Goal: Use online tool/utility: Utilize a website feature to perform a specific function

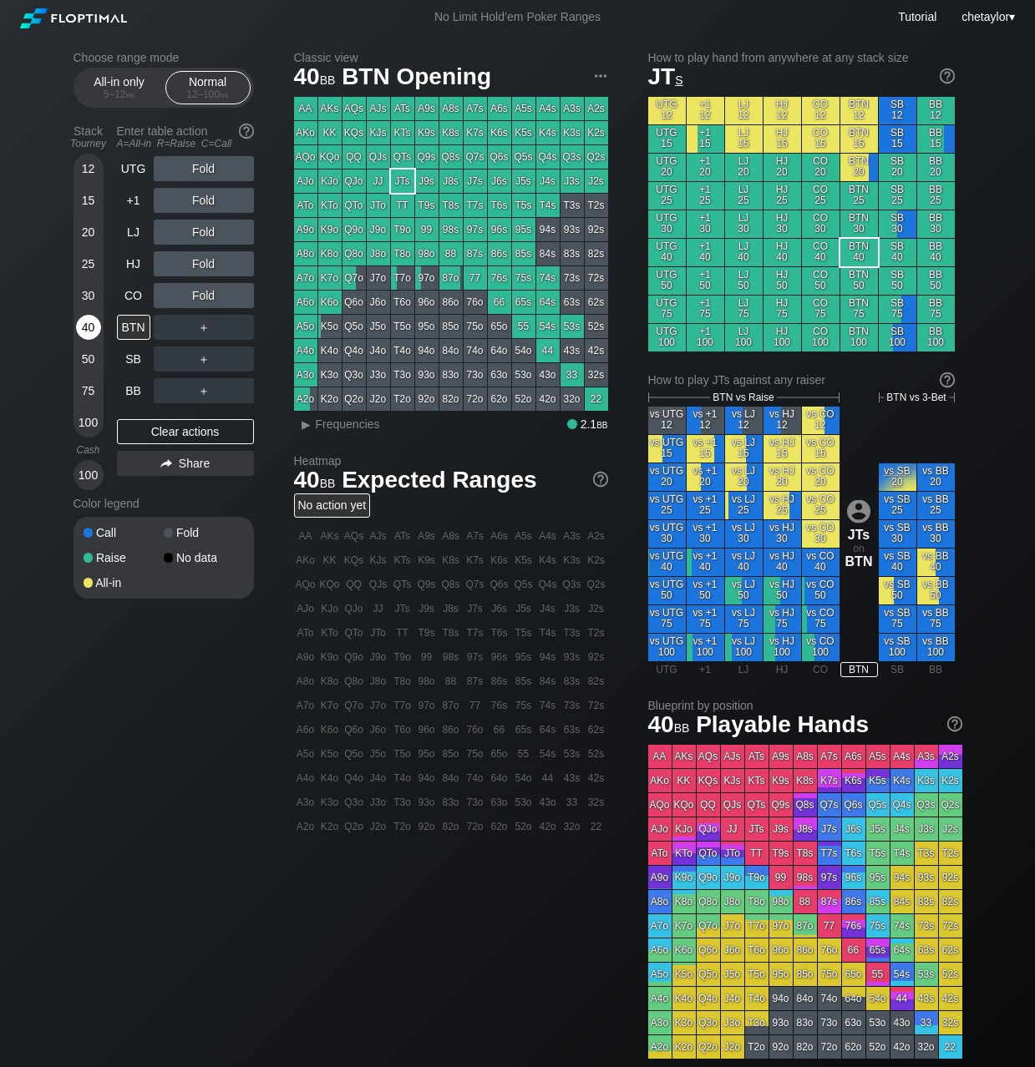
click at [91, 327] on div "40" at bounding box center [88, 327] width 25 height 25
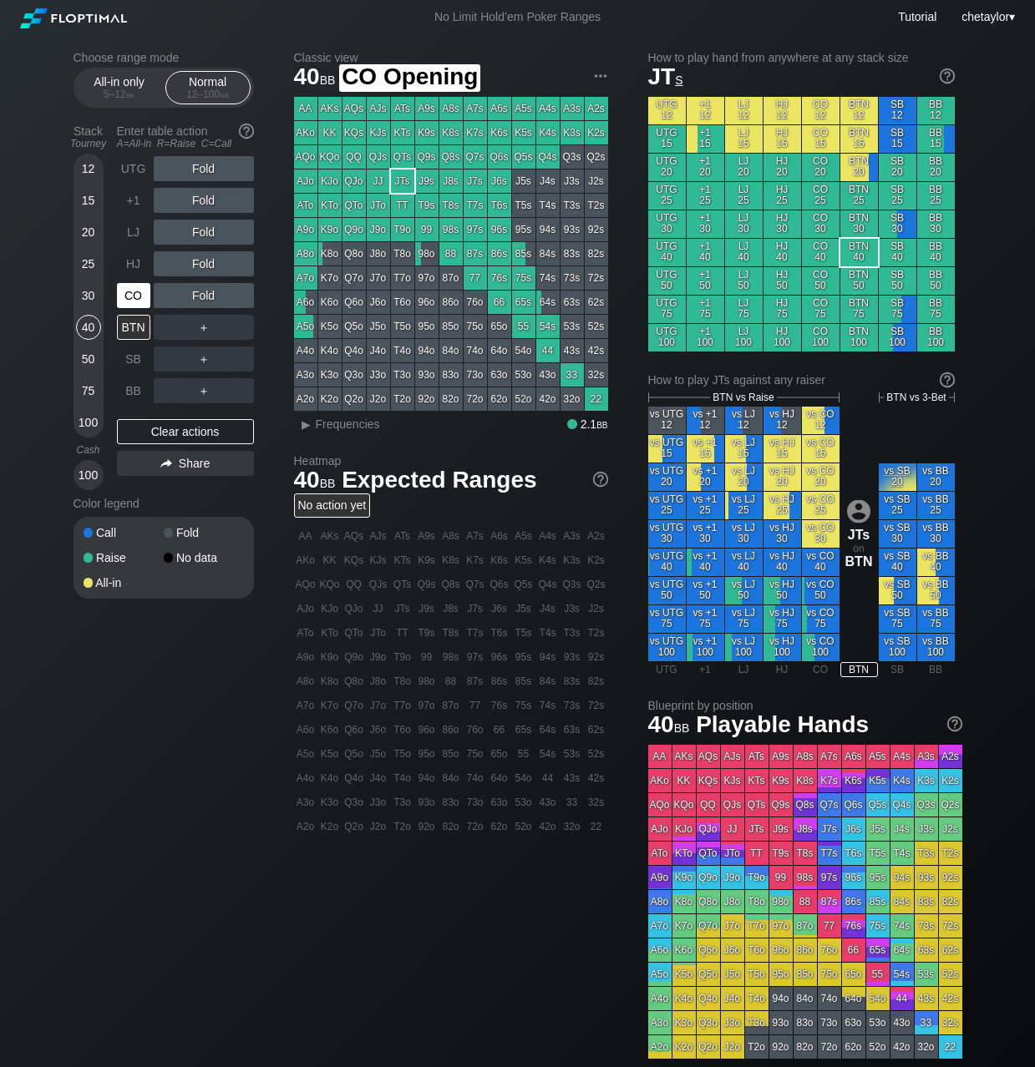
click at [147, 290] on div "CO" at bounding box center [133, 295] width 33 height 25
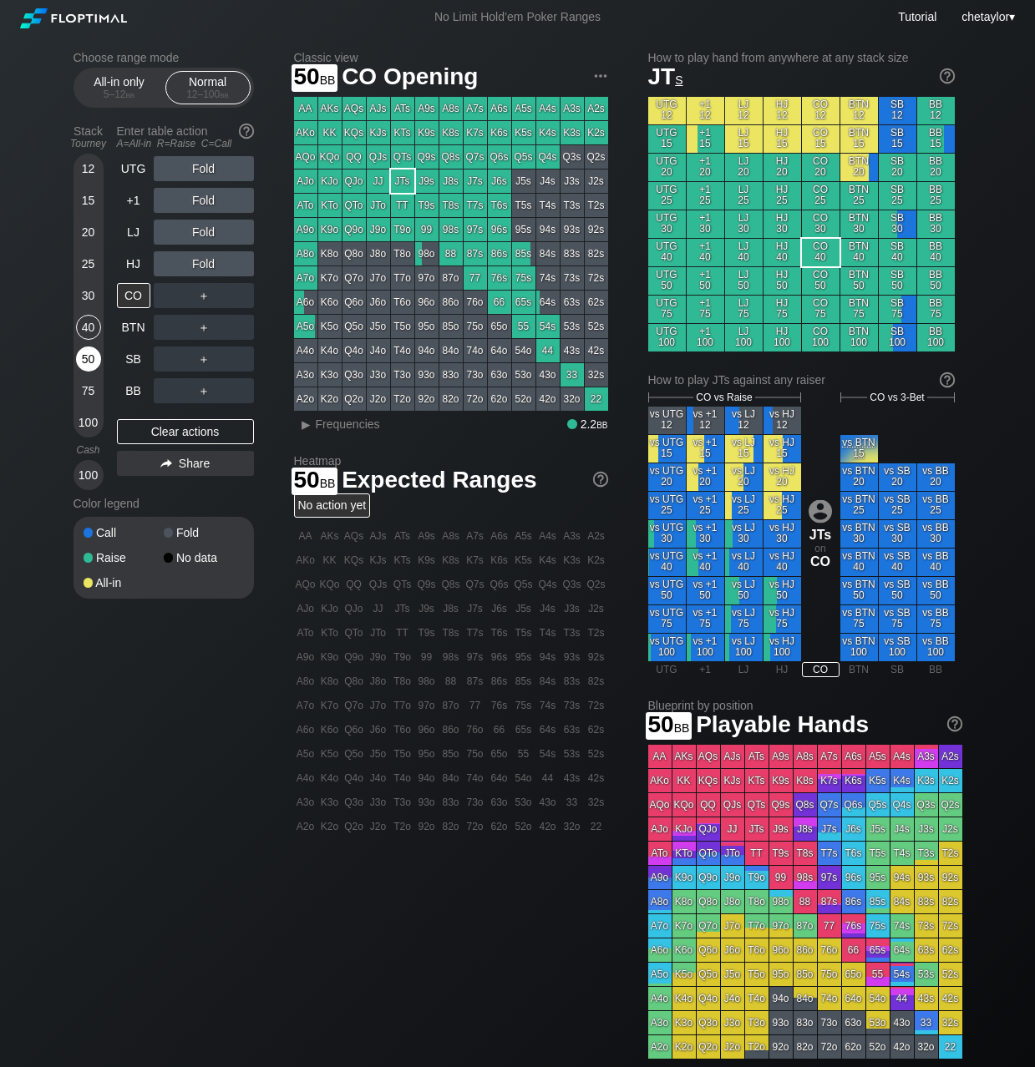
click at [87, 356] on div "50" at bounding box center [88, 359] width 25 height 25
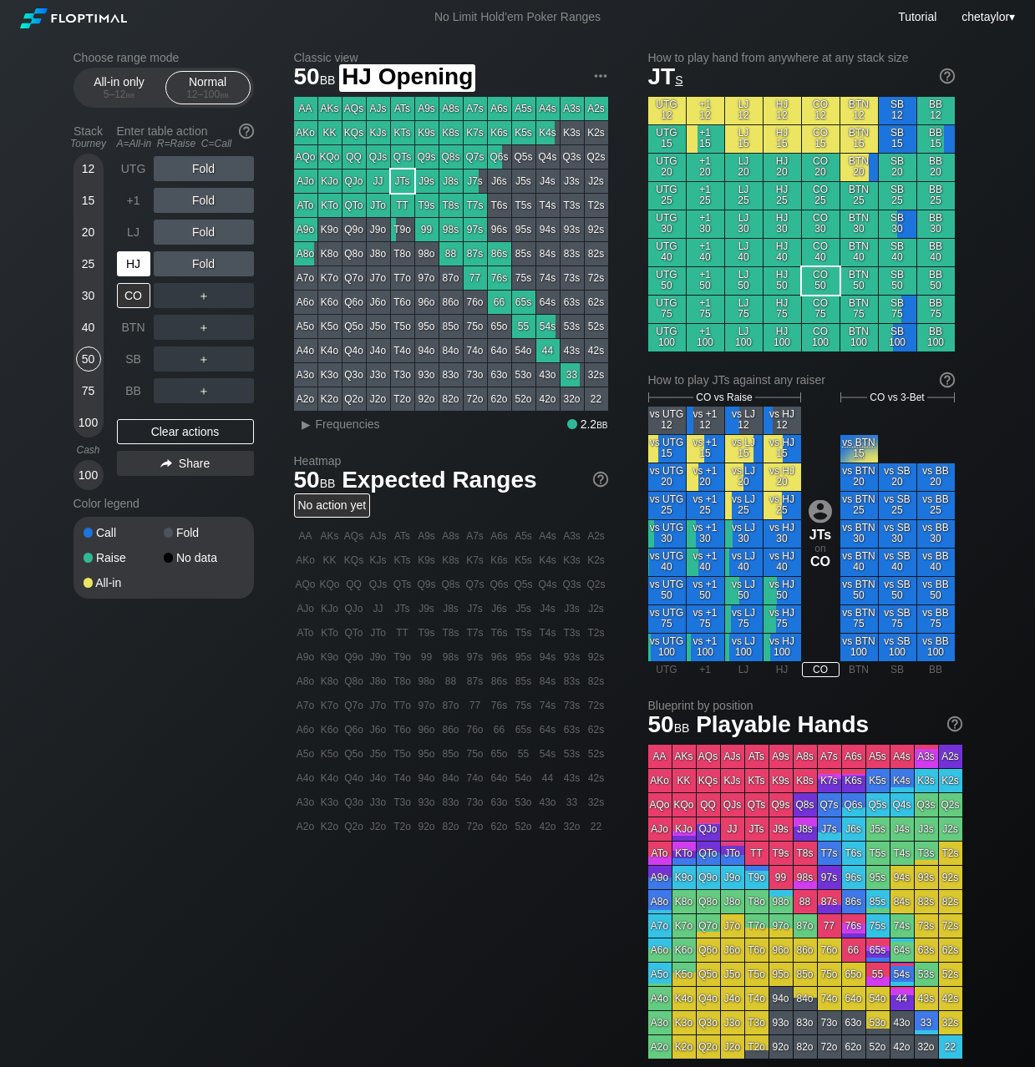
click at [146, 259] on div "HJ" at bounding box center [133, 263] width 33 height 25
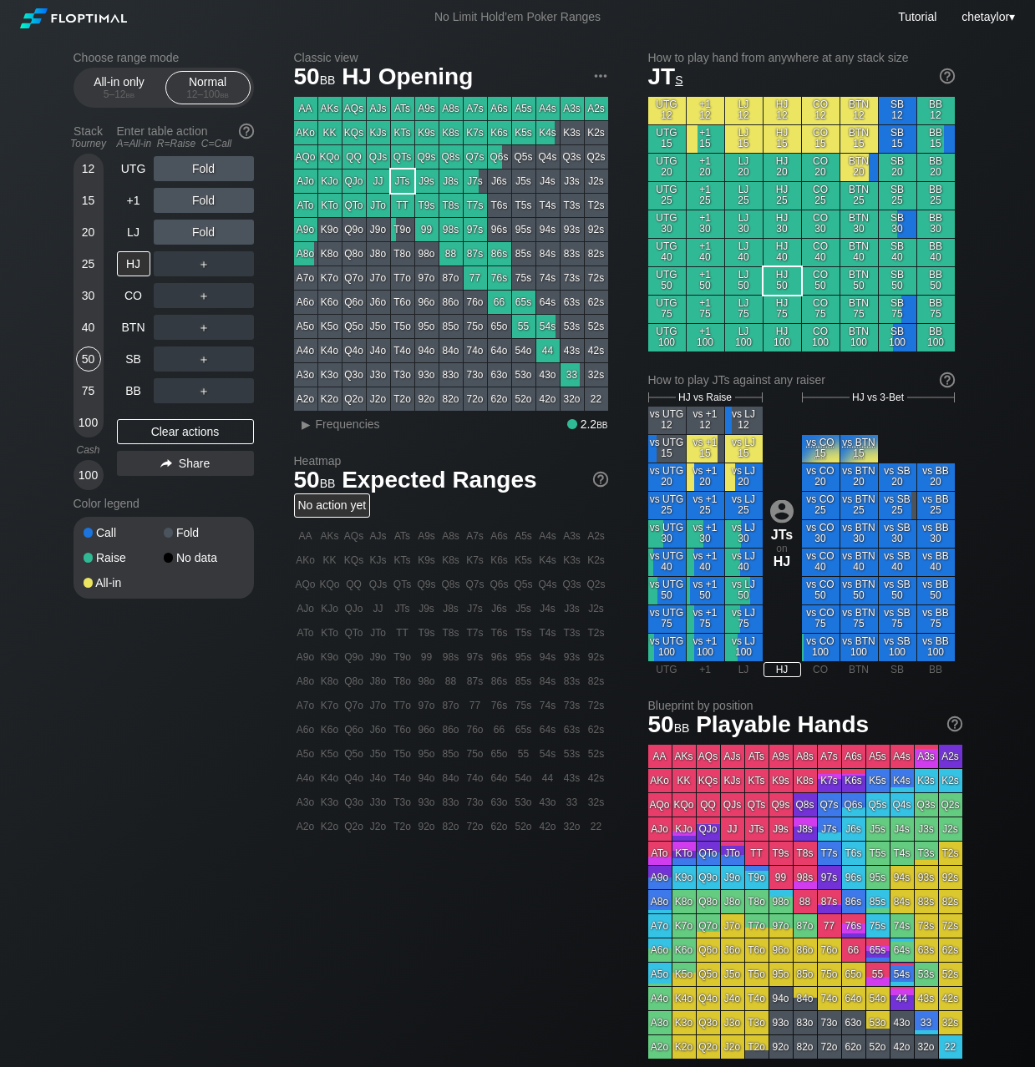
click at [87, 323] on div "40" at bounding box center [88, 327] width 25 height 25
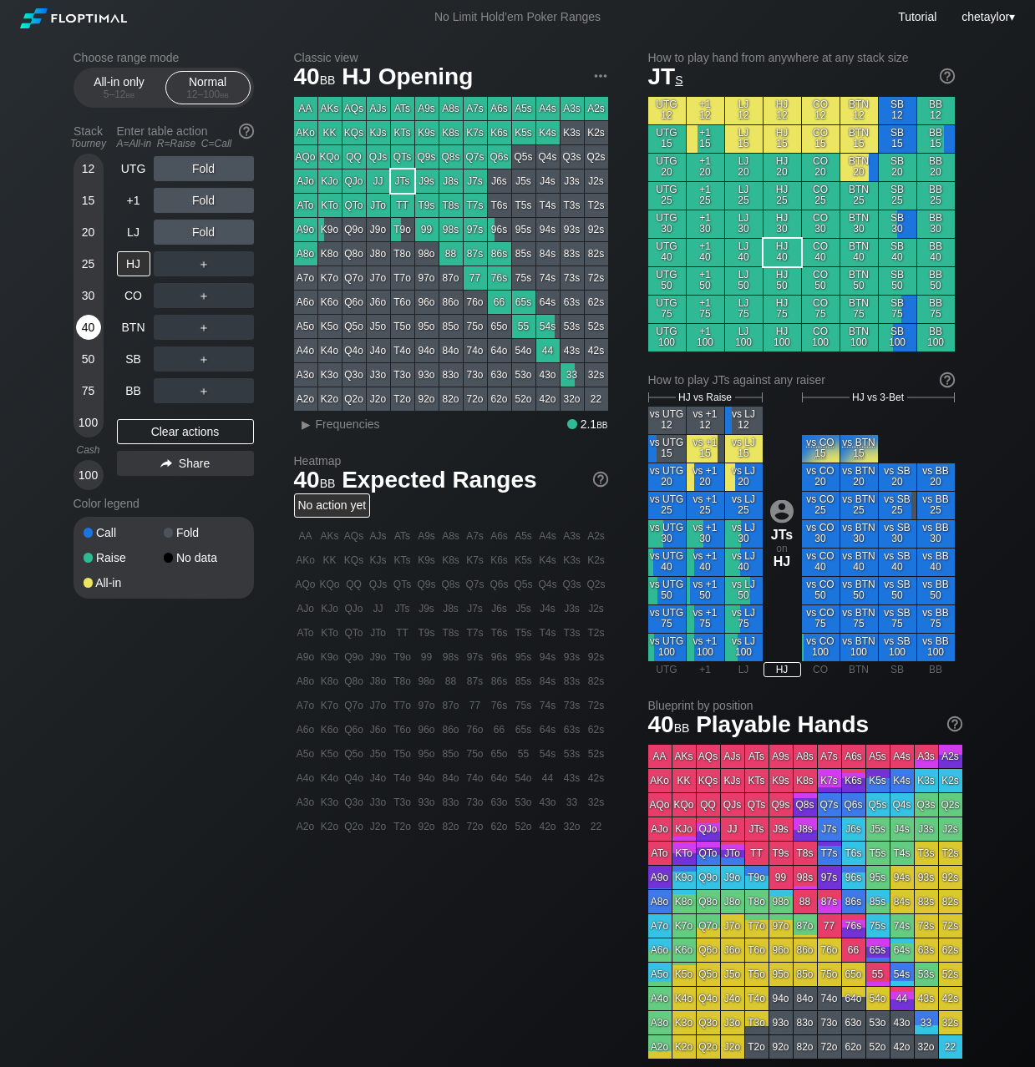
click at [87, 323] on div "40" at bounding box center [88, 327] width 25 height 25
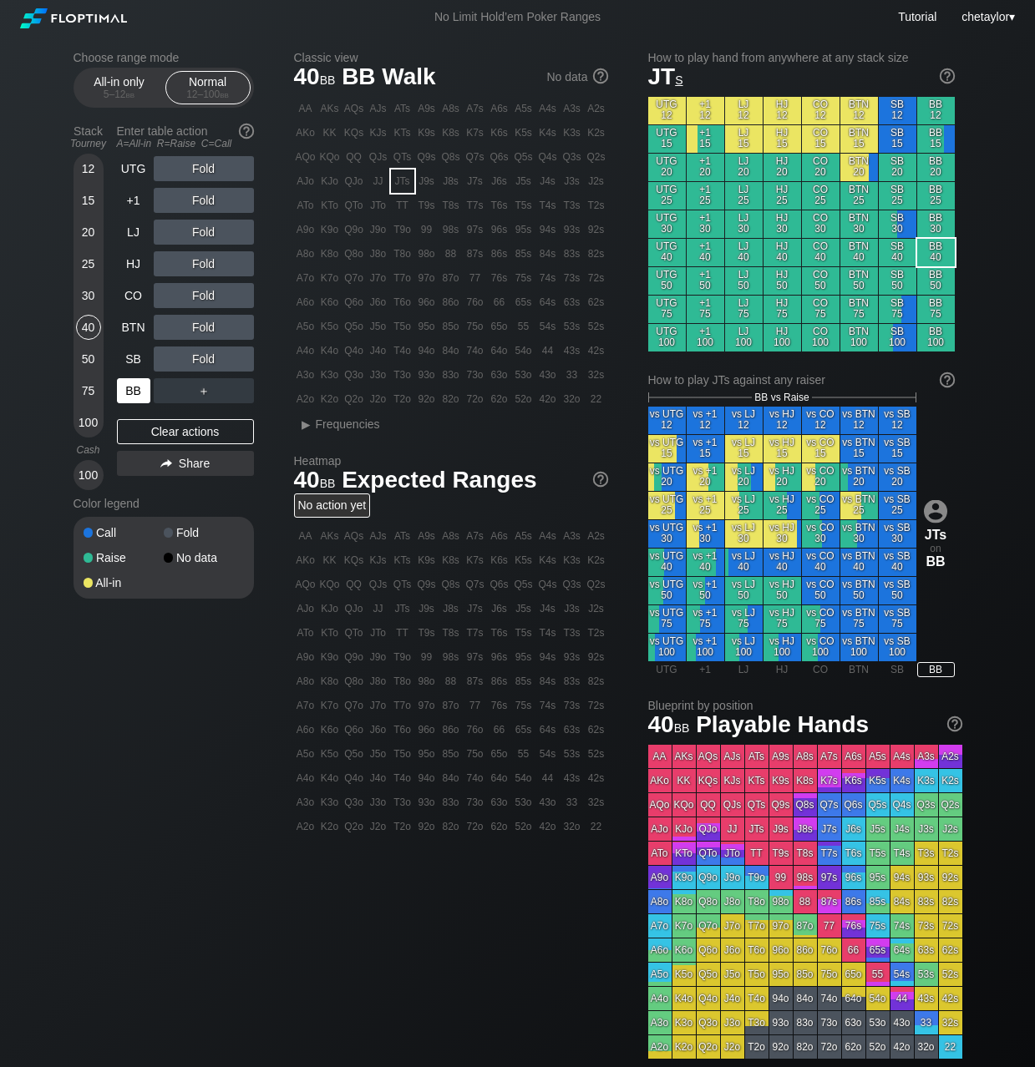
click at [134, 393] on div "BB" at bounding box center [133, 390] width 33 height 25
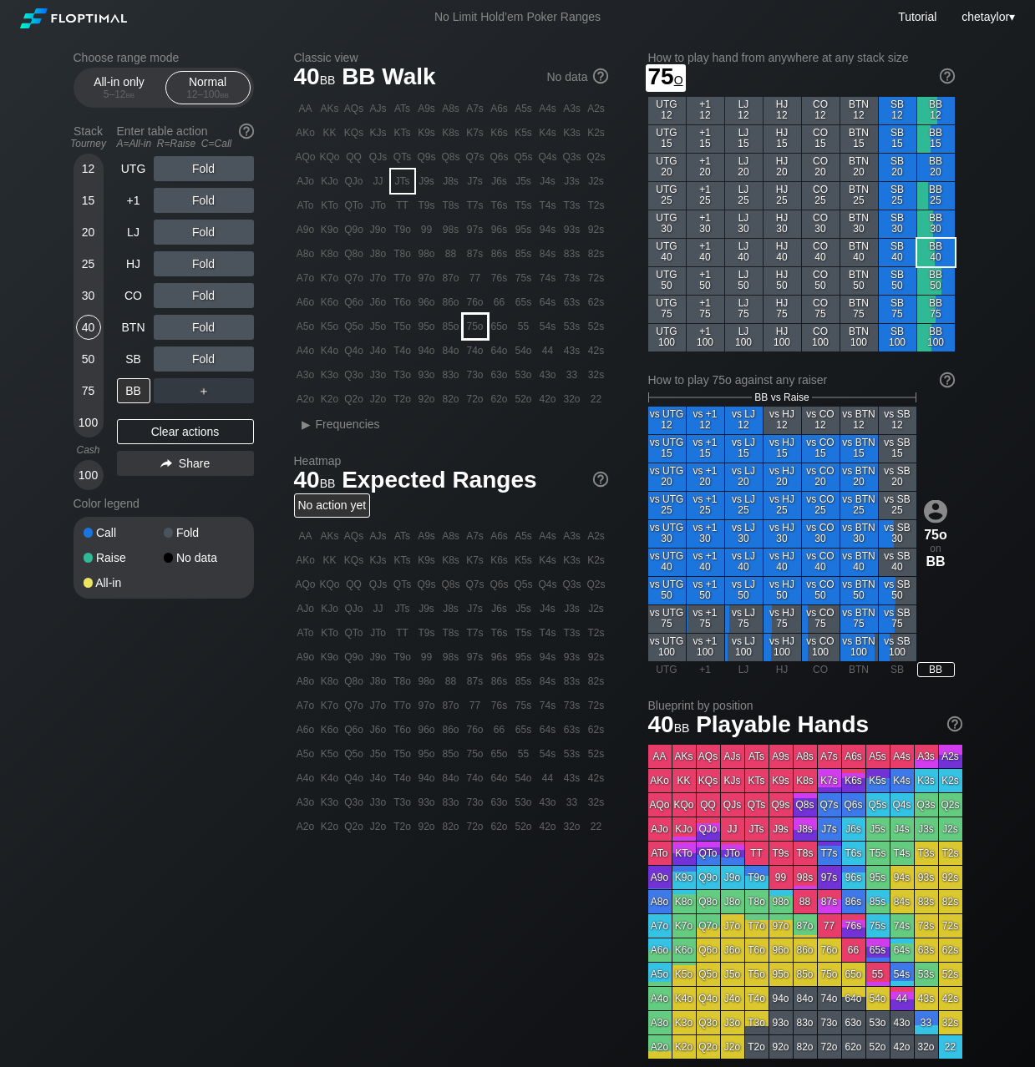
click at [474, 324] on div "75o" at bounding box center [475, 326] width 23 height 23
click at [126, 357] on div "SB" at bounding box center [133, 359] width 33 height 25
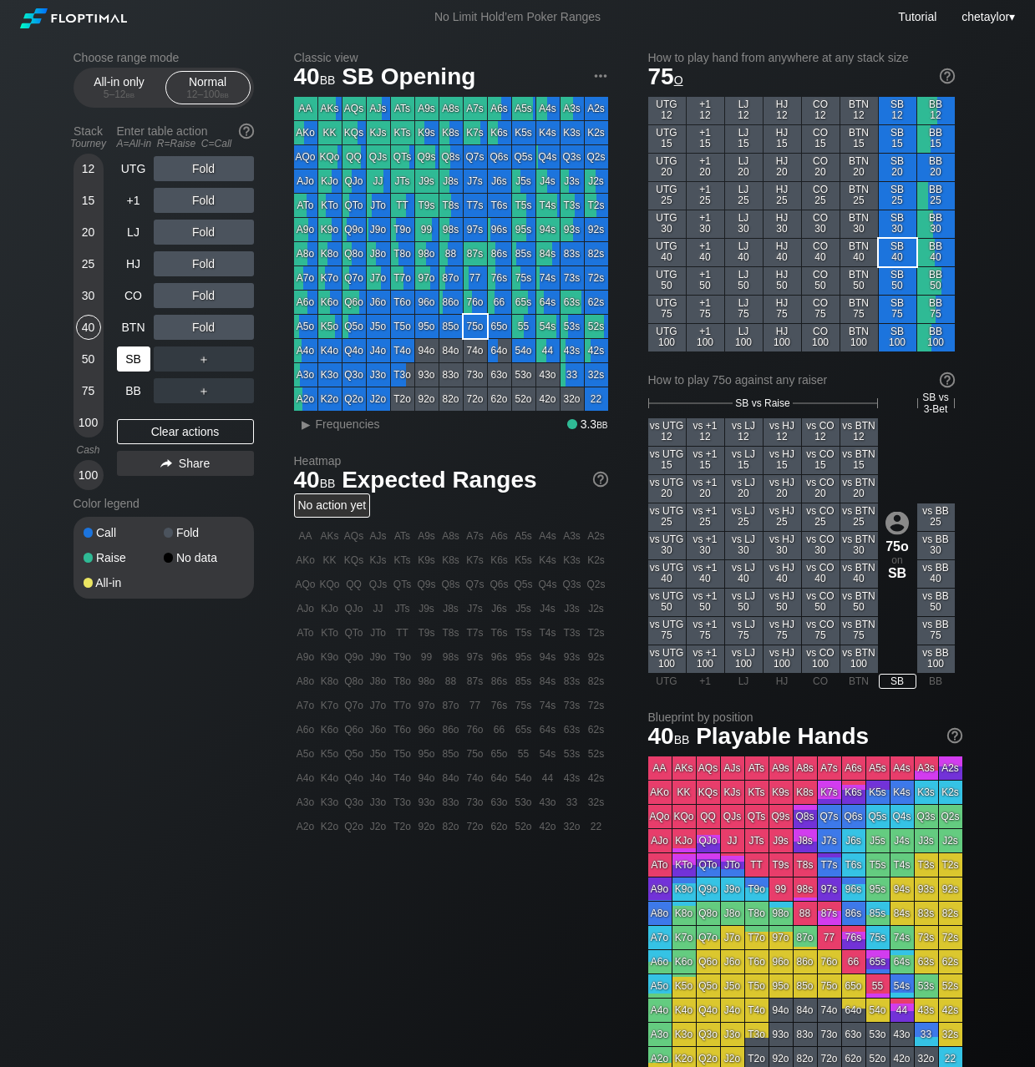
click at [126, 357] on div "SB" at bounding box center [133, 359] width 33 height 25
click at [168, 431] on div "Clear actions" at bounding box center [185, 431] width 137 height 25
click at [524, 158] on div "Q5s" at bounding box center [523, 156] width 23 height 23
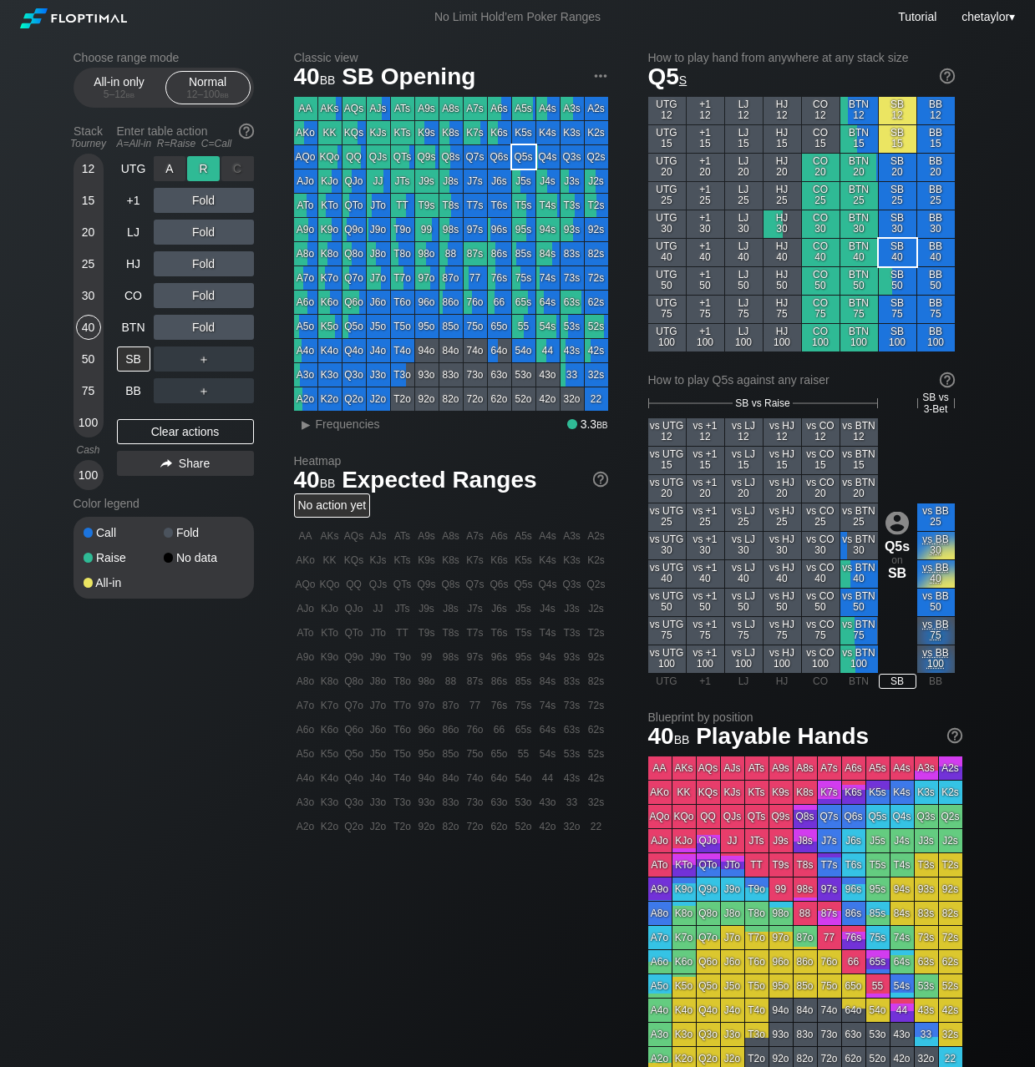
click at [210, 168] on div "R ✕" at bounding box center [203, 168] width 33 height 25
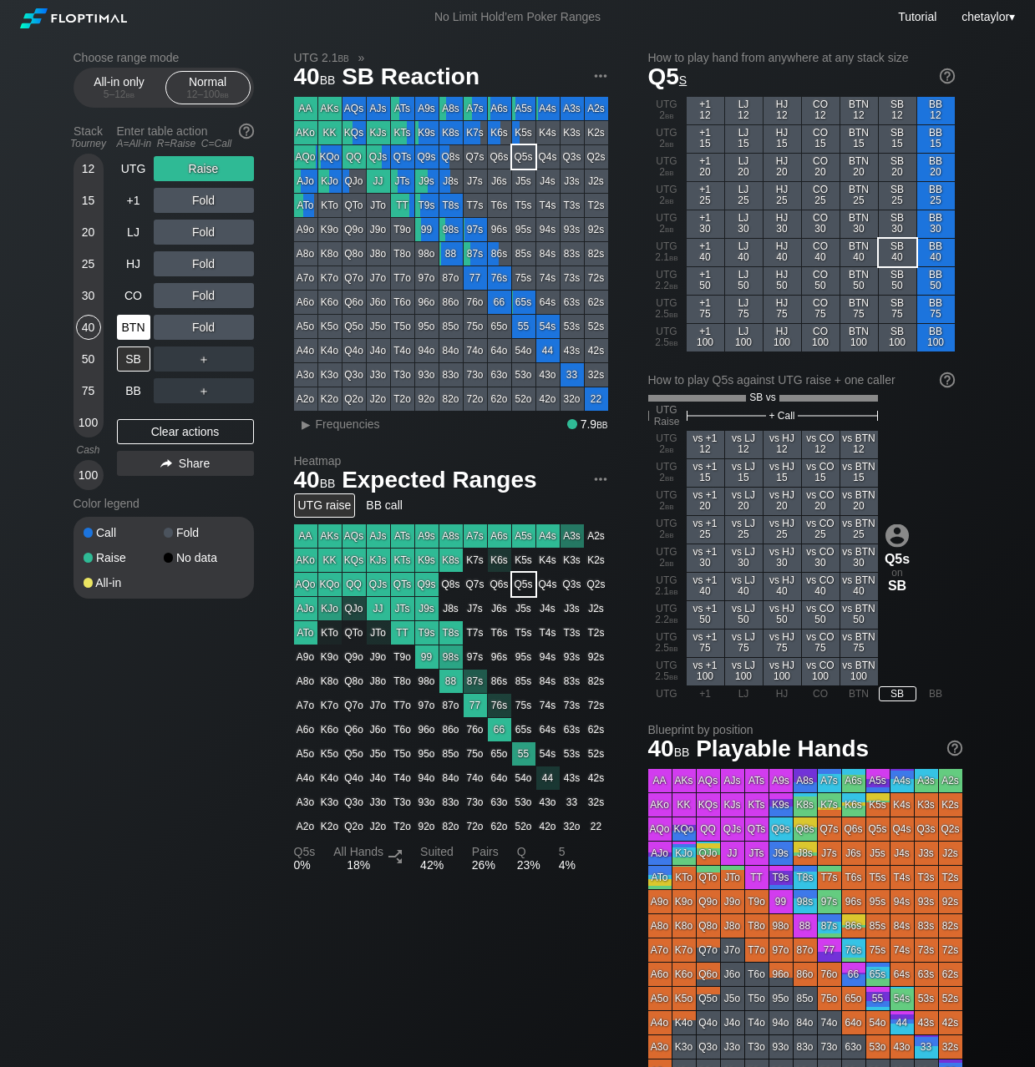
click at [139, 330] on div "BTN" at bounding box center [133, 327] width 33 height 25
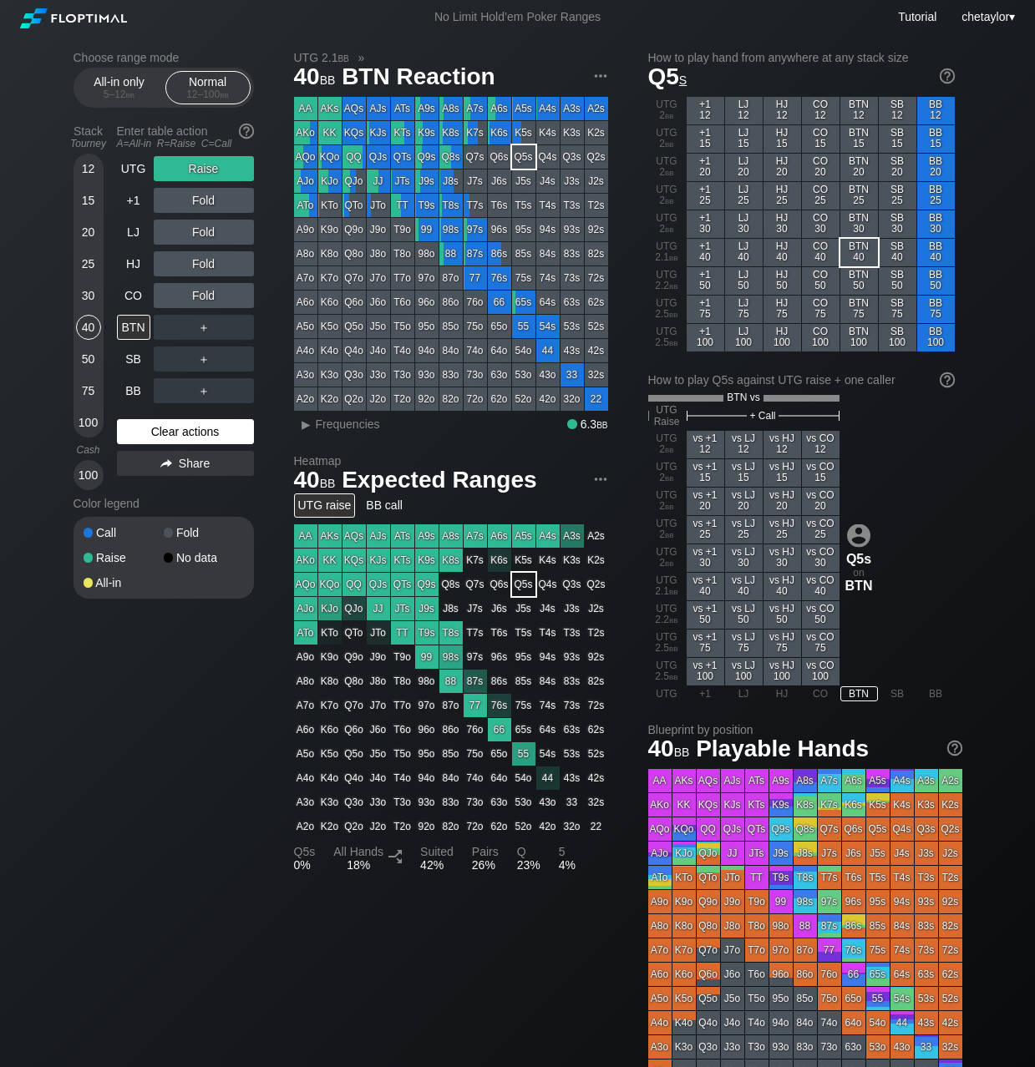
click at [174, 429] on div "Clear actions" at bounding box center [185, 431] width 137 height 25
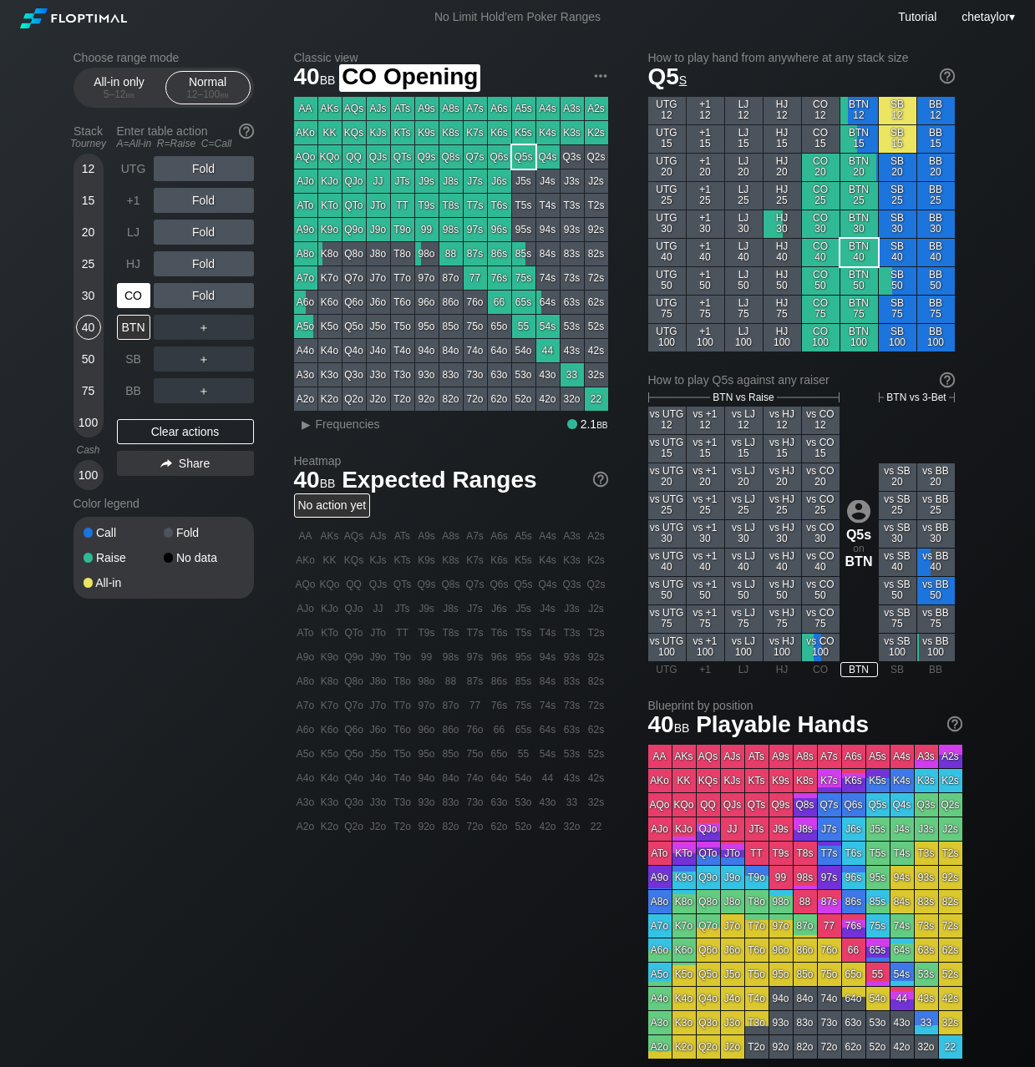
click at [131, 300] on div "CO" at bounding box center [133, 295] width 33 height 25
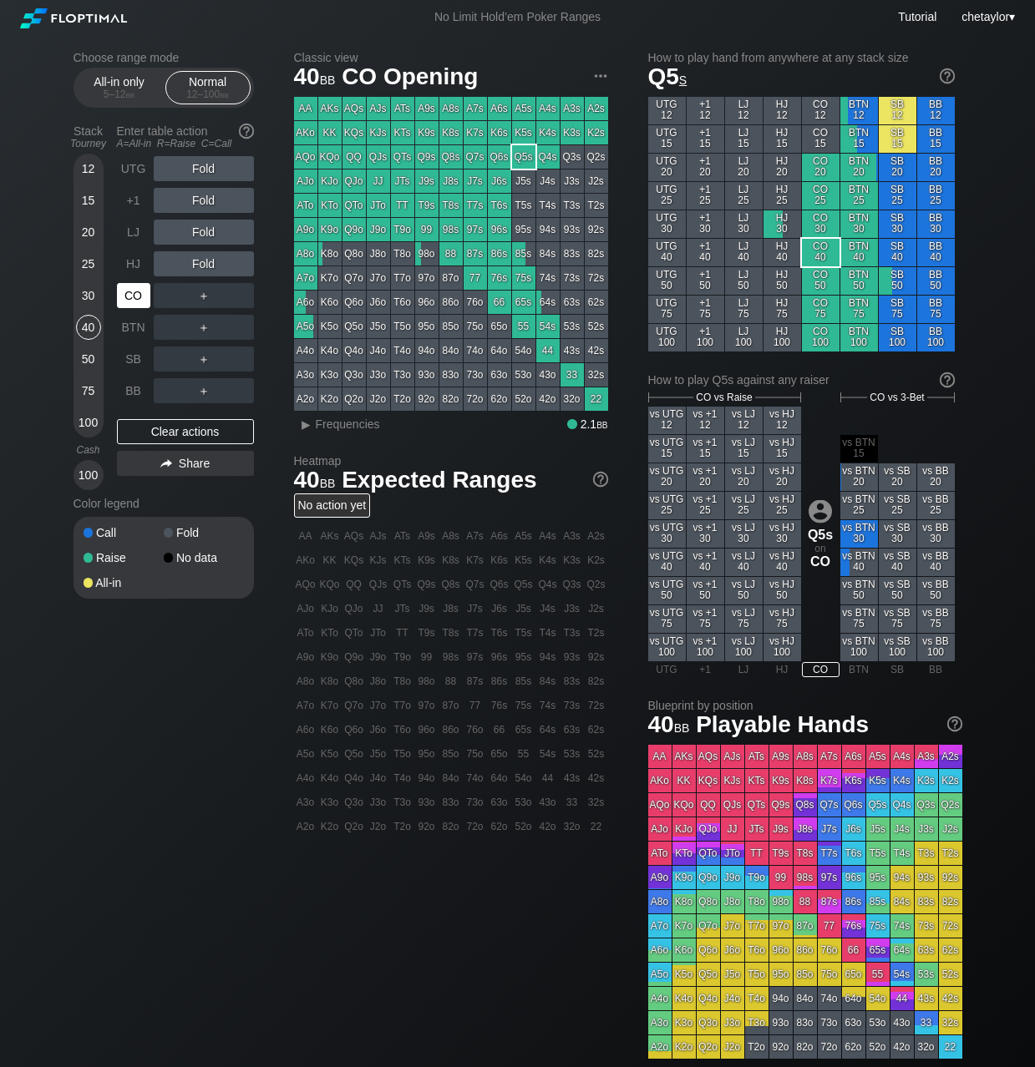
click at [131, 300] on div "CO" at bounding box center [133, 295] width 33 height 25
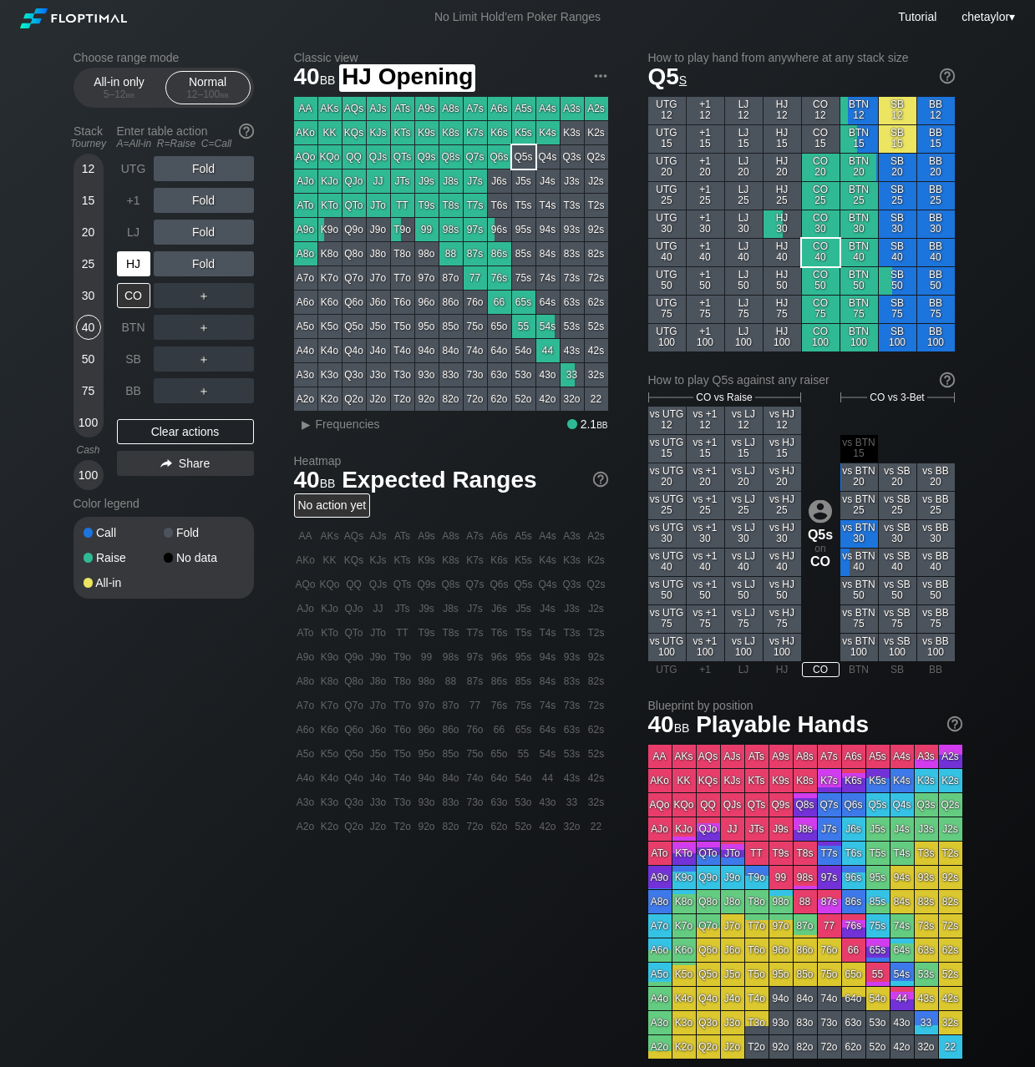
click at [130, 263] on div "HJ" at bounding box center [133, 263] width 33 height 25
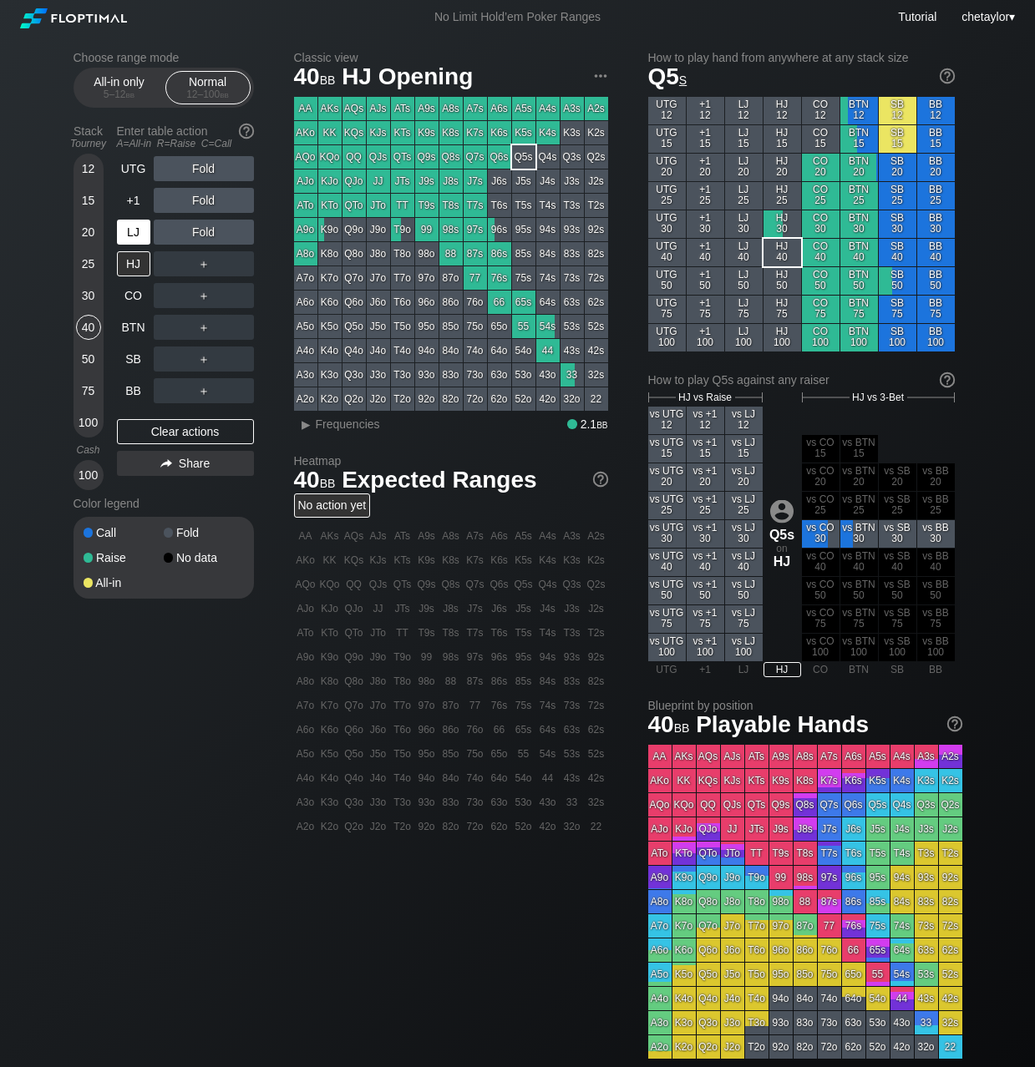
click at [139, 230] on div "LJ" at bounding box center [133, 232] width 33 height 25
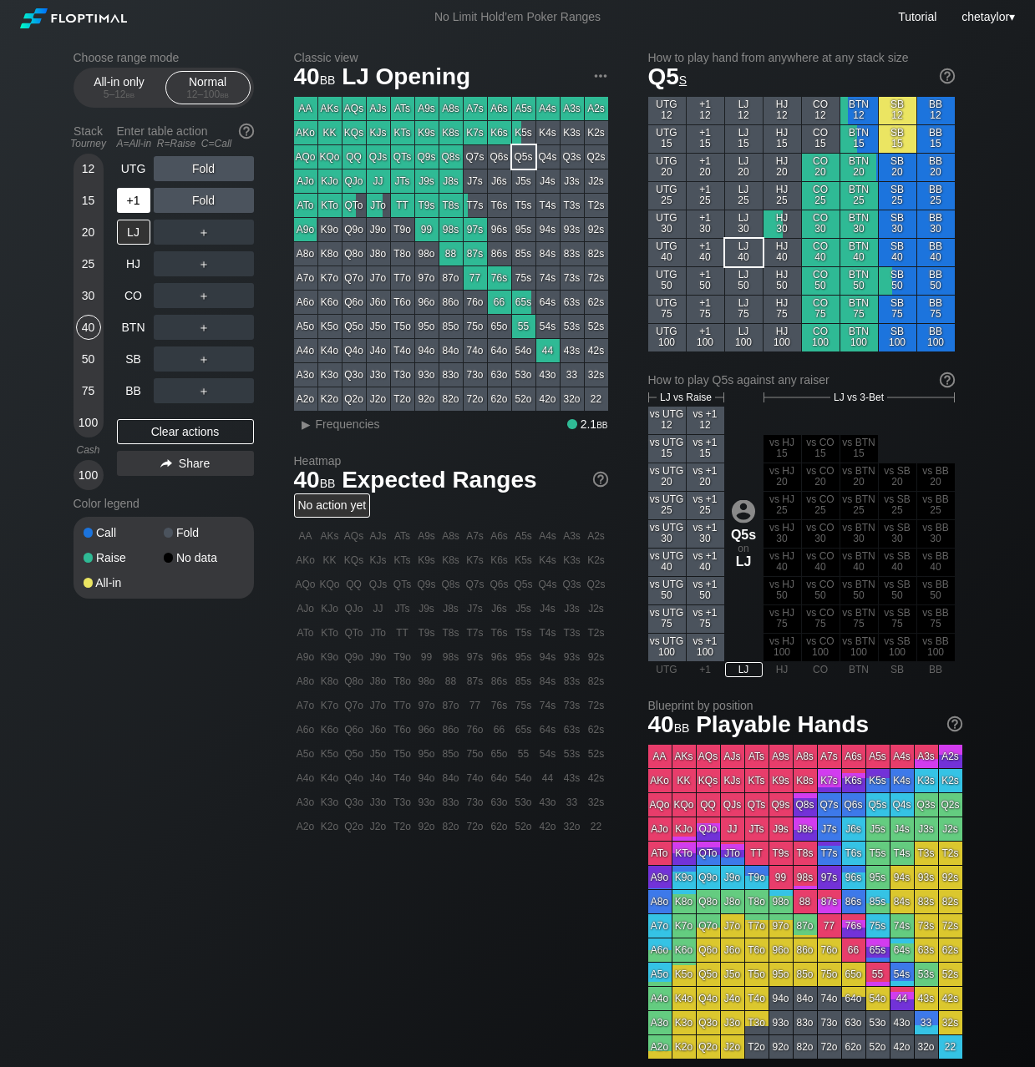
click at [134, 191] on div "+1" at bounding box center [133, 200] width 33 height 25
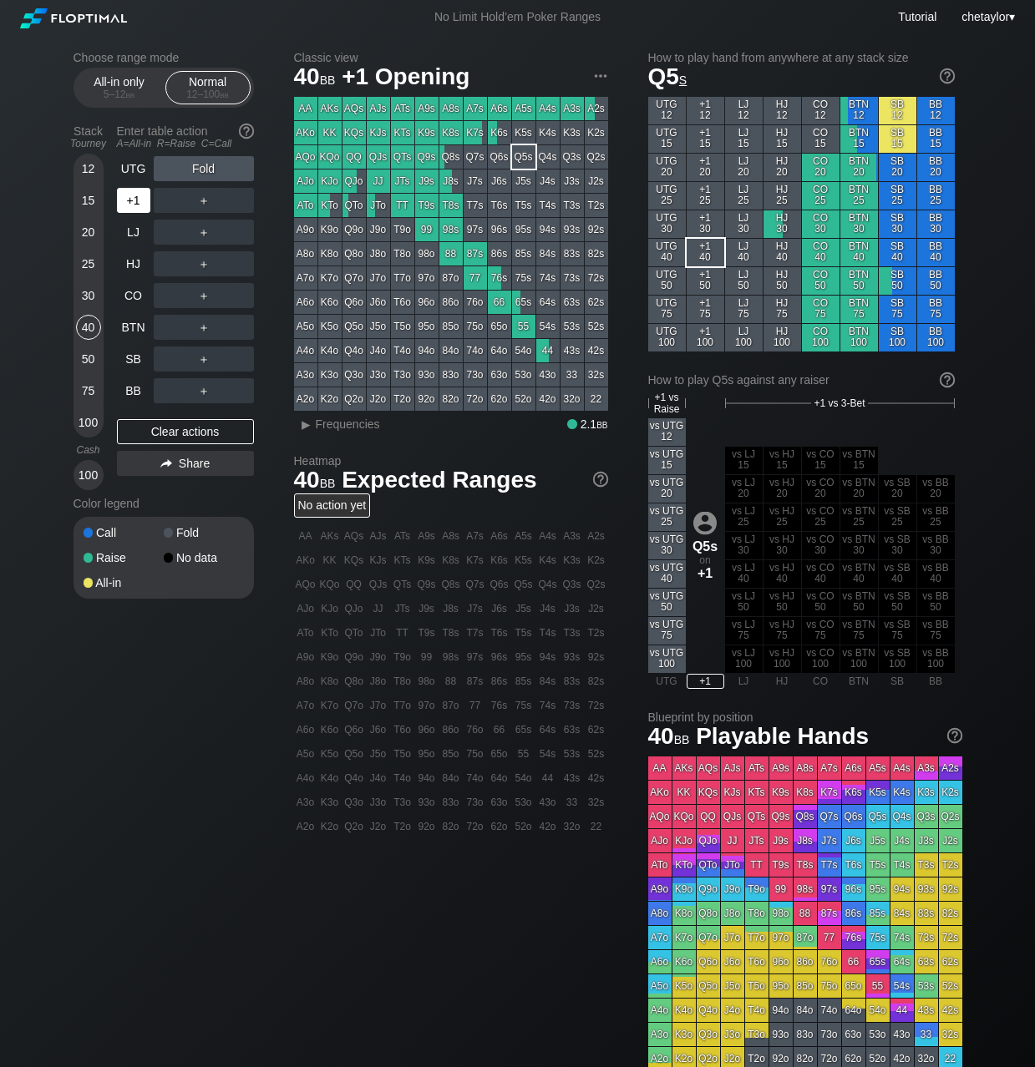
click at [134, 191] on div "+1" at bounding box center [133, 200] width 33 height 25
click at [90, 296] on div "30" at bounding box center [88, 295] width 25 height 25
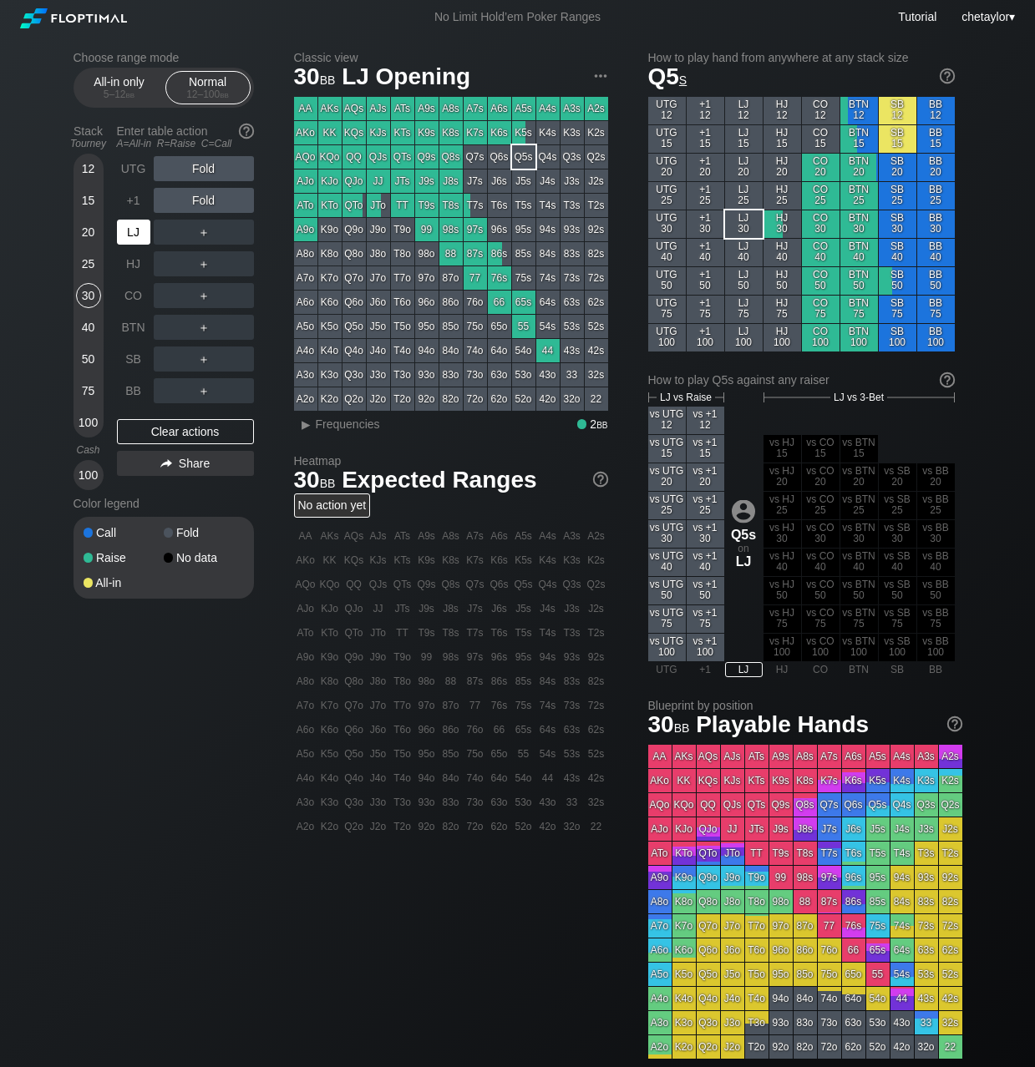
click at [134, 234] on div "LJ" at bounding box center [133, 232] width 33 height 25
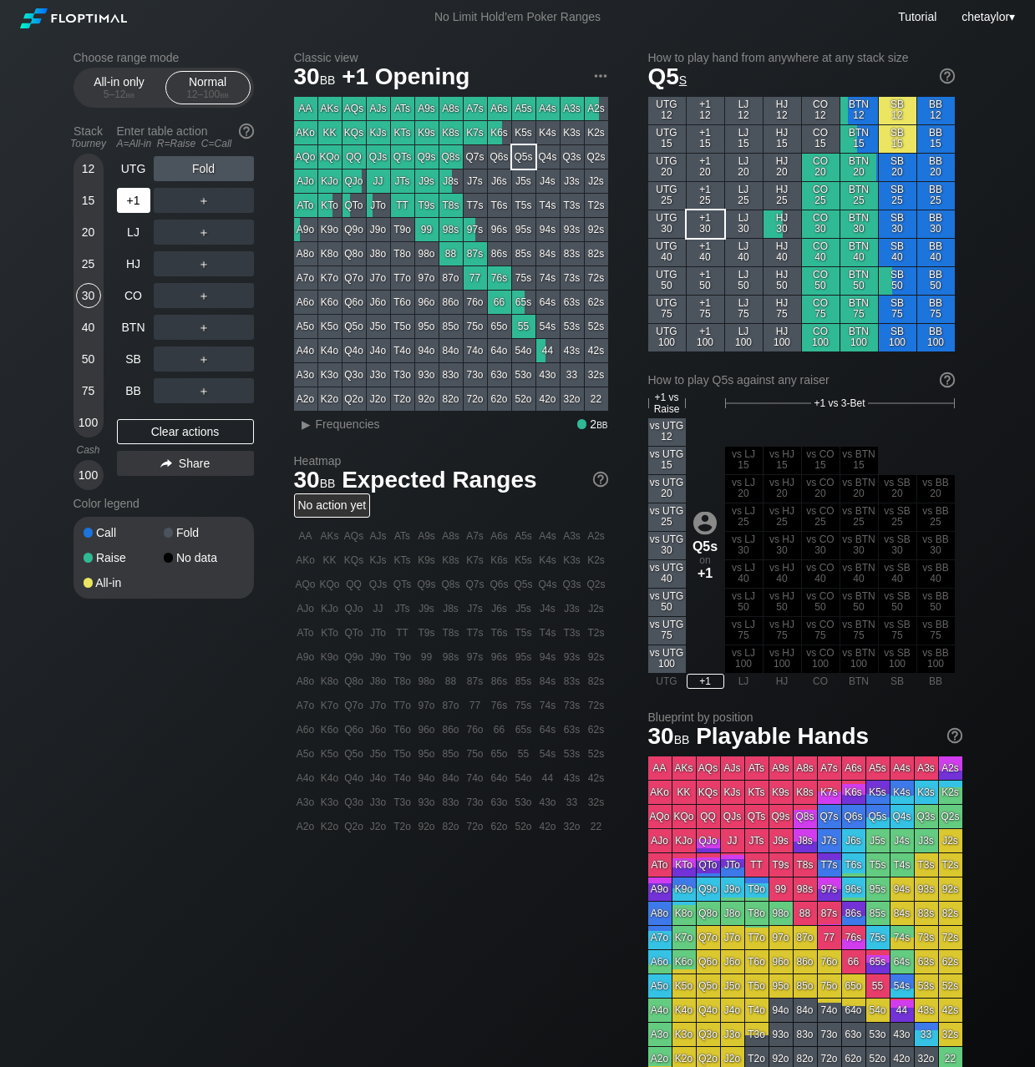
click at [137, 206] on div "+1" at bounding box center [133, 200] width 33 height 25
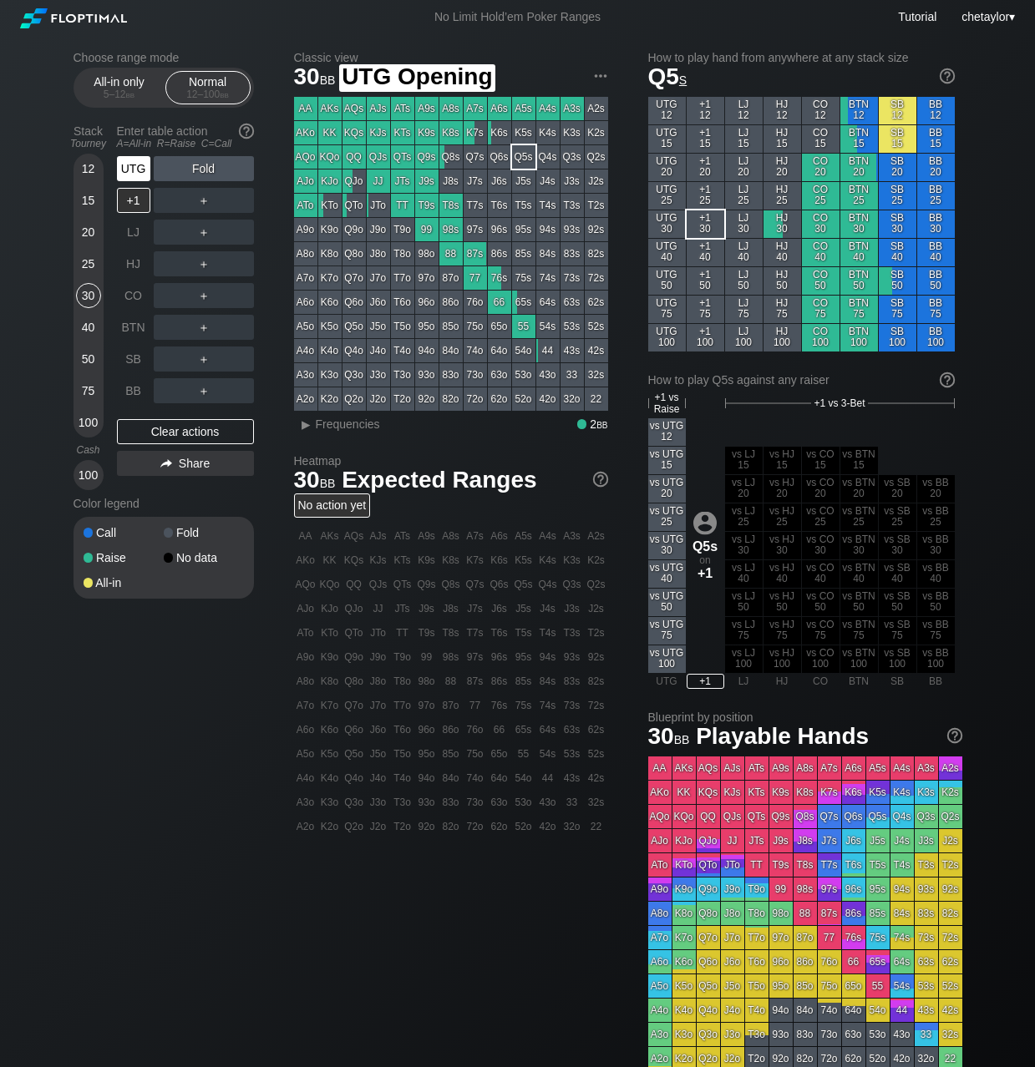
click at [137, 158] on div "UTG" at bounding box center [133, 168] width 33 height 25
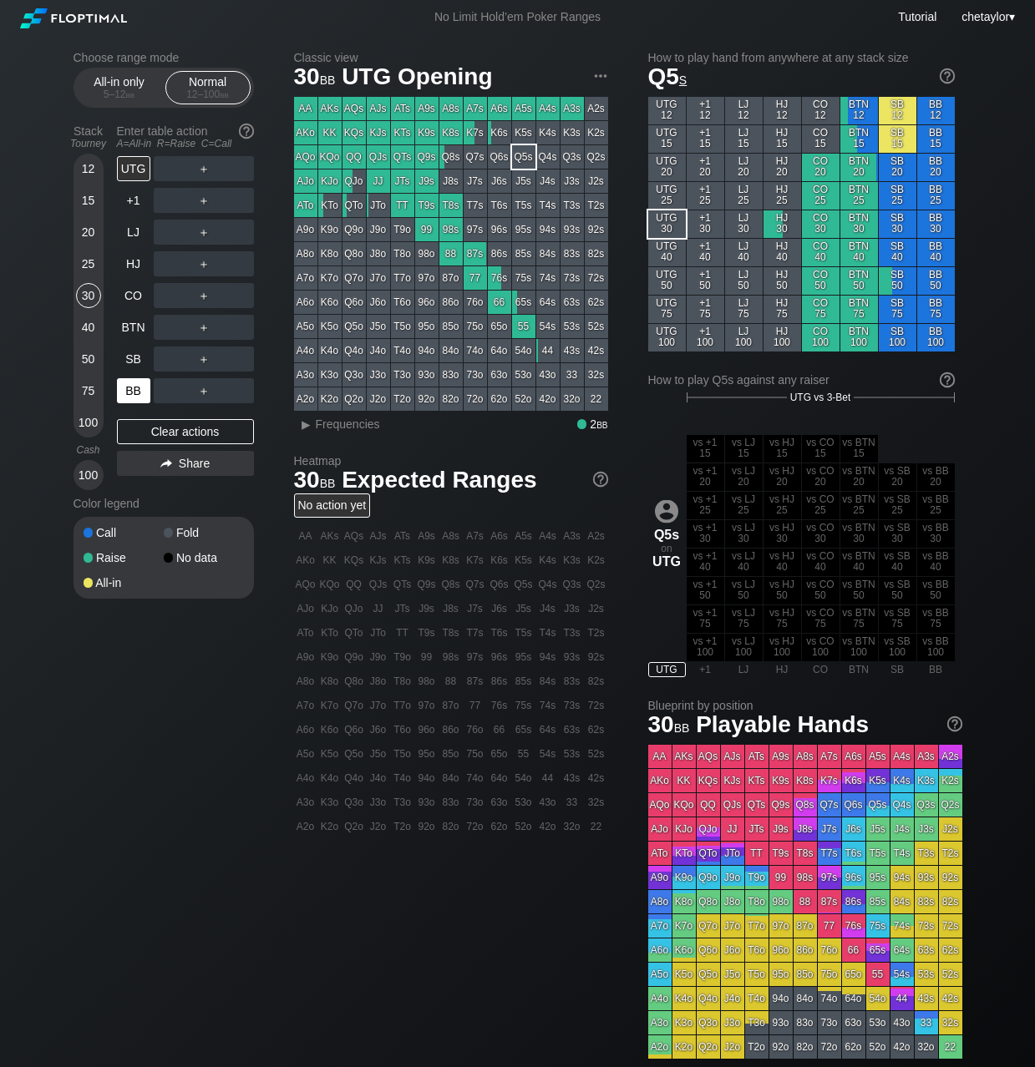
click at [133, 393] on div "BB" at bounding box center [133, 390] width 33 height 25
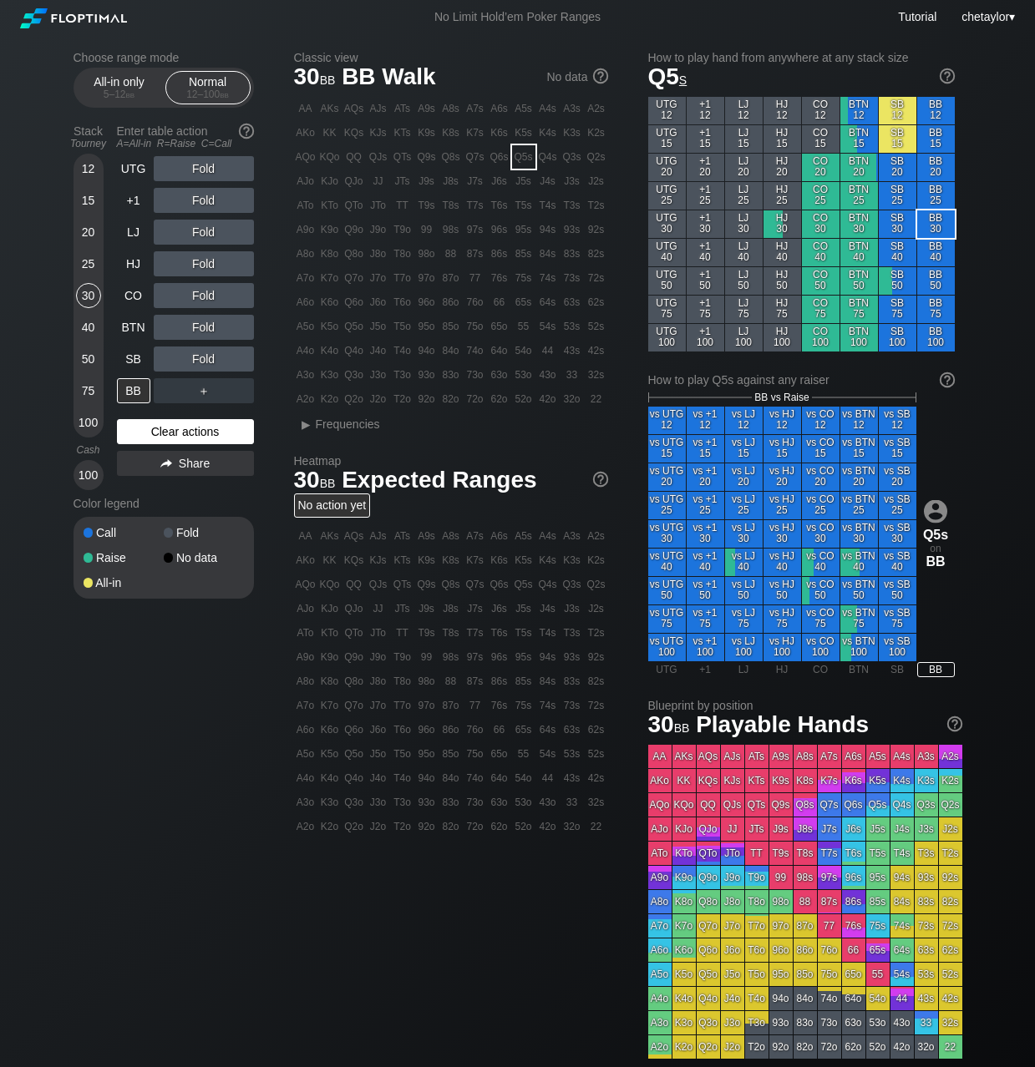
click at [154, 433] on div "Clear actions" at bounding box center [185, 431] width 137 height 25
click at [305, 423] on div "▸" at bounding box center [307, 424] width 22 height 20
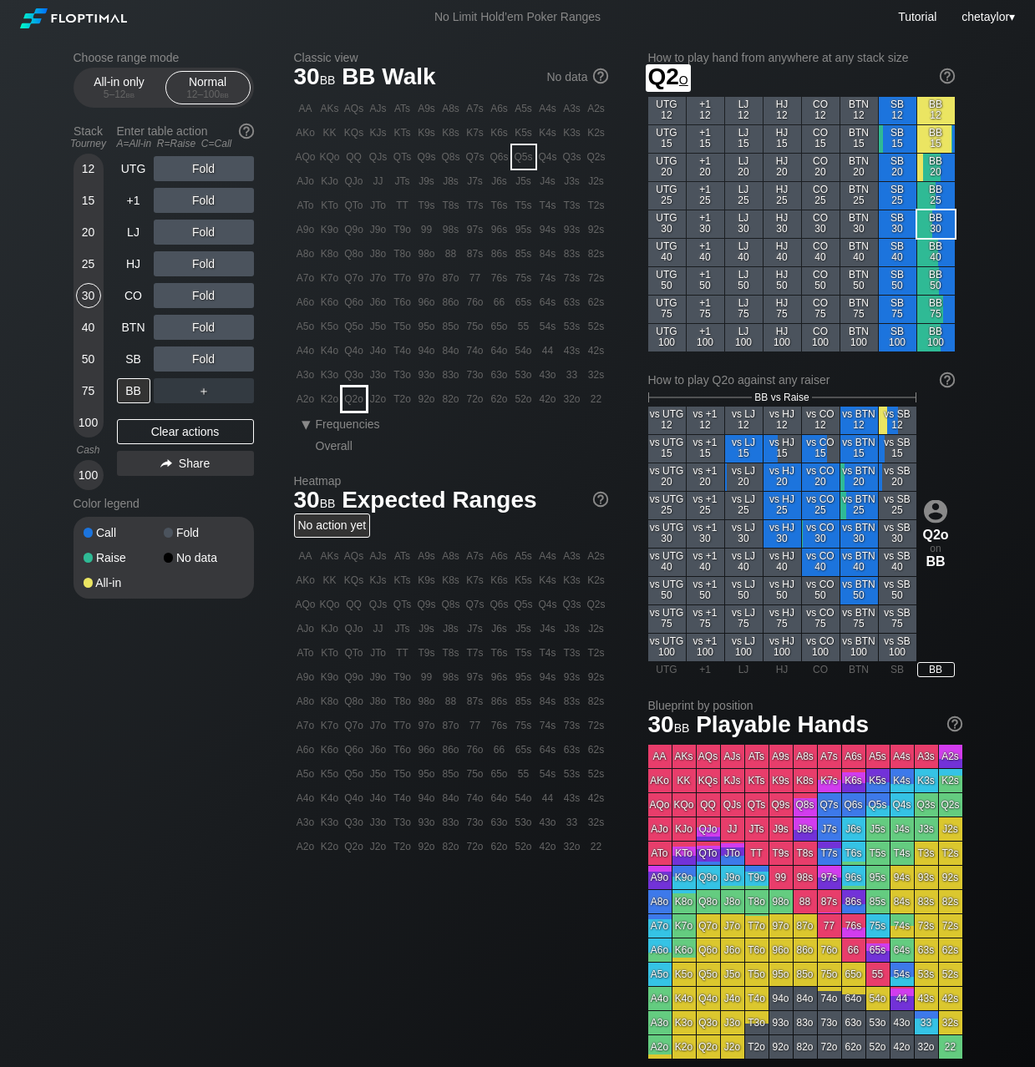
click at [354, 394] on div "Q2o" at bounding box center [353, 399] width 23 height 23
click at [141, 392] on div "BB" at bounding box center [133, 390] width 33 height 25
click at [125, 365] on div "SB" at bounding box center [133, 359] width 33 height 25
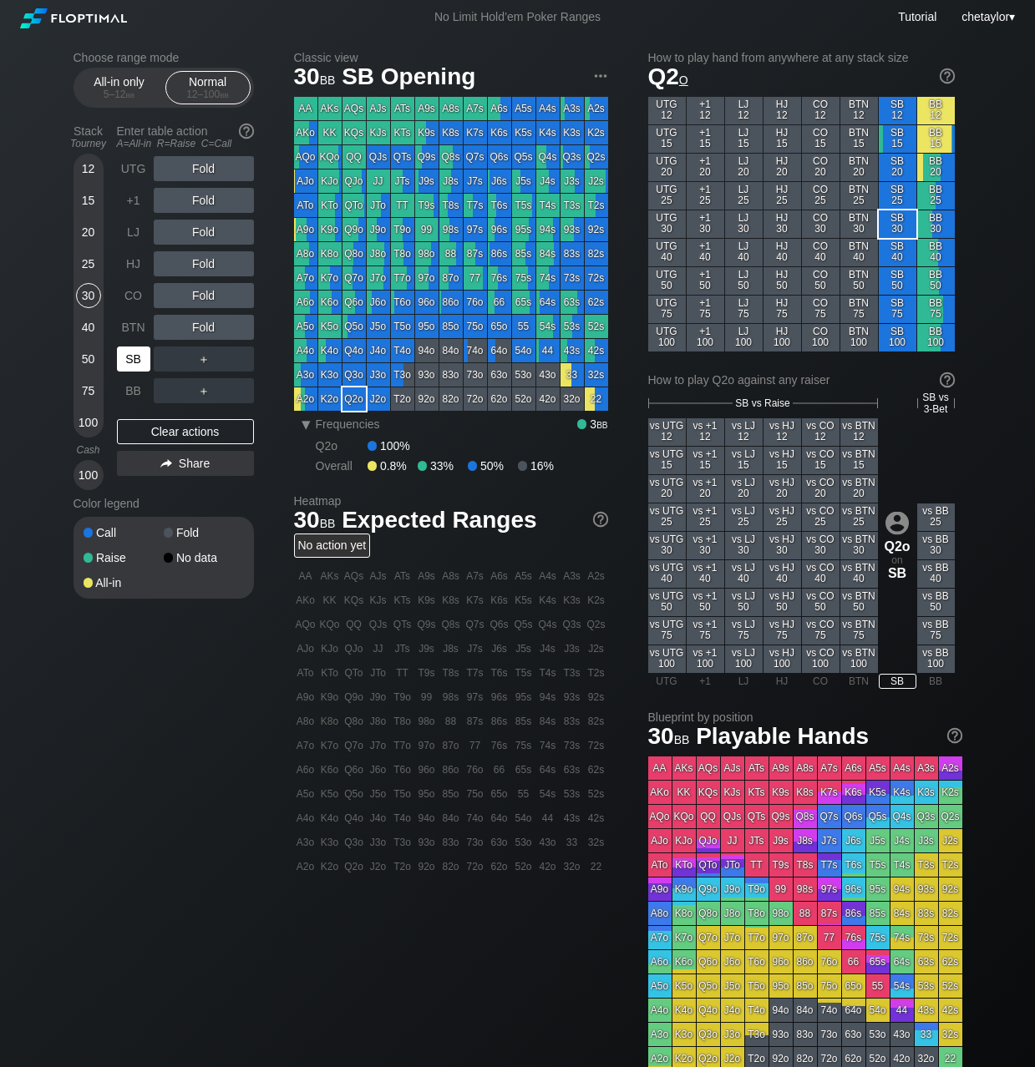
click at [125, 365] on div "SB" at bounding box center [133, 359] width 33 height 25
click at [170, 430] on div "Clear actions" at bounding box center [185, 431] width 137 height 25
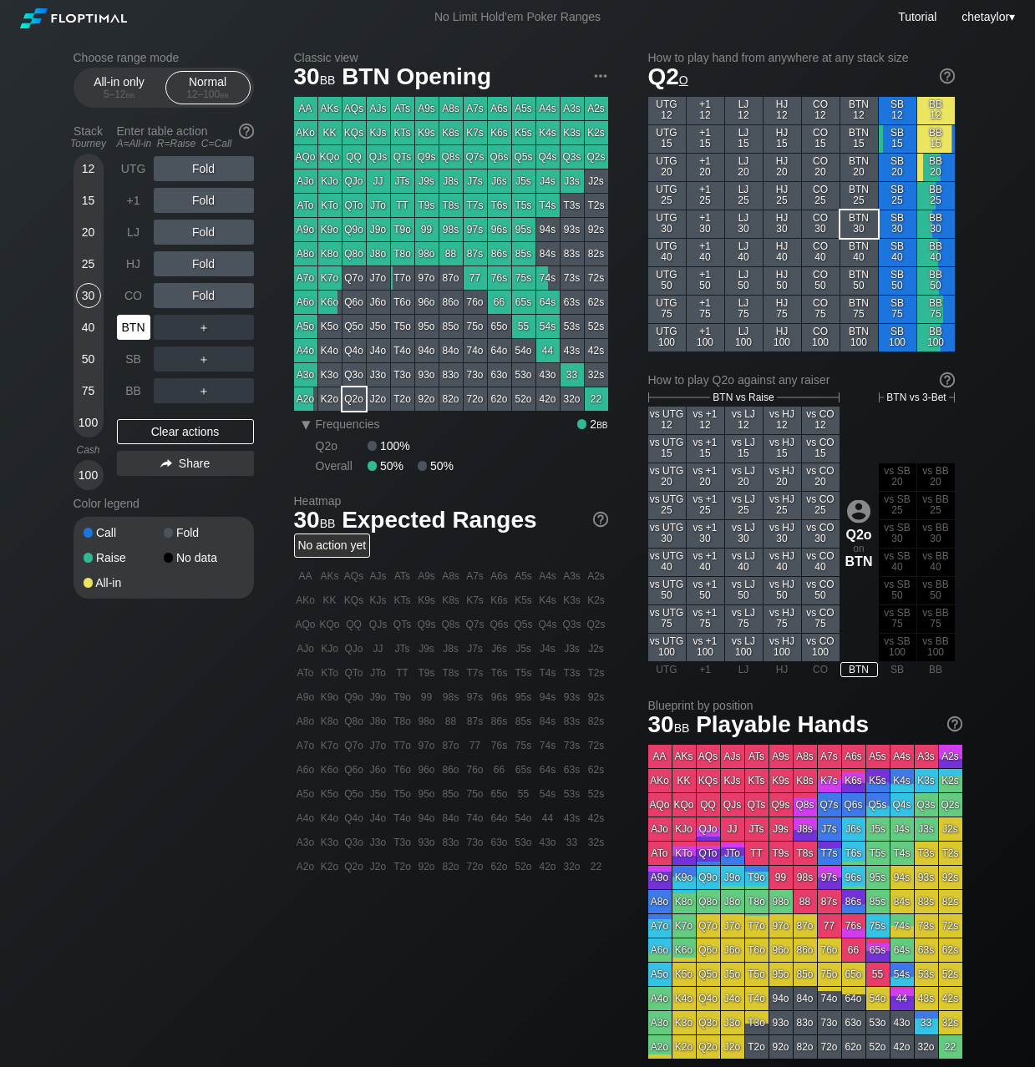
click at [139, 325] on div "BTN" at bounding box center [133, 327] width 33 height 25
click at [177, 431] on div "Clear actions" at bounding box center [185, 431] width 137 height 25
click at [145, 294] on div "CO" at bounding box center [133, 295] width 33 height 25
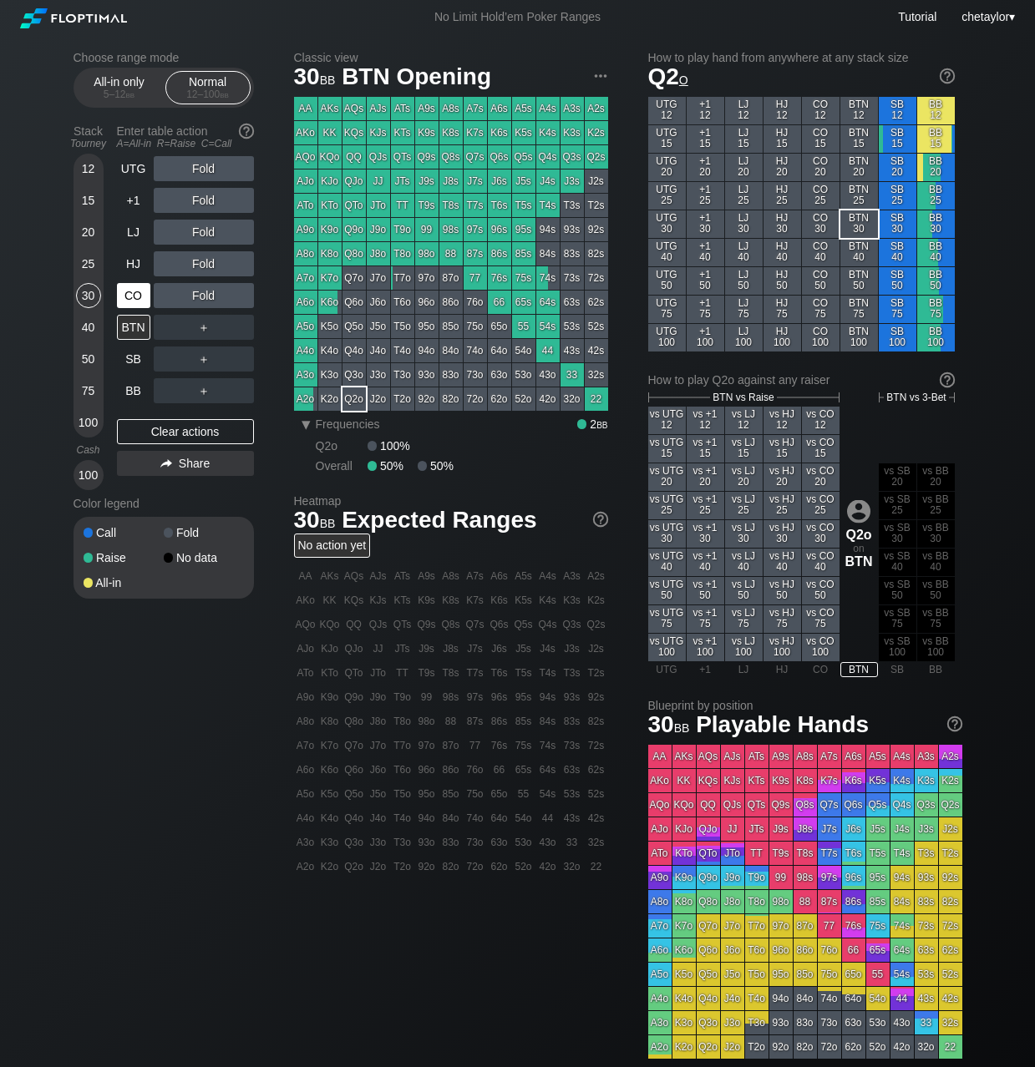
click at [145, 294] on div "CO" at bounding box center [133, 295] width 33 height 25
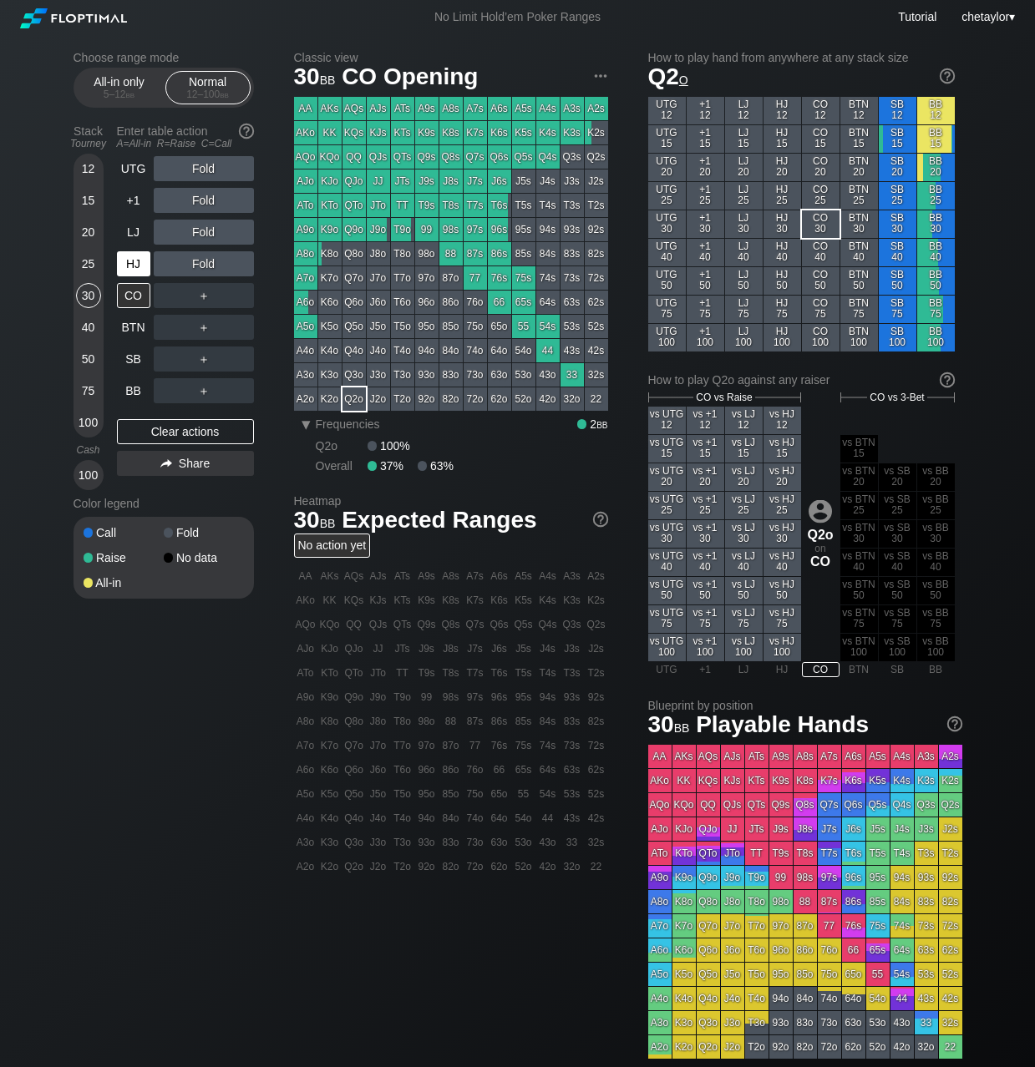
click at [135, 267] on div "HJ" at bounding box center [133, 263] width 33 height 25
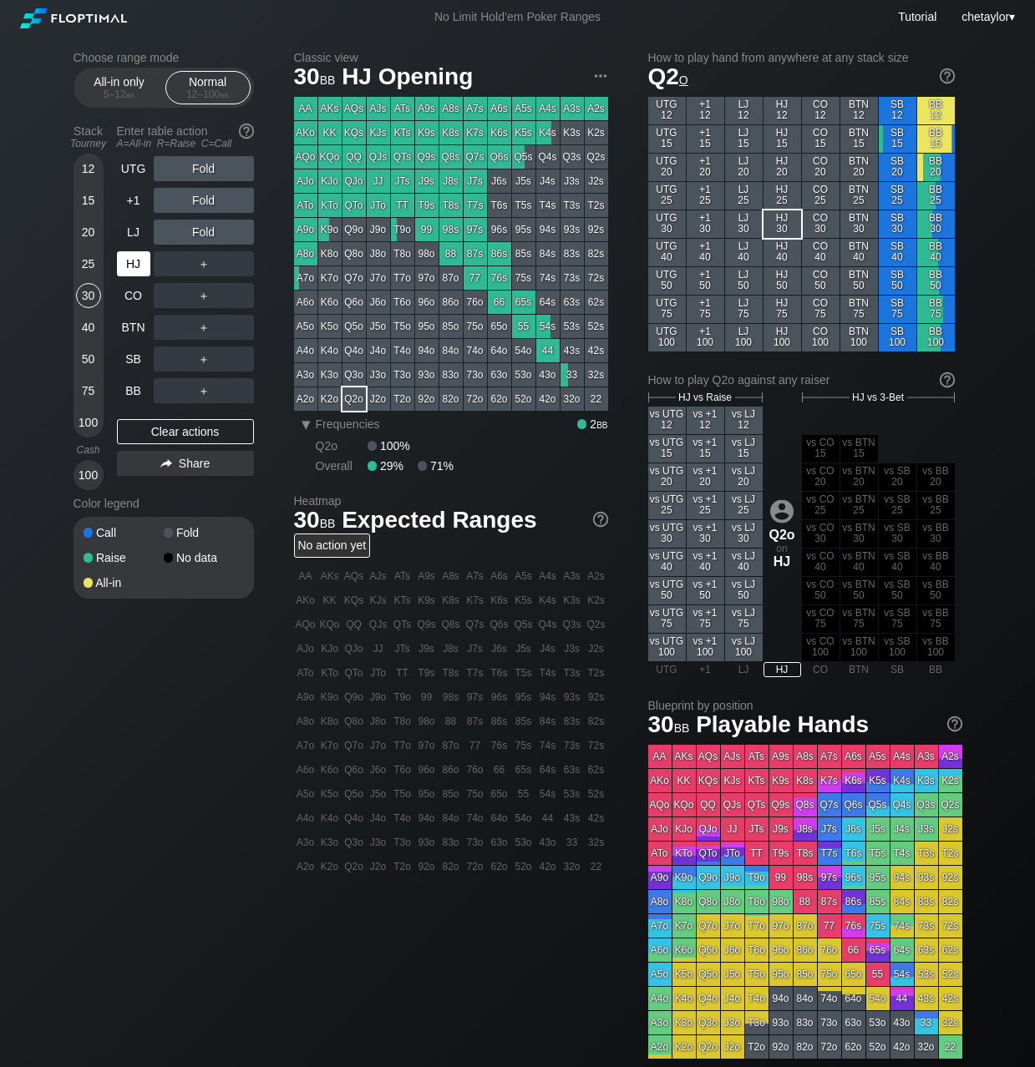
click at [135, 267] on div "HJ" at bounding box center [133, 263] width 33 height 25
click at [135, 234] on div "LJ" at bounding box center [133, 232] width 33 height 25
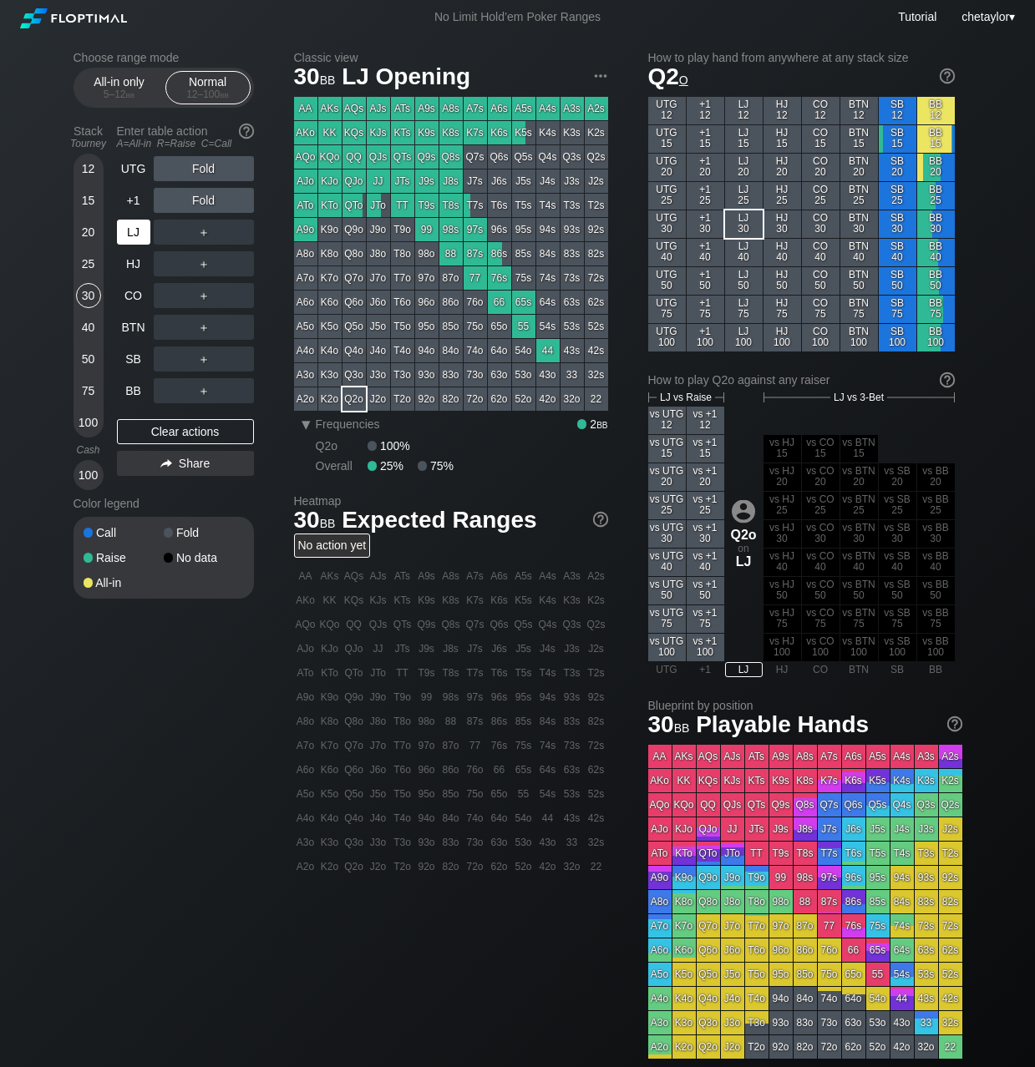
click at [135, 234] on div "LJ" at bounding box center [133, 232] width 33 height 25
click at [135, 199] on div "+1" at bounding box center [133, 200] width 33 height 25
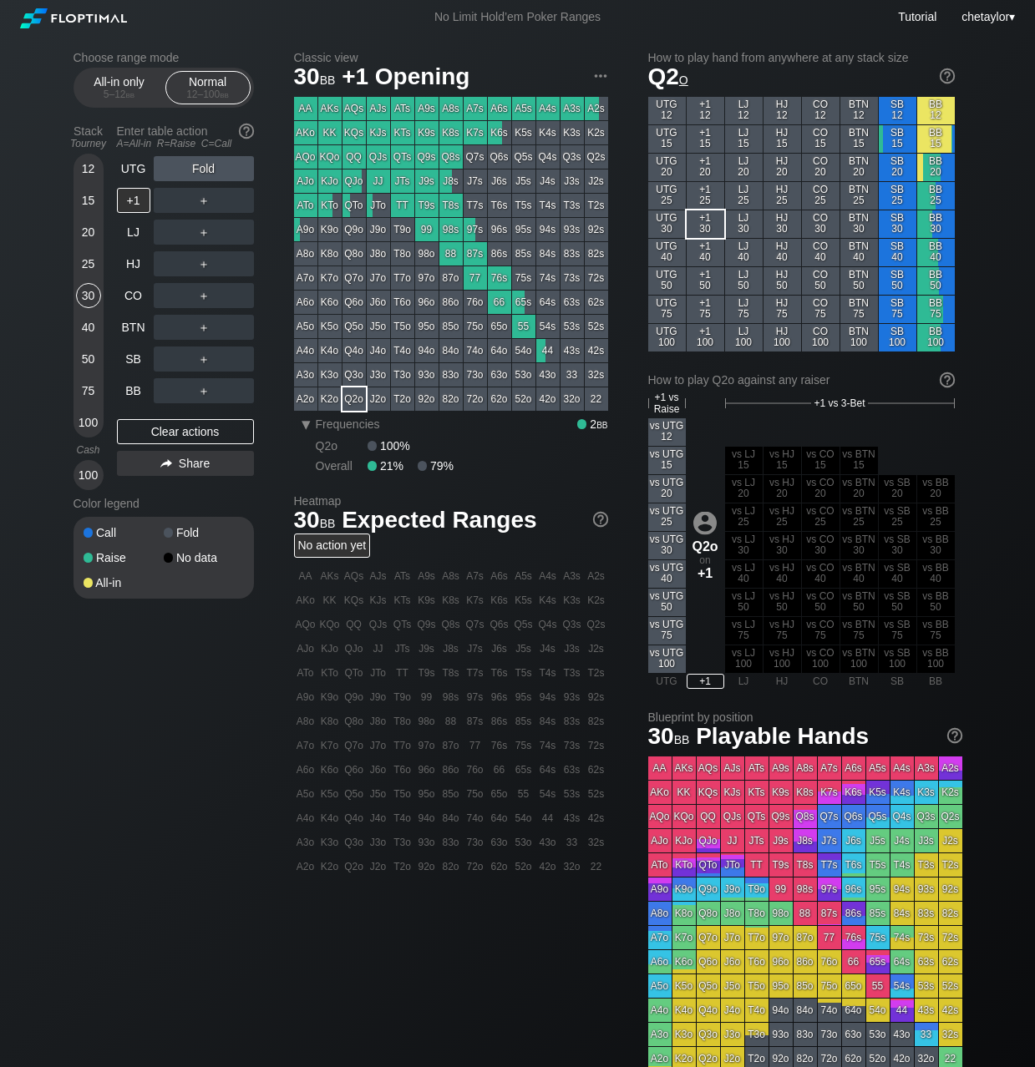
click at [90, 266] on div "25" at bounding box center [88, 263] width 25 height 25
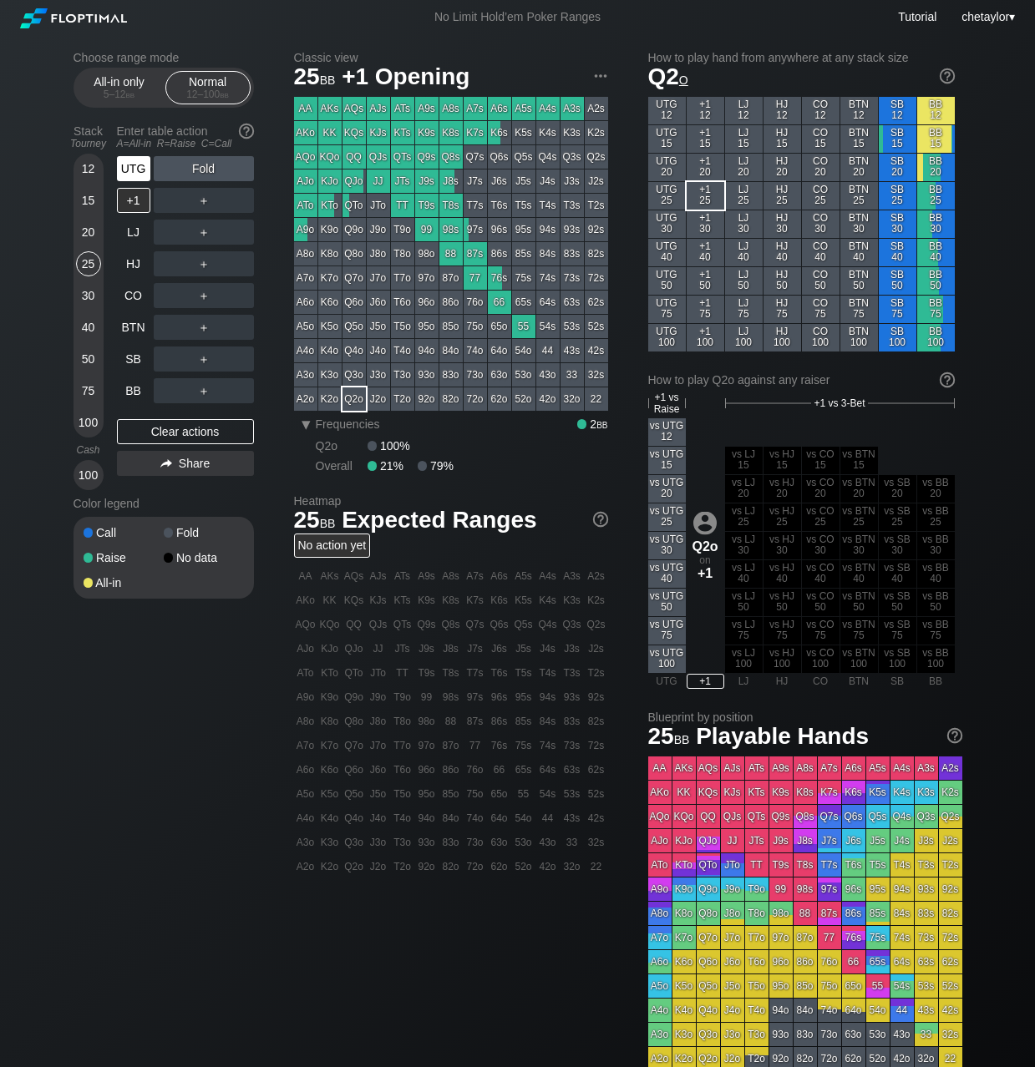
click at [131, 170] on div "UTG" at bounding box center [133, 168] width 33 height 25
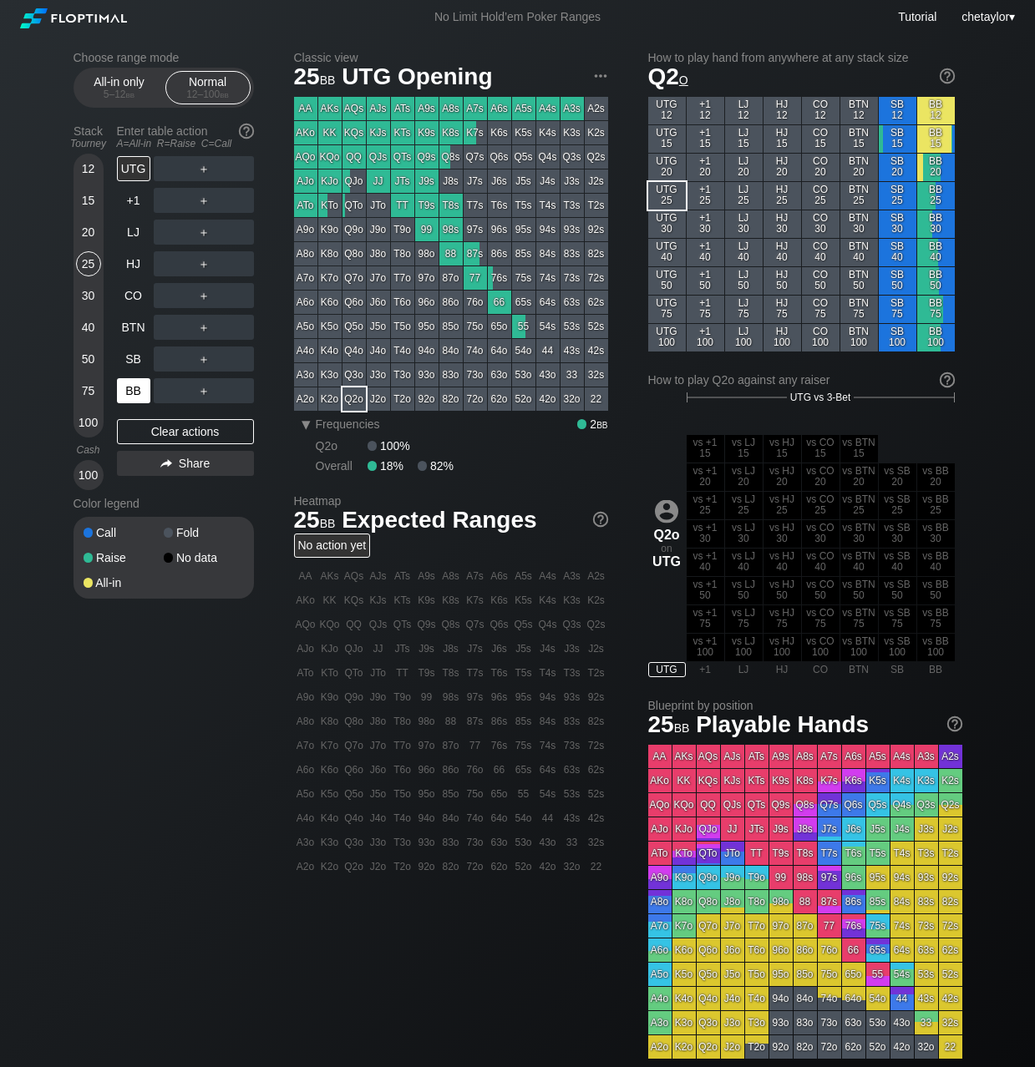
click at [137, 394] on div "BB" at bounding box center [133, 390] width 33 height 25
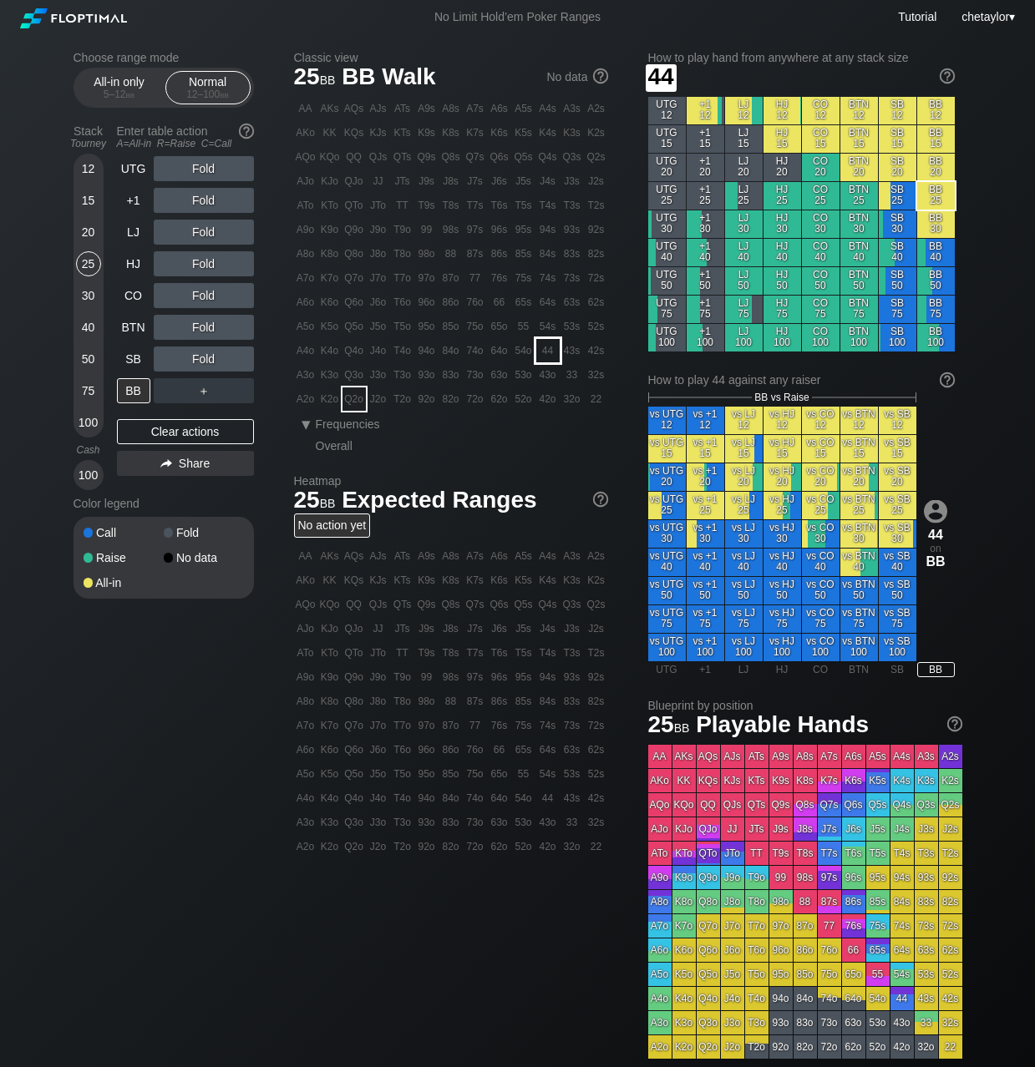
click at [547, 350] on div "44" at bounding box center [547, 350] width 23 height 23
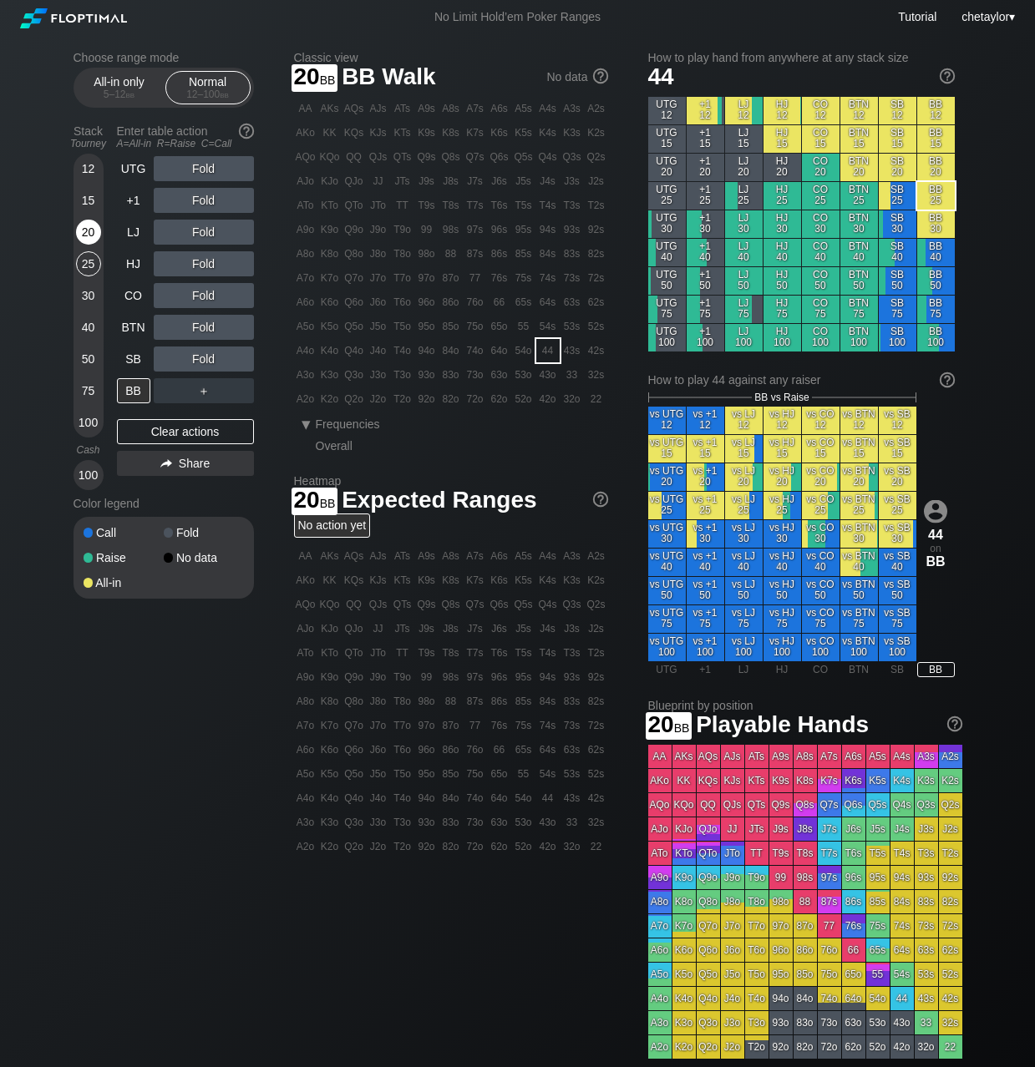
click at [94, 227] on div "20" at bounding box center [88, 232] width 25 height 25
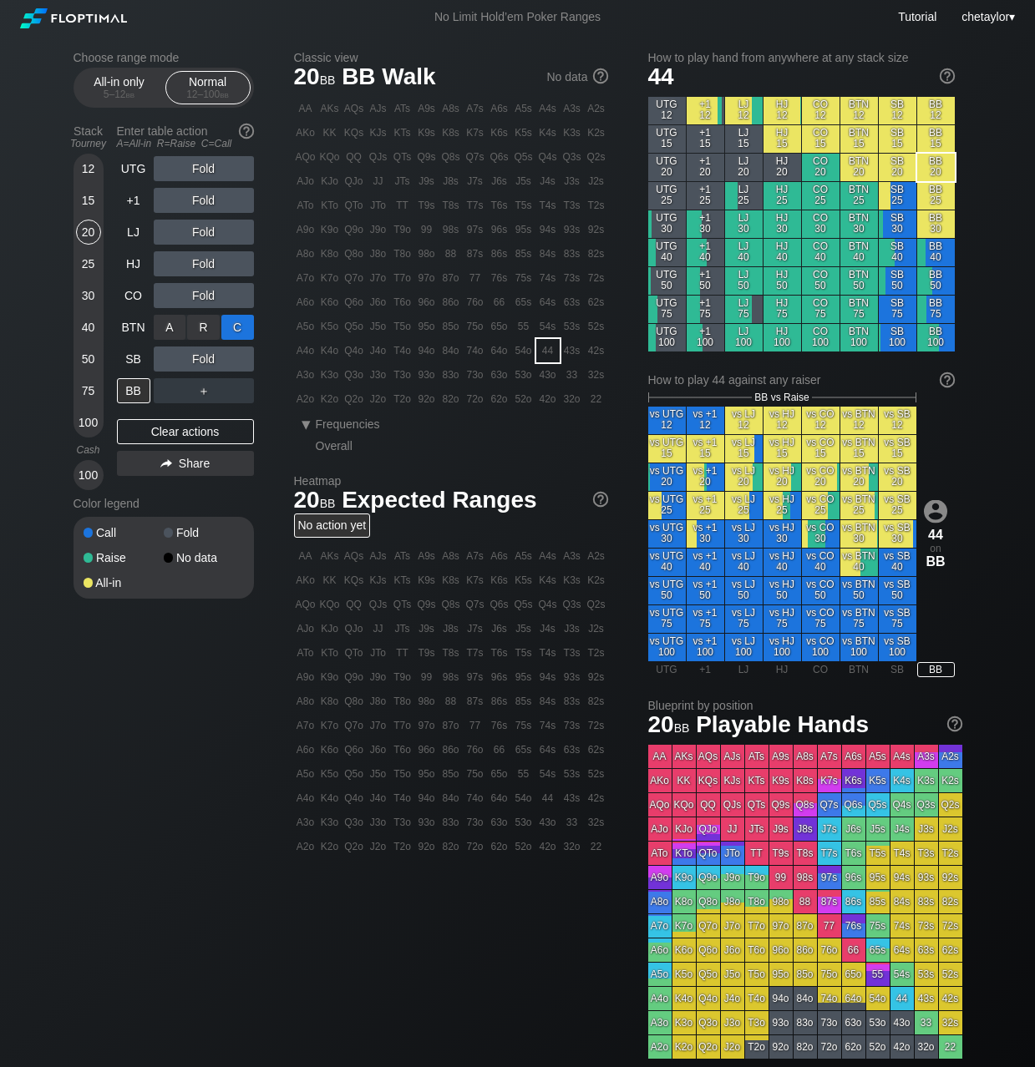
click at [246, 327] on div "C ✕" at bounding box center [237, 327] width 33 height 25
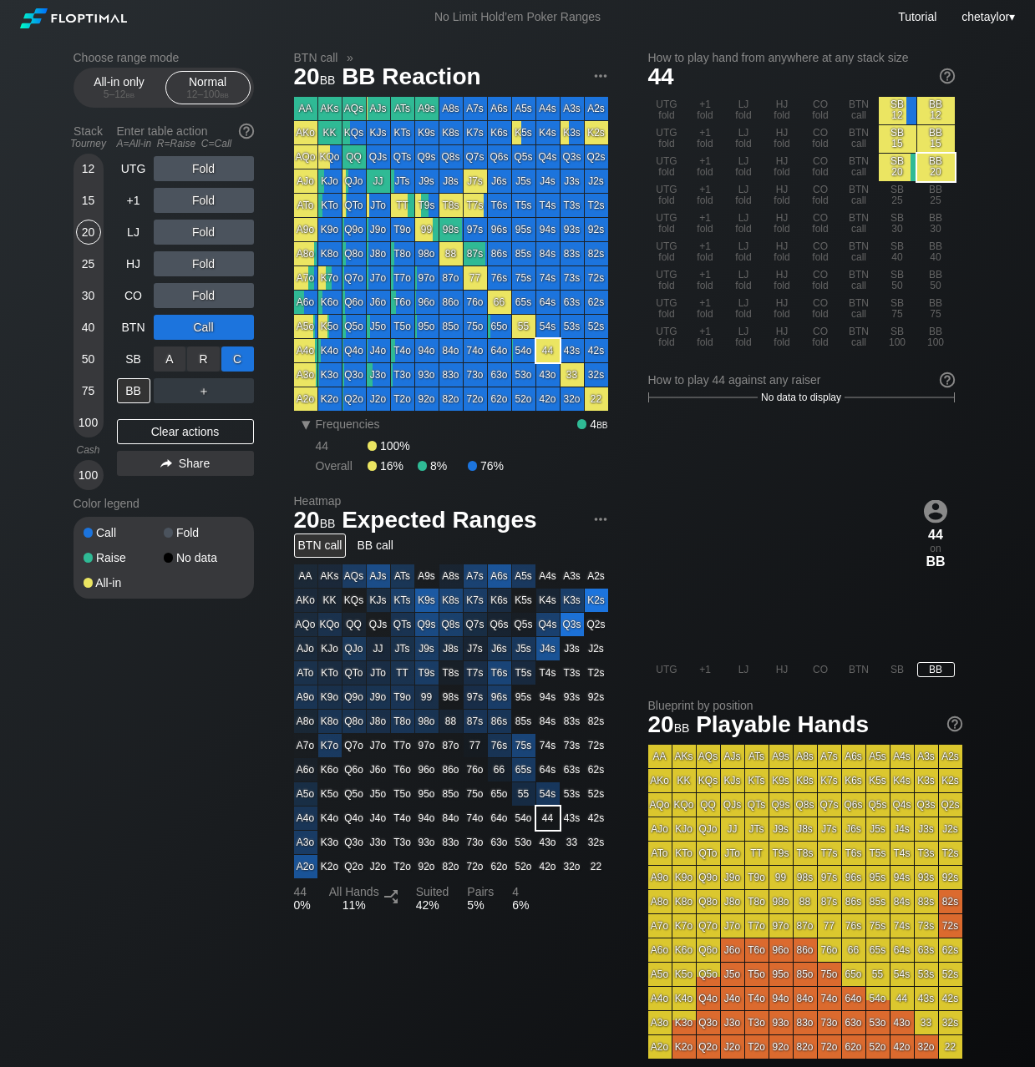
click at [244, 358] on div "C ✕" at bounding box center [237, 359] width 33 height 25
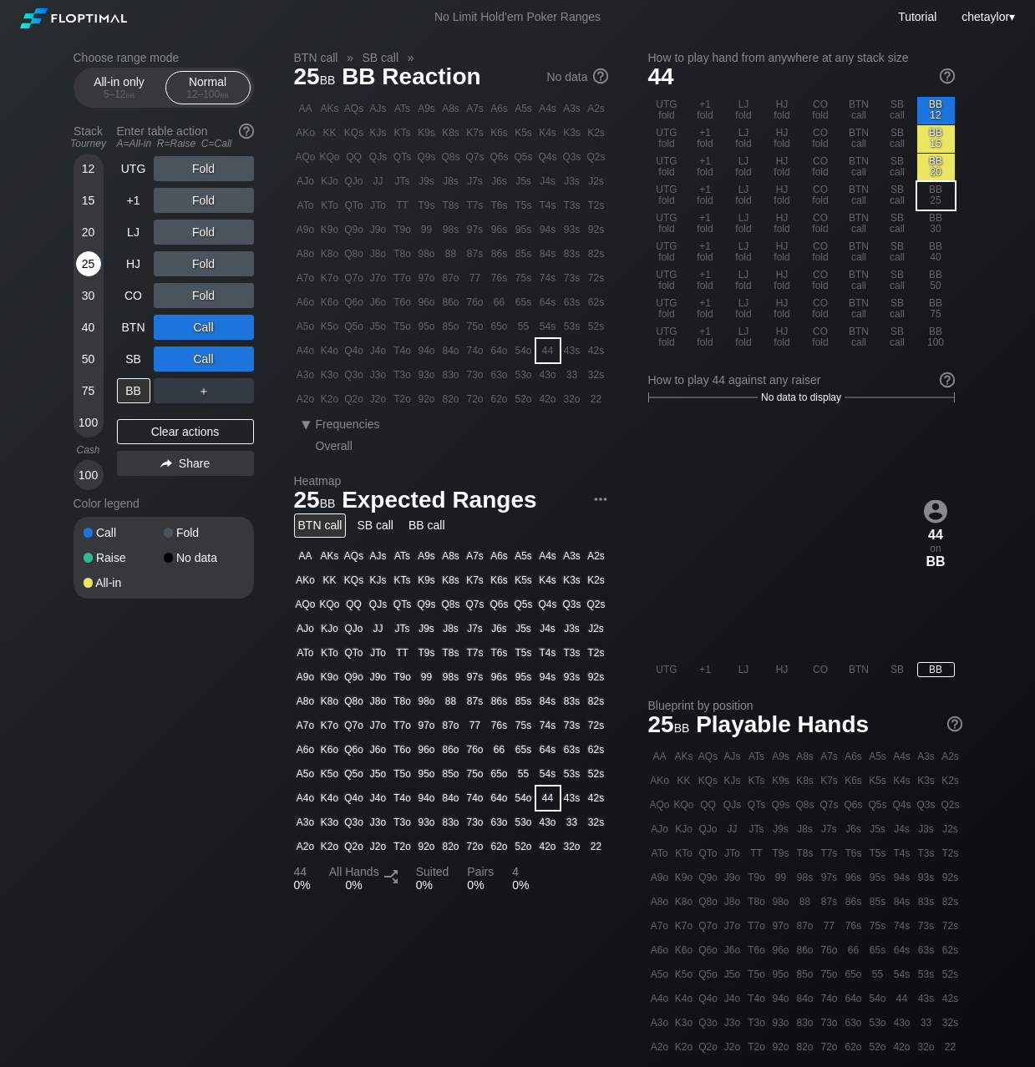
click at [91, 263] on div "25" at bounding box center [88, 263] width 25 height 25
click at [126, 352] on div "SB" at bounding box center [133, 359] width 33 height 25
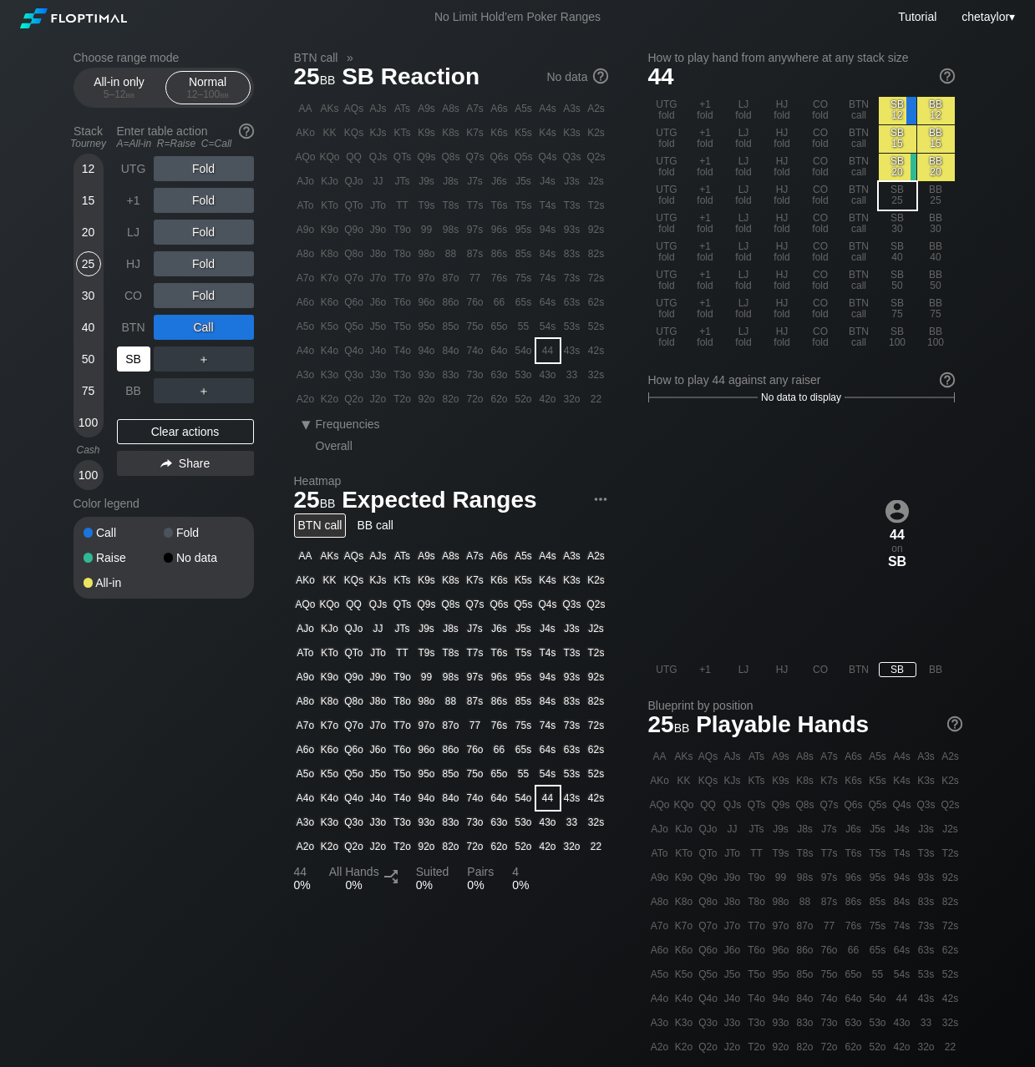
click at [126, 352] on div "SB" at bounding box center [133, 359] width 33 height 25
click at [176, 437] on div "Clear actions" at bounding box center [185, 431] width 137 height 25
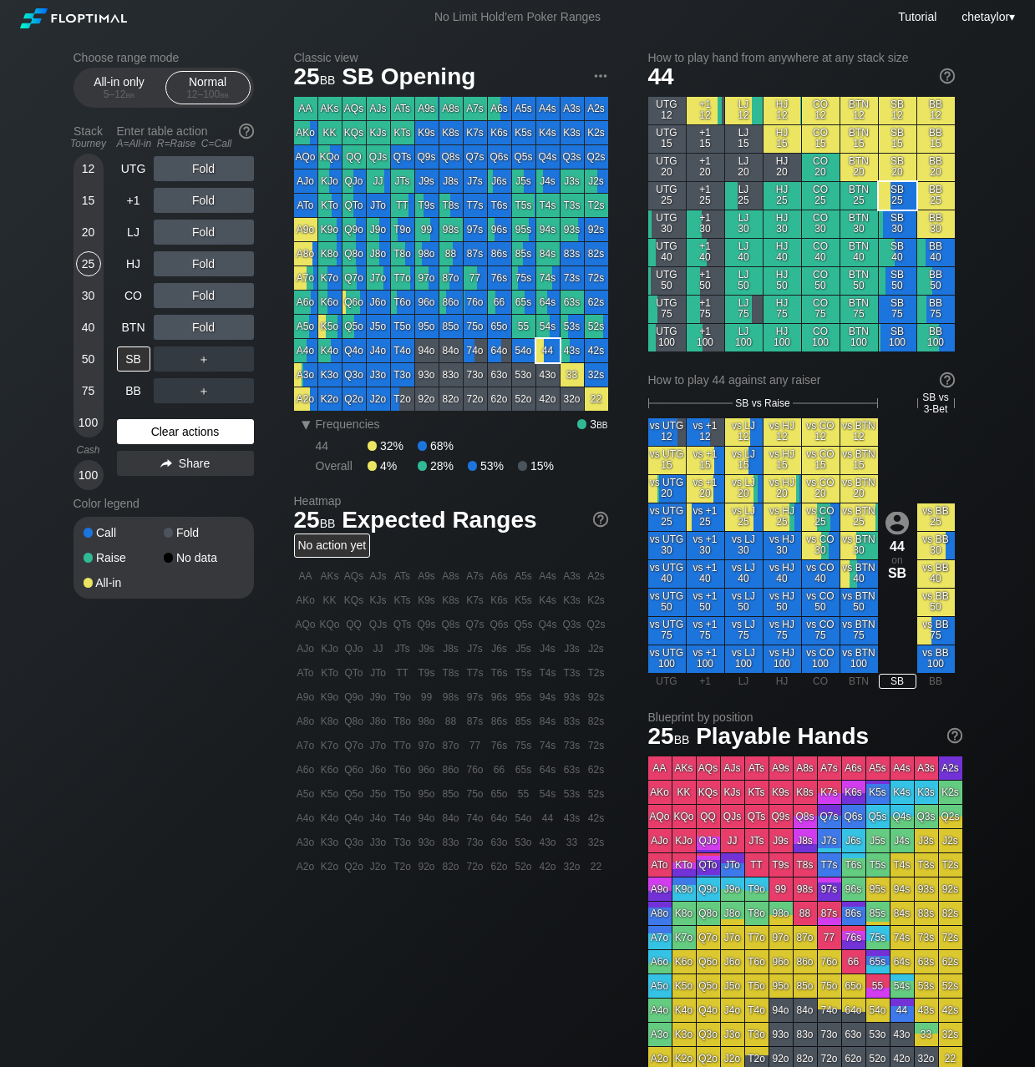
click at [185, 430] on div "Clear actions" at bounding box center [185, 431] width 137 height 25
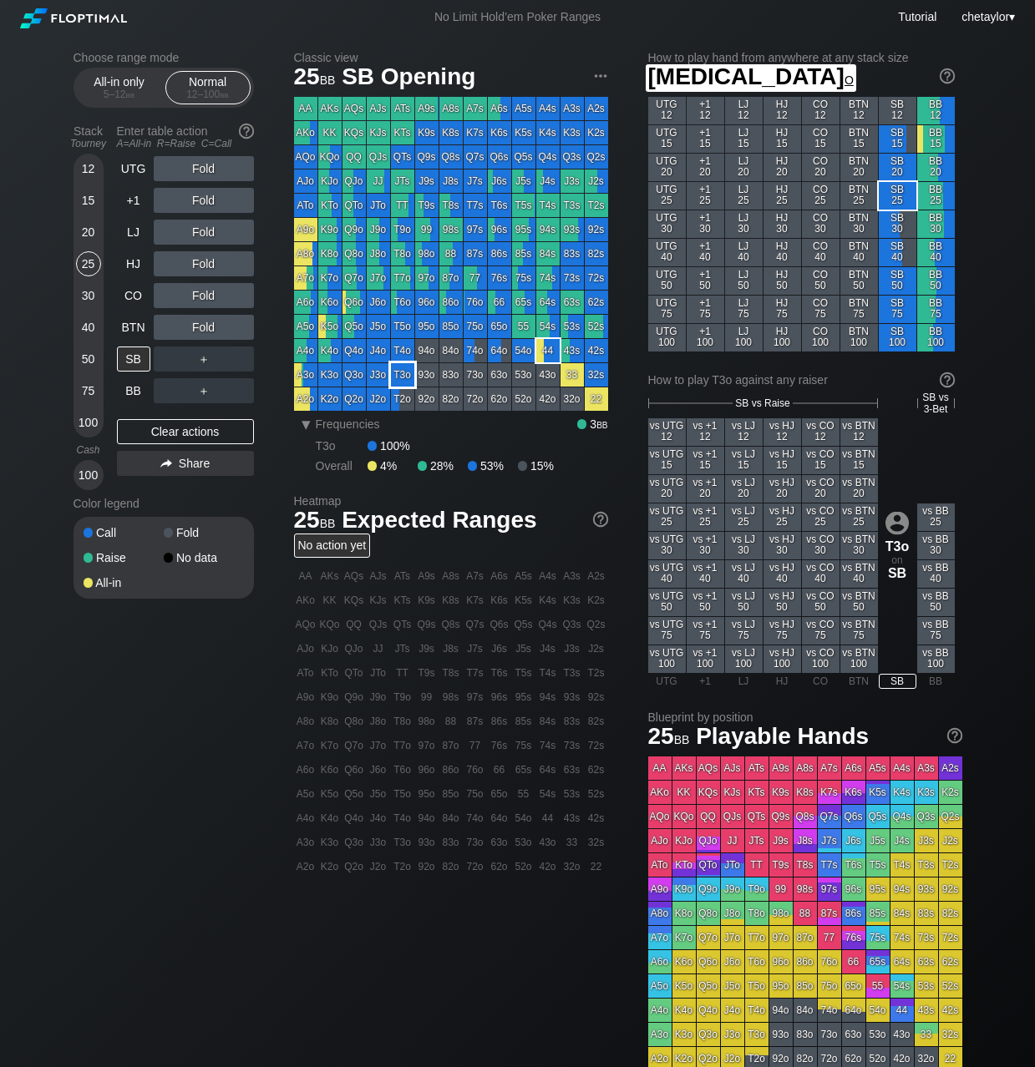
click at [403, 378] on div "T3o" at bounding box center [402, 374] width 23 height 23
click at [140, 324] on div "BTN" at bounding box center [133, 327] width 33 height 25
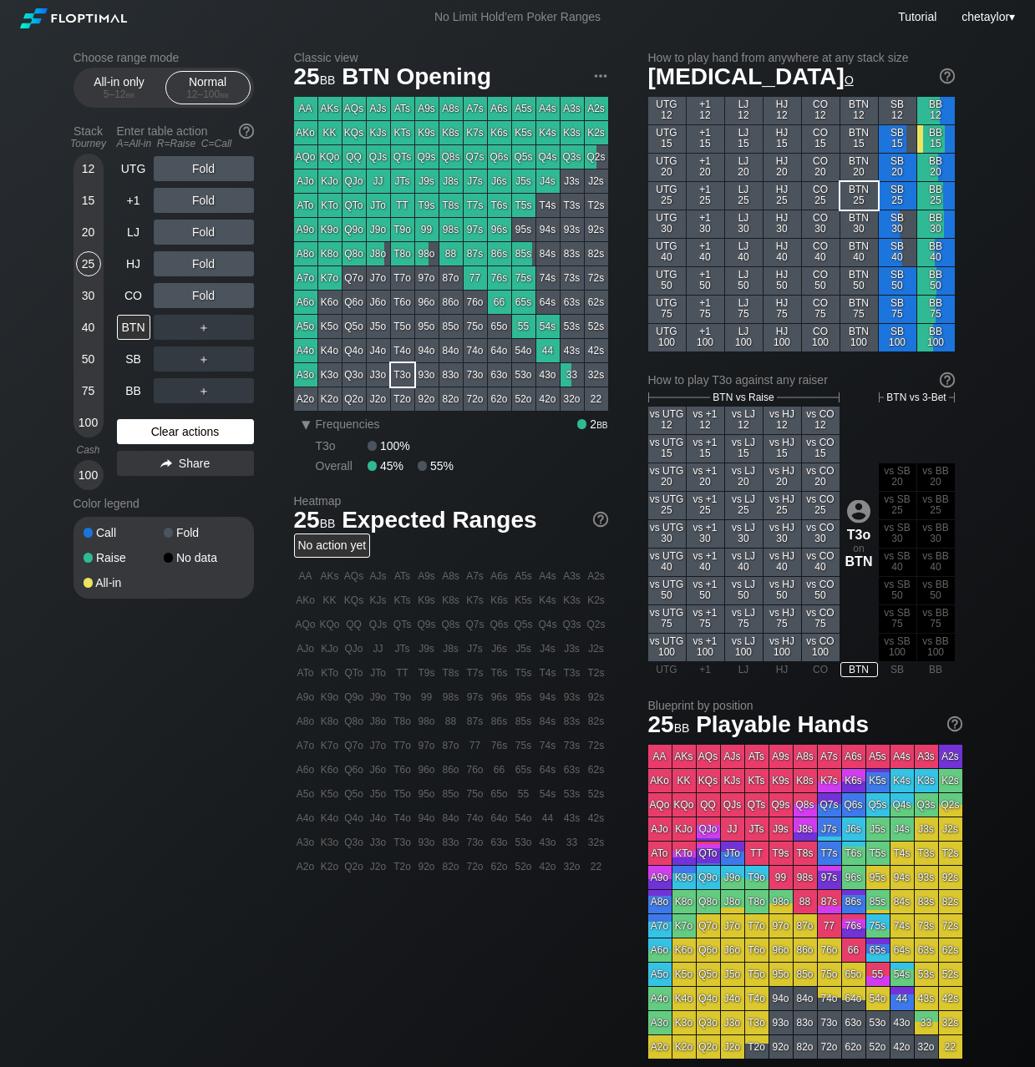
click at [162, 438] on div "Clear actions" at bounding box center [185, 431] width 137 height 25
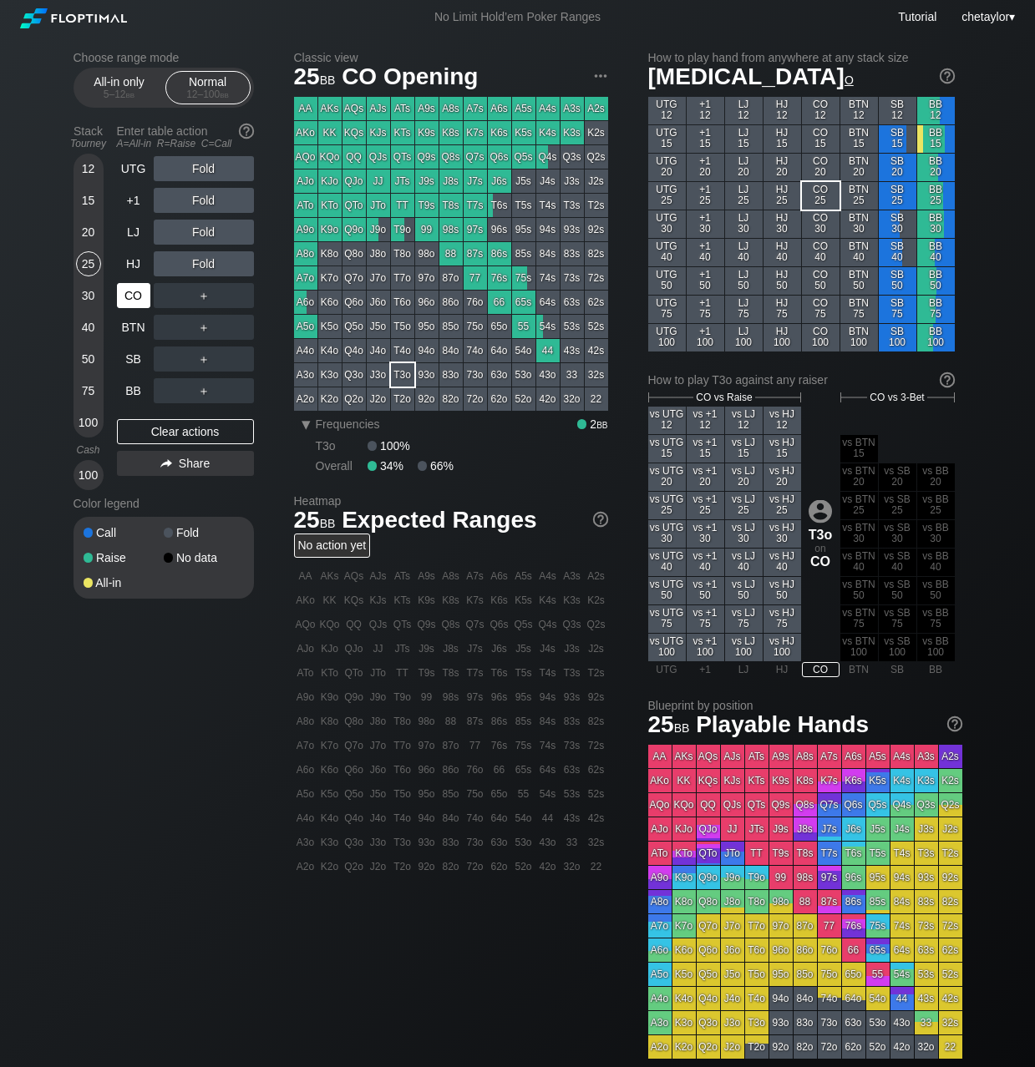
click at [146, 297] on div "CO" at bounding box center [133, 295] width 33 height 25
click at [131, 264] on div "HJ" at bounding box center [133, 263] width 33 height 25
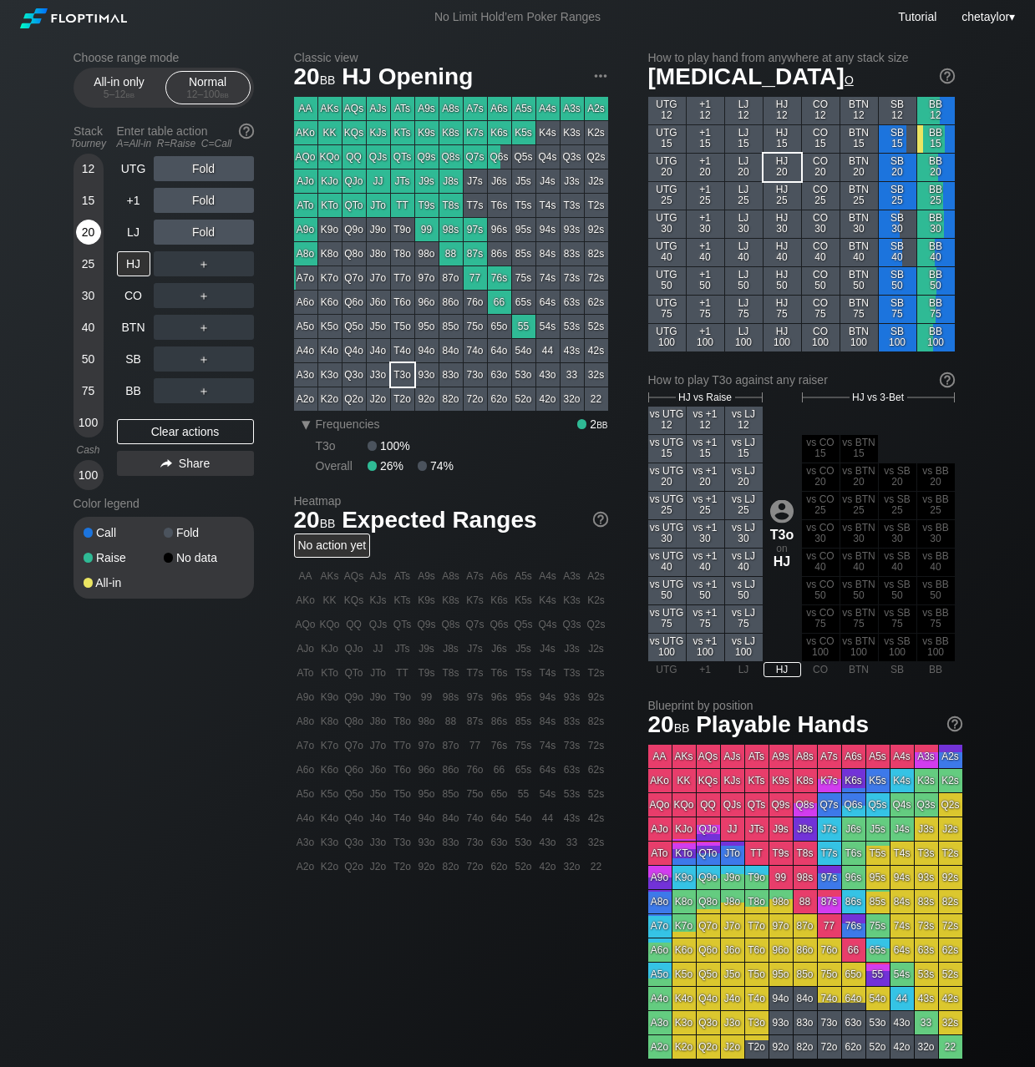
click at [91, 234] on div "20" at bounding box center [88, 232] width 25 height 25
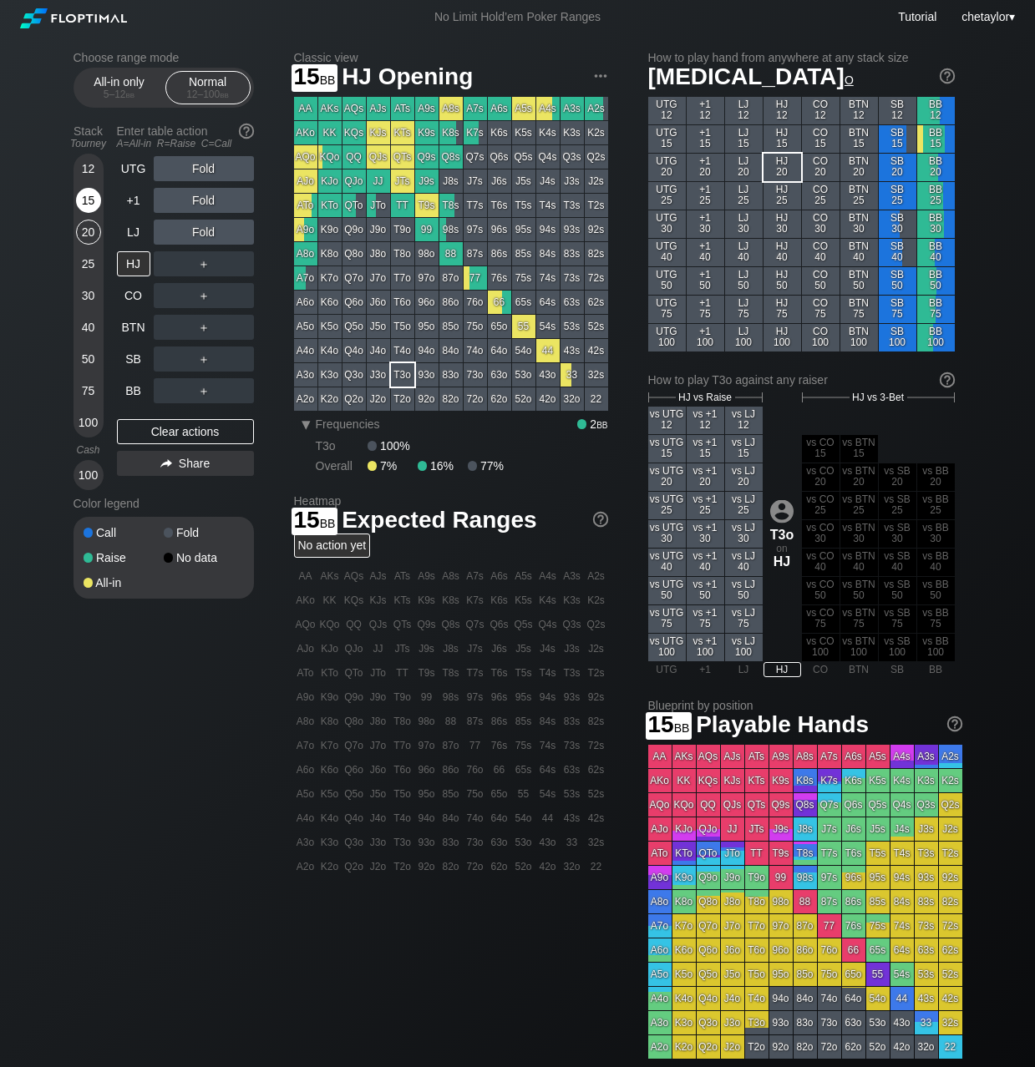
click at [89, 202] on div "15" at bounding box center [88, 200] width 25 height 25
click at [131, 230] on div "LJ" at bounding box center [133, 232] width 33 height 25
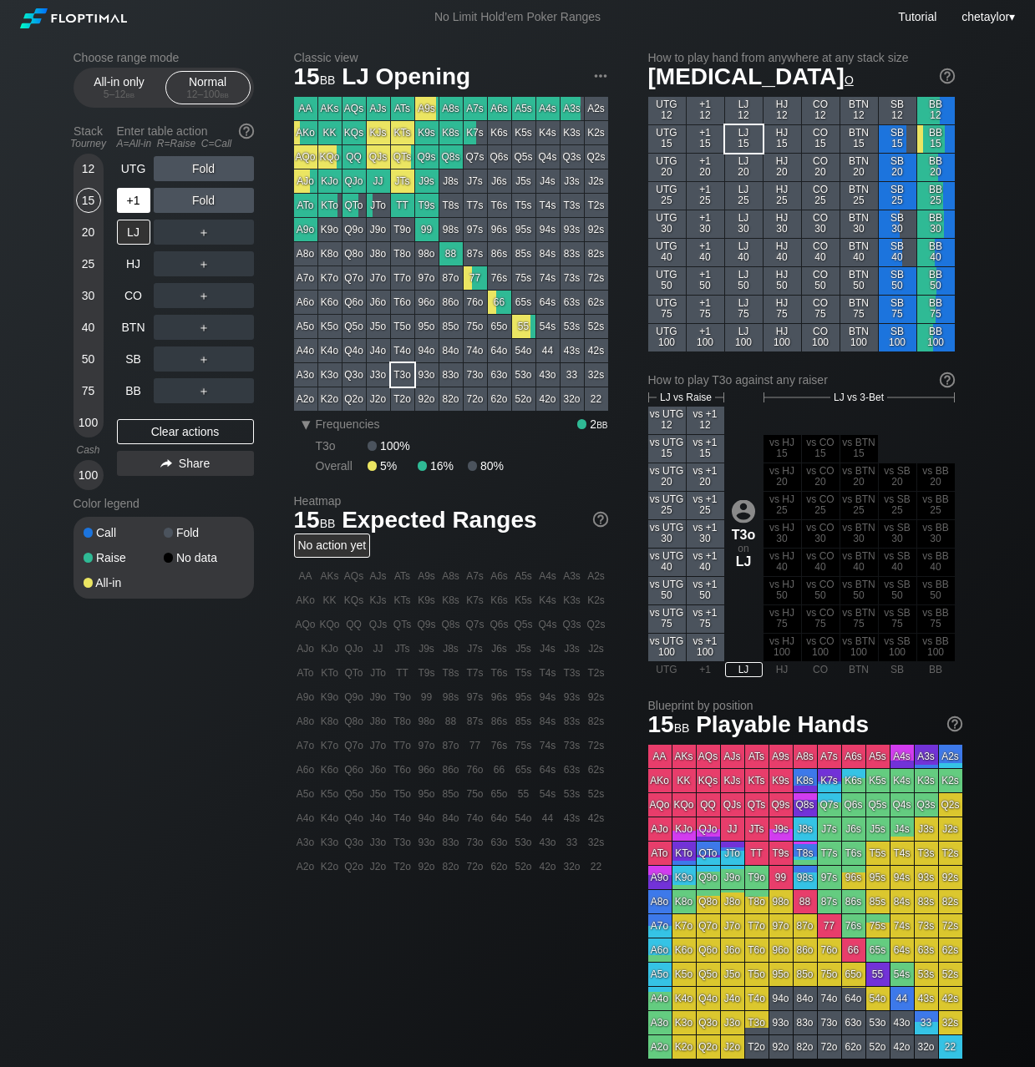
click at [134, 200] on div "+1" at bounding box center [133, 200] width 33 height 25
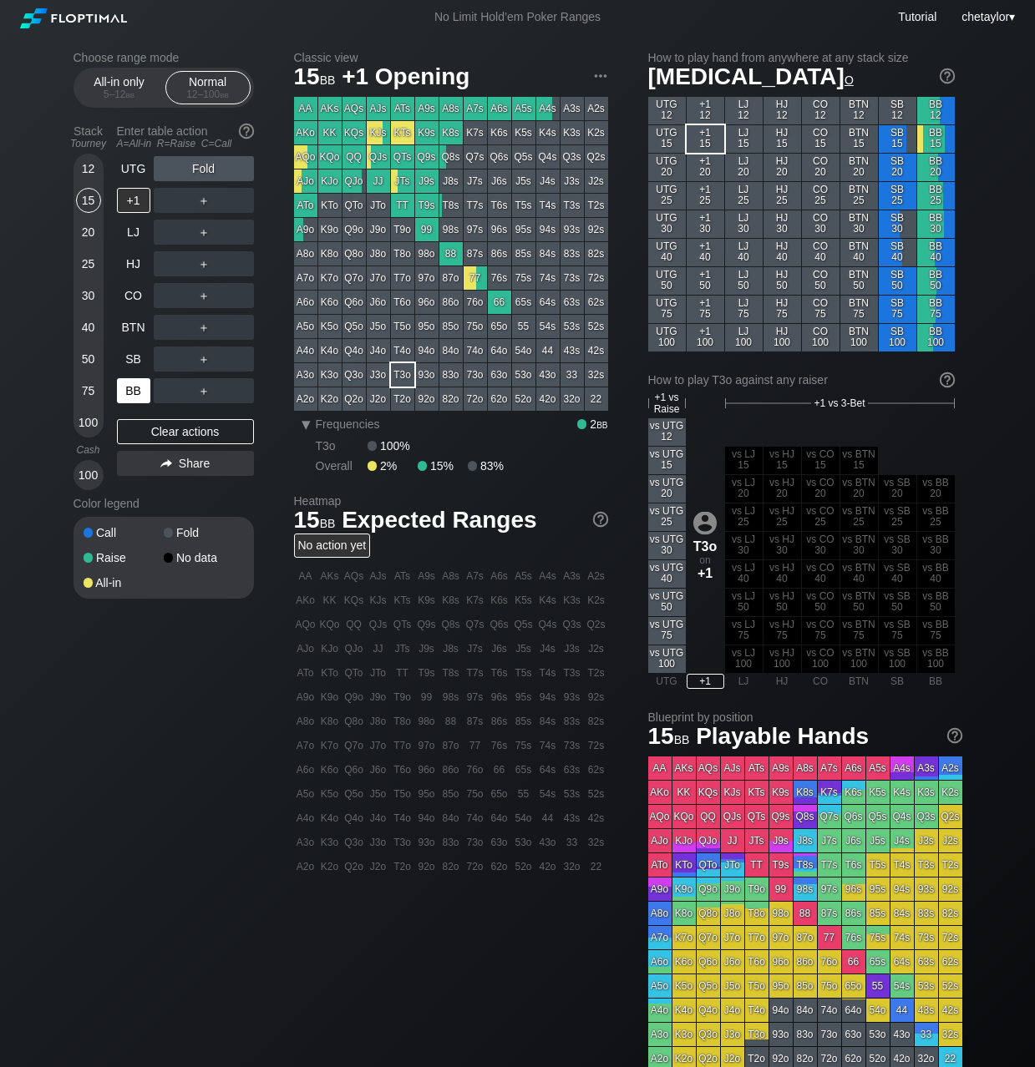
click at [132, 389] on div "BB" at bounding box center [133, 390] width 33 height 25
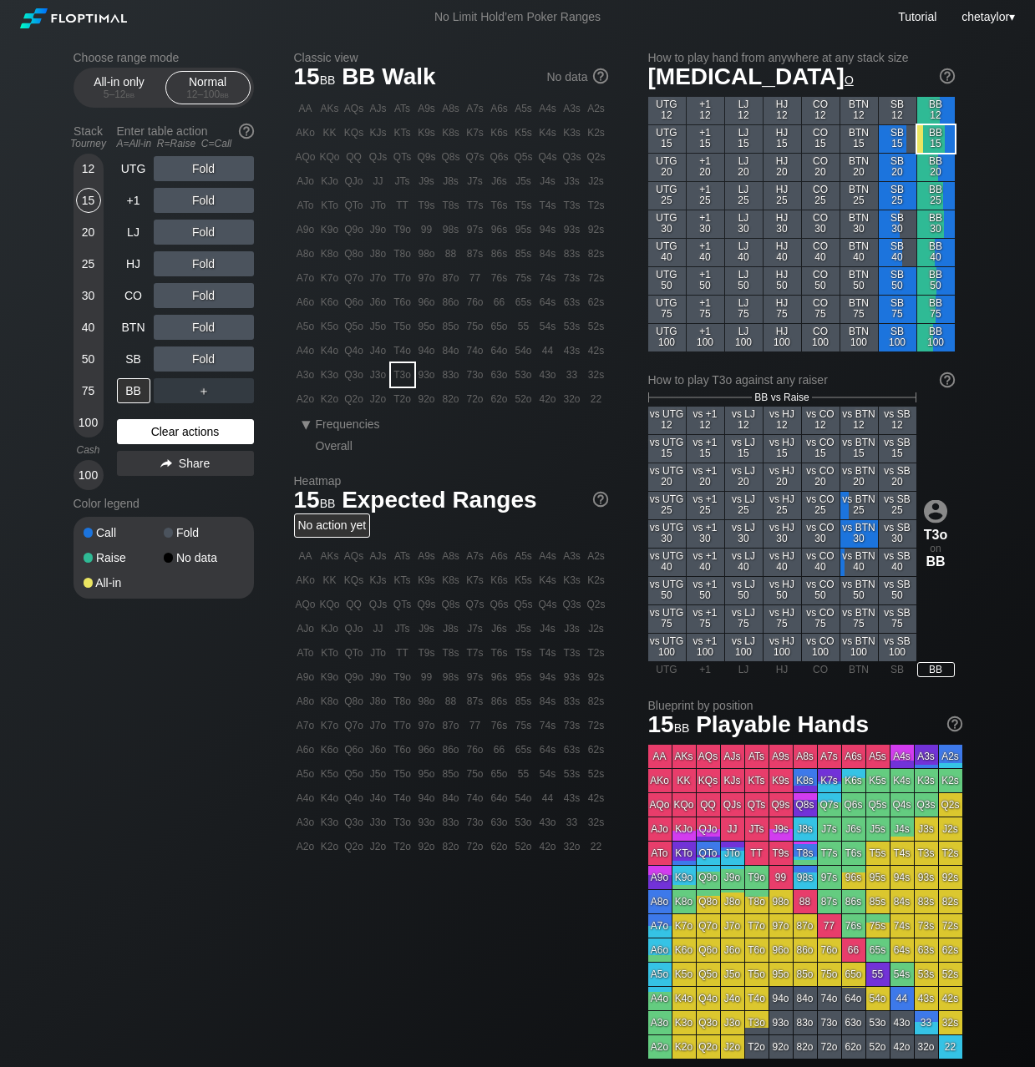
click at [164, 428] on div "Clear actions" at bounding box center [185, 431] width 137 height 25
click at [332, 369] on div "K3o" at bounding box center [329, 374] width 23 height 23
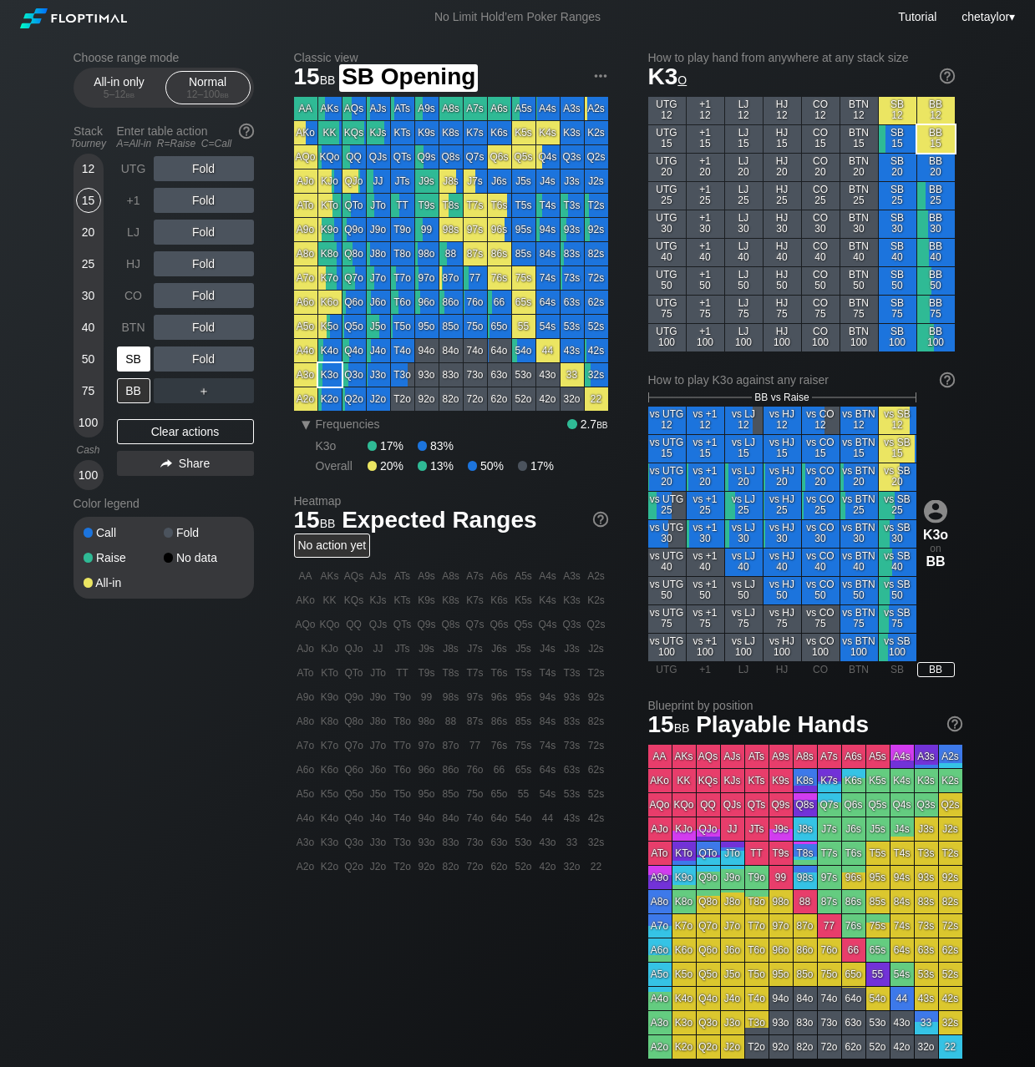
click at [133, 357] on div "SB" at bounding box center [133, 359] width 33 height 25
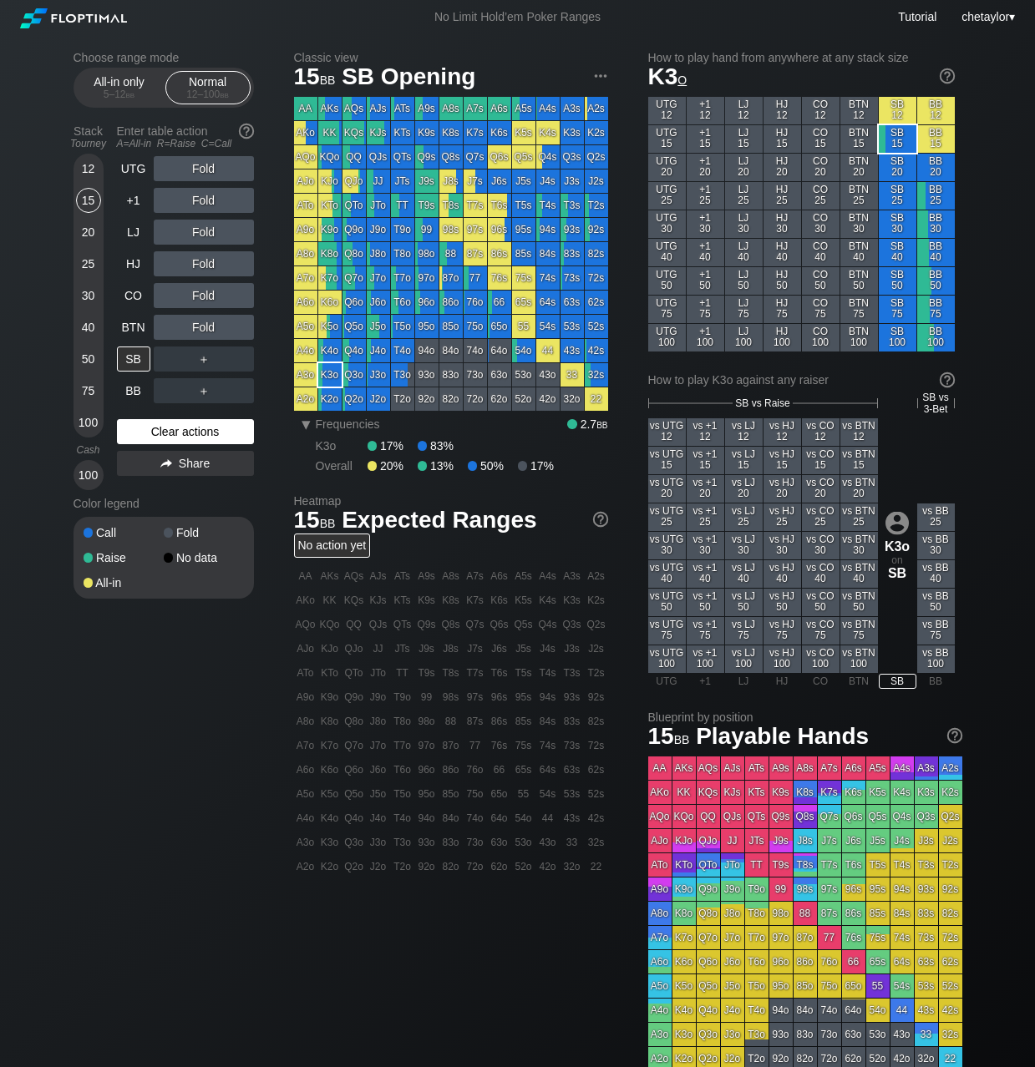
click at [200, 437] on div "Clear actions" at bounding box center [185, 431] width 137 height 25
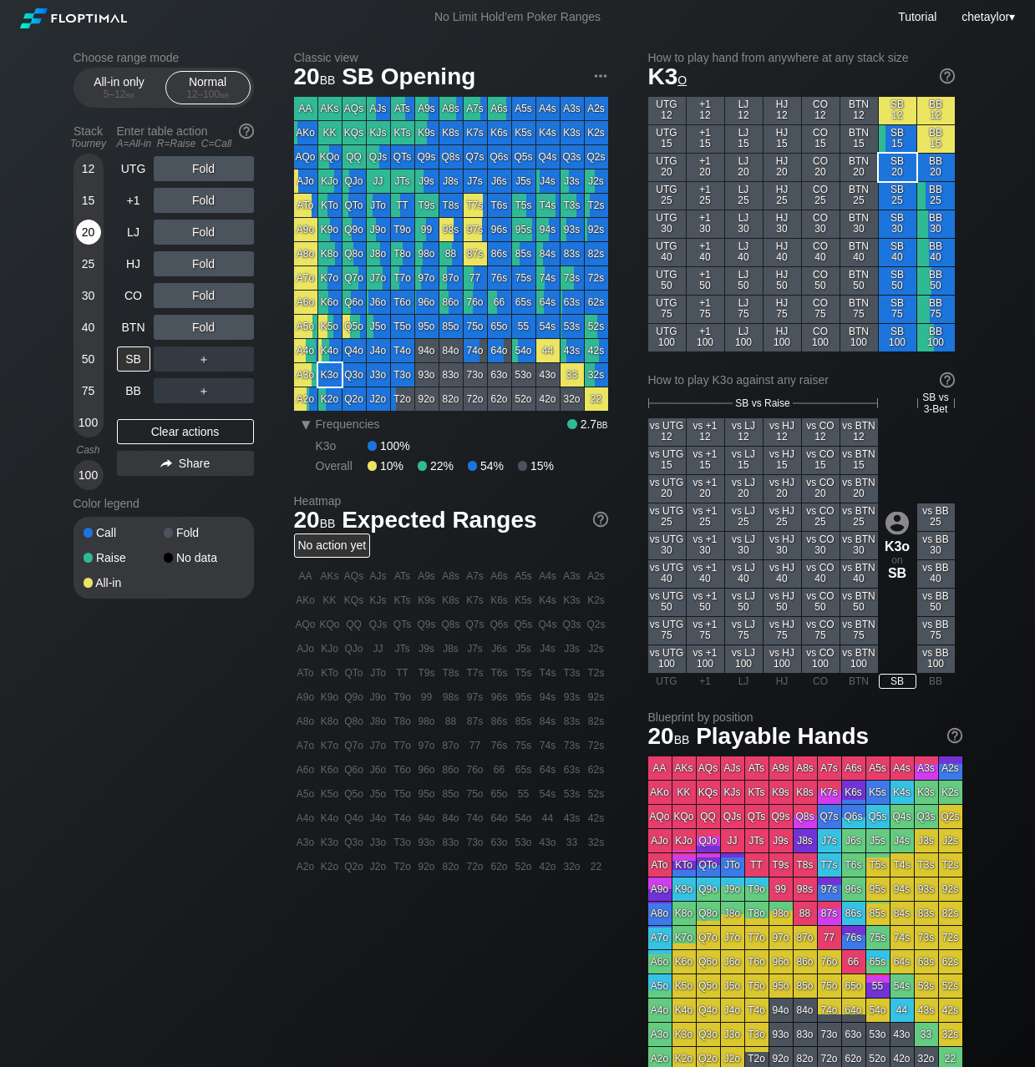
click at [87, 236] on div "20" at bounding box center [88, 232] width 25 height 25
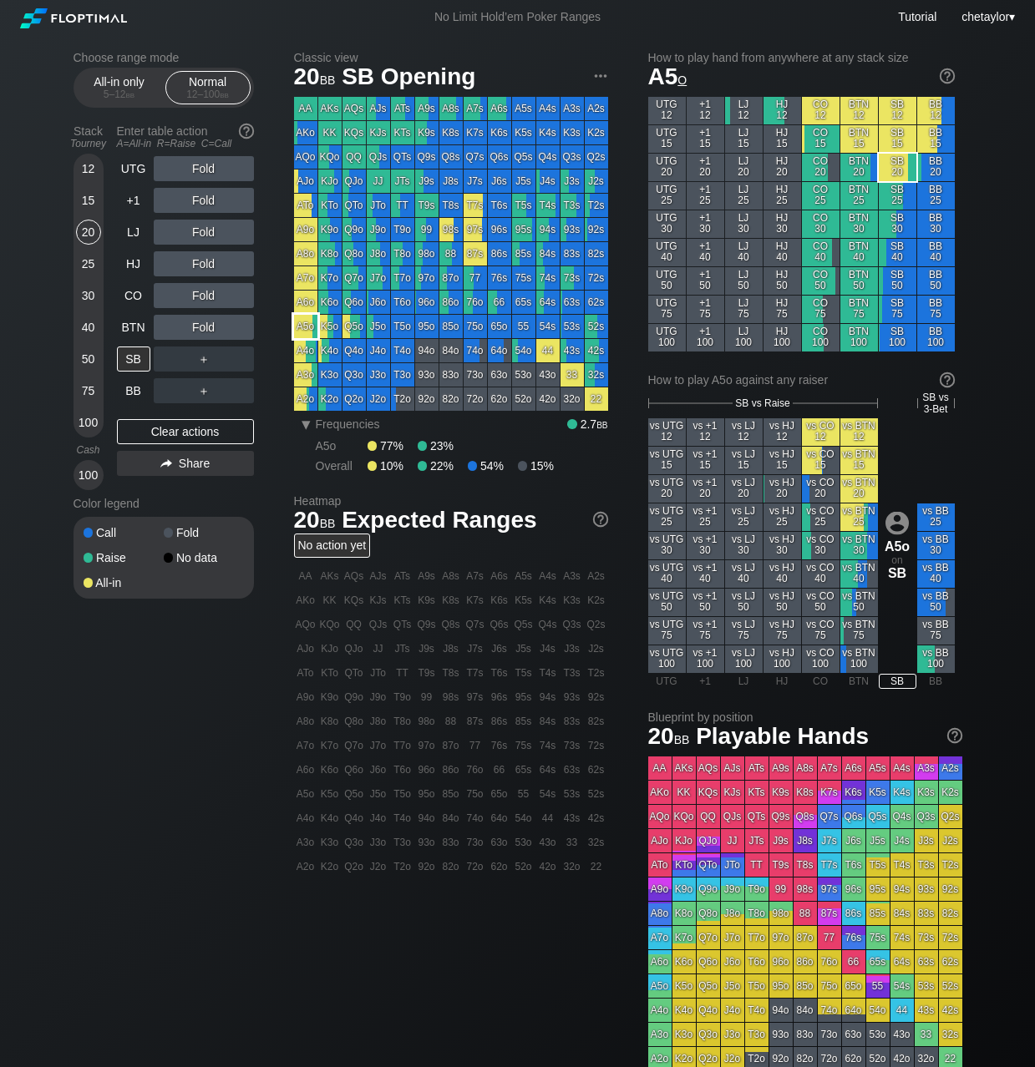
click at [312, 330] on div "A5o" at bounding box center [305, 326] width 23 height 23
click at [124, 327] on div "BTN" at bounding box center [133, 327] width 33 height 25
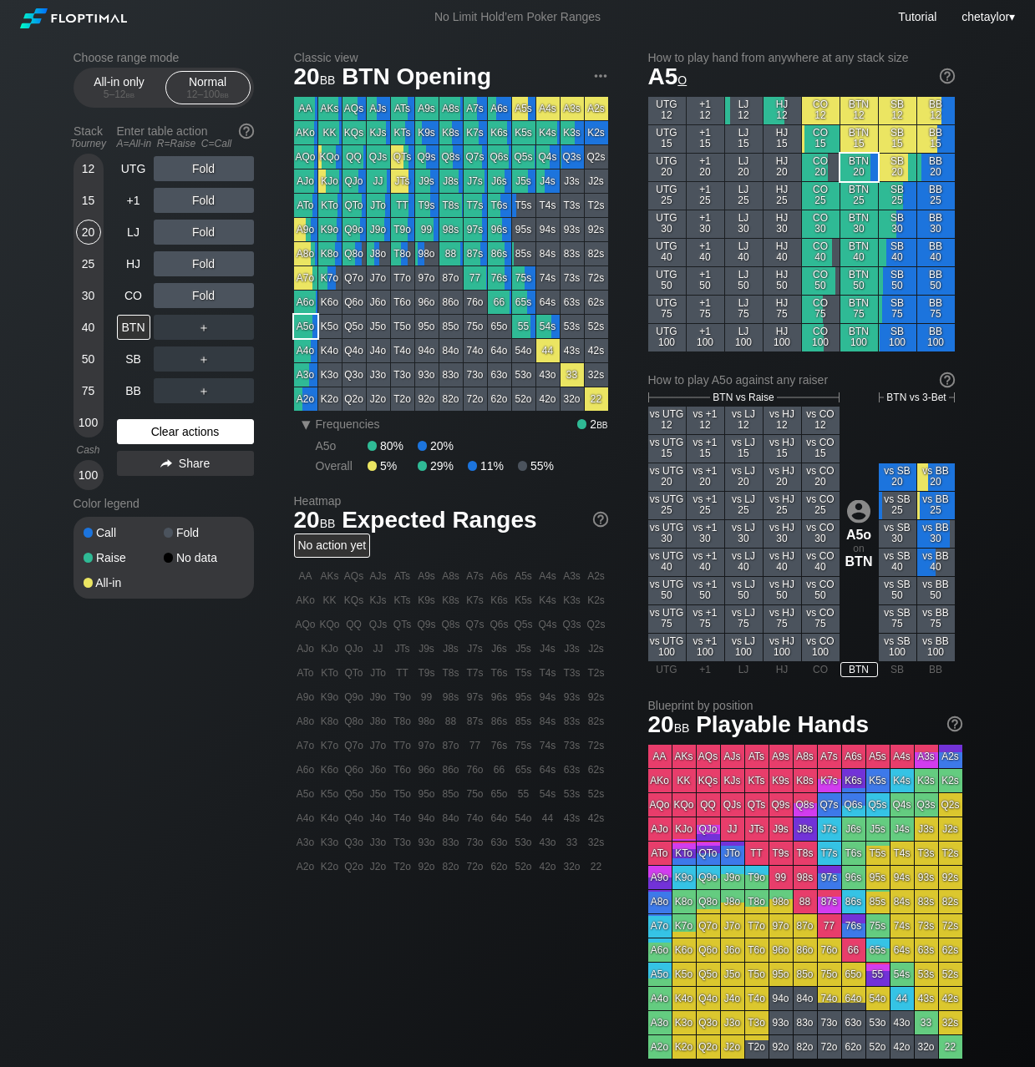
click at [158, 428] on div "Clear actions" at bounding box center [185, 431] width 137 height 25
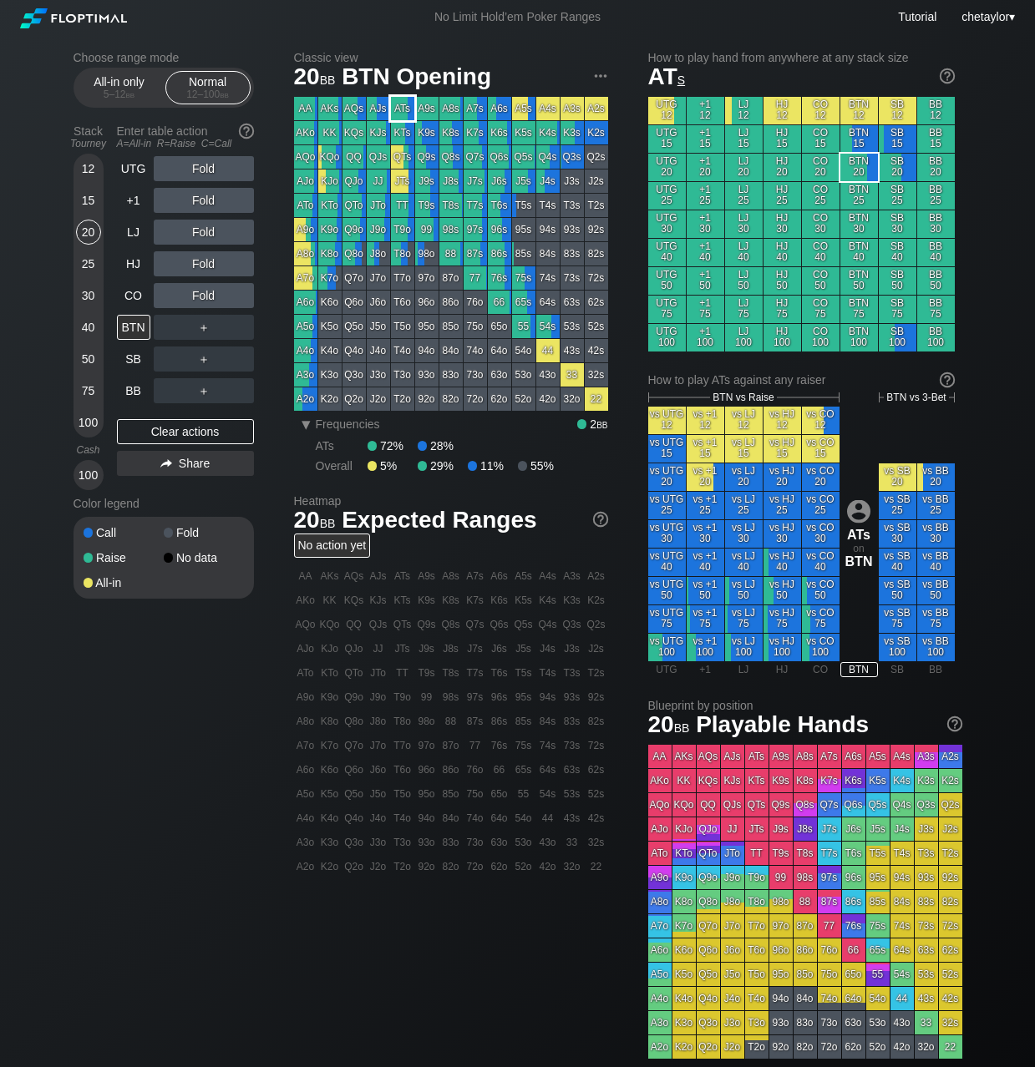
click at [398, 109] on div "ATs" at bounding box center [402, 108] width 23 height 23
click at [176, 235] on div "A ✕" at bounding box center [170, 232] width 33 height 25
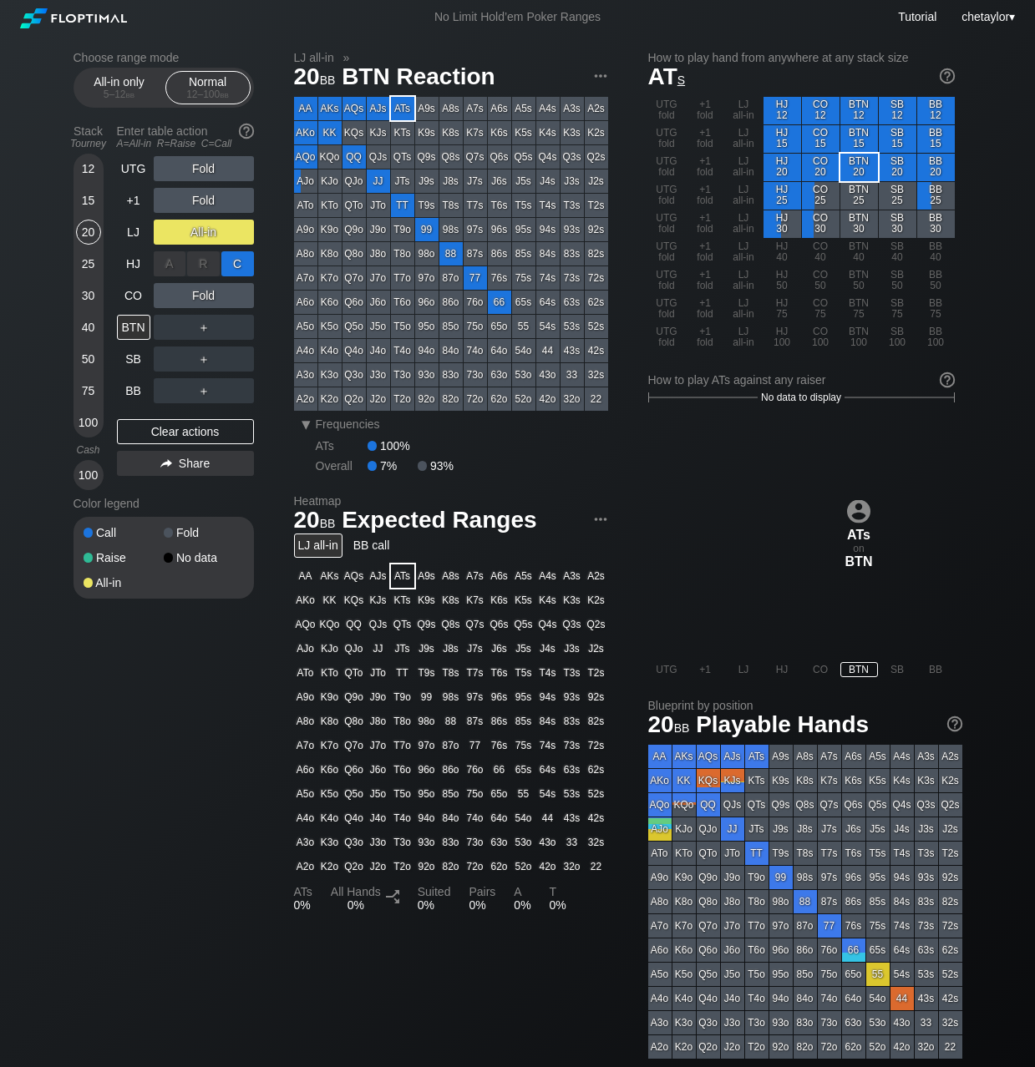
click at [231, 260] on div "C ✕" at bounding box center [237, 263] width 33 height 25
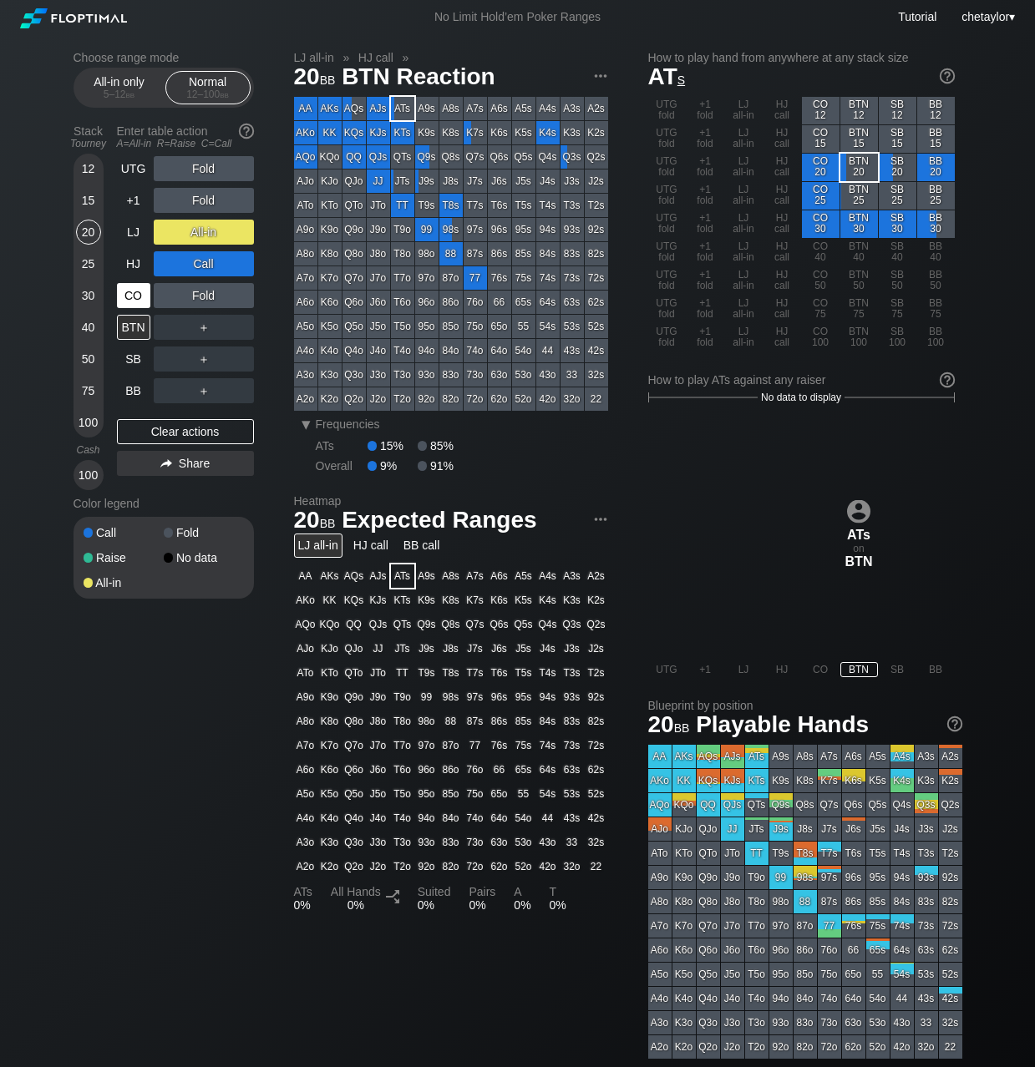
click at [127, 296] on div "CO" at bounding box center [133, 295] width 33 height 25
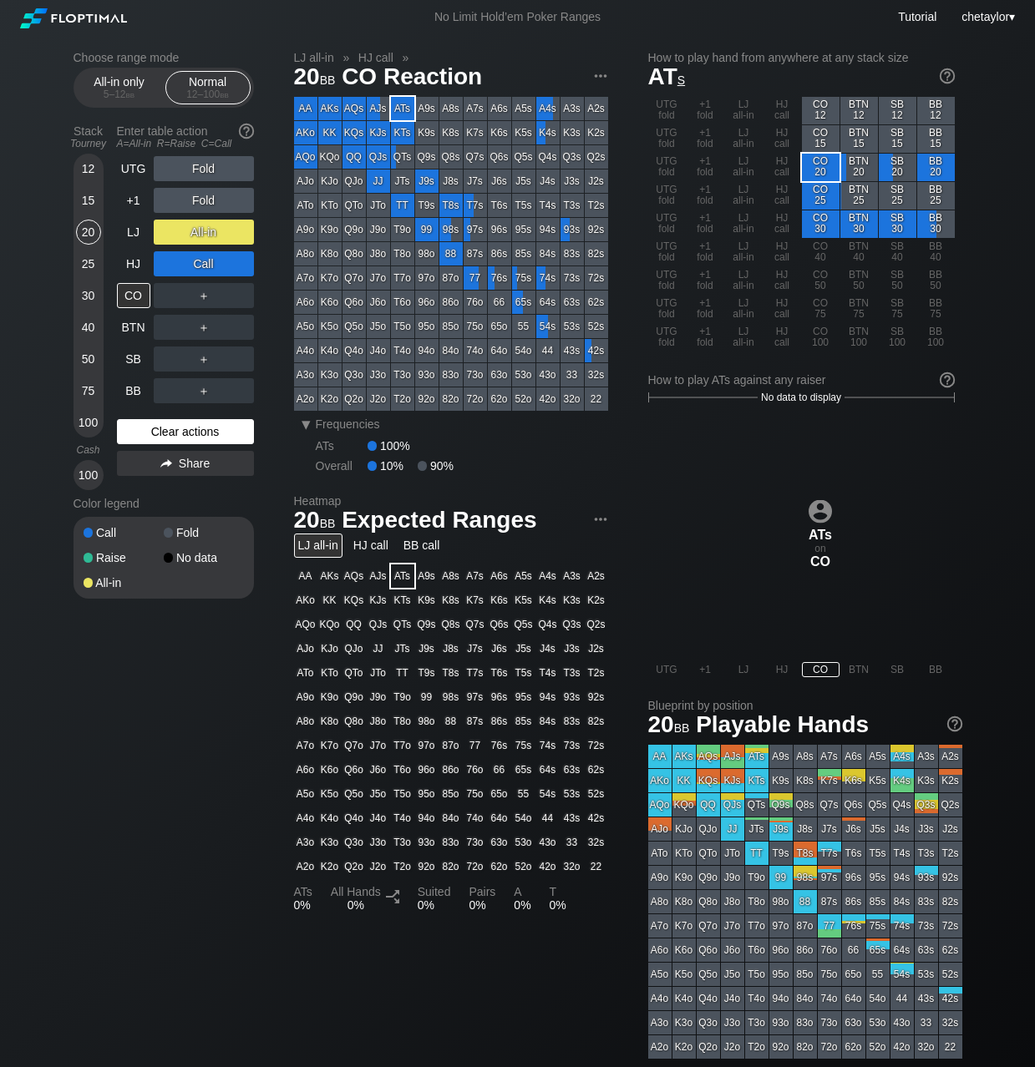
click at [154, 435] on div "Clear actions" at bounding box center [185, 431] width 137 height 25
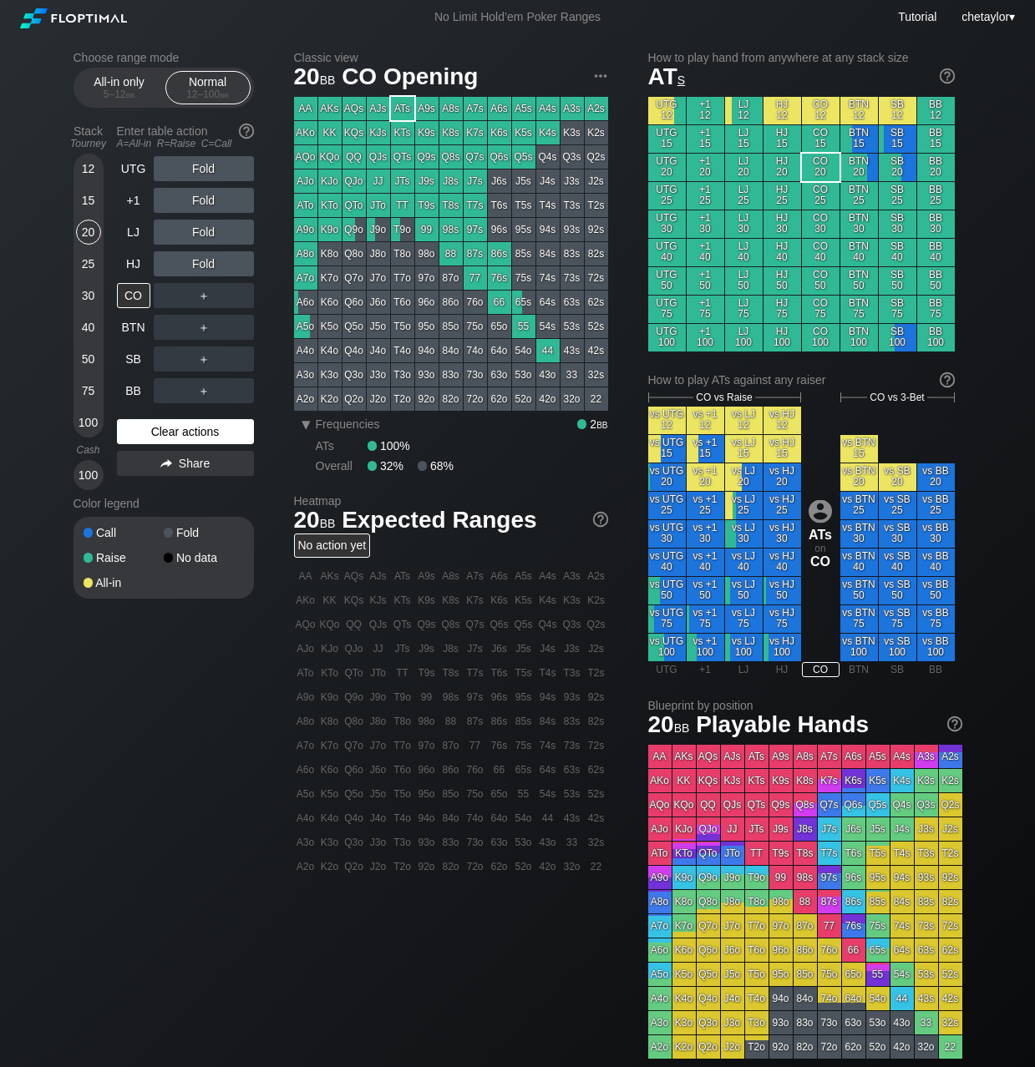
click at [154, 435] on div "Clear actions" at bounding box center [185, 431] width 137 height 25
click at [170, 431] on div "Clear actions" at bounding box center [185, 431] width 137 height 25
click at [87, 196] on div "15" at bounding box center [88, 200] width 25 height 25
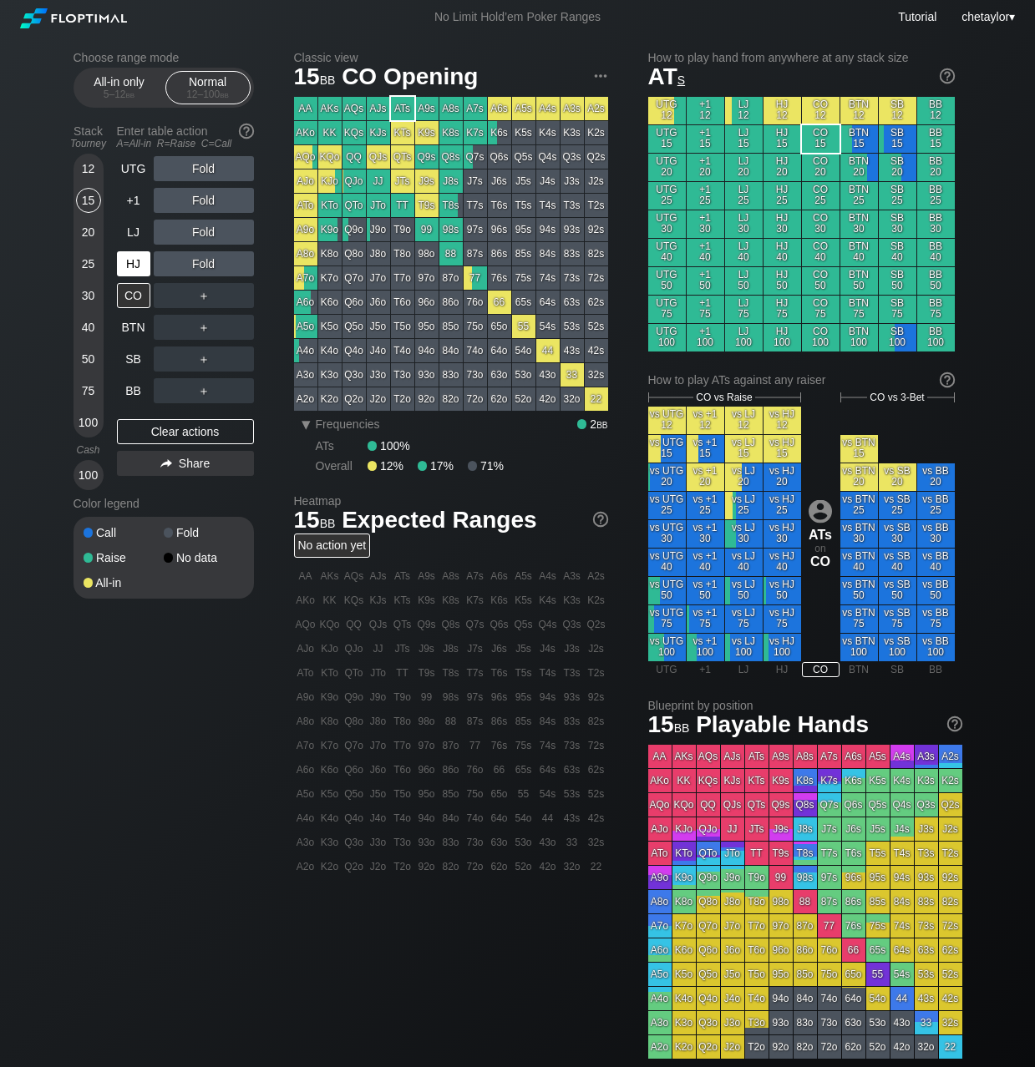
click at [129, 261] on div "HJ" at bounding box center [133, 263] width 33 height 25
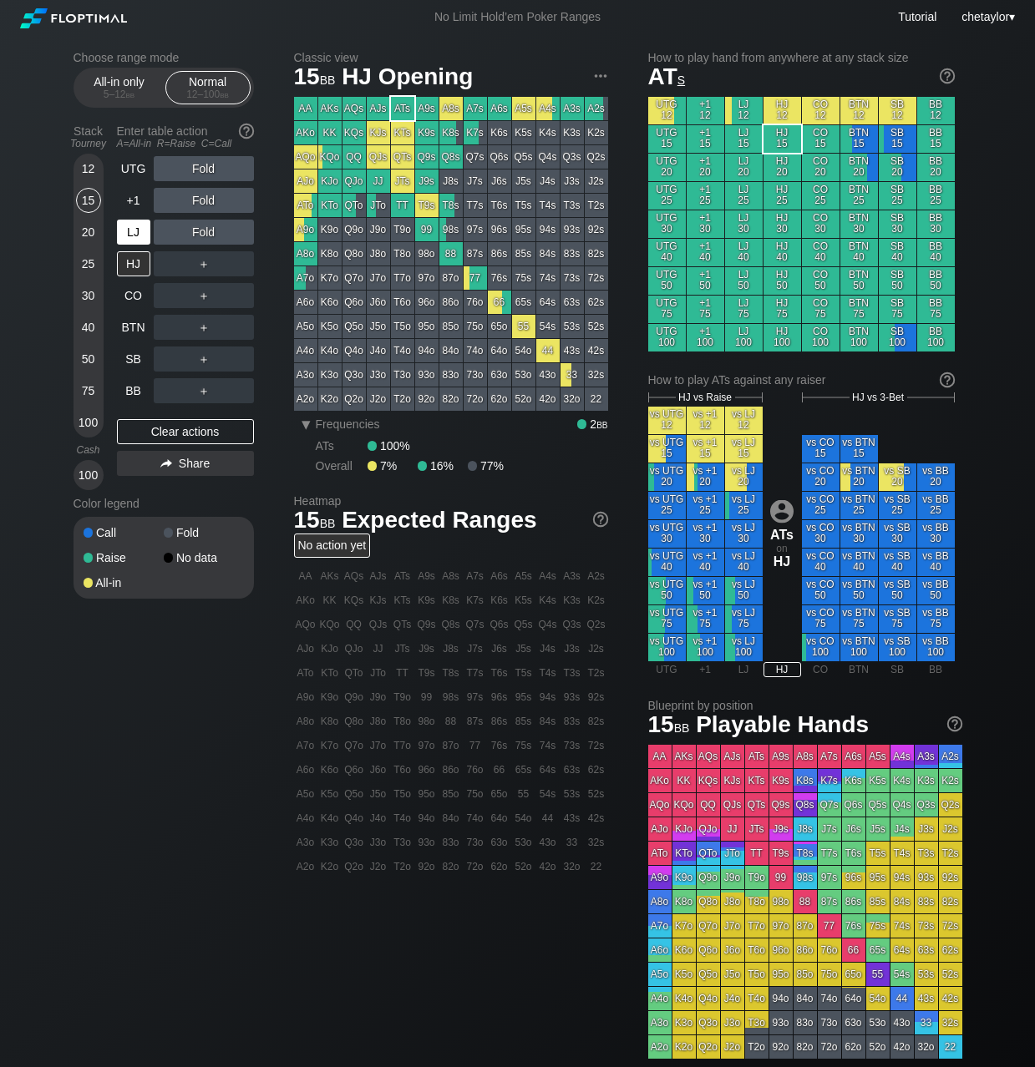
click at [145, 231] on div "LJ" at bounding box center [133, 232] width 33 height 25
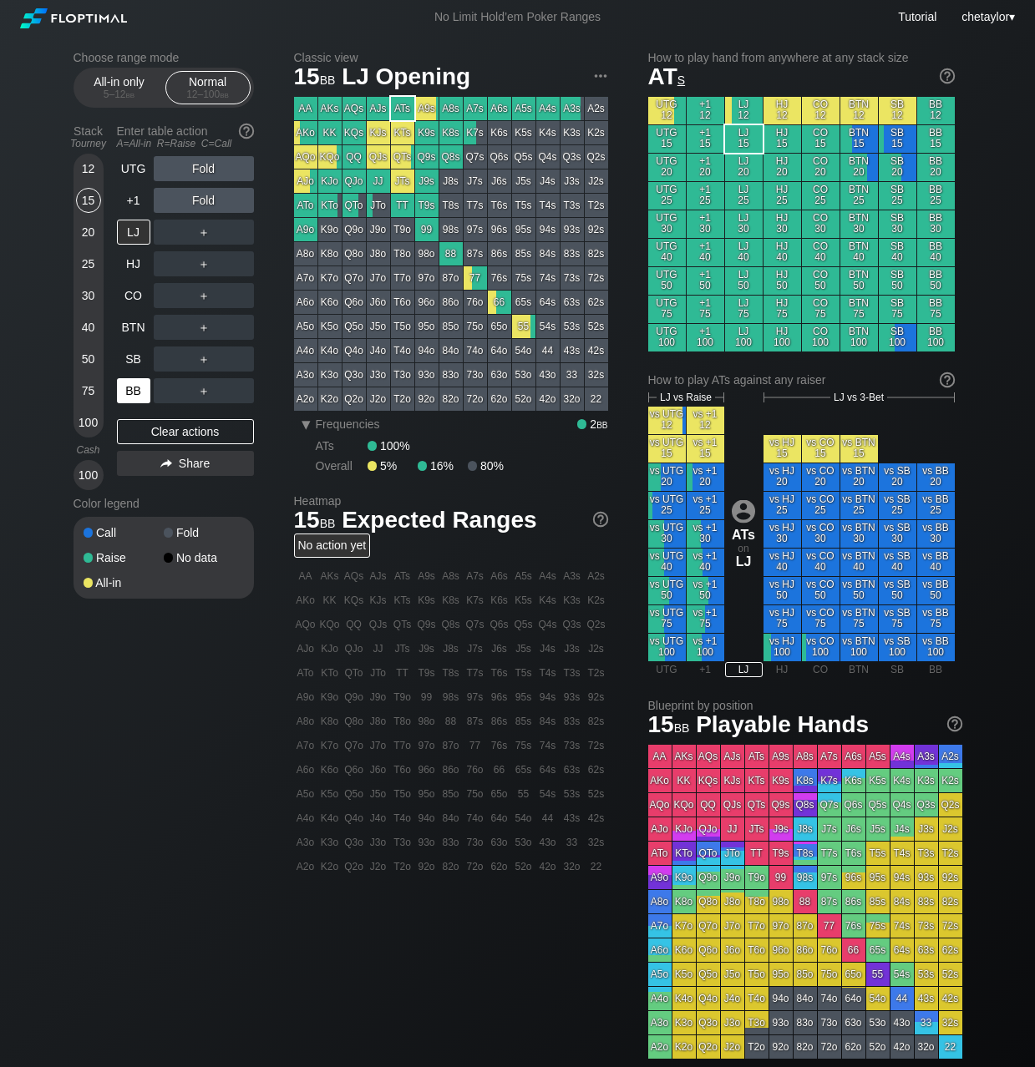
click at [129, 393] on div "BB" at bounding box center [133, 390] width 33 height 25
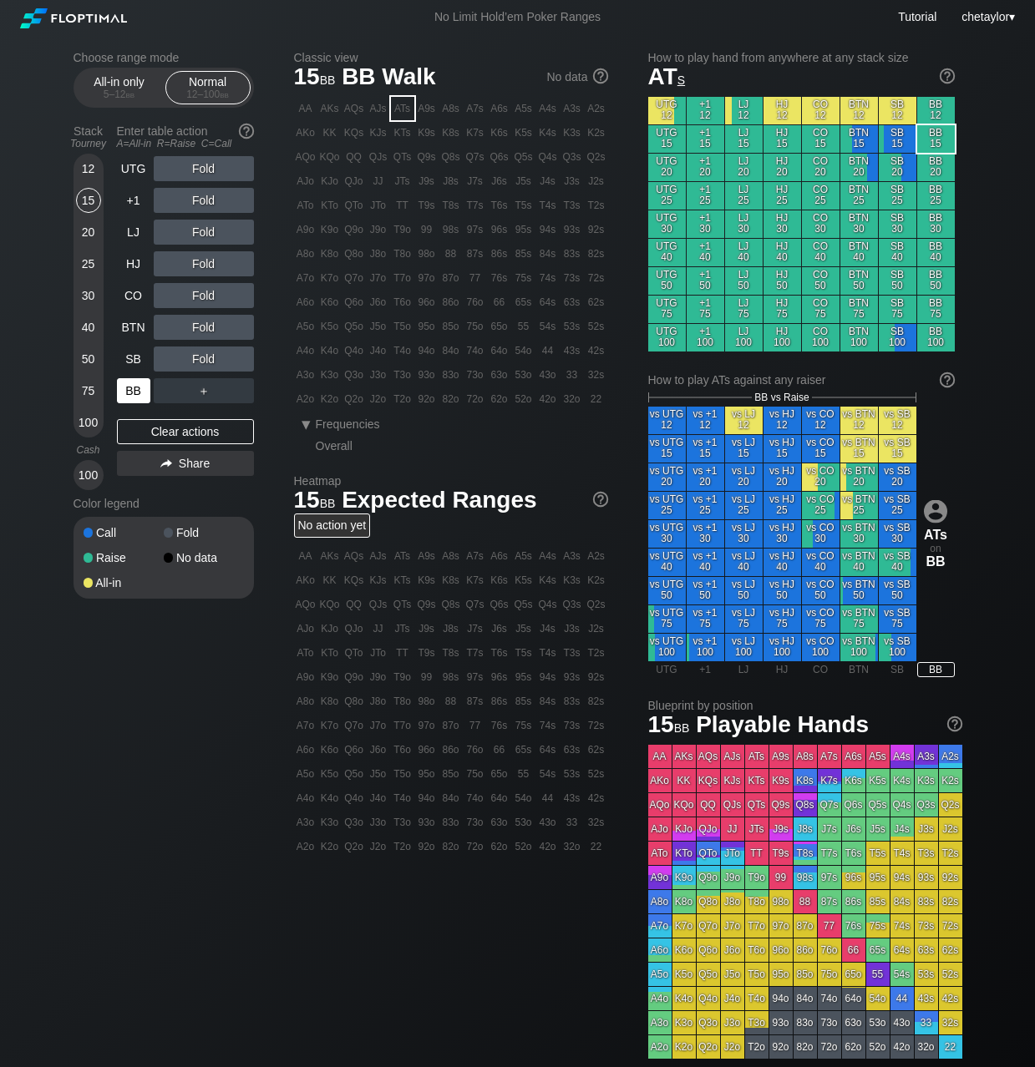
click at [129, 393] on div "BB" at bounding box center [133, 390] width 33 height 25
click at [148, 428] on div "Clear actions" at bounding box center [185, 431] width 137 height 25
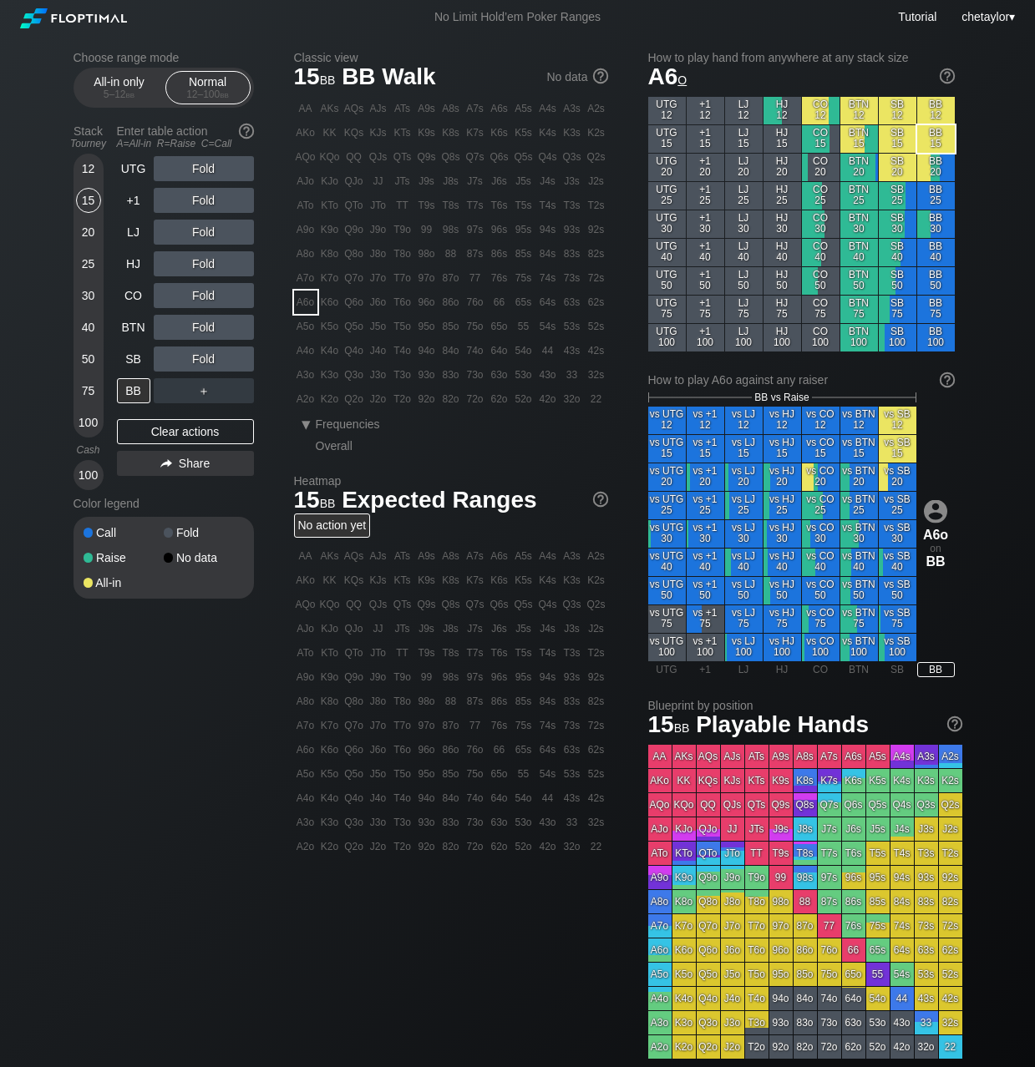
click at [307, 304] on div "A6o" at bounding box center [305, 302] width 23 height 23
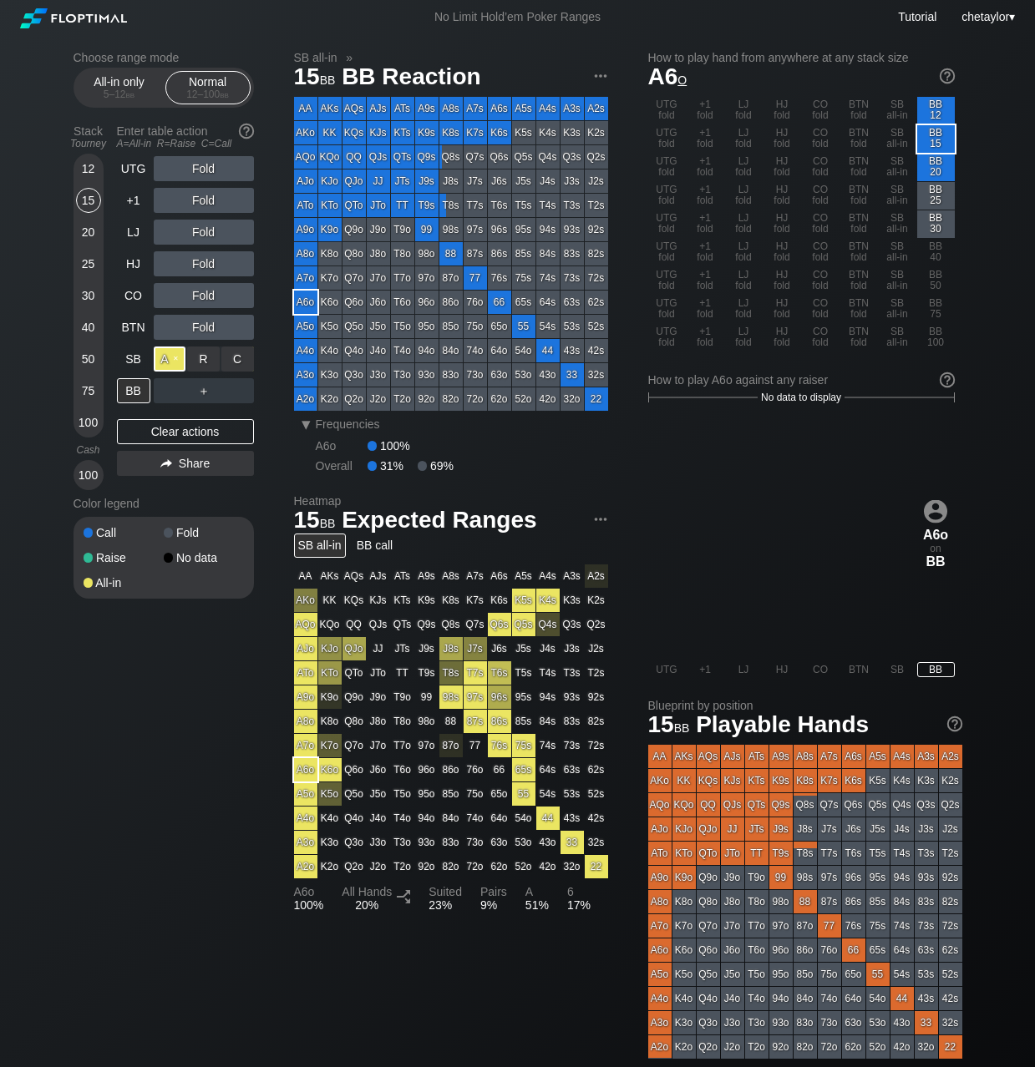
click at [173, 362] on div "A ✕" at bounding box center [170, 359] width 33 height 25
click at [83, 295] on div "30" at bounding box center [88, 295] width 25 height 25
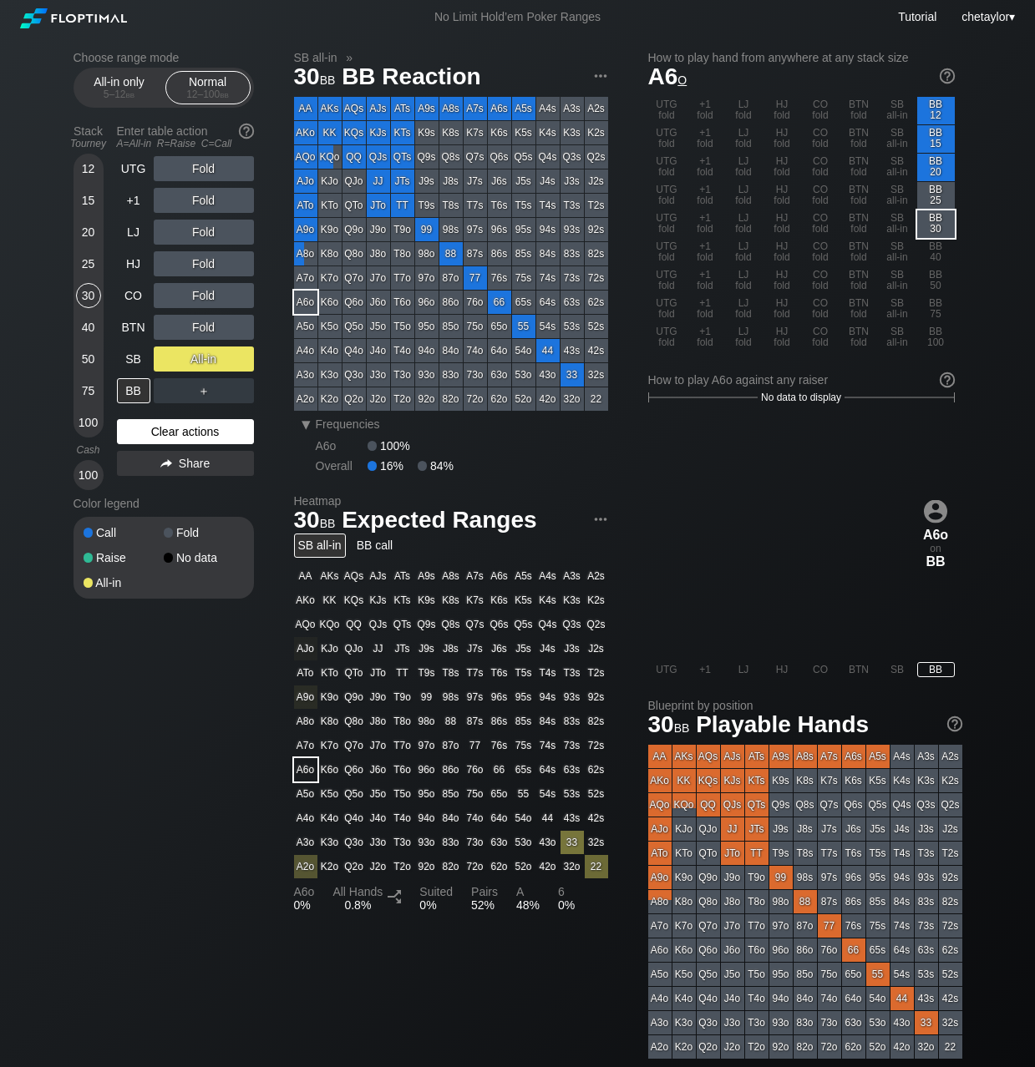
click at [142, 422] on div "Clear actions" at bounding box center [185, 431] width 137 height 25
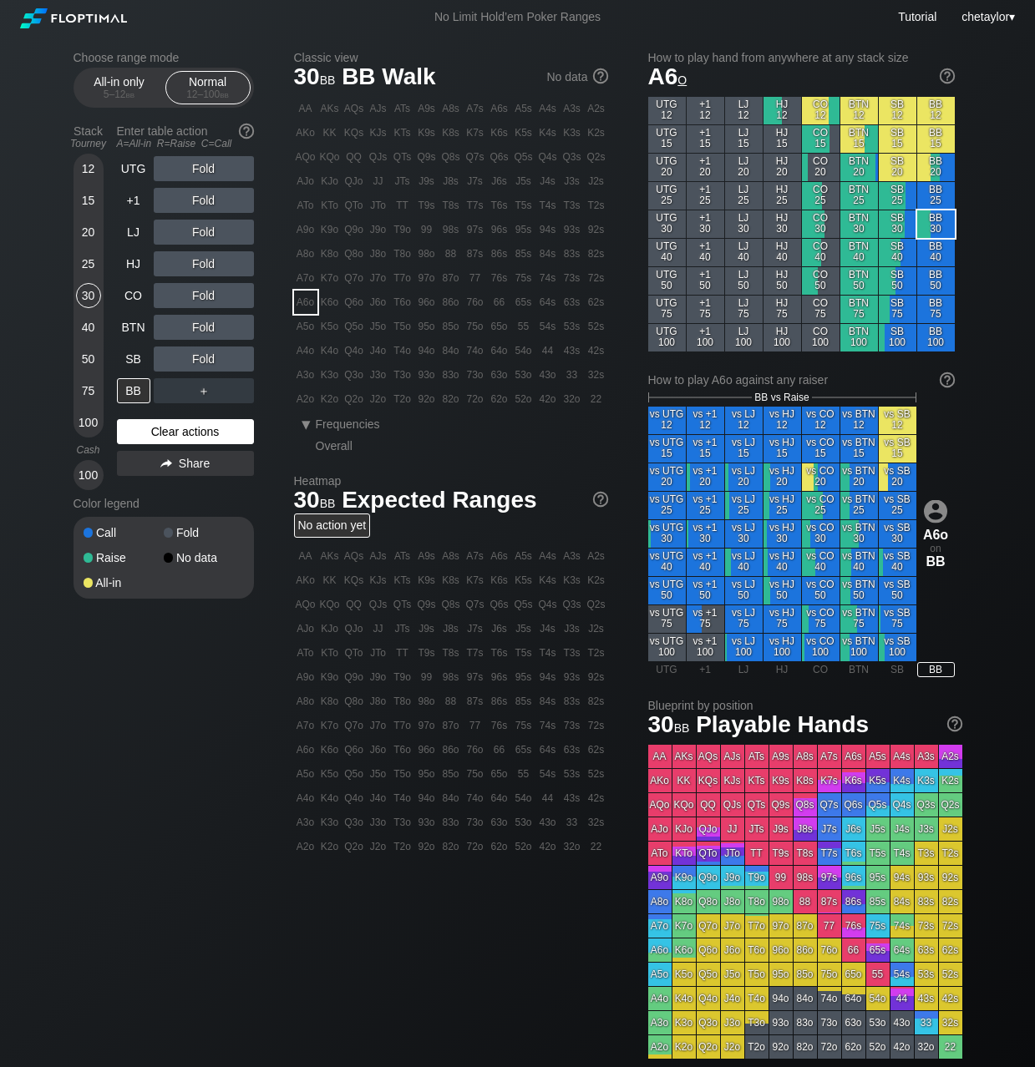
click at [142, 422] on div "Clear actions" at bounding box center [185, 431] width 137 height 25
click at [157, 428] on div "Clear actions" at bounding box center [185, 431] width 137 height 25
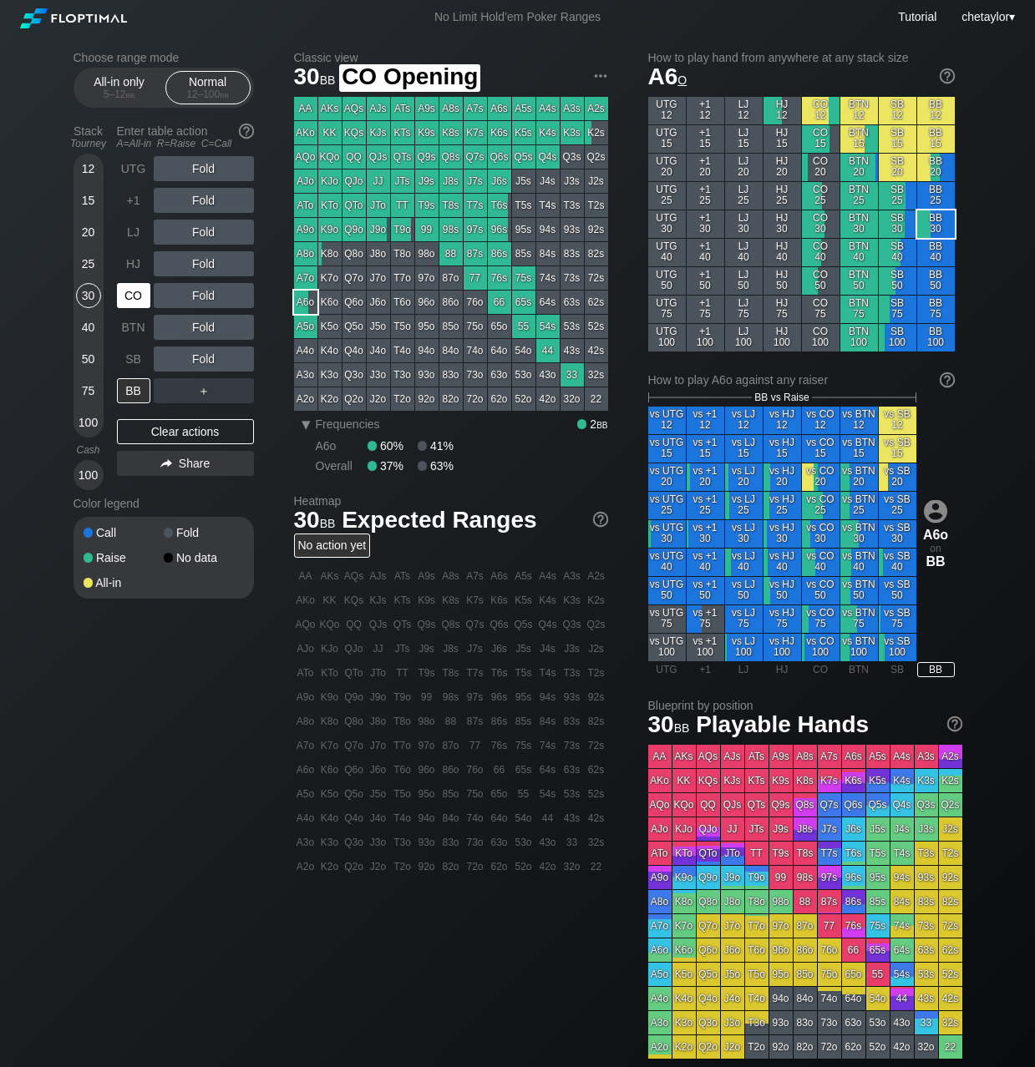
click at [137, 290] on div "CO" at bounding box center [133, 295] width 33 height 25
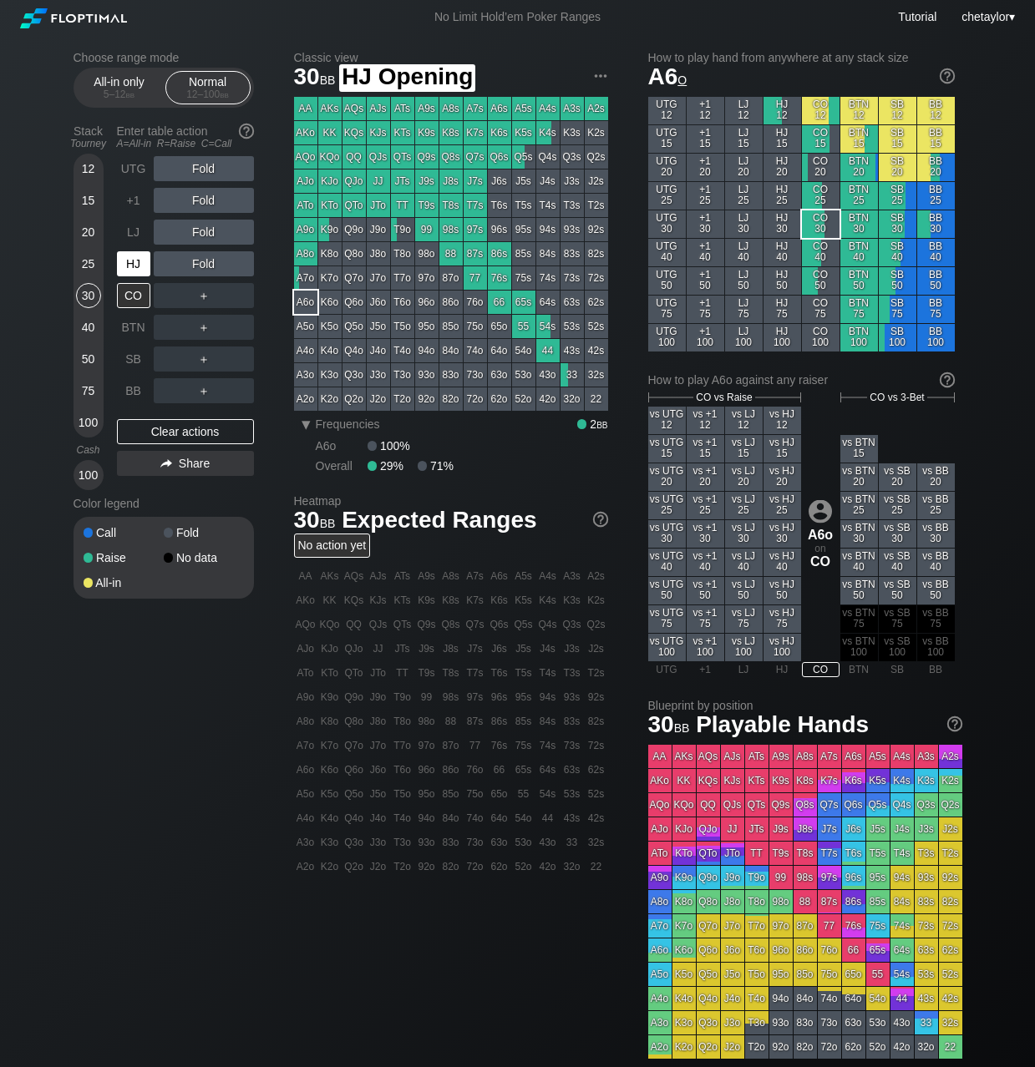
click at [134, 265] on div "HJ" at bounding box center [133, 263] width 33 height 25
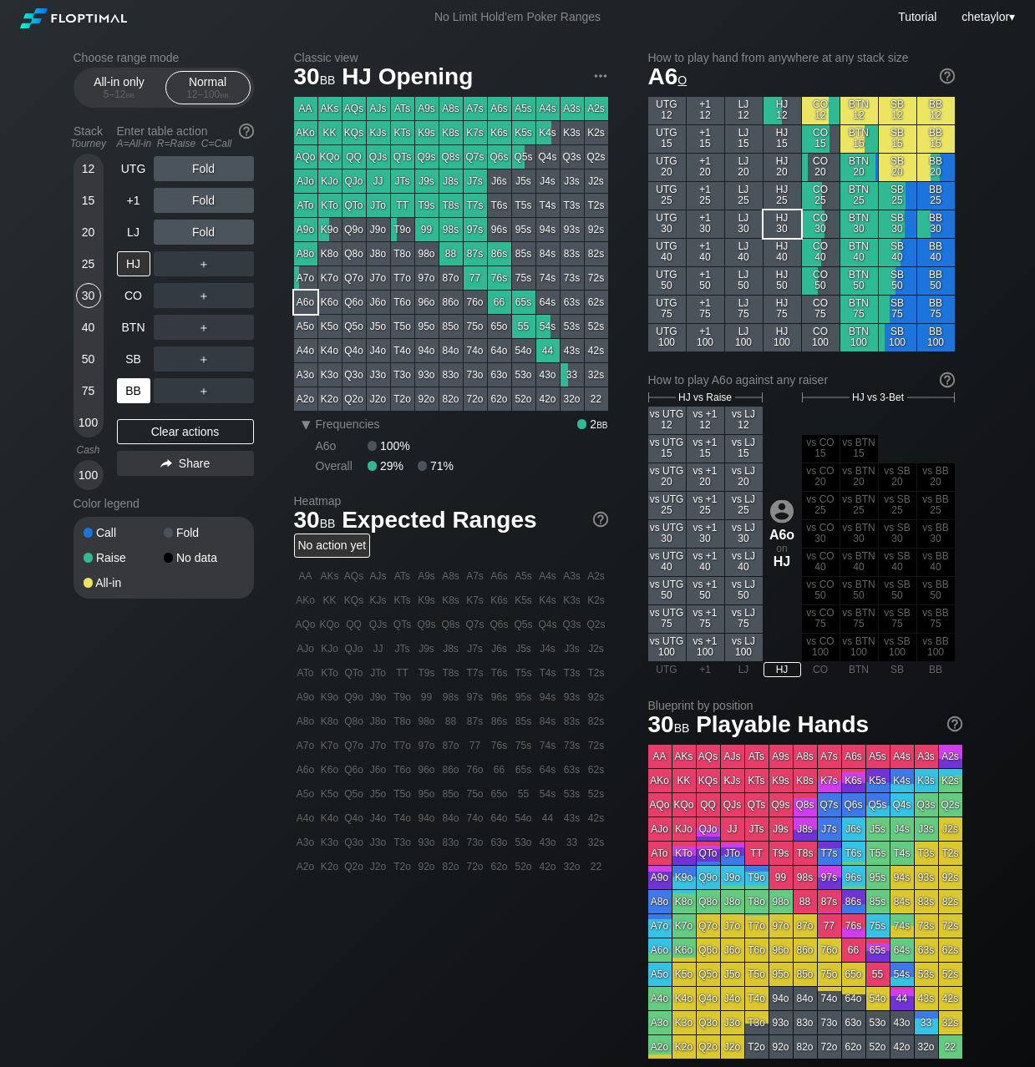
click at [135, 391] on div "BB" at bounding box center [133, 390] width 33 height 25
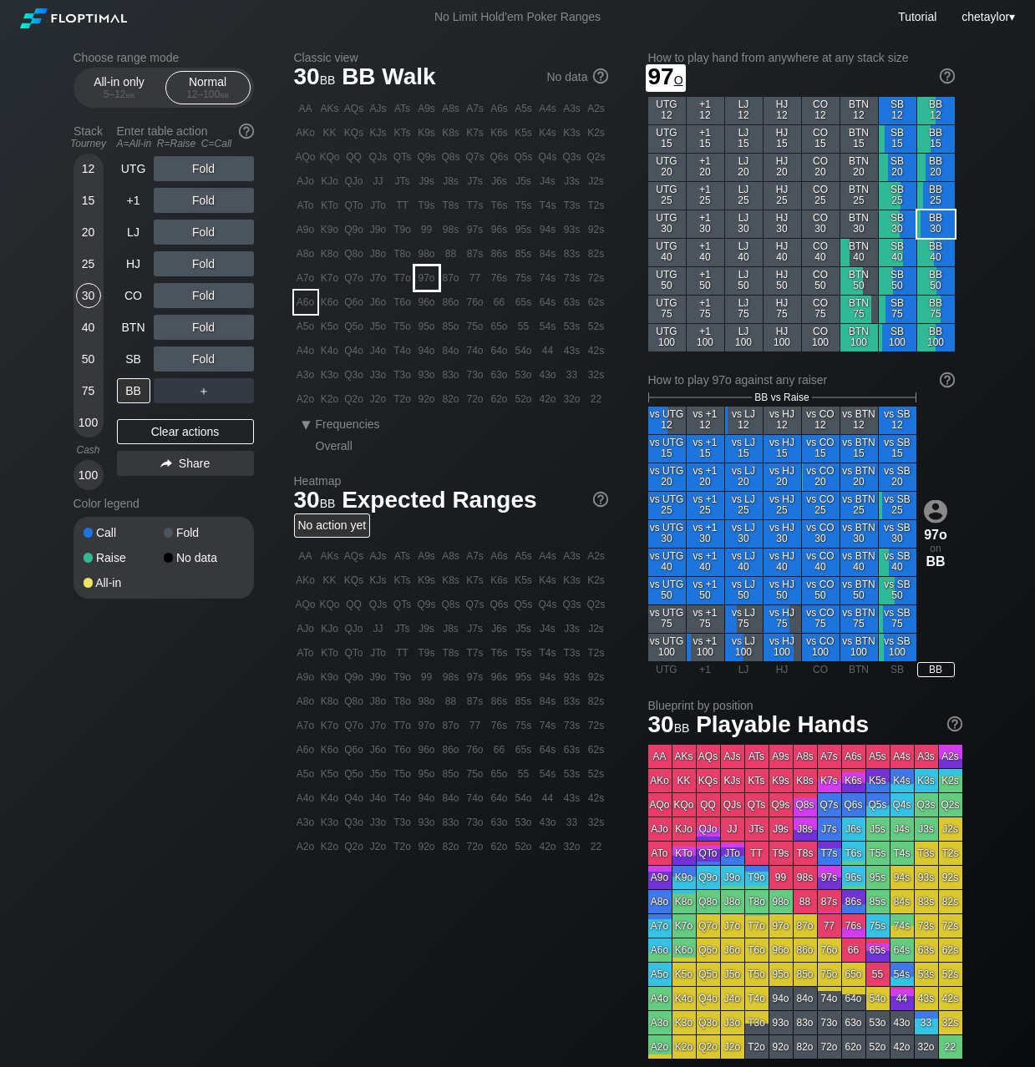
click at [424, 274] on div "97o" at bounding box center [426, 277] width 23 height 23
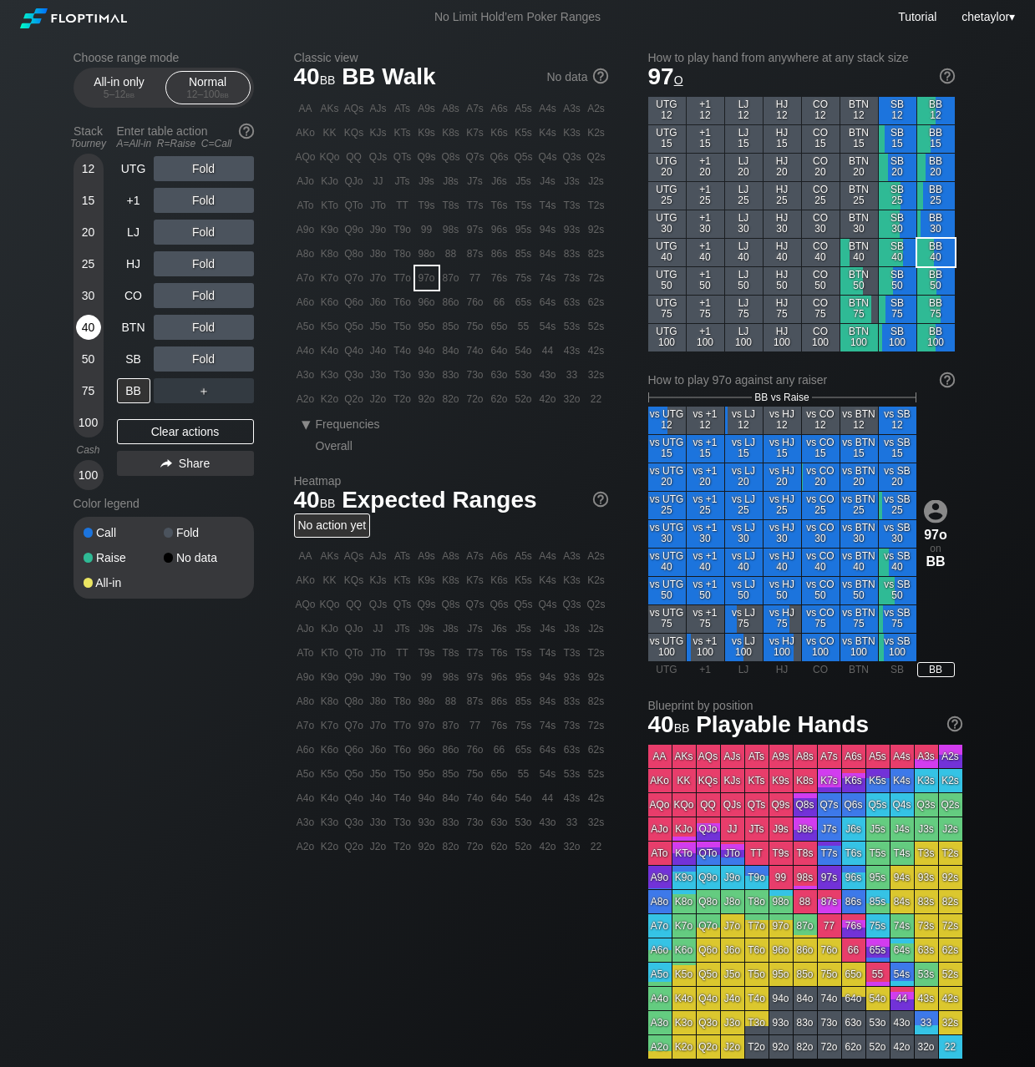
click at [86, 324] on div "40" at bounding box center [88, 327] width 25 height 25
click at [223, 295] on div "C ✕" at bounding box center [237, 295] width 33 height 25
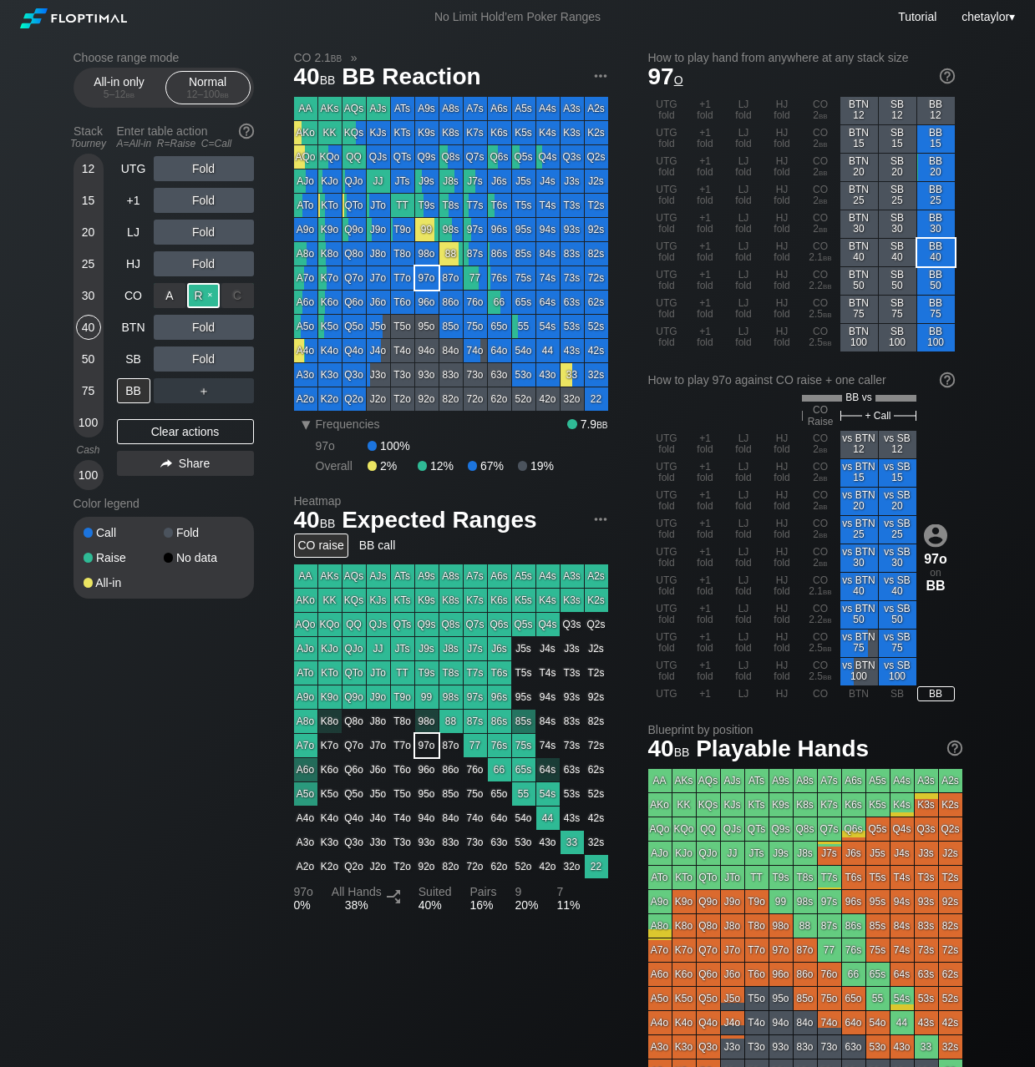
click at [200, 294] on div "R ✕" at bounding box center [203, 295] width 33 height 25
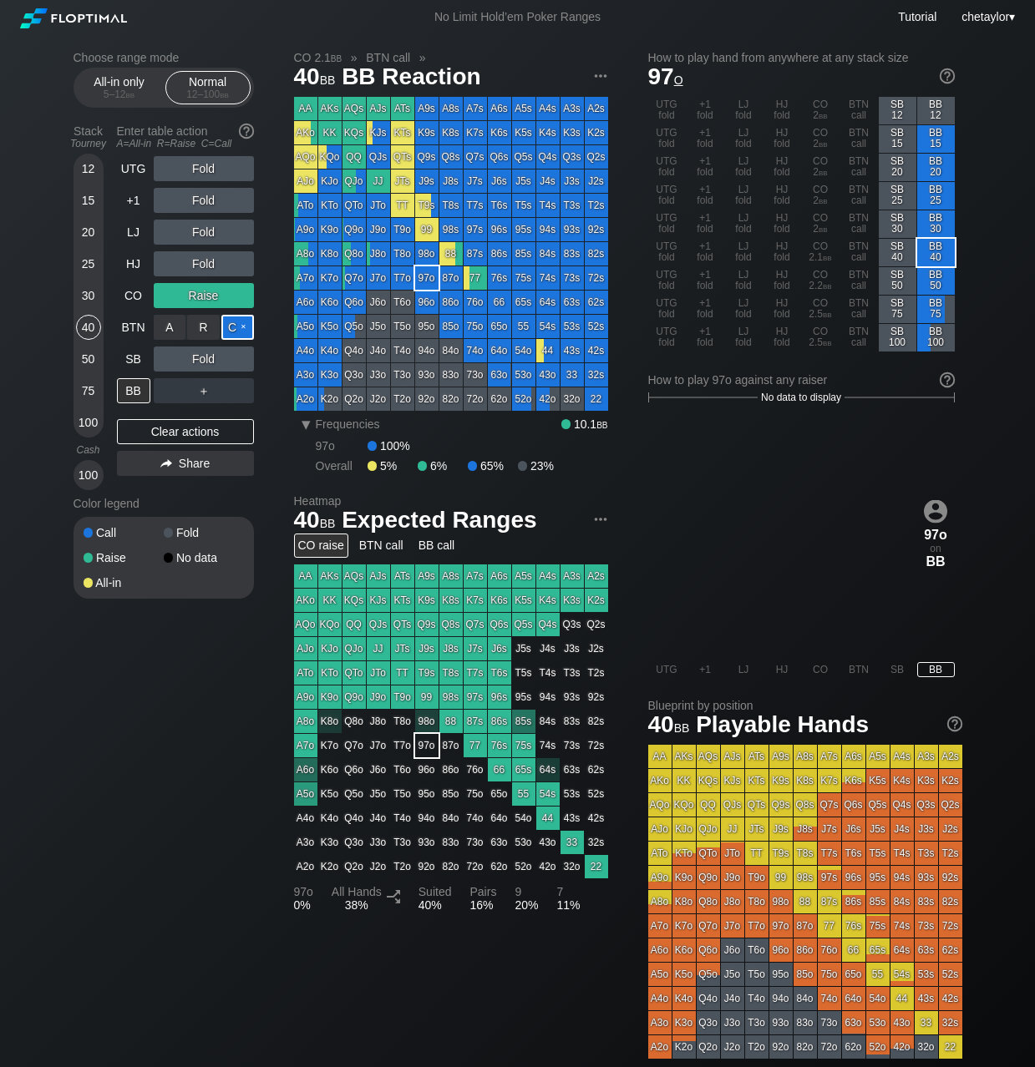
click at [248, 324] on div "C ✕" at bounding box center [237, 327] width 33 height 25
click at [236, 360] on div "C ✕" at bounding box center [237, 359] width 33 height 25
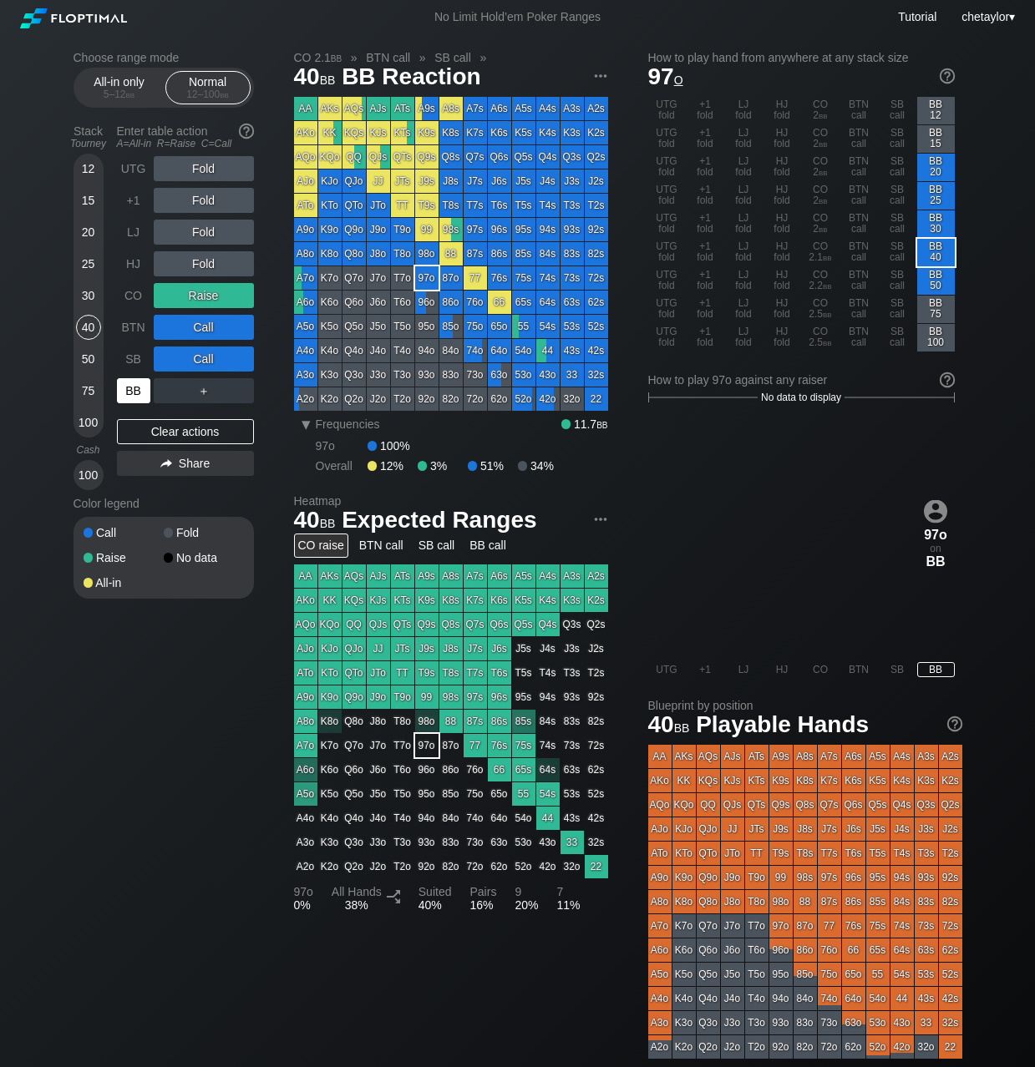
click at [132, 393] on div "BB" at bounding box center [133, 390] width 33 height 25
click at [85, 424] on div "100" at bounding box center [88, 422] width 25 height 25
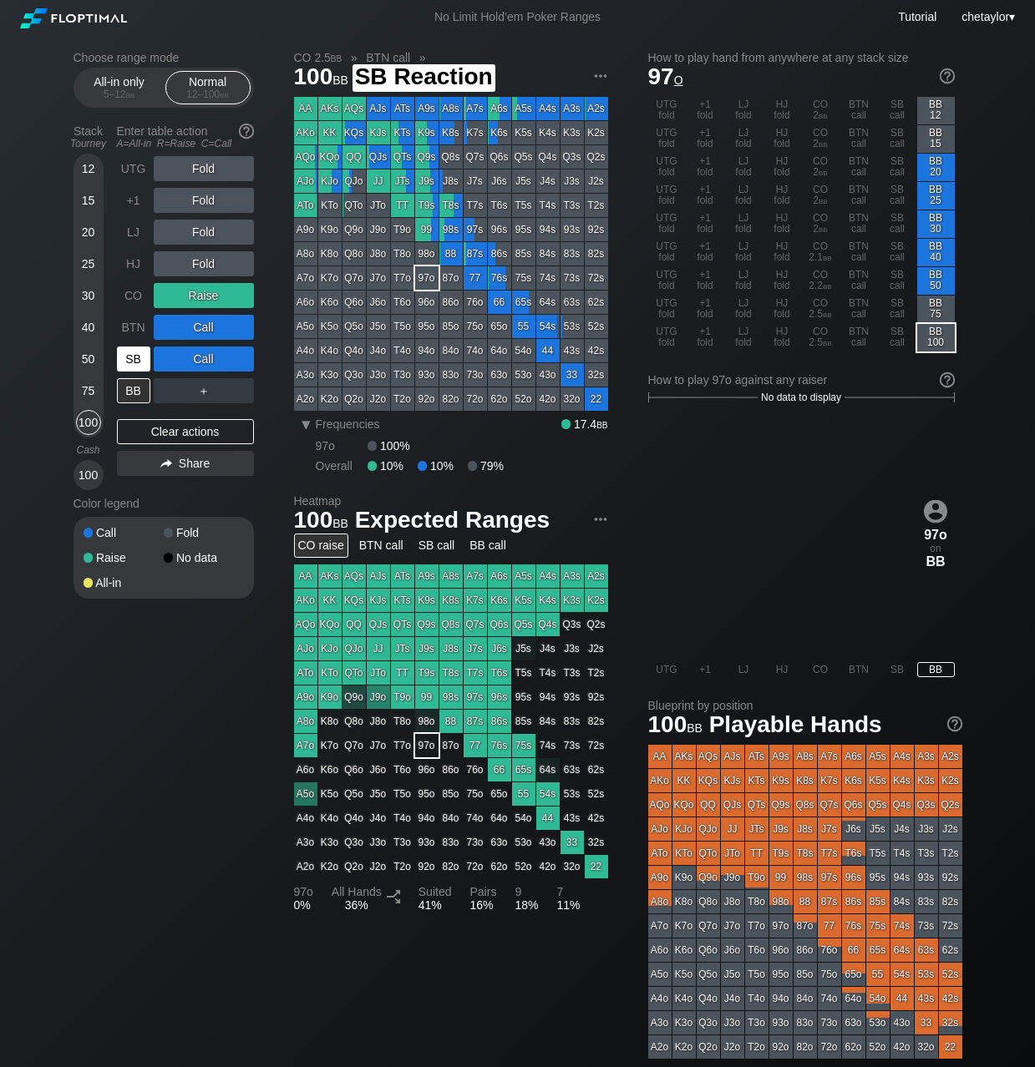
click at [134, 362] on div "SB" at bounding box center [133, 359] width 33 height 25
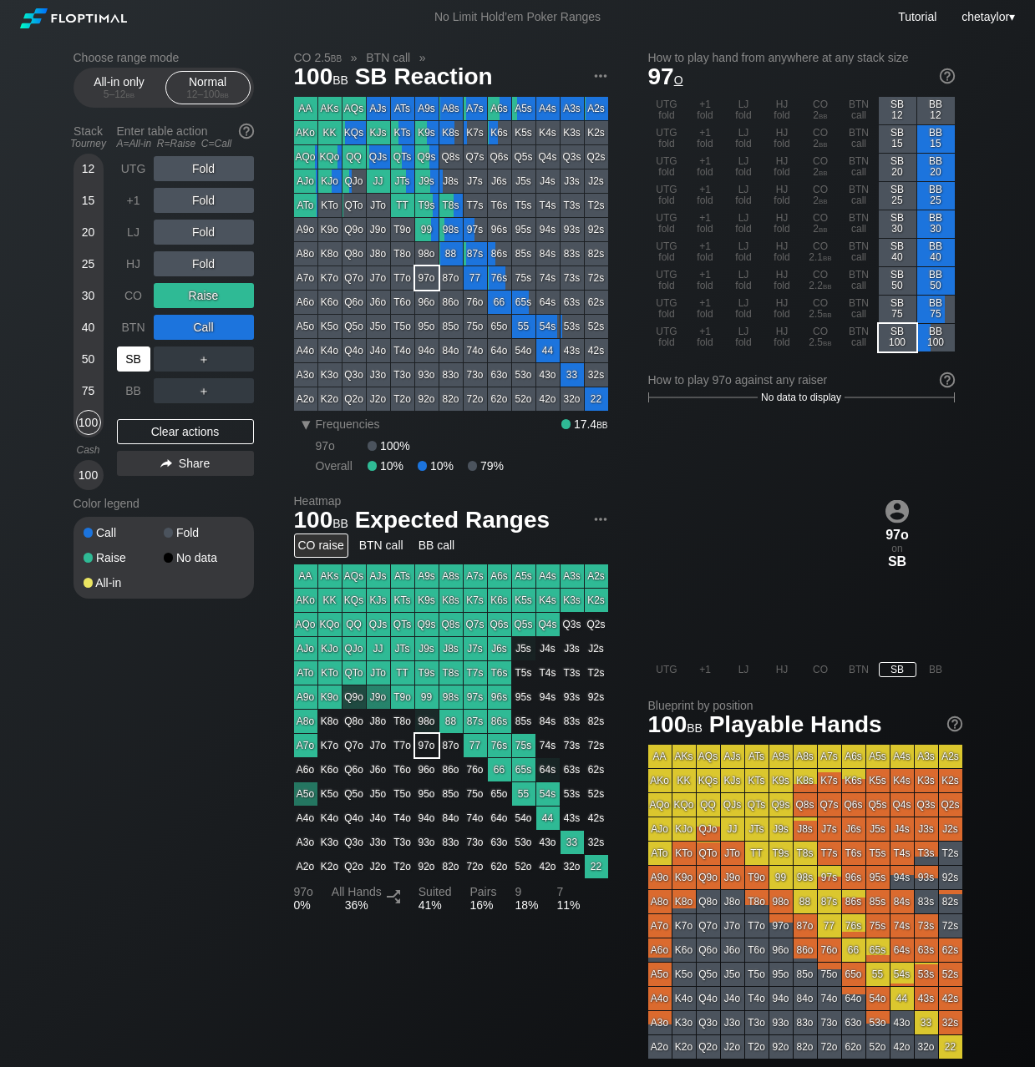
click at [134, 362] on div "SB" at bounding box center [133, 359] width 33 height 25
click at [170, 428] on div "Clear actions" at bounding box center [185, 431] width 137 height 25
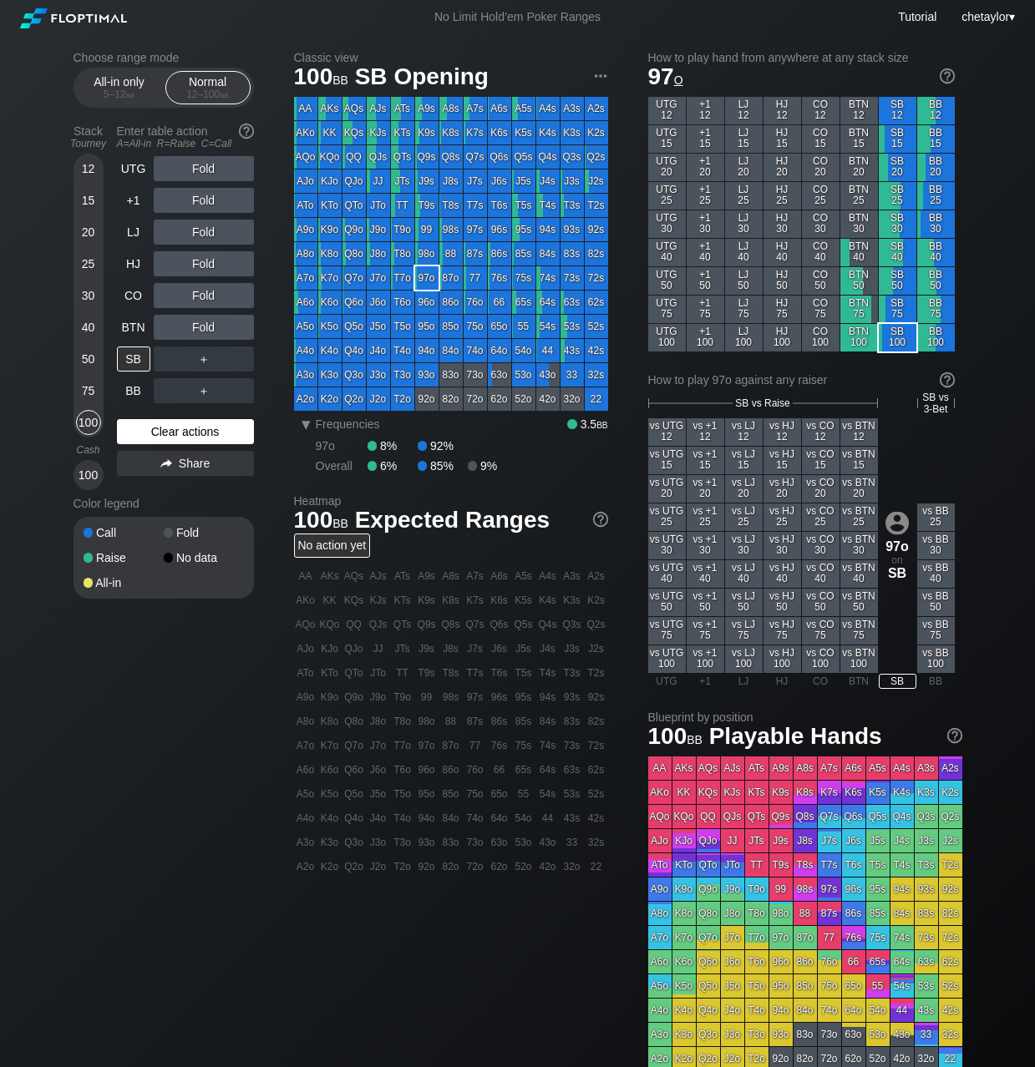
click at [170, 428] on div "Clear actions" at bounding box center [185, 431] width 137 height 25
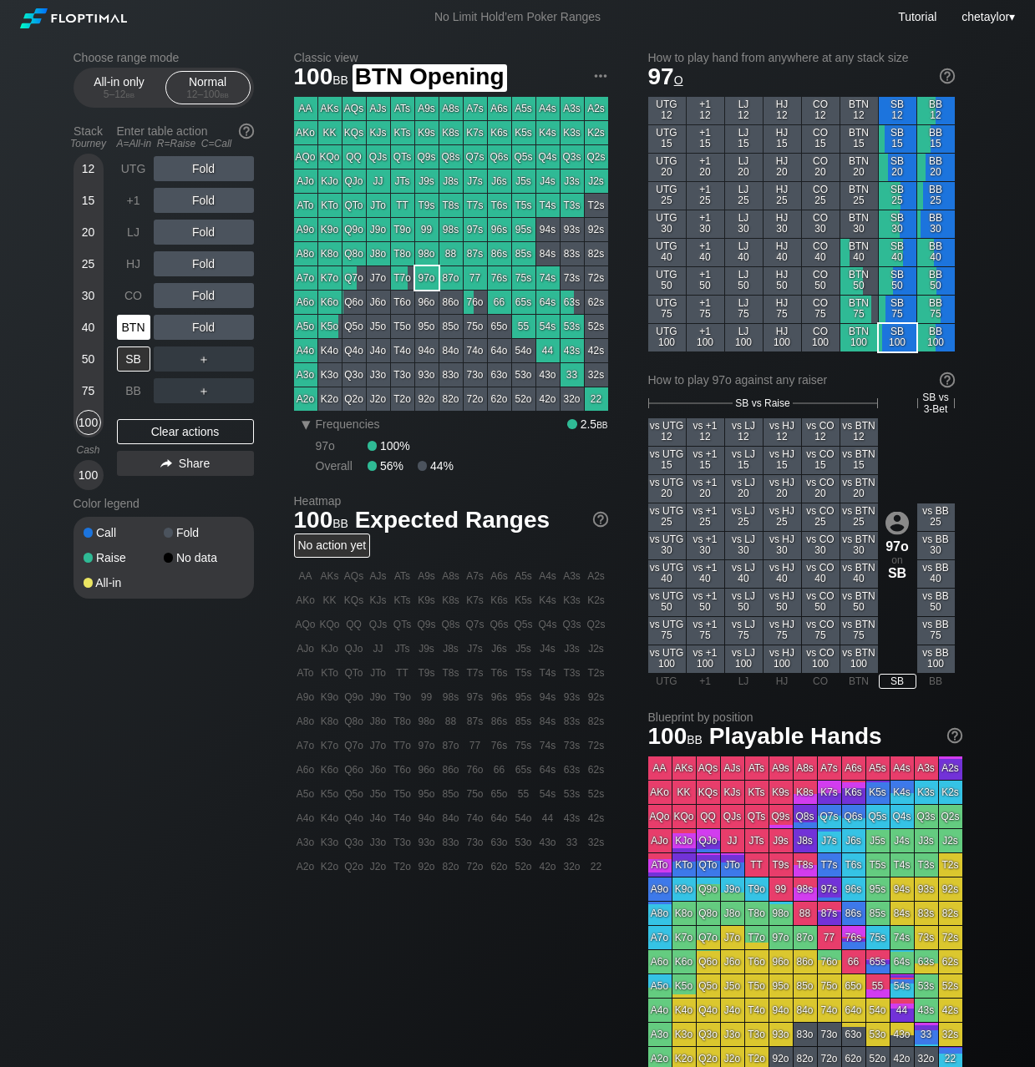
click at [134, 313] on div "BTN" at bounding box center [135, 328] width 37 height 32
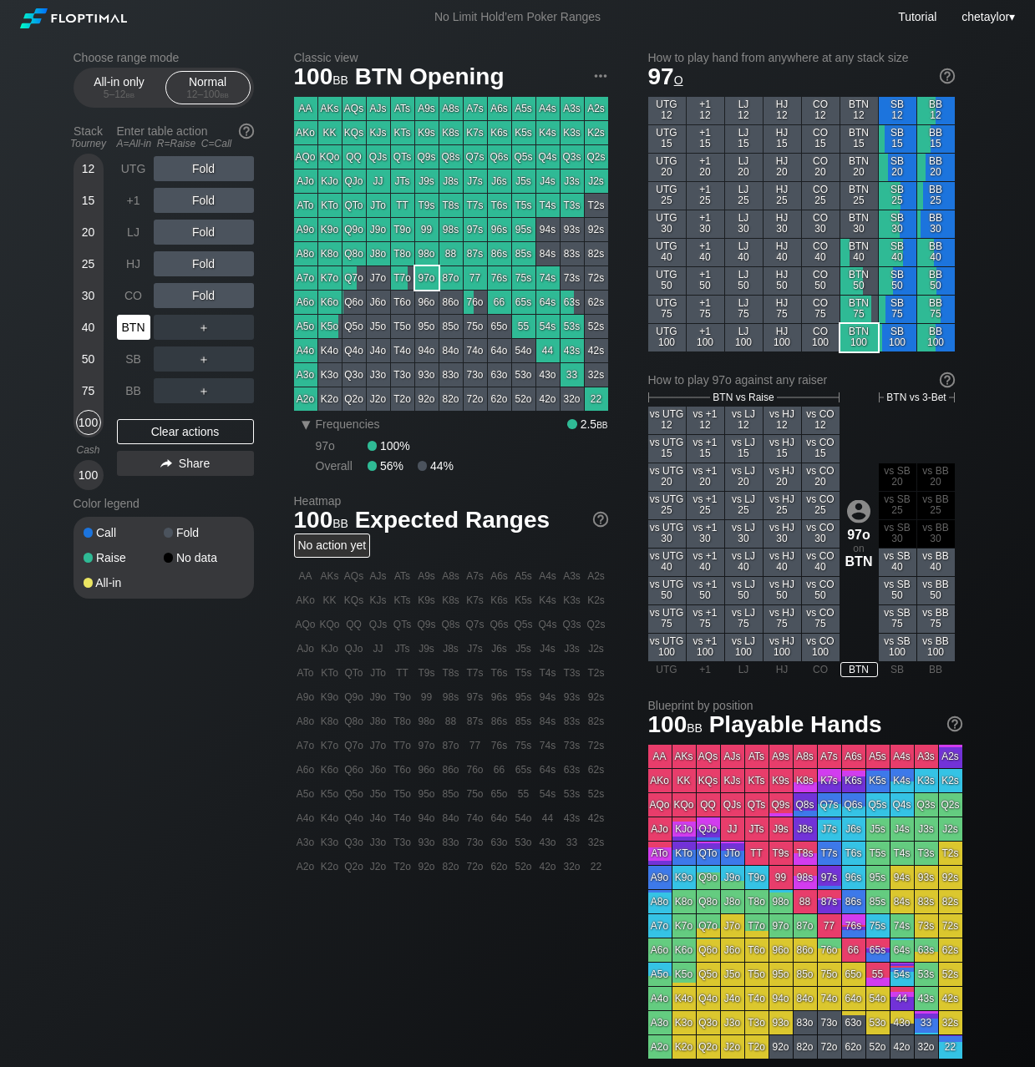
click at [134, 313] on div "BTN" at bounding box center [135, 328] width 37 height 32
click at [158, 434] on div "Clear actions" at bounding box center [185, 431] width 137 height 25
click at [135, 295] on div "CO" at bounding box center [133, 295] width 33 height 25
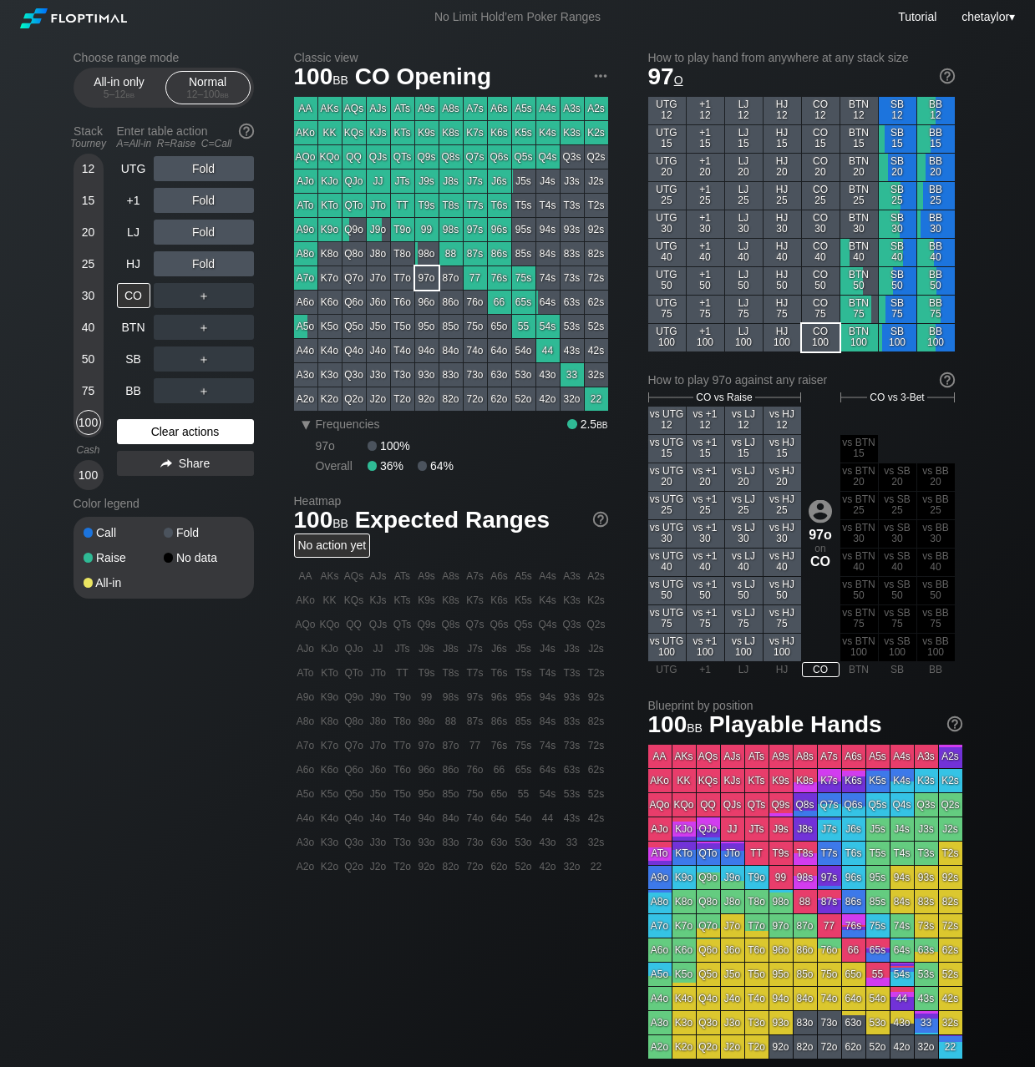
click at [168, 434] on div "Clear actions" at bounding box center [185, 431] width 137 height 25
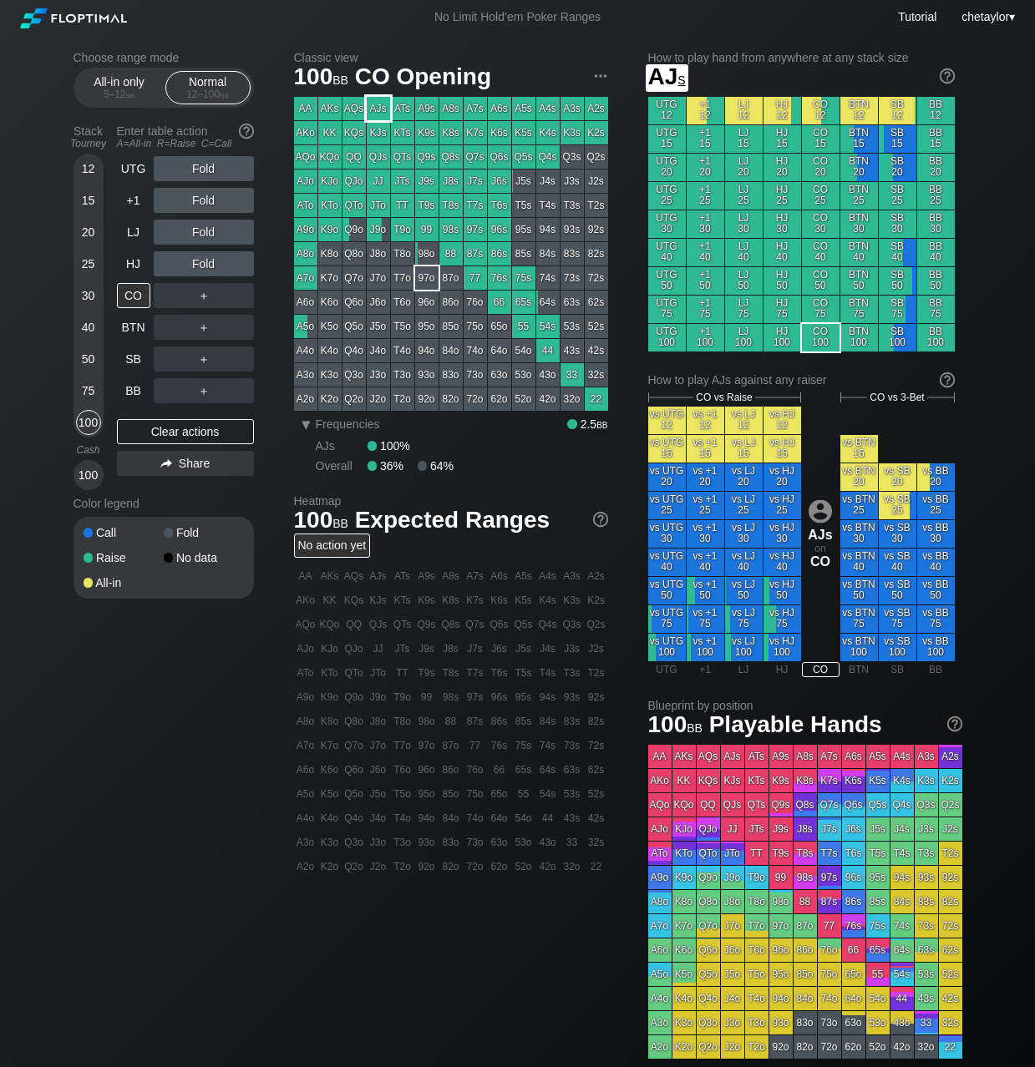
click at [368, 104] on div "AJs" at bounding box center [378, 108] width 23 height 23
click at [207, 233] on div "R ✕" at bounding box center [203, 232] width 33 height 25
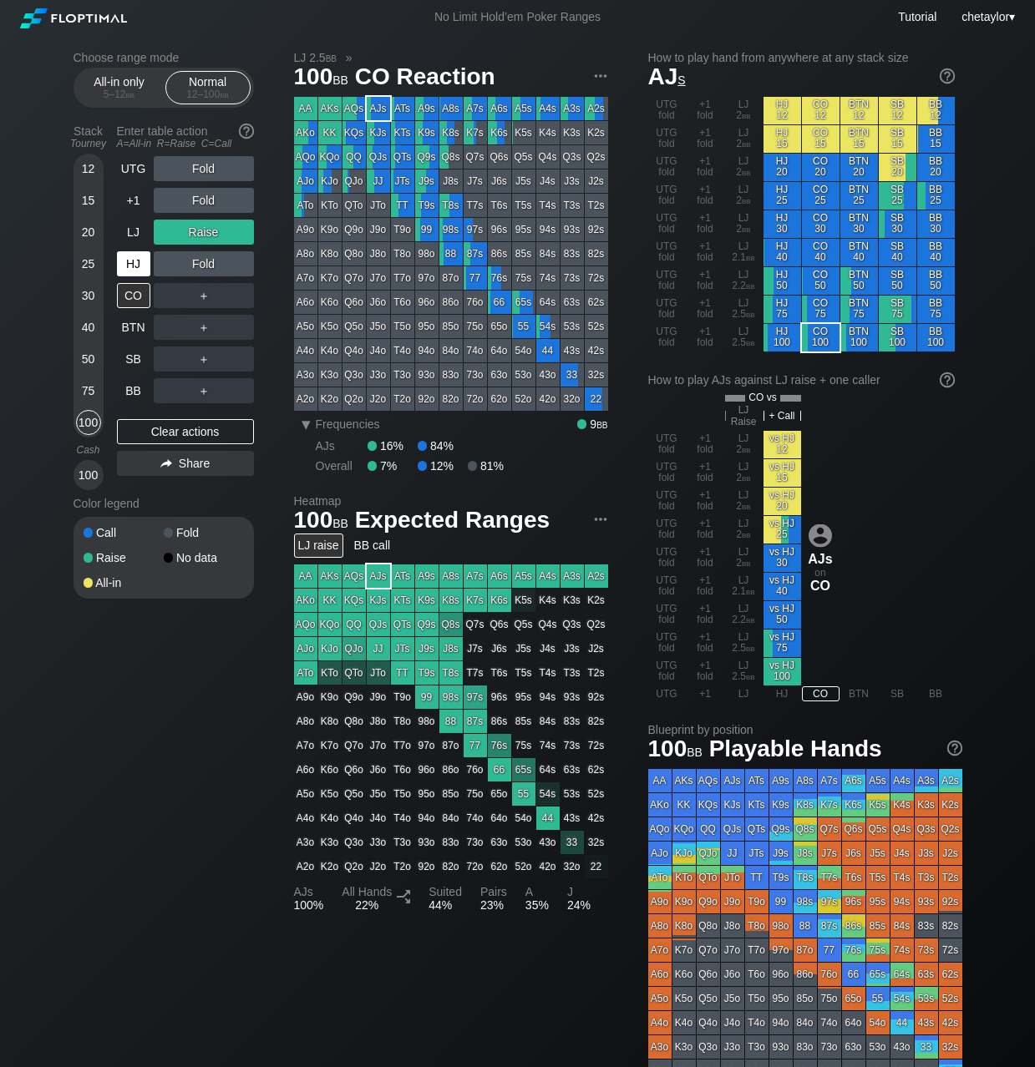
click at [135, 262] on div "HJ" at bounding box center [133, 263] width 33 height 25
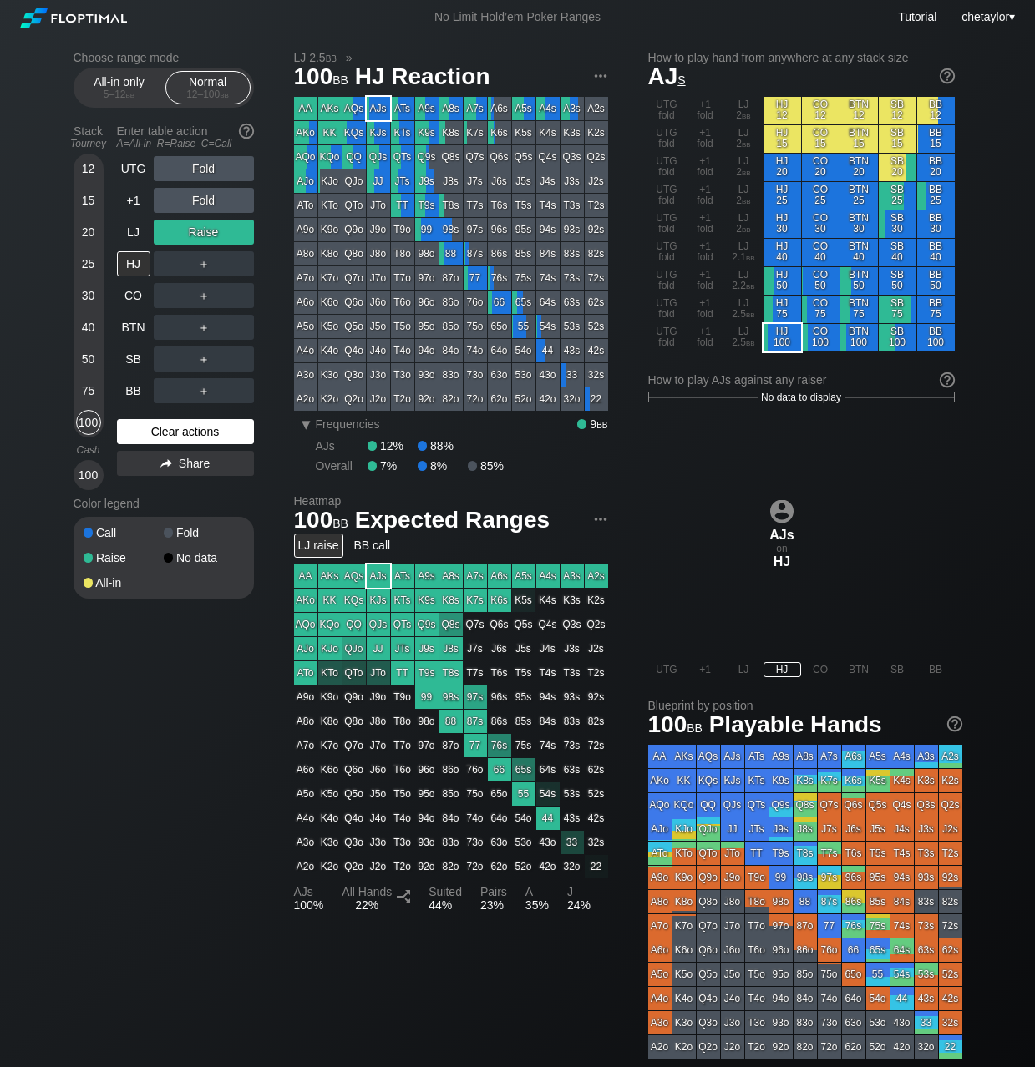
click at [175, 435] on div "Clear actions" at bounding box center [185, 431] width 137 height 25
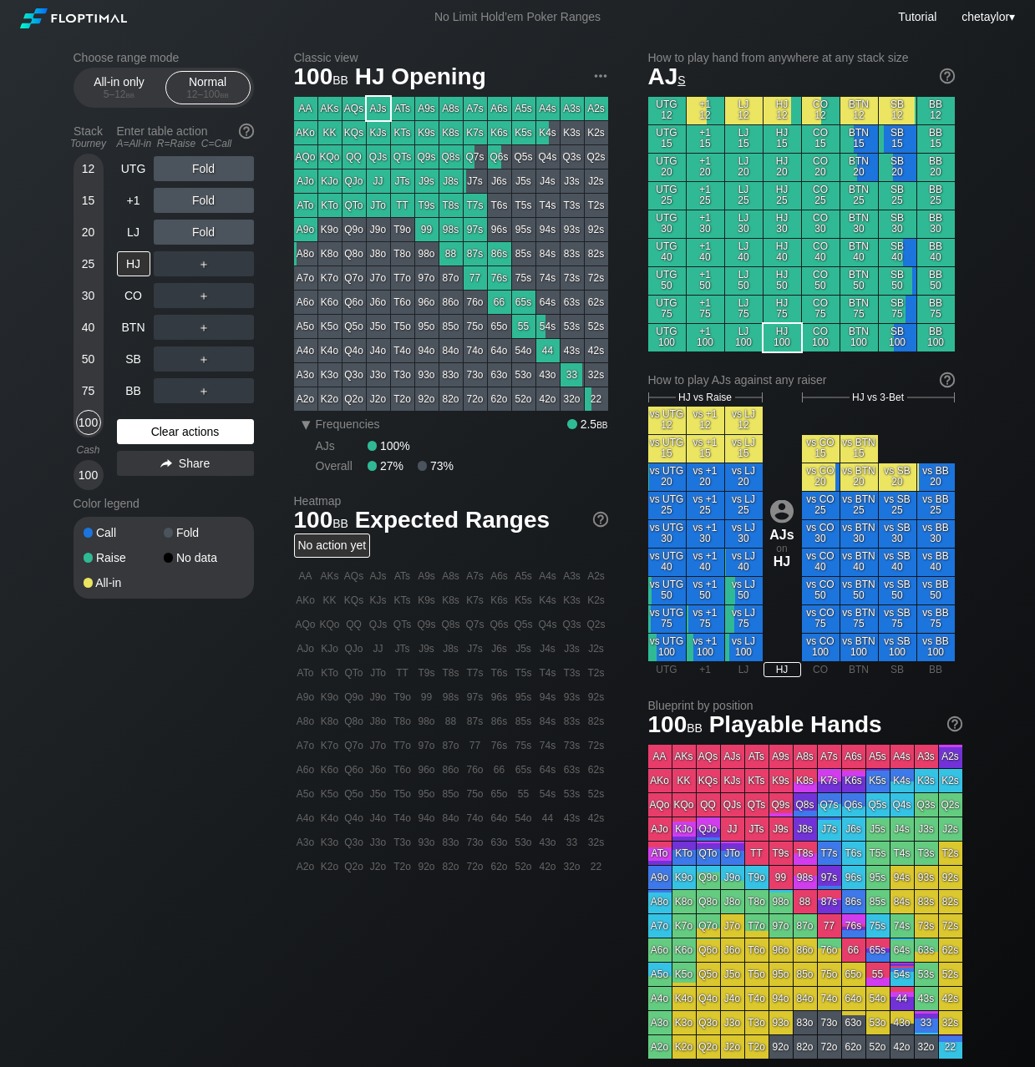
click at [175, 435] on div "Clear actions" at bounding box center [185, 431] width 137 height 25
click at [137, 235] on div "LJ" at bounding box center [133, 232] width 33 height 25
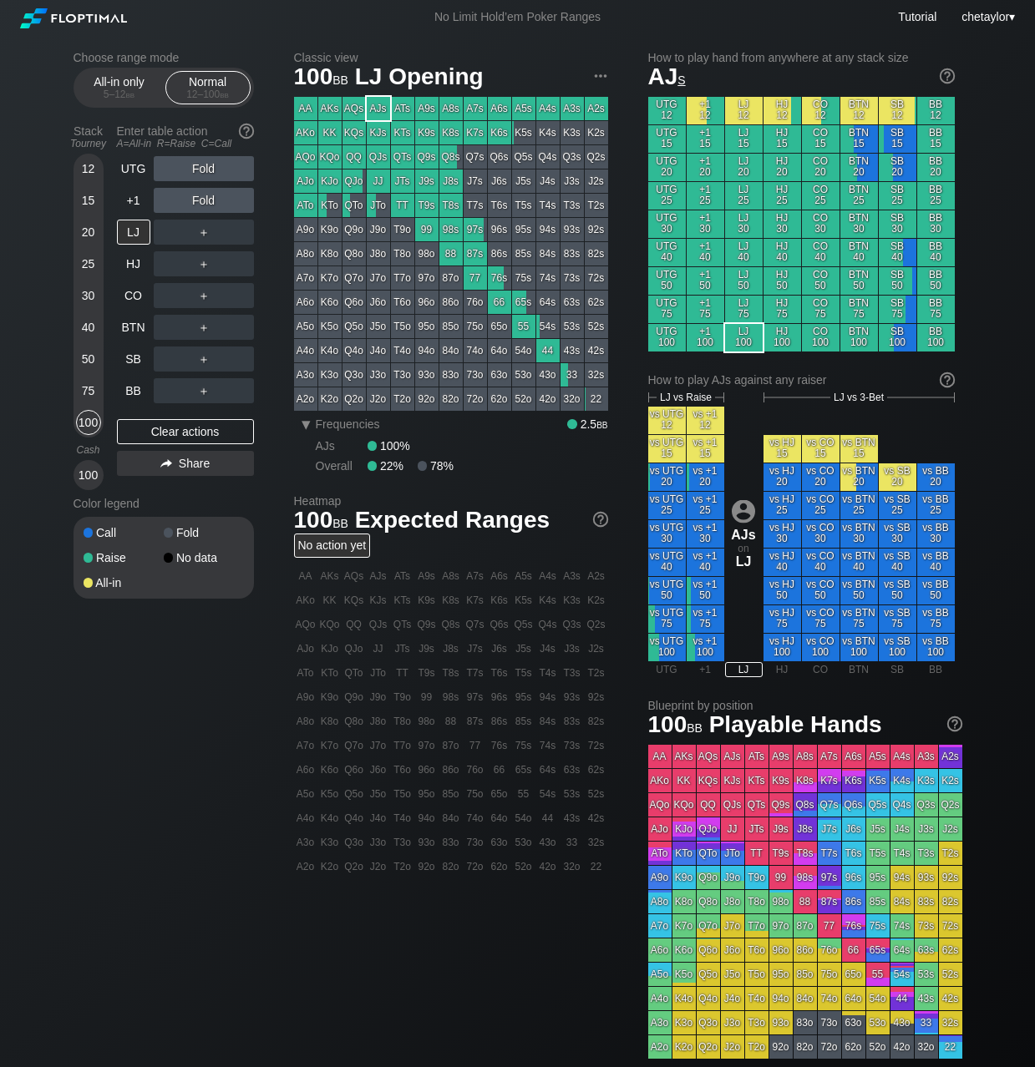
click at [526, 109] on div "A5s" at bounding box center [523, 108] width 23 height 23
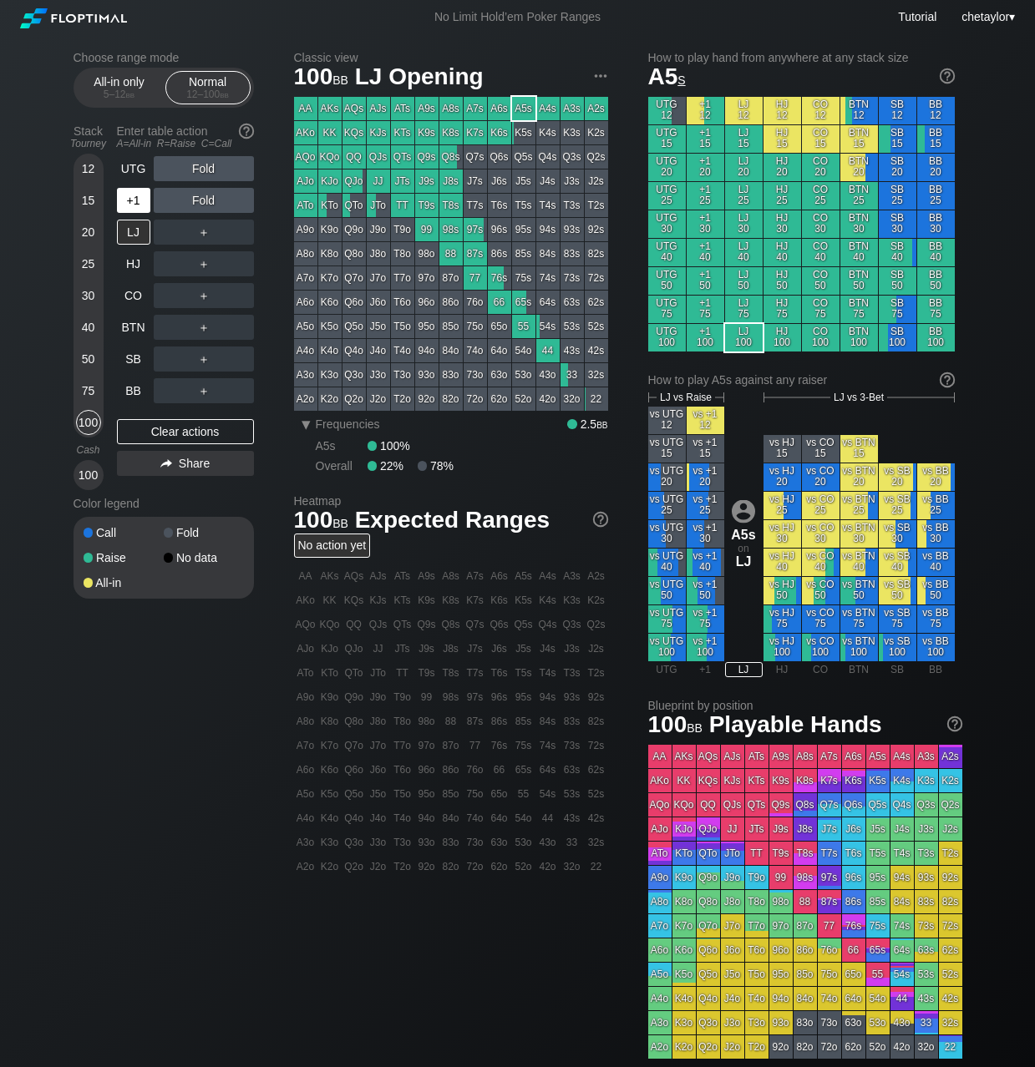
click at [129, 200] on div "+1" at bounding box center [133, 200] width 33 height 25
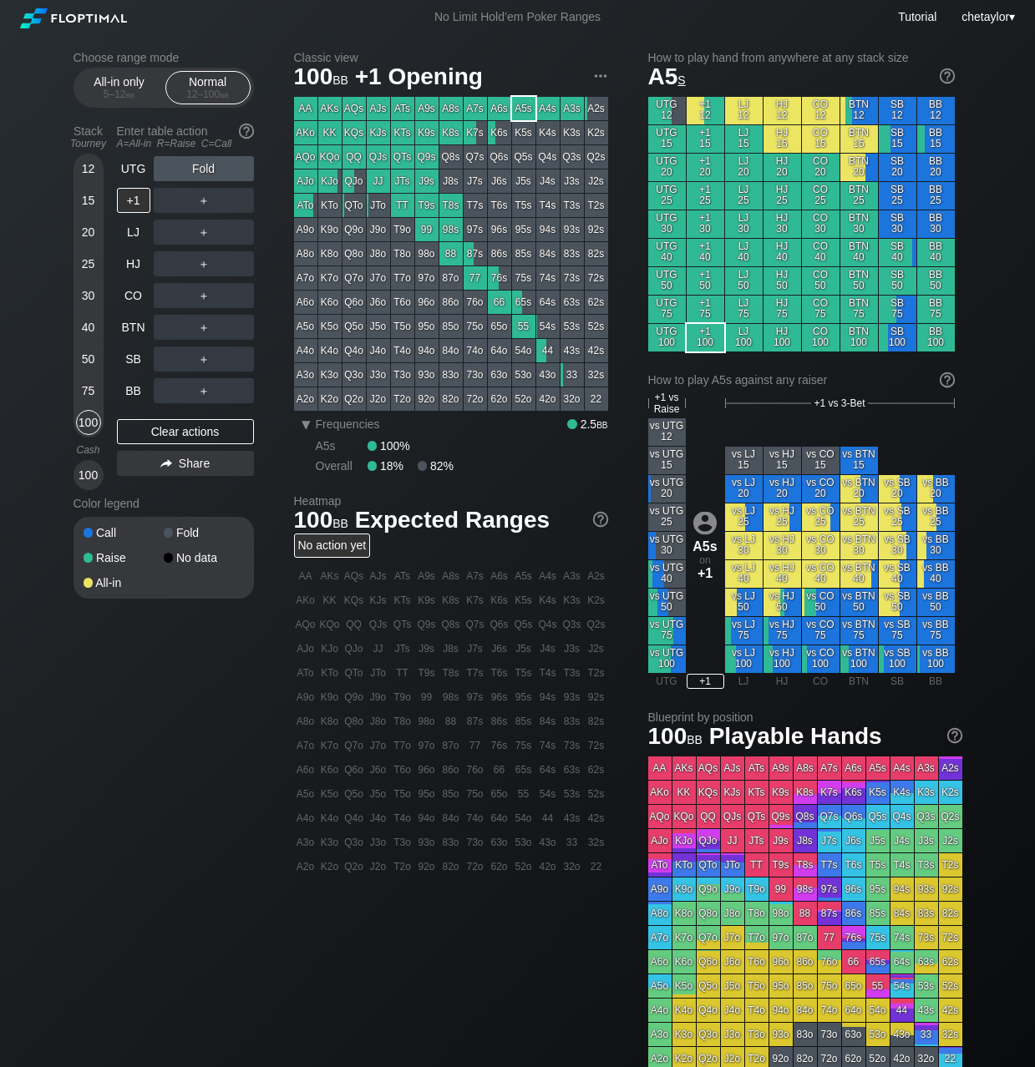
click at [304, 133] on div "AKo" at bounding box center [305, 132] width 23 height 23
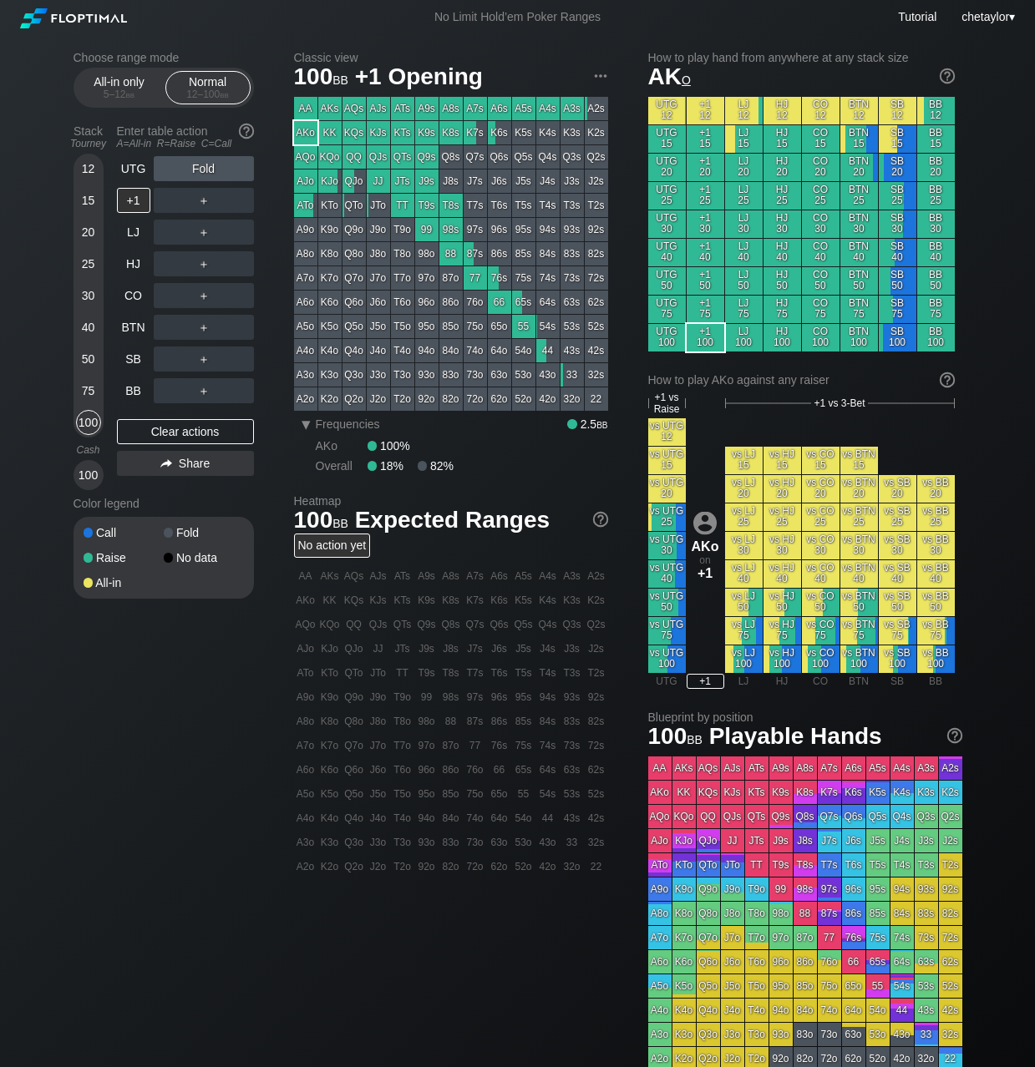
click at [304, 133] on div "AKo" at bounding box center [305, 132] width 23 height 23
click at [132, 388] on div "BB" at bounding box center [133, 390] width 33 height 25
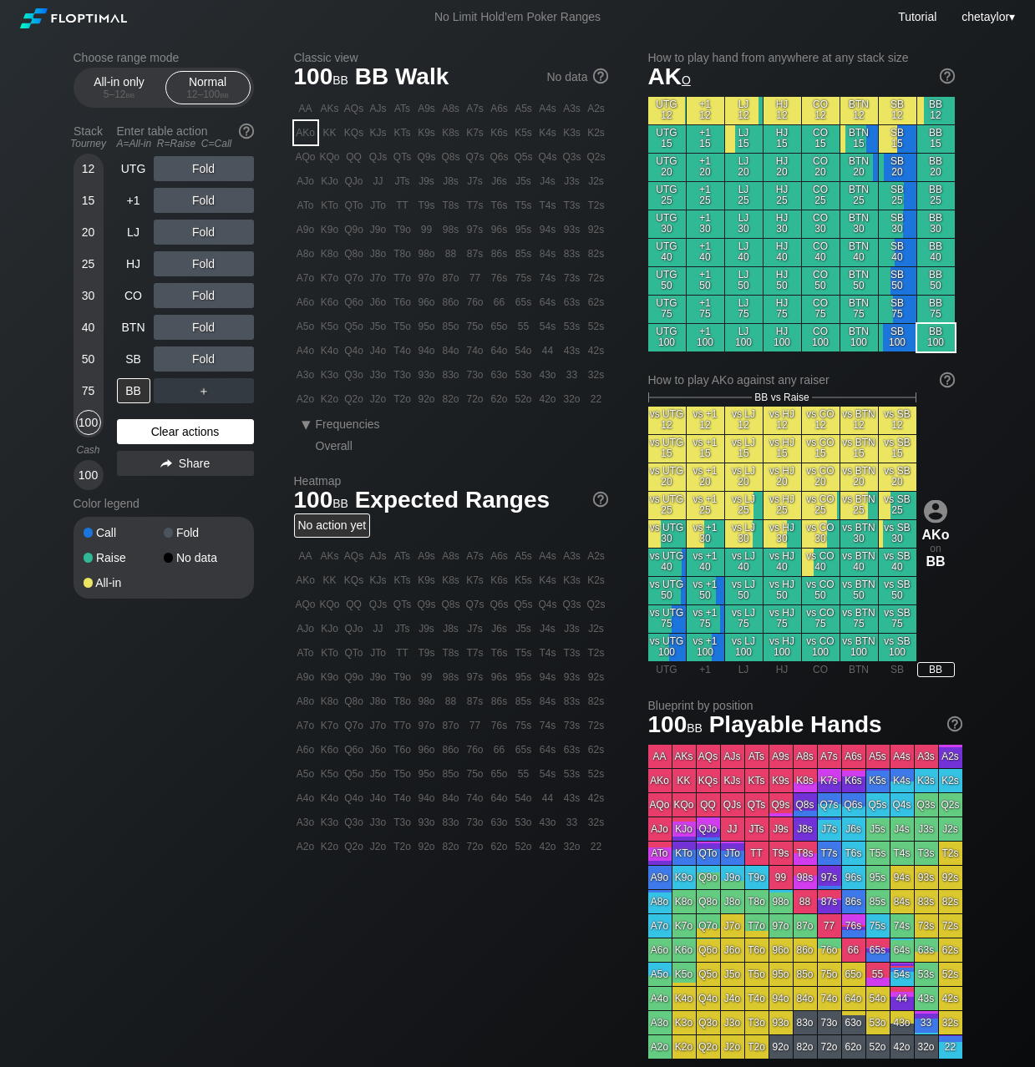
click at [182, 439] on div "Clear actions" at bounding box center [185, 431] width 137 height 25
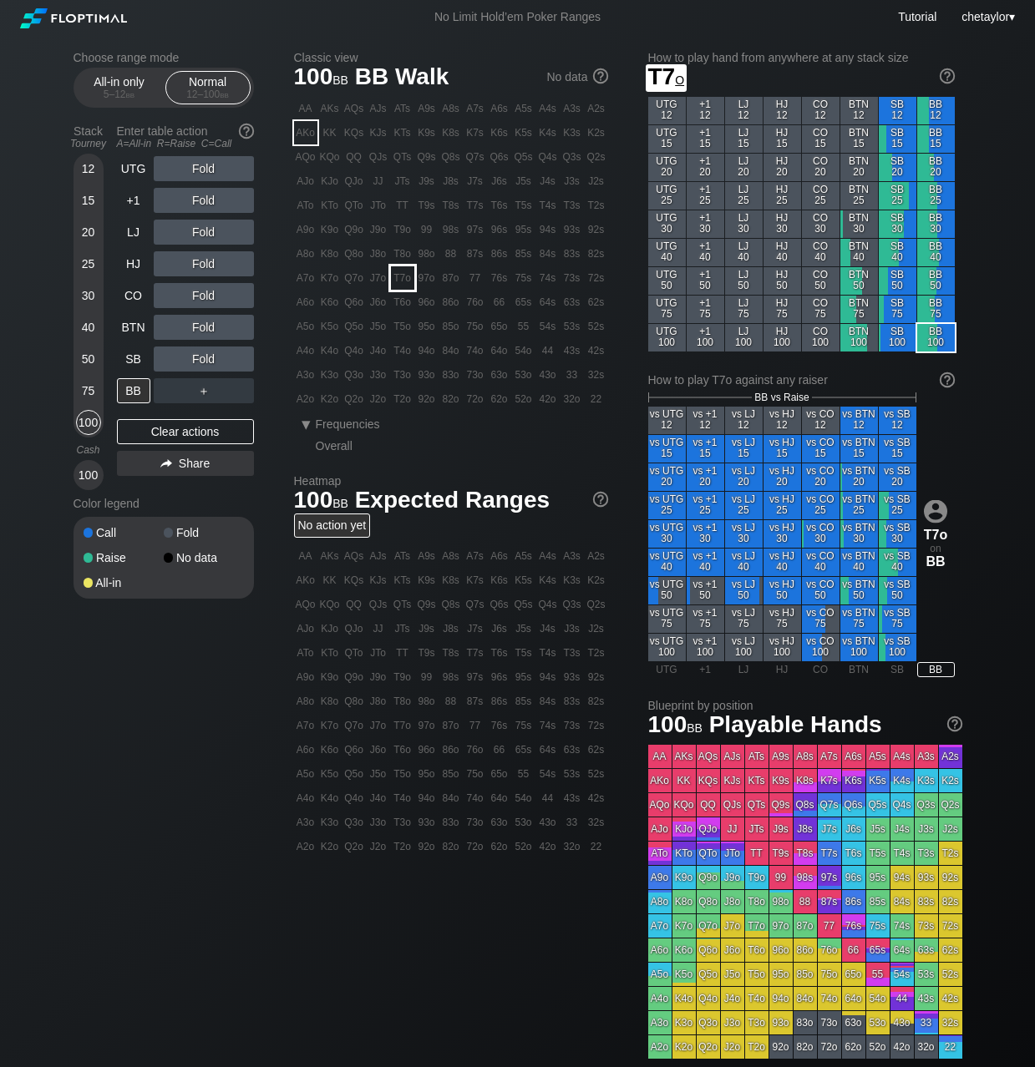
click at [403, 277] on div "T7o" at bounding box center [402, 277] width 23 height 23
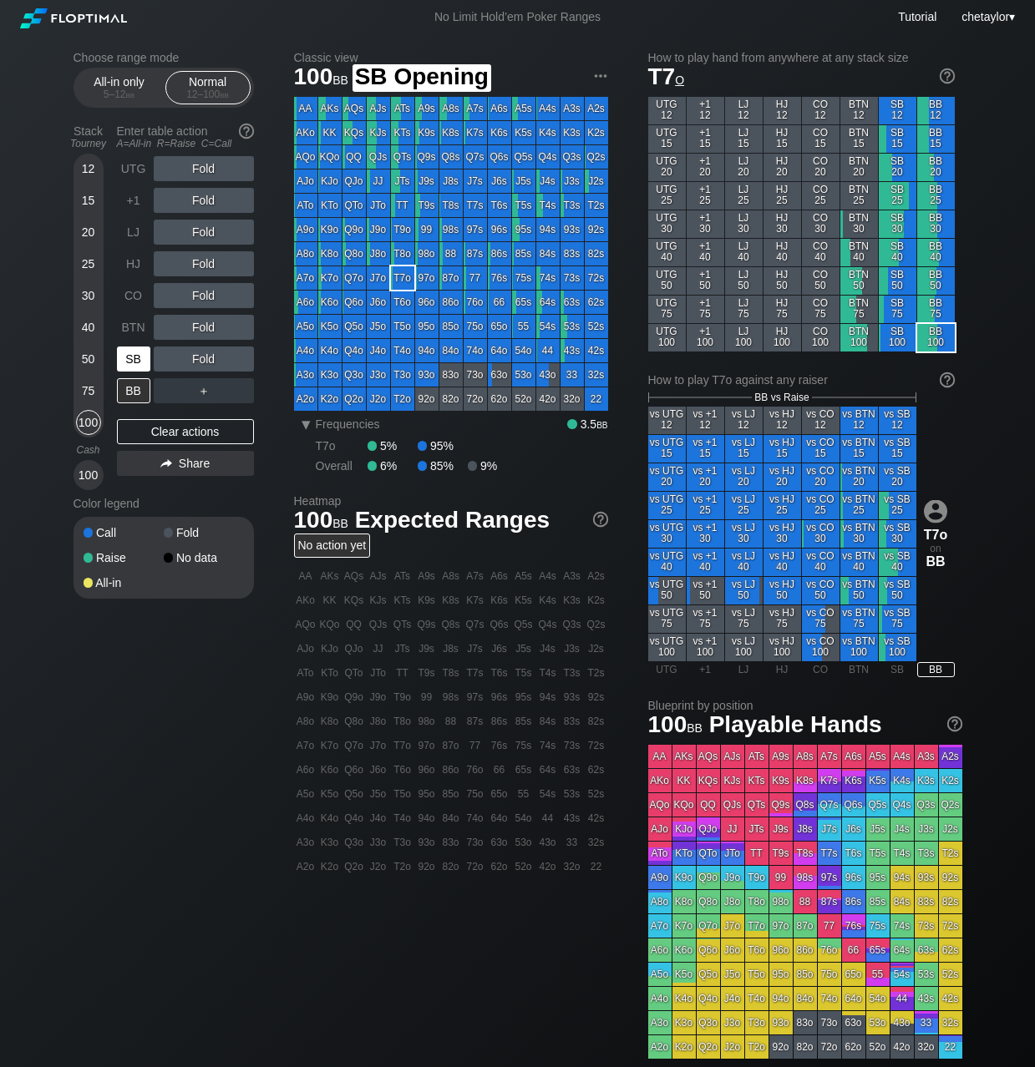
click at [139, 355] on div "SB" at bounding box center [133, 359] width 33 height 25
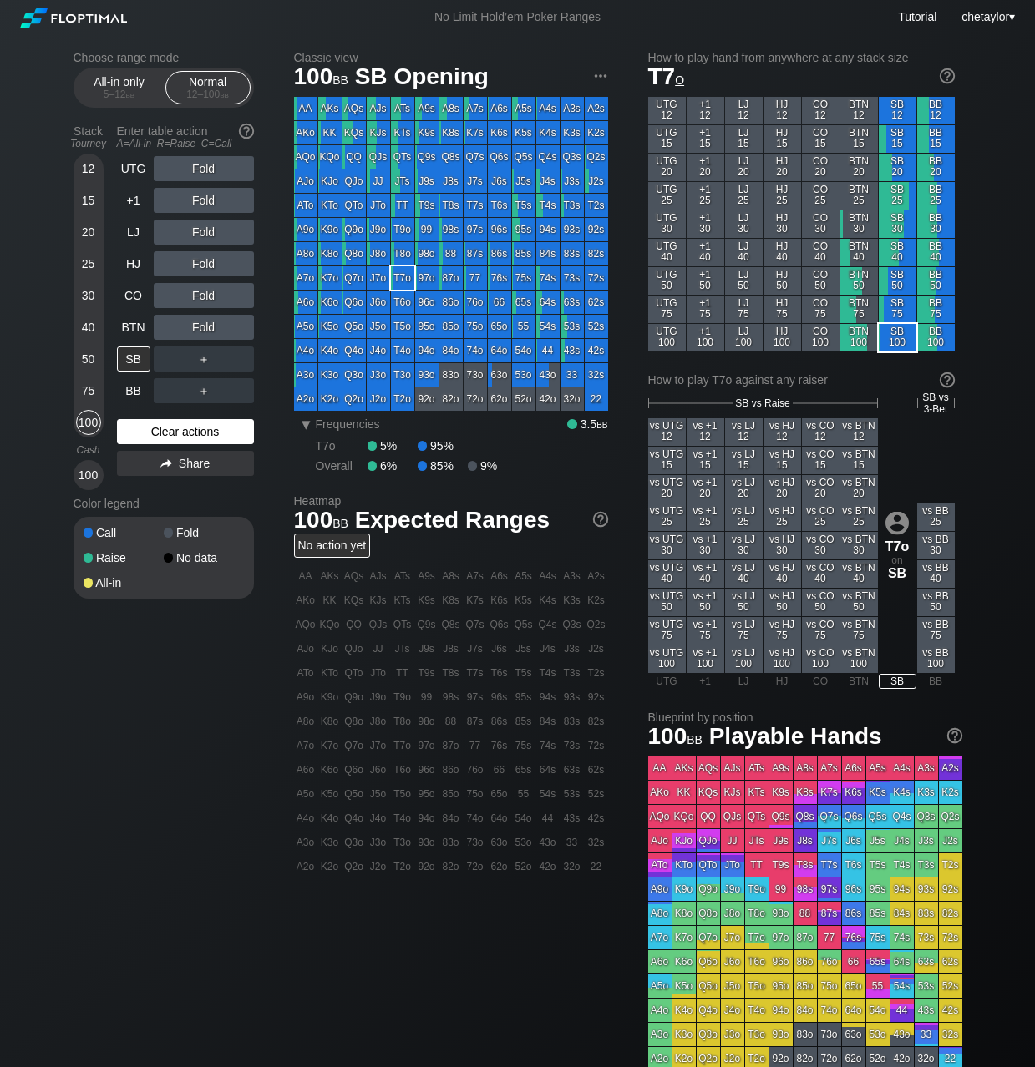
click at [169, 430] on div "Clear actions" at bounding box center [185, 431] width 137 height 25
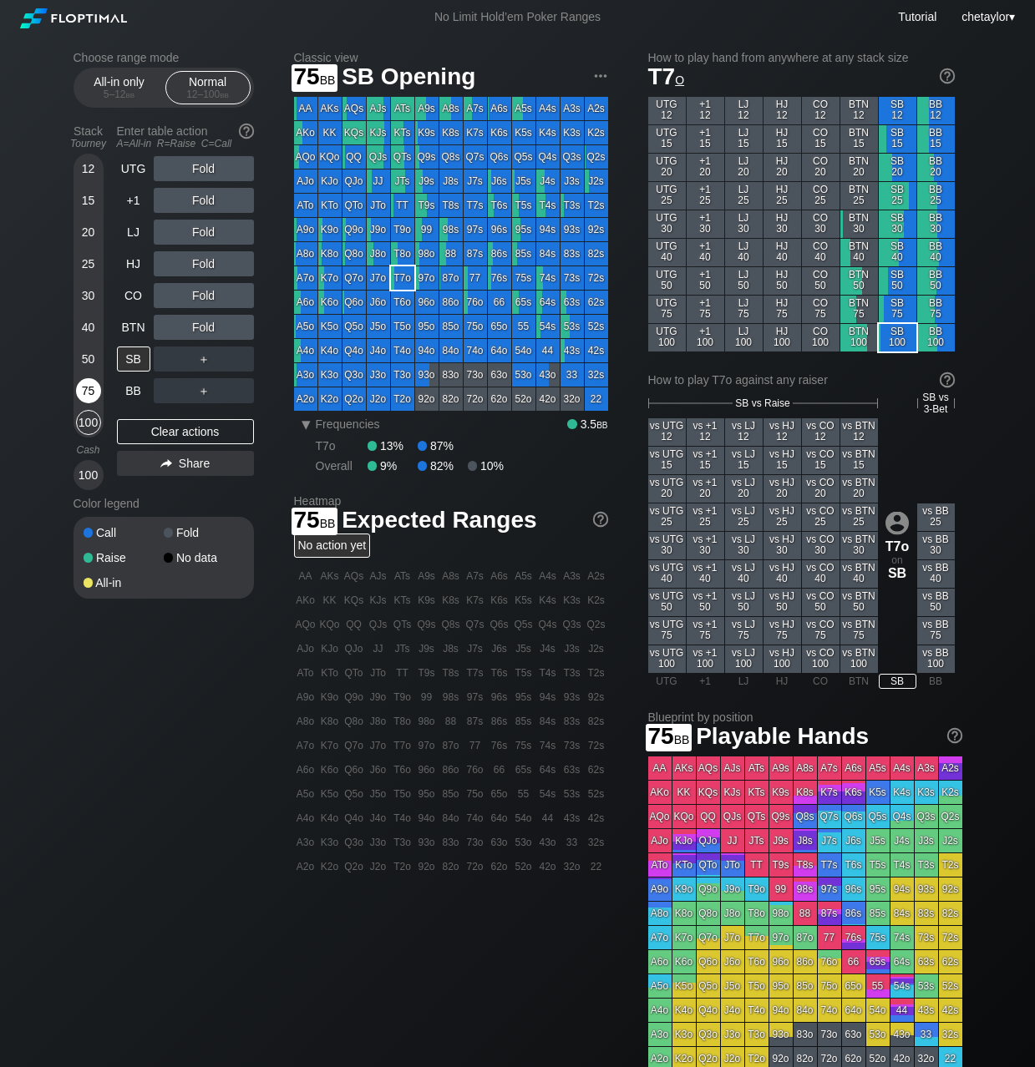
click at [86, 388] on div "75" at bounding box center [88, 390] width 25 height 25
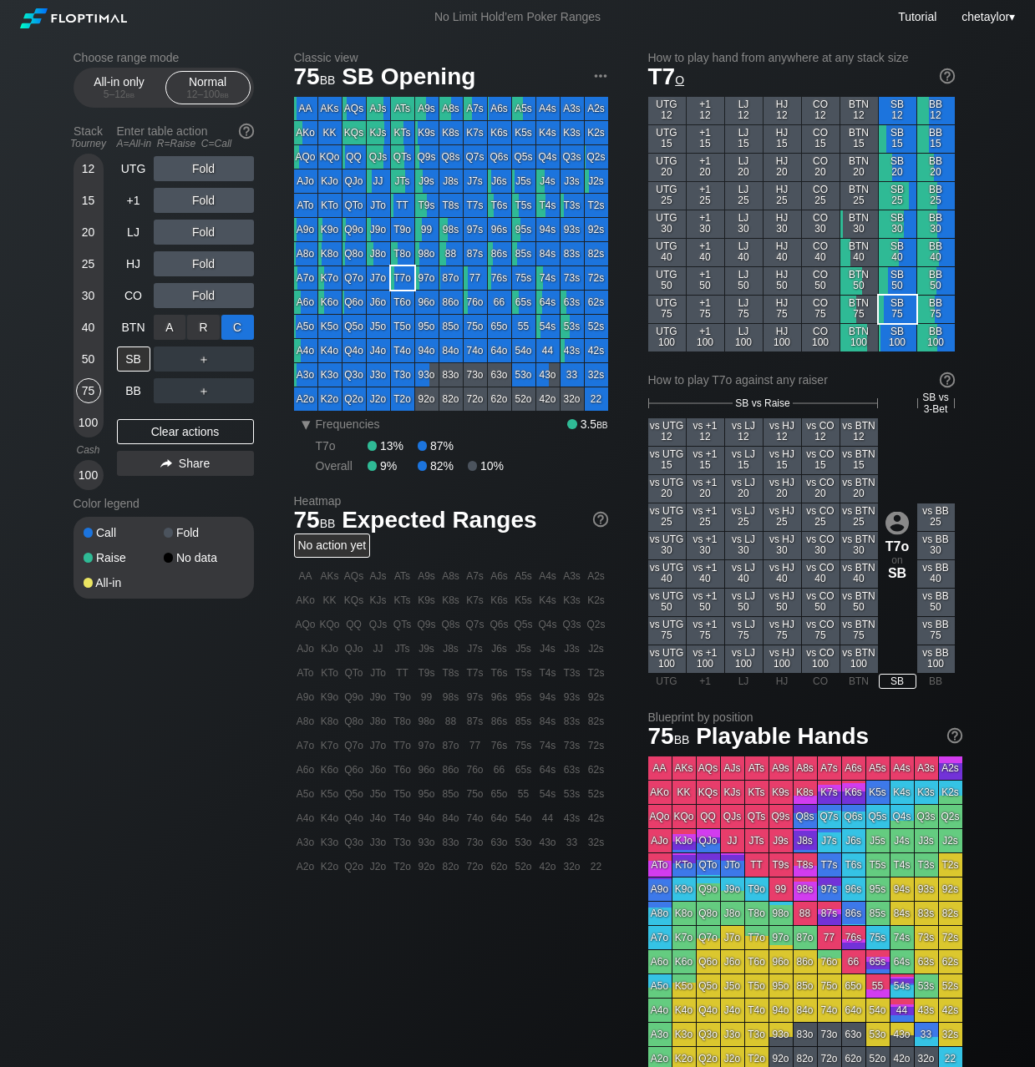
click at [239, 328] on div "C ✕" at bounding box center [237, 327] width 33 height 25
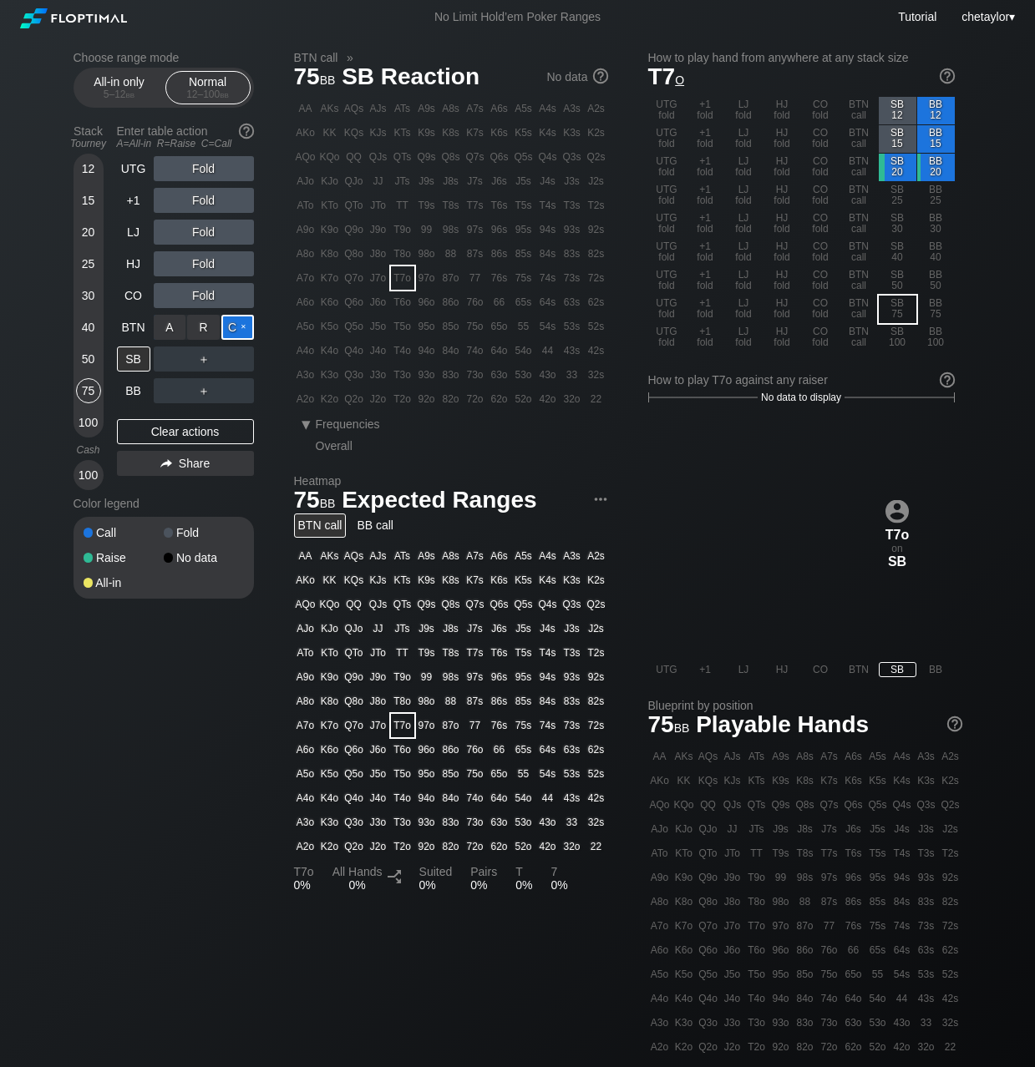
click at [239, 328] on div "C ✕" at bounding box center [237, 327] width 33 height 25
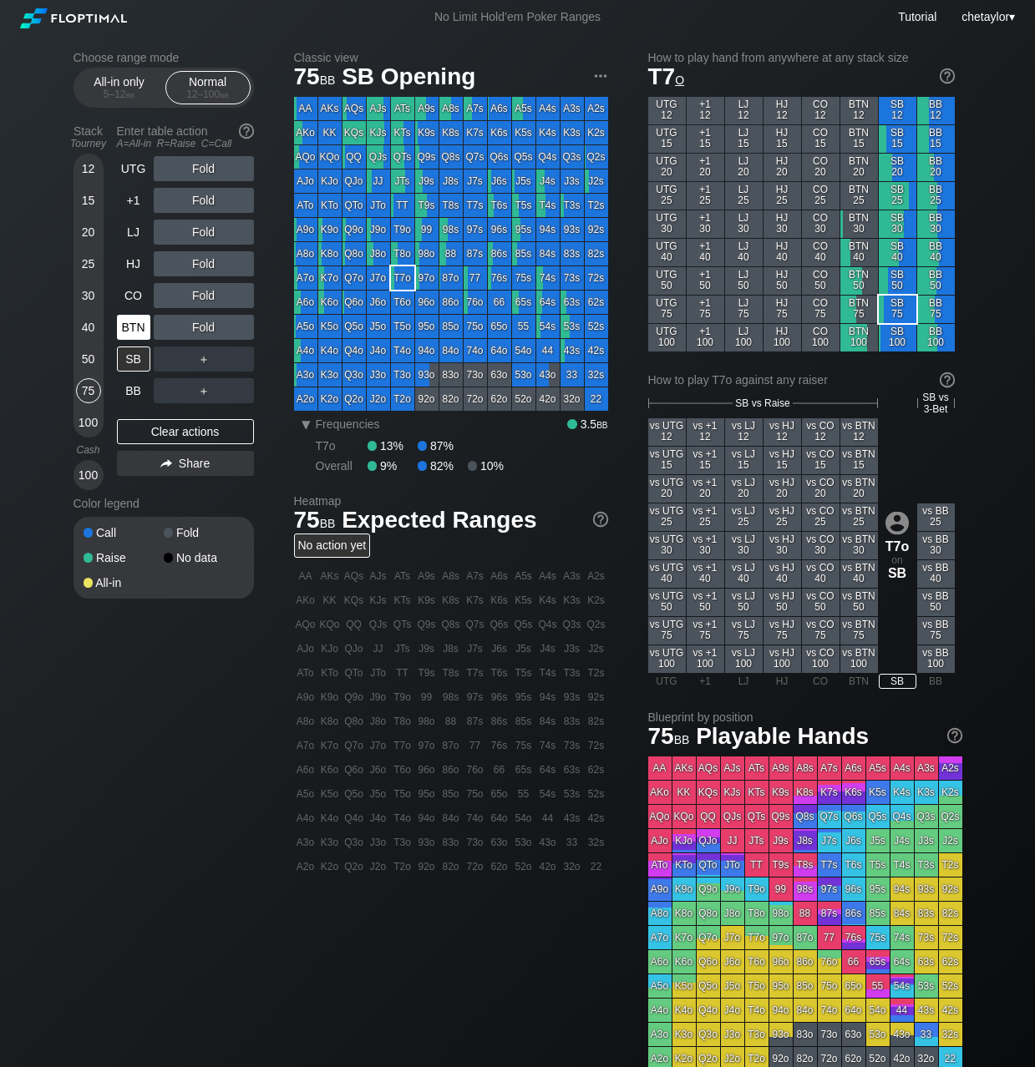
click at [138, 331] on div "BTN" at bounding box center [133, 327] width 33 height 25
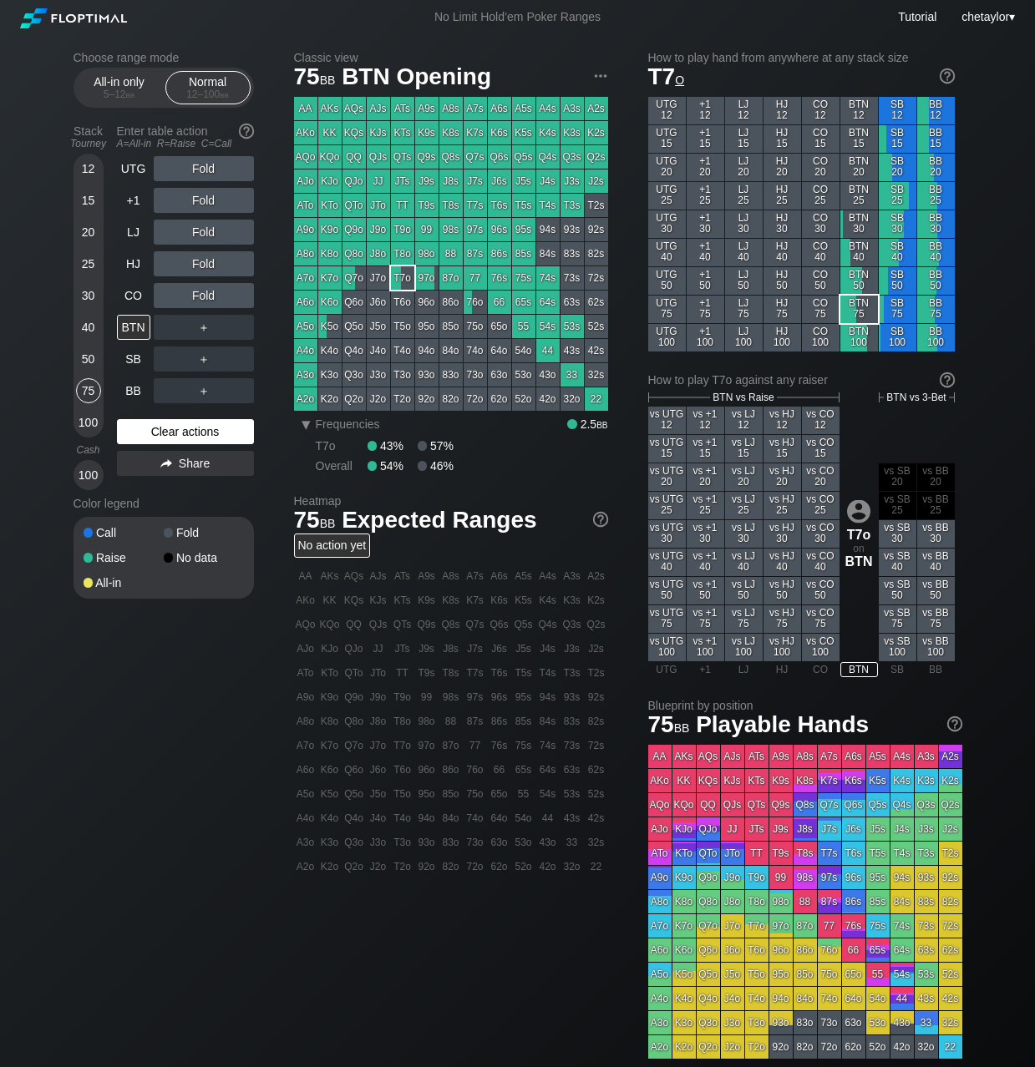
click at [165, 438] on div "Clear actions" at bounding box center [185, 431] width 137 height 25
click at [188, 426] on div "Clear actions" at bounding box center [185, 431] width 137 height 25
click at [186, 434] on div "Clear actions" at bounding box center [185, 431] width 137 height 25
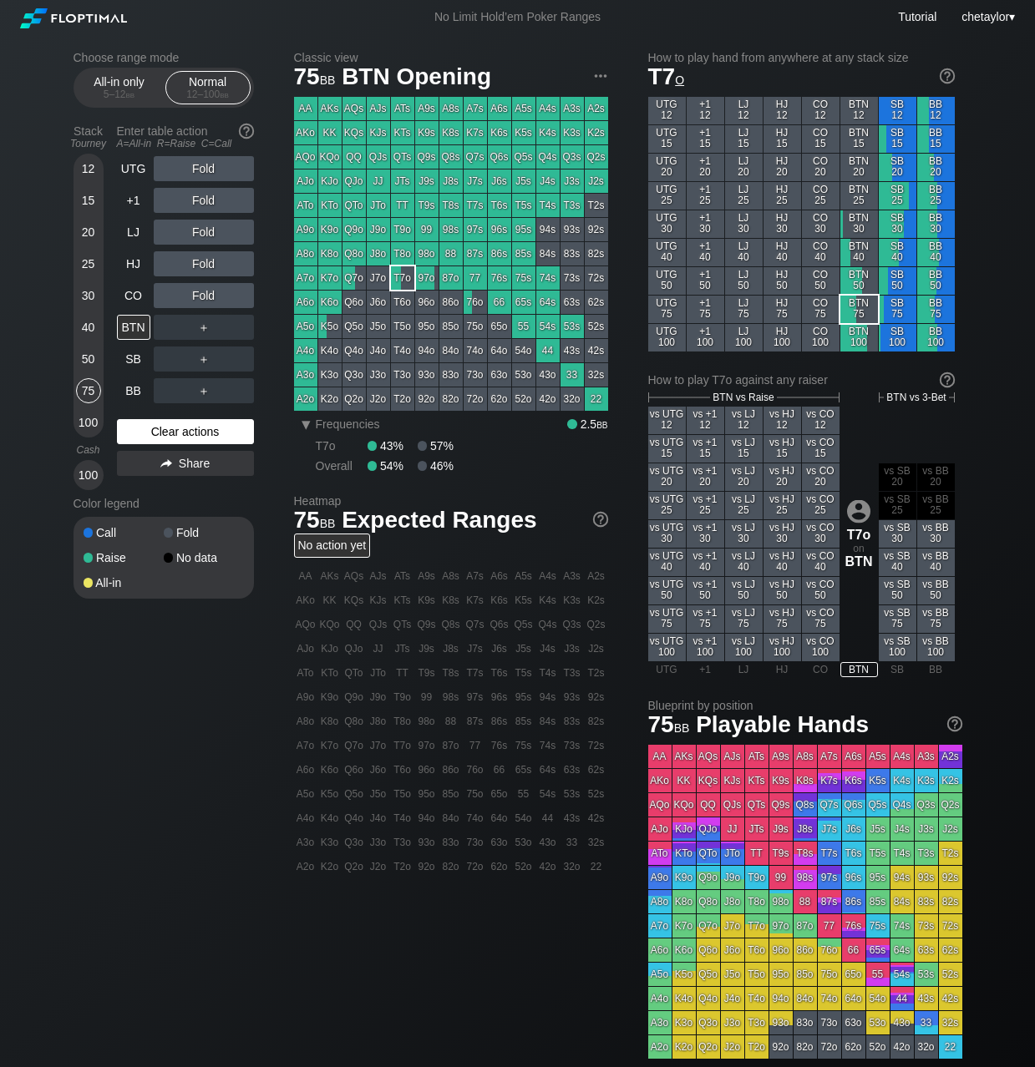
click at [186, 434] on div "Clear actions" at bounding box center [185, 431] width 137 height 25
click at [133, 295] on div "CO" at bounding box center [133, 295] width 33 height 25
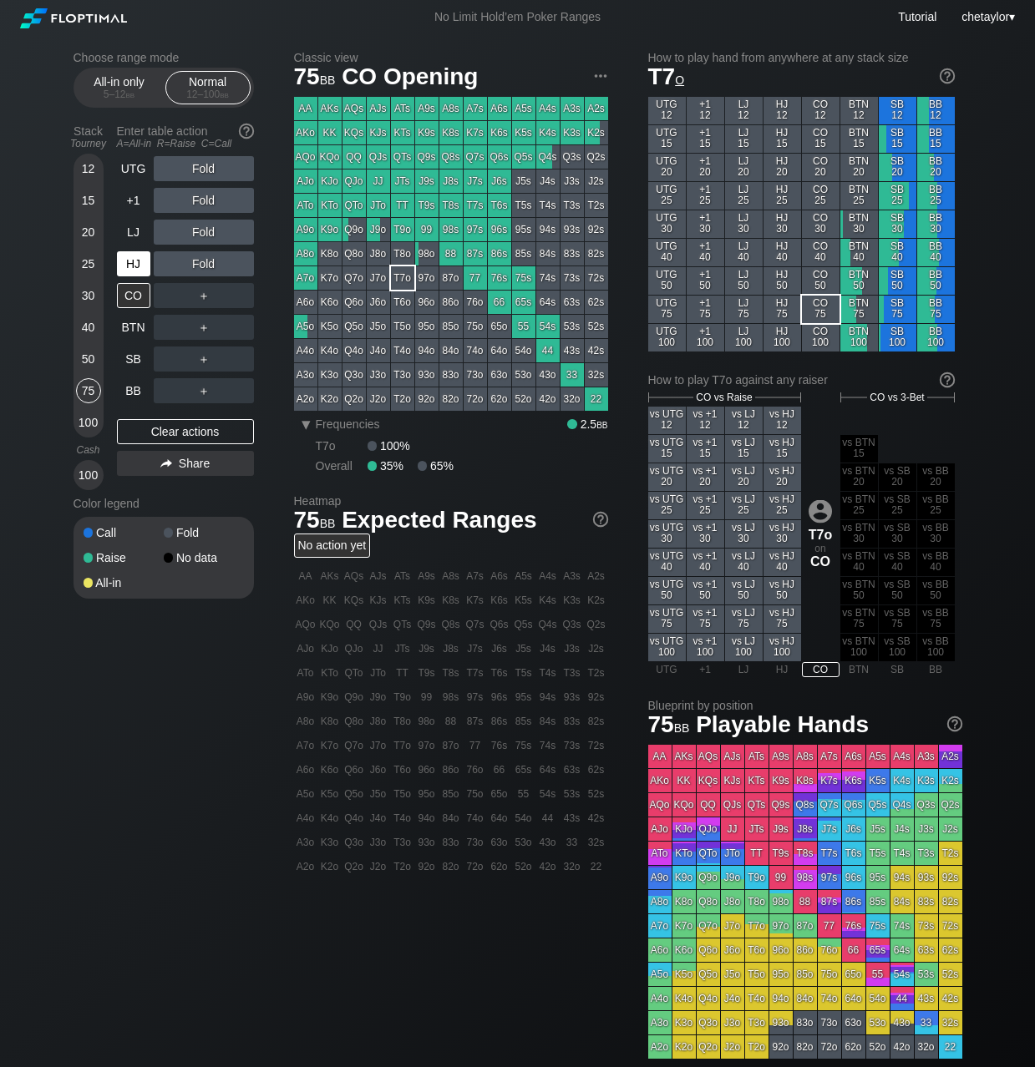
click at [130, 259] on div "HJ" at bounding box center [133, 263] width 33 height 25
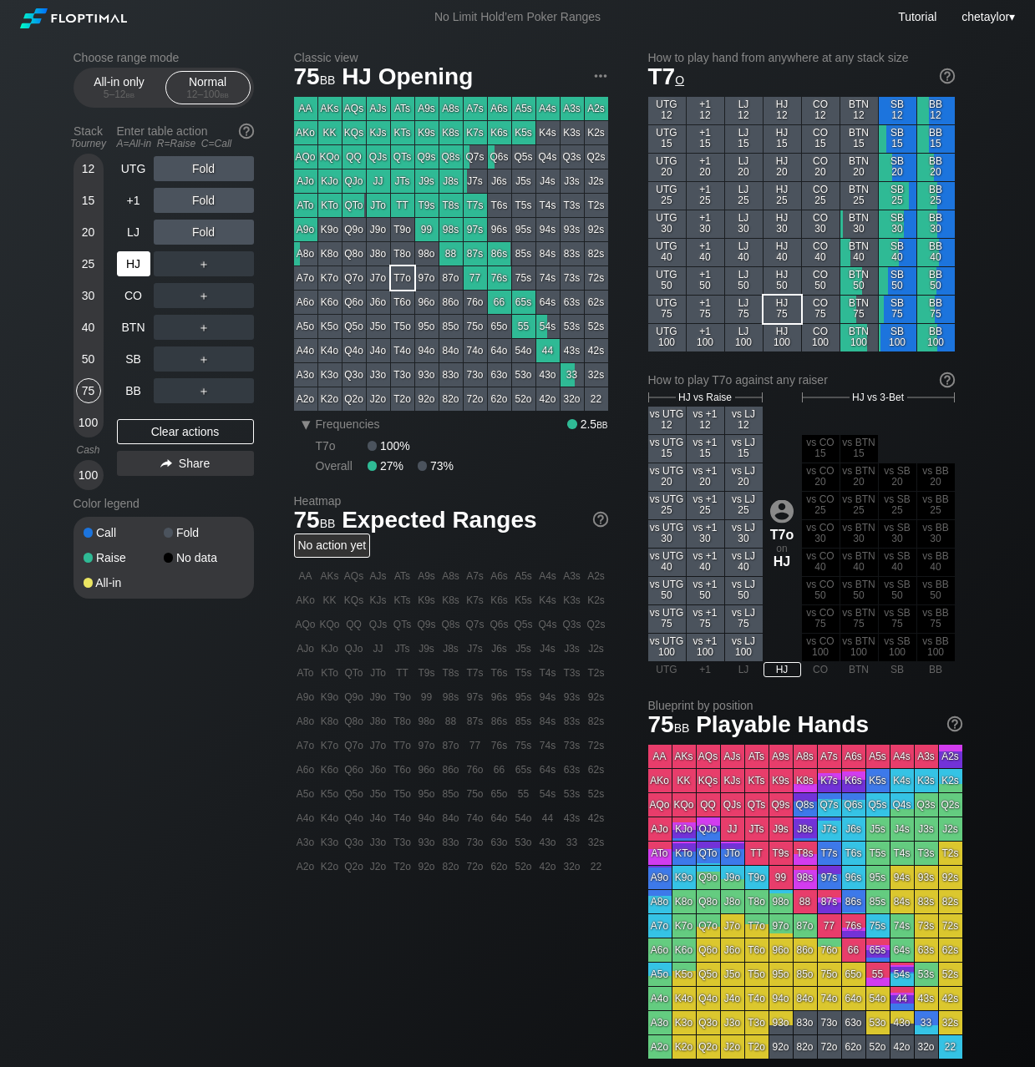
click at [130, 259] on div "HJ" at bounding box center [133, 263] width 33 height 25
click at [133, 229] on div "LJ" at bounding box center [133, 232] width 33 height 25
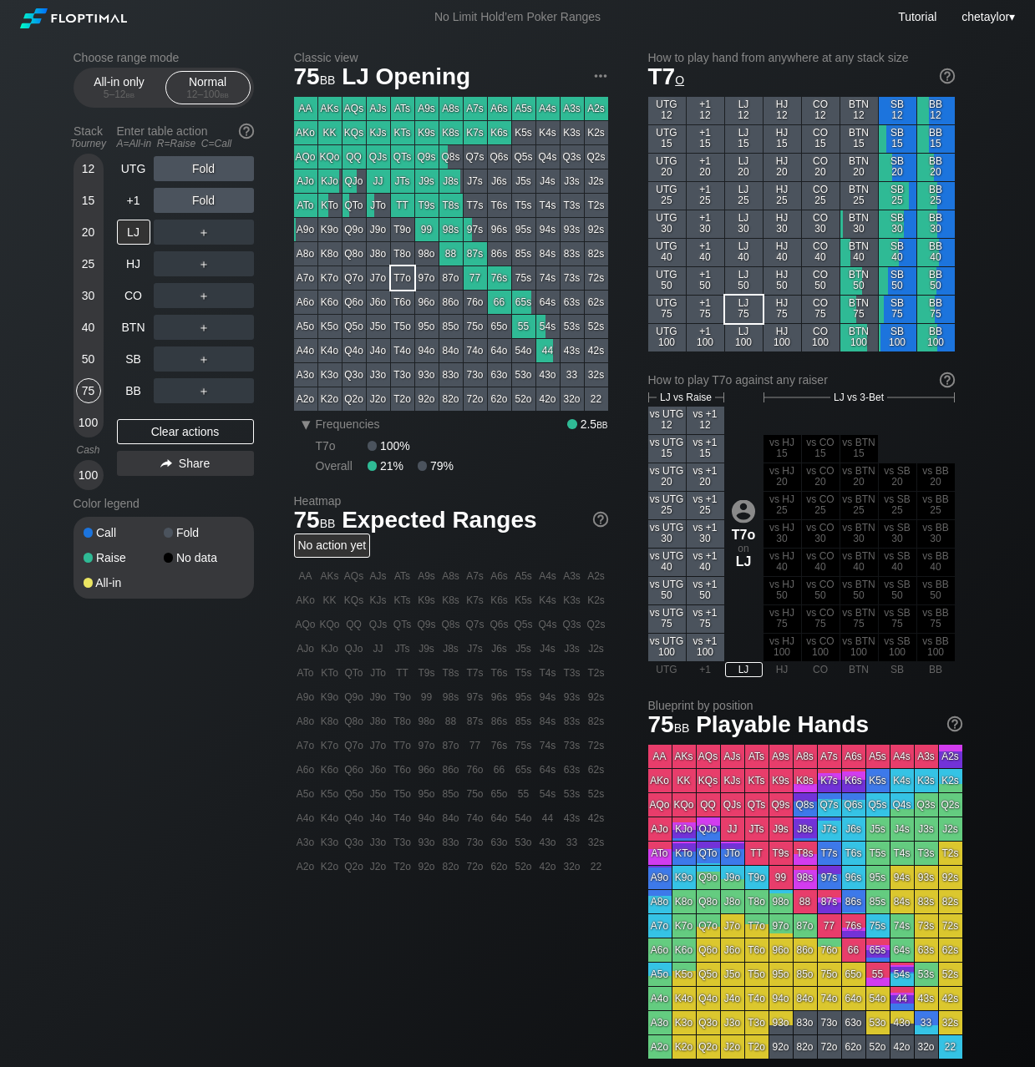
click at [400, 109] on div "ATs" at bounding box center [402, 108] width 23 height 23
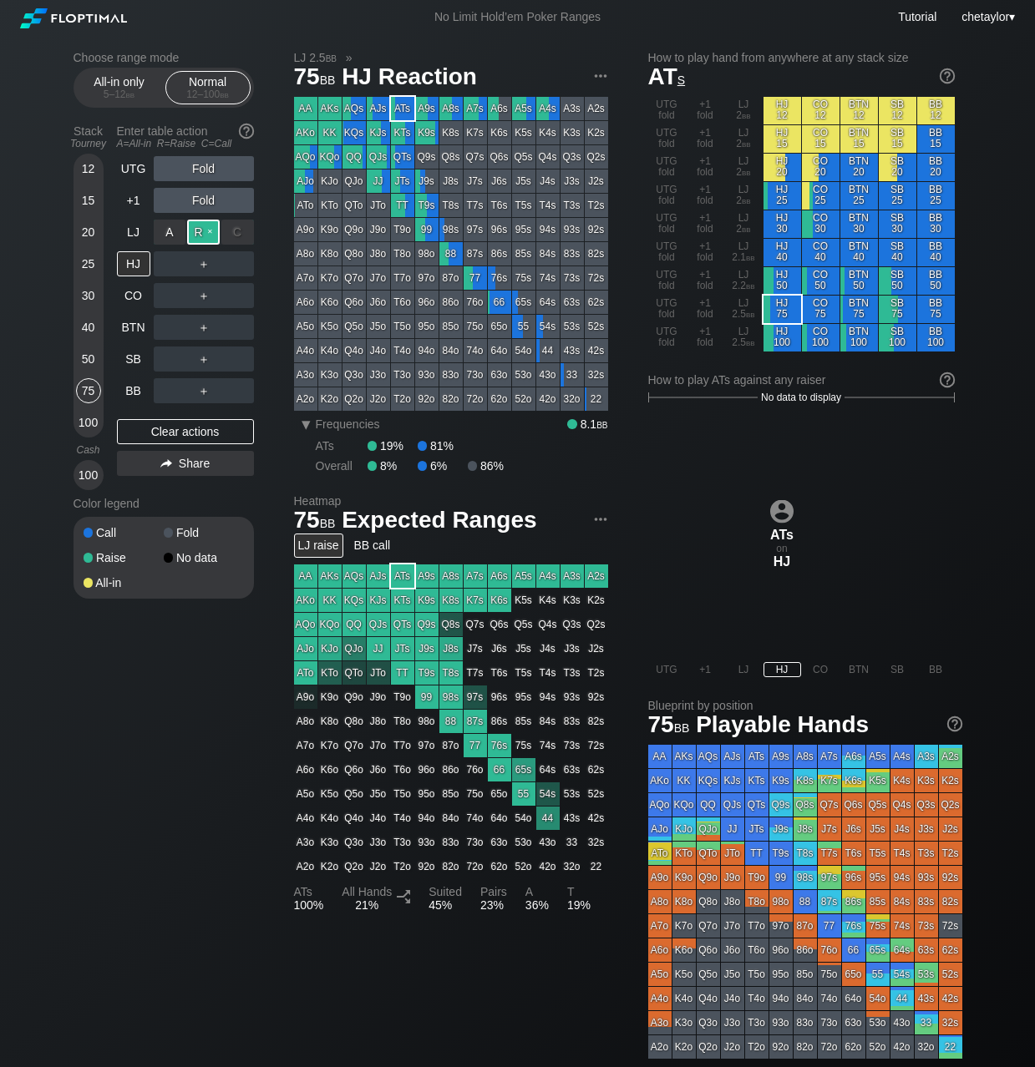
click at [213, 229] on div "R ✕" at bounding box center [203, 232] width 33 height 25
click at [207, 294] on div "R ✕" at bounding box center [203, 295] width 33 height 25
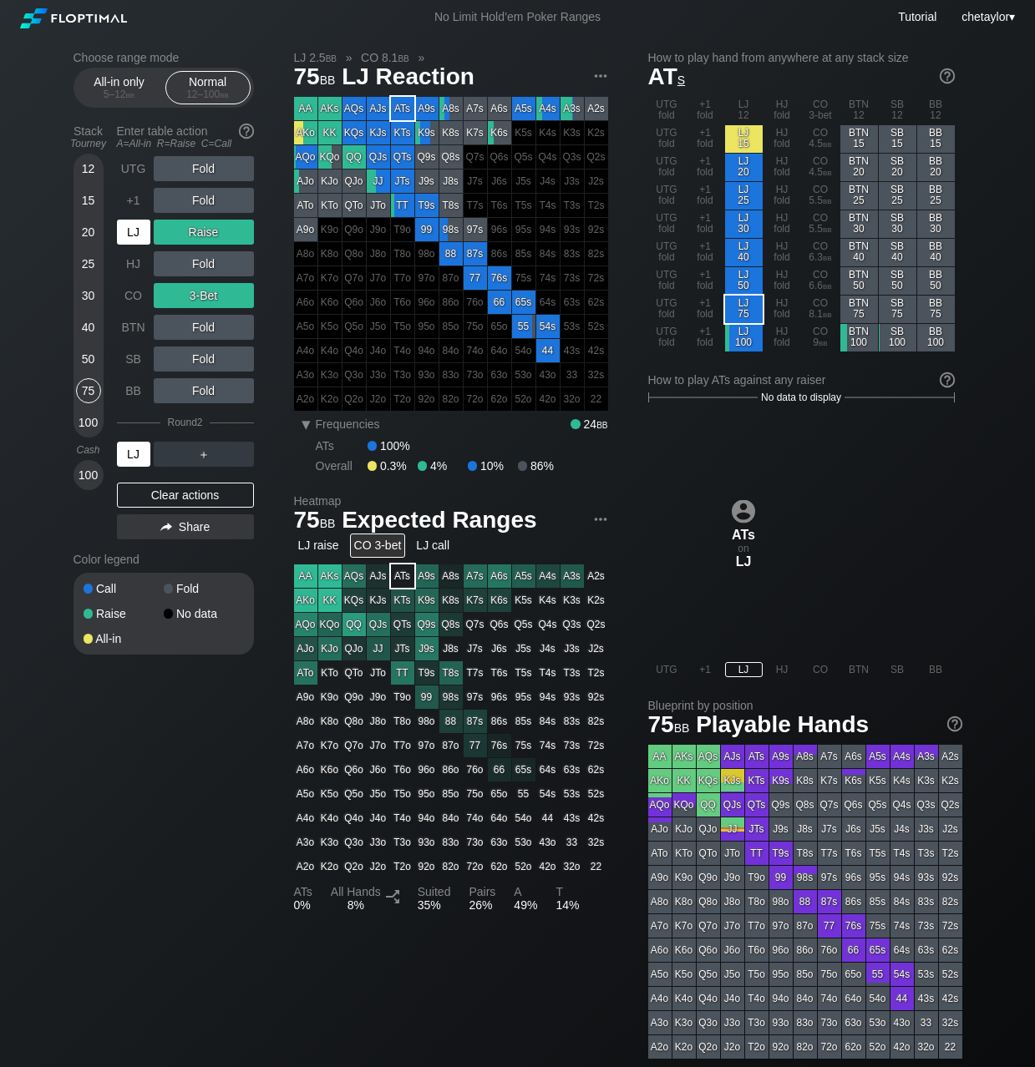
click at [133, 459] on div "LJ" at bounding box center [133, 454] width 33 height 25
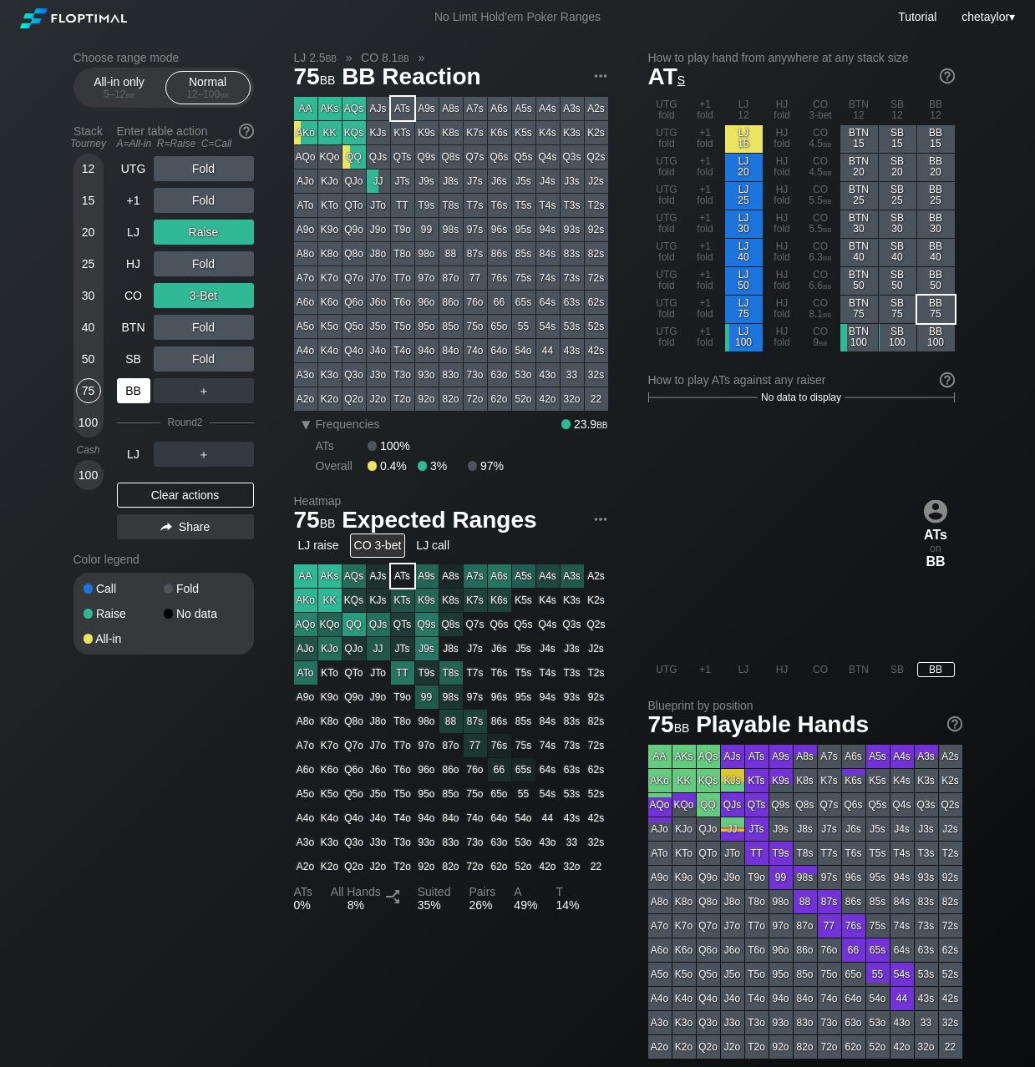
click at [133, 392] on div "BB" at bounding box center [133, 390] width 33 height 25
click at [170, 497] on div "Clear actions" at bounding box center [185, 495] width 137 height 25
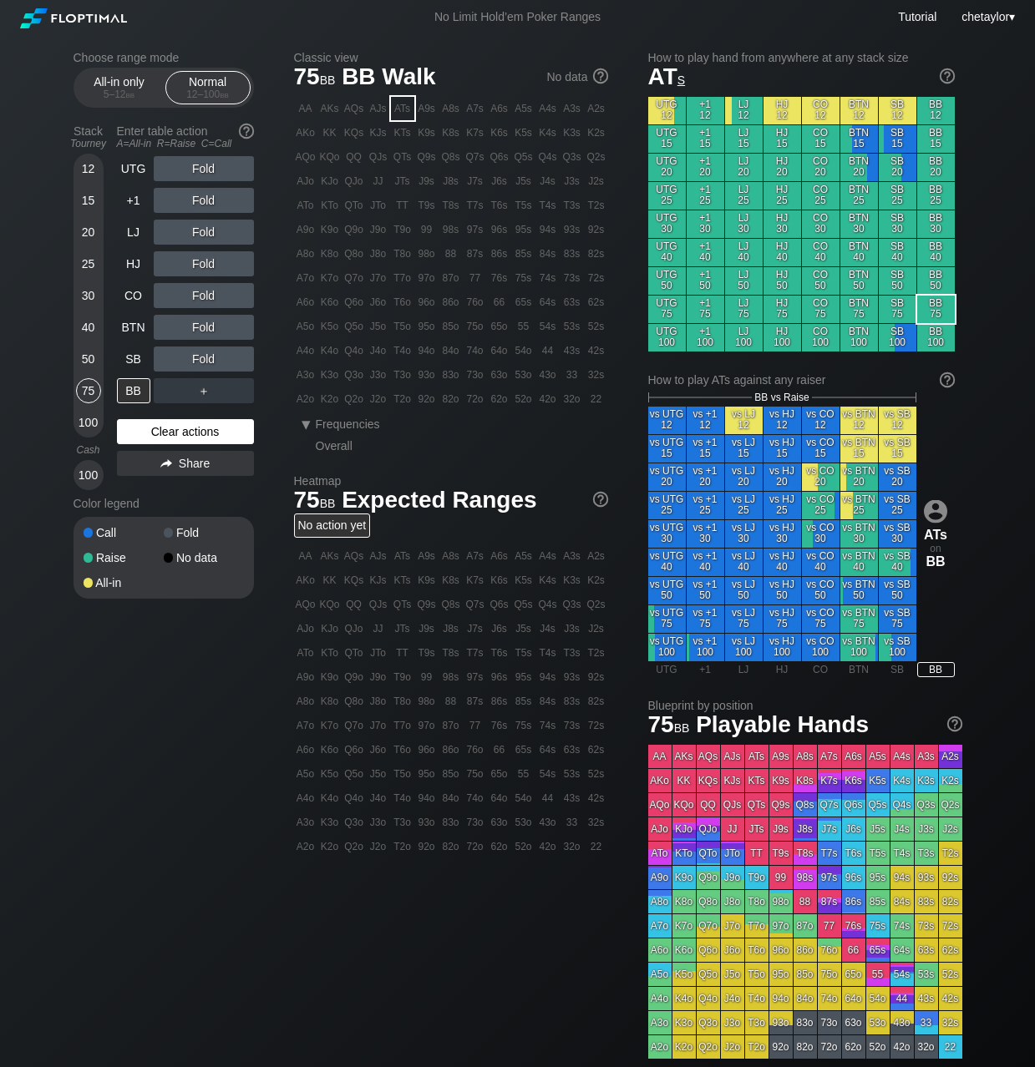
click at [170, 497] on div "Color legend" at bounding box center [164, 503] width 180 height 27
click at [199, 439] on div "Clear actions" at bounding box center [185, 431] width 137 height 25
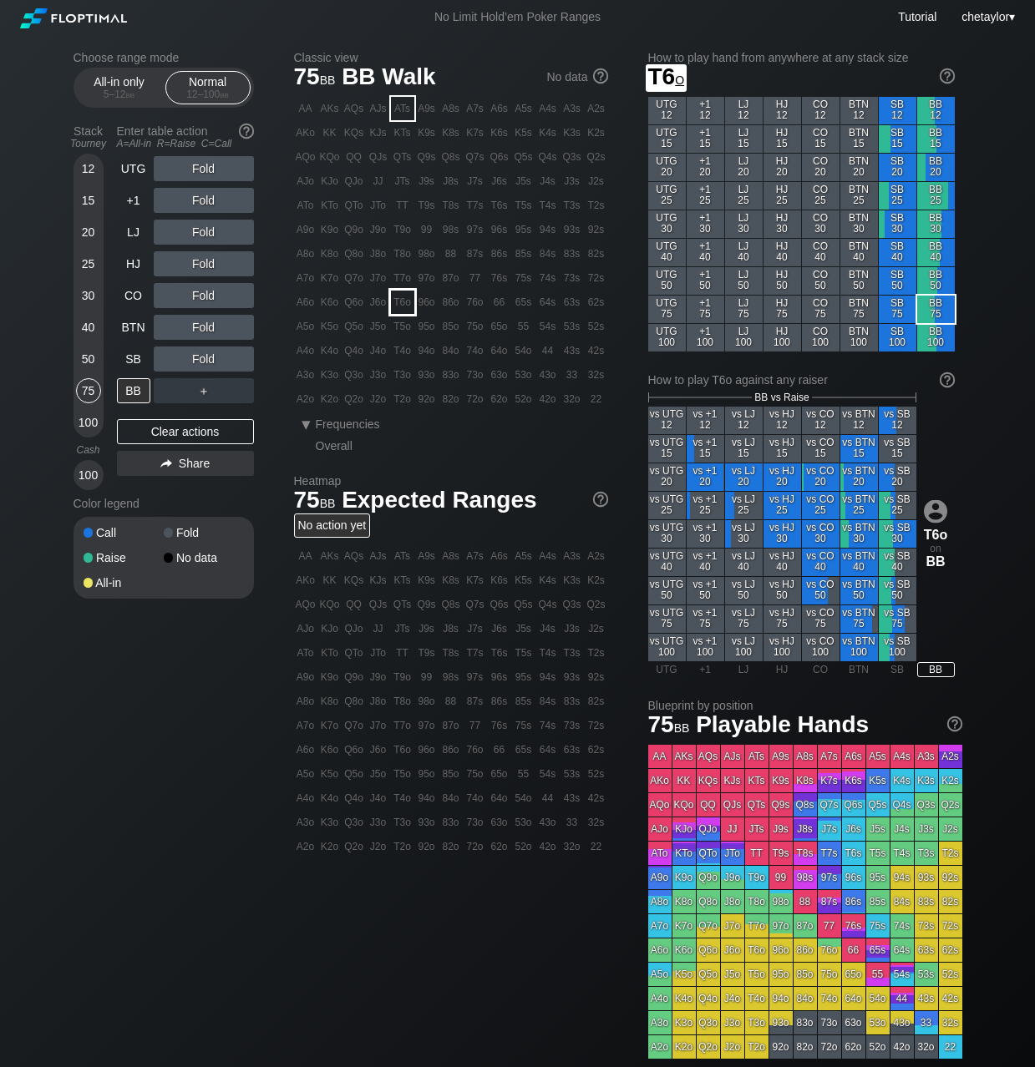
click at [399, 305] on div "T6o" at bounding box center [402, 302] width 23 height 23
click at [204, 295] on div "R ✕" at bounding box center [203, 295] width 33 height 25
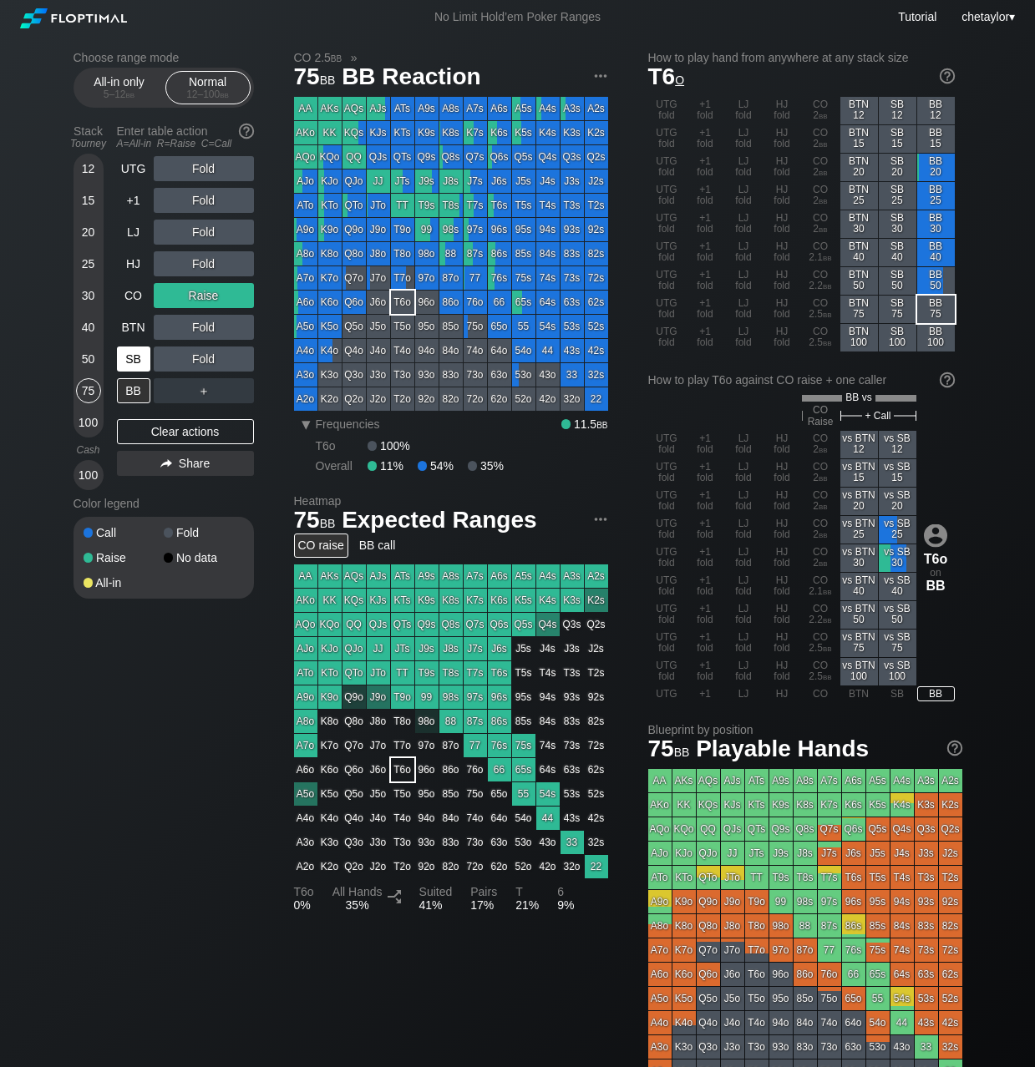
click at [129, 352] on div "SB" at bounding box center [133, 359] width 33 height 25
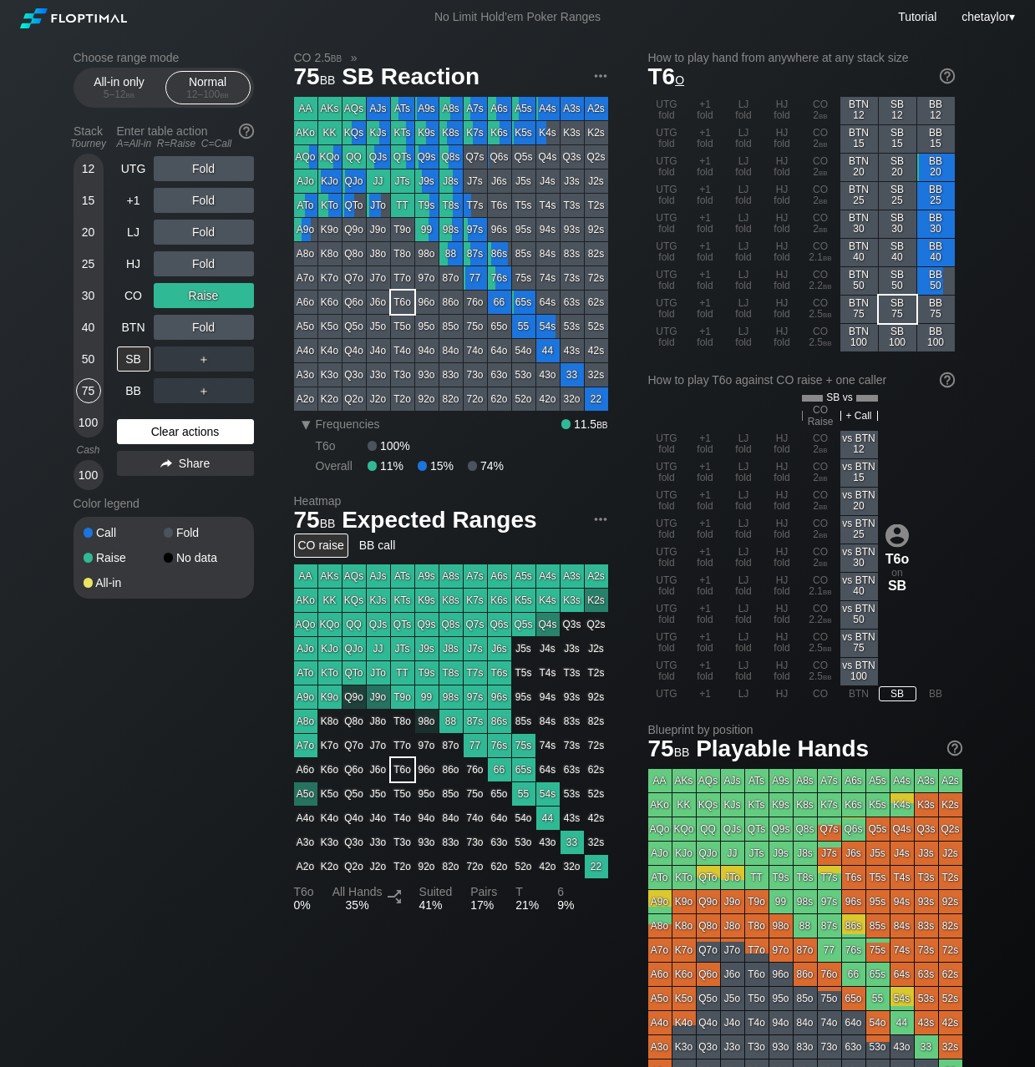
click at [157, 432] on div "Clear actions" at bounding box center [185, 431] width 137 height 25
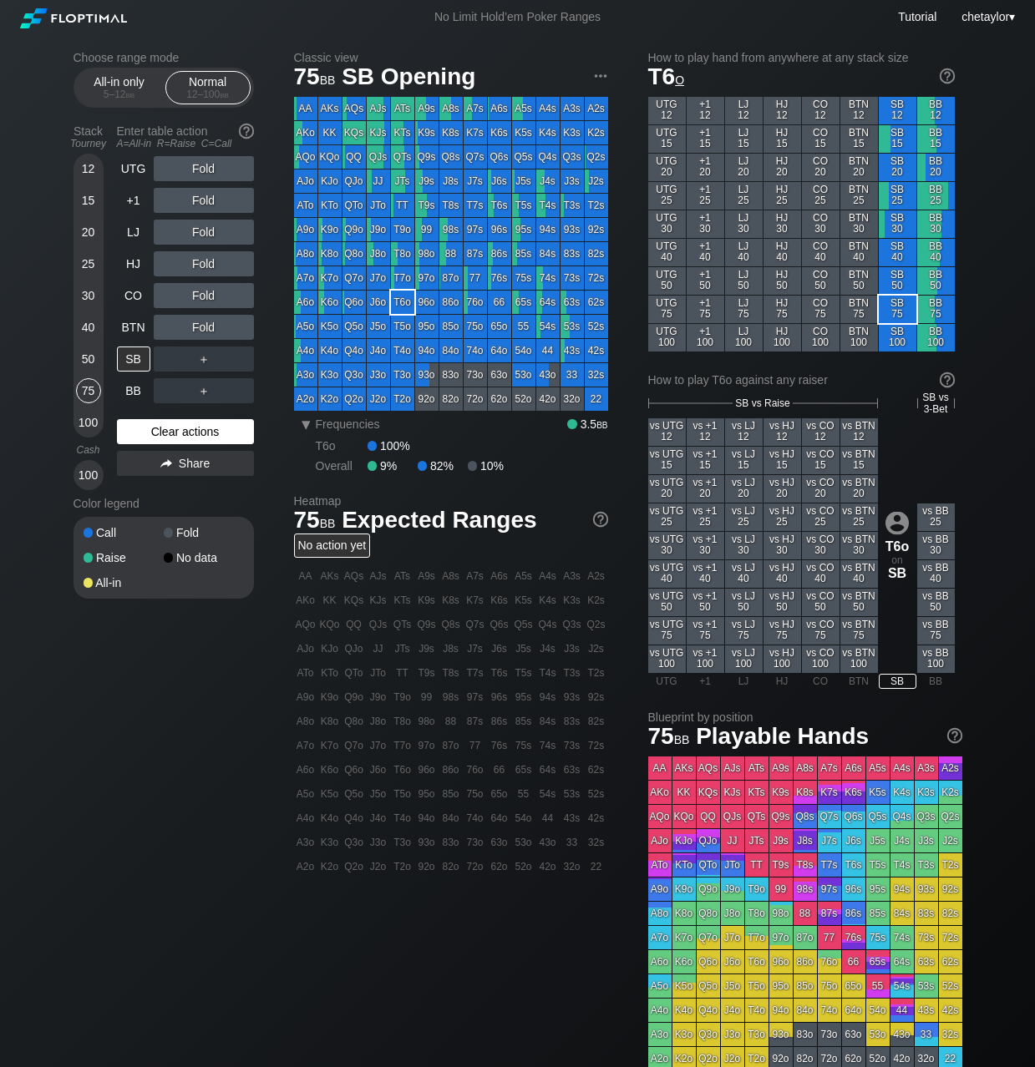
click at [157, 432] on div "Clear actions" at bounding box center [185, 431] width 137 height 25
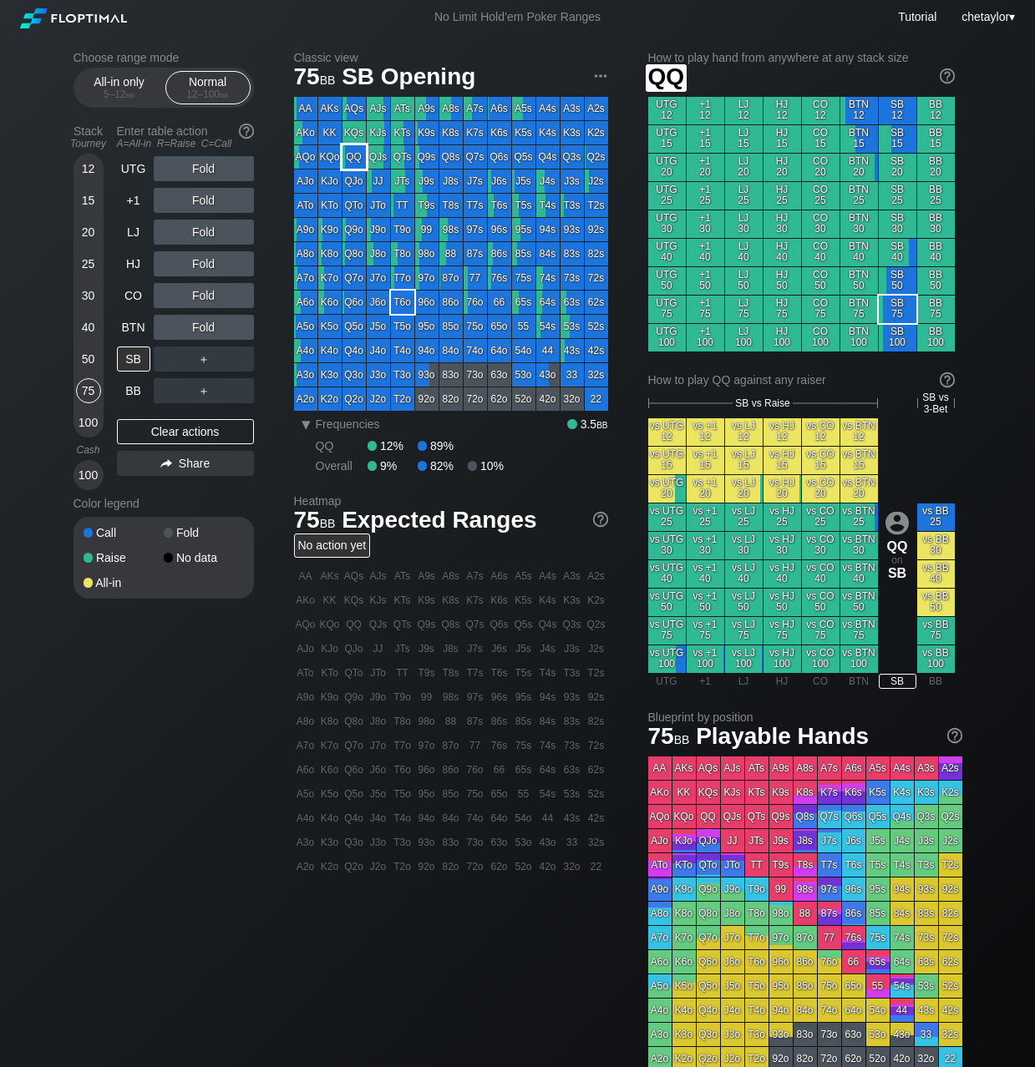
click at [360, 153] on div "QQ" at bounding box center [353, 156] width 23 height 23
click at [123, 328] on div "BTN" at bounding box center [133, 327] width 33 height 25
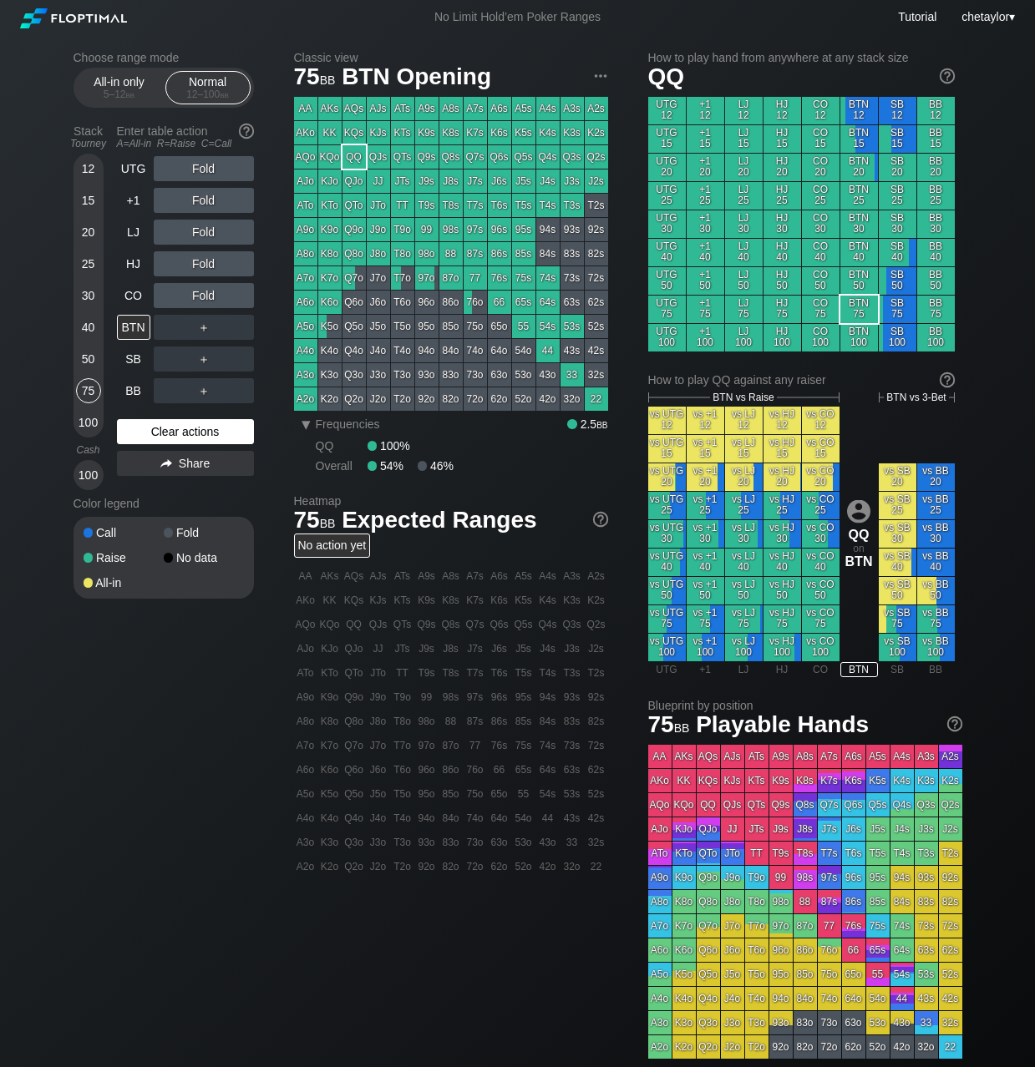
click at [179, 428] on div "Clear actions" at bounding box center [185, 431] width 137 height 25
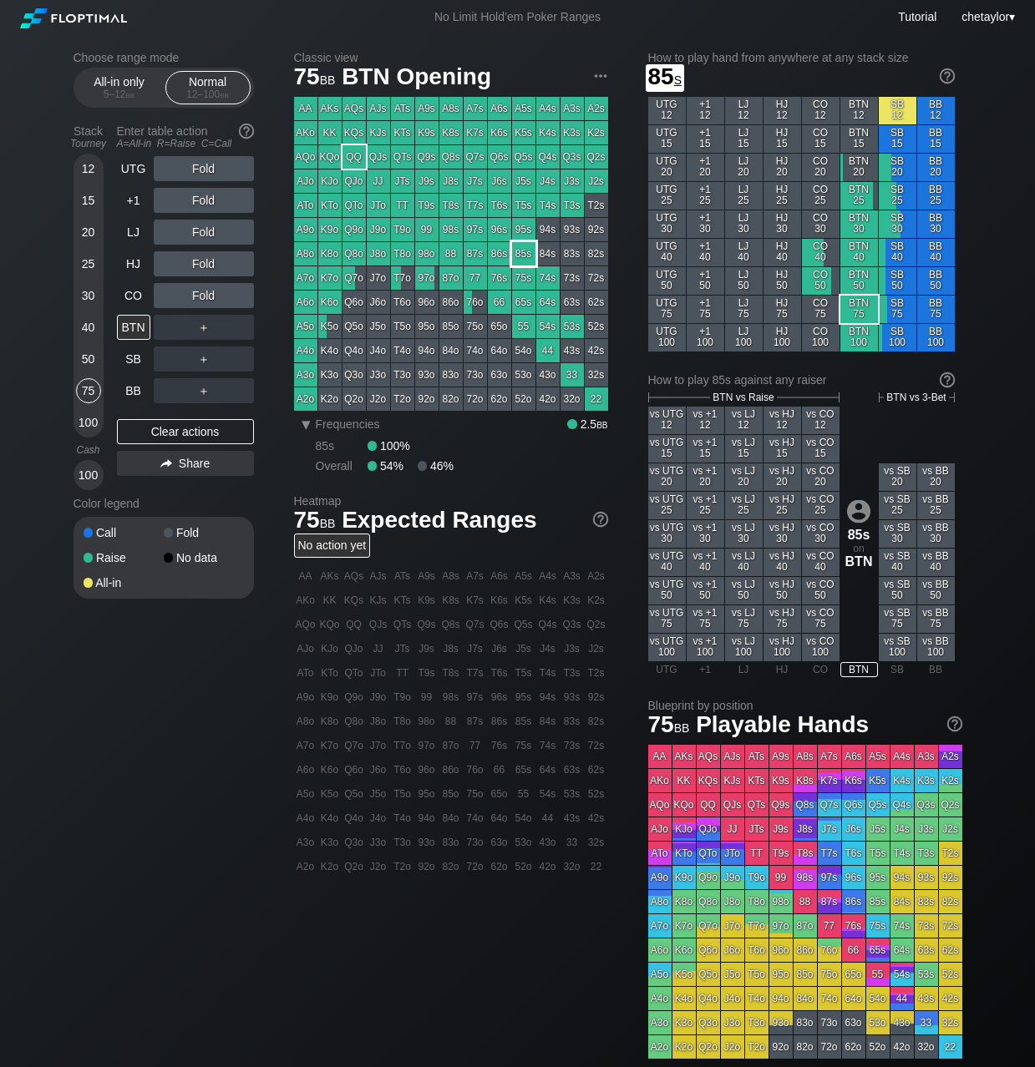
click at [519, 251] on div "85s" at bounding box center [523, 253] width 23 height 23
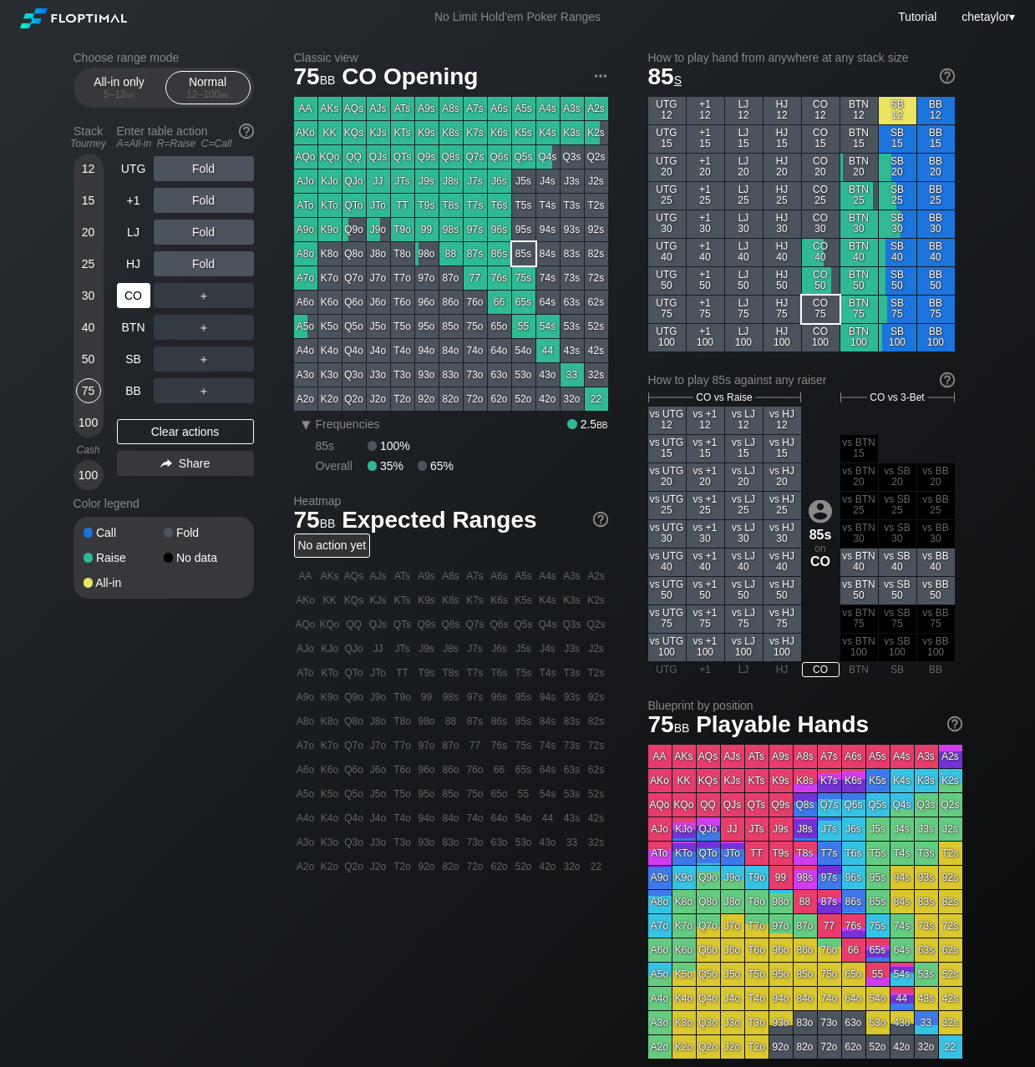
click at [135, 298] on div "CO" at bounding box center [133, 295] width 33 height 25
click at [160, 438] on div "Clear actions" at bounding box center [185, 431] width 137 height 25
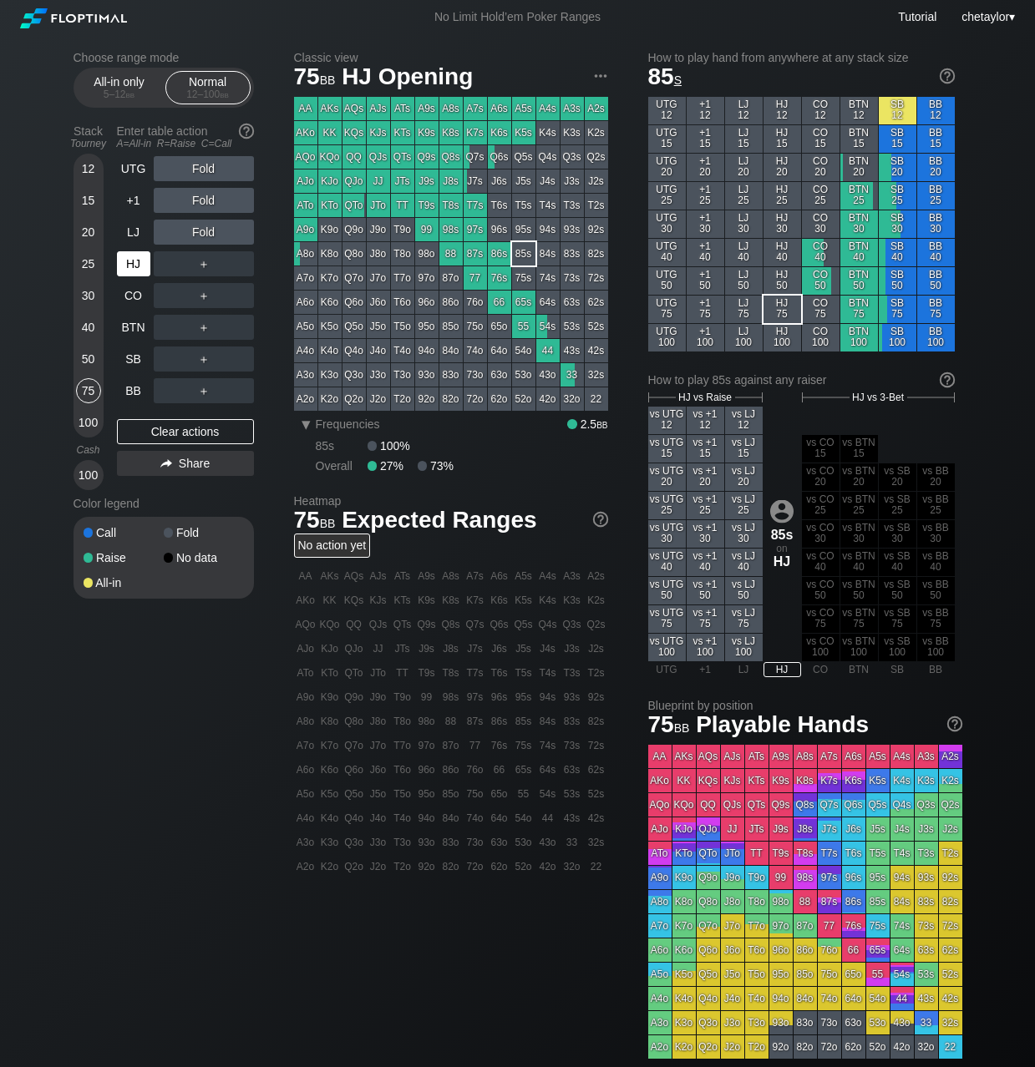
click at [135, 263] on div "HJ" at bounding box center [133, 263] width 33 height 25
click at [134, 231] on div "LJ" at bounding box center [133, 232] width 33 height 25
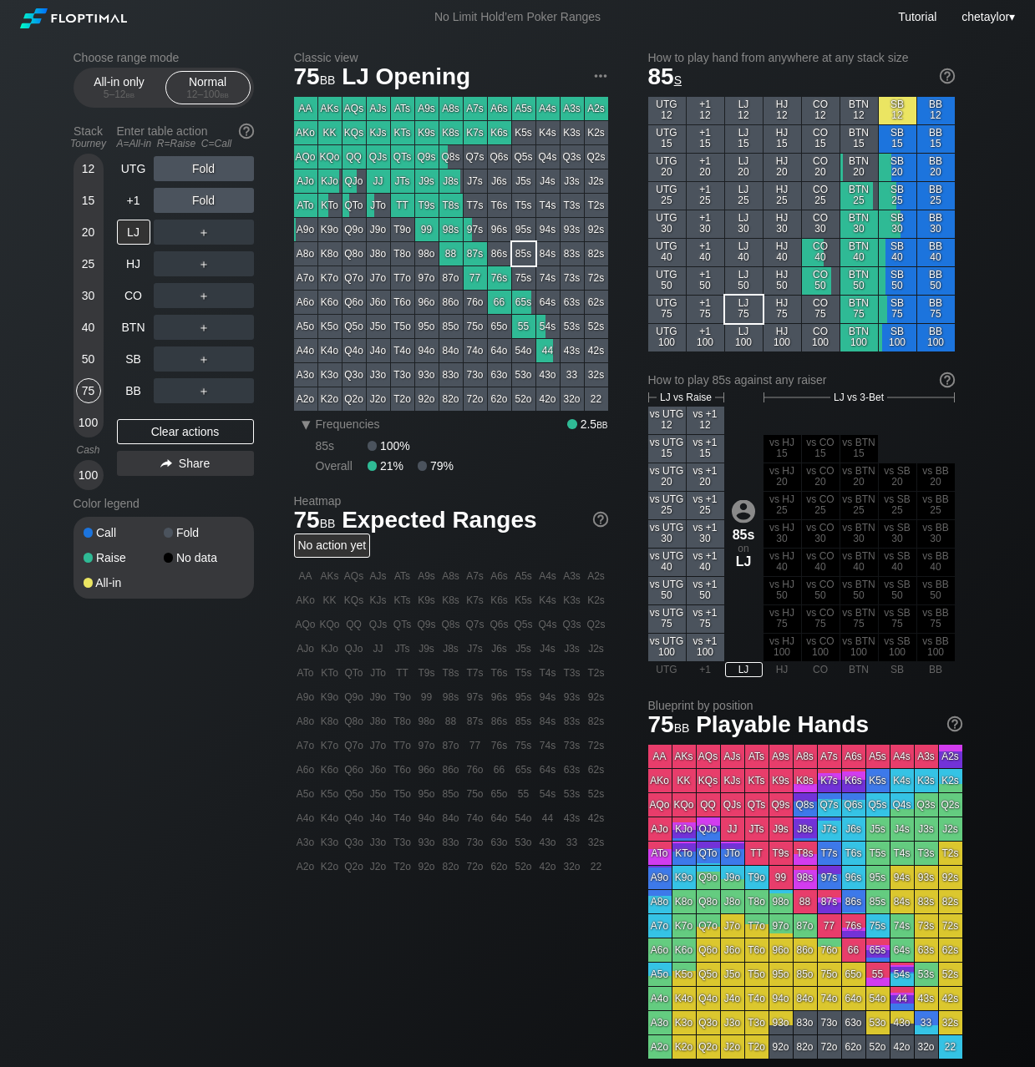
click at [79, 355] on div "50" at bounding box center [88, 359] width 25 height 25
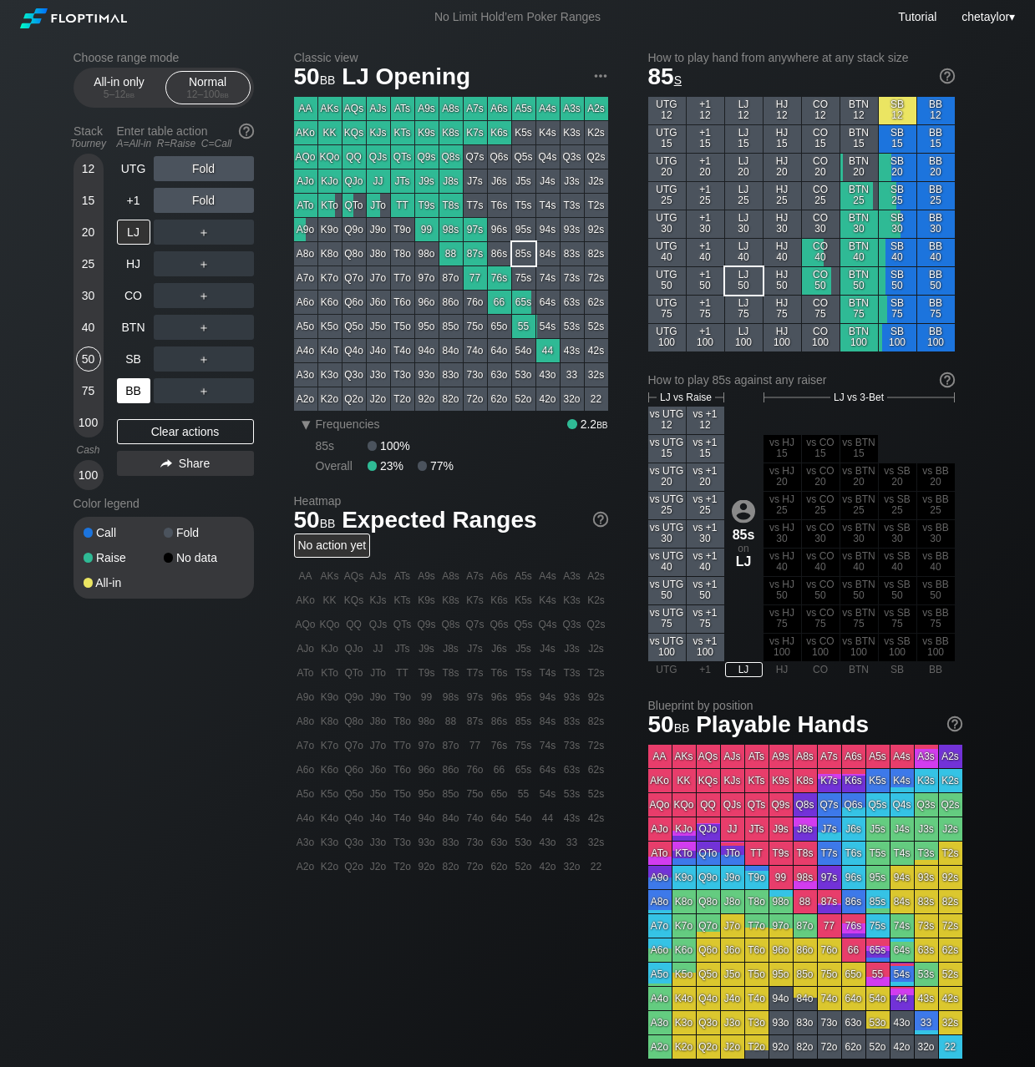
click at [134, 392] on div "BB" at bounding box center [133, 390] width 33 height 25
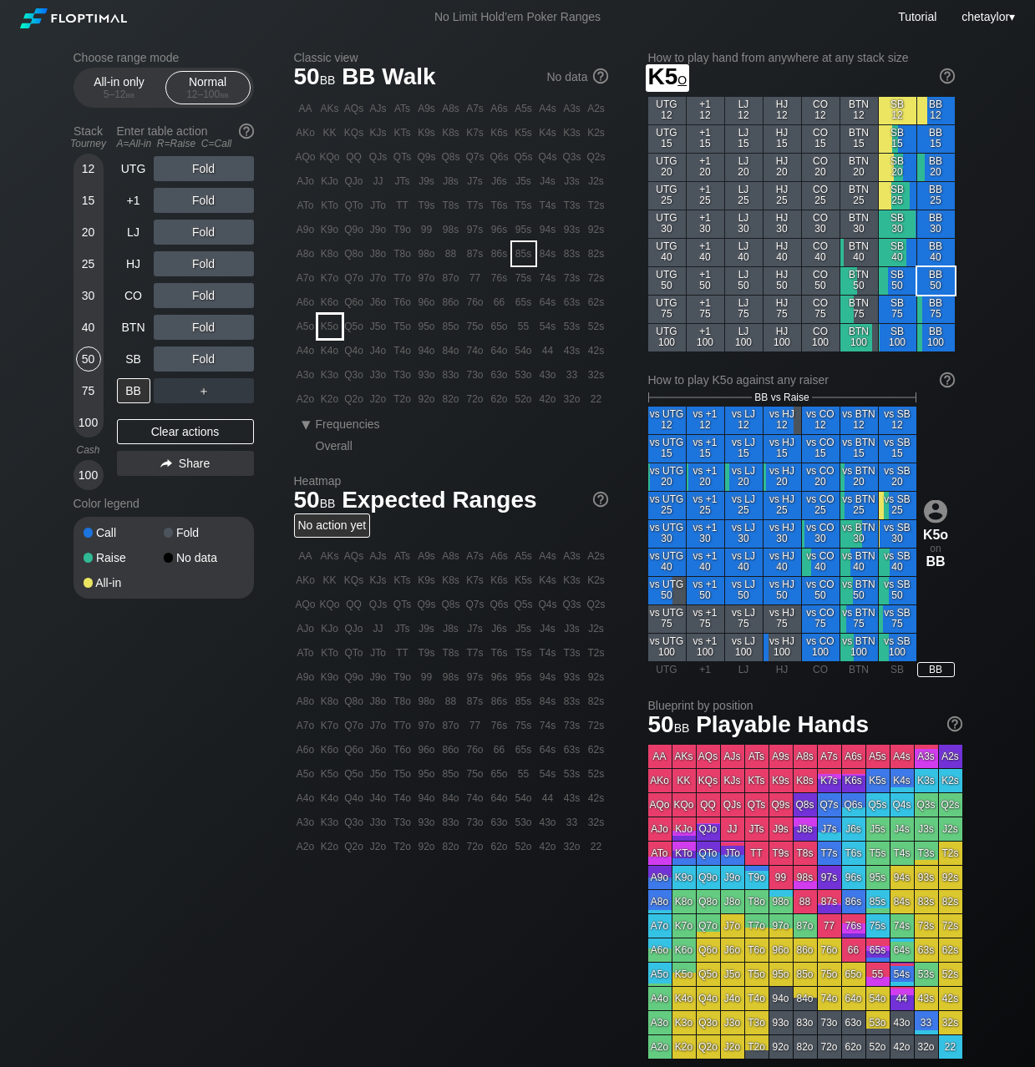
click at [336, 329] on div "K5o" at bounding box center [329, 326] width 23 height 23
click at [210, 294] on div "R ✕" at bounding box center [203, 295] width 33 height 25
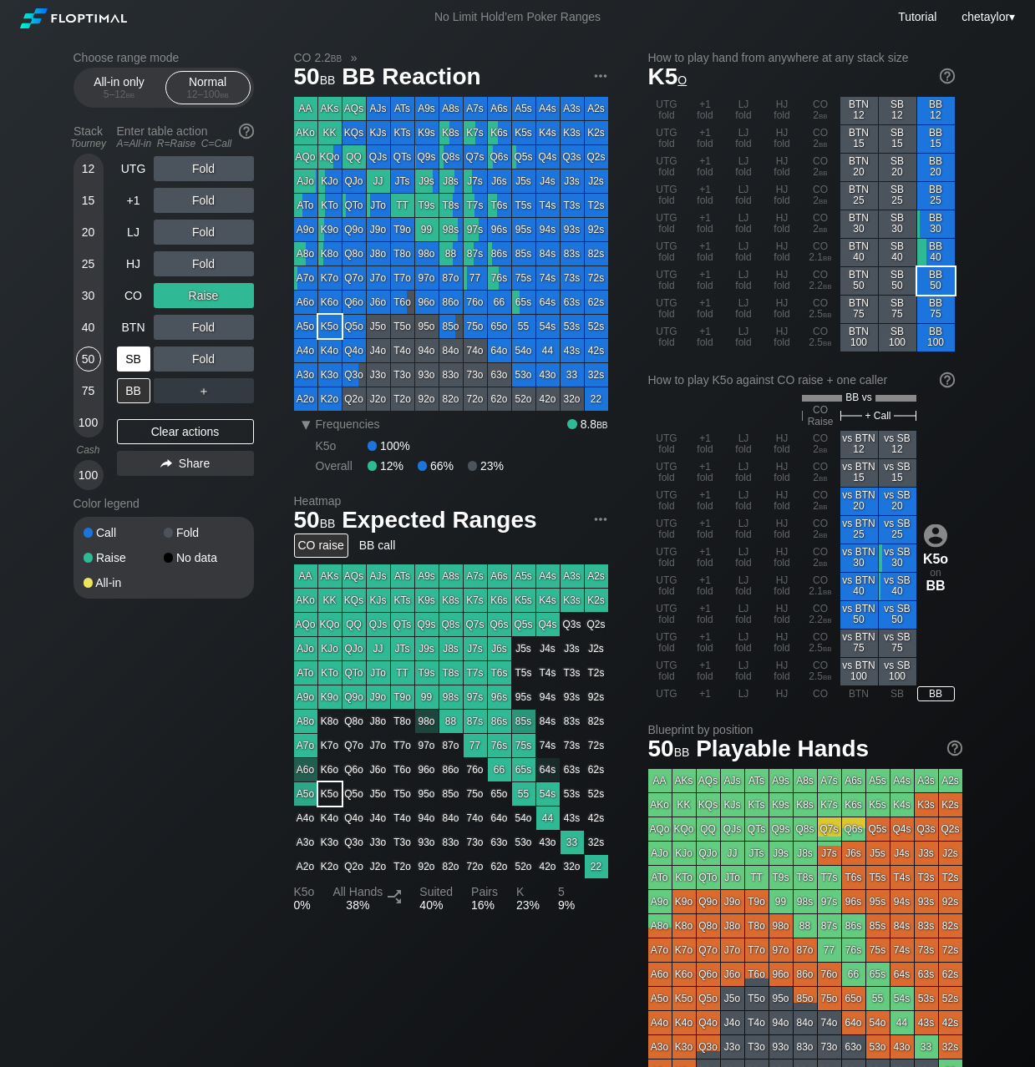
click at [134, 362] on div "SB" at bounding box center [133, 359] width 33 height 25
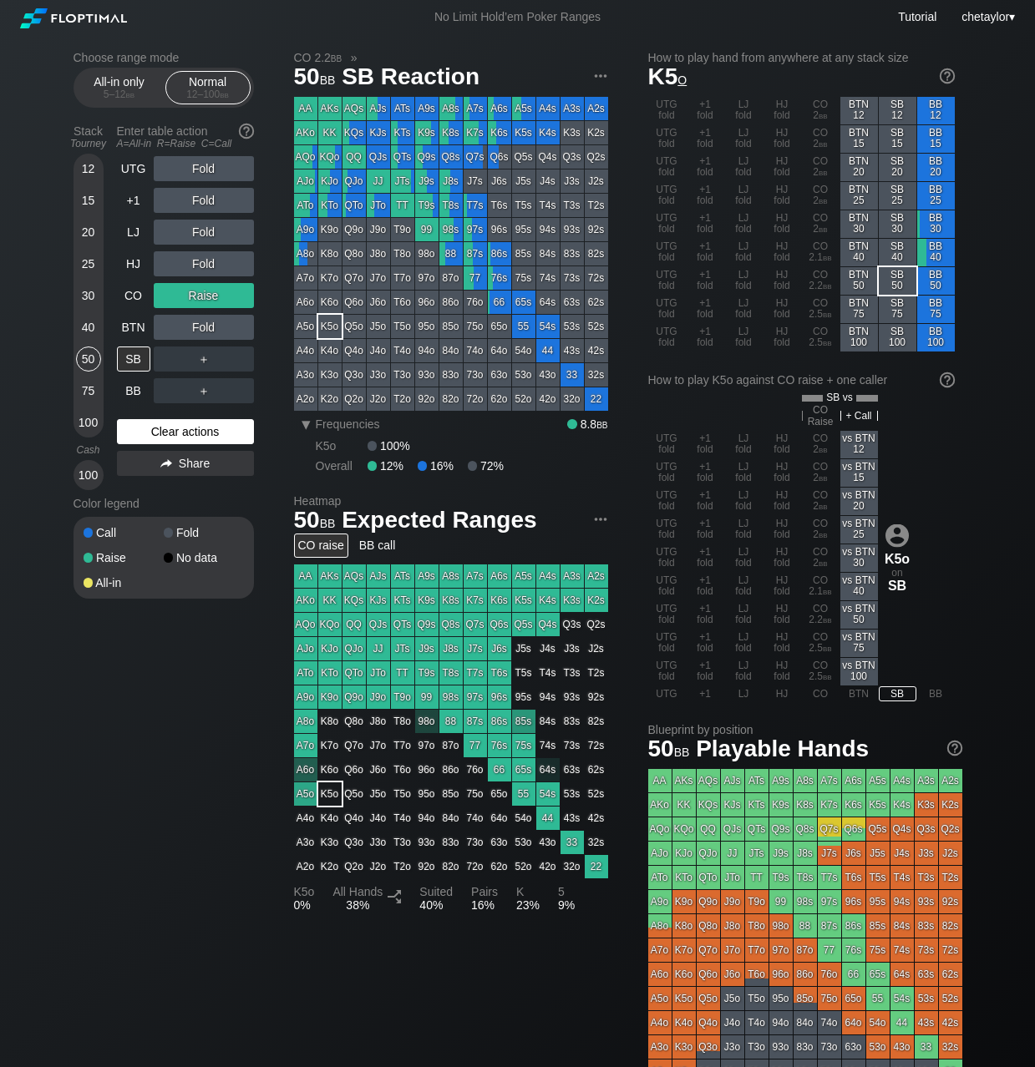
click at [161, 431] on div "Clear actions" at bounding box center [185, 431] width 137 height 25
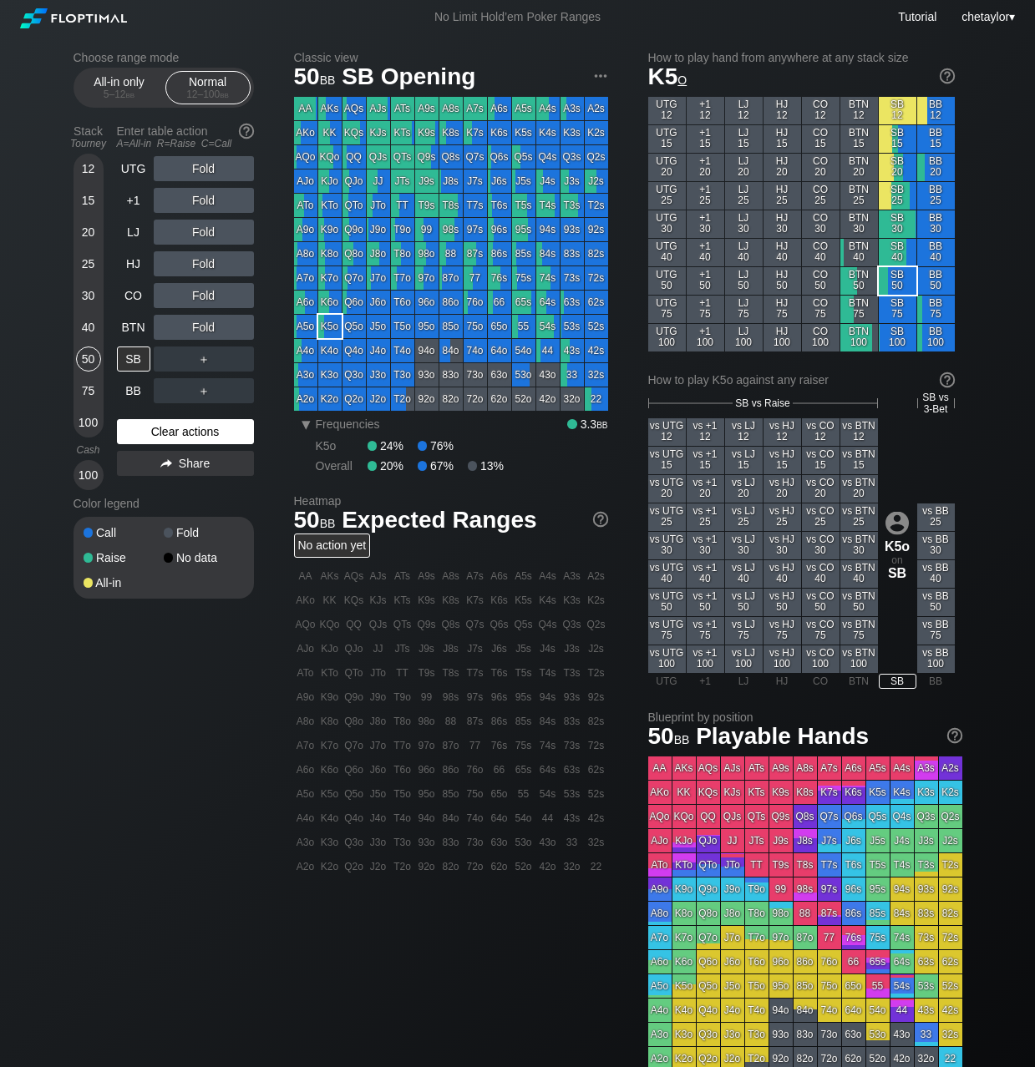
click at [161, 431] on div "Clear actions" at bounding box center [185, 431] width 137 height 25
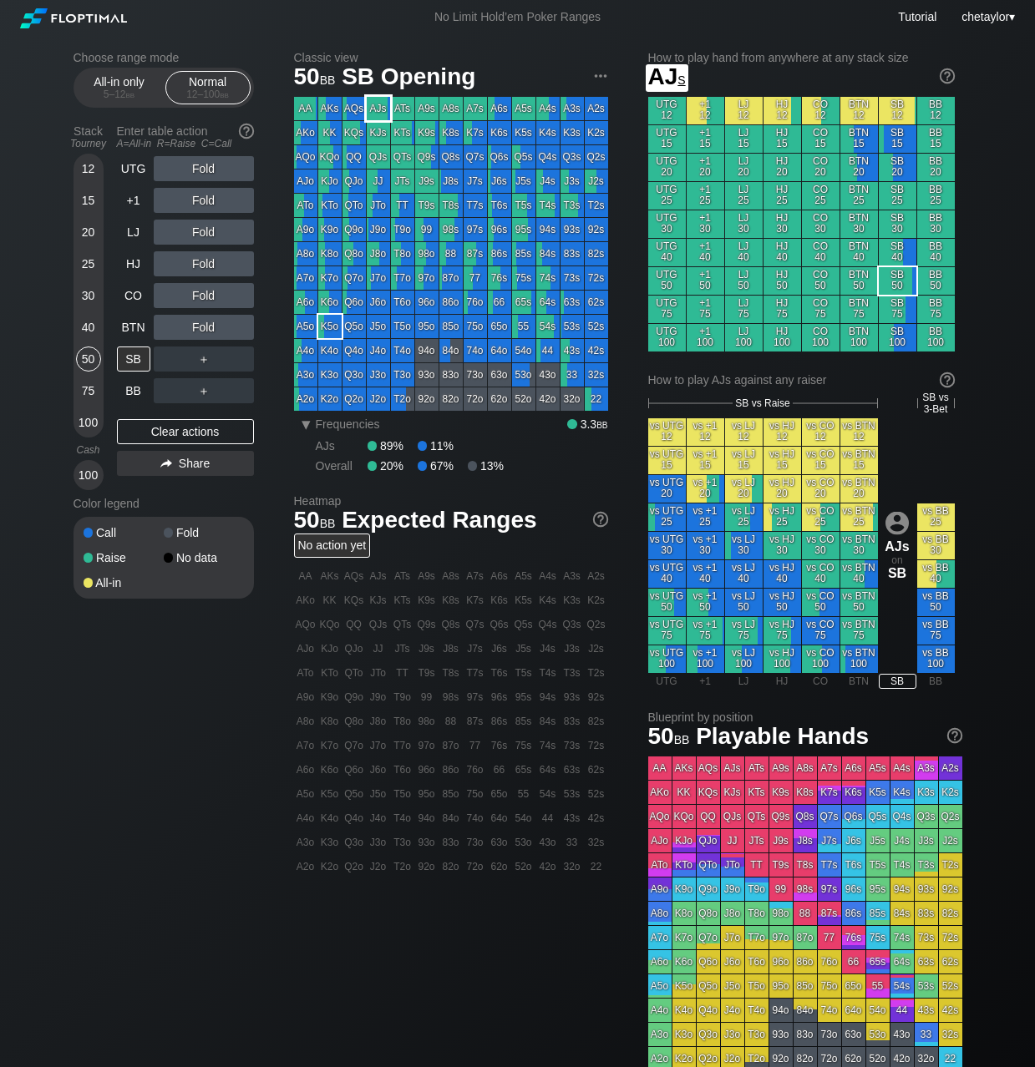
click at [382, 108] on div "AJs" at bounding box center [378, 108] width 23 height 23
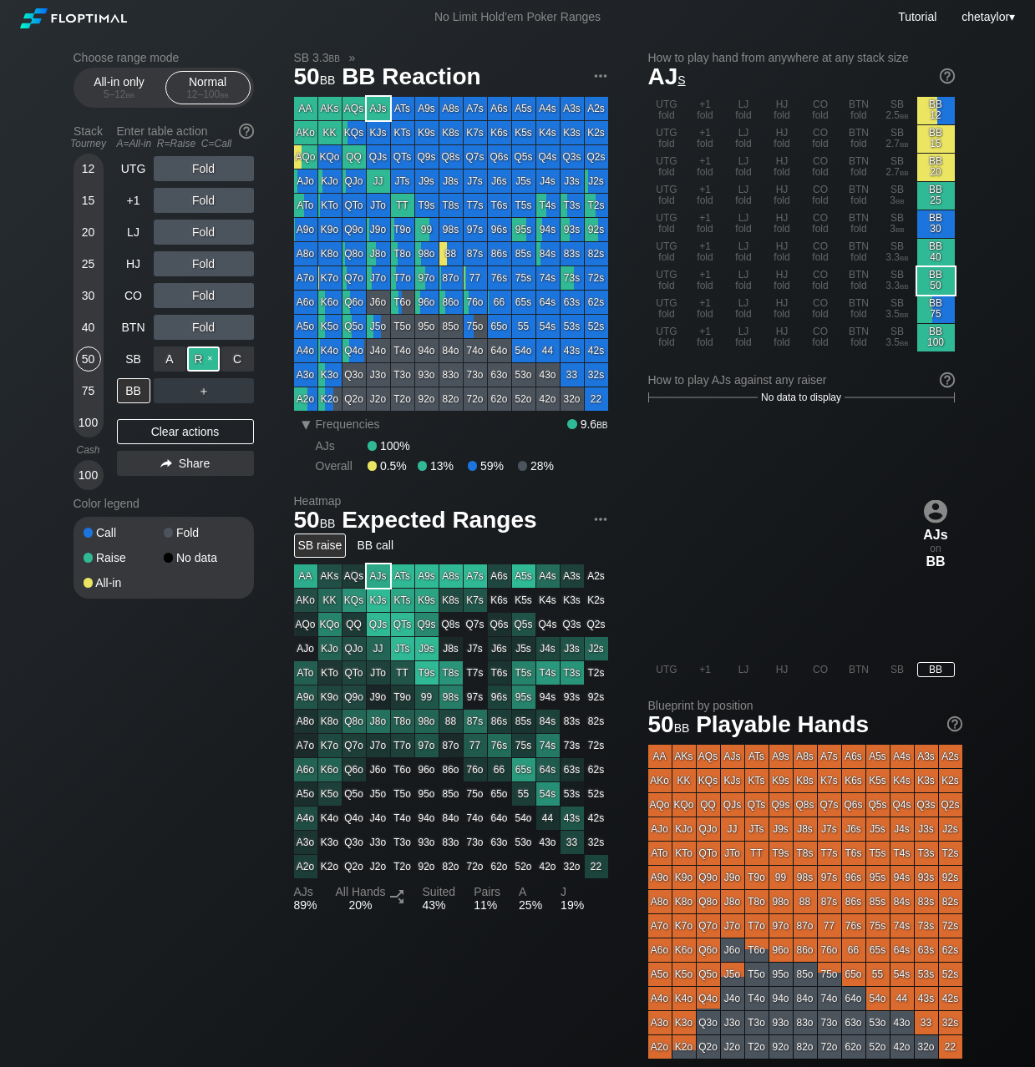
click at [205, 357] on div "R ✕" at bounding box center [203, 359] width 33 height 25
click at [208, 389] on div "R ✕" at bounding box center [203, 390] width 33 height 25
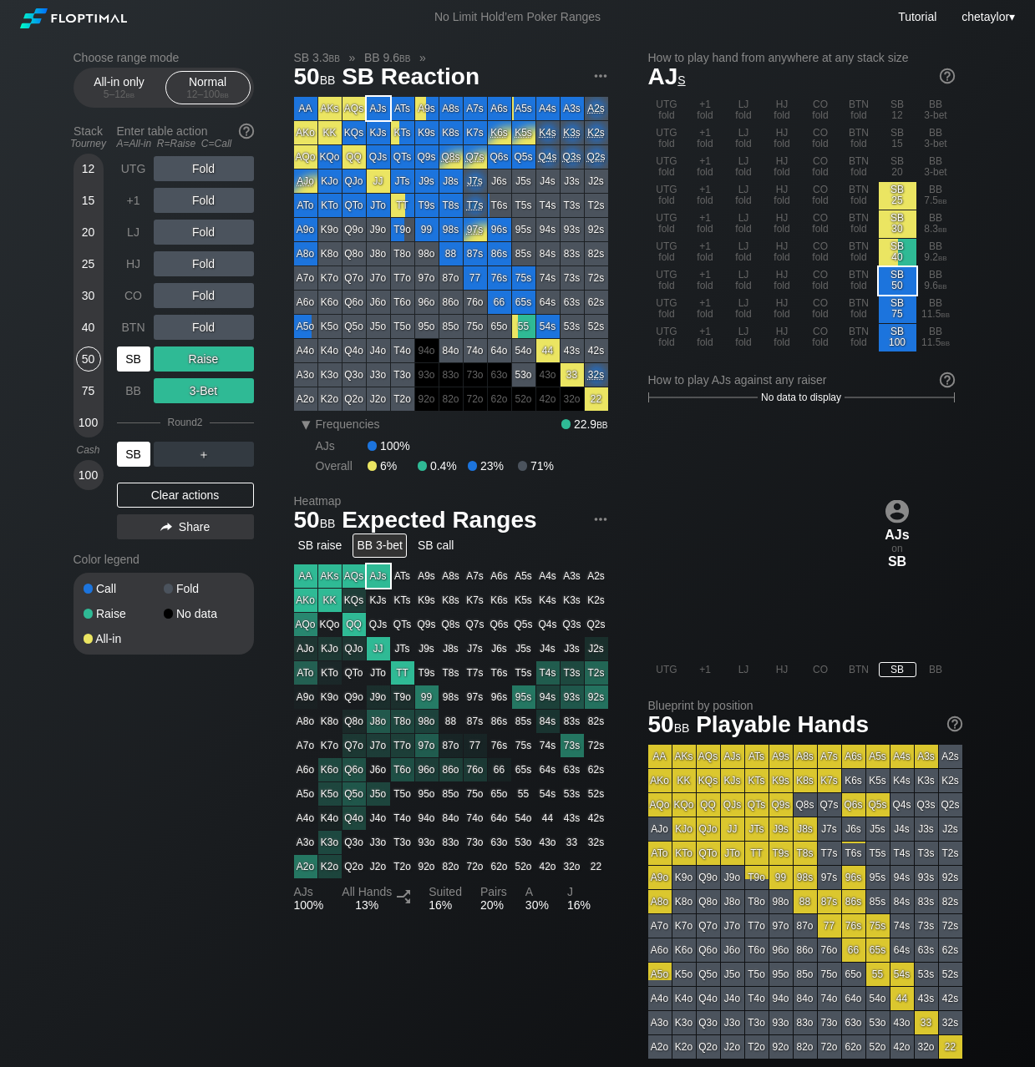
click at [137, 454] on div "SB" at bounding box center [133, 454] width 33 height 25
click at [137, 322] on div "BTN" at bounding box center [133, 327] width 33 height 25
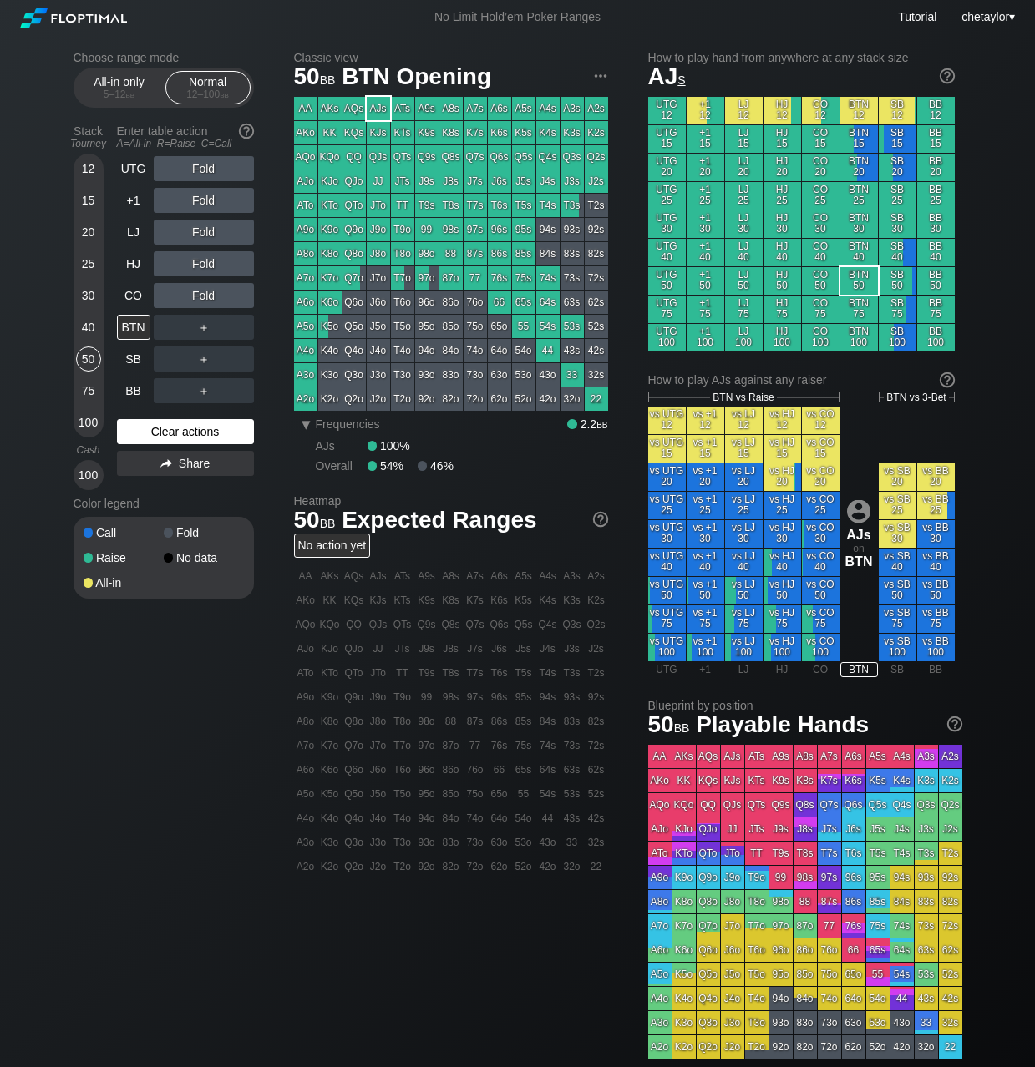
click at [164, 431] on div "Clear actions" at bounding box center [185, 431] width 137 height 25
click at [137, 291] on div "CO" at bounding box center [133, 295] width 33 height 25
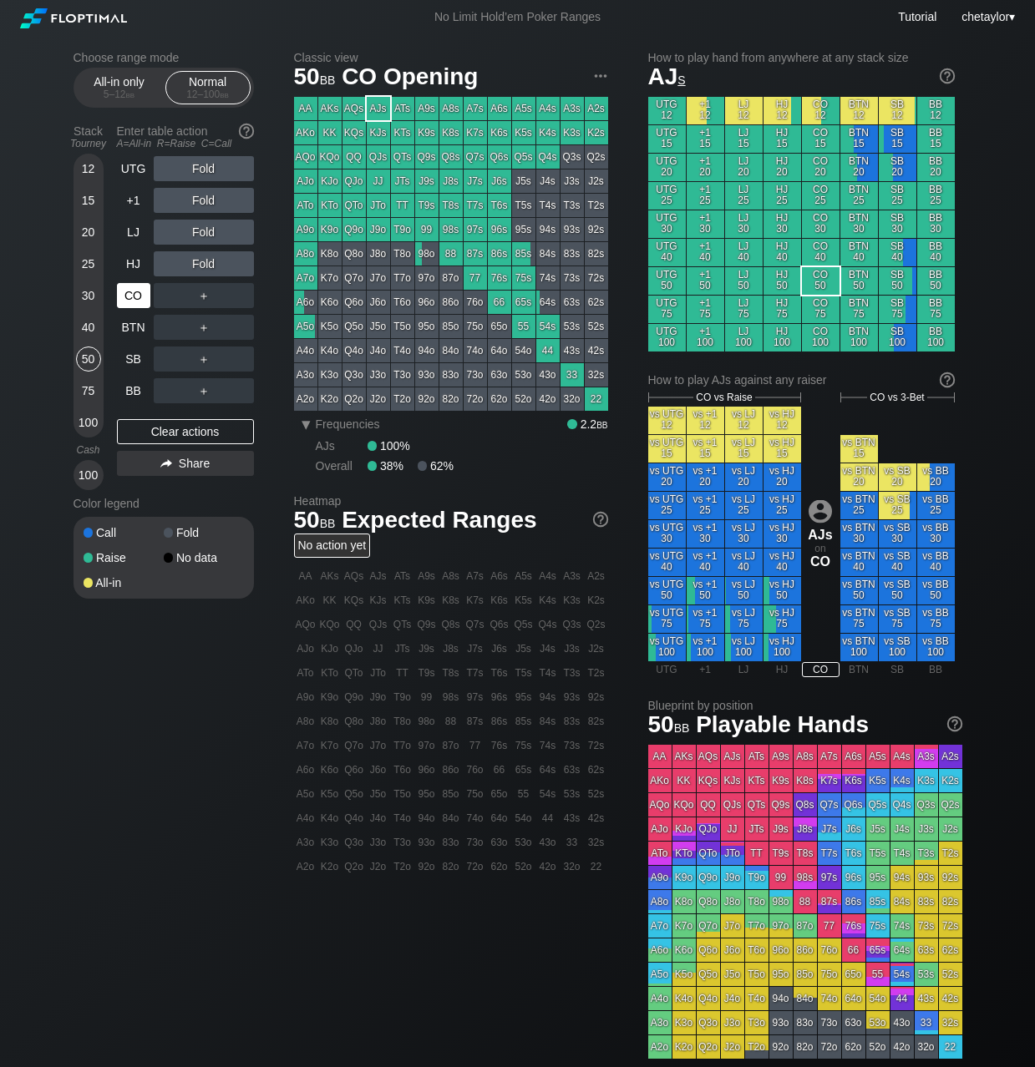
click at [137, 291] on div "CO" at bounding box center [133, 295] width 33 height 25
click at [89, 332] on div "40" at bounding box center [88, 327] width 25 height 25
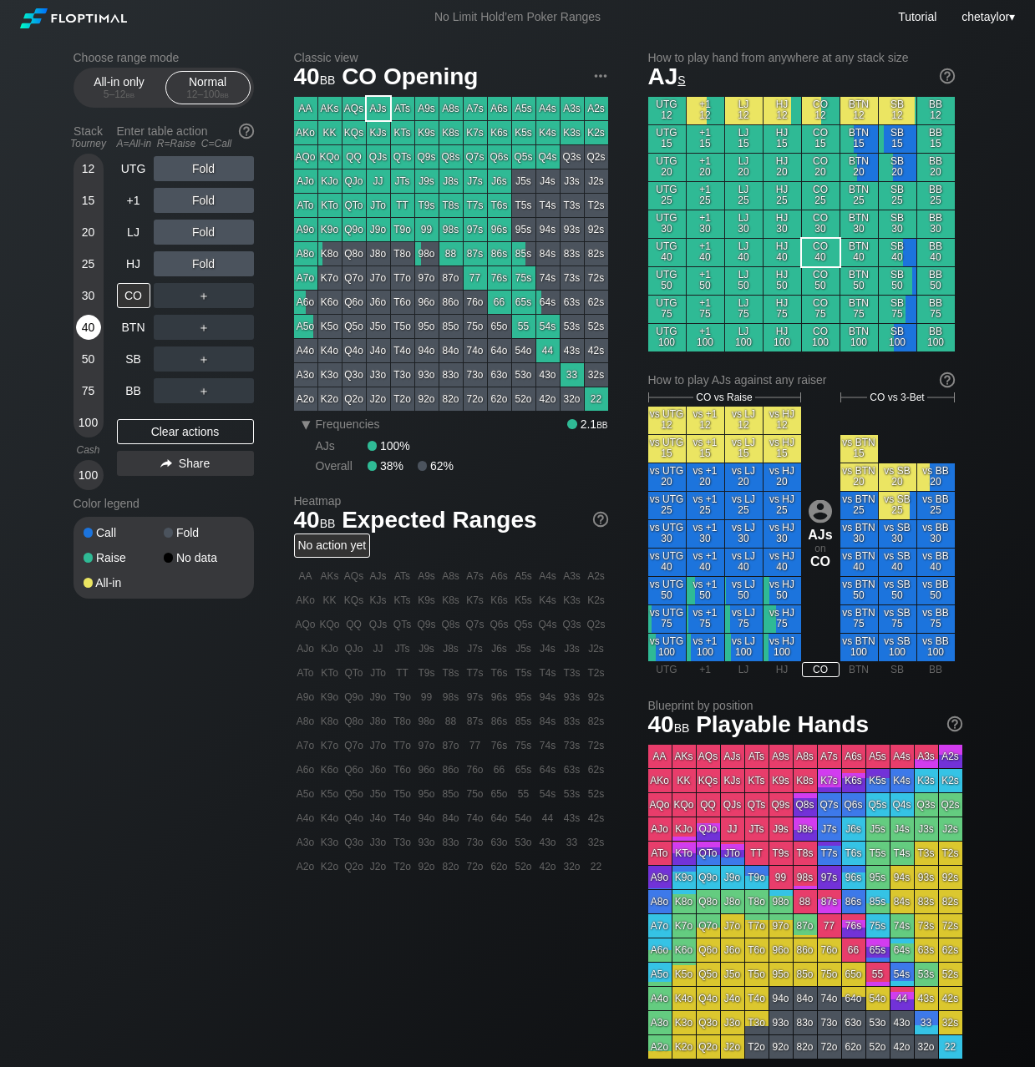
click at [89, 332] on div "40" at bounding box center [88, 327] width 25 height 25
click at [133, 262] on div "HJ" at bounding box center [133, 263] width 33 height 25
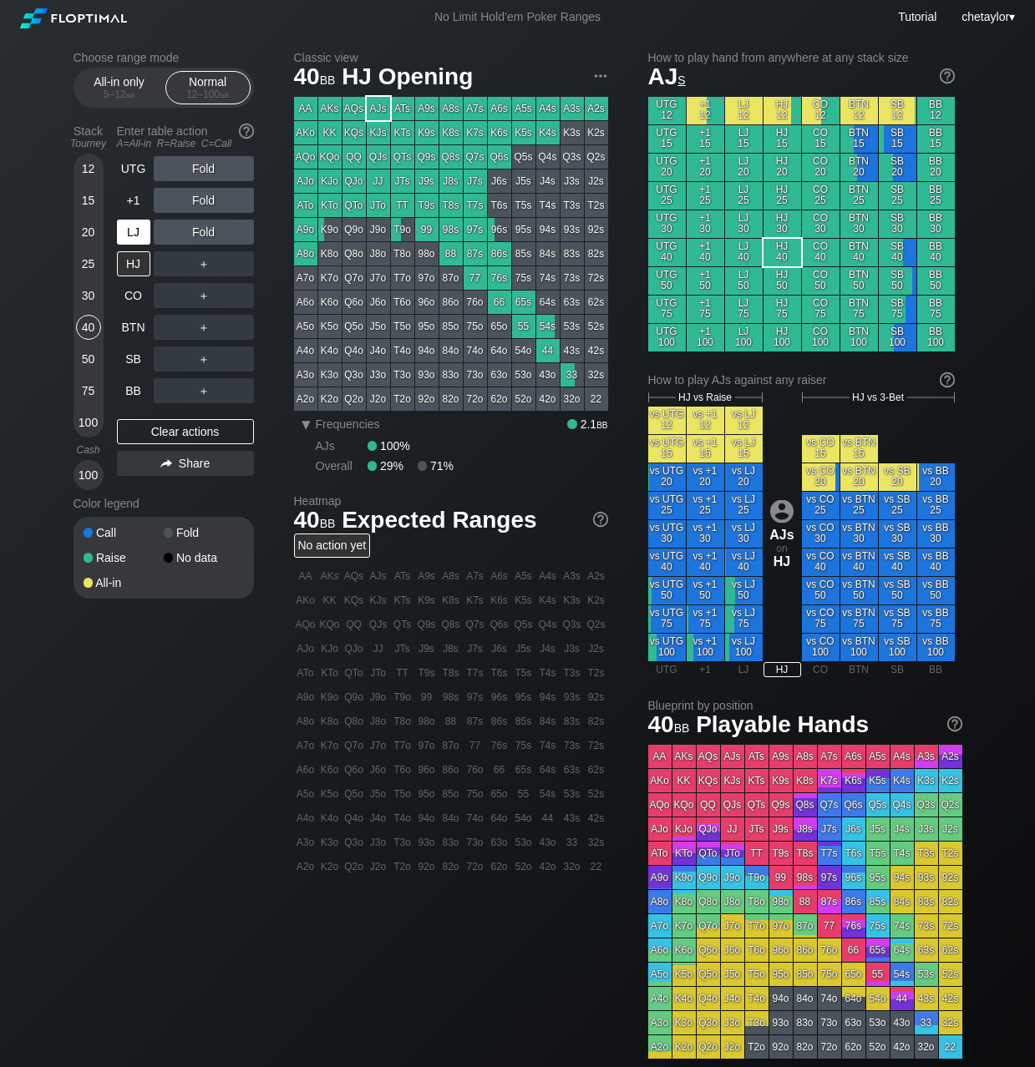
click at [129, 231] on div "LJ" at bounding box center [133, 232] width 33 height 25
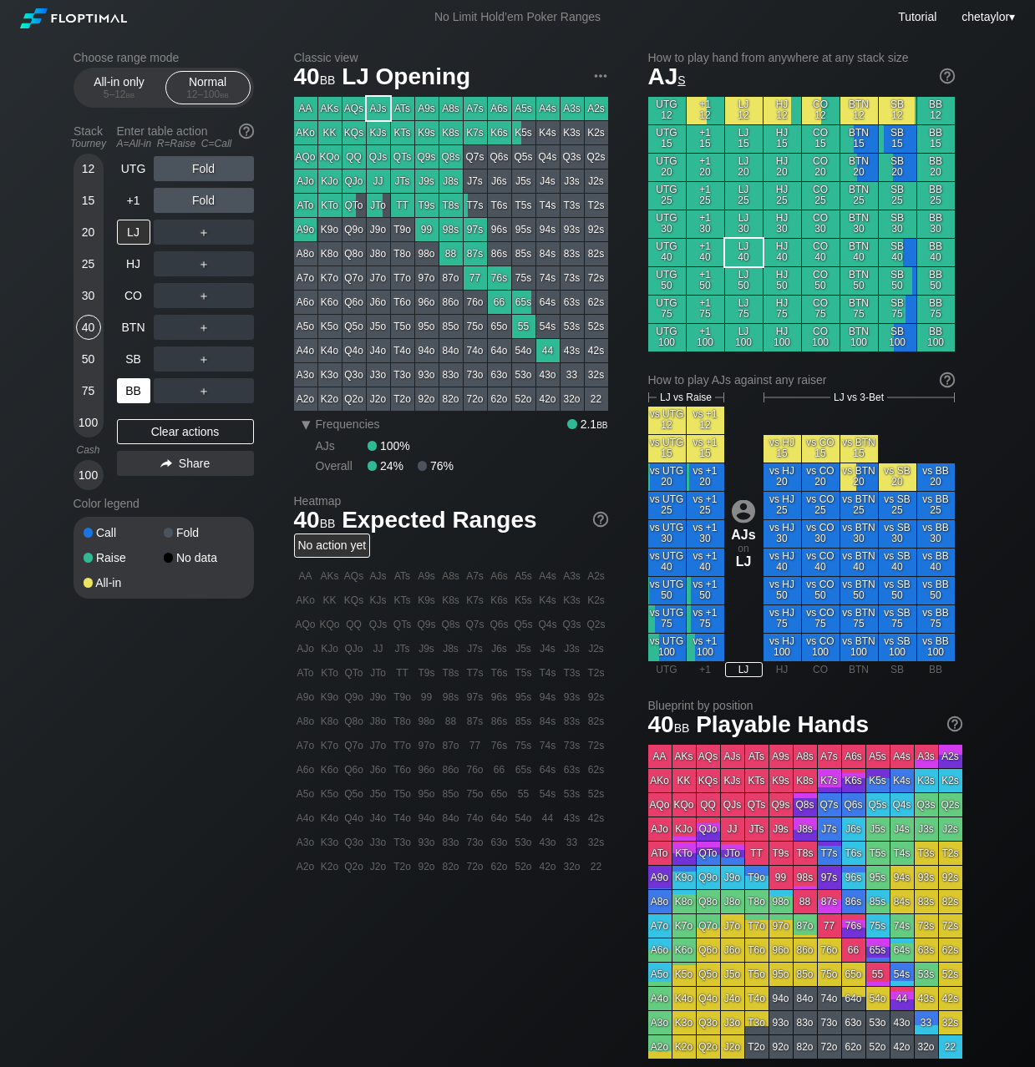
click at [134, 394] on div "BB" at bounding box center [133, 390] width 33 height 25
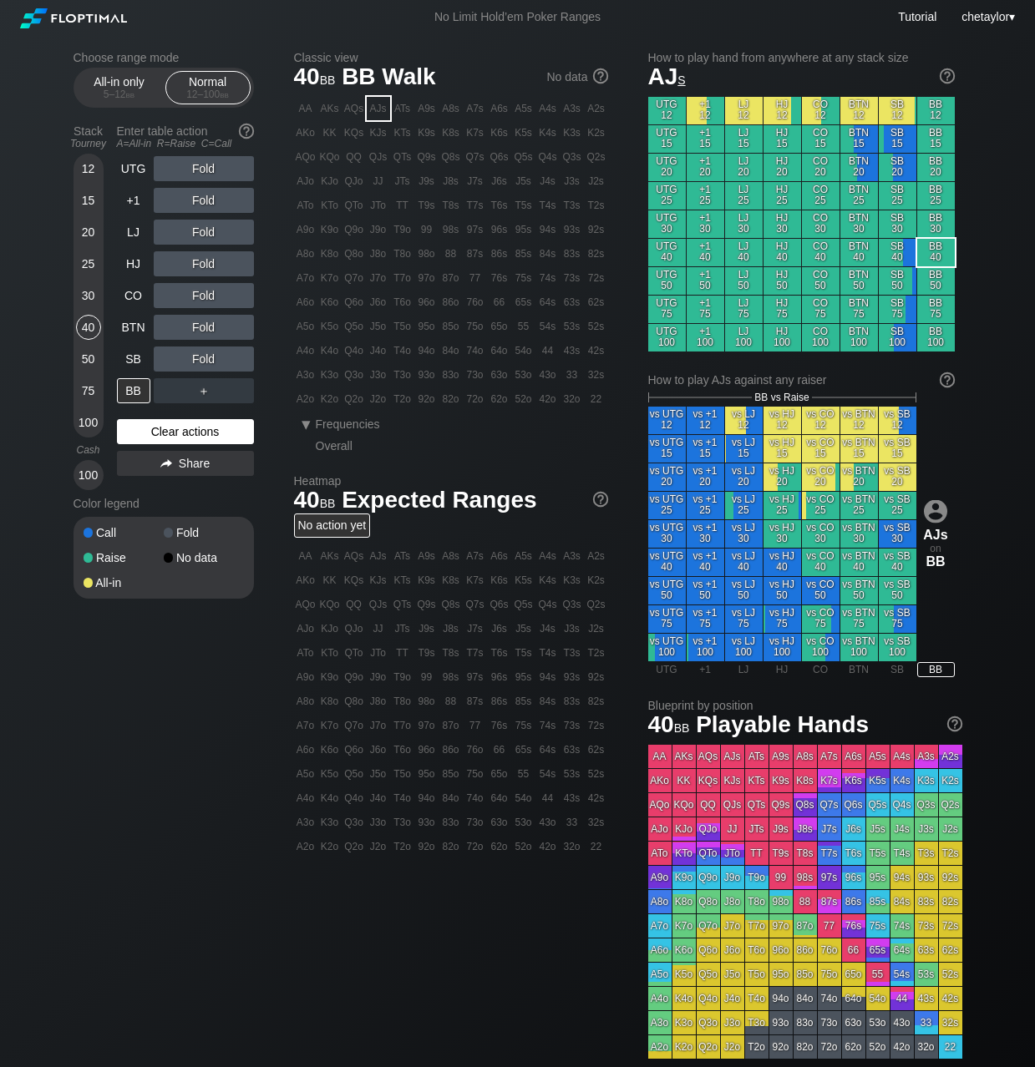
click at [145, 436] on div "Clear actions" at bounding box center [185, 431] width 137 height 25
click at [406, 376] on div "T3o" at bounding box center [402, 374] width 23 height 23
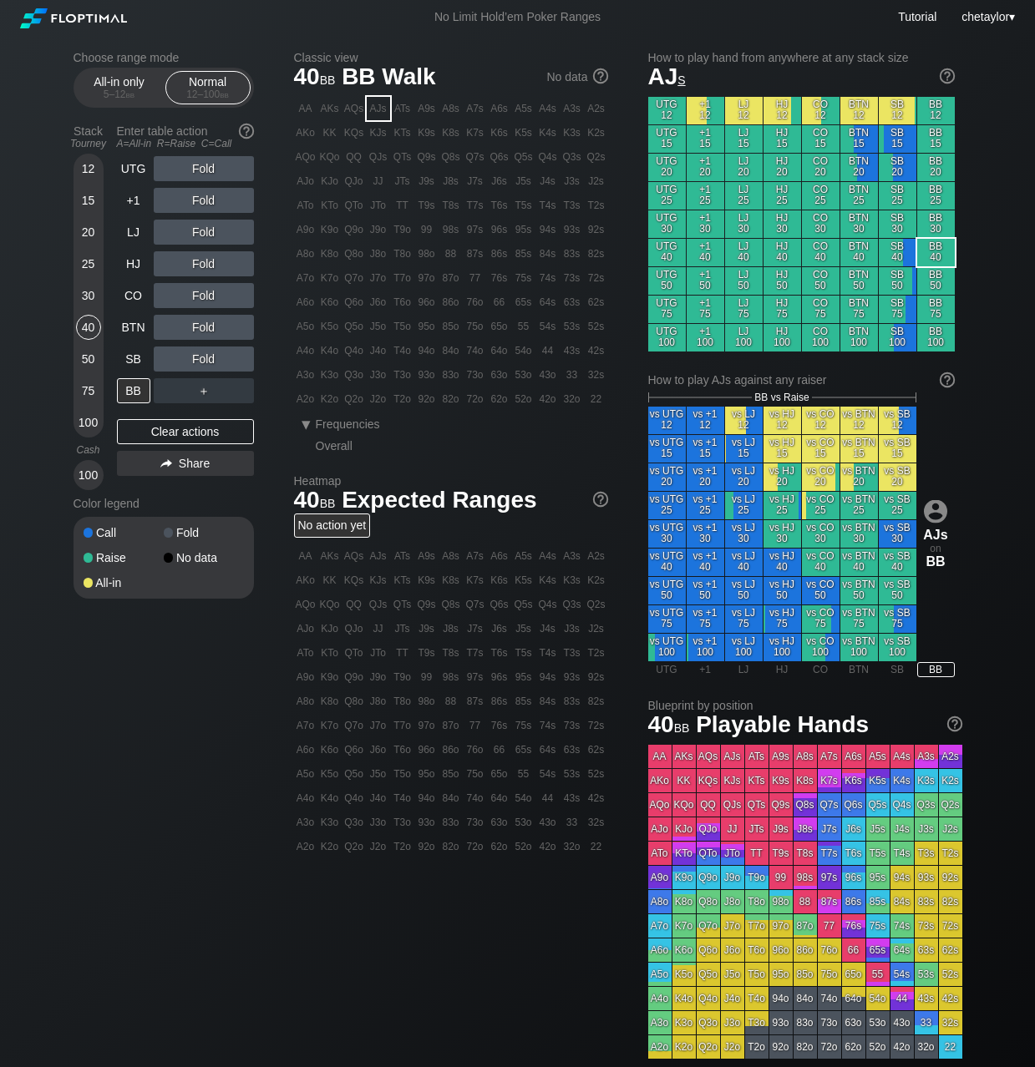
click at [406, 376] on div "T3o" at bounding box center [402, 374] width 23 height 23
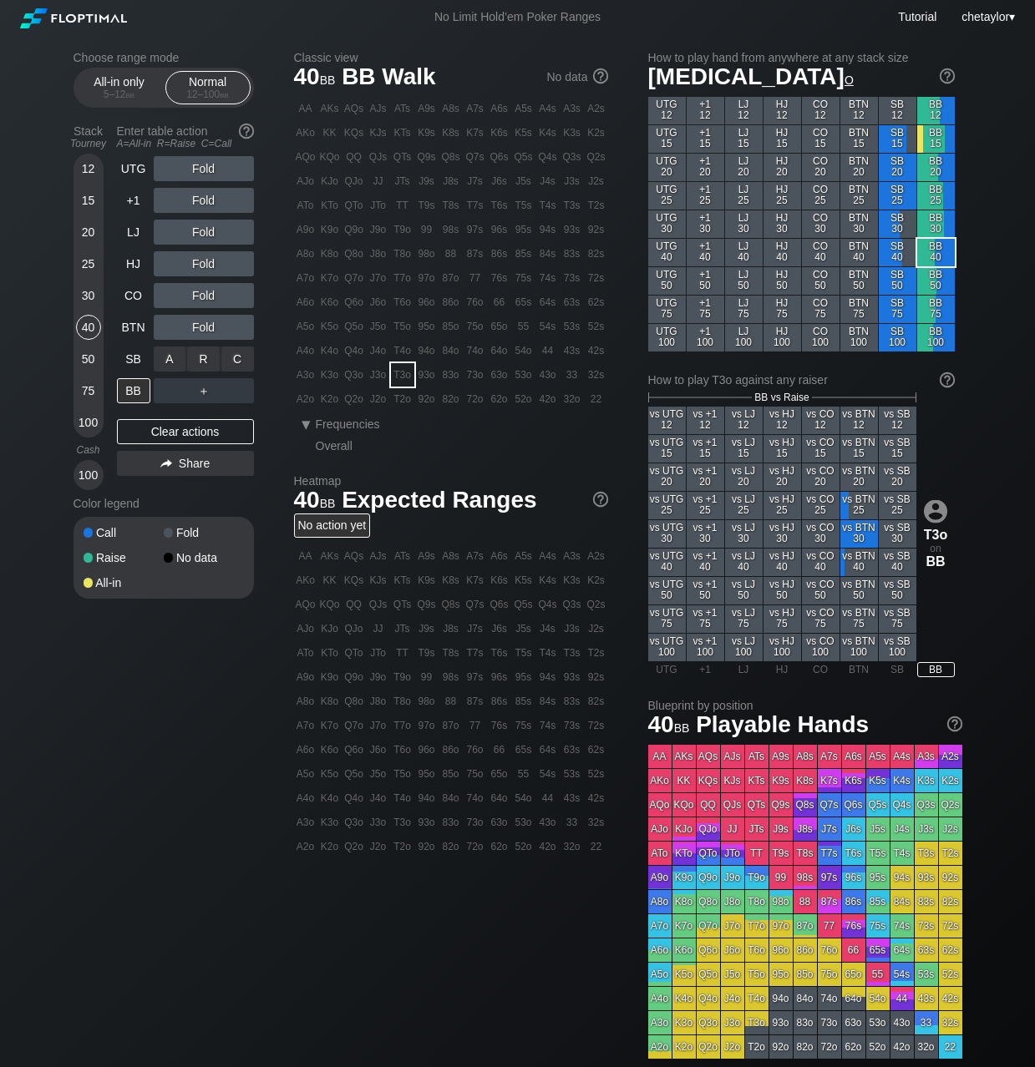
click at [241, 359] on div "C ✕" at bounding box center [237, 359] width 33 height 25
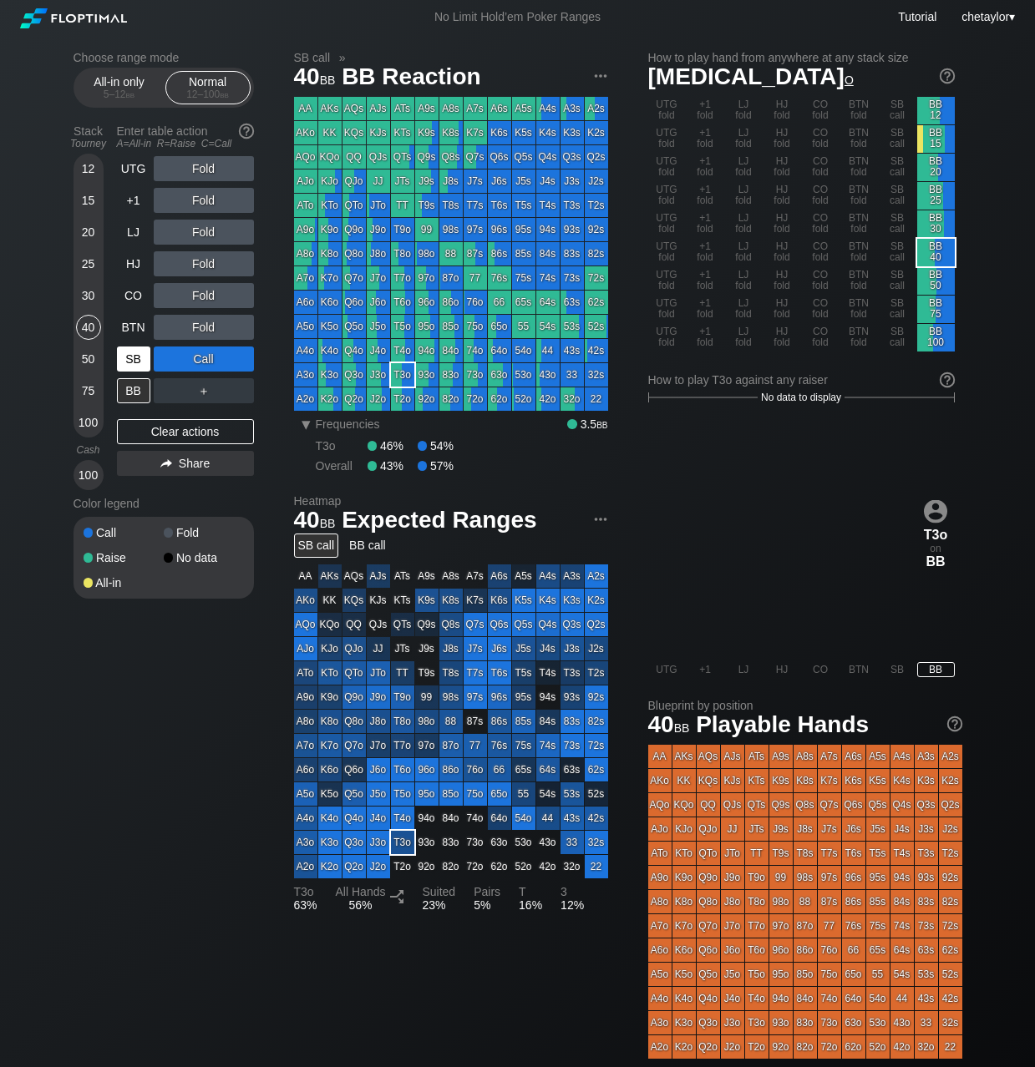
click at [134, 358] on div "SB" at bounding box center [133, 359] width 33 height 25
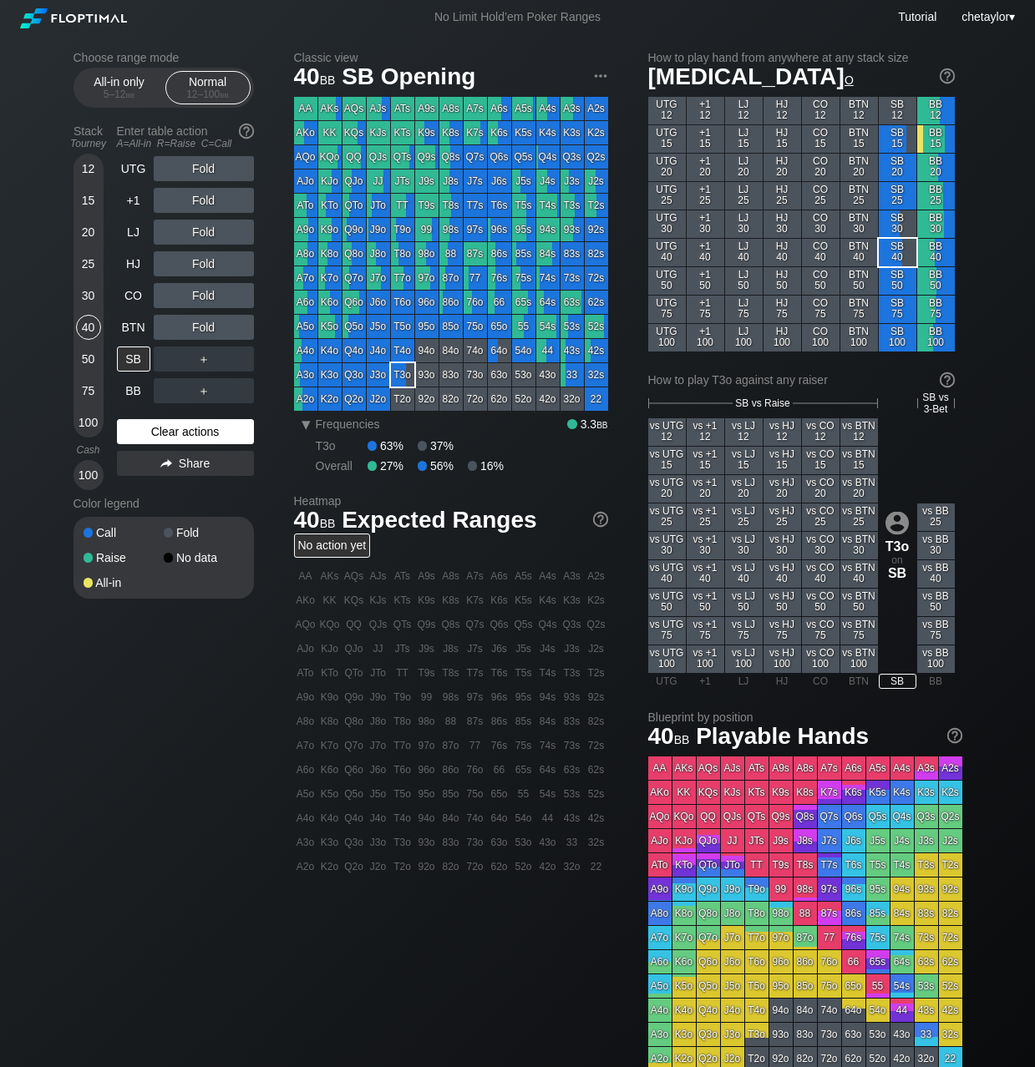
click at [154, 426] on div "Clear actions" at bounding box center [185, 431] width 137 height 25
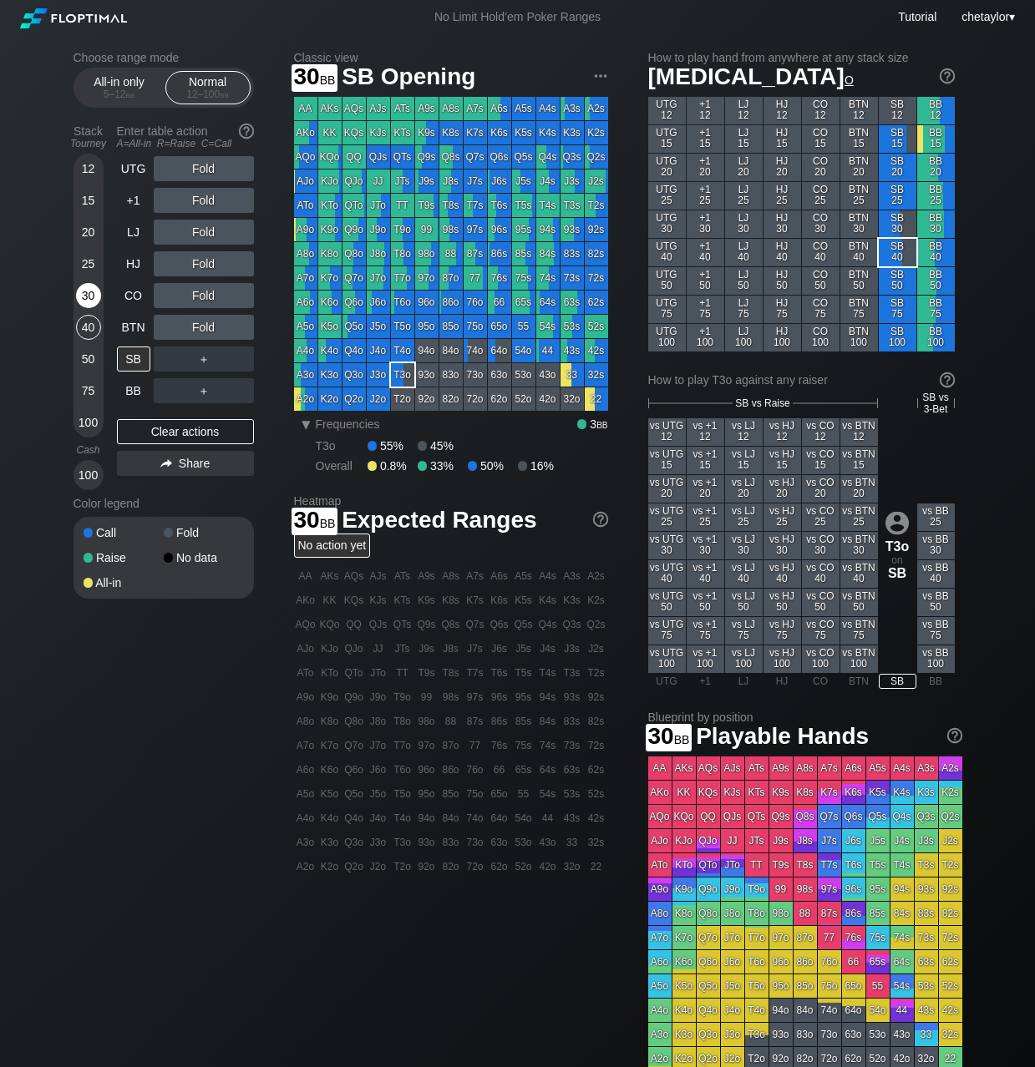
click at [92, 293] on div "30" at bounding box center [88, 295] width 25 height 25
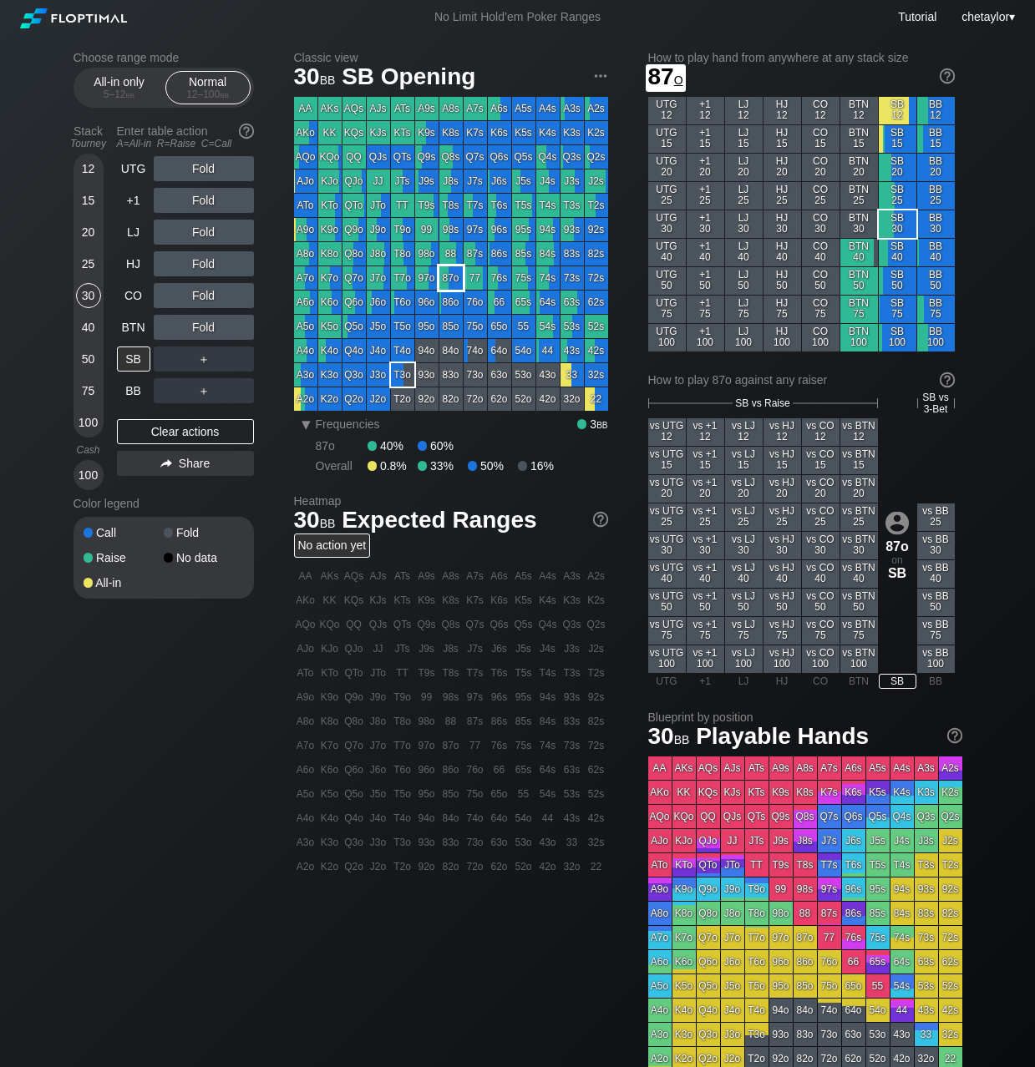
click at [455, 277] on div "87o" at bounding box center [450, 277] width 23 height 23
click at [132, 327] on div "BTN" at bounding box center [133, 327] width 33 height 25
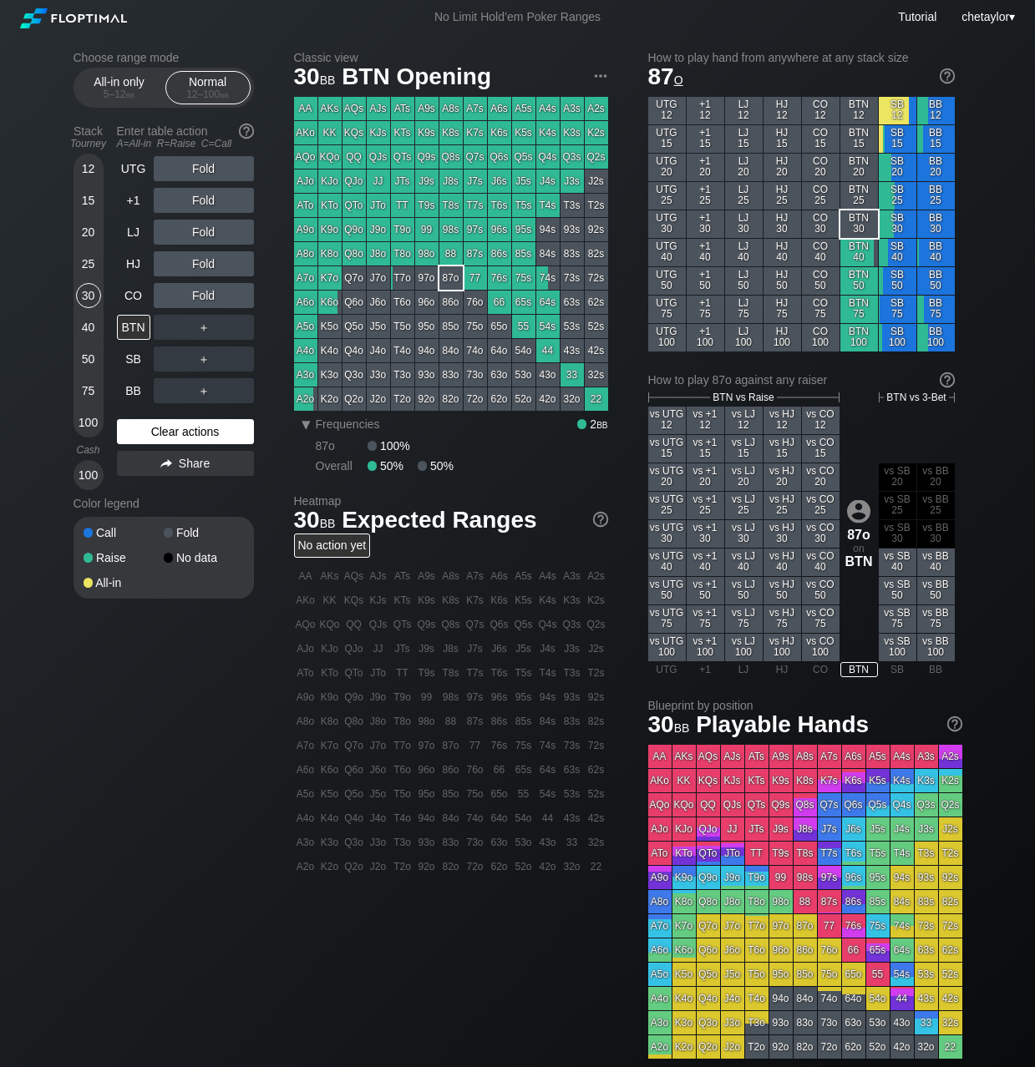
click at [149, 439] on div "Clear actions" at bounding box center [185, 431] width 137 height 25
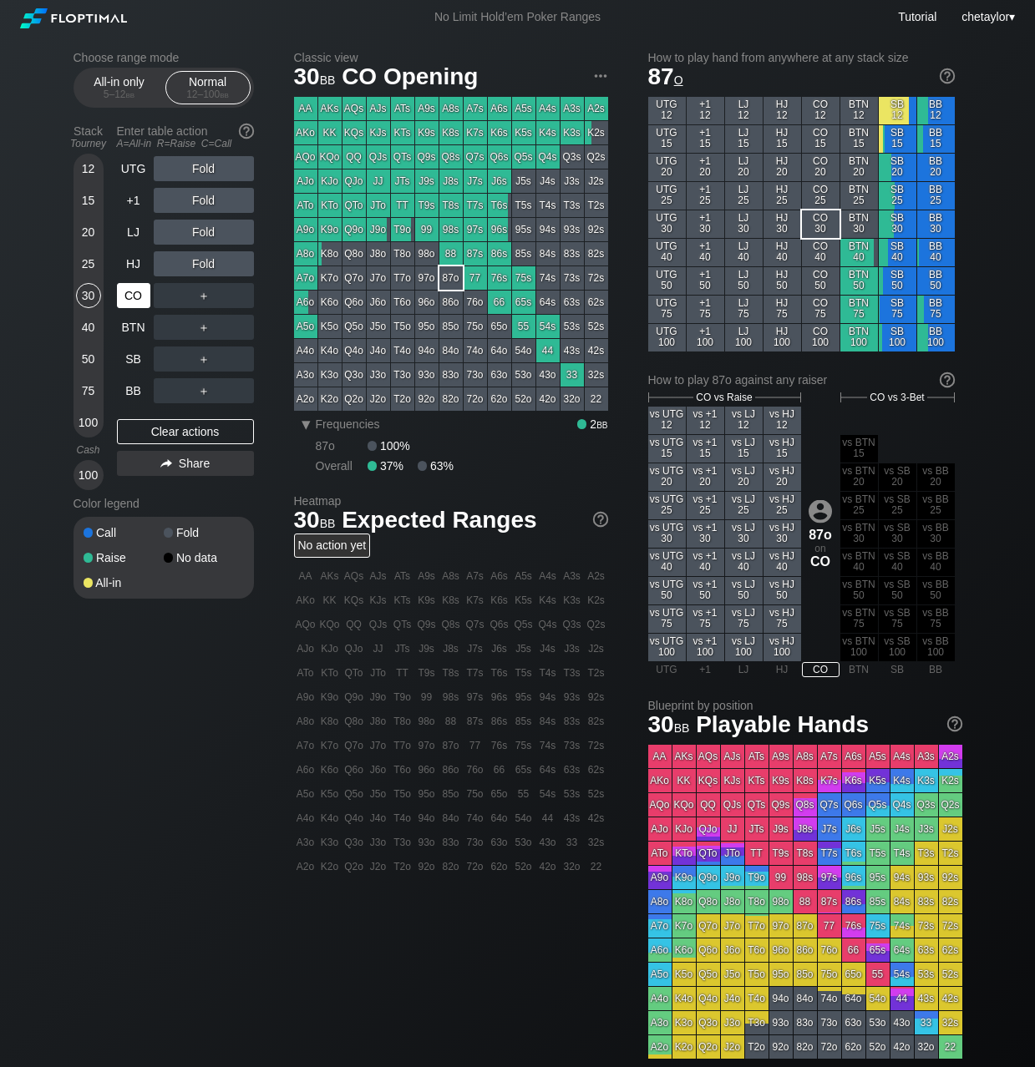
click at [137, 295] on div "CO" at bounding box center [133, 295] width 33 height 25
click at [139, 263] on div "HJ" at bounding box center [133, 263] width 33 height 25
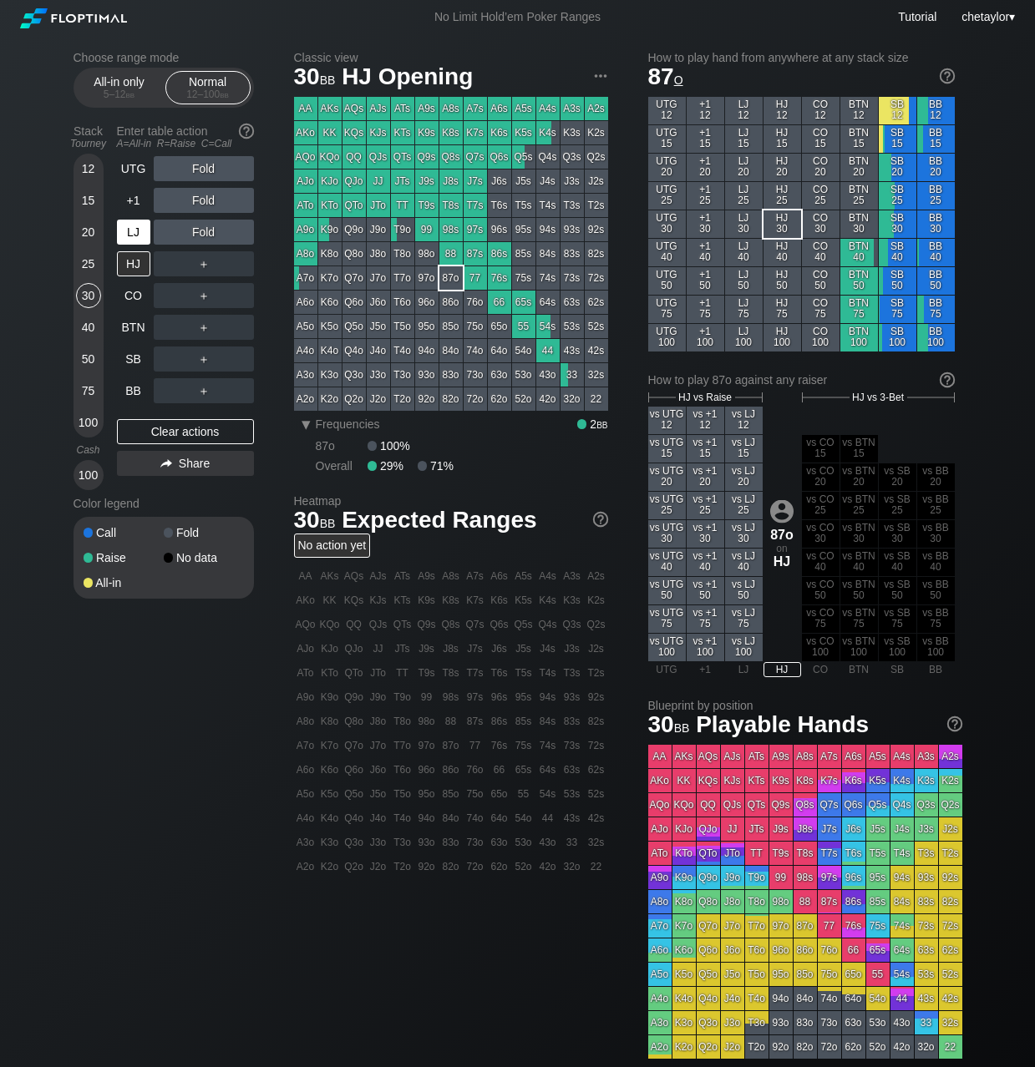
click at [136, 236] on div "LJ" at bounding box center [133, 232] width 33 height 25
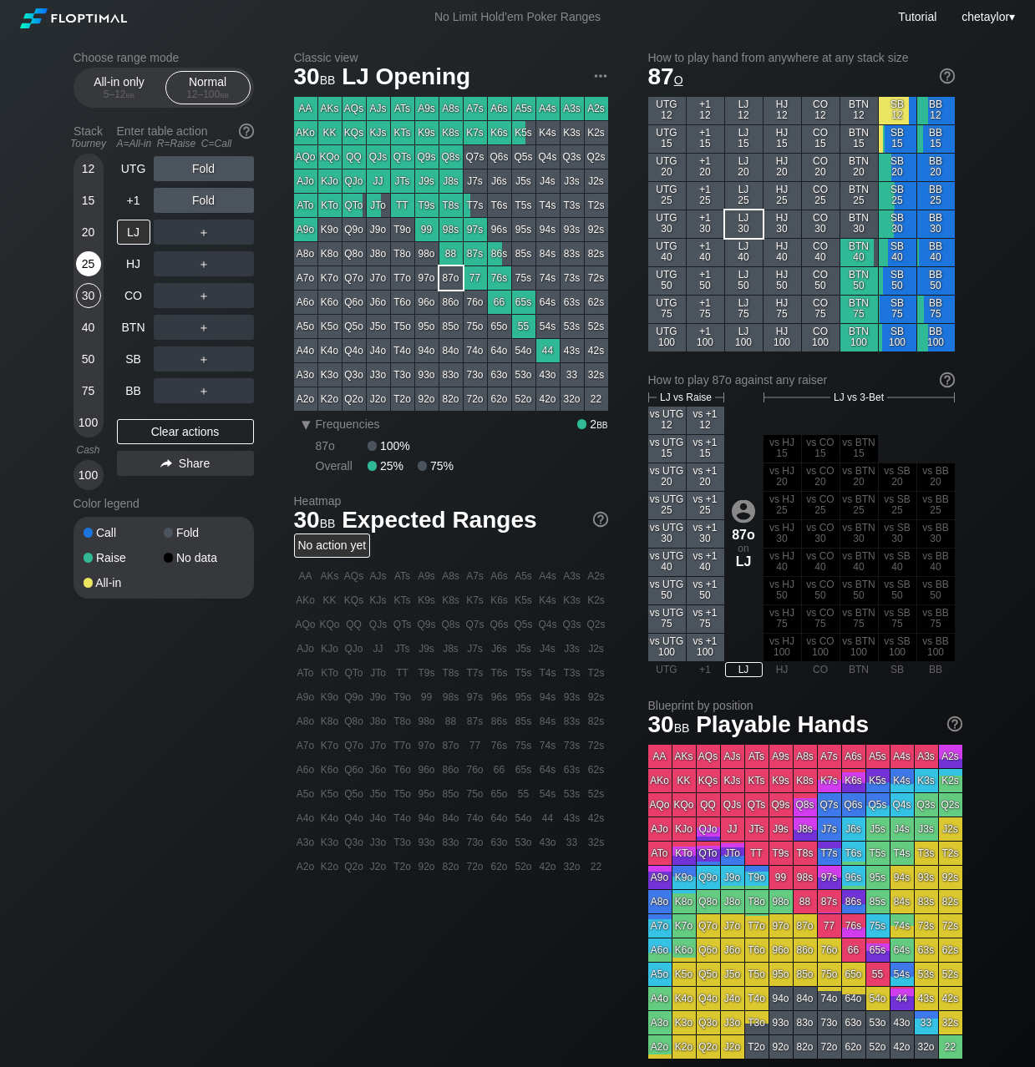
click at [85, 261] on div "25" at bounding box center [88, 263] width 25 height 25
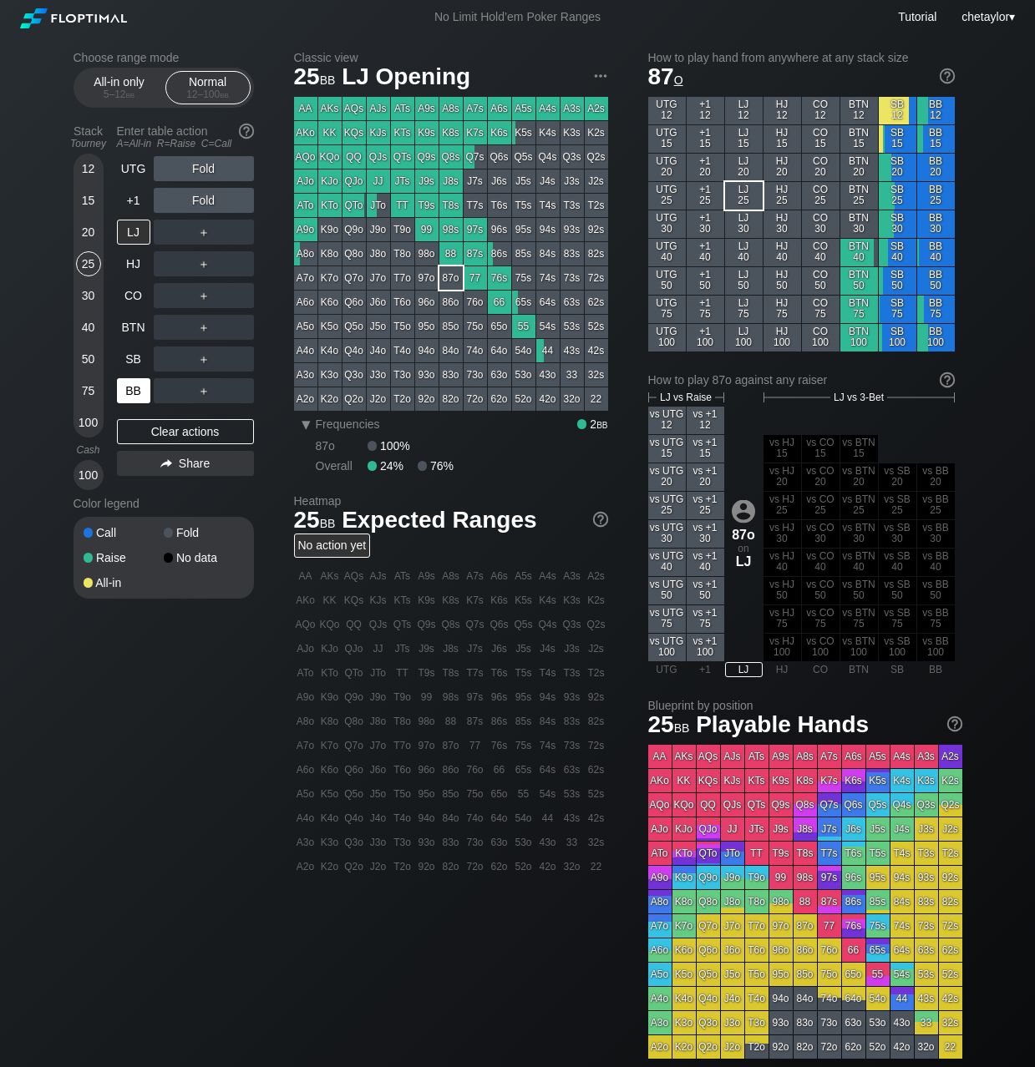
click at [134, 393] on div "BB" at bounding box center [133, 390] width 33 height 25
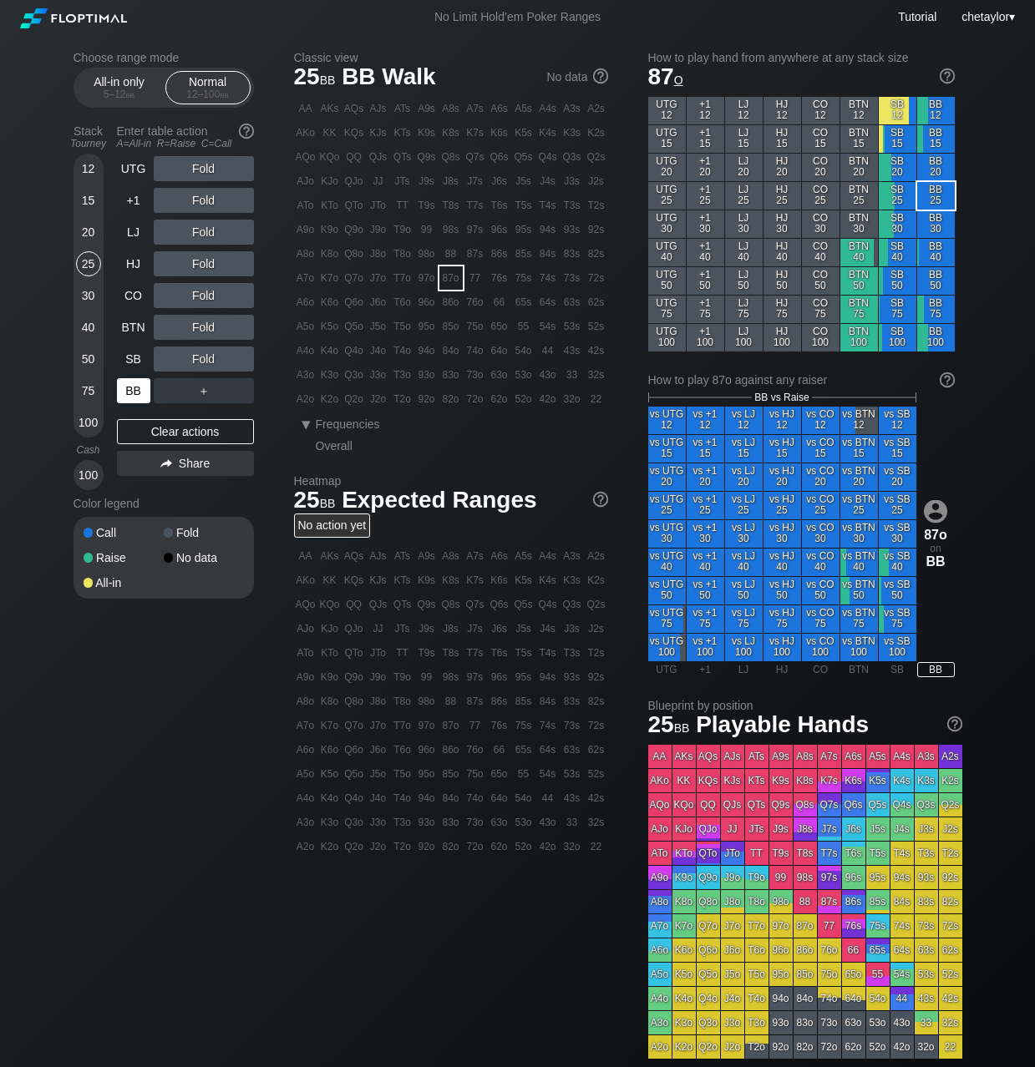
click at [134, 393] on div "BB" at bounding box center [133, 390] width 33 height 25
click at [165, 429] on div "Clear actions" at bounding box center [185, 431] width 137 height 25
click at [136, 360] on div "SB" at bounding box center [133, 359] width 33 height 25
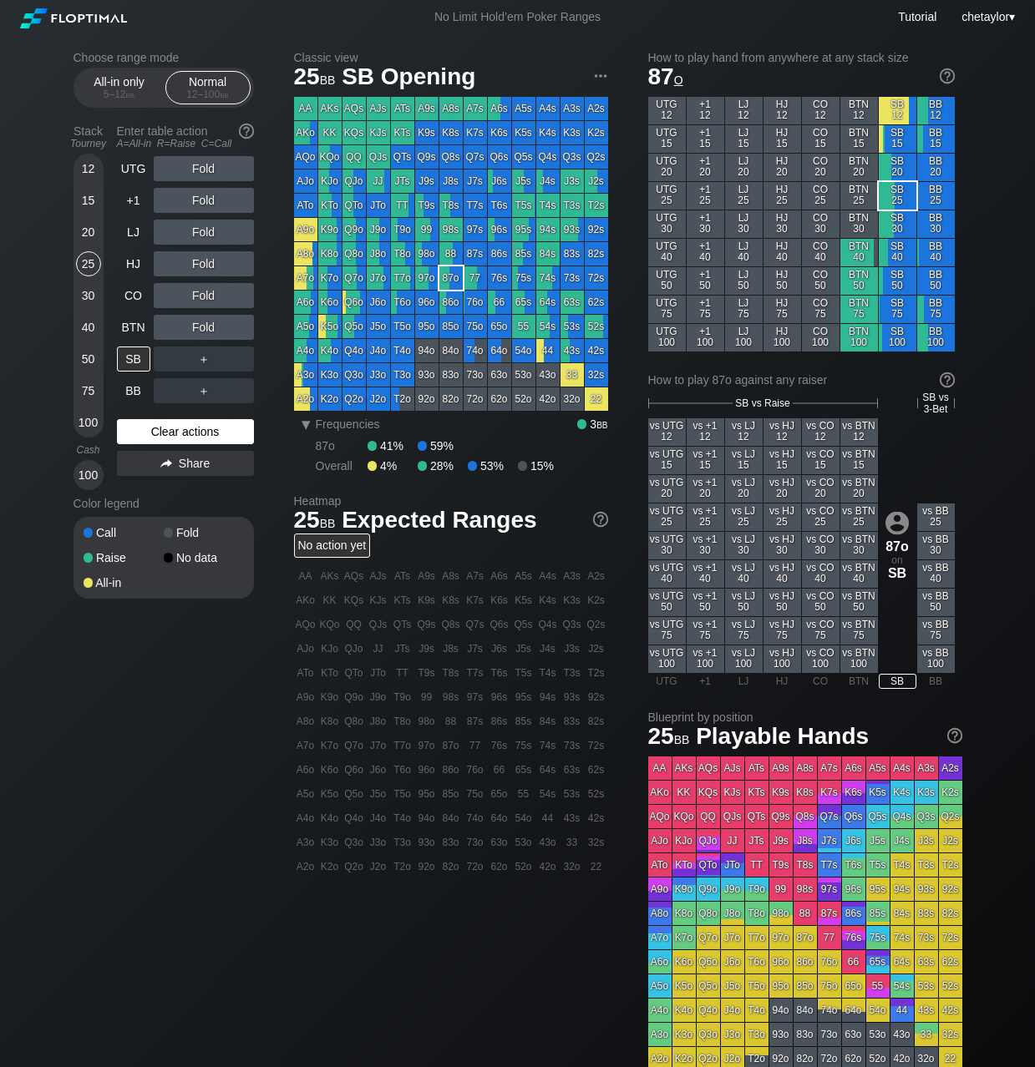
click at [177, 428] on div "Clear actions" at bounding box center [185, 431] width 137 height 25
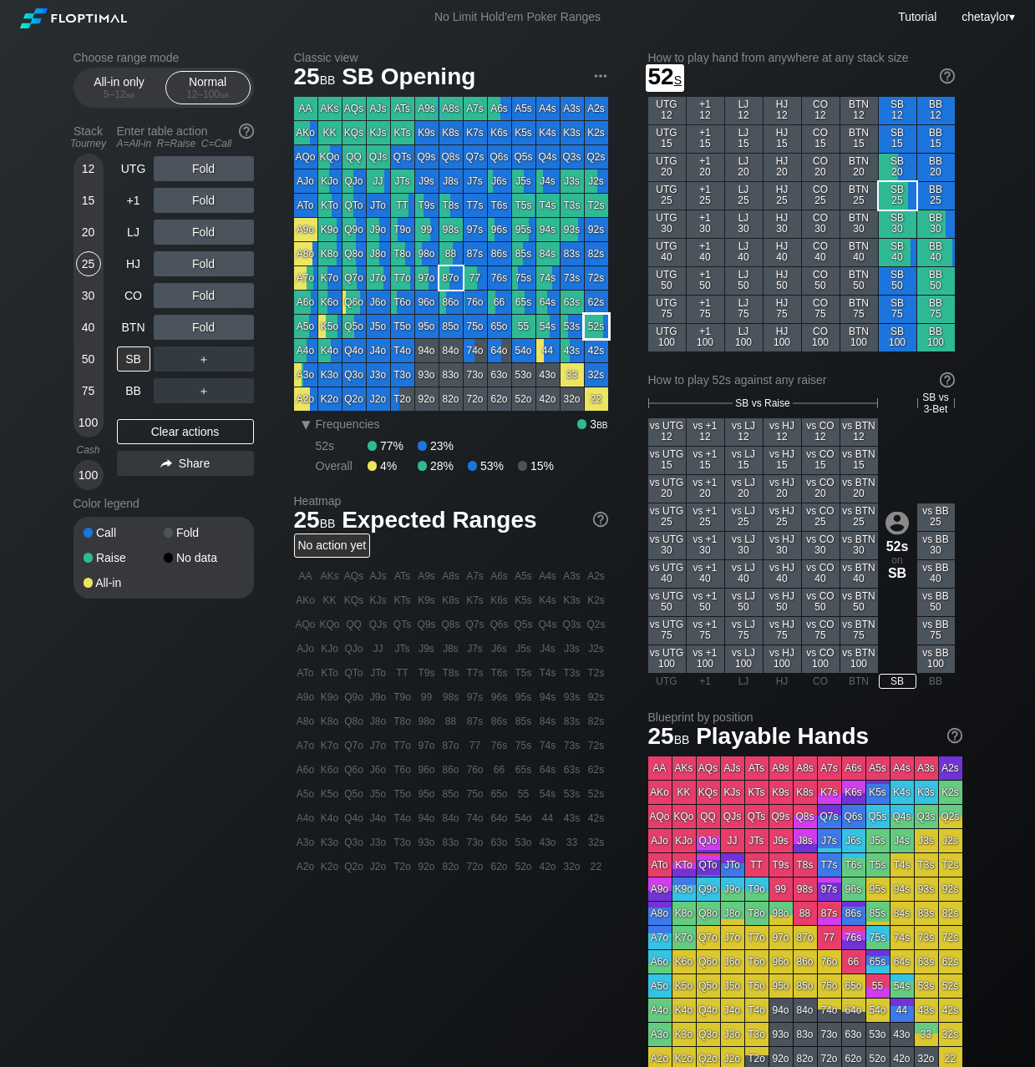
click at [598, 326] on div "52s" at bounding box center [596, 326] width 23 height 23
click at [240, 327] on div "C ✕" at bounding box center [237, 327] width 33 height 25
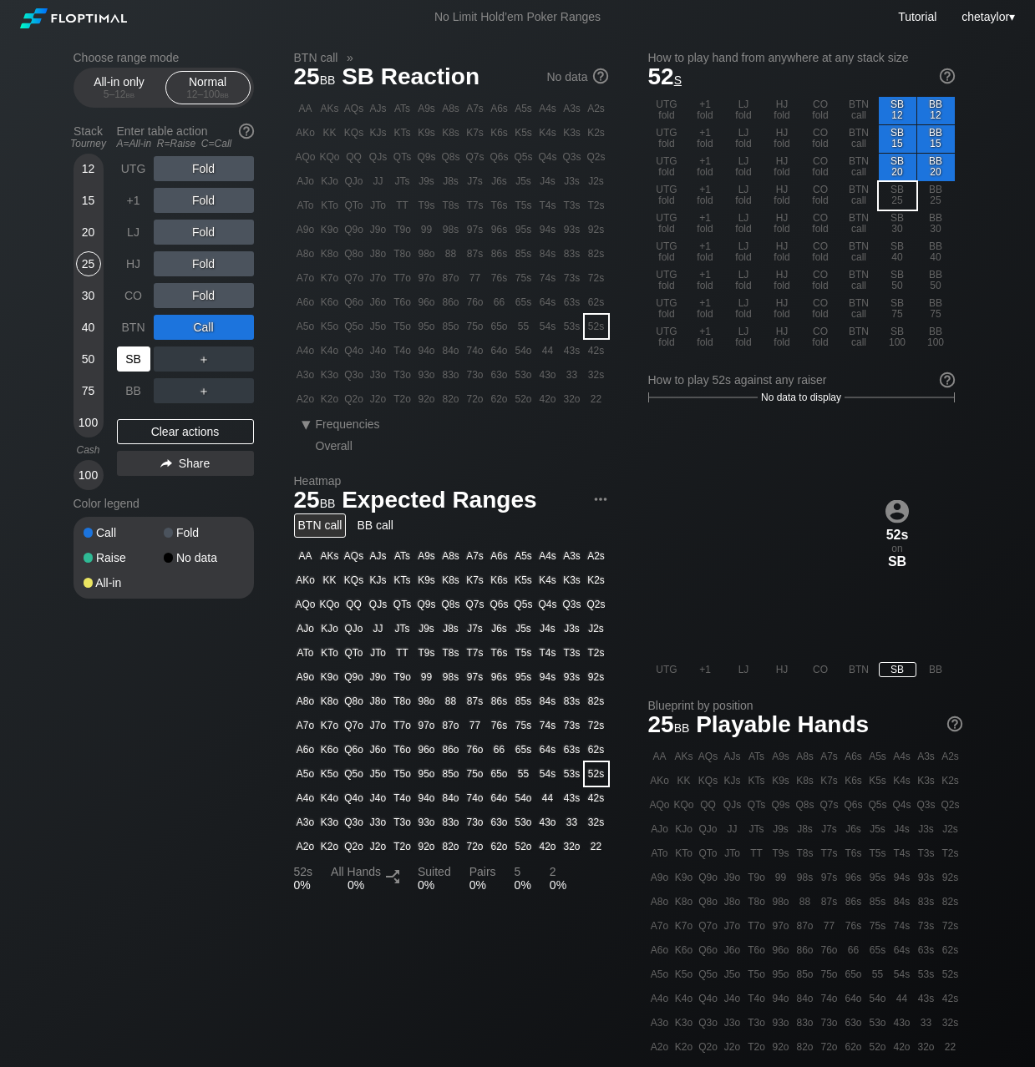
click at [125, 363] on div "SB" at bounding box center [133, 359] width 33 height 25
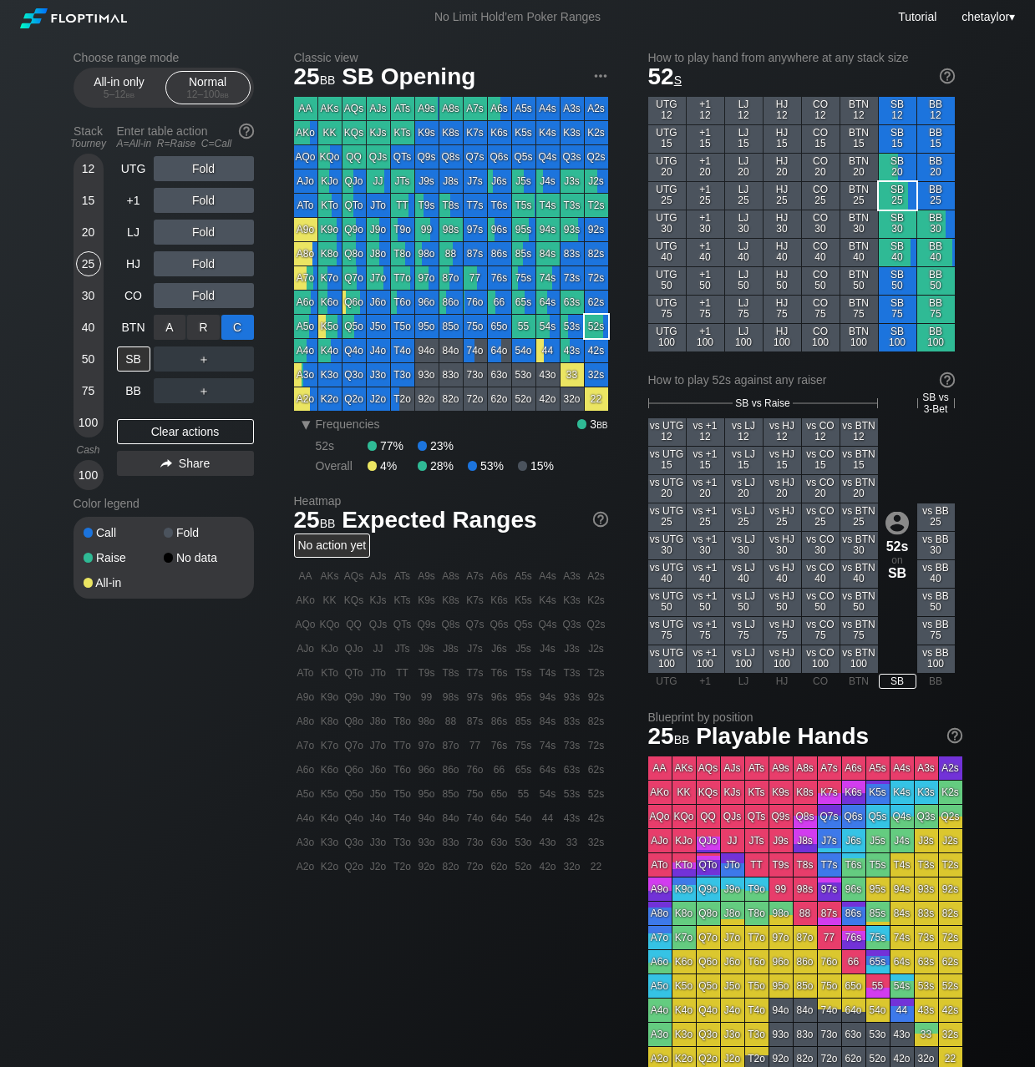
click at [239, 326] on div "C ✕" at bounding box center [237, 327] width 33 height 25
click at [202, 357] on div "R ✕" at bounding box center [203, 359] width 33 height 25
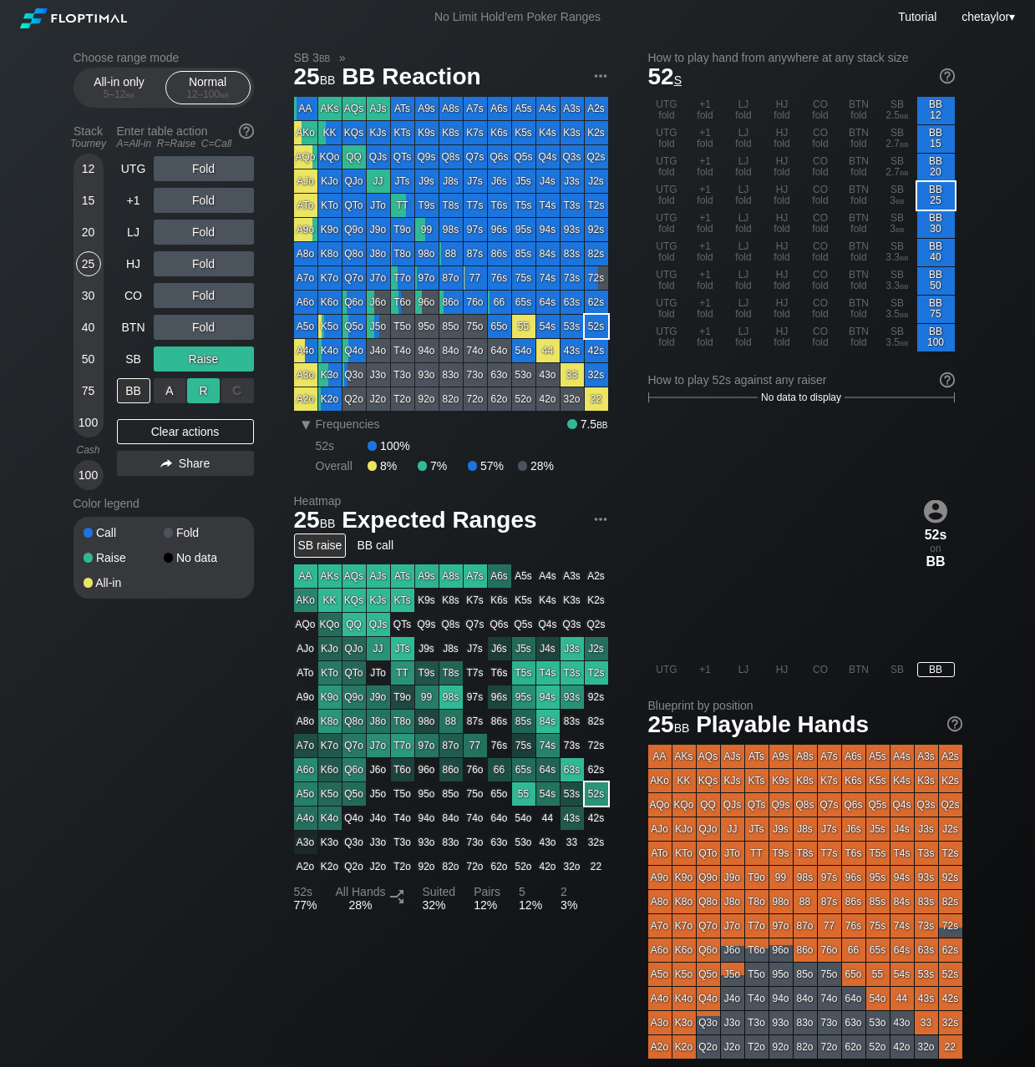
click at [204, 392] on div "R ✕" at bounding box center [203, 390] width 33 height 25
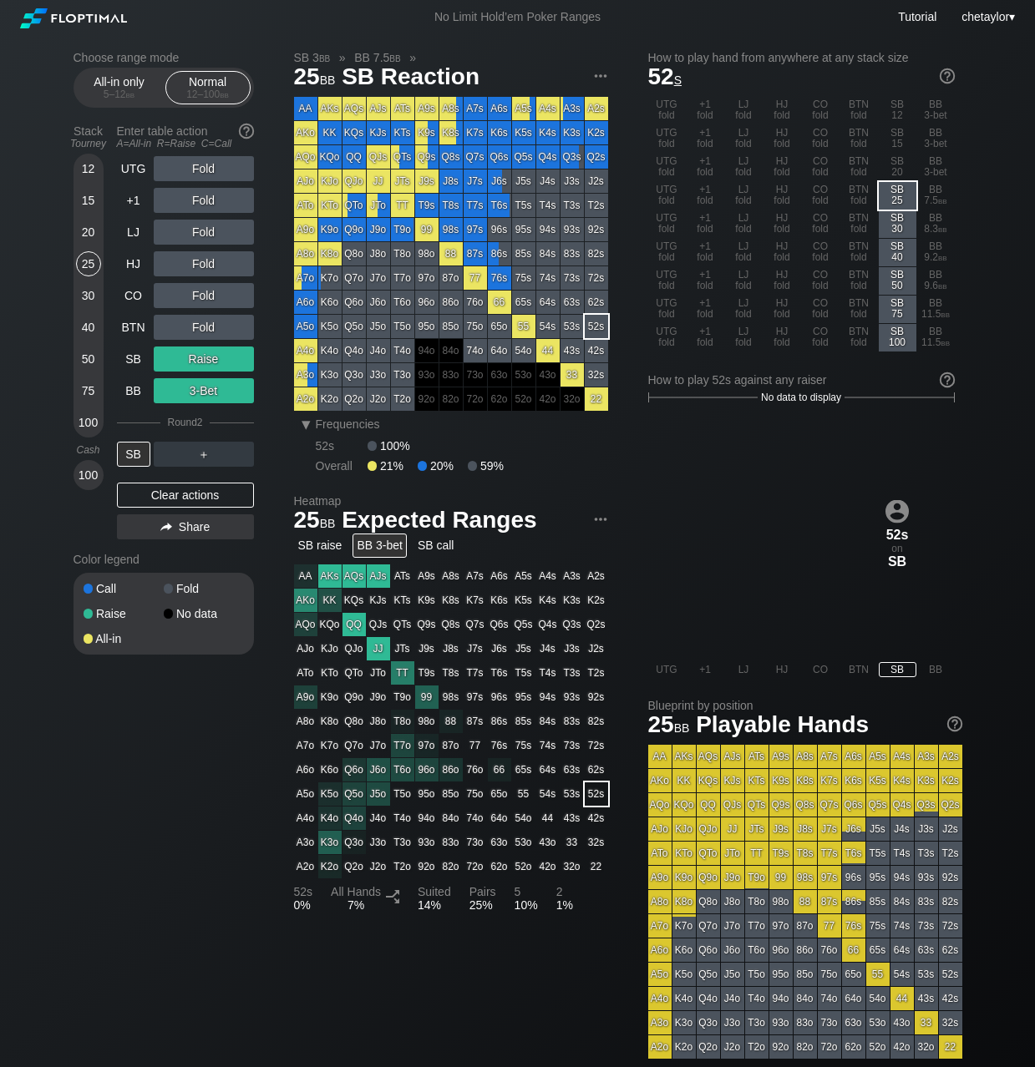
click at [89, 226] on div "20" at bounding box center [88, 232] width 25 height 25
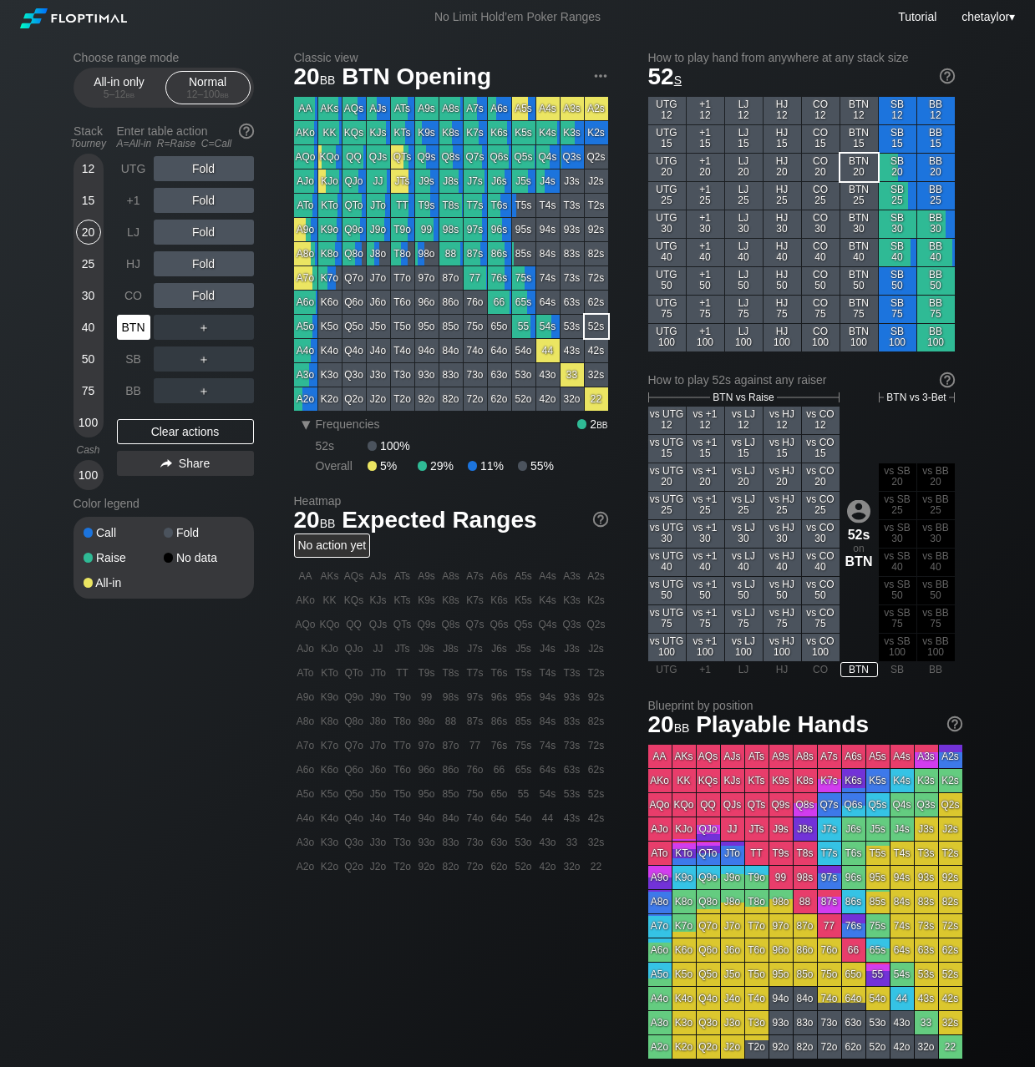
click at [134, 323] on div "BTN" at bounding box center [133, 327] width 33 height 25
click at [160, 425] on div "Clear actions" at bounding box center [185, 431] width 137 height 25
click at [133, 296] on div "CO" at bounding box center [133, 295] width 33 height 25
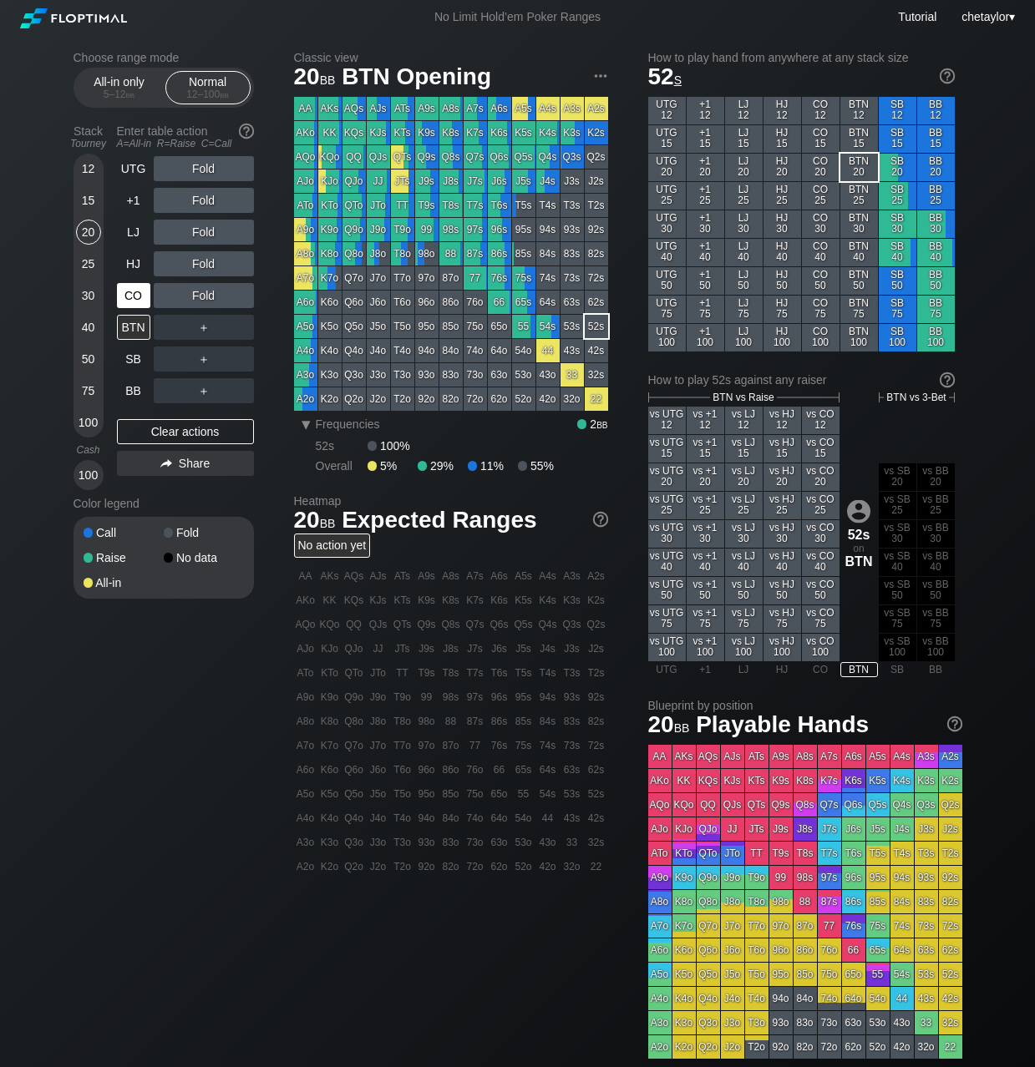
click at [133, 296] on div "CO" at bounding box center [133, 295] width 33 height 25
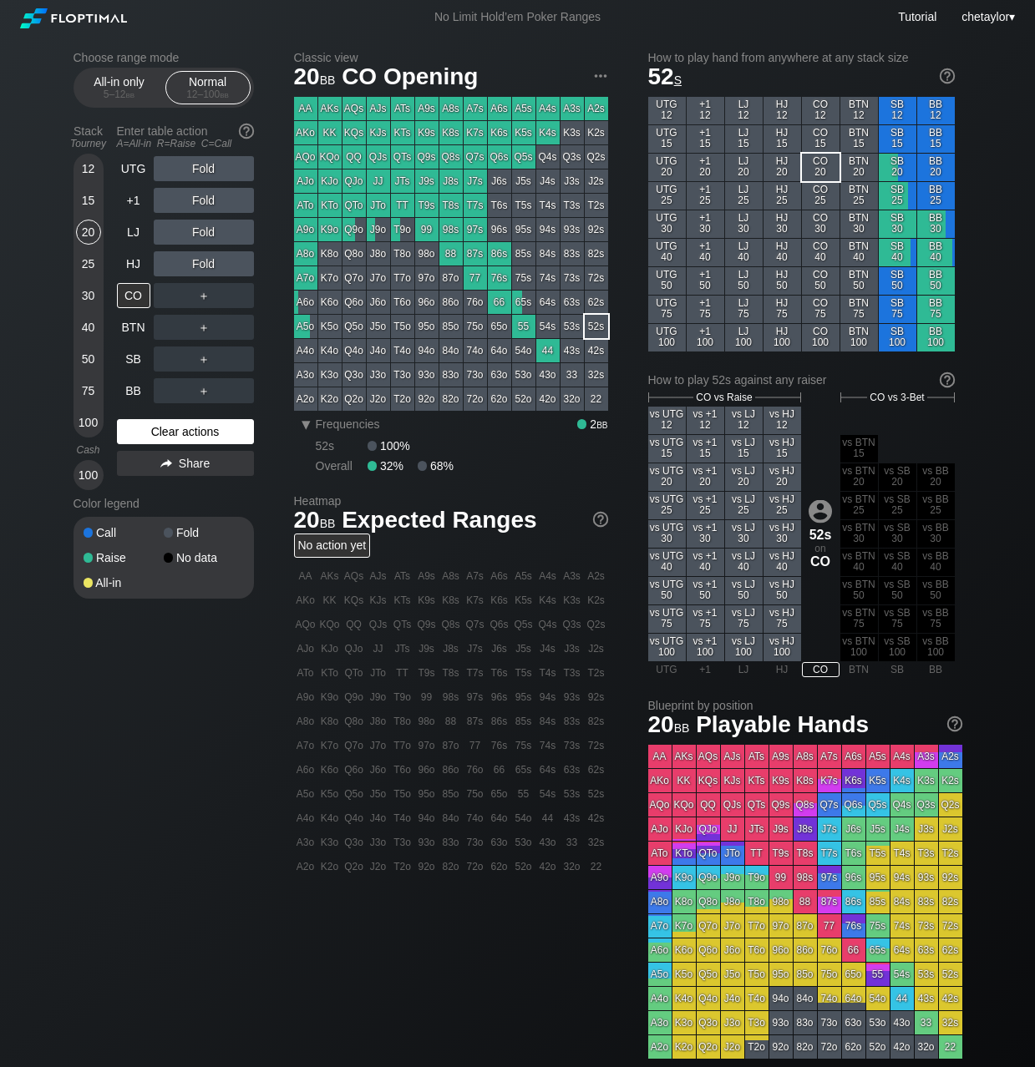
click at [158, 435] on div "Clear actions" at bounding box center [185, 431] width 137 height 25
click at [84, 325] on div "40" at bounding box center [88, 327] width 25 height 25
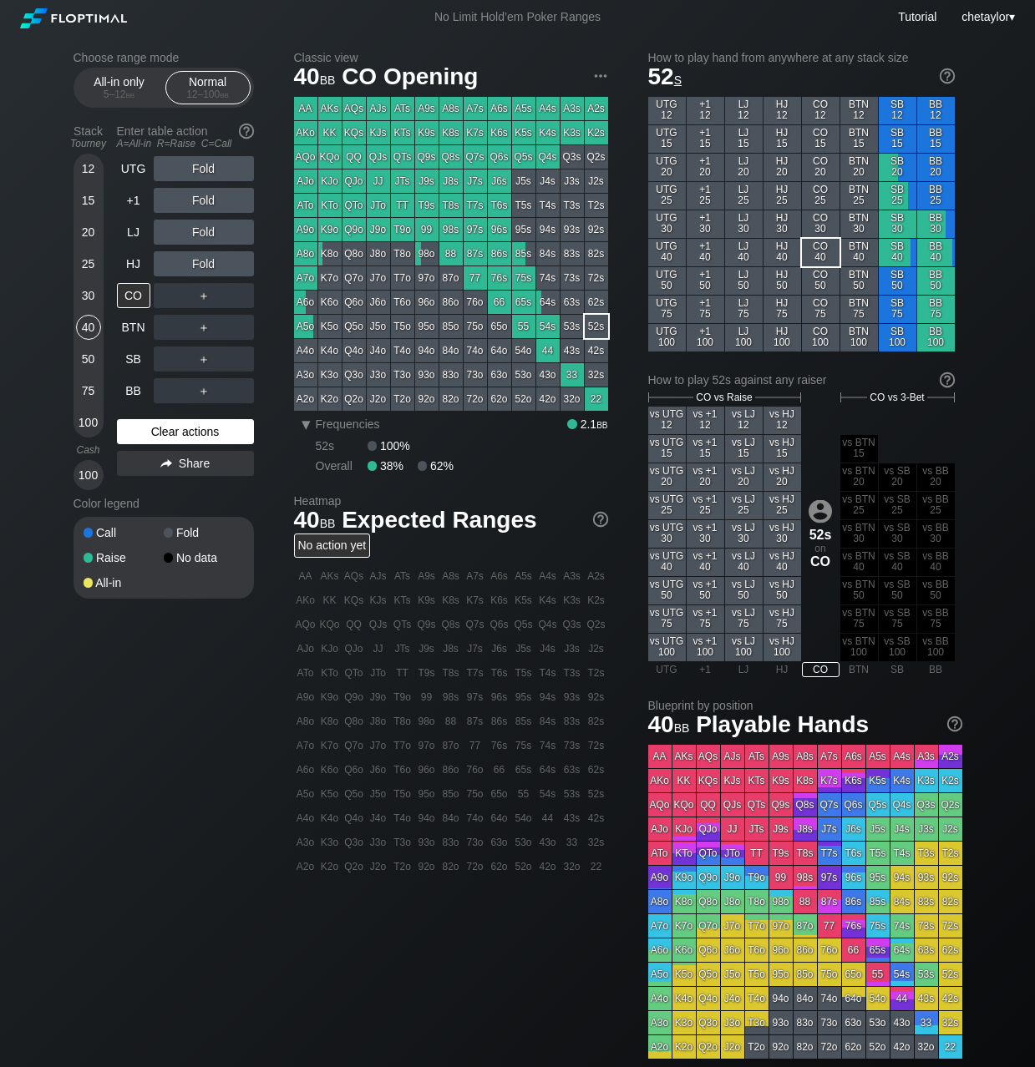
click at [155, 433] on div "Clear actions" at bounding box center [185, 431] width 137 height 25
click at [99, 355] on div "50" at bounding box center [88, 359] width 25 height 25
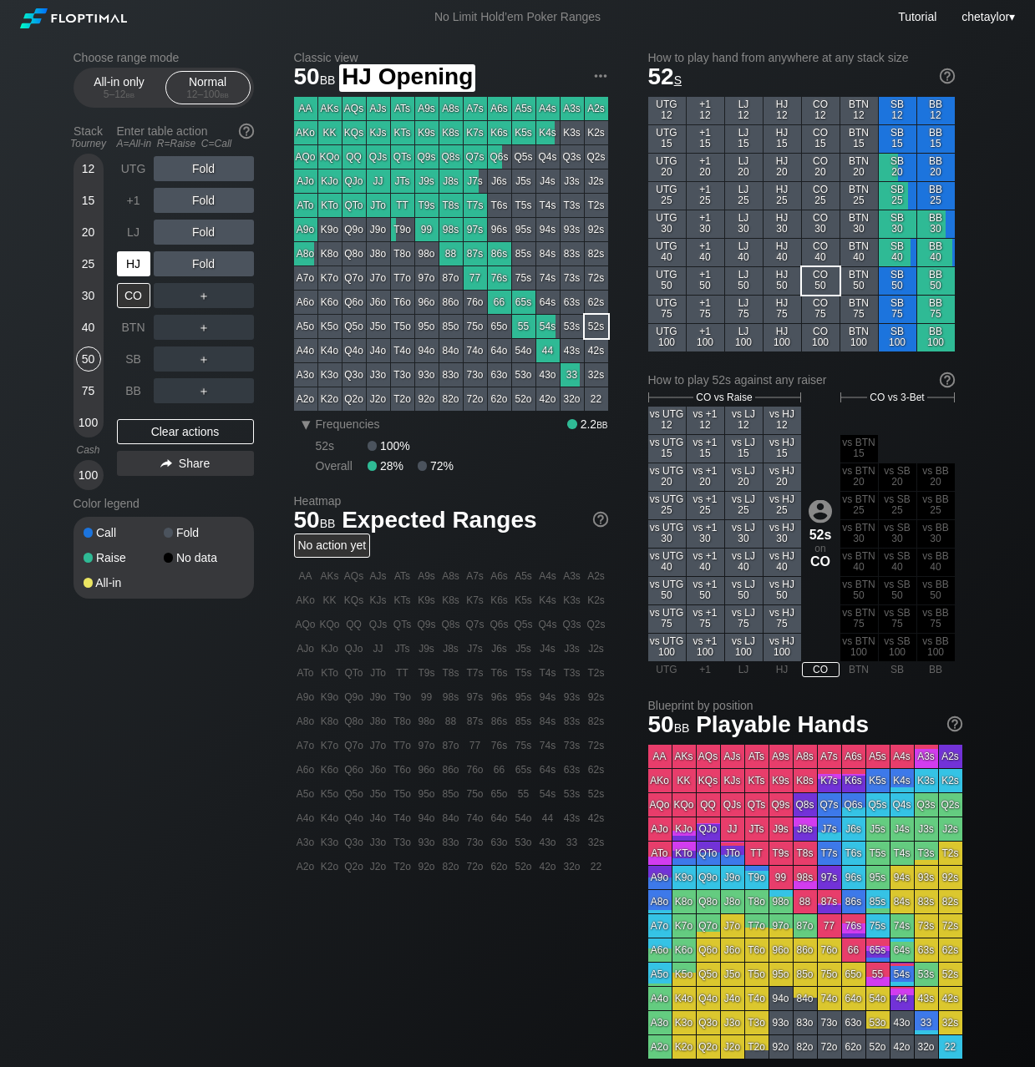
click at [129, 266] on div "HJ" at bounding box center [133, 263] width 33 height 25
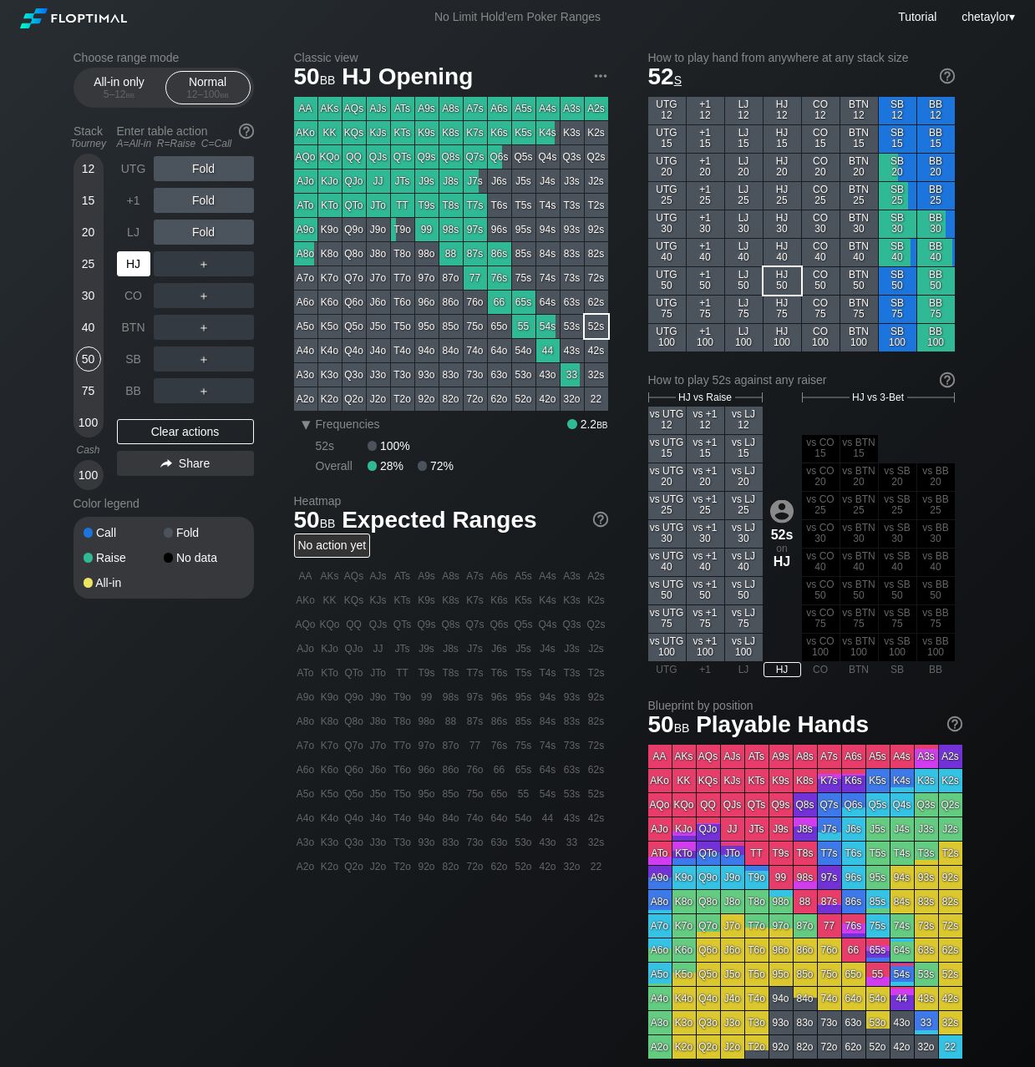
click at [129, 266] on div "HJ" at bounding box center [133, 263] width 33 height 25
click at [128, 229] on div "LJ" at bounding box center [133, 232] width 33 height 25
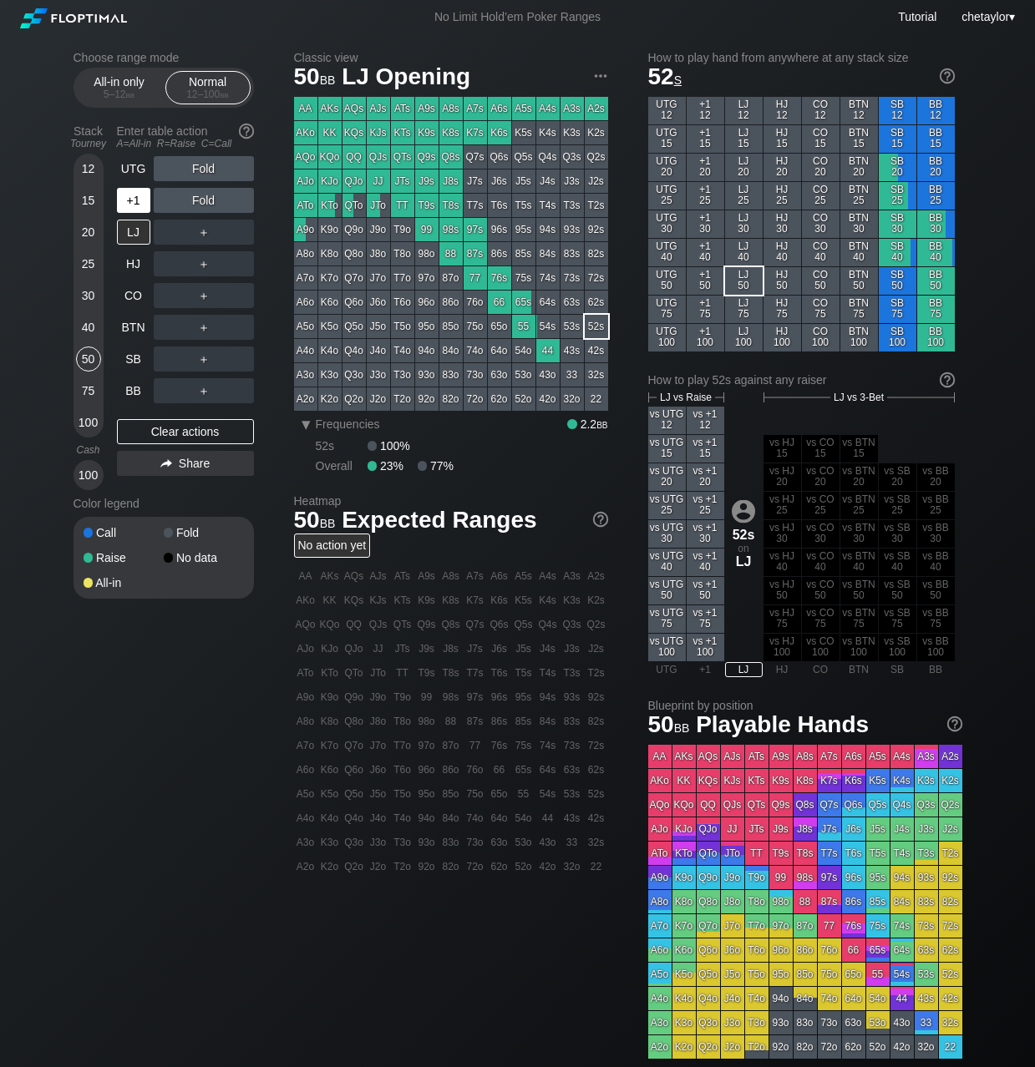
click at [133, 207] on div "+1" at bounding box center [133, 200] width 33 height 25
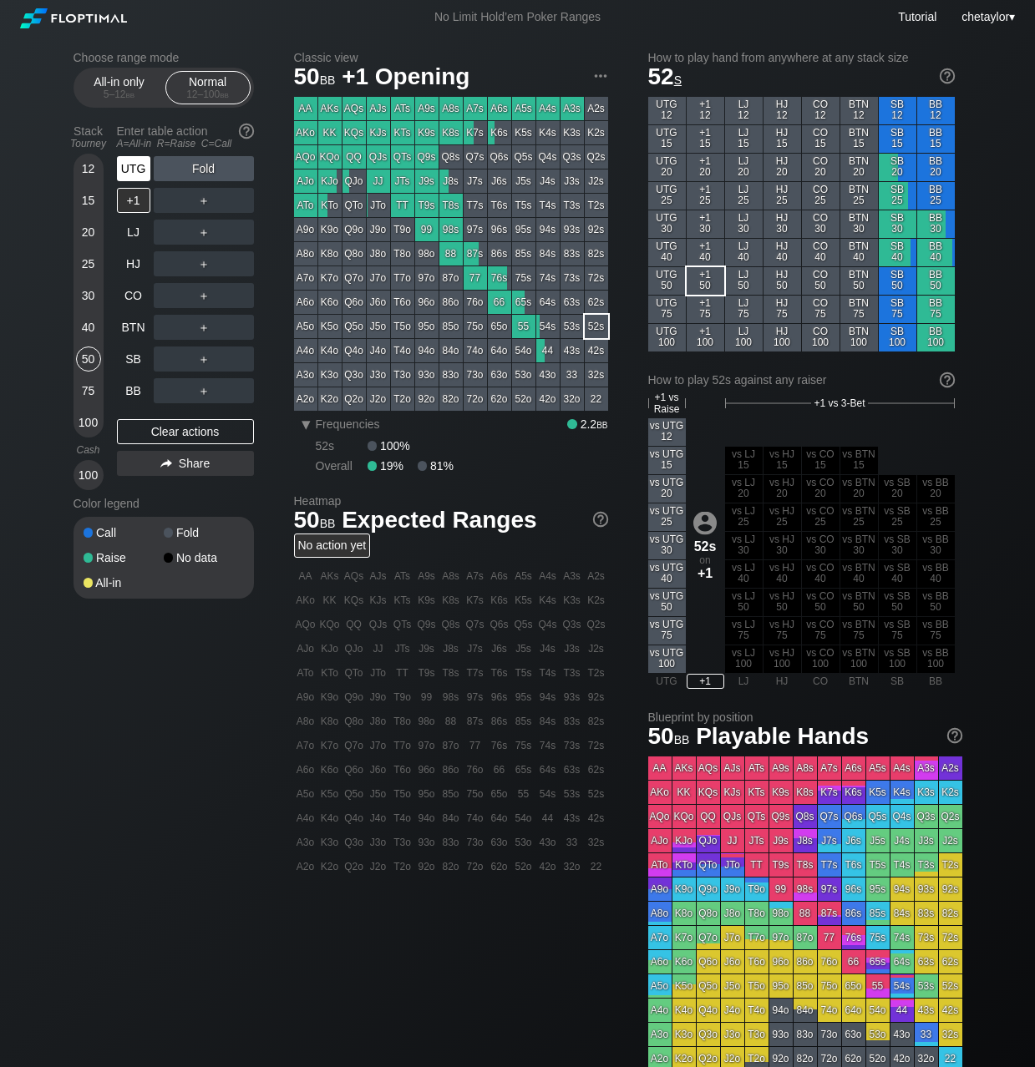
click at [143, 170] on div "UTG" at bounding box center [133, 168] width 33 height 25
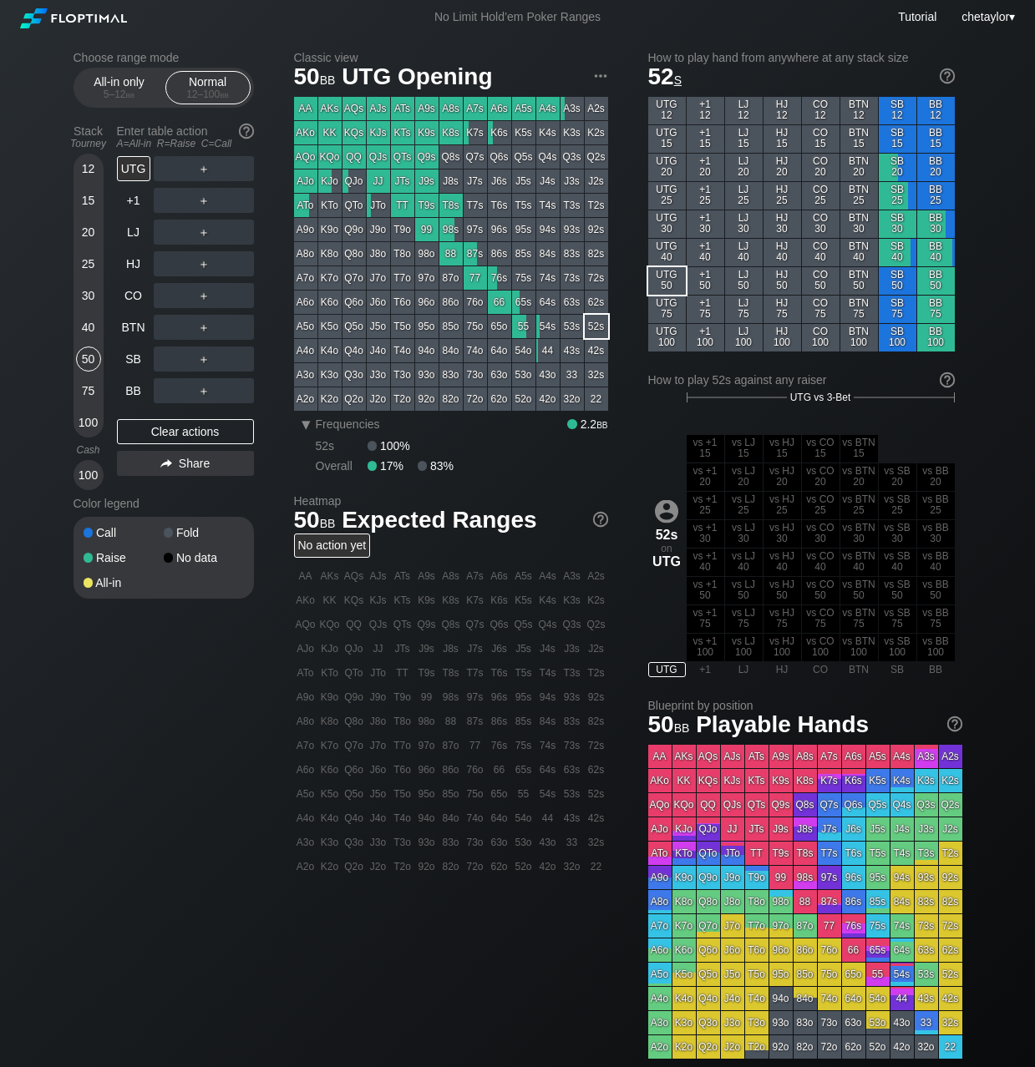
click at [496, 309] on div "66" at bounding box center [499, 302] width 23 height 23
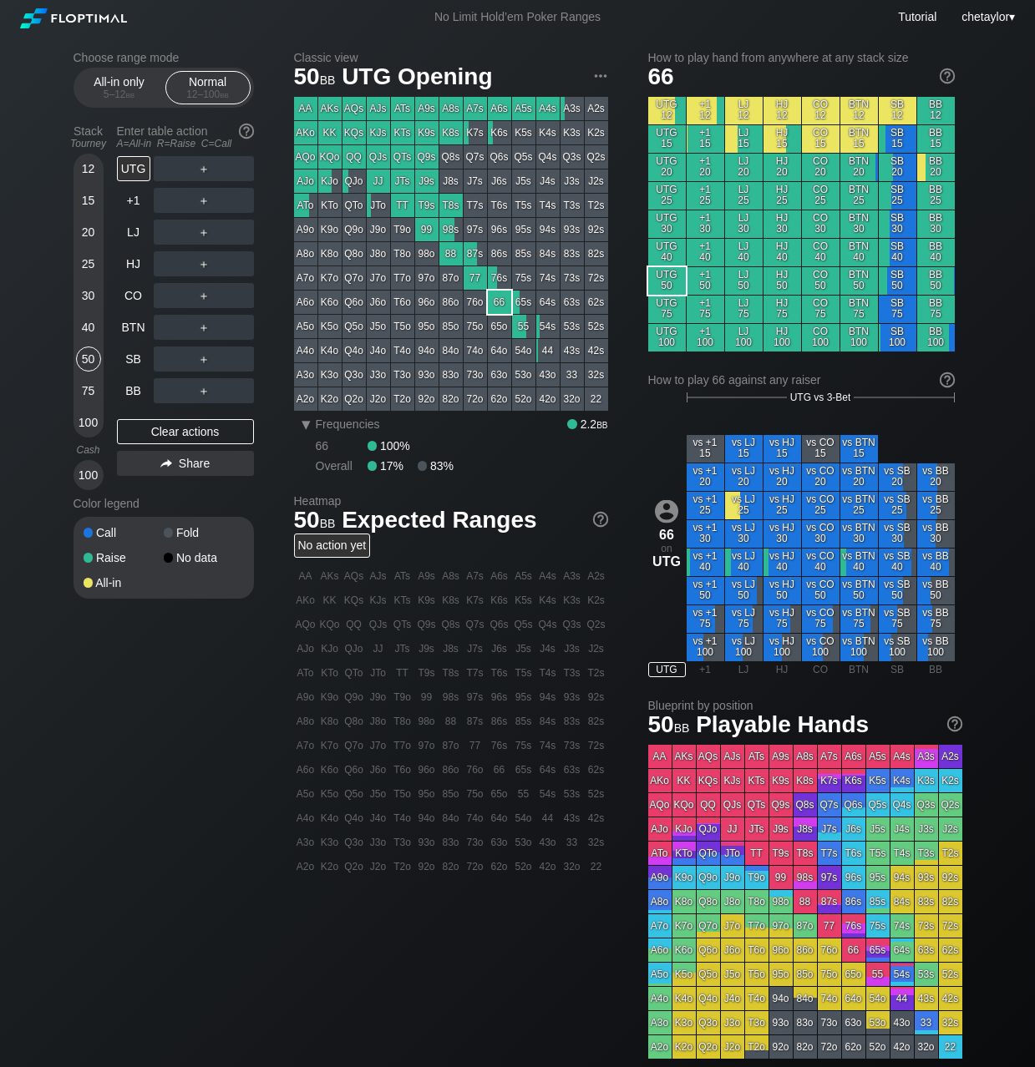
click at [496, 309] on div "66" at bounding box center [499, 302] width 23 height 23
click at [91, 295] on div "30" at bounding box center [88, 295] width 25 height 25
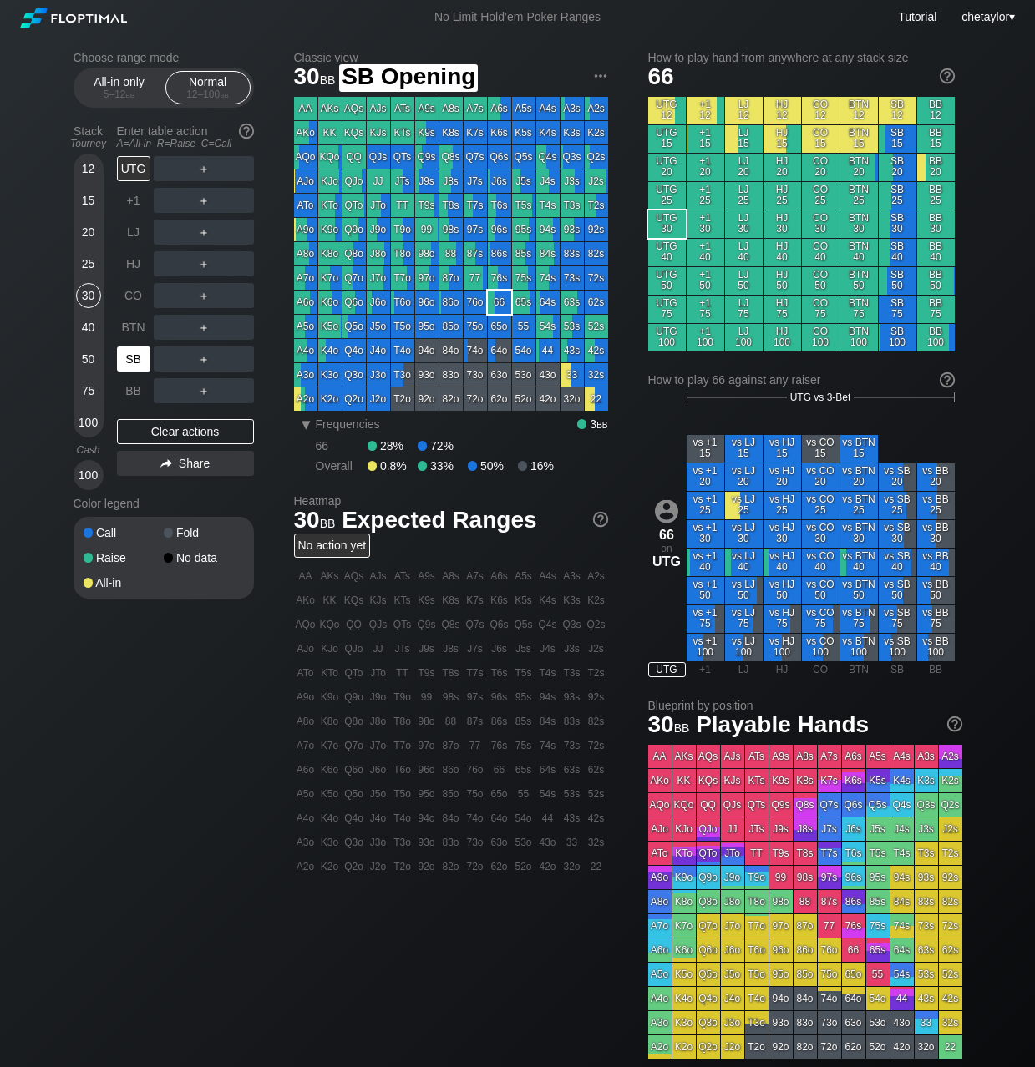
click at [137, 361] on div "SB" at bounding box center [133, 359] width 33 height 25
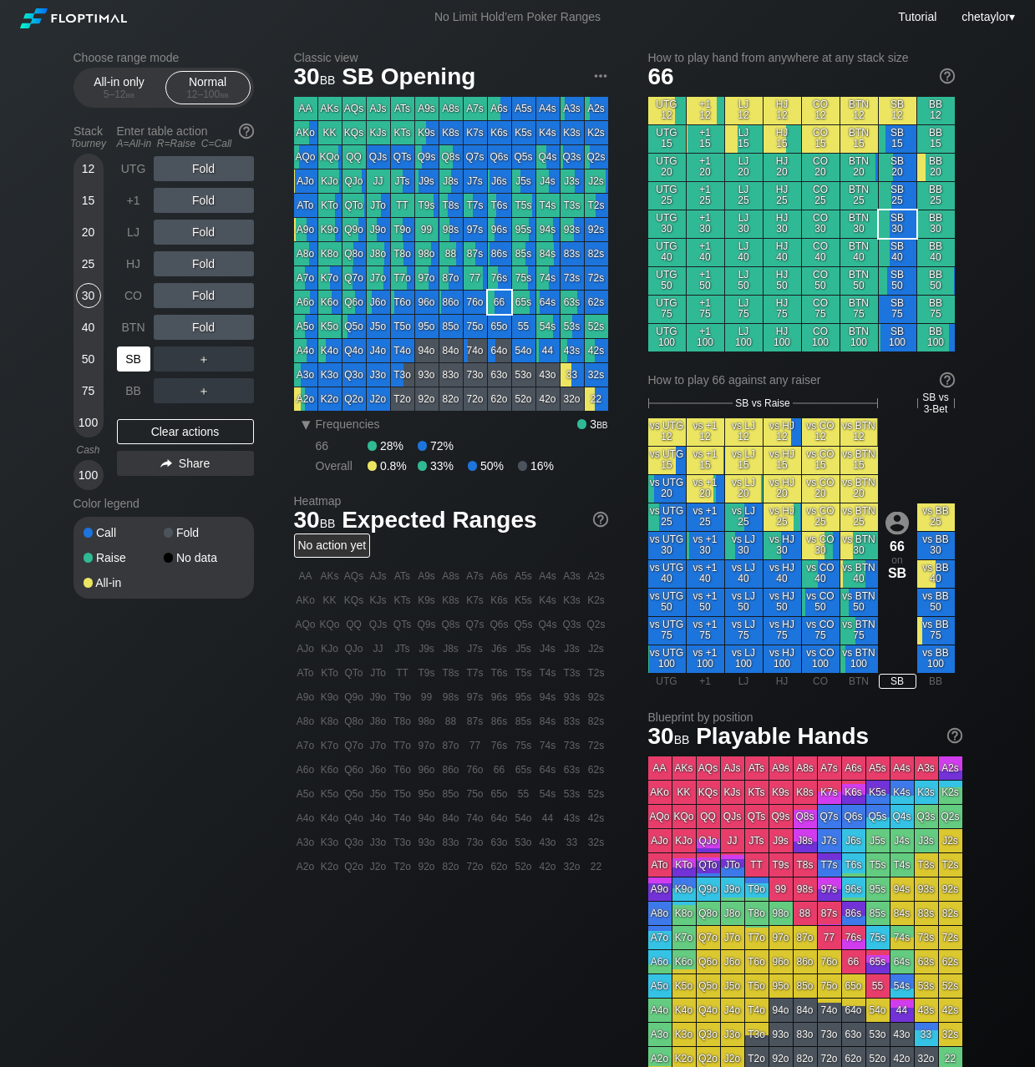
click at [137, 361] on div "SB" at bounding box center [133, 359] width 33 height 25
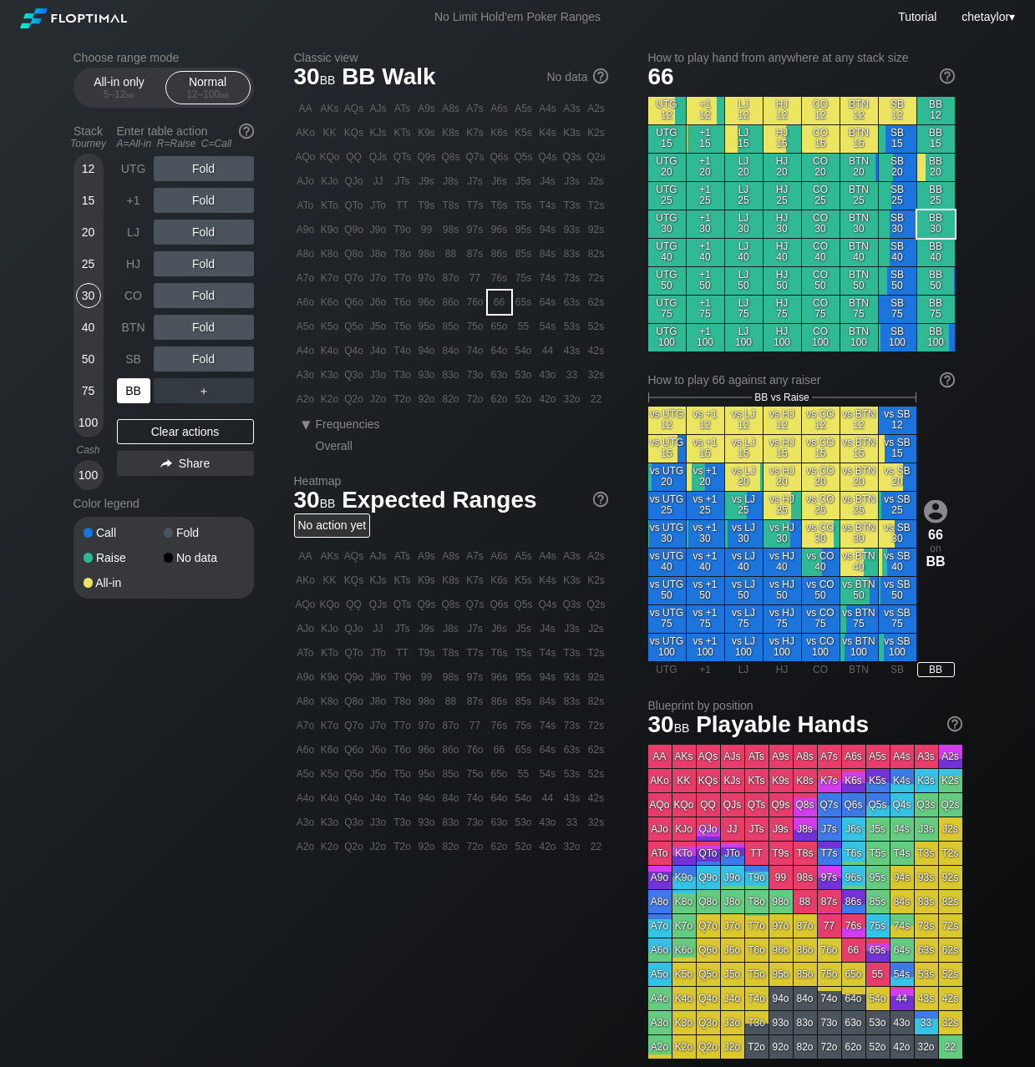
click at [139, 391] on div "BB" at bounding box center [133, 390] width 33 height 25
click at [165, 428] on div "Clear actions" at bounding box center [185, 431] width 137 height 25
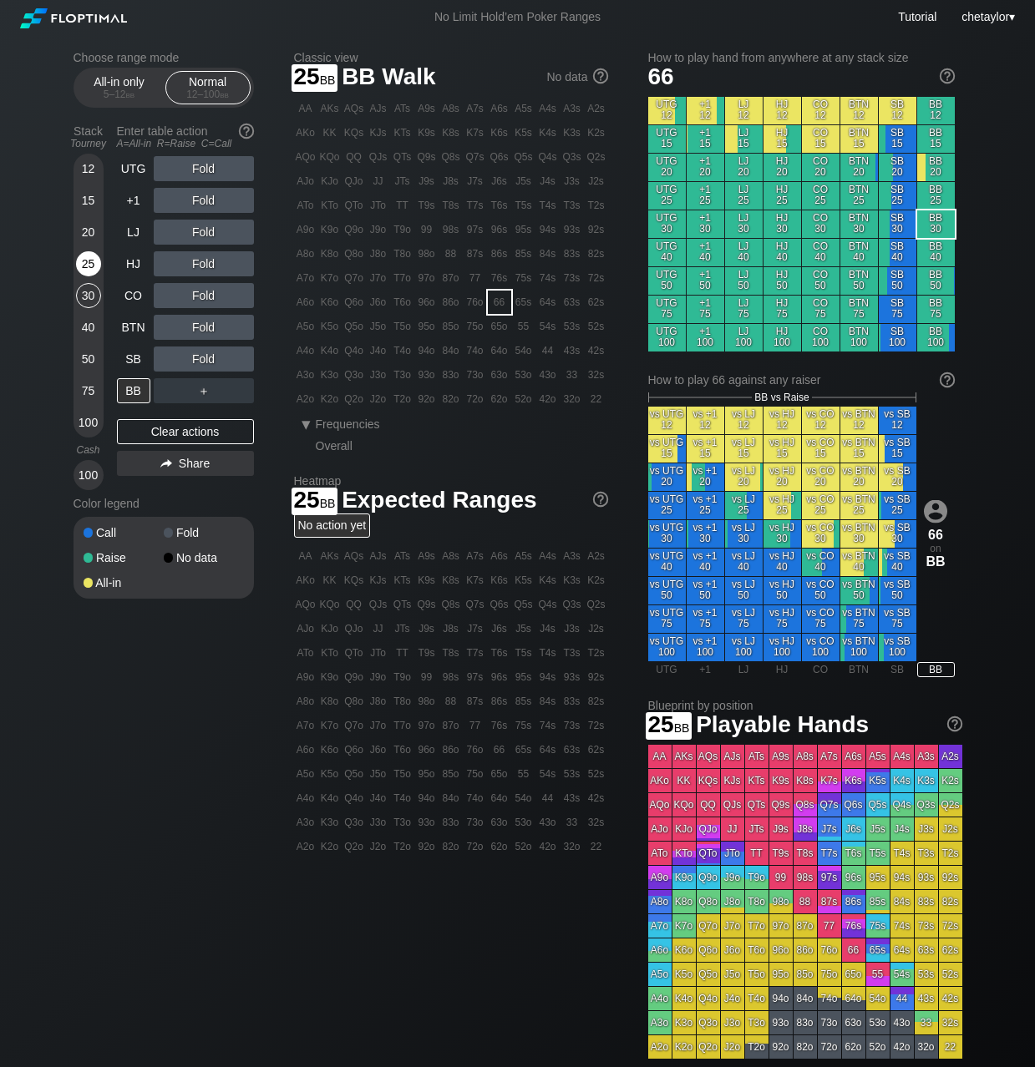
click at [89, 262] on div "25" at bounding box center [88, 263] width 25 height 25
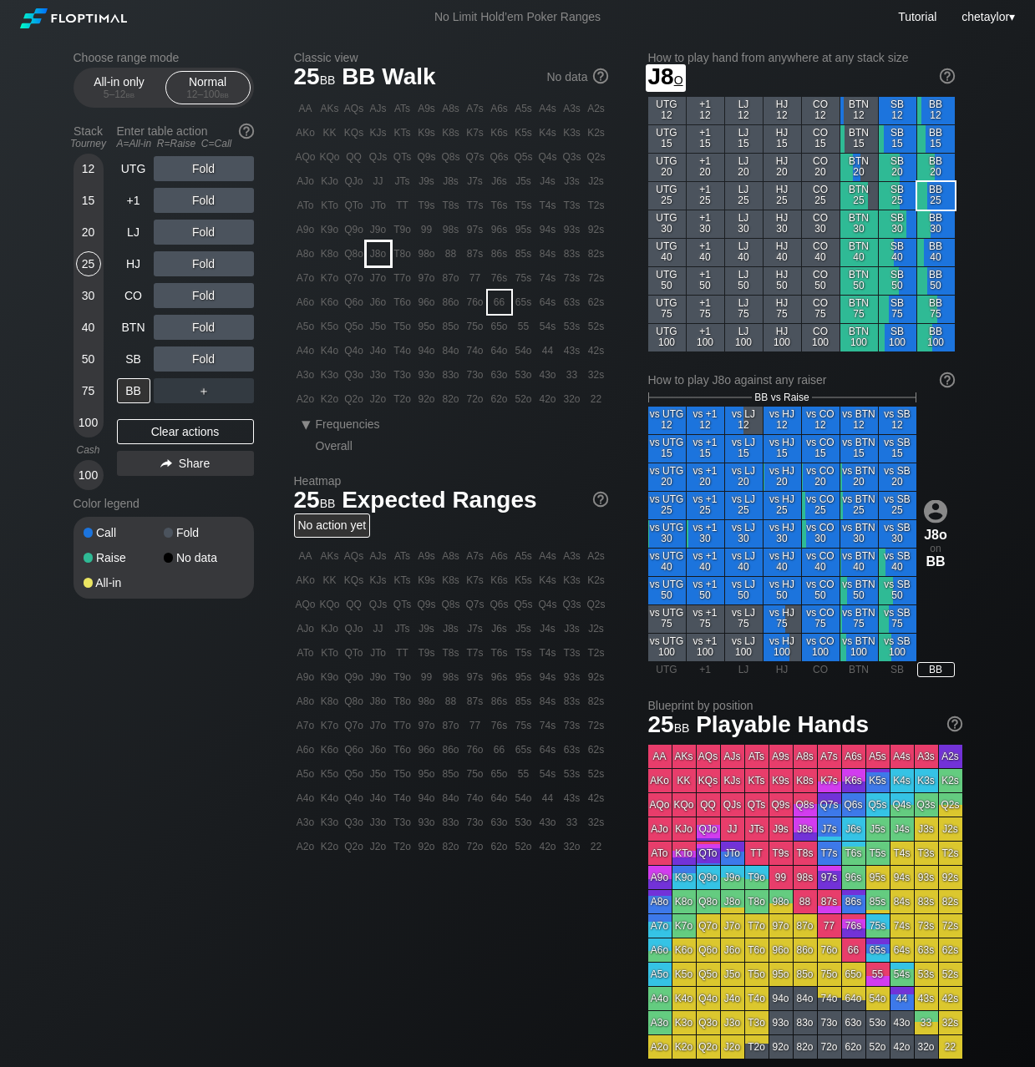
click at [380, 251] on div "J8o" at bounding box center [378, 253] width 23 height 23
click at [207, 203] on div "R ✕" at bounding box center [203, 200] width 33 height 25
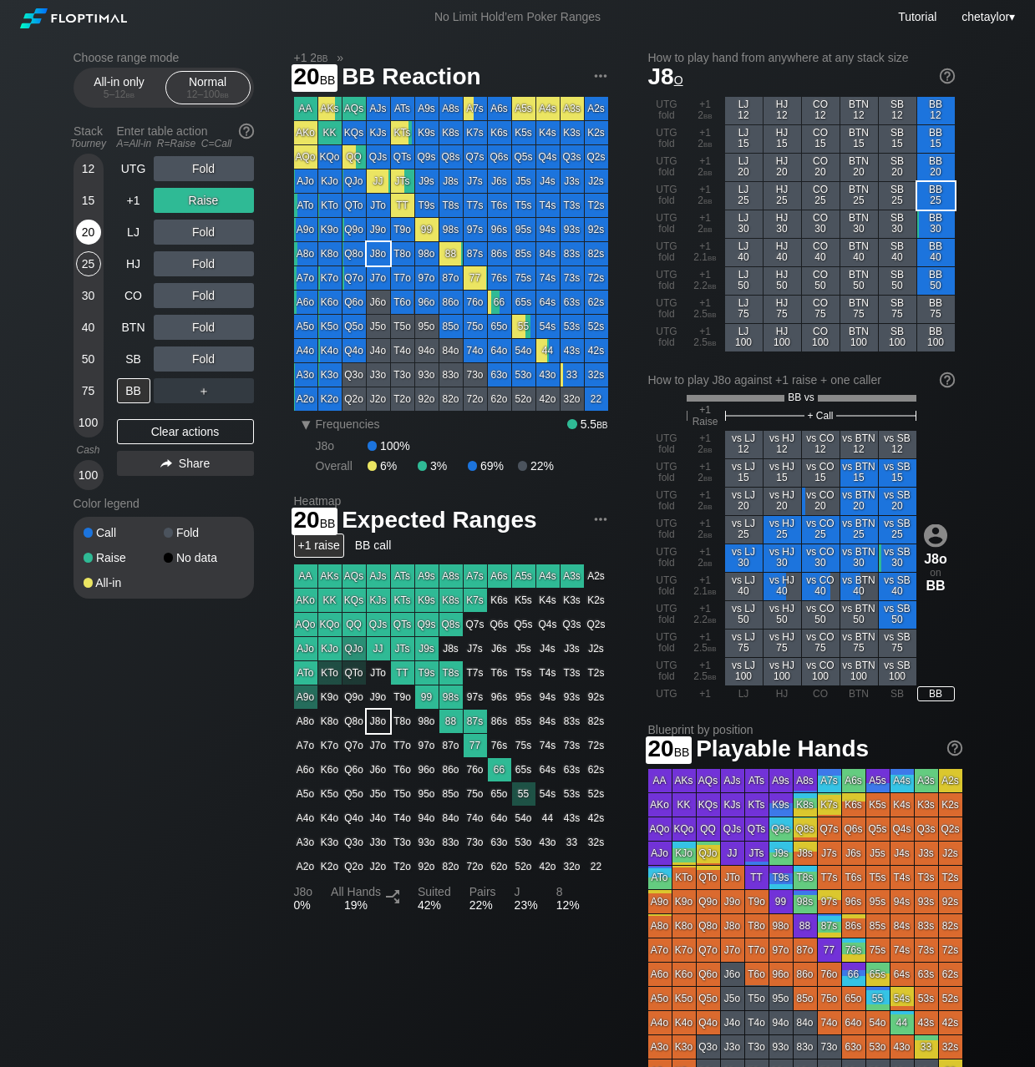
click at [87, 224] on div "20" at bounding box center [88, 232] width 25 height 25
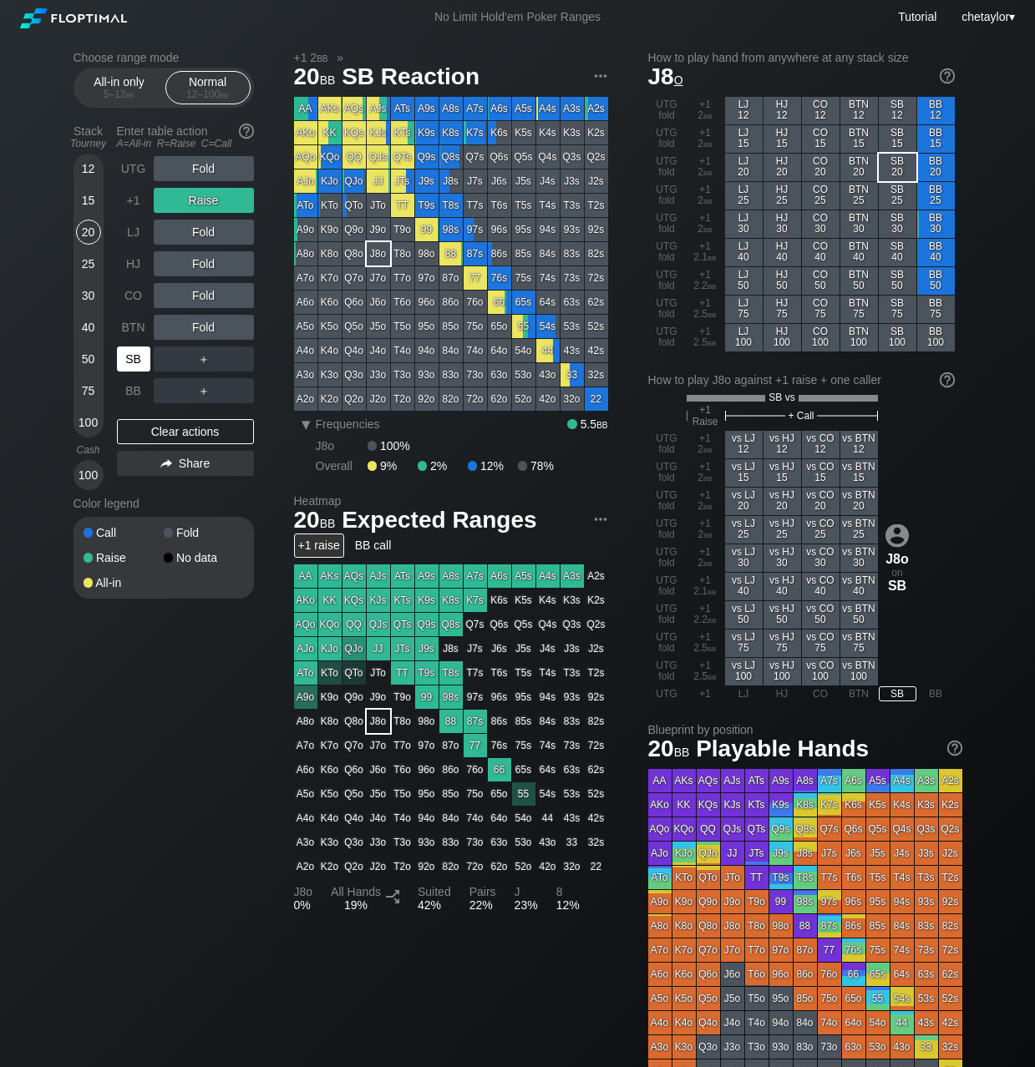
click at [139, 359] on div "SB" at bounding box center [133, 359] width 33 height 25
click at [161, 427] on div "Clear actions" at bounding box center [185, 431] width 137 height 25
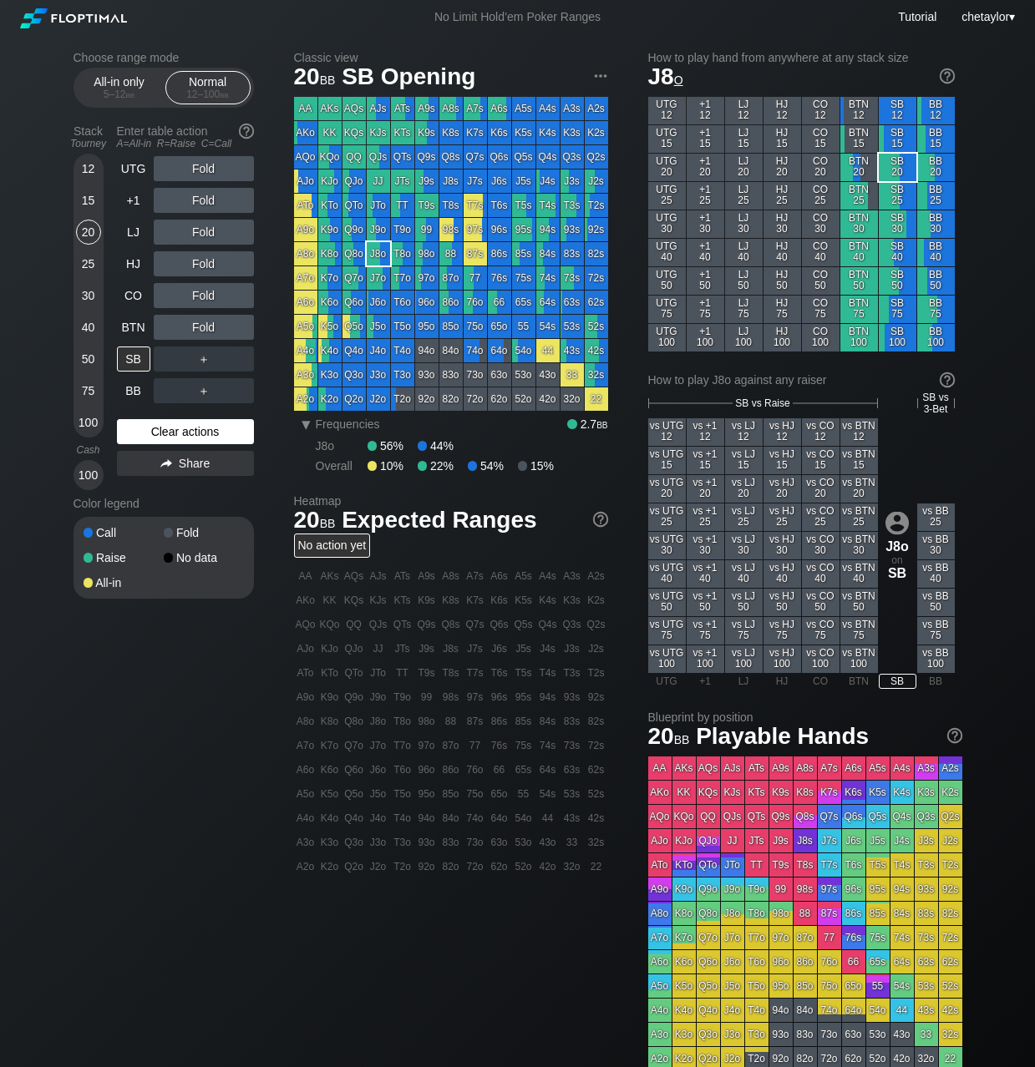
click at [161, 427] on div "Clear actions" at bounding box center [185, 431] width 137 height 25
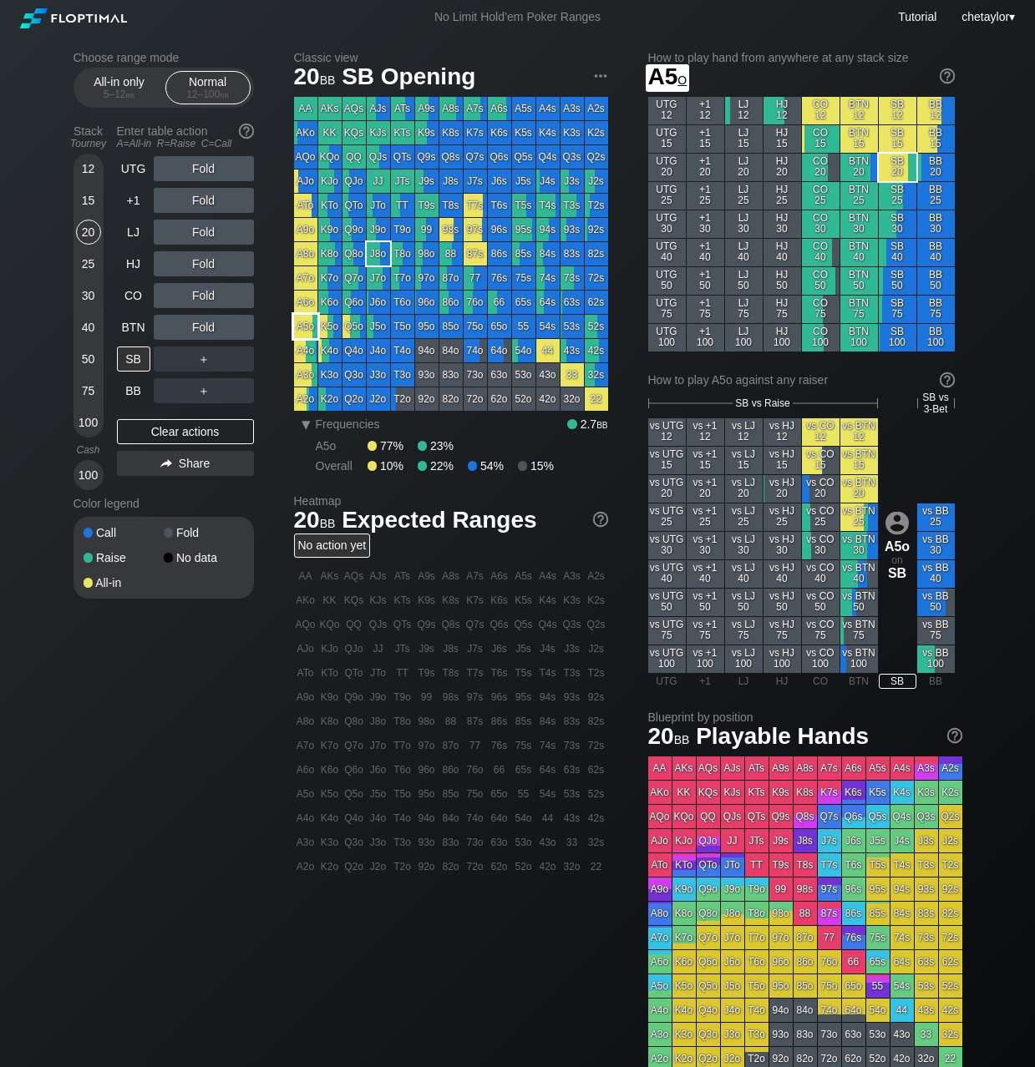
click at [302, 328] on div "A5o" at bounding box center [305, 326] width 23 height 23
click at [205, 167] on div "R ✕" at bounding box center [203, 168] width 33 height 25
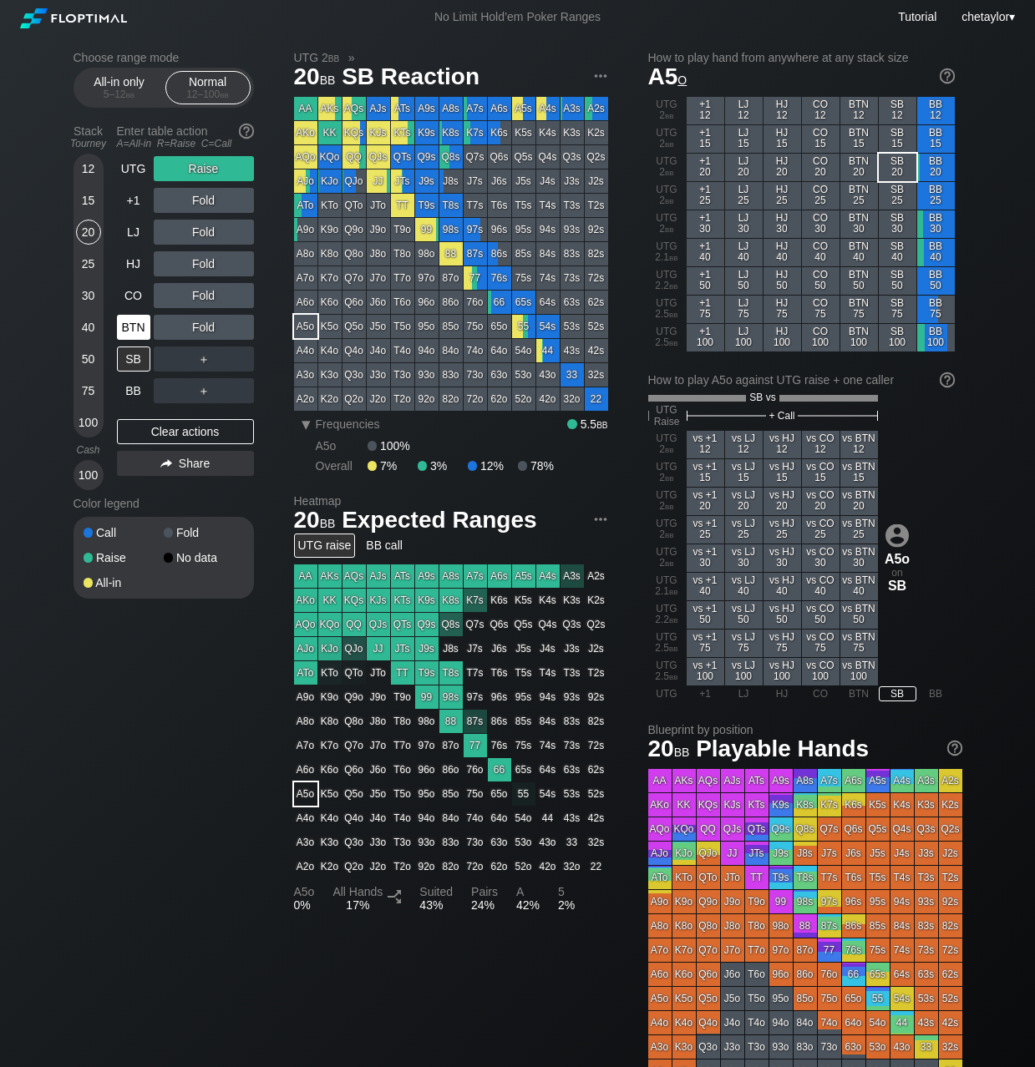
click at [140, 323] on div "BTN" at bounding box center [133, 327] width 33 height 25
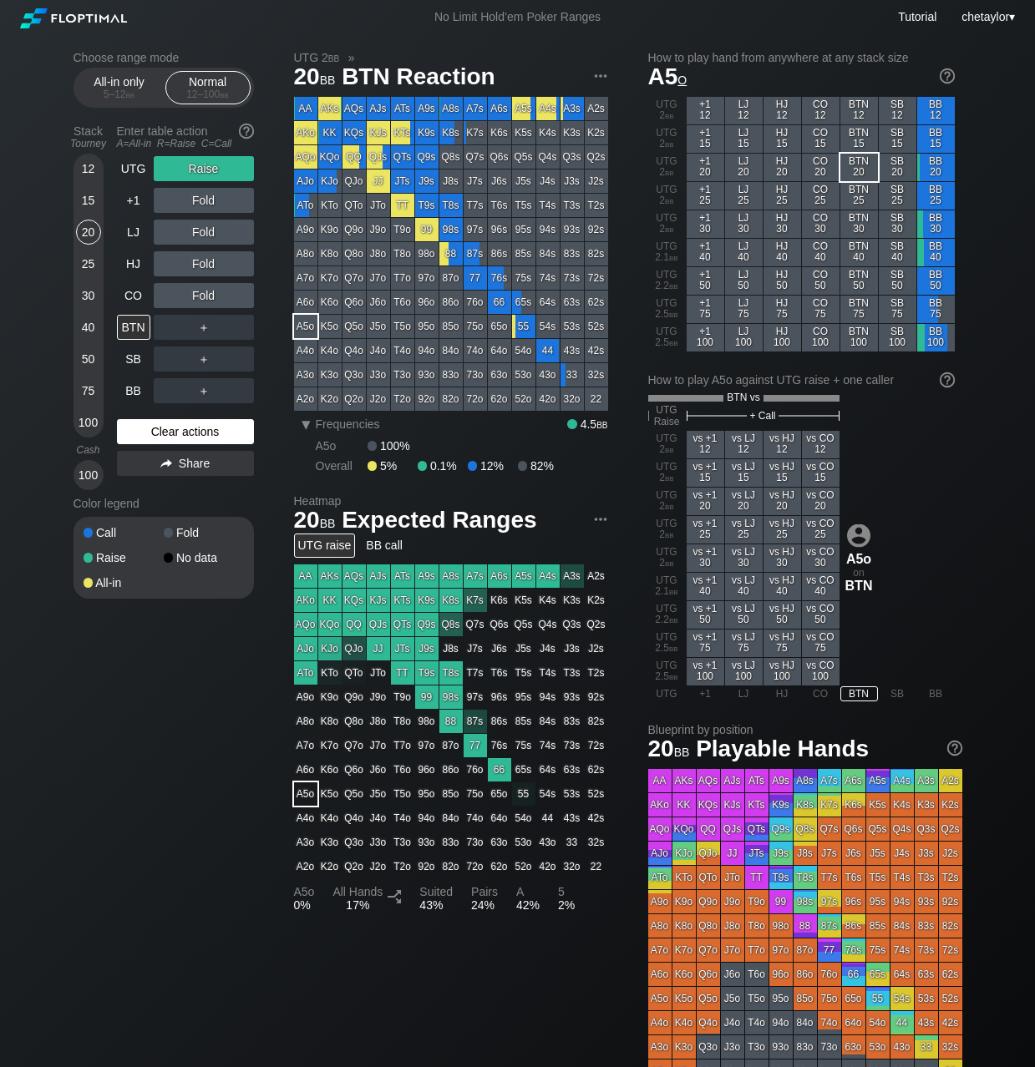
click at [185, 425] on div "Clear actions" at bounding box center [185, 431] width 137 height 25
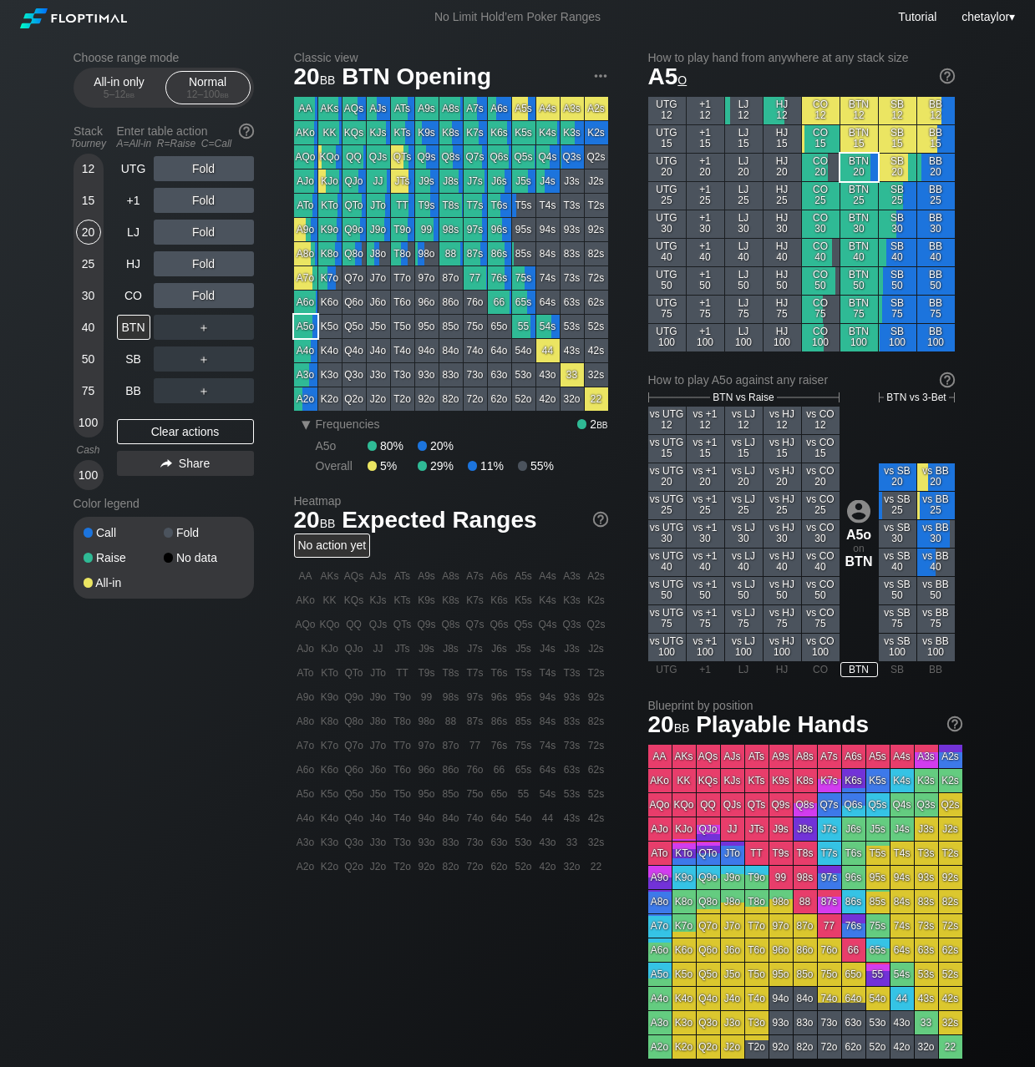
click at [303, 400] on div "A2o" at bounding box center [305, 399] width 23 height 23
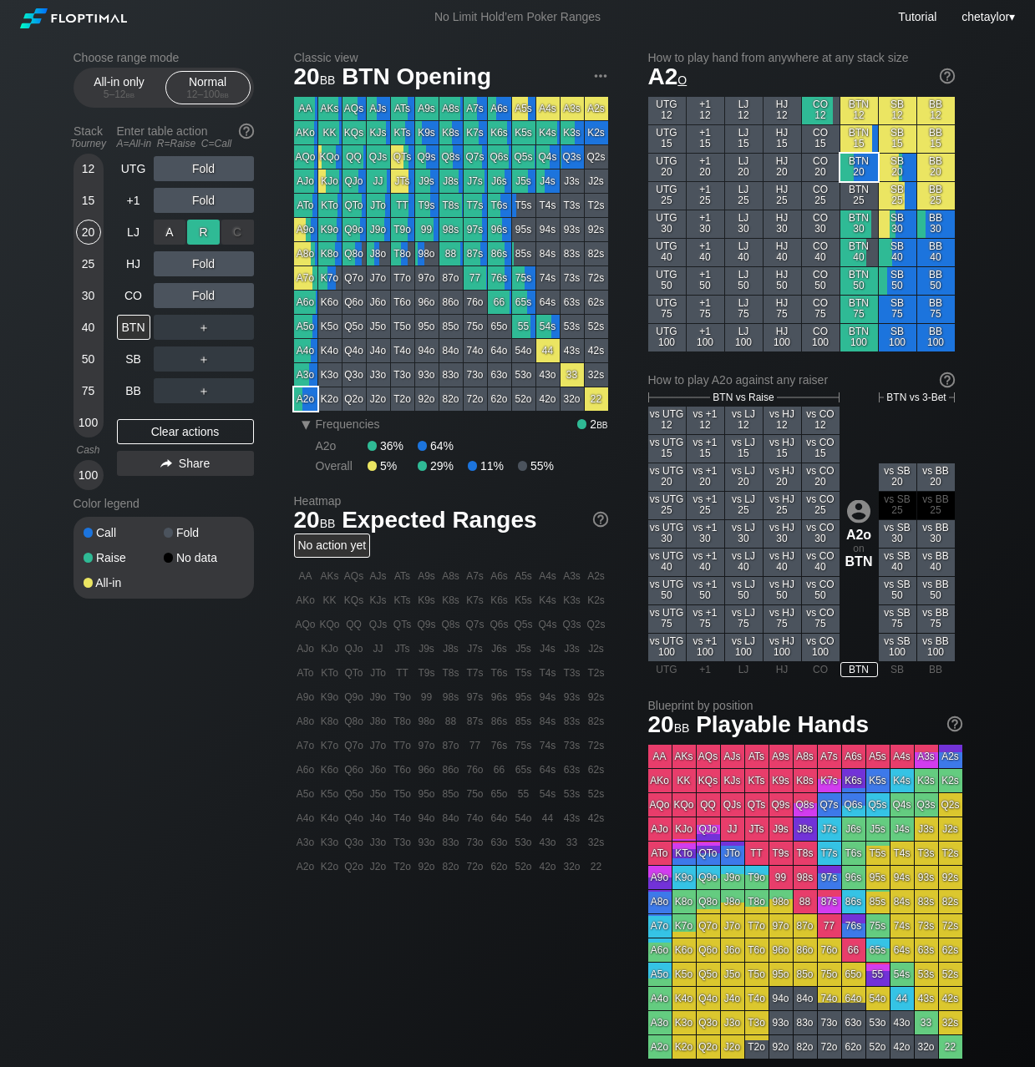
click at [215, 229] on div "R ✕" at bounding box center [203, 232] width 33 height 25
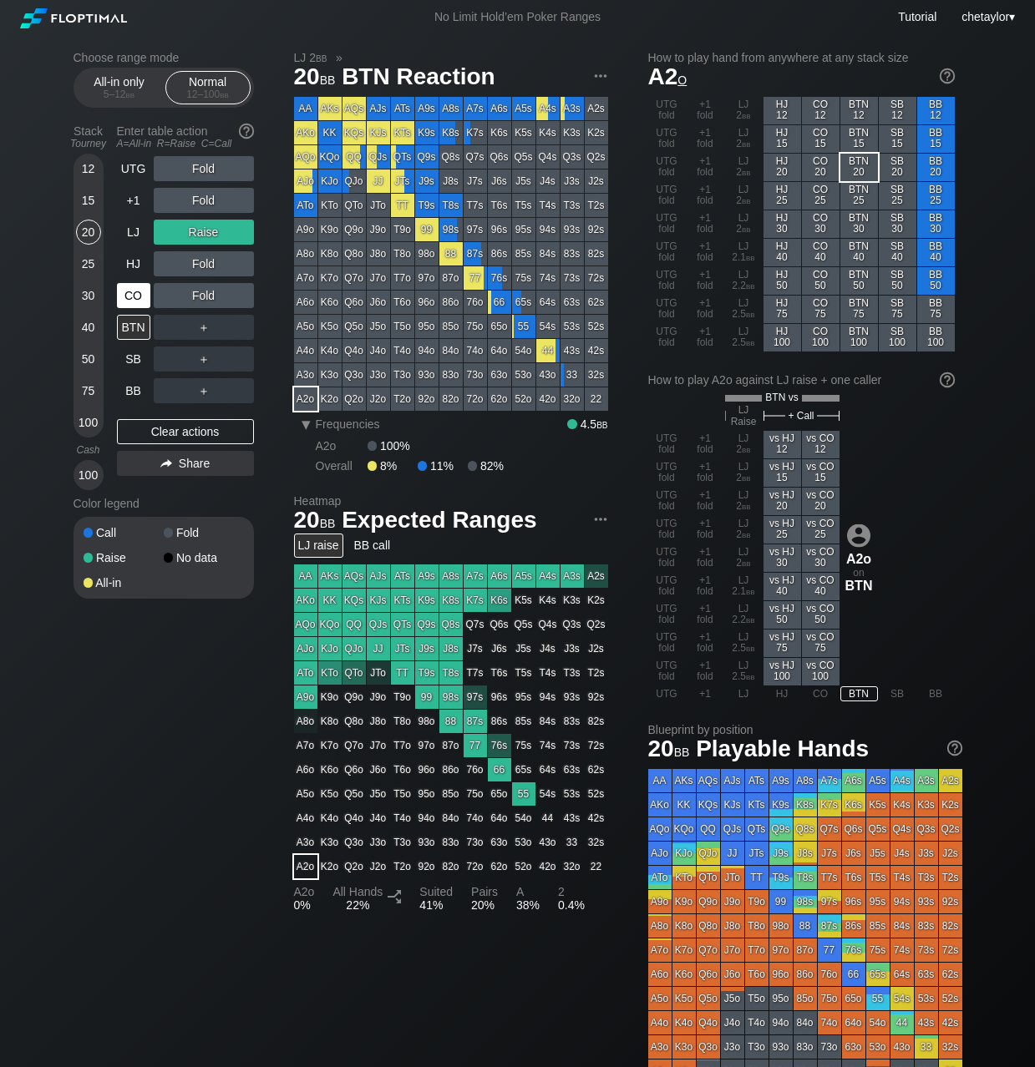
click at [134, 297] on div "CO" at bounding box center [133, 295] width 33 height 25
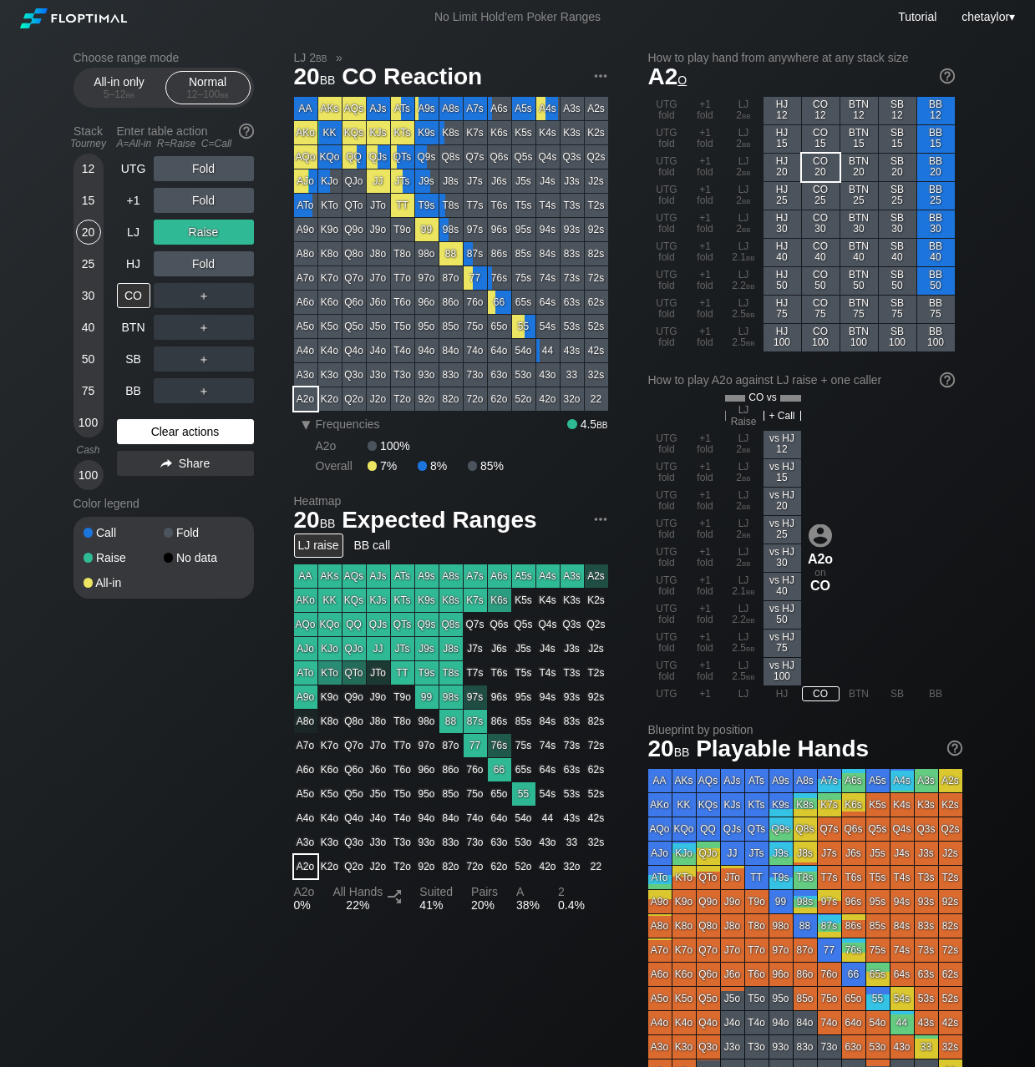
click at [156, 423] on div "Clear actions" at bounding box center [185, 431] width 137 height 25
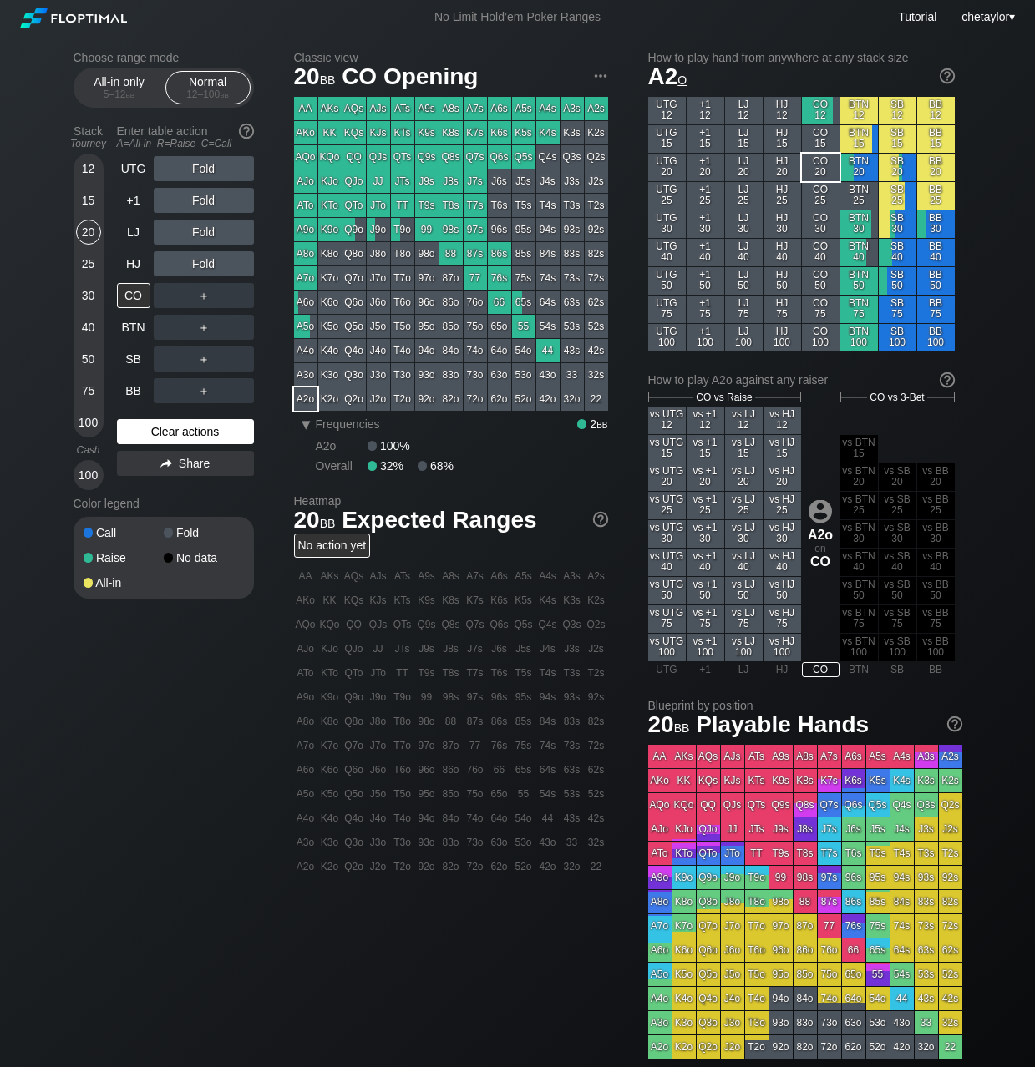
click at [156, 423] on div "Clear actions" at bounding box center [185, 431] width 137 height 25
click at [90, 200] on div "15" at bounding box center [88, 200] width 25 height 25
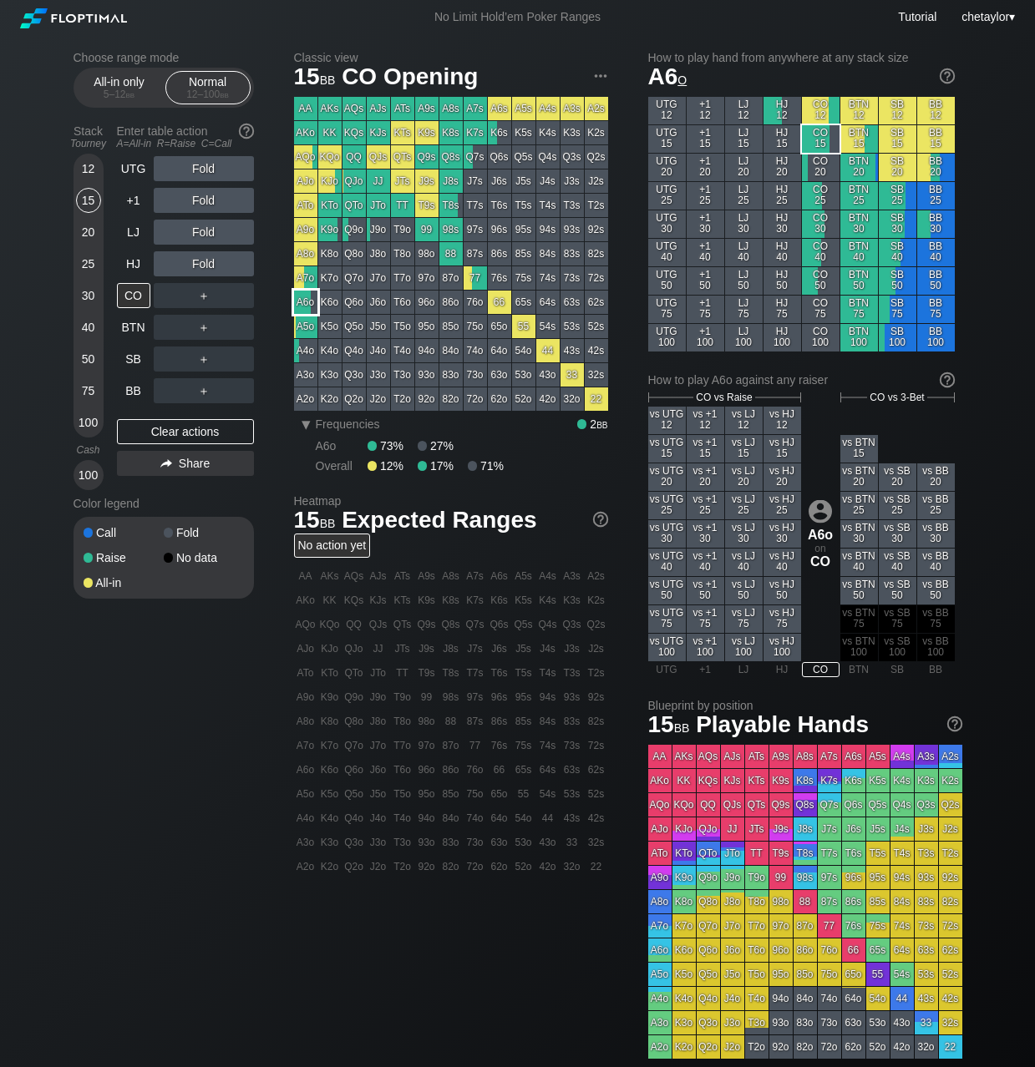
click at [312, 307] on div "A6o" at bounding box center [305, 302] width 23 height 23
click at [205, 264] on div "R ✕" at bounding box center [203, 263] width 33 height 25
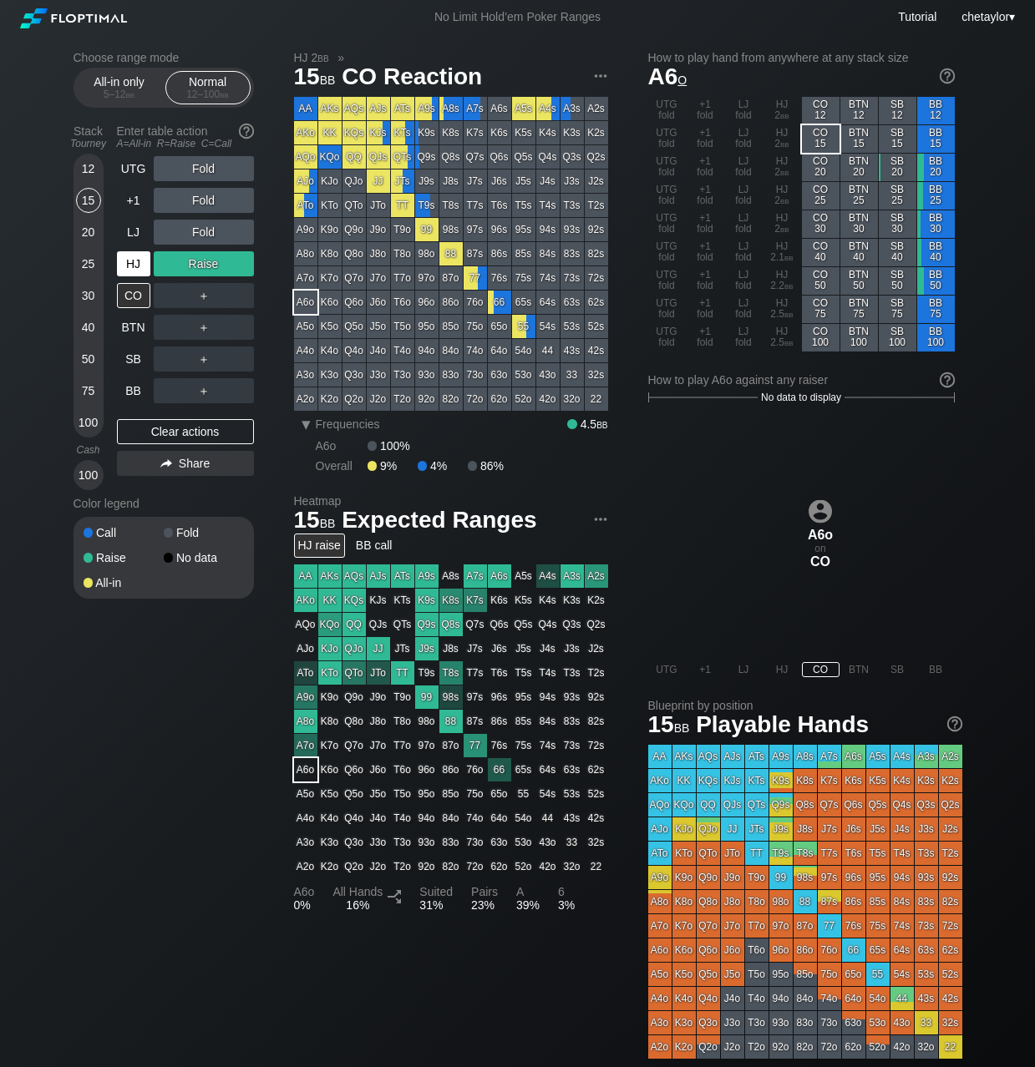
click at [133, 256] on div "HJ" at bounding box center [133, 263] width 33 height 25
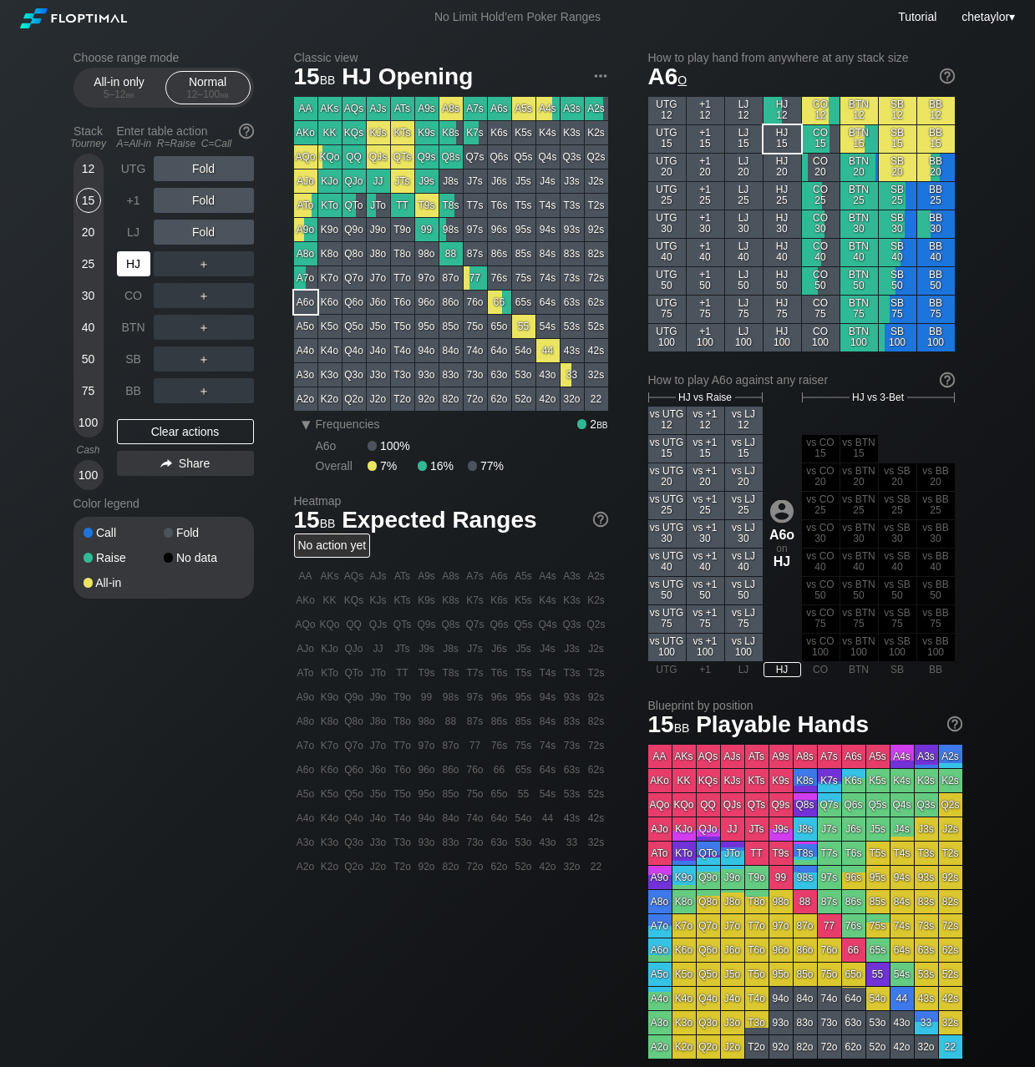
click at [133, 256] on div "HJ" at bounding box center [133, 263] width 33 height 25
click at [160, 431] on div "Clear actions" at bounding box center [185, 431] width 137 height 25
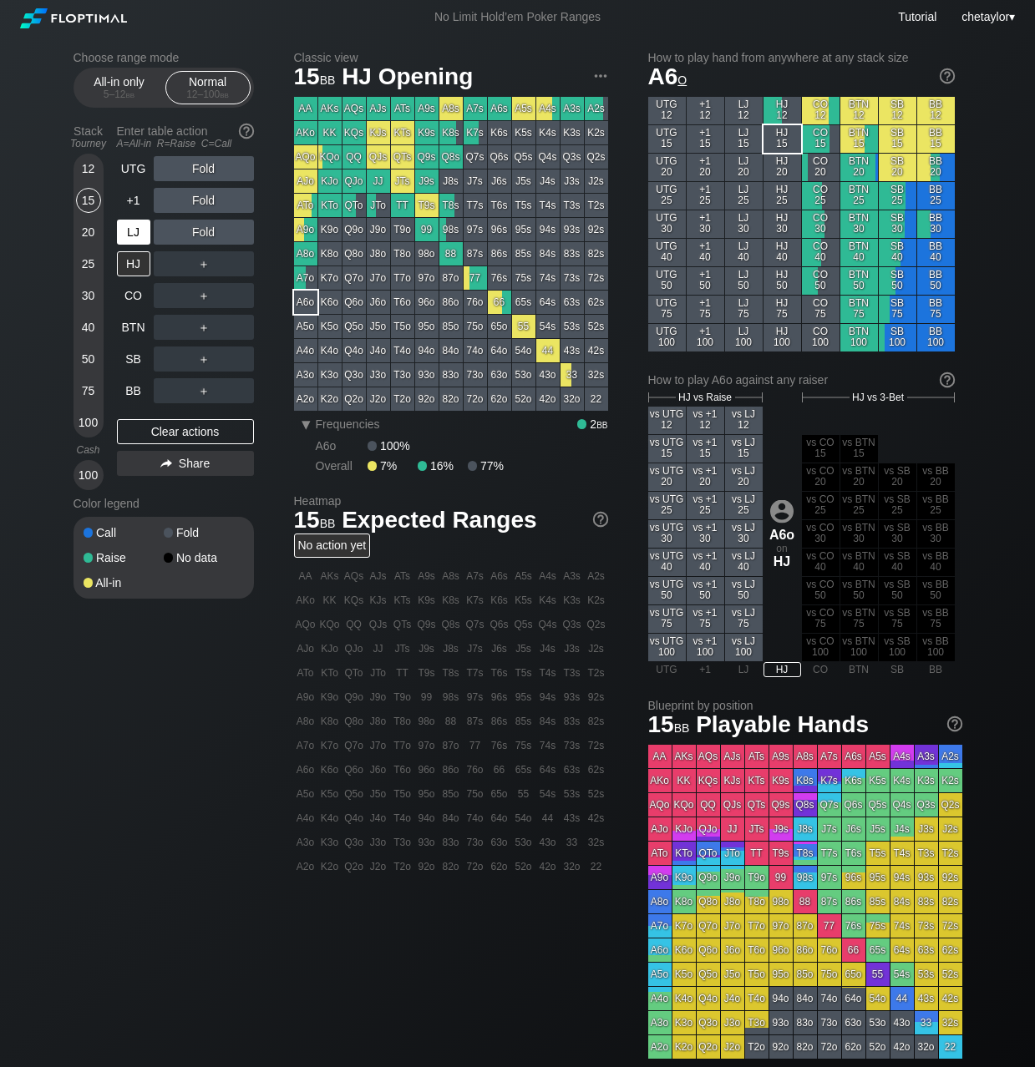
click at [138, 236] on div "LJ" at bounding box center [133, 232] width 33 height 25
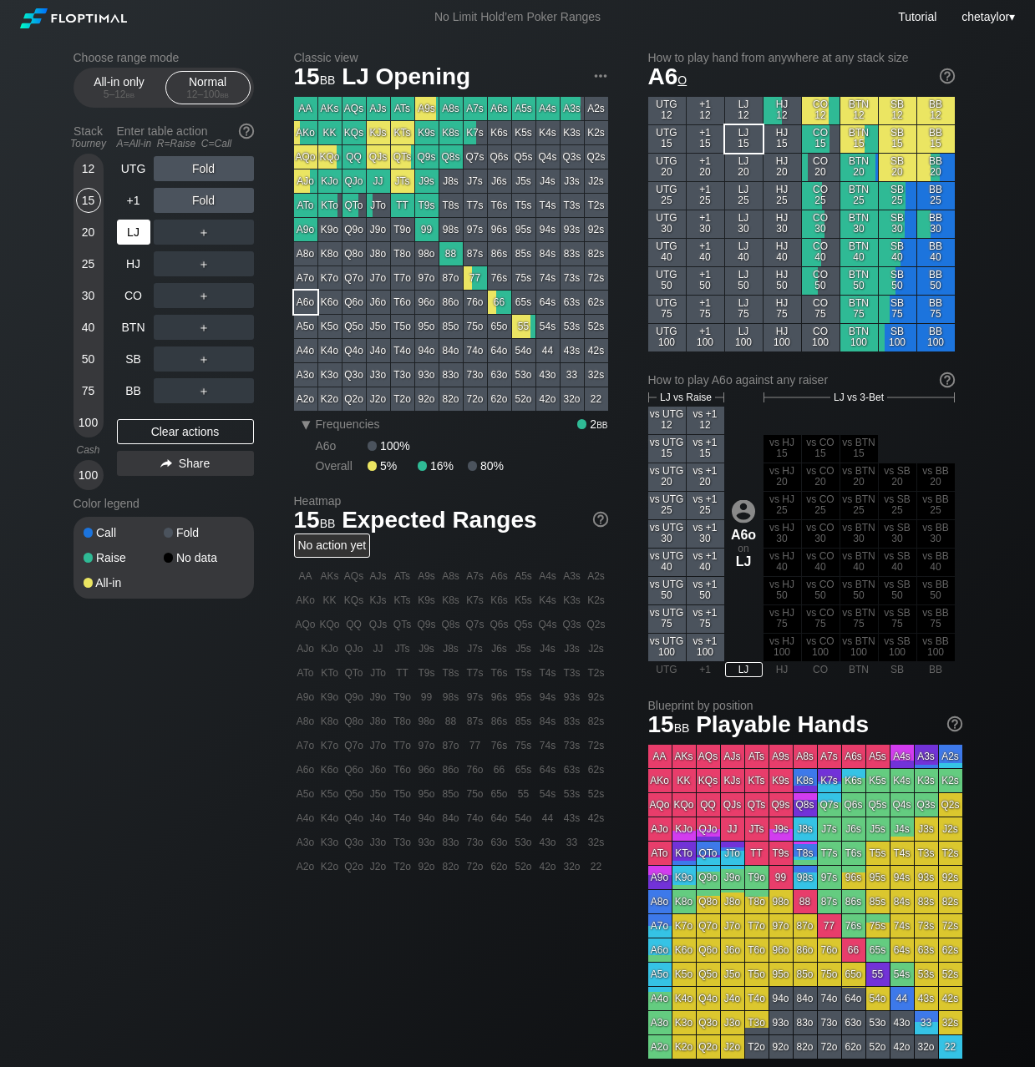
click at [138, 236] on div "LJ" at bounding box center [133, 232] width 33 height 25
click at [134, 198] on div "+1" at bounding box center [133, 200] width 33 height 25
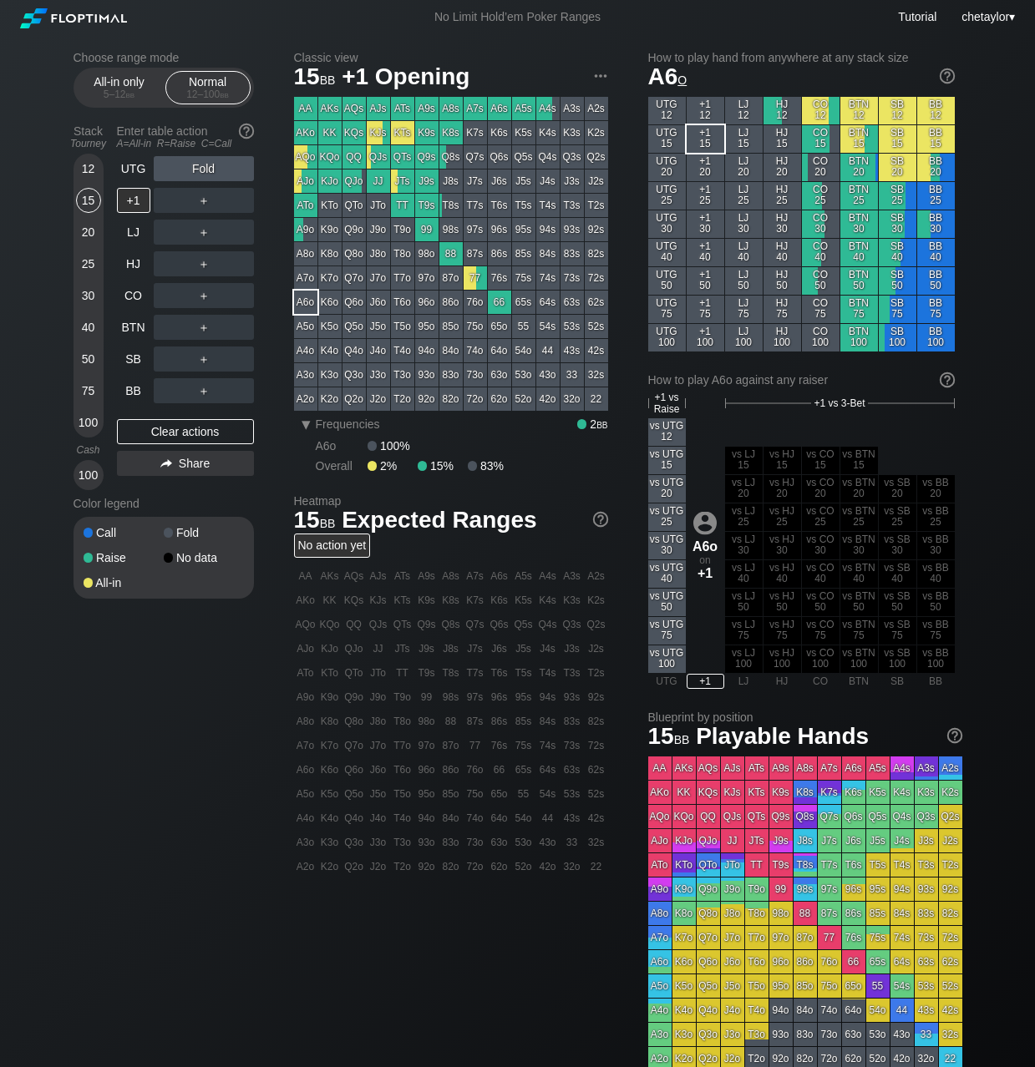
click at [332, 180] on div "KJo" at bounding box center [329, 181] width 23 height 23
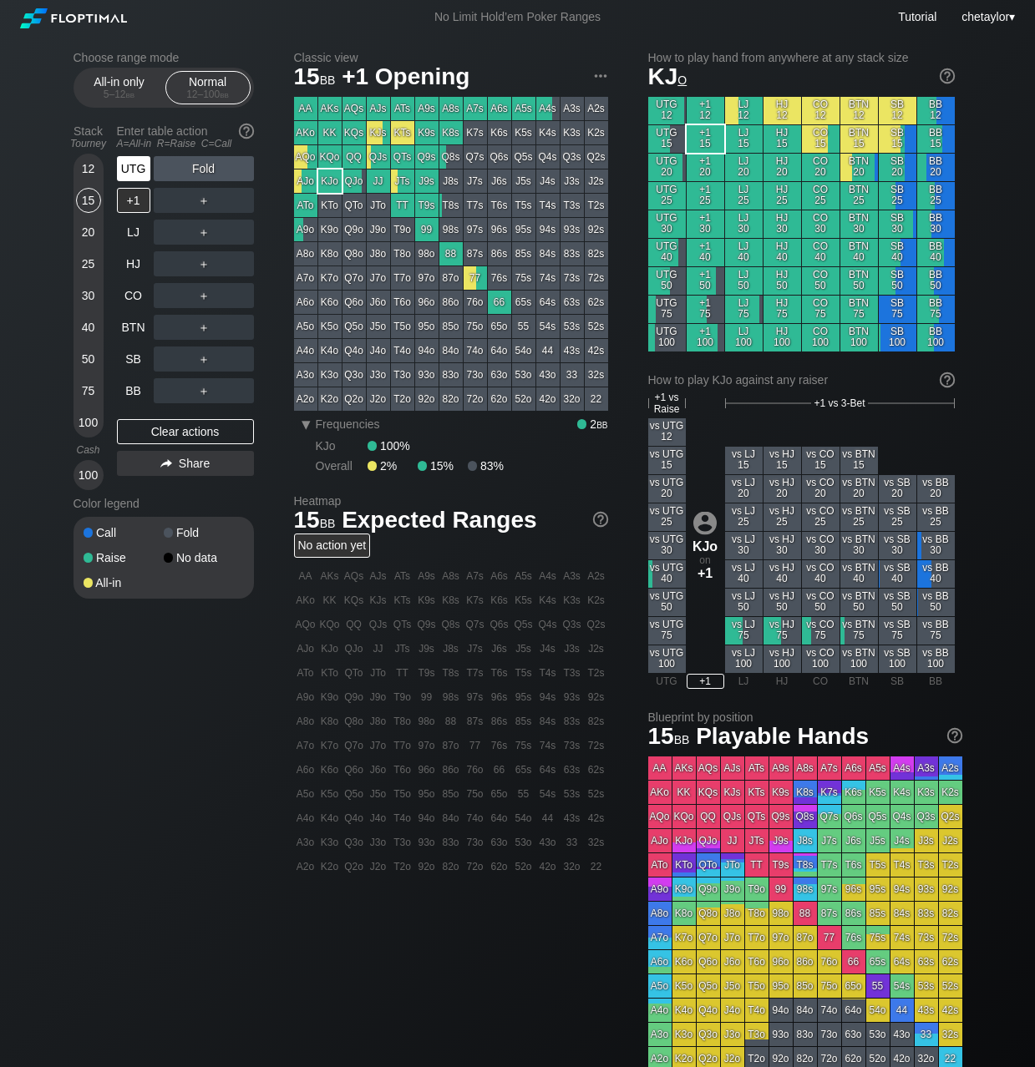
click at [132, 170] on div "UTG" at bounding box center [133, 168] width 33 height 25
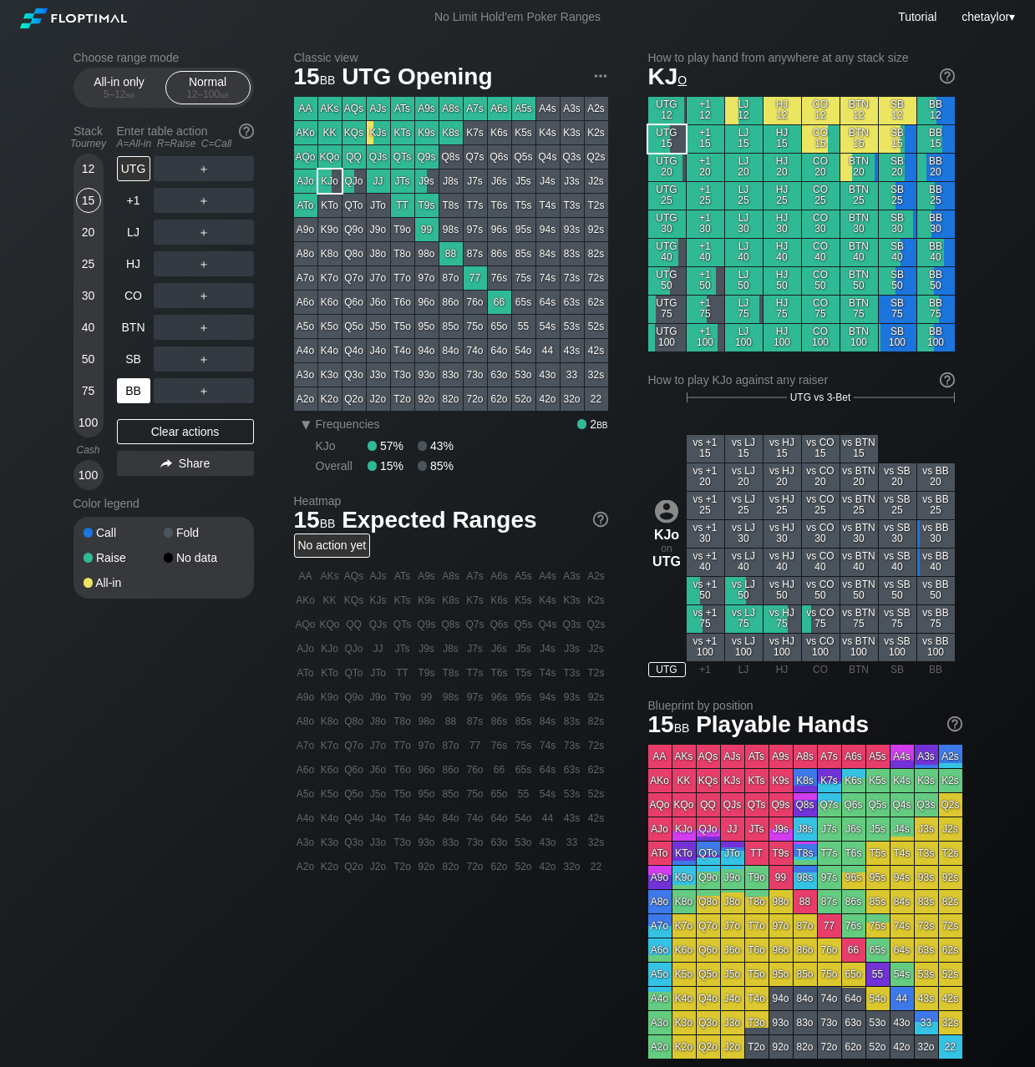
click at [129, 393] on div "BB" at bounding box center [133, 390] width 33 height 25
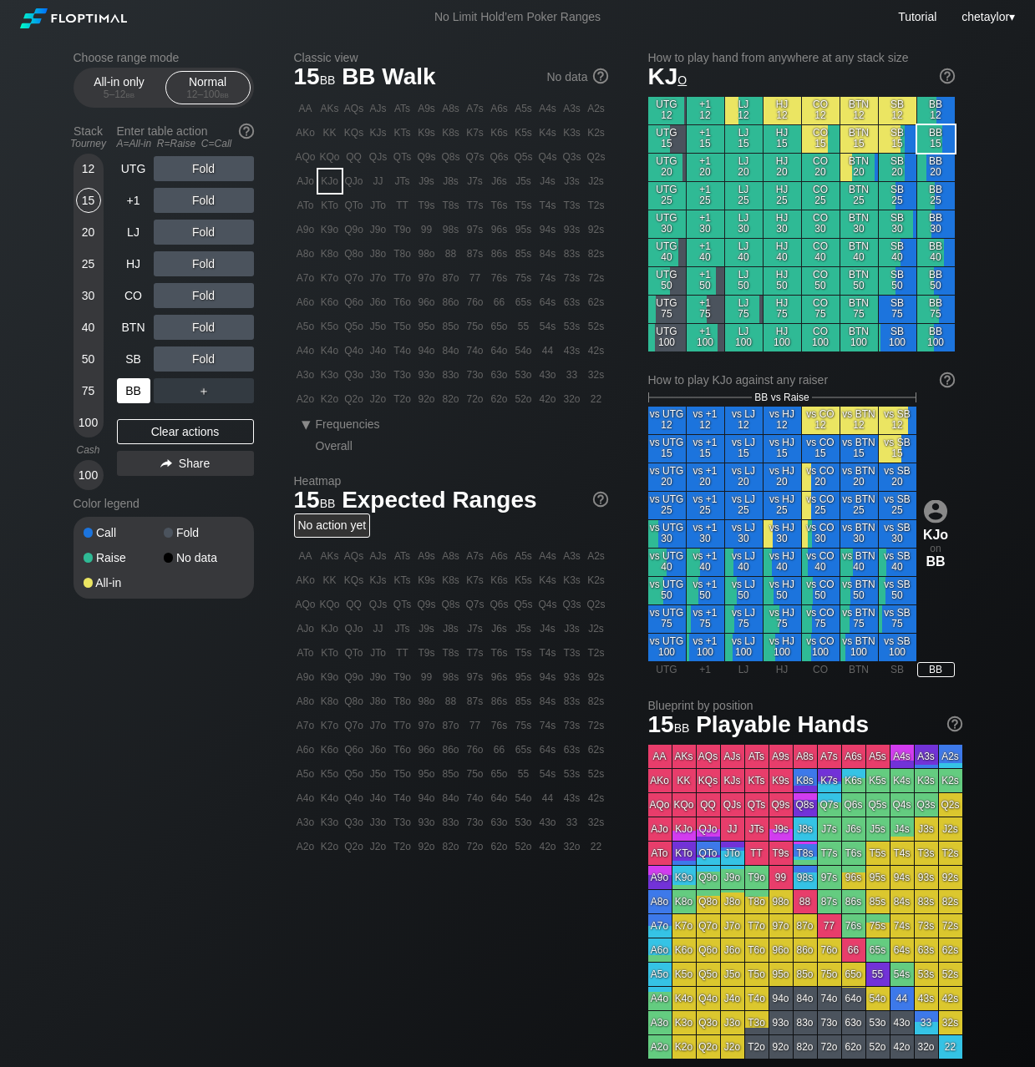
click at [129, 393] on div "BB" at bounding box center [133, 390] width 33 height 25
click at [150, 424] on div "Clear actions" at bounding box center [185, 431] width 137 height 25
click at [122, 107] on div "All-in only 5 – 12 bb Normal 12 – 100 bb" at bounding box center [164, 88] width 180 height 40
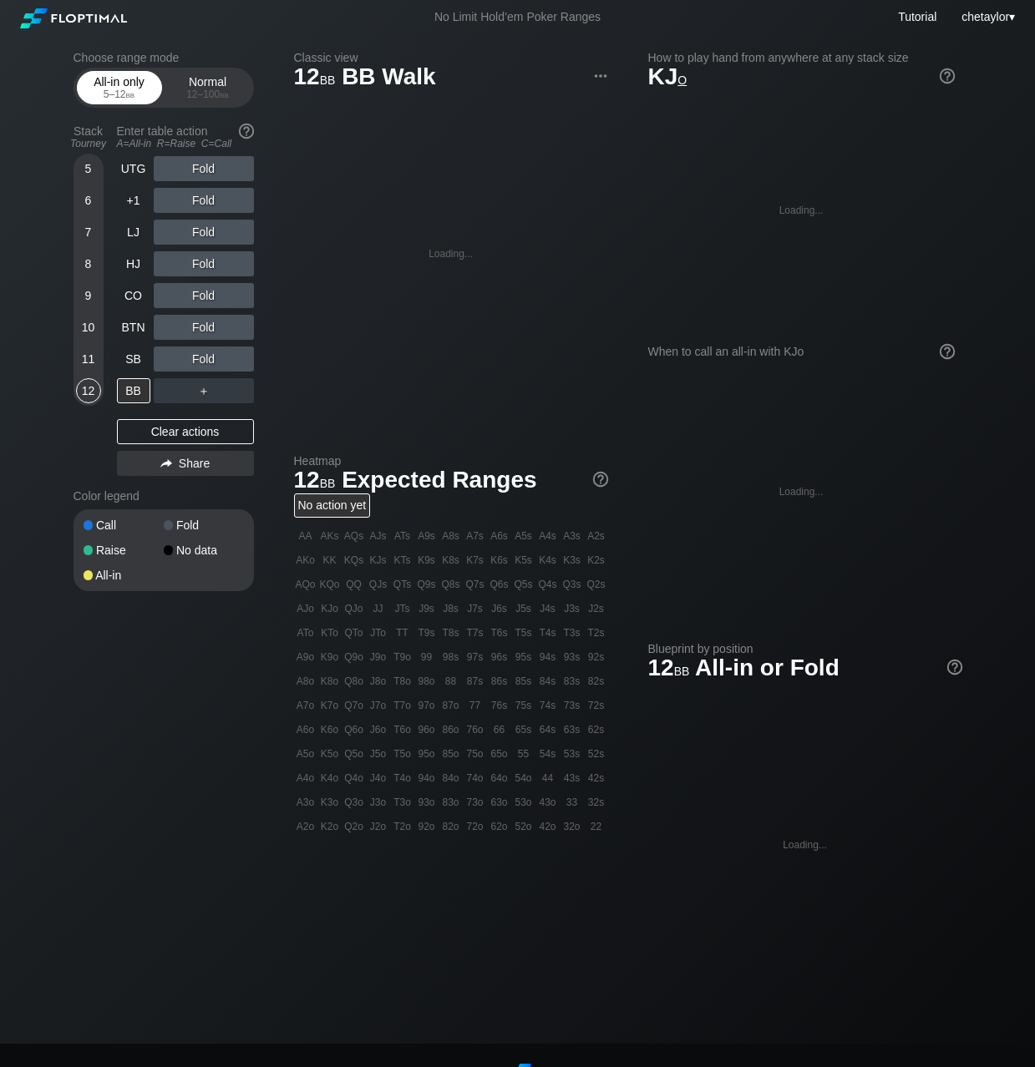
click at [119, 94] on div "5 – 12 bb" at bounding box center [119, 95] width 70 height 12
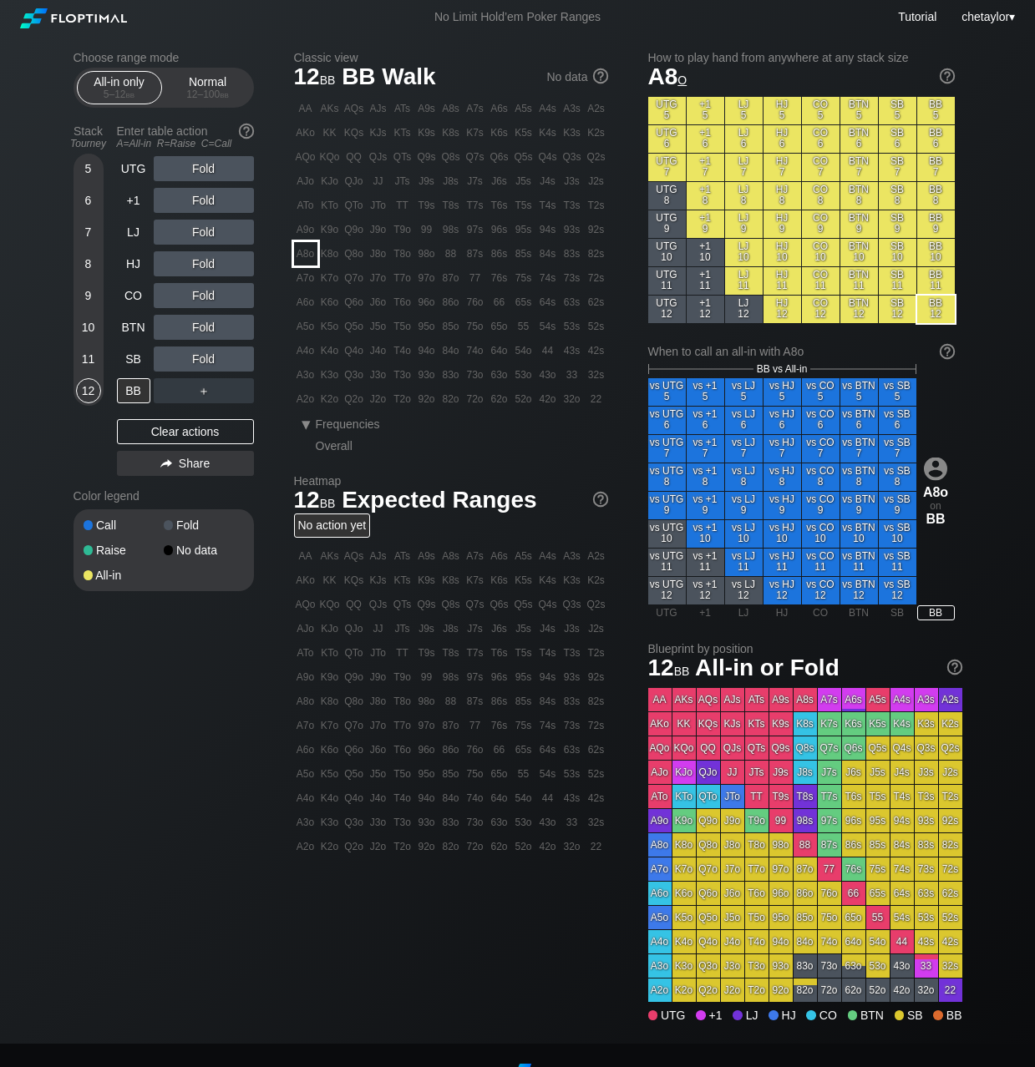
click at [310, 258] on div "A8o" at bounding box center [305, 253] width 23 height 23
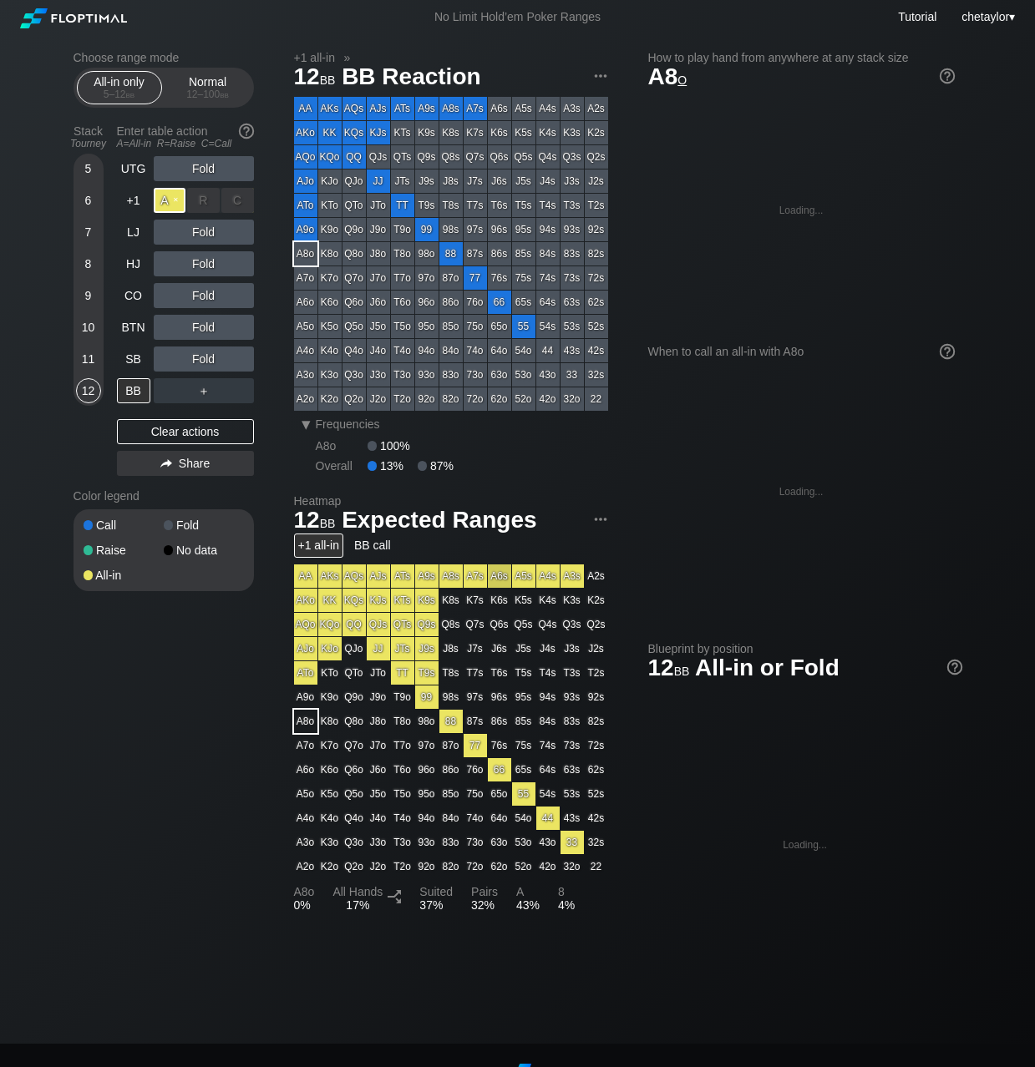
click at [172, 200] on div "A ✕" at bounding box center [170, 200] width 33 height 25
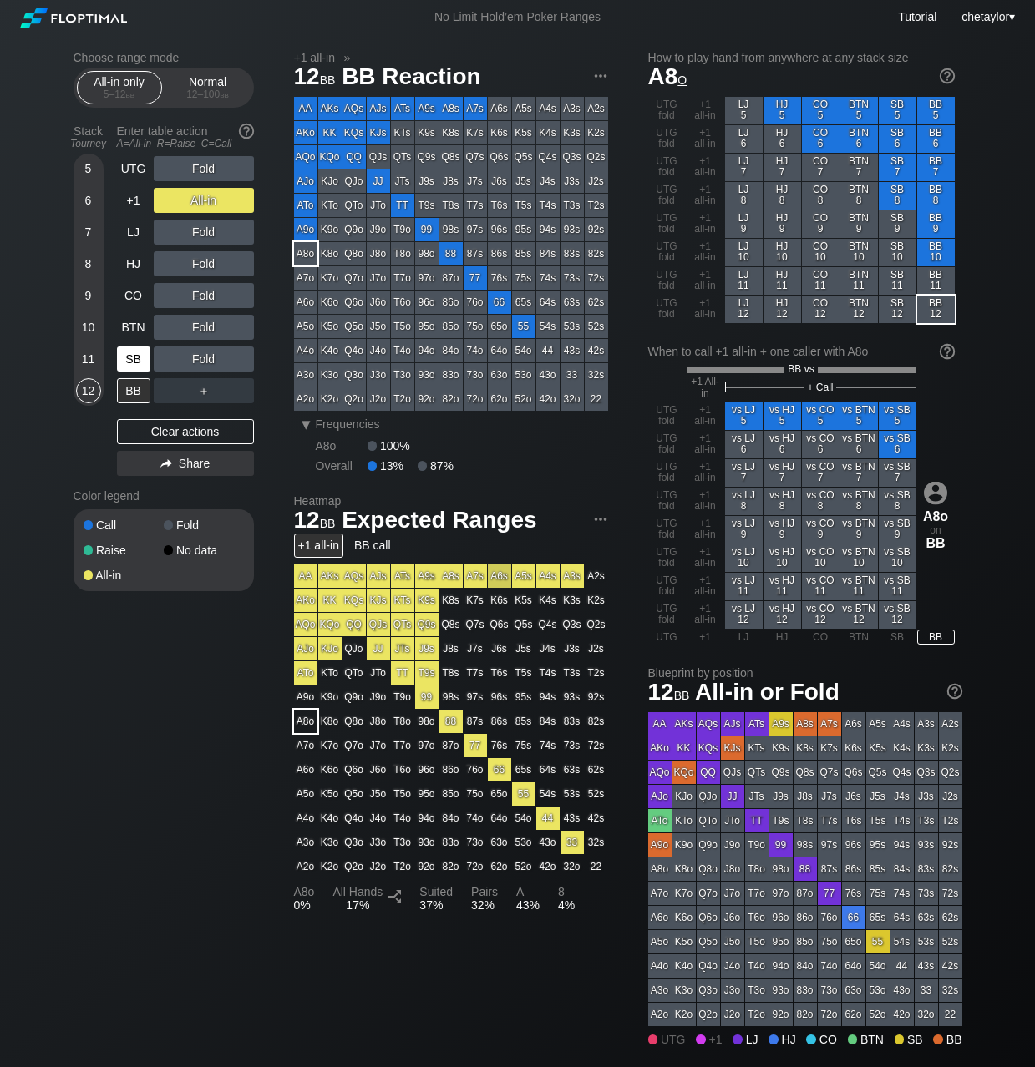
click at [139, 353] on div "SB" at bounding box center [133, 359] width 33 height 25
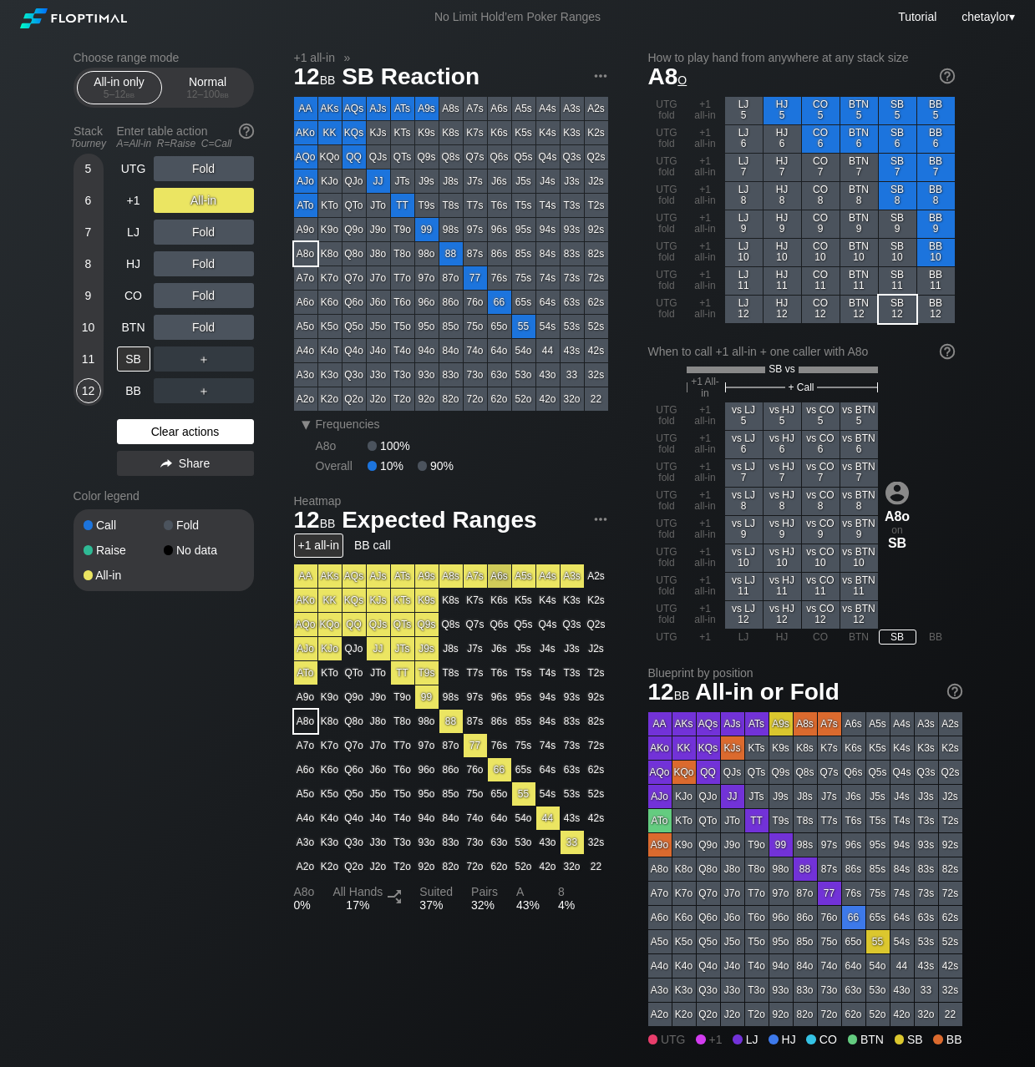
click at [146, 428] on div "Clear actions" at bounding box center [185, 431] width 137 height 25
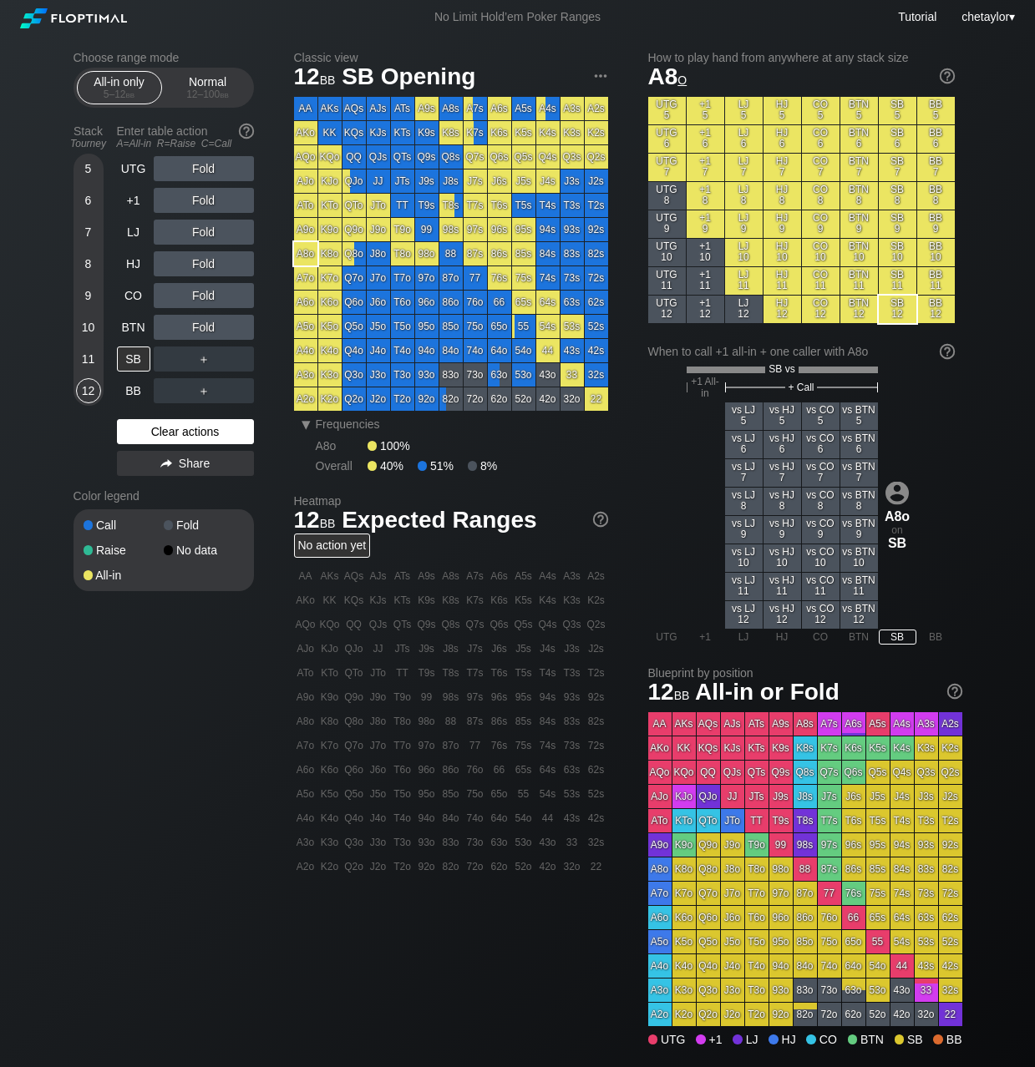
click at [146, 428] on div "Clear actions" at bounding box center [185, 431] width 137 height 25
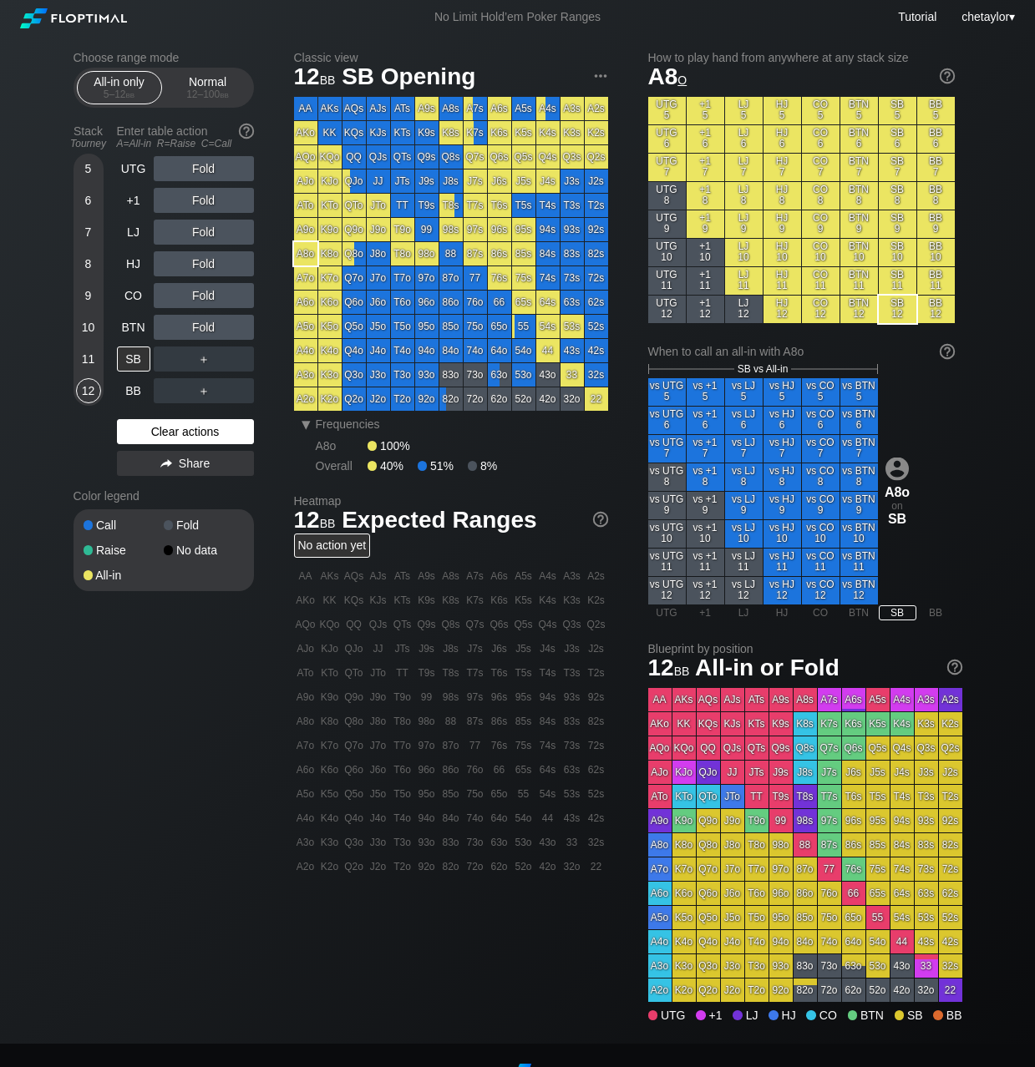
click at [146, 428] on div "Clear actions" at bounding box center [185, 431] width 137 height 25
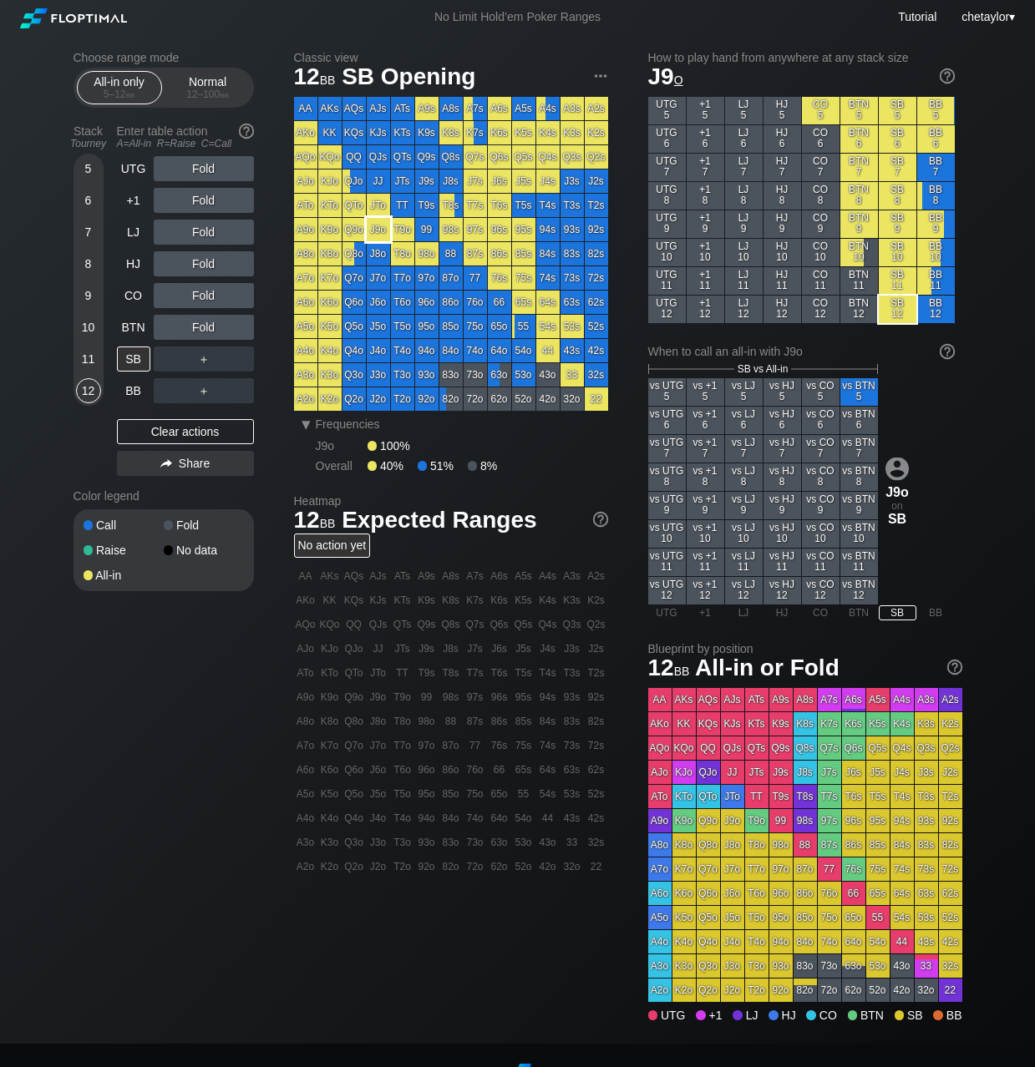
click at [378, 236] on div "J9o" at bounding box center [378, 229] width 23 height 23
click at [210, 99] on div "12 – 100 bb" at bounding box center [208, 95] width 70 height 12
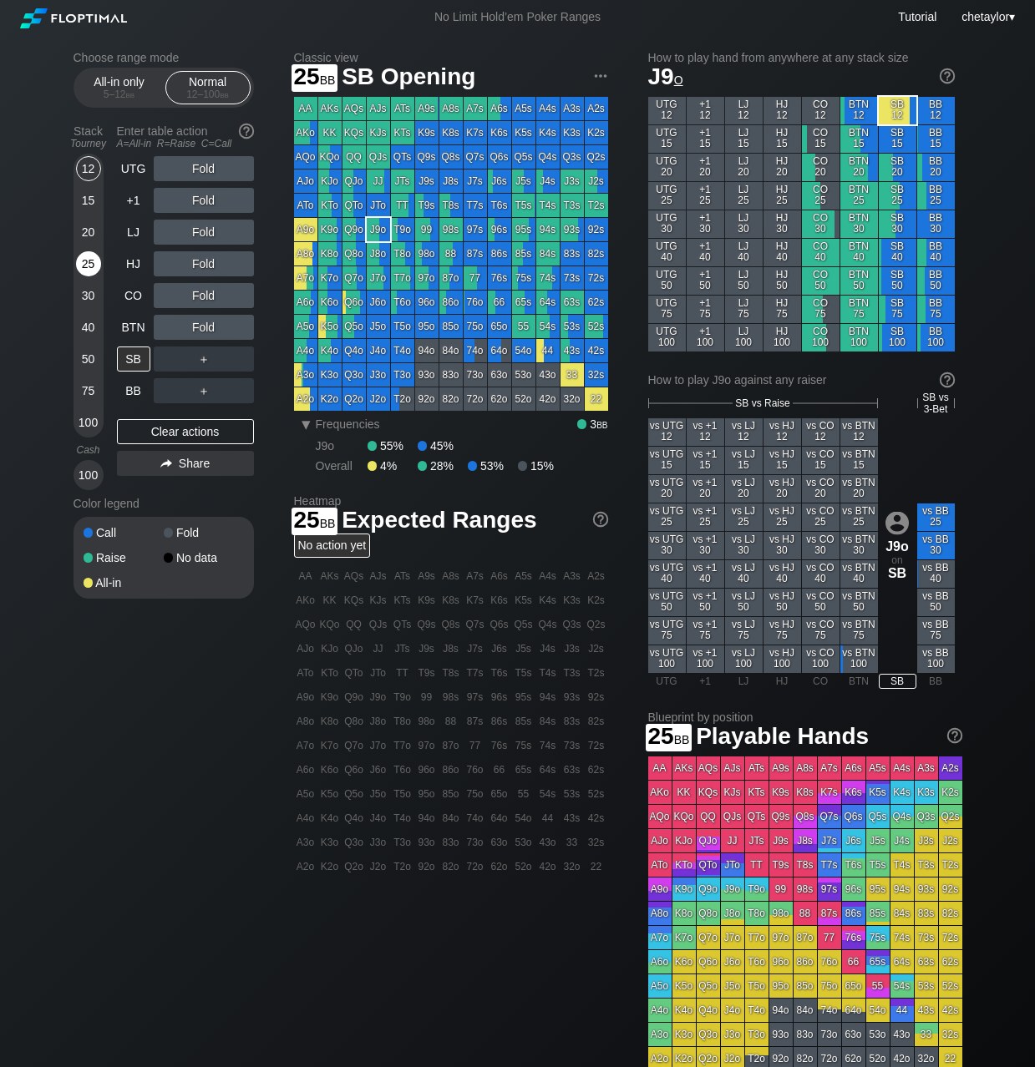
click at [85, 261] on div "25" at bounding box center [88, 263] width 25 height 25
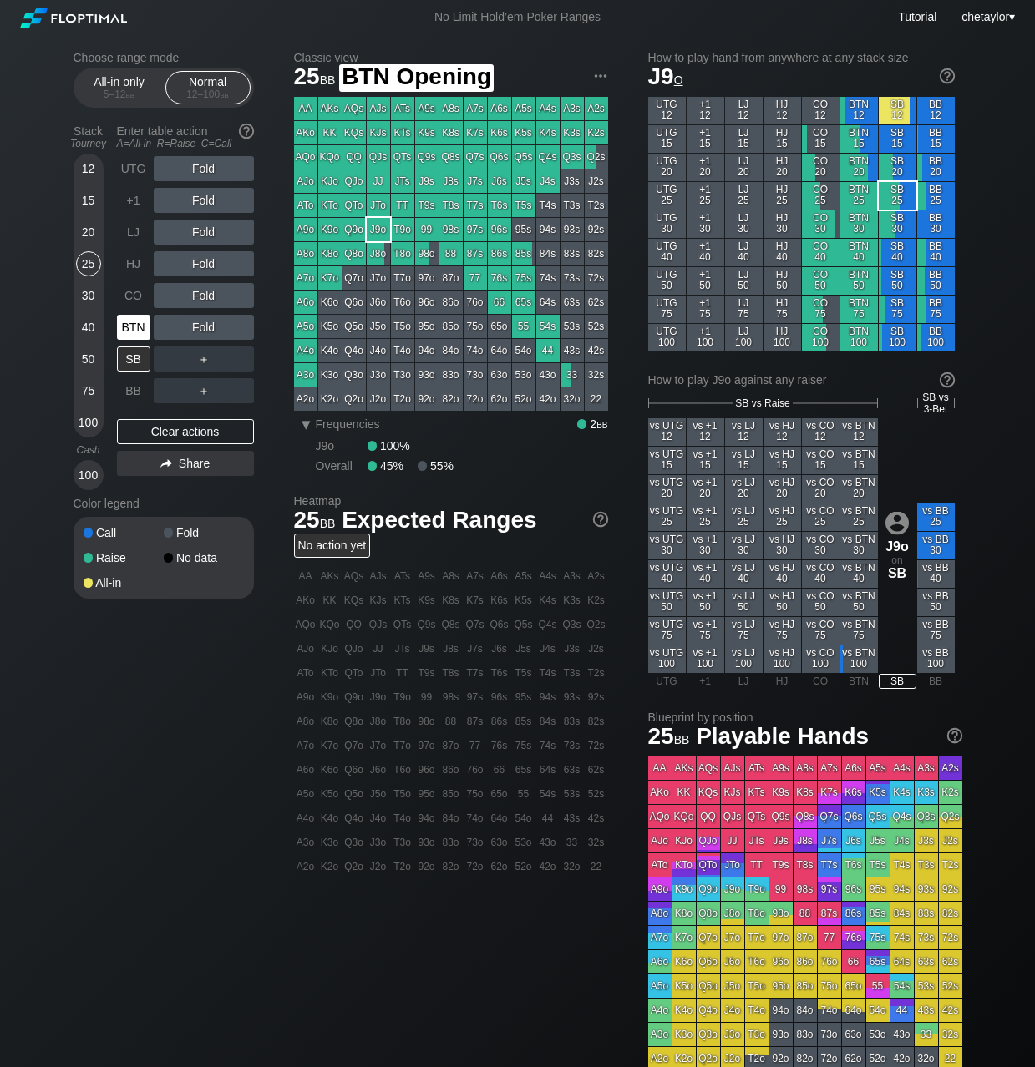
click at [127, 338] on div "BTN" at bounding box center [133, 327] width 33 height 25
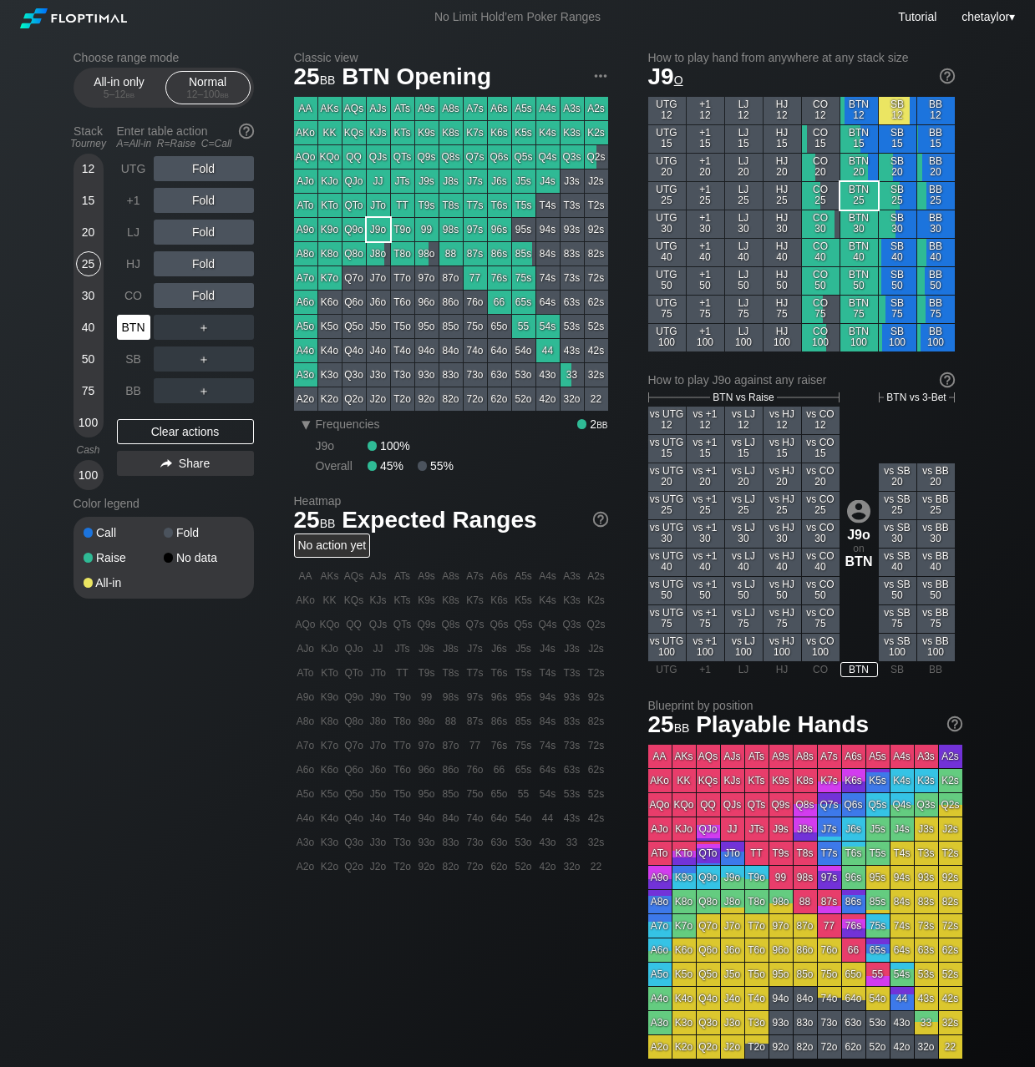
click at [127, 338] on div "BTN" at bounding box center [133, 327] width 33 height 25
click at [164, 428] on div "Clear actions" at bounding box center [185, 431] width 137 height 25
click at [139, 288] on div "CO" at bounding box center [133, 295] width 33 height 25
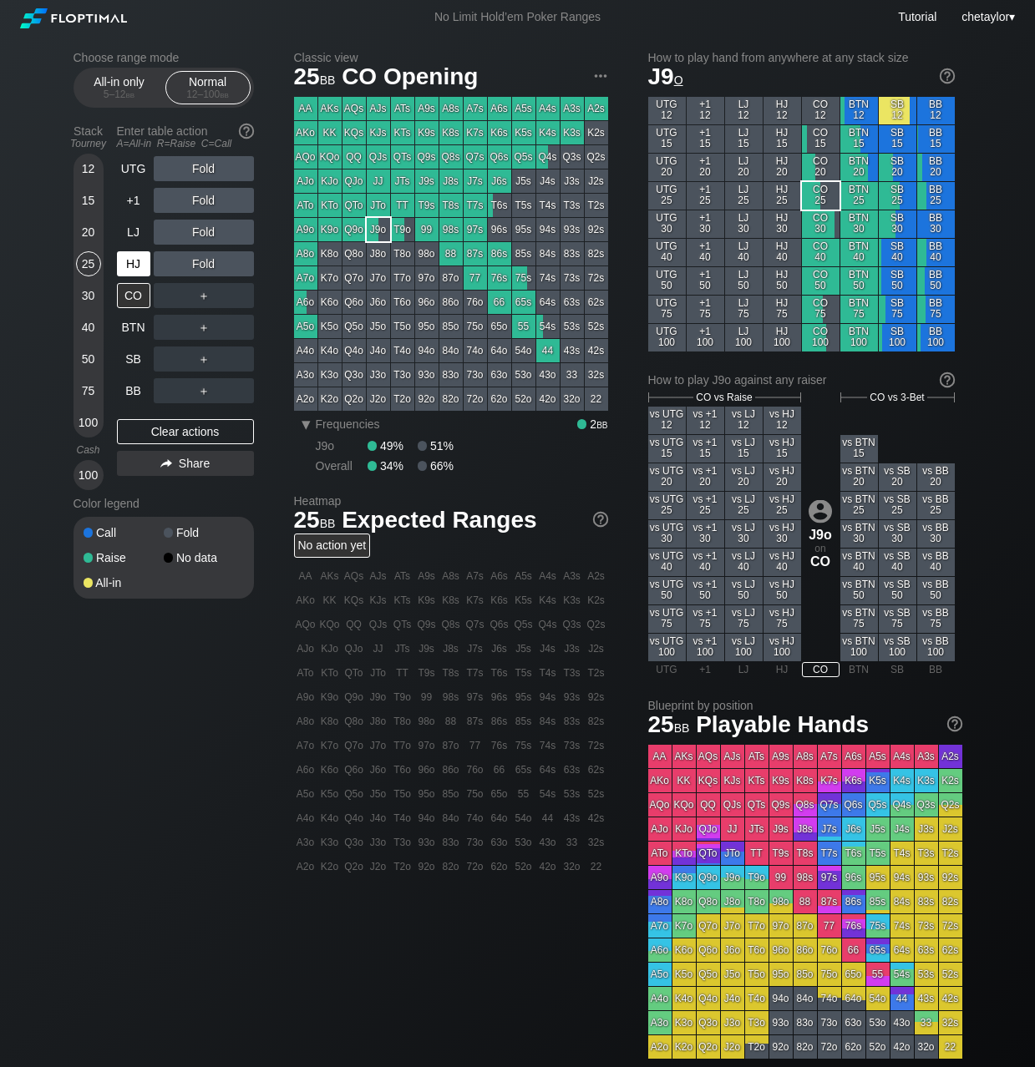
click at [134, 261] on div "HJ" at bounding box center [133, 263] width 33 height 25
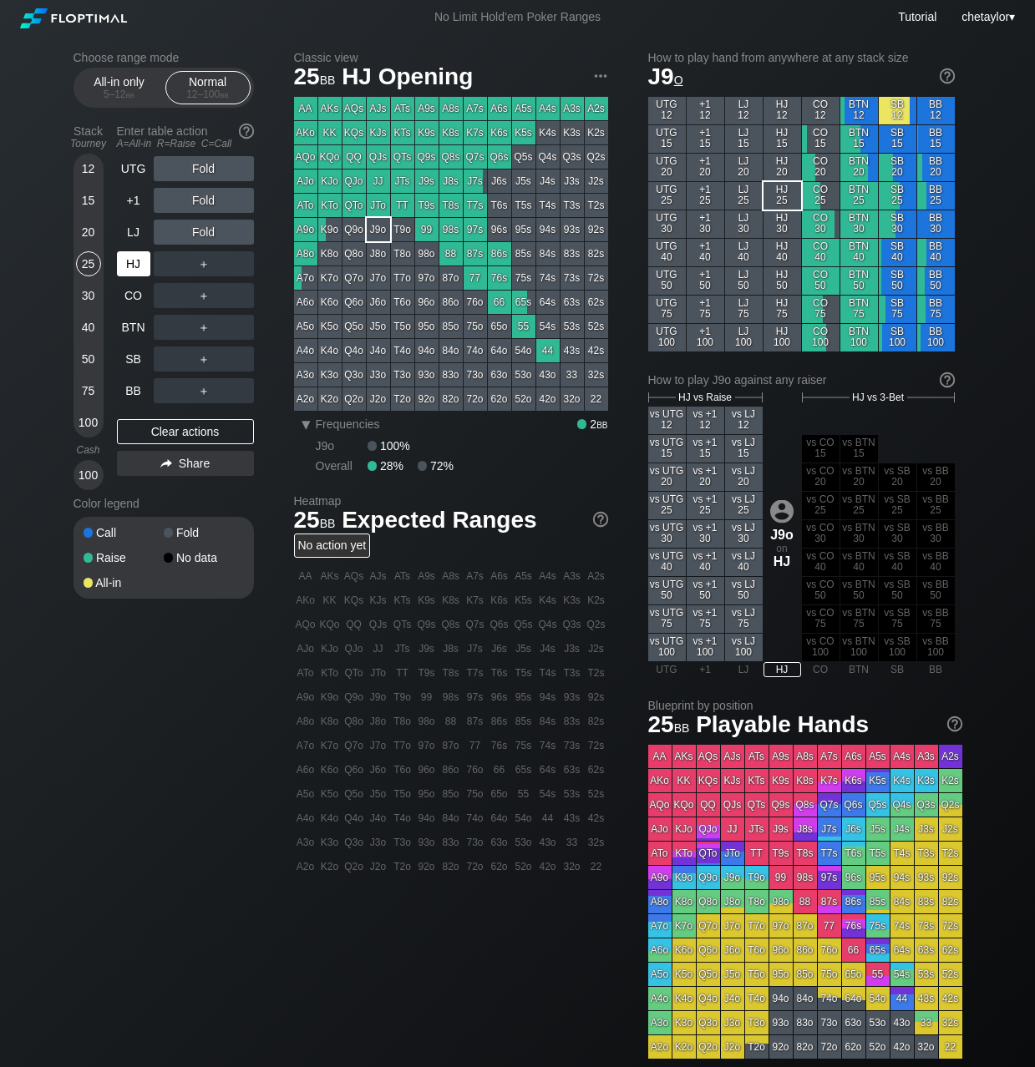
click at [134, 261] on div "HJ" at bounding box center [133, 263] width 33 height 25
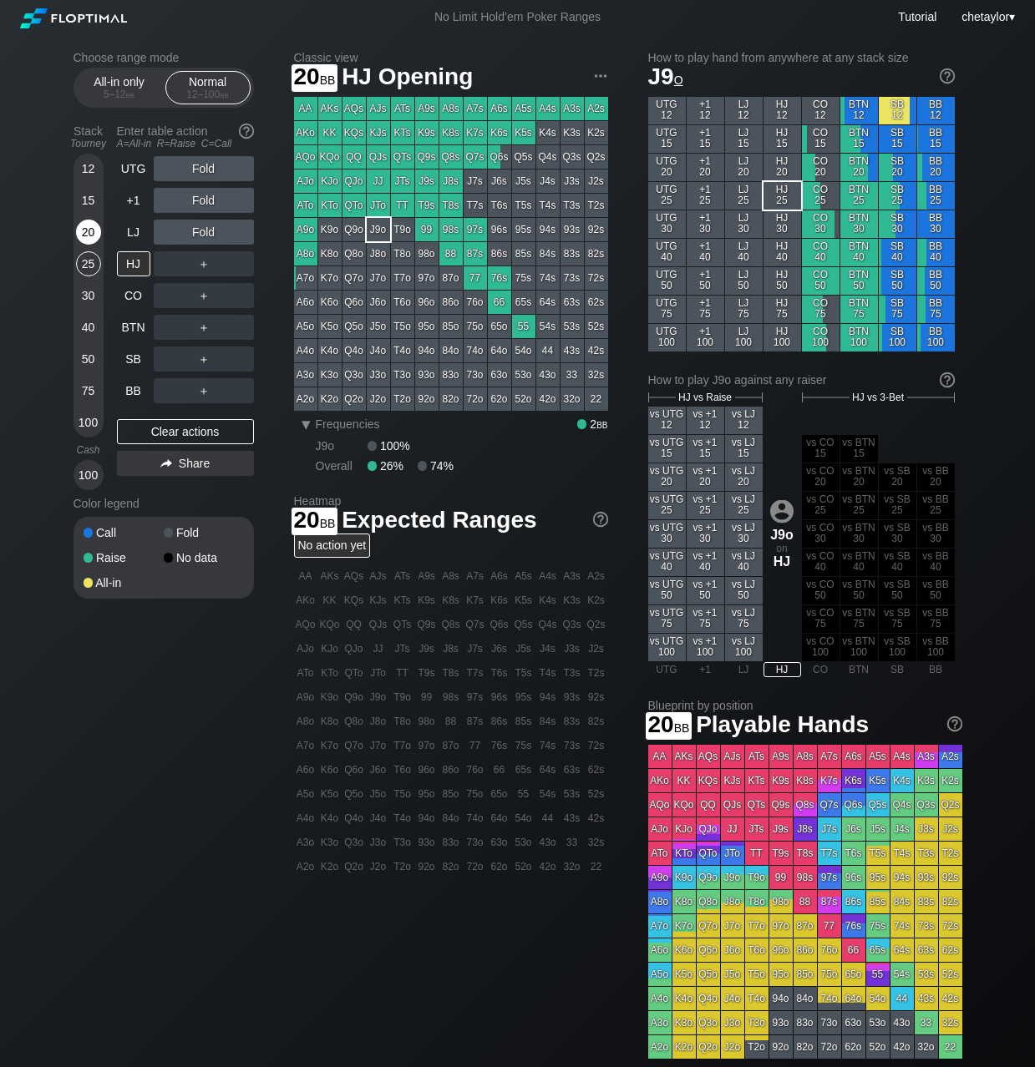
click at [90, 231] on div "20" at bounding box center [88, 232] width 25 height 25
click at [134, 229] on div "LJ" at bounding box center [133, 232] width 33 height 25
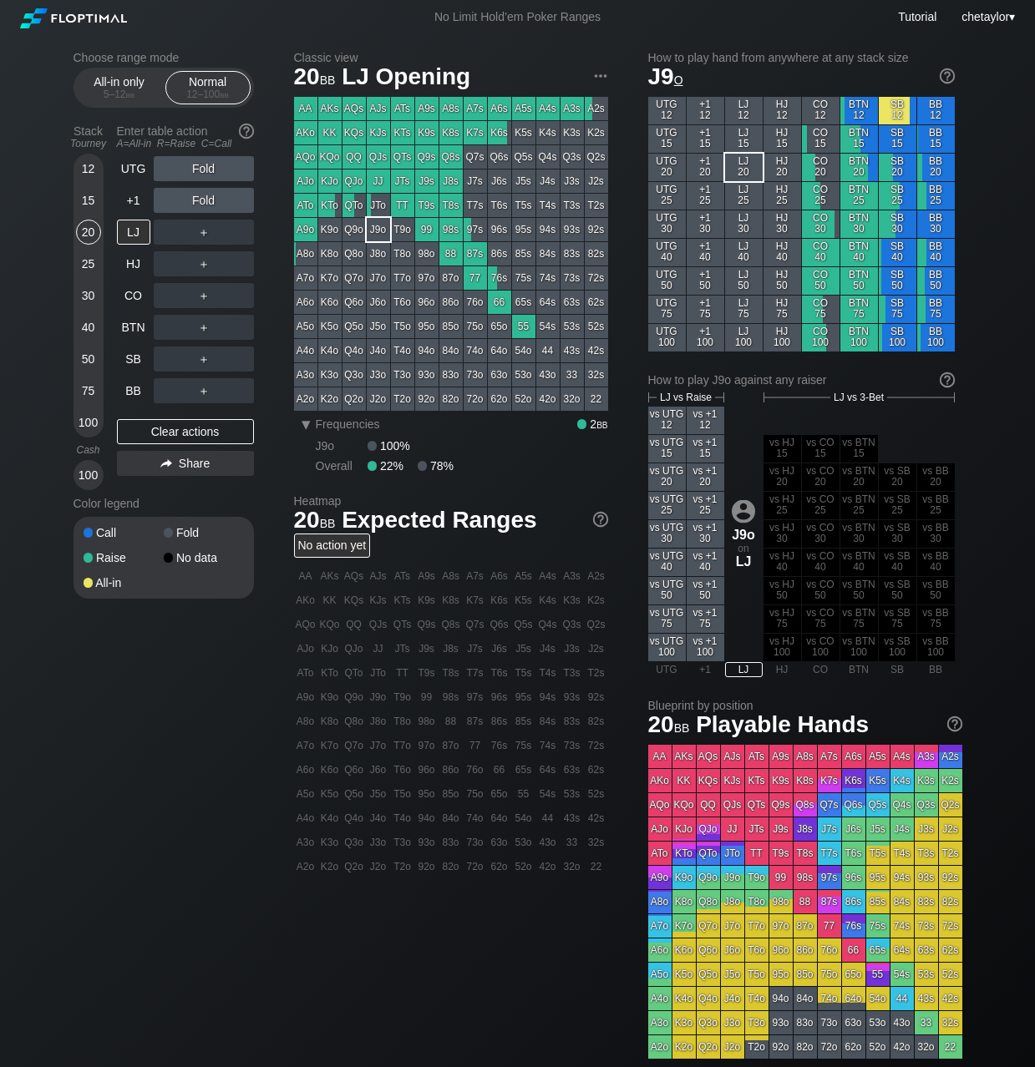
click at [306, 115] on div "AA" at bounding box center [305, 108] width 23 height 23
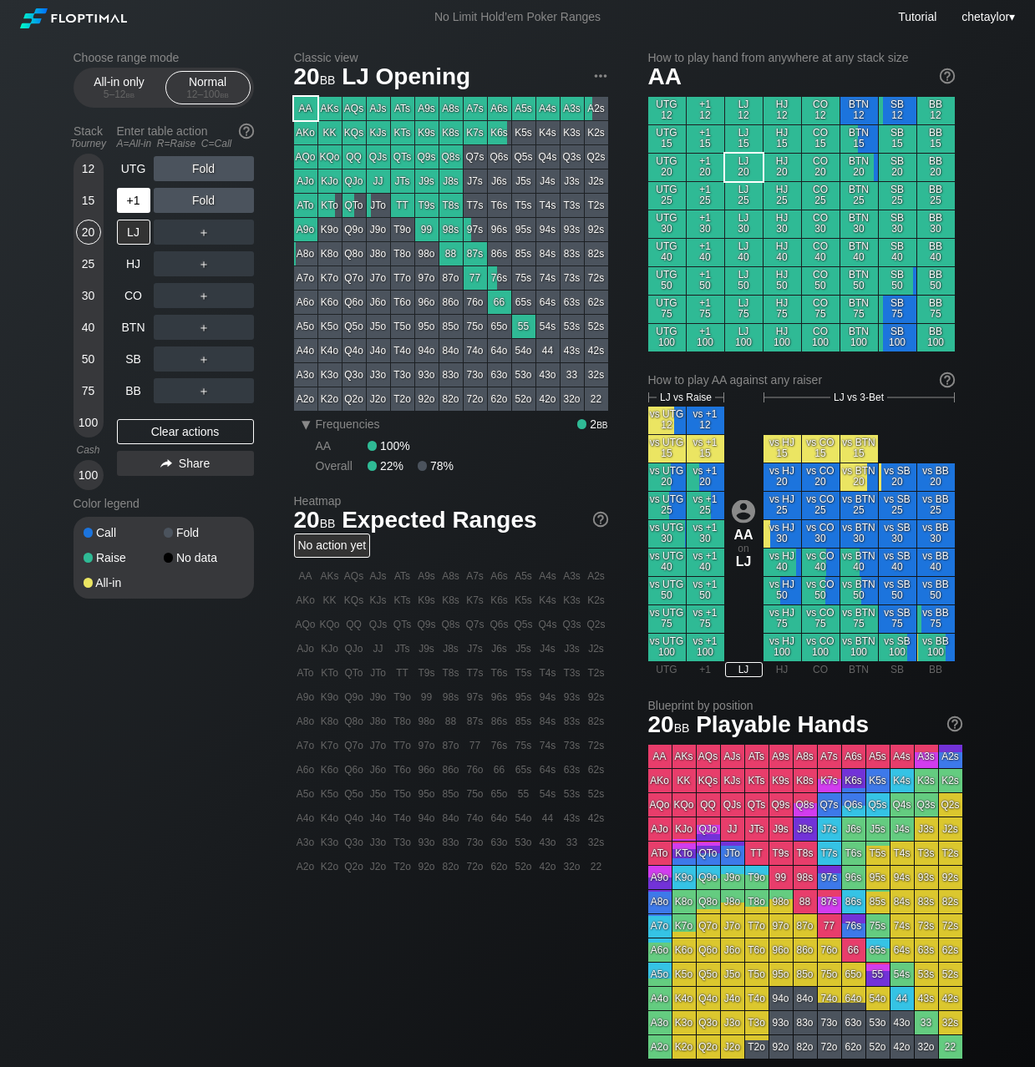
click at [124, 198] on div "+1" at bounding box center [133, 200] width 33 height 25
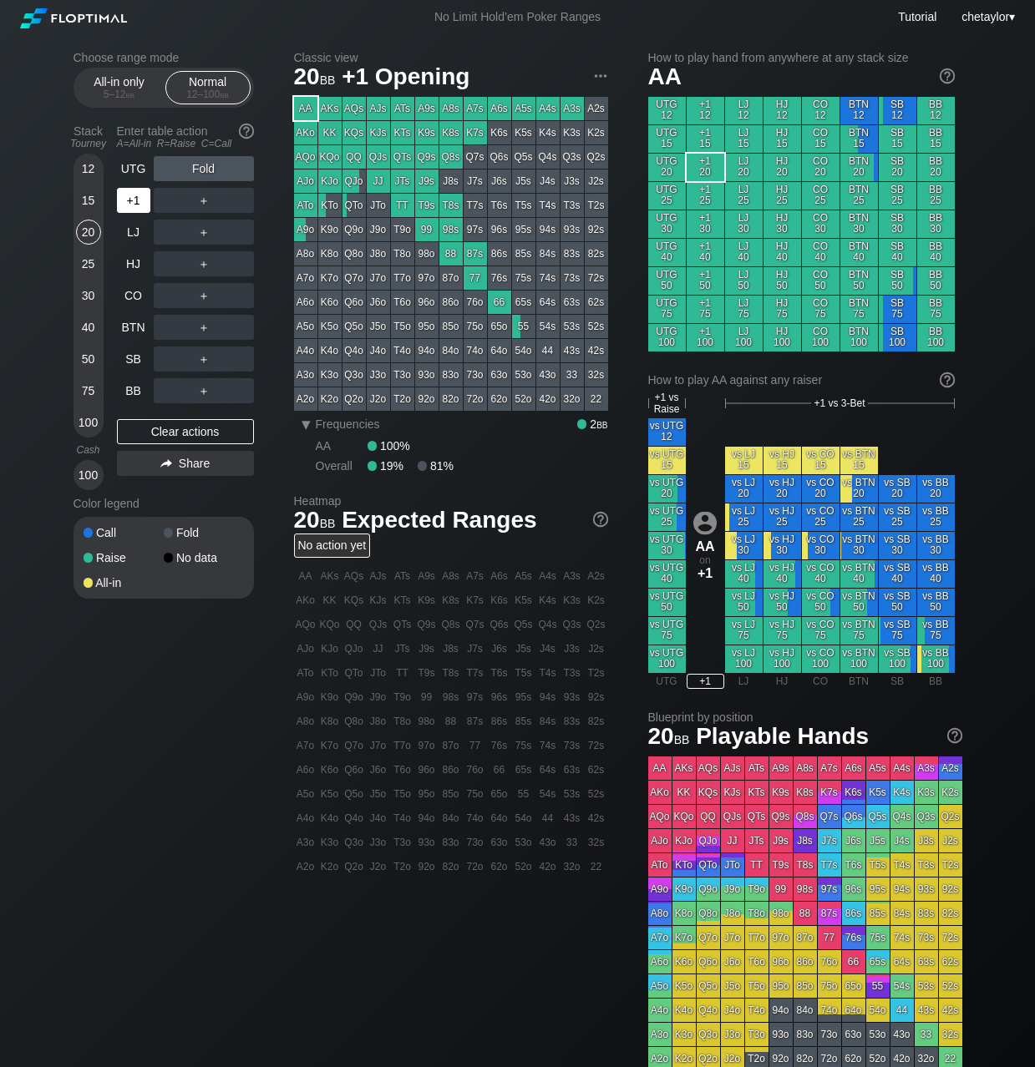
click at [124, 198] on div "+1" at bounding box center [133, 200] width 33 height 25
click at [135, 165] on div "UTG" at bounding box center [133, 168] width 33 height 25
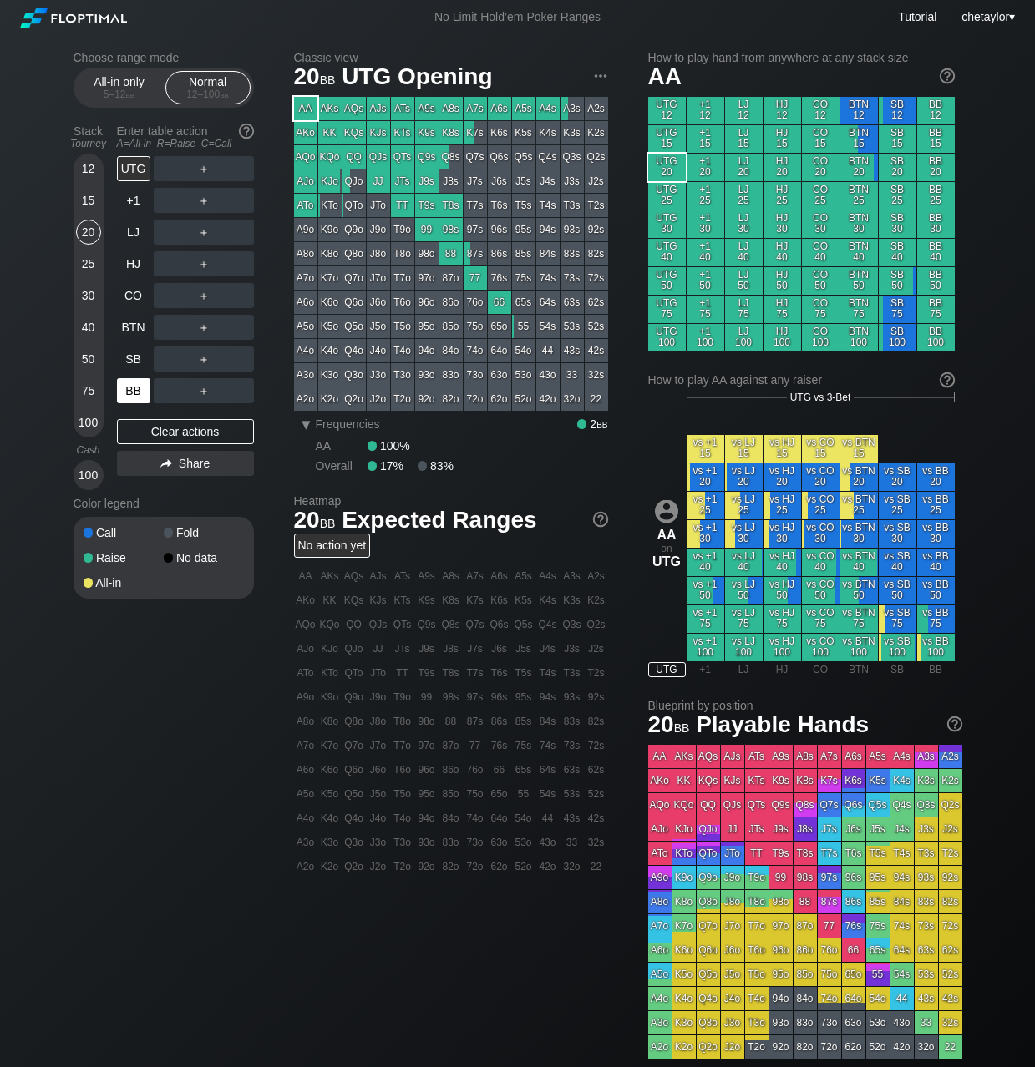
click at [120, 389] on div "BB" at bounding box center [133, 390] width 33 height 25
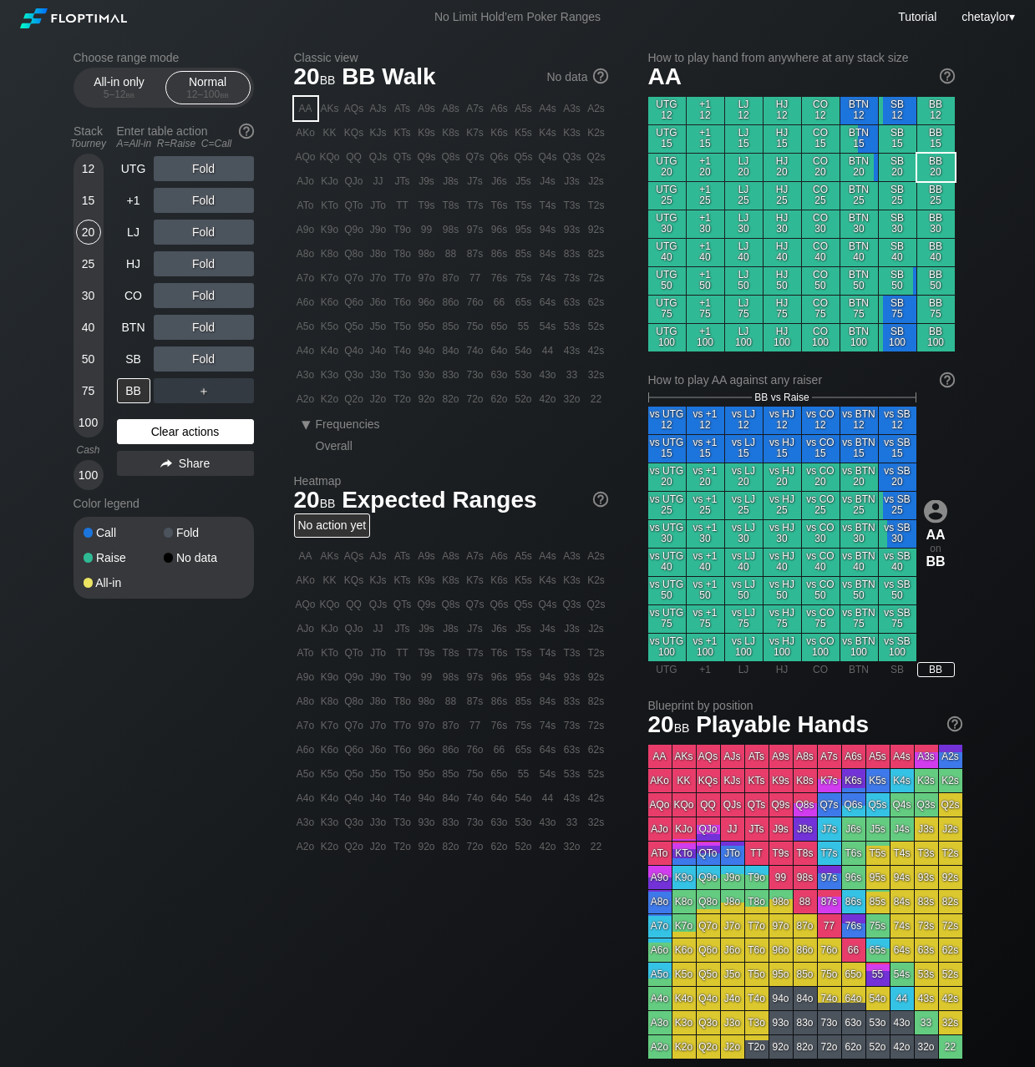
click at [150, 428] on div "Clear actions" at bounding box center [185, 431] width 137 height 25
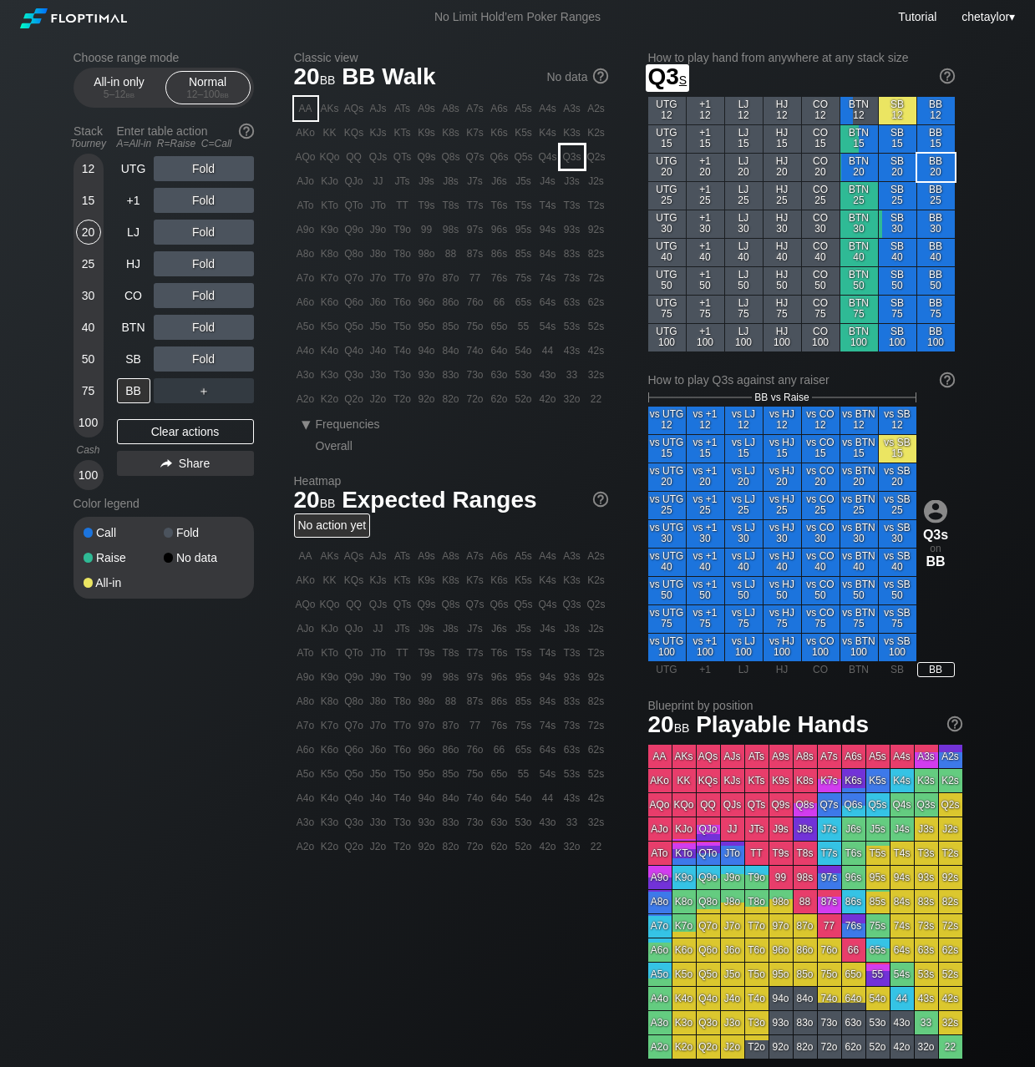
click at [568, 157] on div "Q3s" at bounding box center [571, 156] width 23 height 23
click at [207, 233] on div "R ✕" at bounding box center [203, 232] width 33 height 25
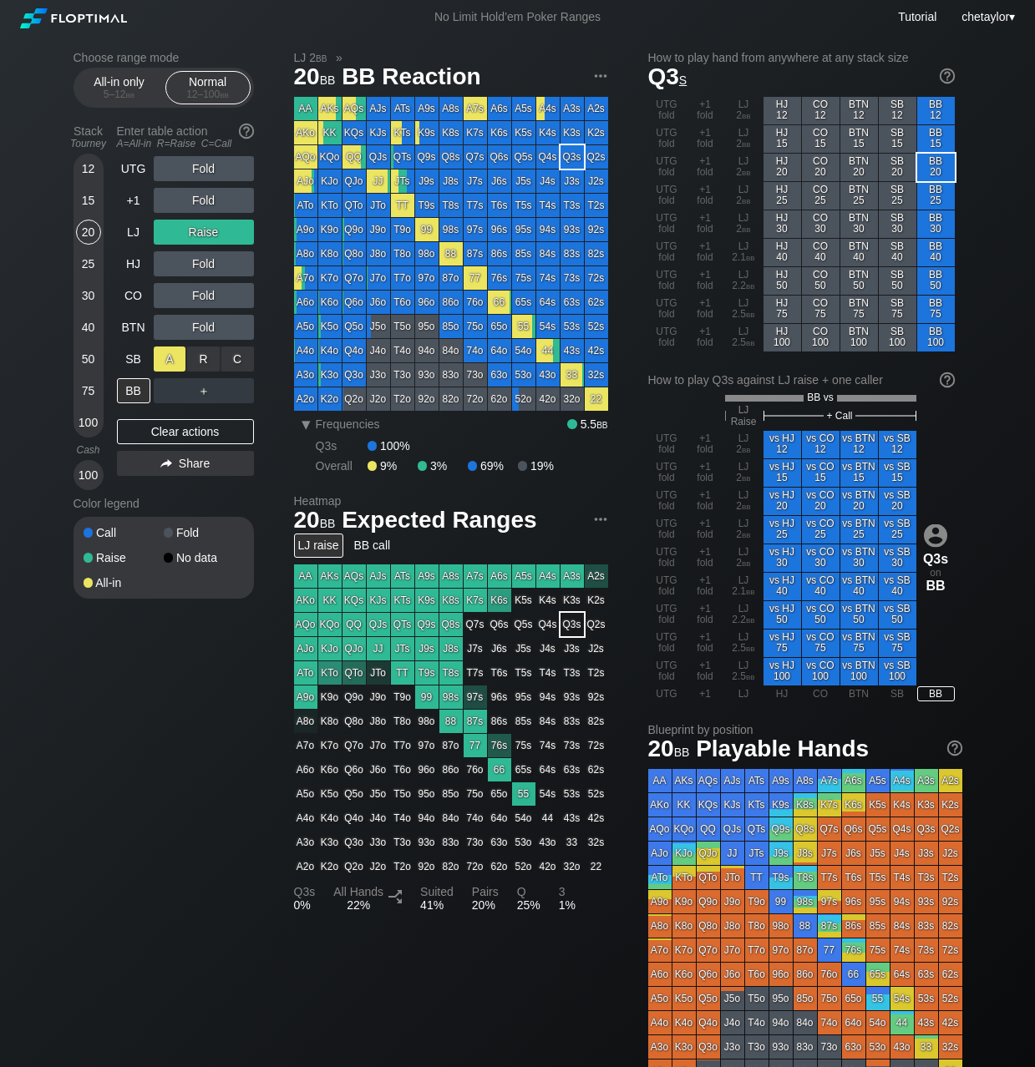
click at [166, 356] on div "A ✕" at bounding box center [170, 359] width 33 height 25
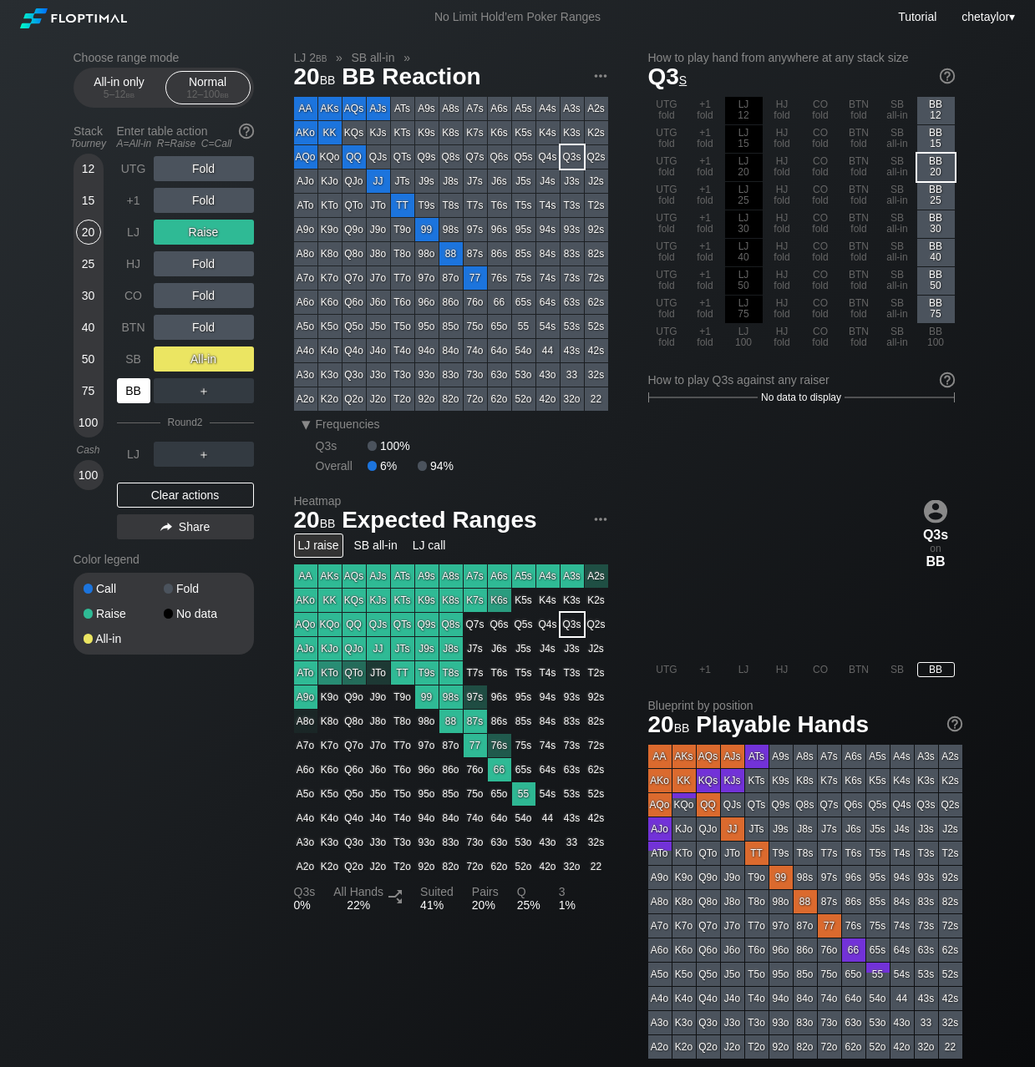
click at [142, 388] on div "BB" at bounding box center [133, 390] width 33 height 25
click at [136, 364] on div "SB" at bounding box center [133, 359] width 33 height 25
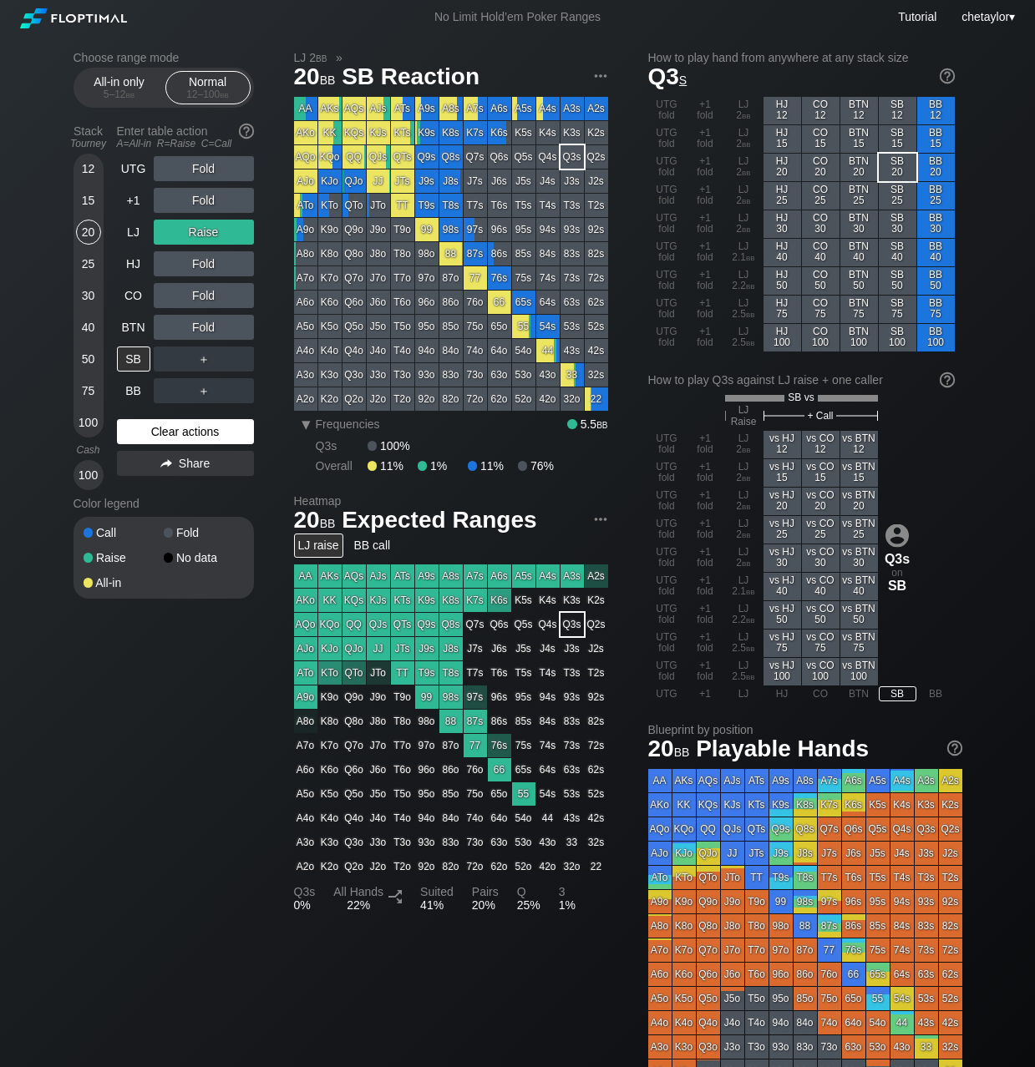
click at [191, 426] on div "Clear actions" at bounding box center [185, 431] width 137 height 25
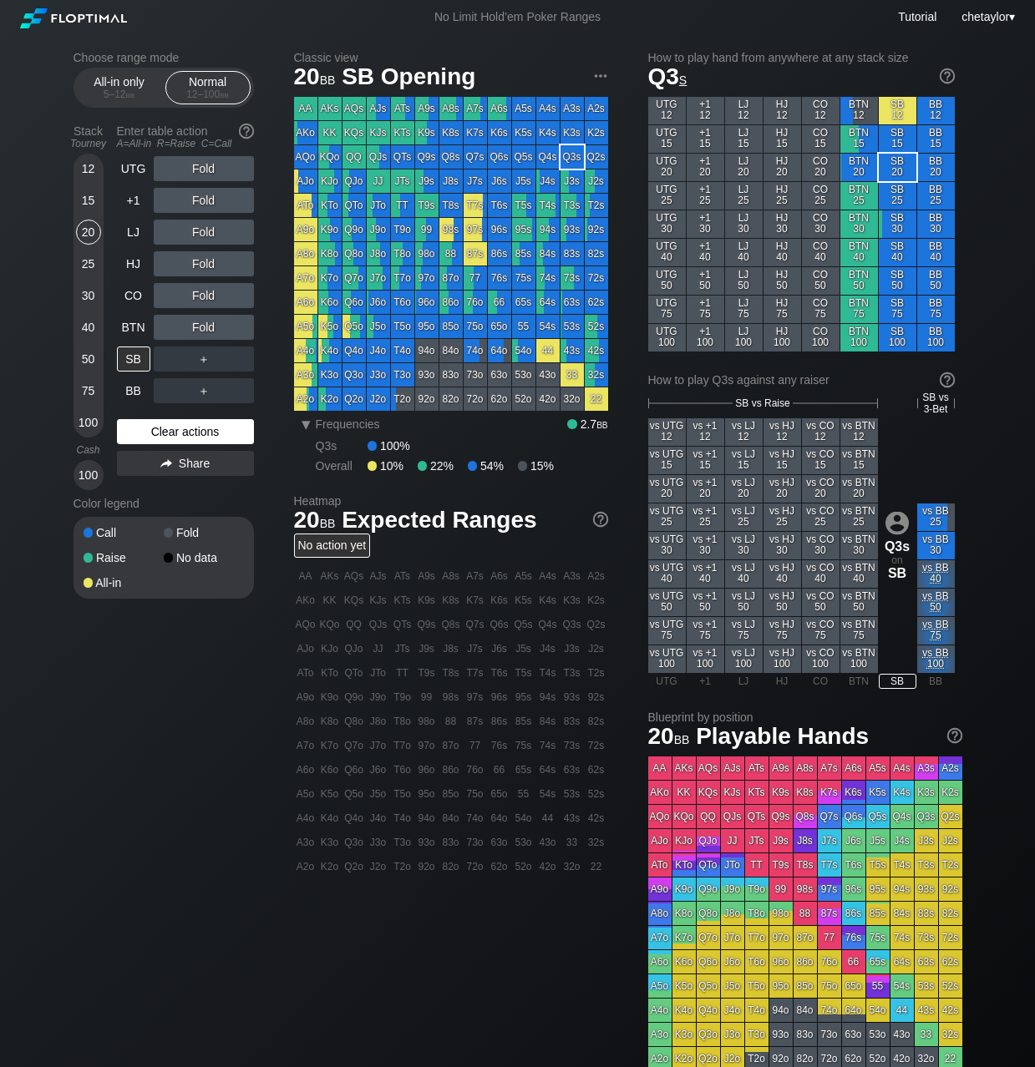
click at [190, 428] on div "Clear actions" at bounding box center [185, 431] width 137 height 25
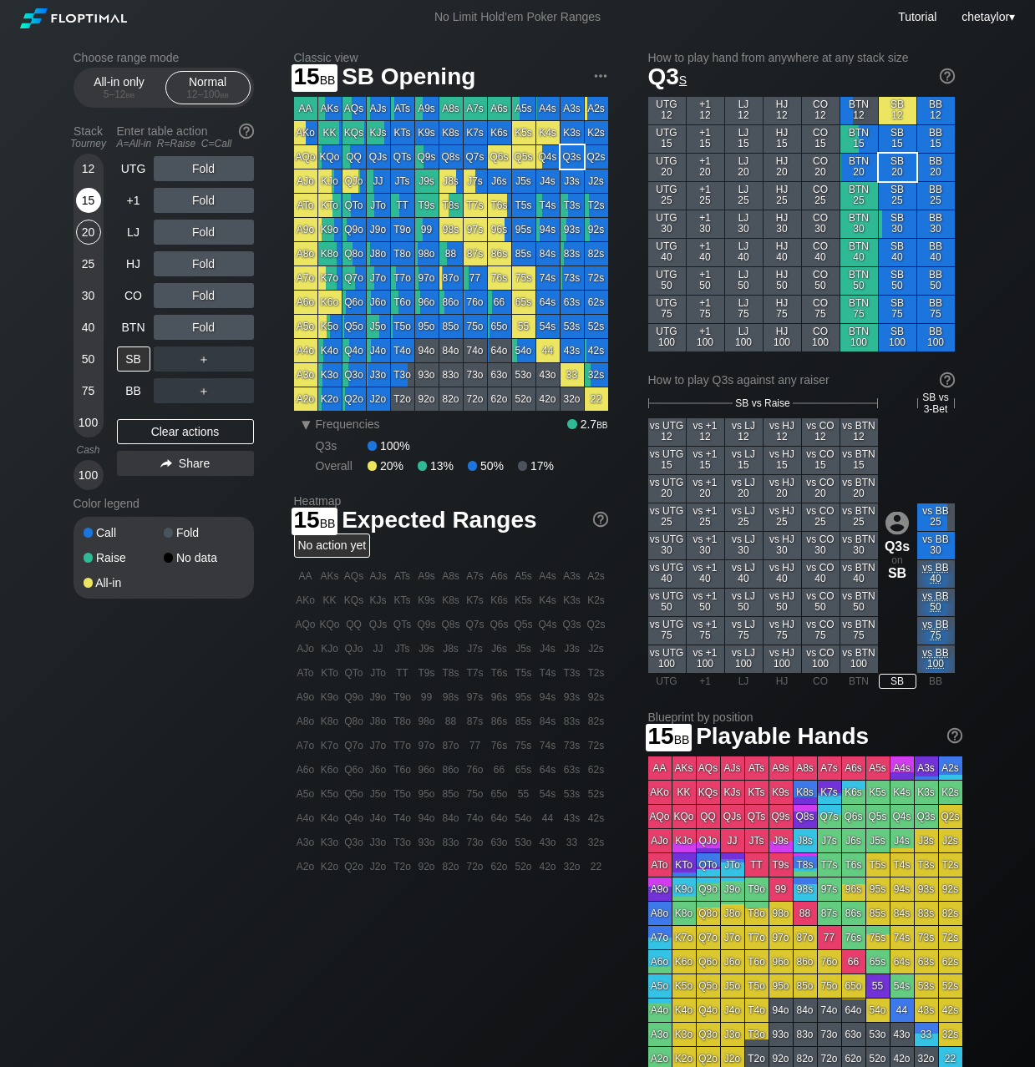
click at [85, 200] on div "15" at bounding box center [88, 200] width 25 height 25
click at [136, 332] on div "BTN" at bounding box center [133, 327] width 33 height 25
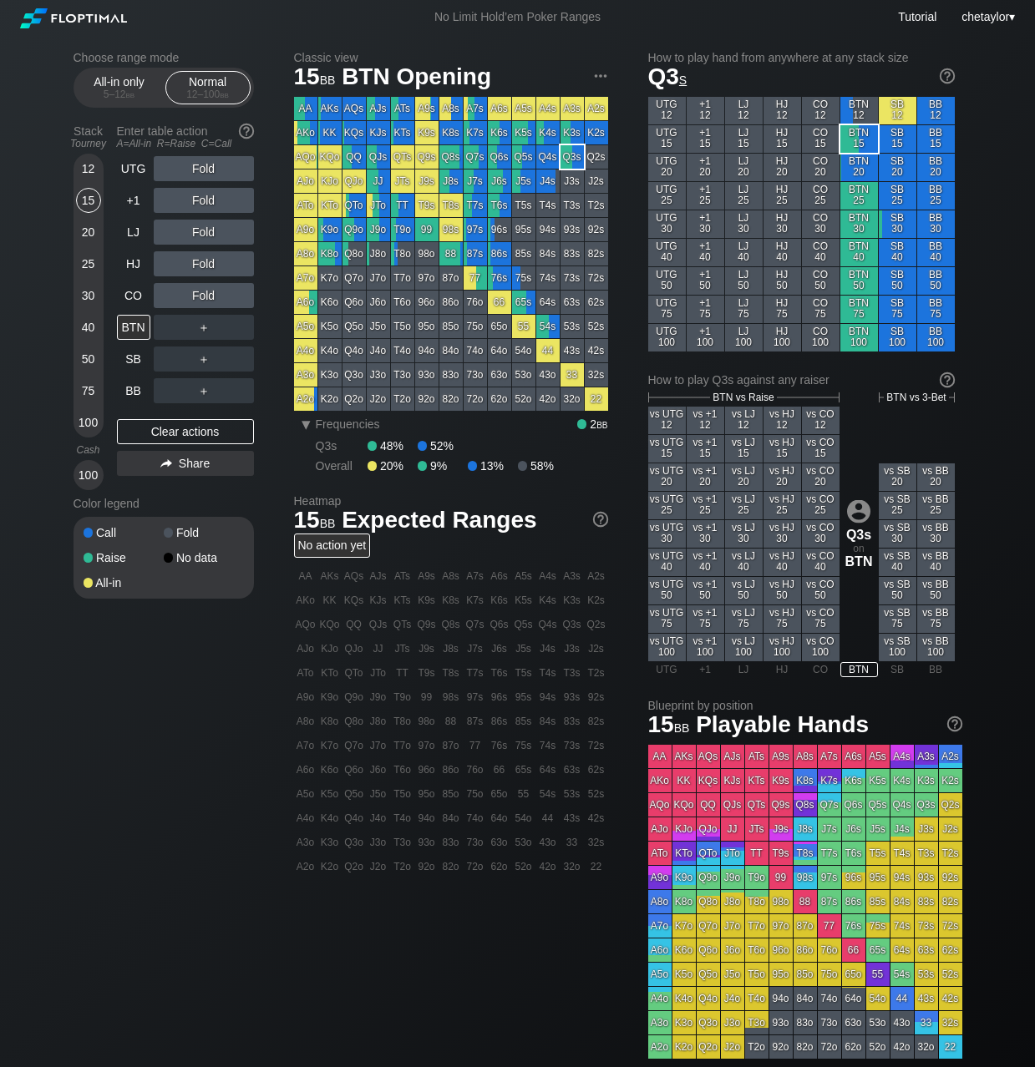
click at [596, 156] on div "Q2s" at bounding box center [596, 156] width 23 height 23
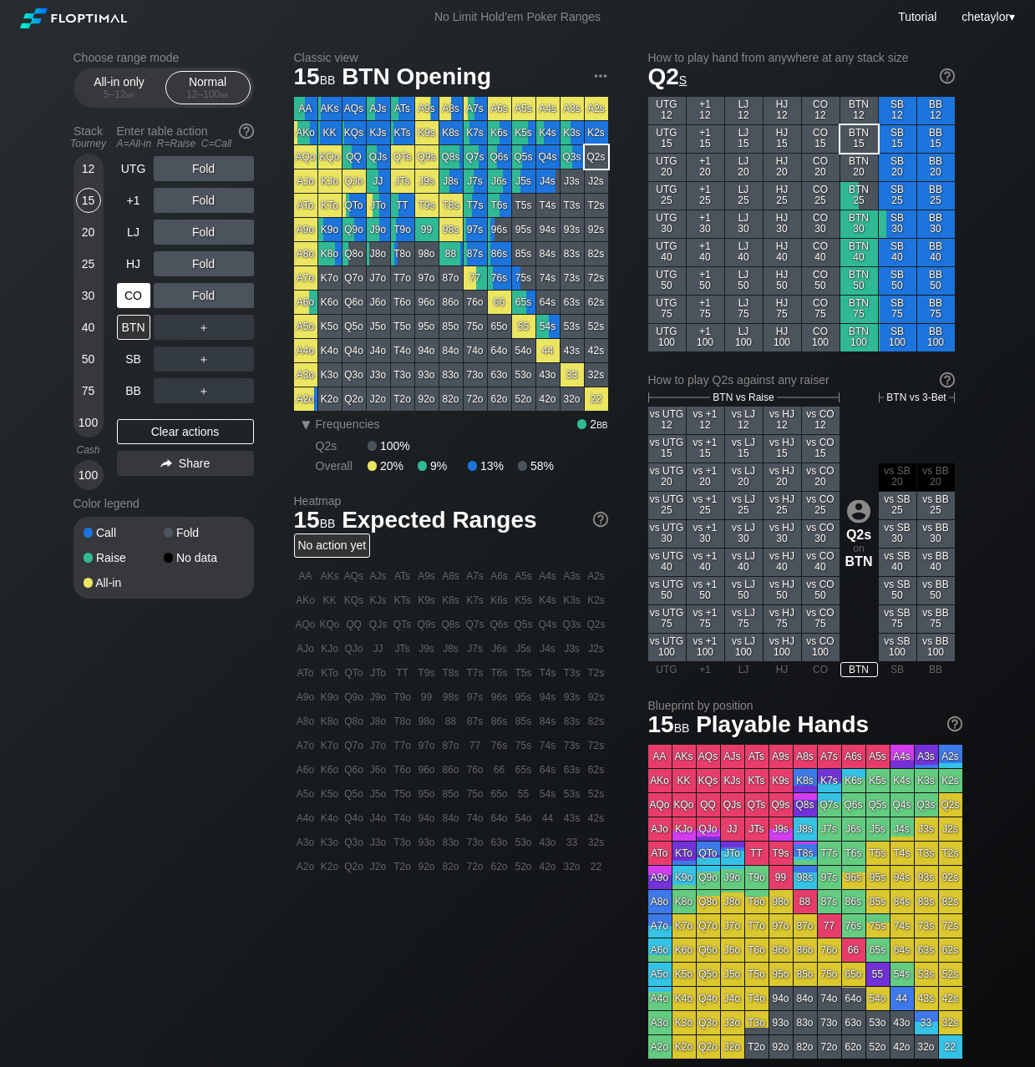
click at [132, 294] on div "CO" at bounding box center [133, 295] width 33 height 25
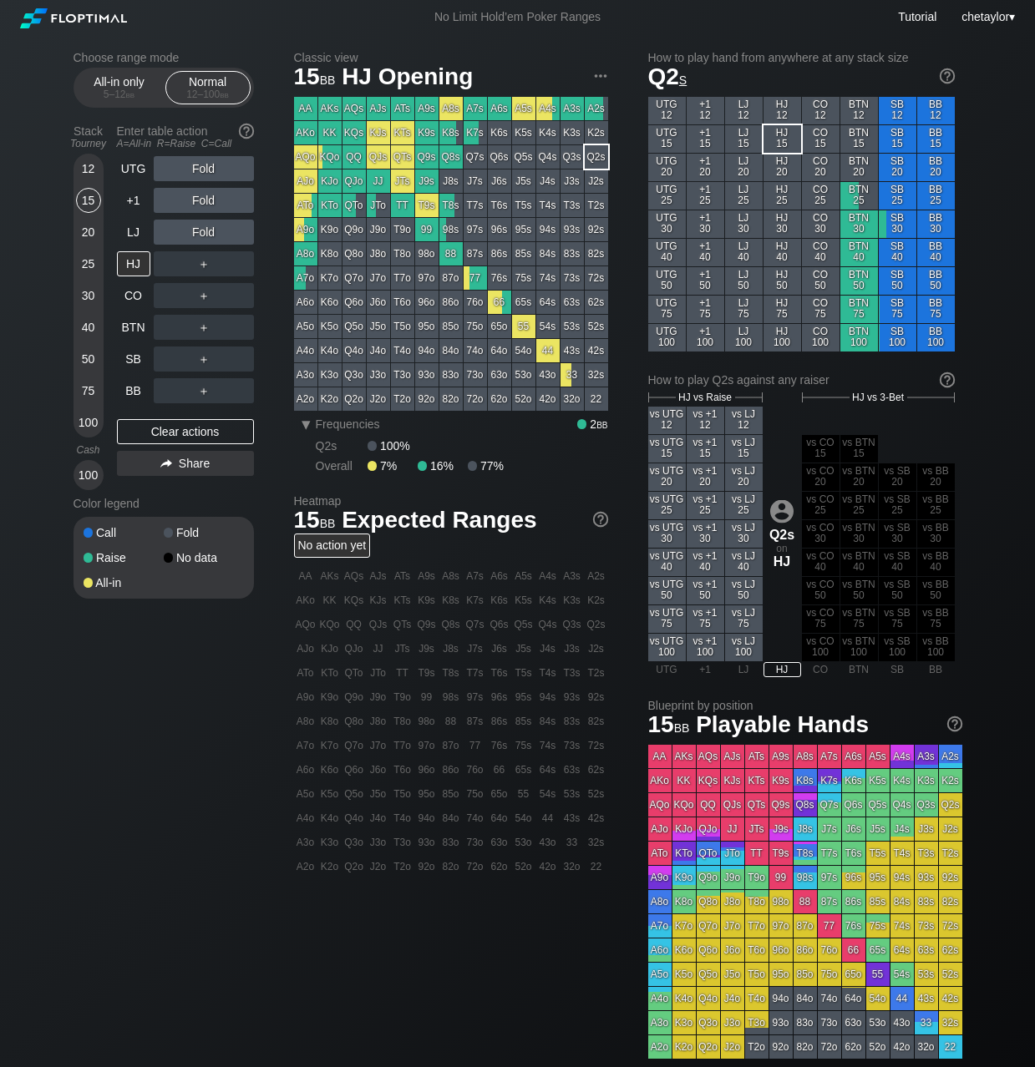
click at [135, 262] on div "HJ" at bounding box center [133, 263] width 33 height 25
click at [565, 369] on div "33" at bounding box center [571, 374] width 23 height 23
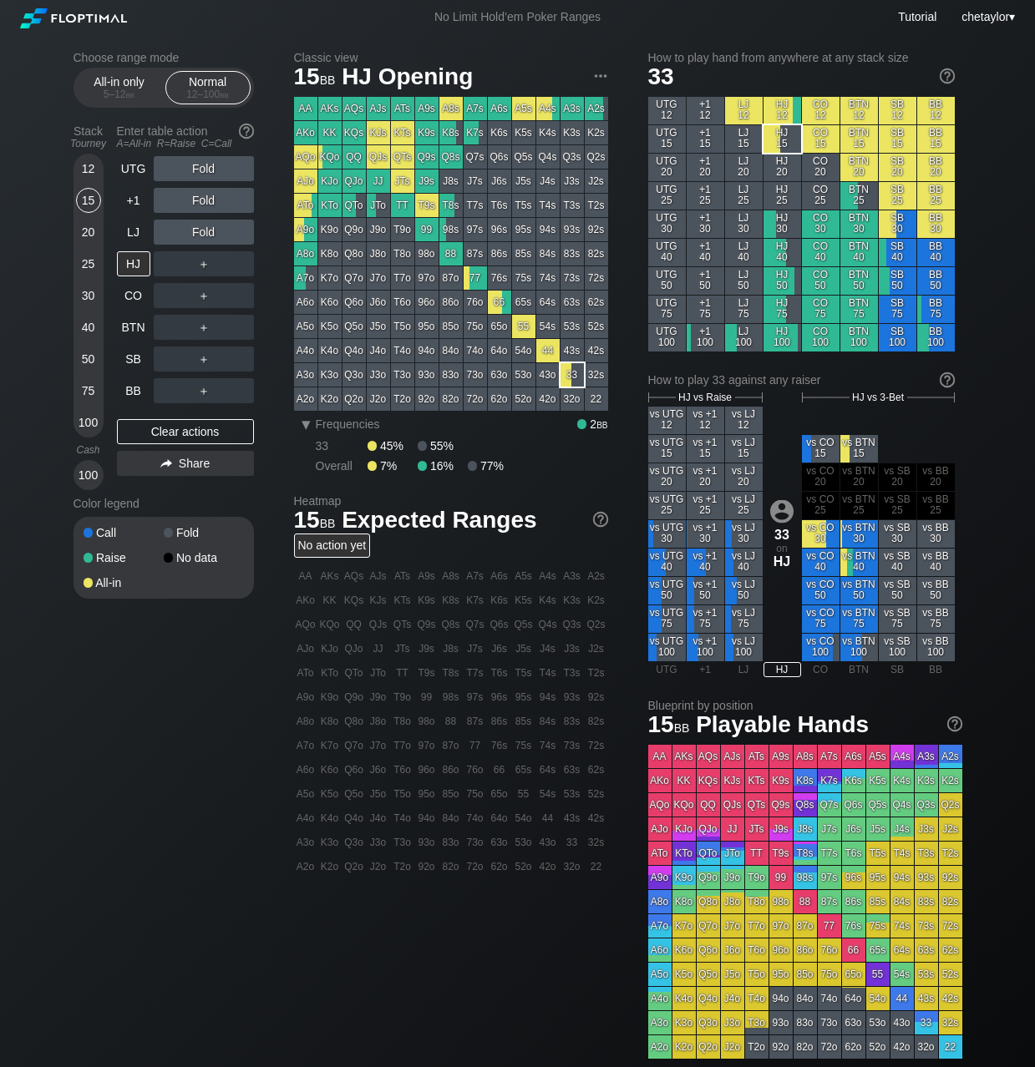
click at [565, 369] on div "33" at bounding box center [571, 374] width 23 height 23
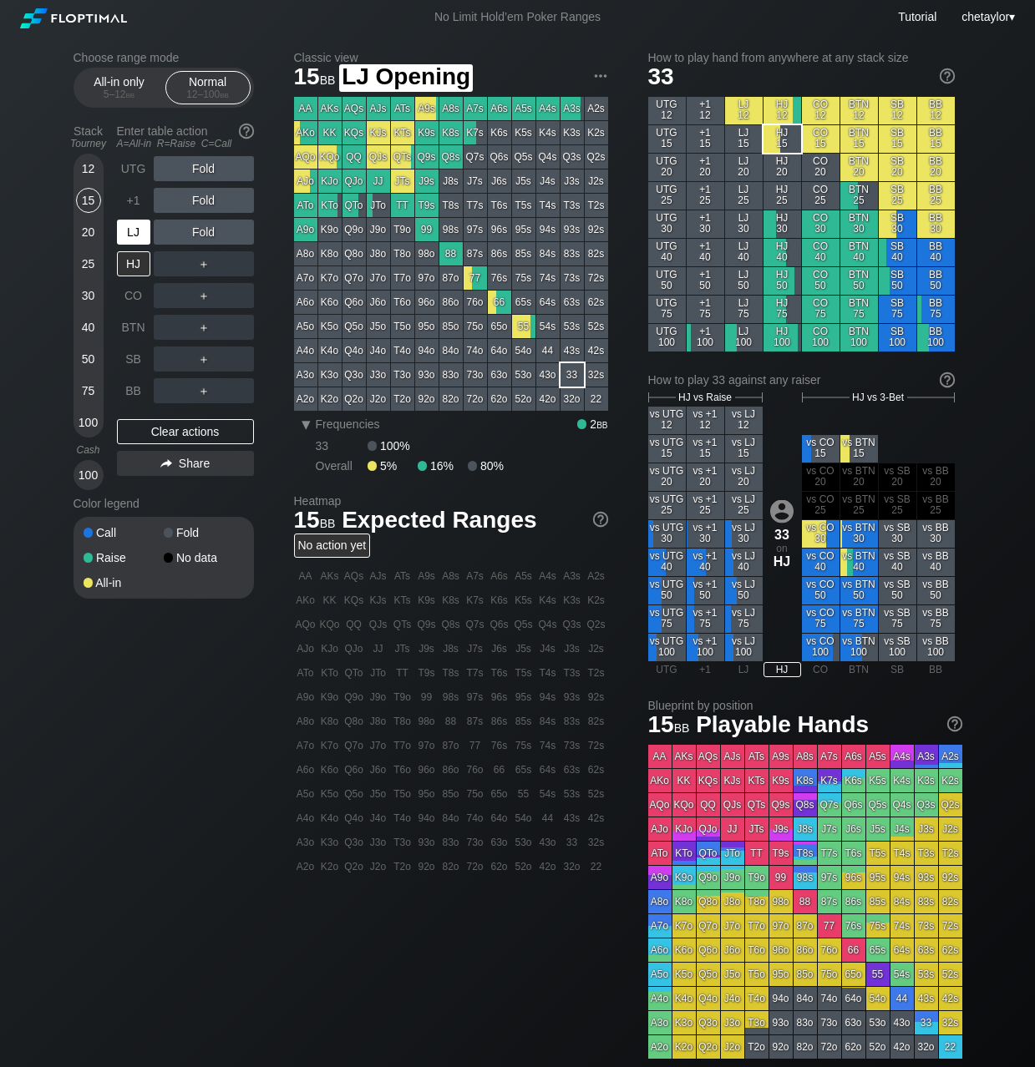
click at [139, 236] on div "LJ" at bounding box center [133, 232] width 33 height 25
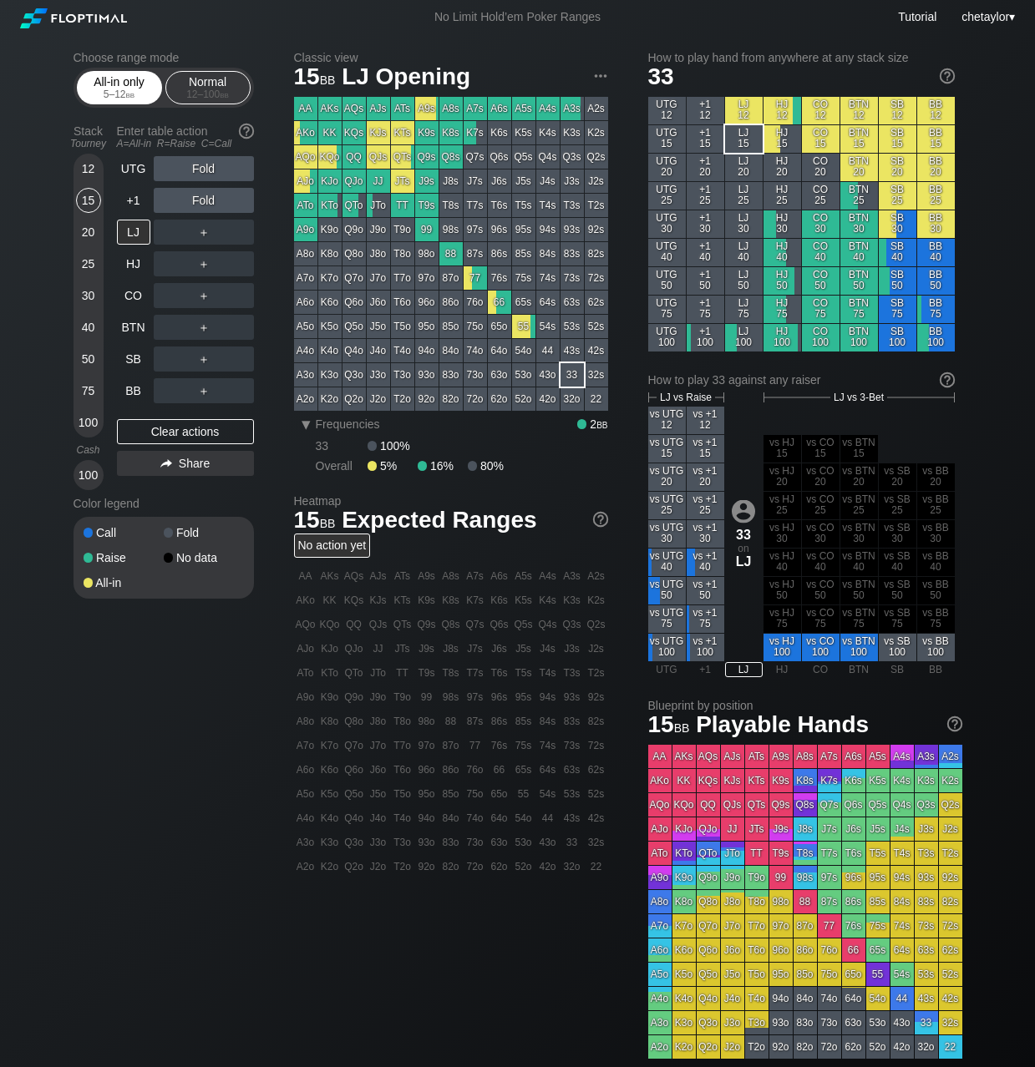
click at [119, 85] on div "All-in only 5 – 12 bb" at bounding box center [119, 88] width 77 height 32
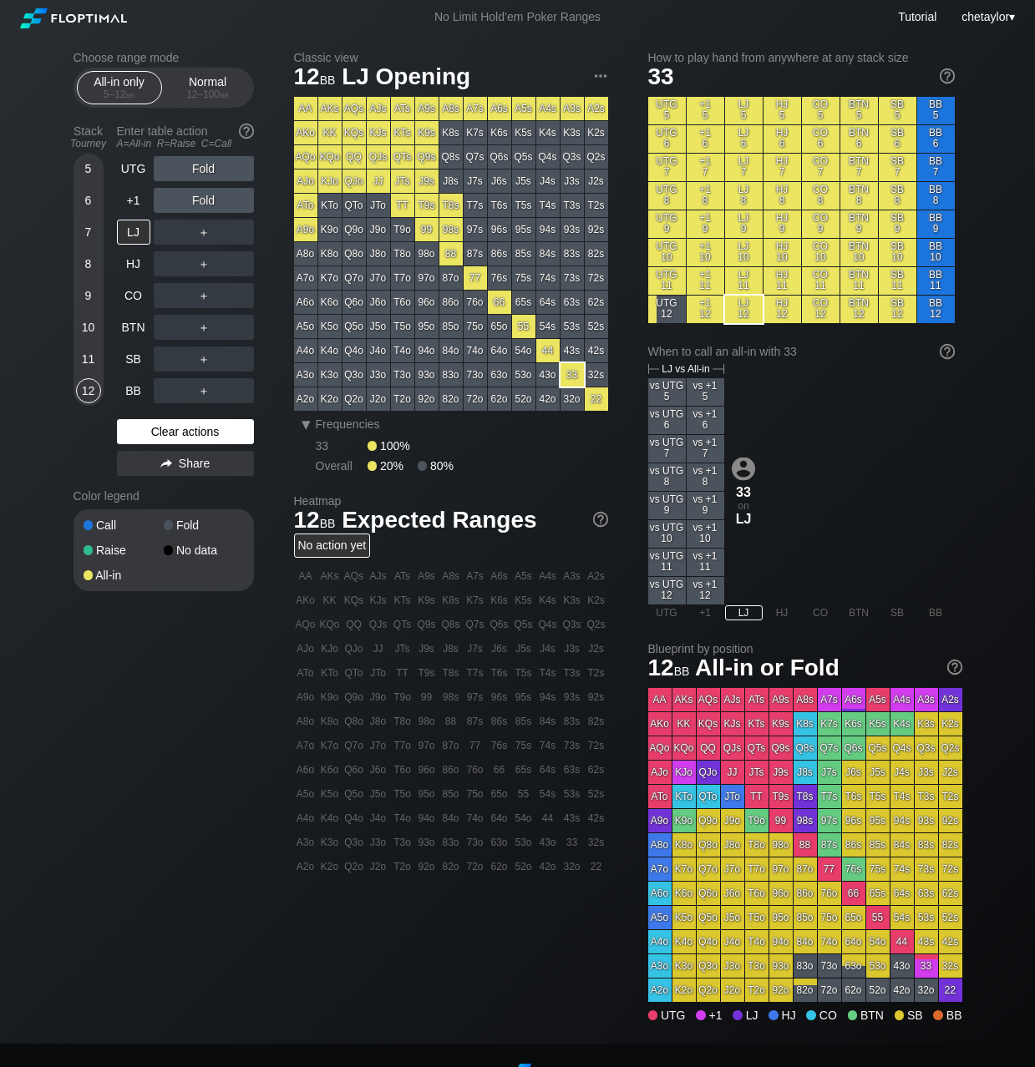
click at [165, 428] on div "Clear actions" at bounding box center [185, 431] width 137 height 25
click at [139, 199] on div "+1" at bounding box center [133, 200] width 33 height 25
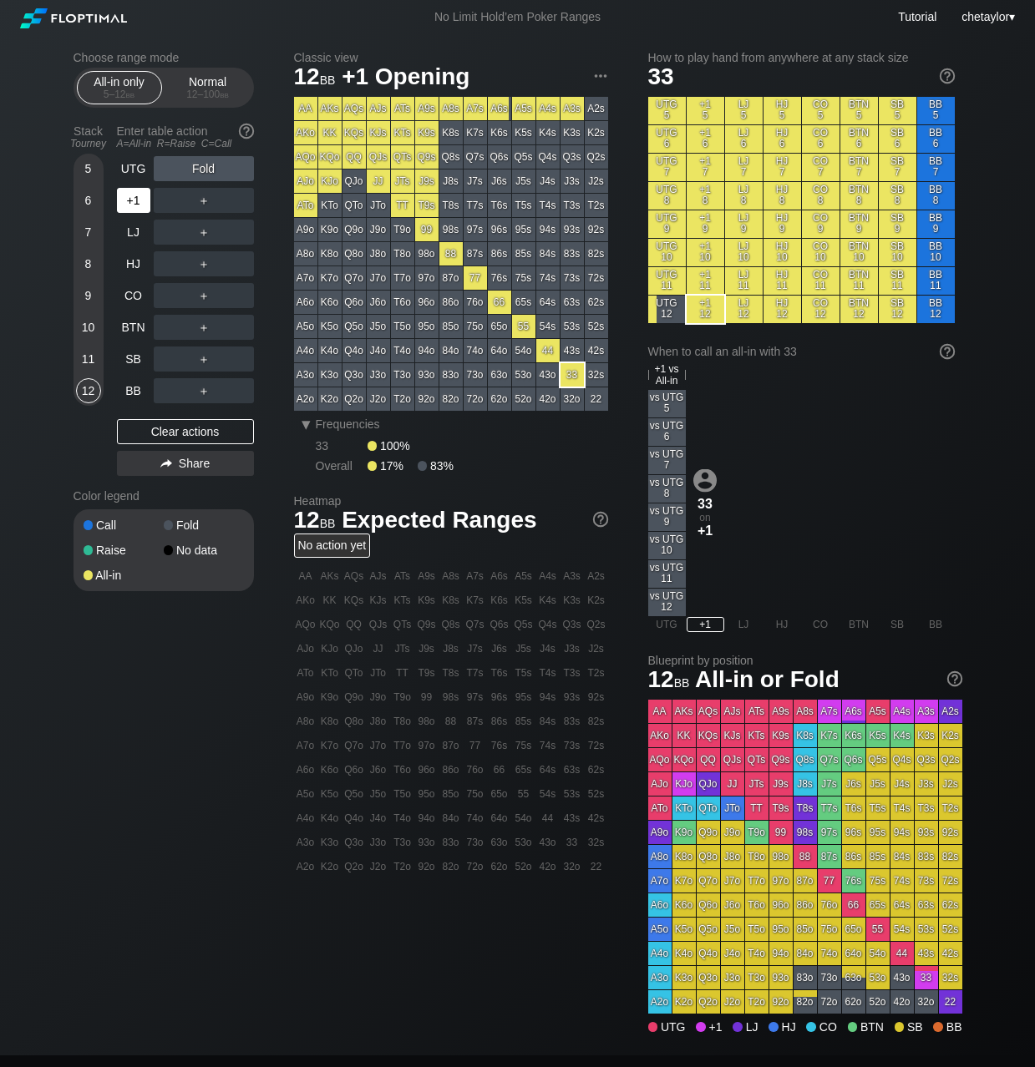
click at [139, 199] on div "+1" at bounding box center [133, 200] width 33 height 25
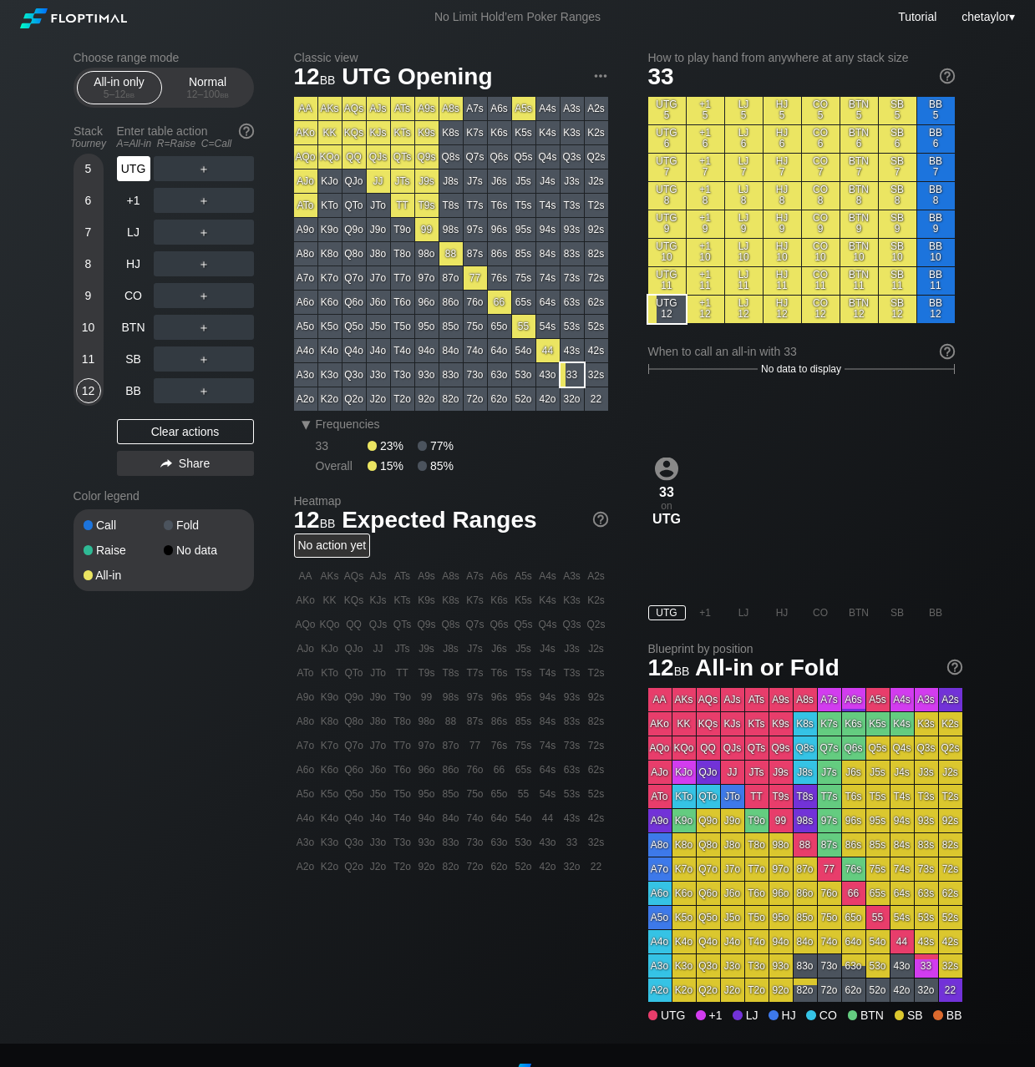
click at [141, 168] on div "UTG" at bounding box center [133, 168] width 33 height 25
click at [303, 129] on div "AKo" at bounding box center [305, 132] width 23 height 23
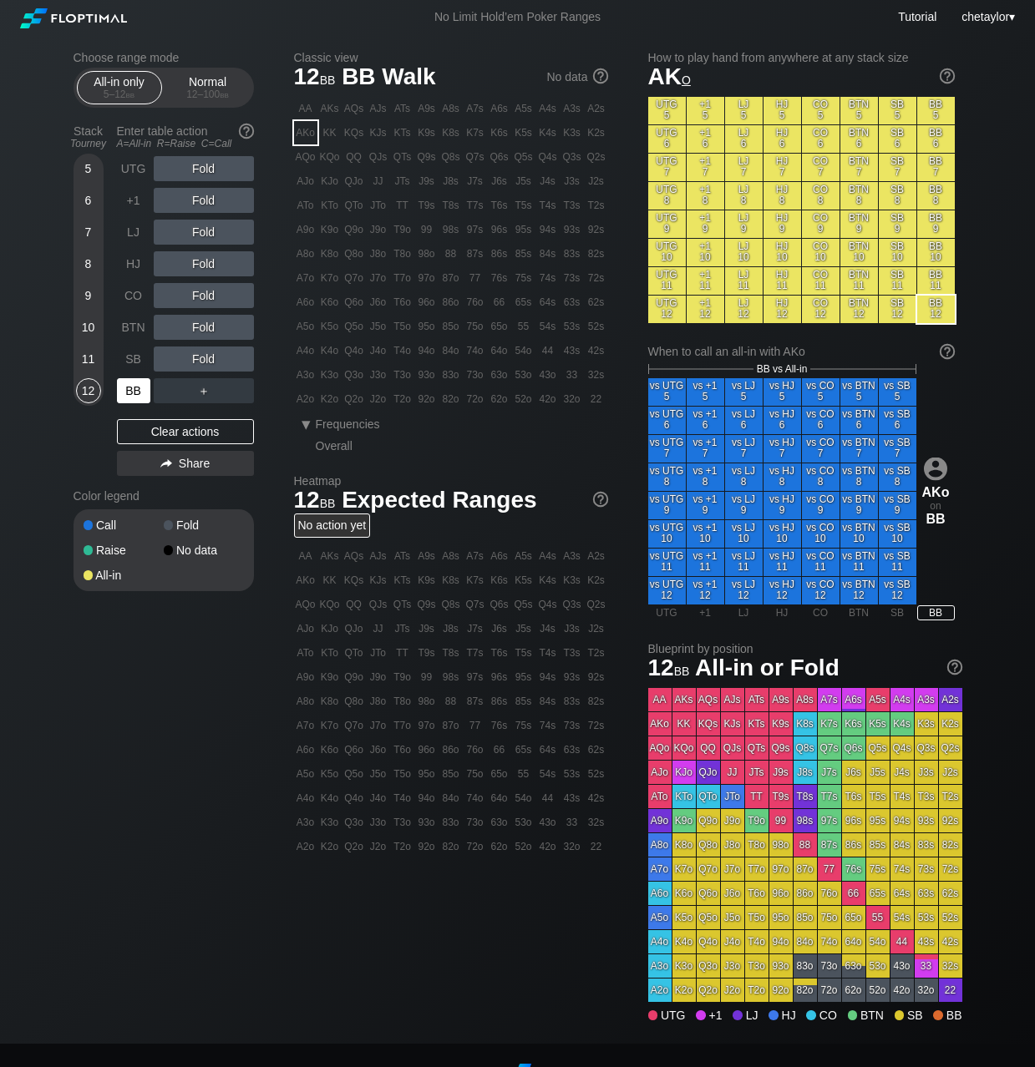
click at [125, 388] on div "BB" at bounding box center [133, 390] width 33 height 25
click at [178, 428] on div "Clear actions" at bounding box center [185, 431] width 137 height 25
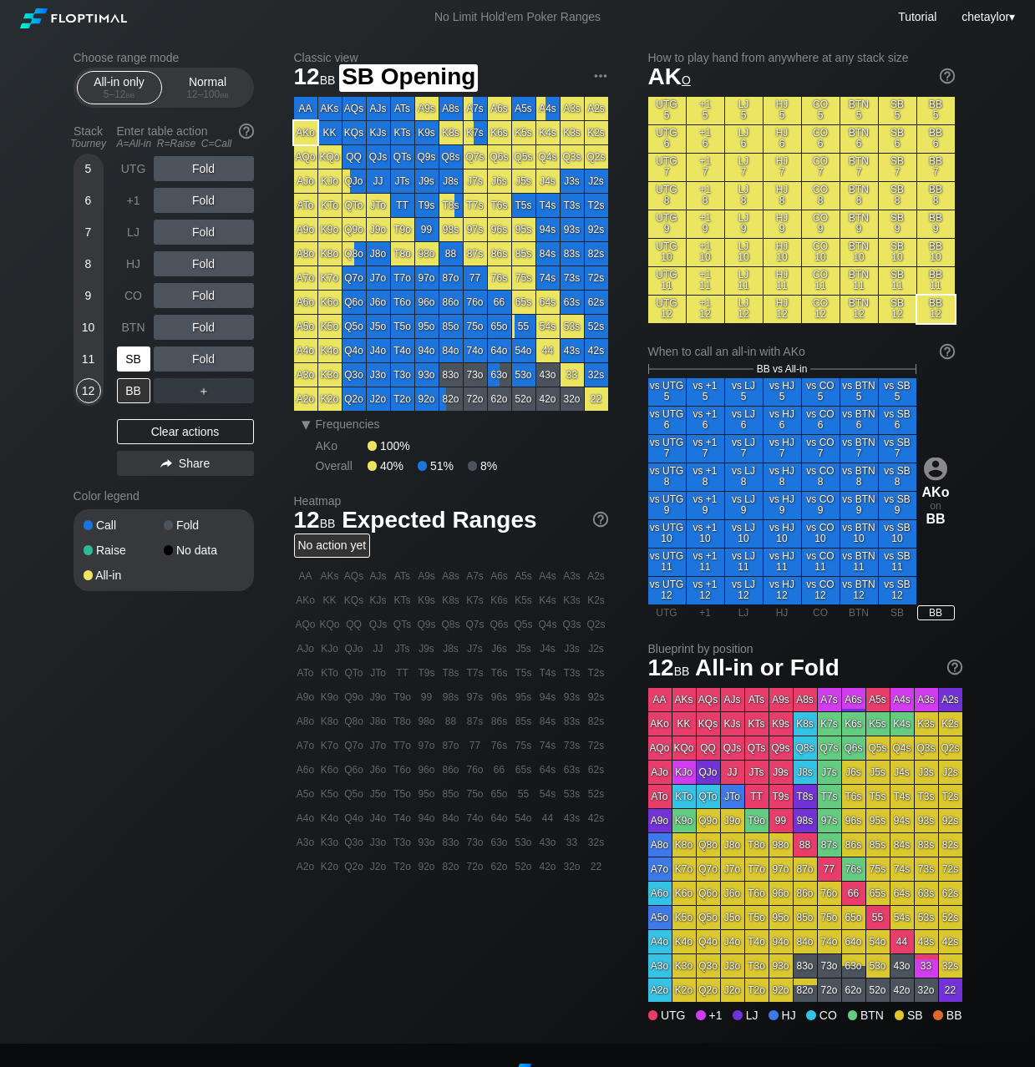
click at [132, 357] on div "SB" at bounding box center [133, 359] width 33 height 25
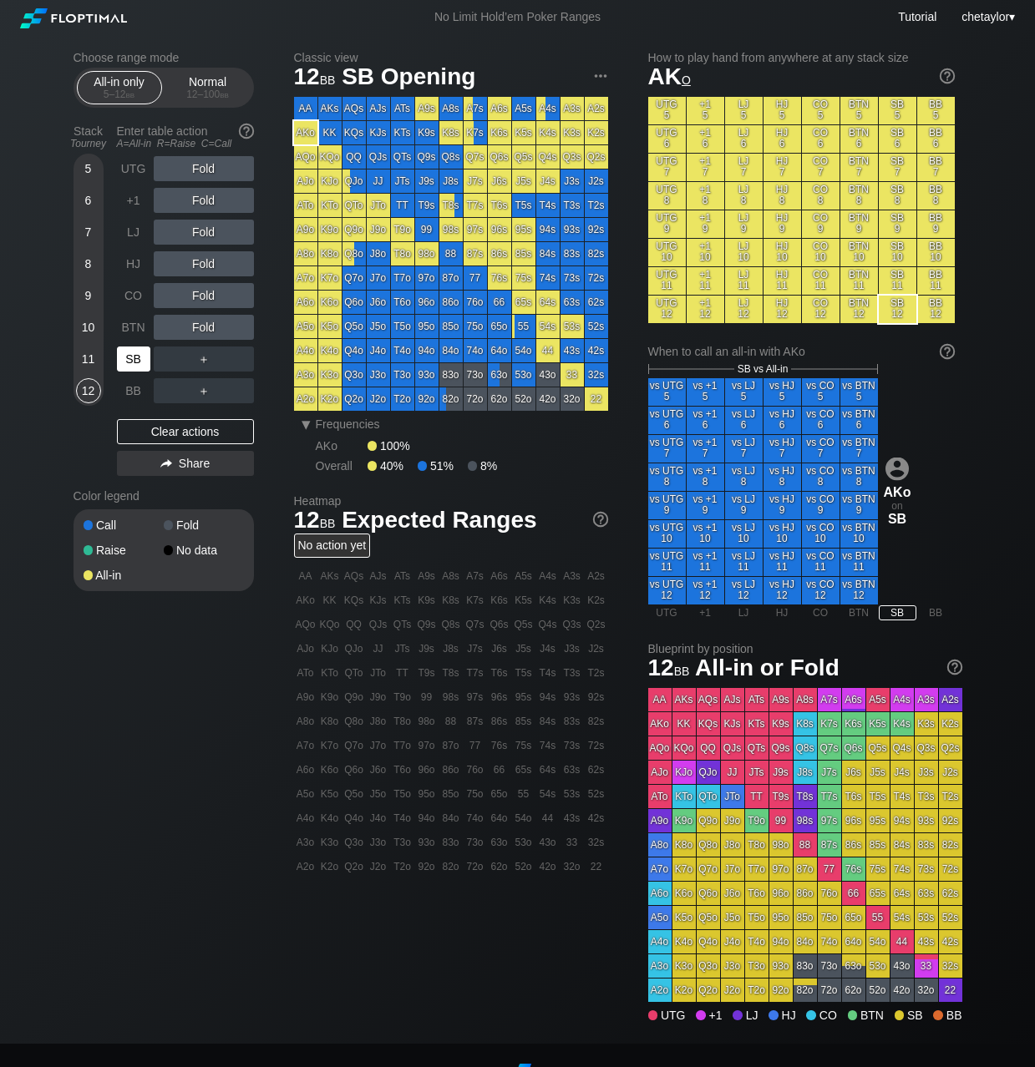
click at [132, 357] on div "SB" at bounding box center [133, 359] width 33 height 25
click at [170, 427] on div "Clear actions" at bounding box center [185, 431] width 137 height 25
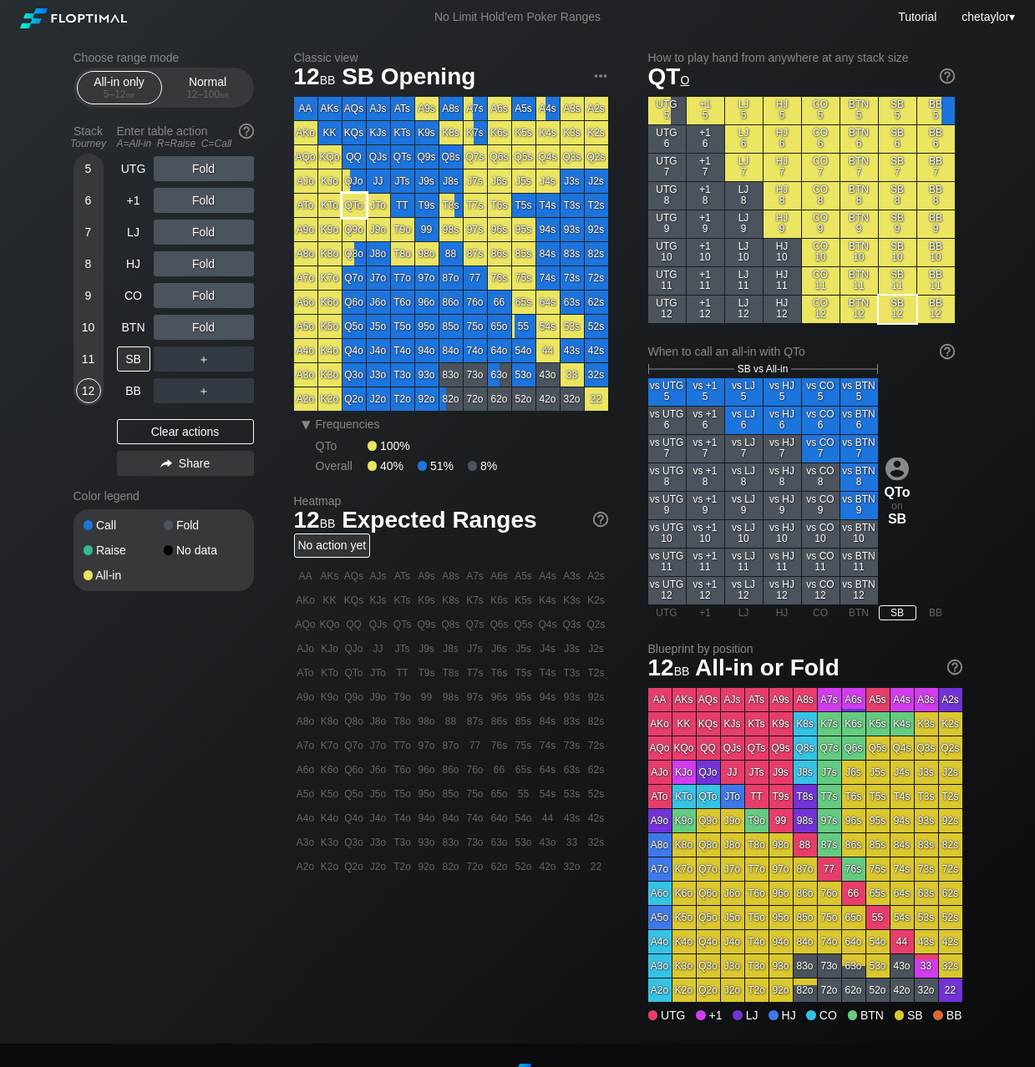
click at [359, 199] on div "QTo" at bounding box center [353, 205] width 23 height 23
click at [170, 327] on div "A ✕" at bounding box center [170, 327] width 33 height 25
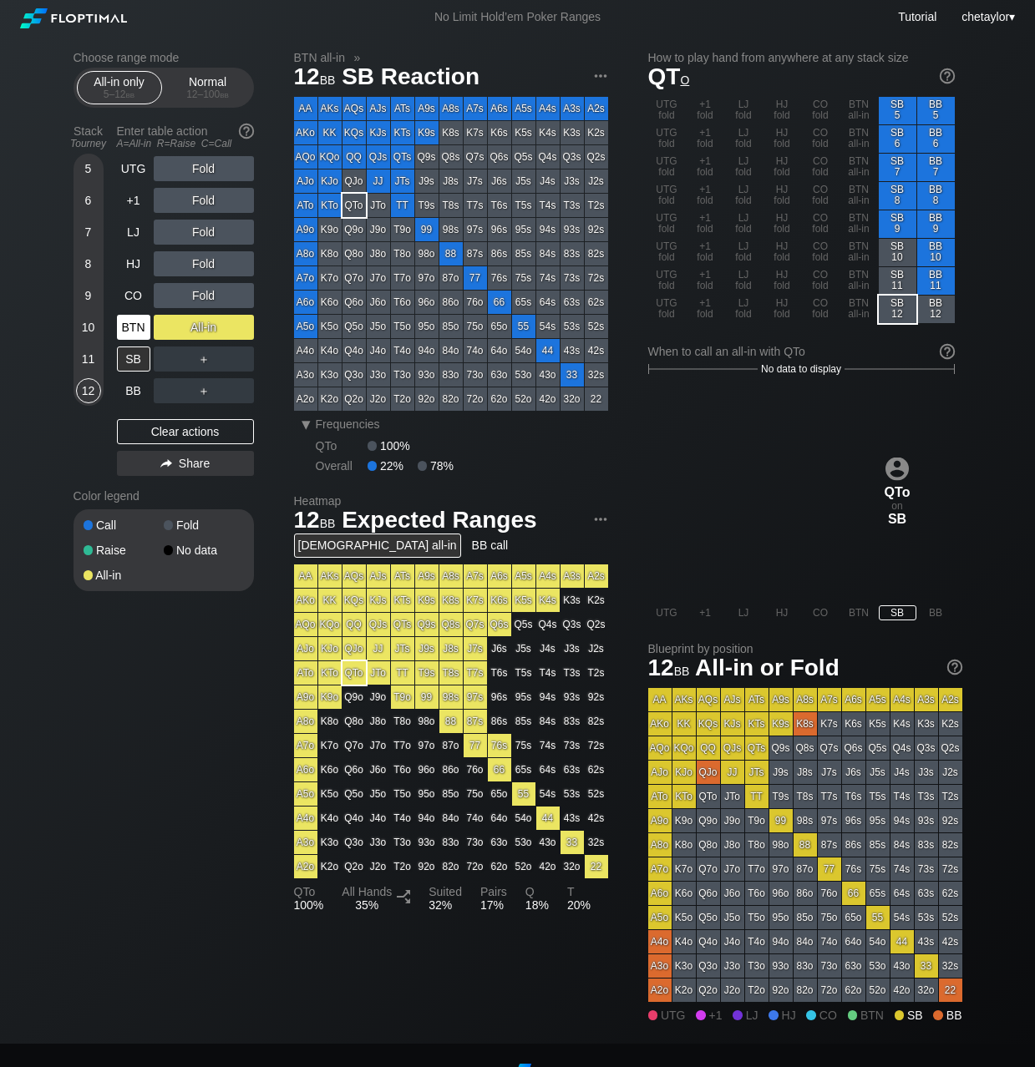
click at [133, 328] on div "BTN" at bounding box center [133, 327] width 33 height 25
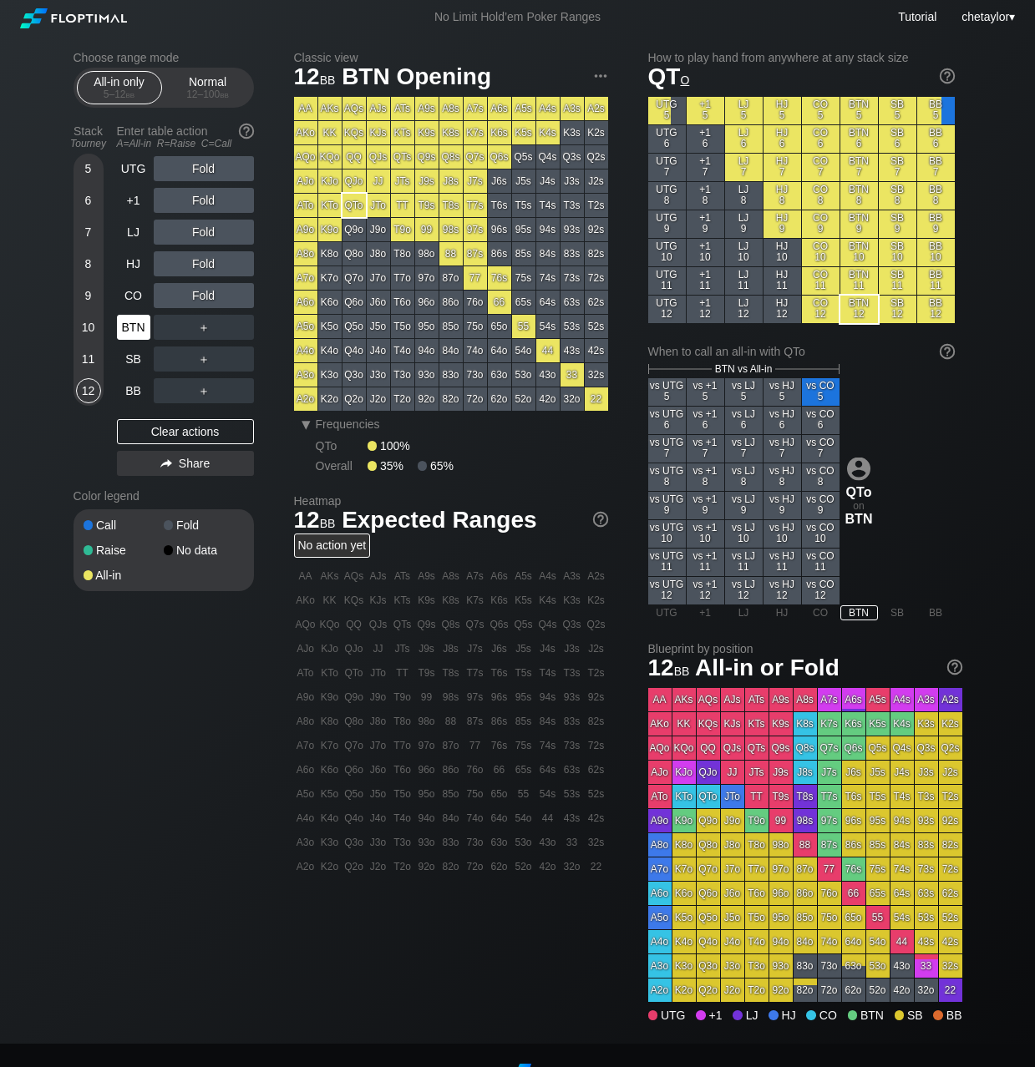
click at [133, 328] on div "BTN" at bounding box center [133, 327] width 33 height 25
click at [169, 429] on div "Clear actions" at bounding box center [185, 431] width 137 height 25
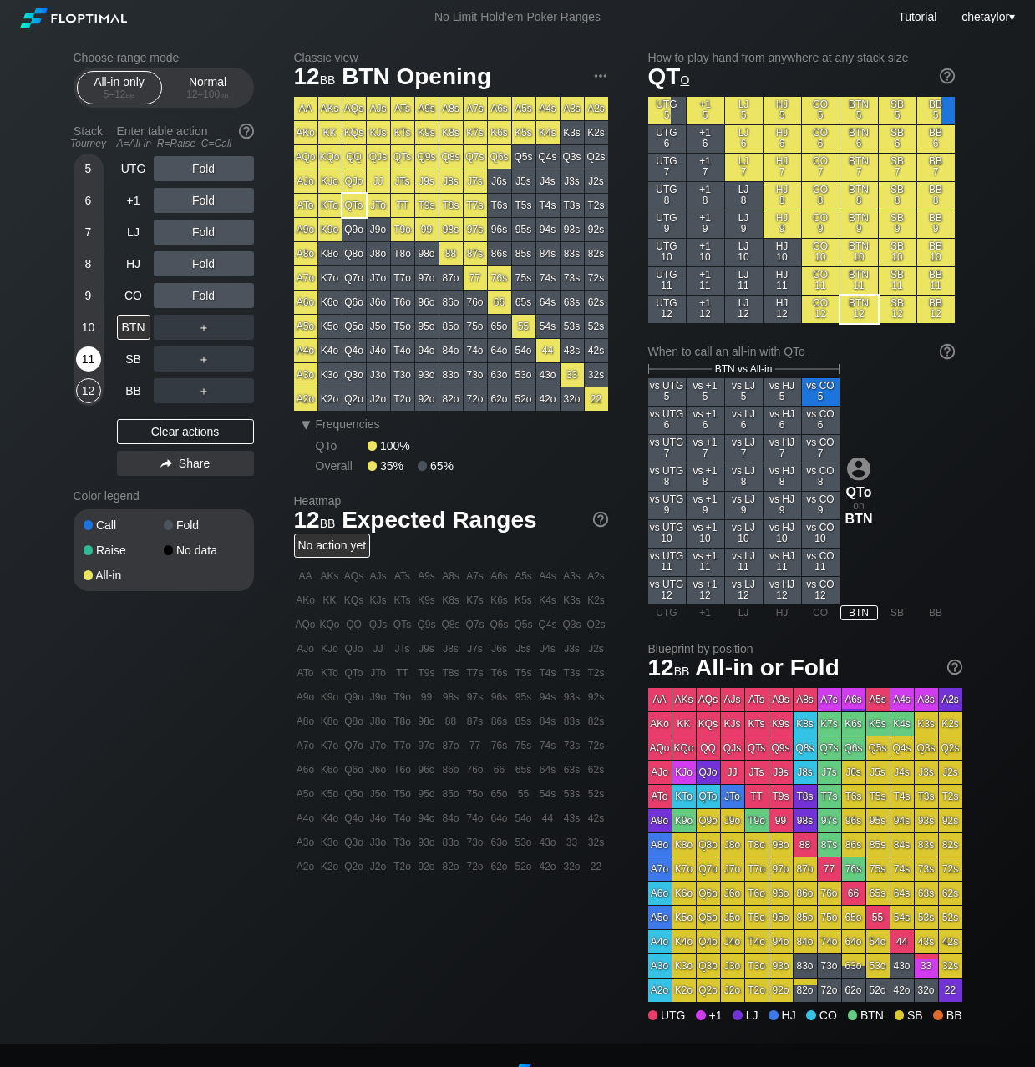
click at [89, 361] on div "11" at bounding box center [88, 359] width 25 height 25
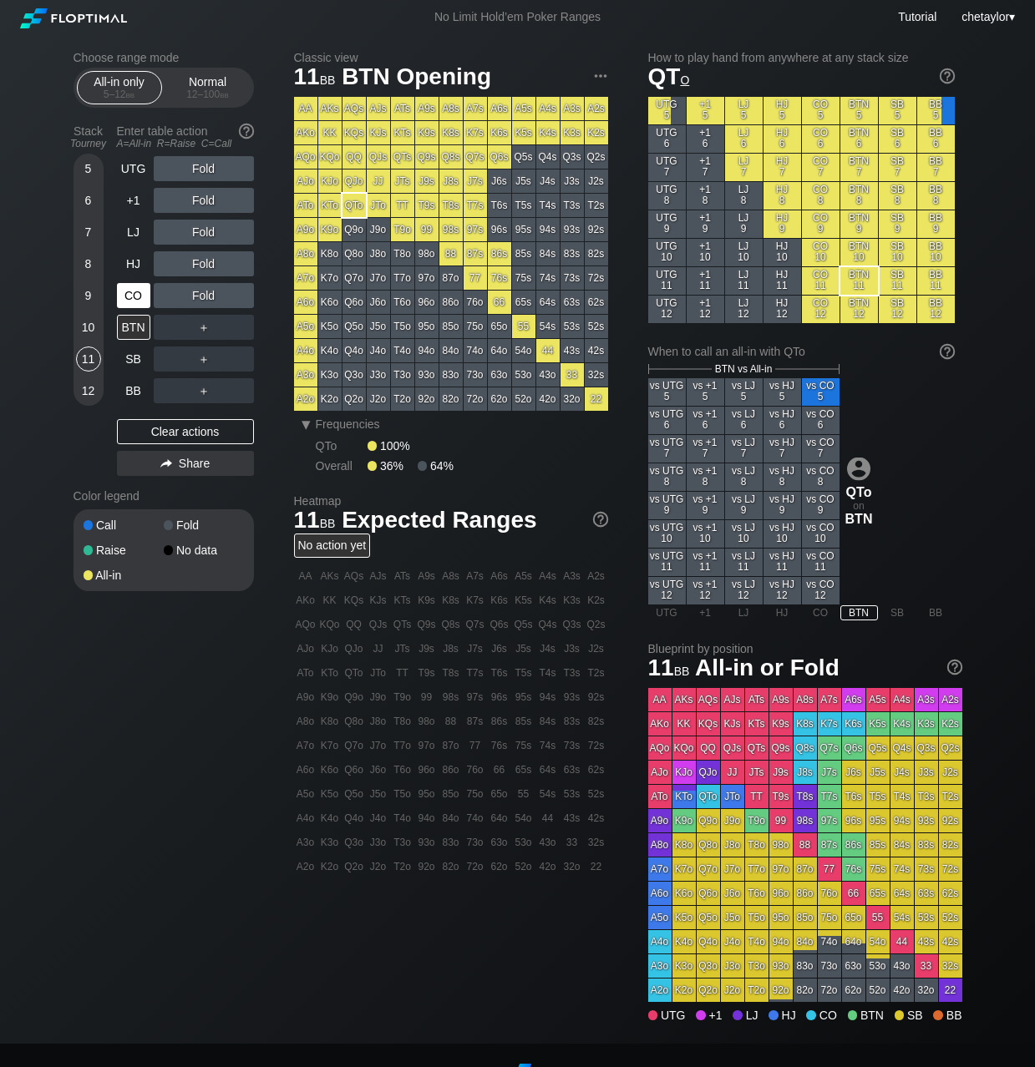
click at [130, 294] on div "CO" at bounding box center [133, 295] width 33 height 25
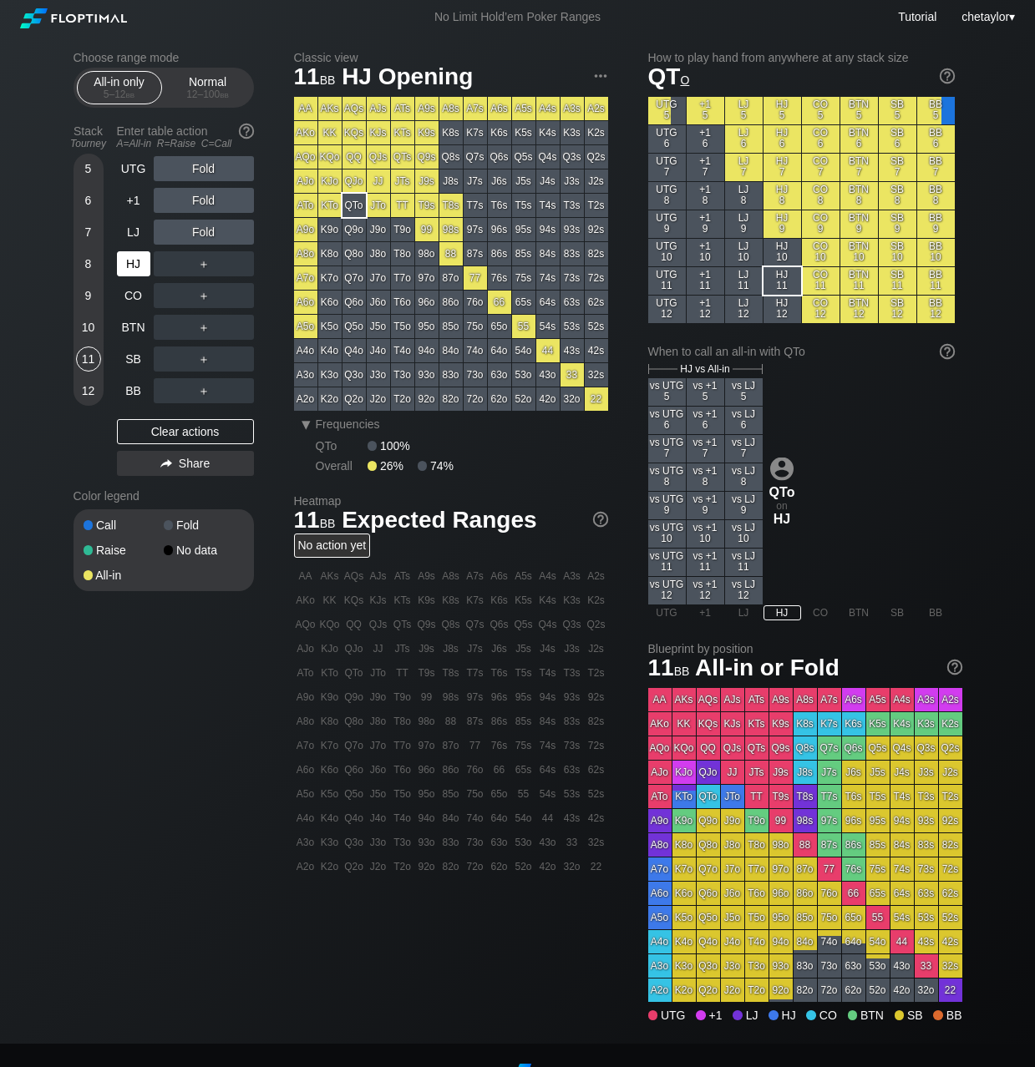
click at [134, 266] on div "HJ" at bounding box center [133, 263] width 33 height 25
click at [128, 227] on div "LJ" at bounding box center [133, 232] width 33 height 25
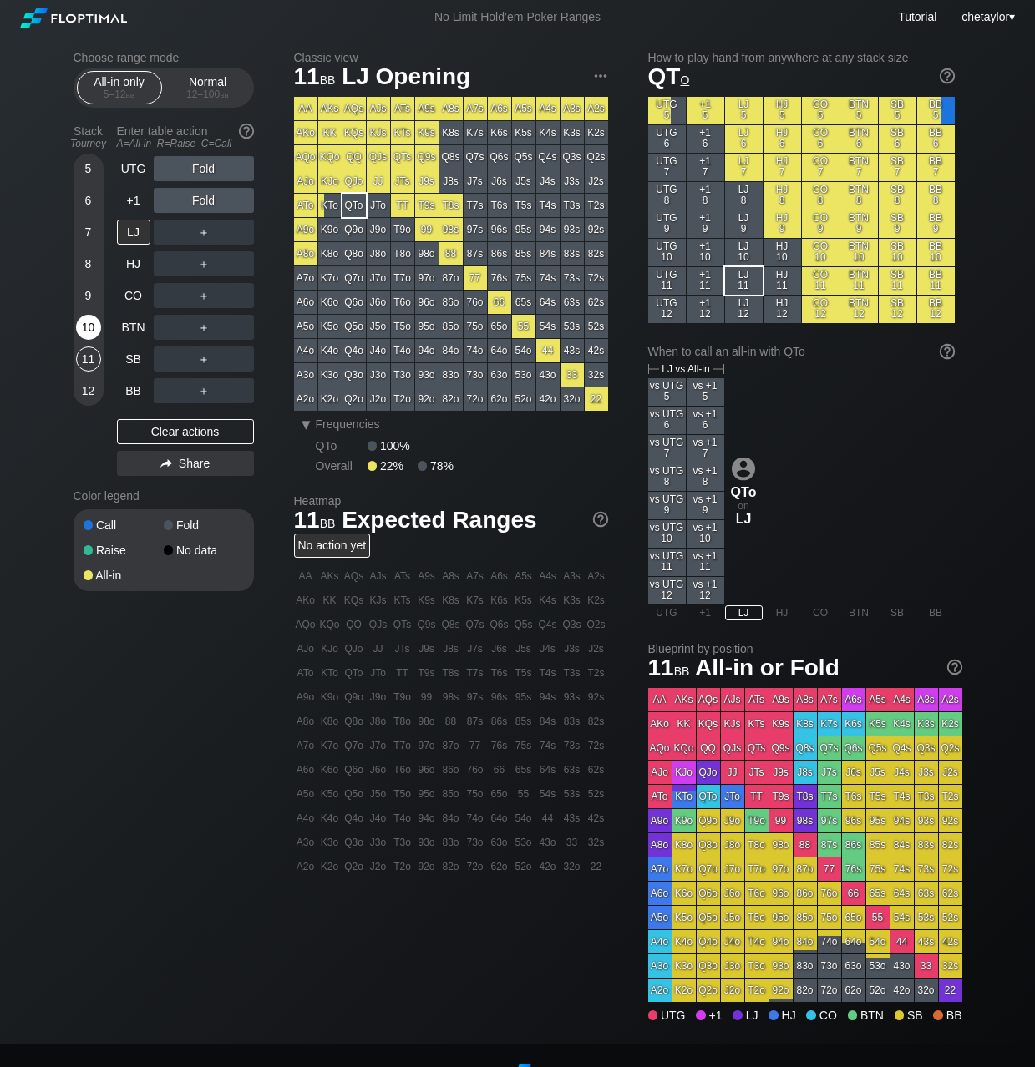
click at [89, 324] on div "10" at bounding box center [88, 327] width 25 height 25
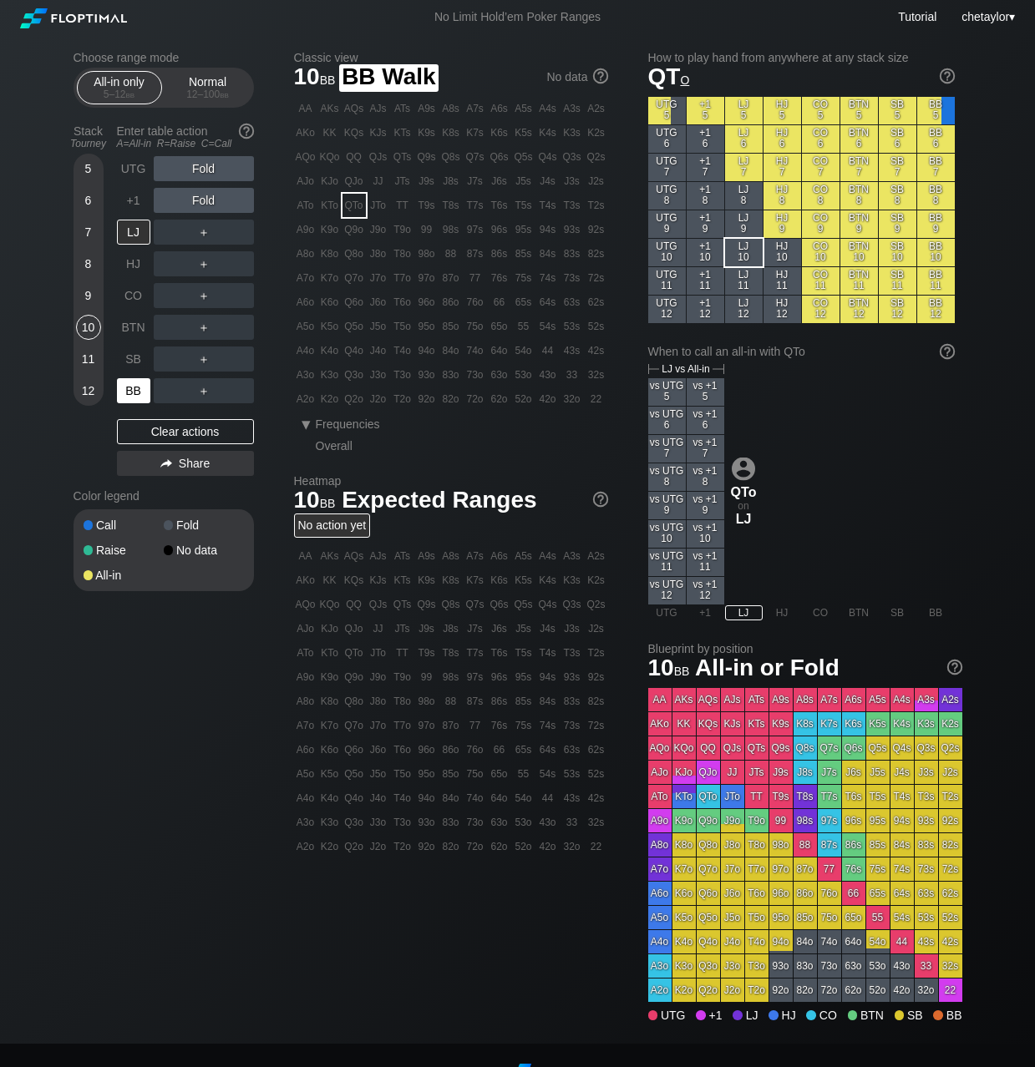
click at [128, 382] on div "BB" at bounding box center [133, 390] width 33 height 25
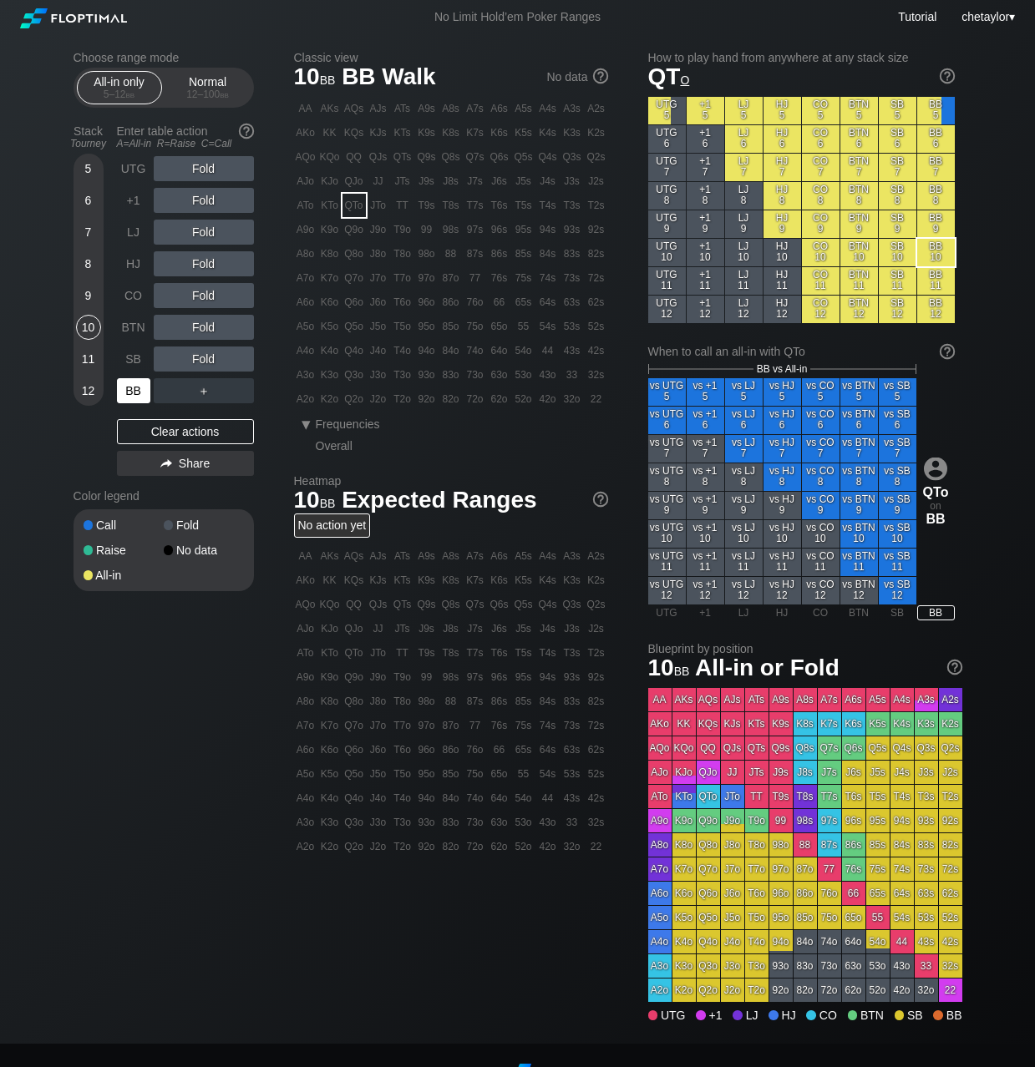
click at [128, 382] on div "BB" at bounding box center [133, 390] width 33 height 25
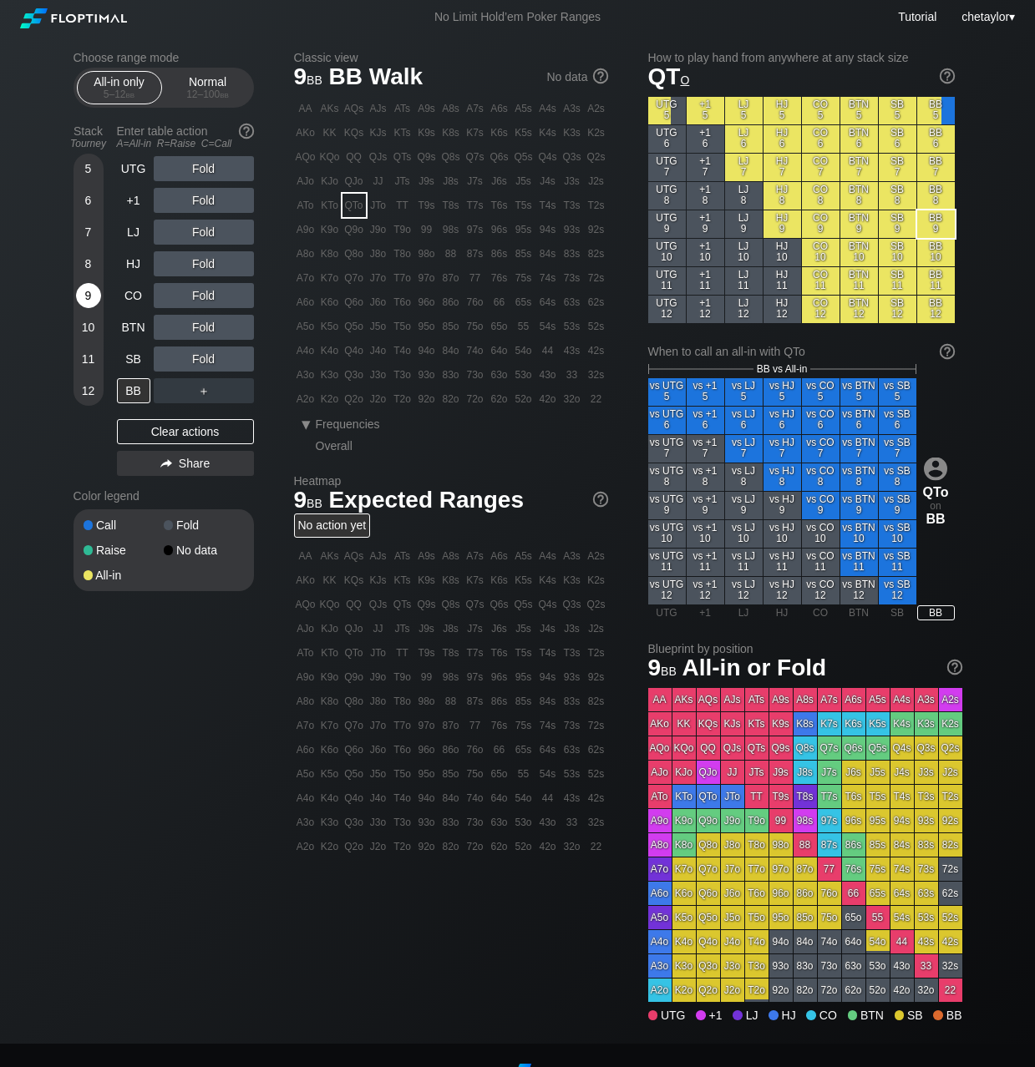
click at [87, 296] on div "9" at bounding box center [88, 295] width 25 height 25
click at [165, 434] on div "Clear actions" at bounding box center [185, 431] width 137 height 25
click at [89, 231] on div "7" at bounding box center [88, 232] width 25 height 25
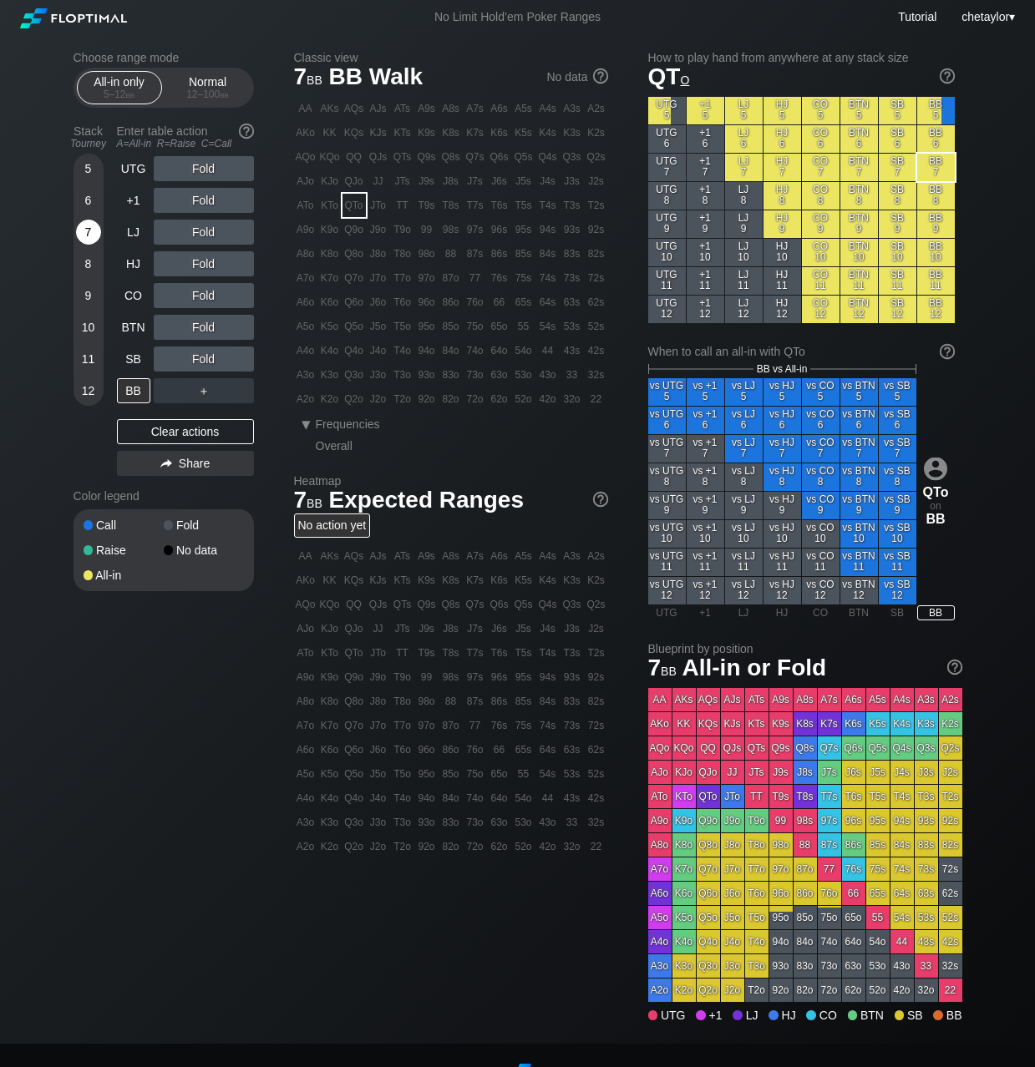
click at [89, 231] on div "7" at bounding box center [88, 232] width 25 height 25
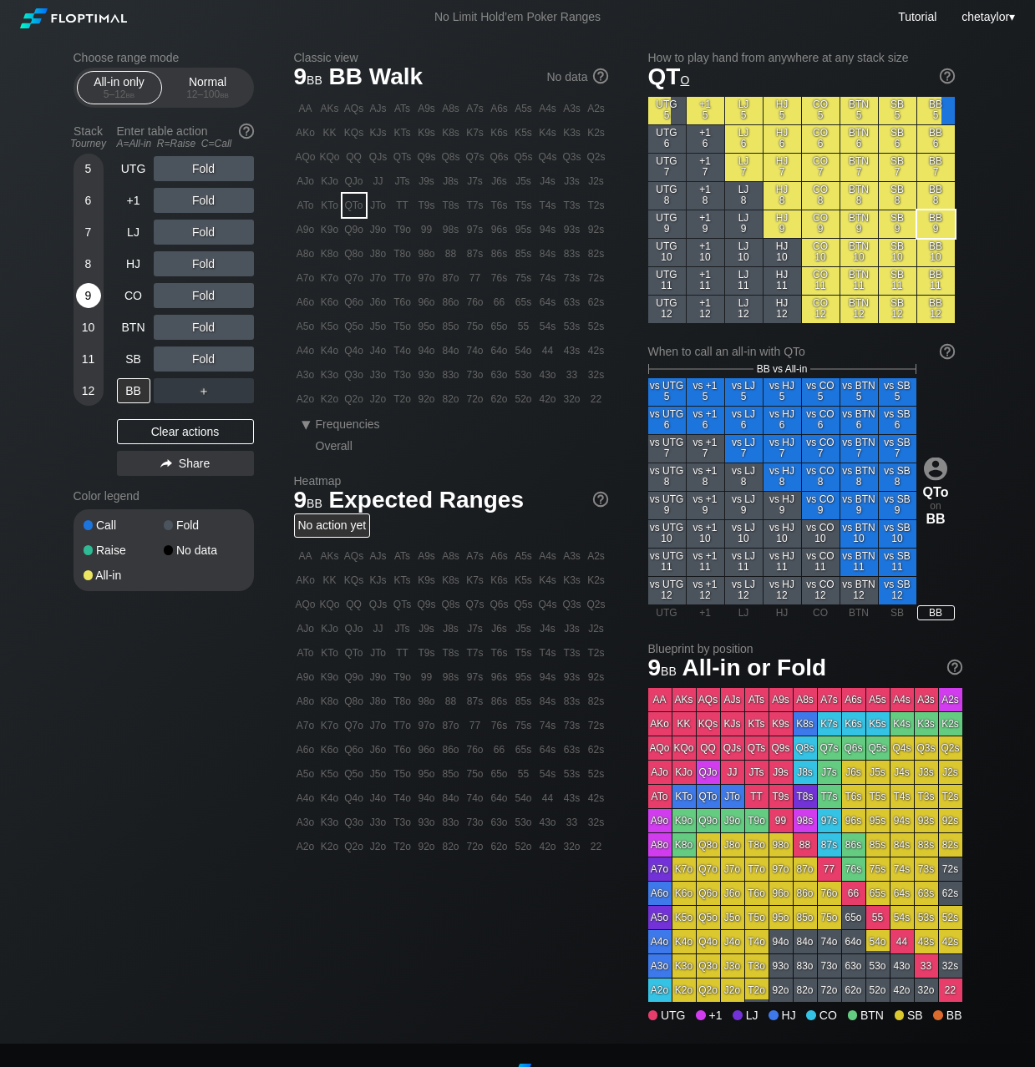
click at [89, 303] on div "9" at bounding box center [88, 295] width 25 height 25
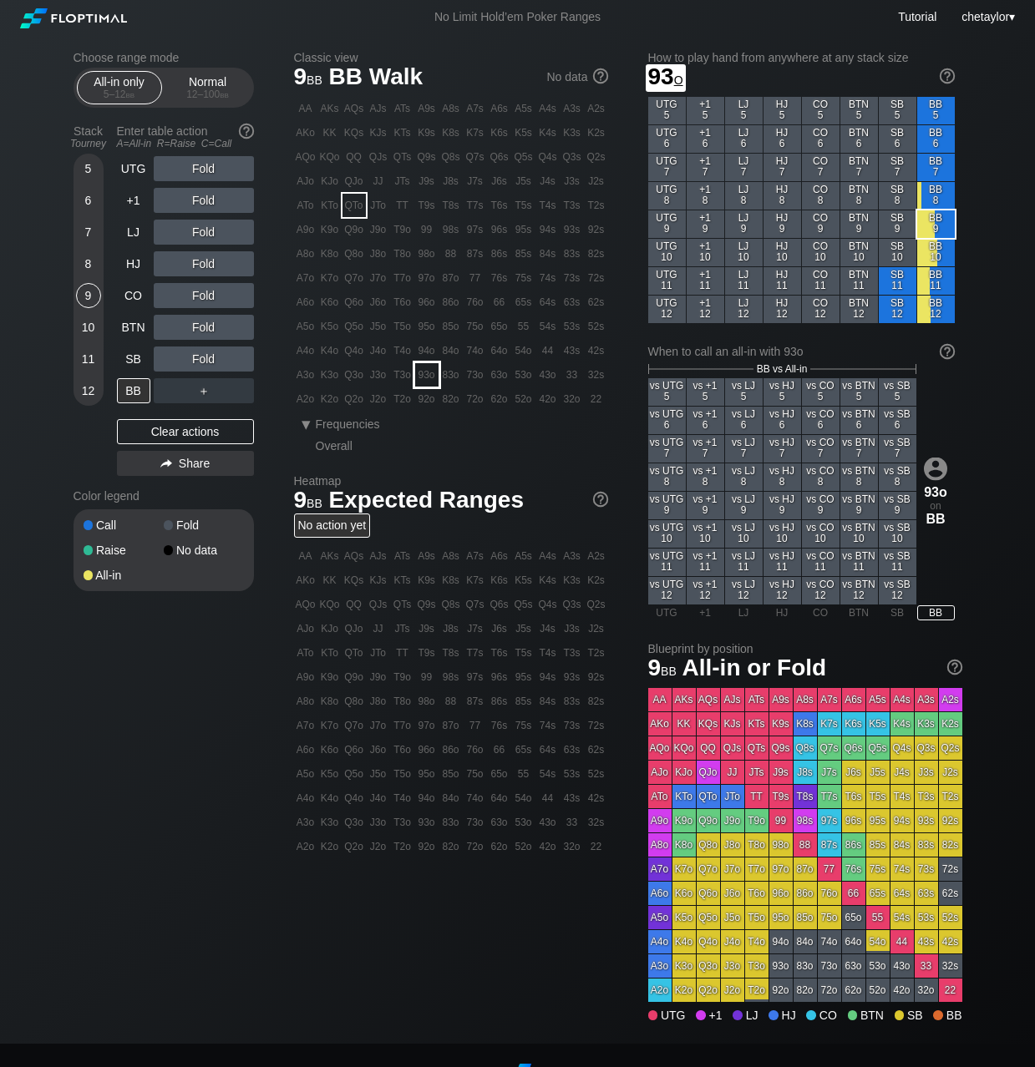
click at [425, 373] on div "93o" at bounding box center [426, 374] width 23 height 23
click at [171, 360] on div "A ✕" at bounding box center [170, 359] width 33 height 25
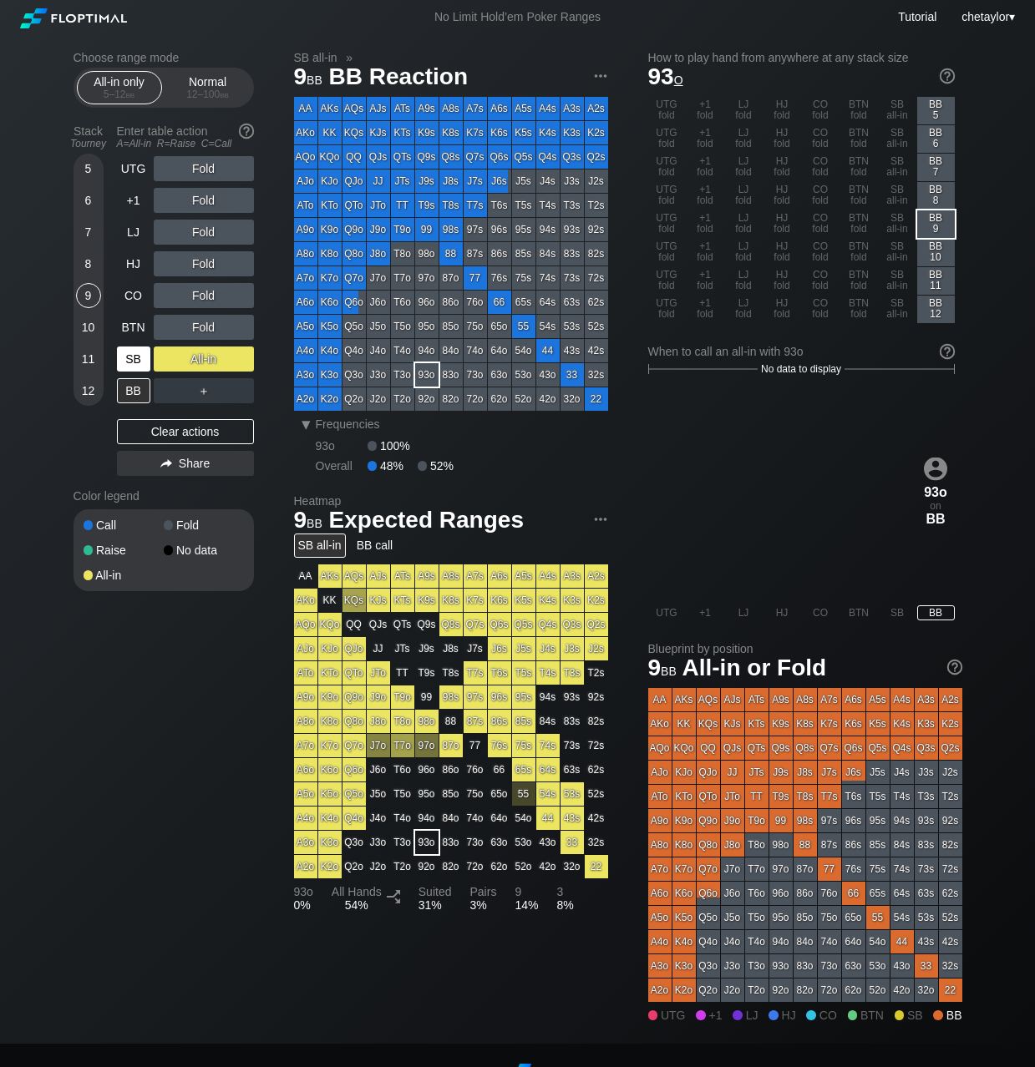
click at [126, 362] on div "SB" at bounding box center [133, 359] width 33 height 25
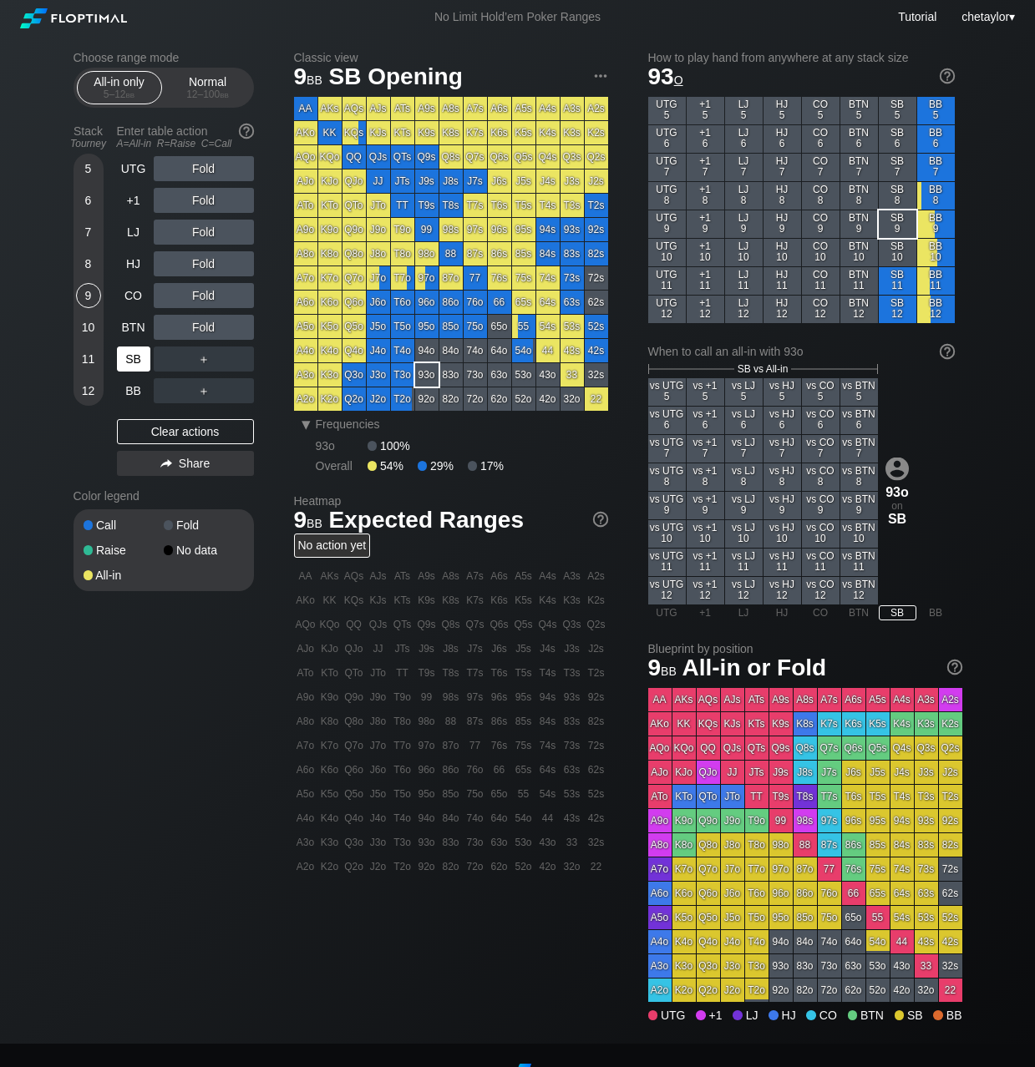
click at [126, 362] on div "SB" at bounding box center [133, 359] width 33 height 25
click at [162, 438] on div "Clear actions" at bounding box center [185, 431] width 137 height 25
click at [165, 431] on div "Clear actions" at bounding box center [185, 431] width 137 height 25
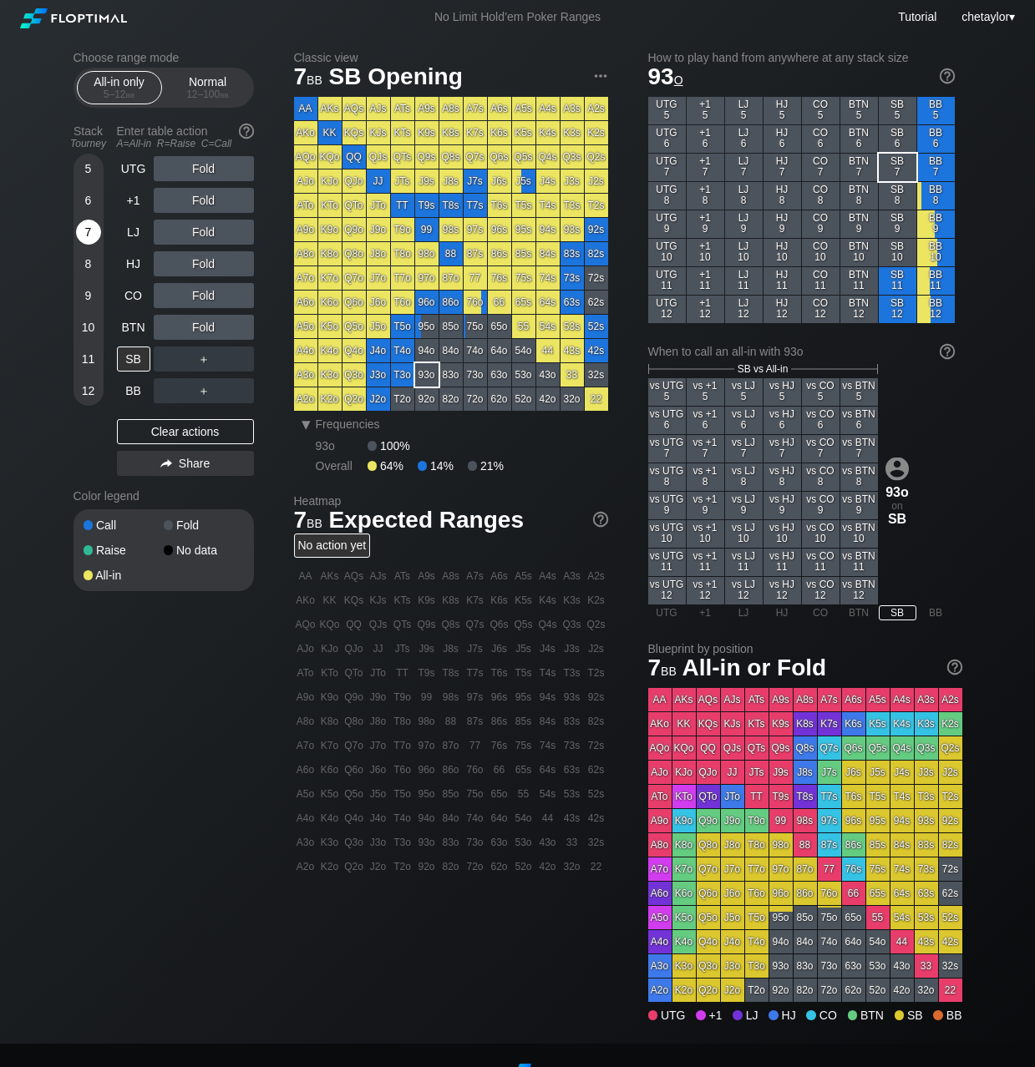
click at [79, 227] on div "7" at bounding box center [88, 232] width 25 height 25
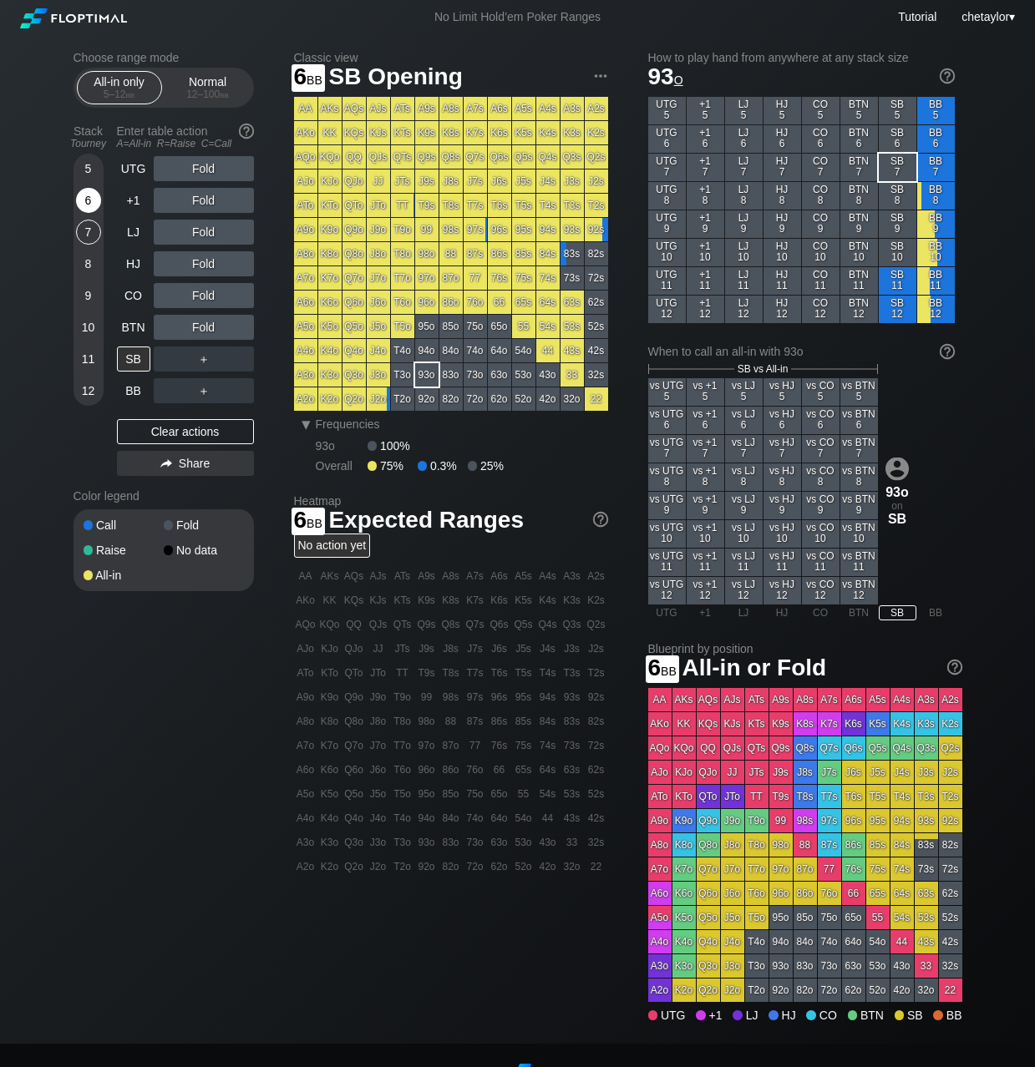
click at [84, 194] on div "6" at bounding box center [88, 200] width 25 height 25
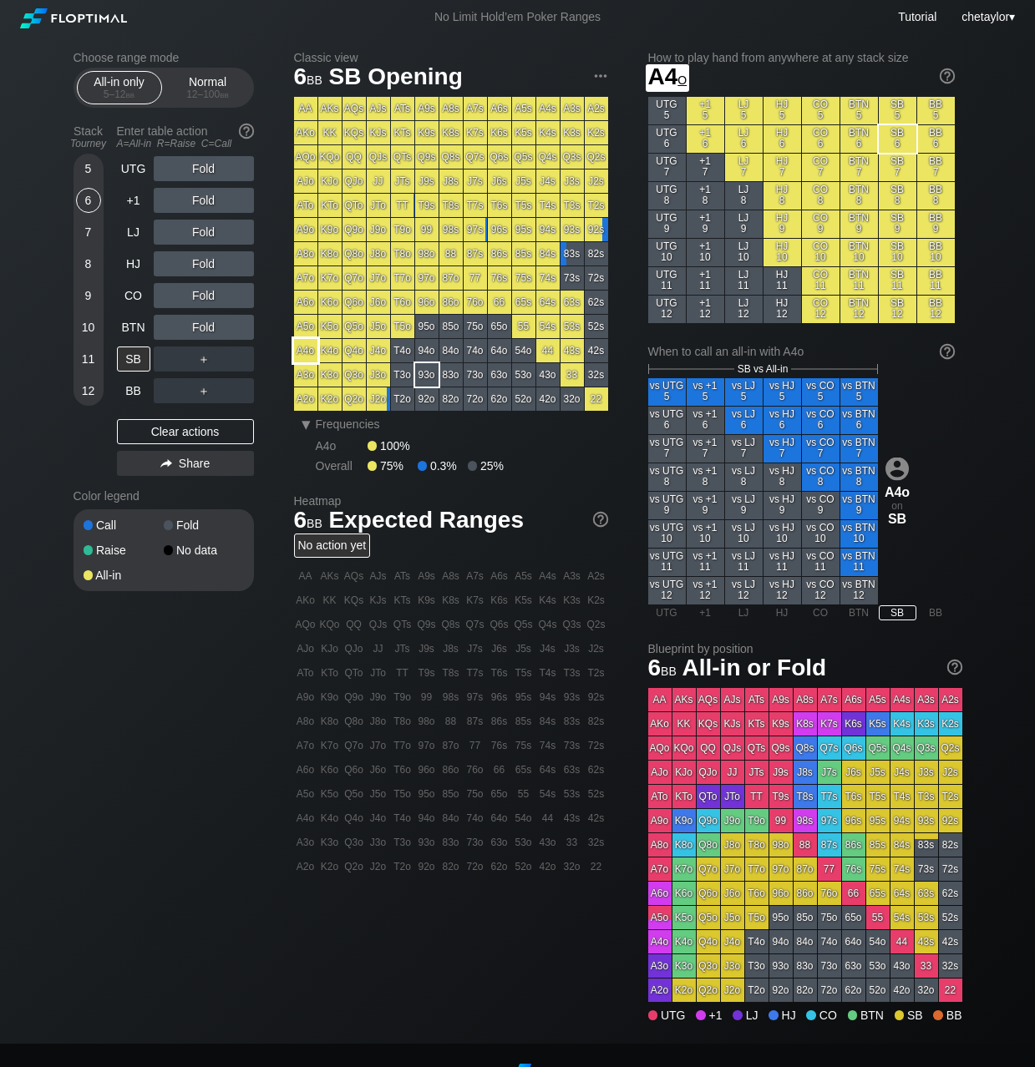
click at [300, 347] on div "A4o" at bounding box center [305, 350] width 23 height 23
click at [169, 327] on div "A ✕" at bounding box center [170, 327] width 33 height 25
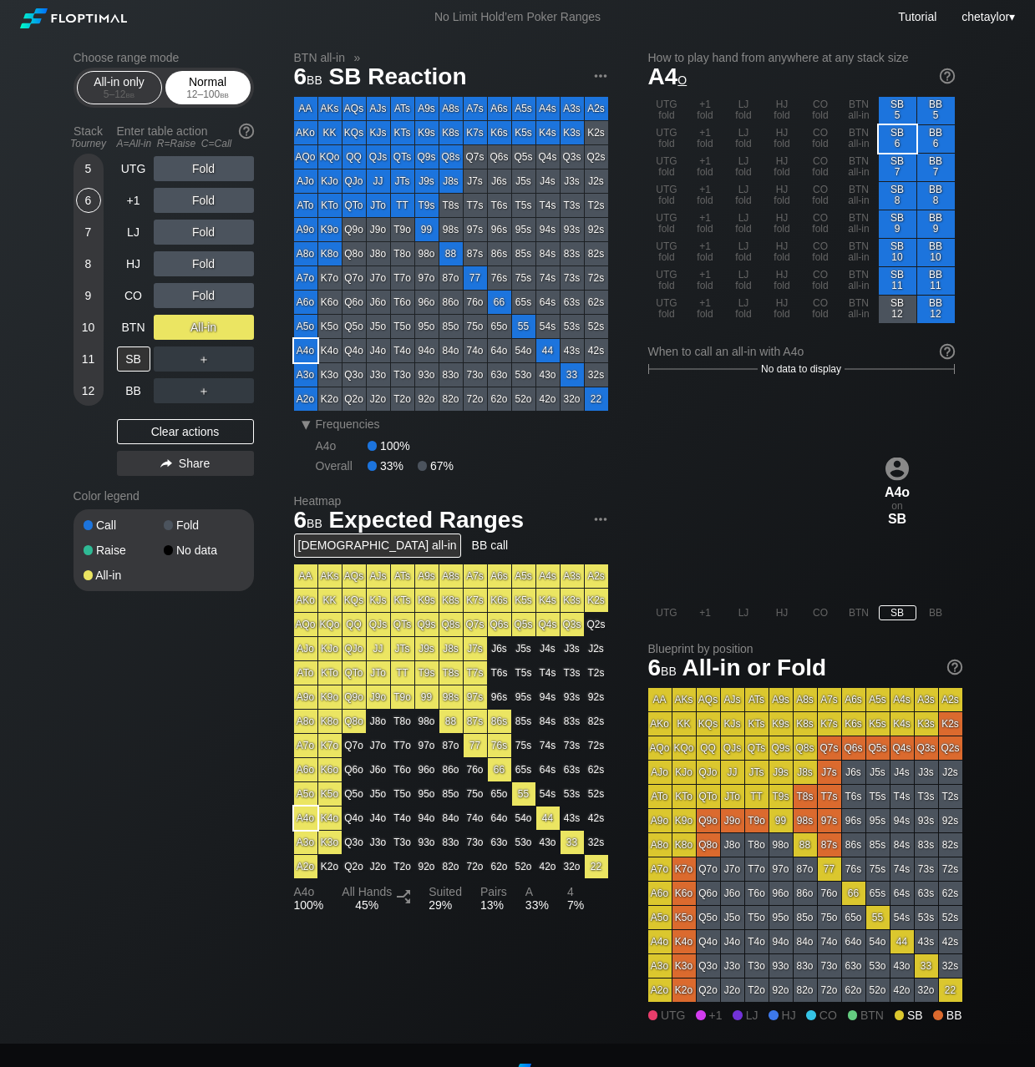
click at [205, 86] on div "Normal 12 – 100 bb" at bounding box center [208, 88] width 77 height 32
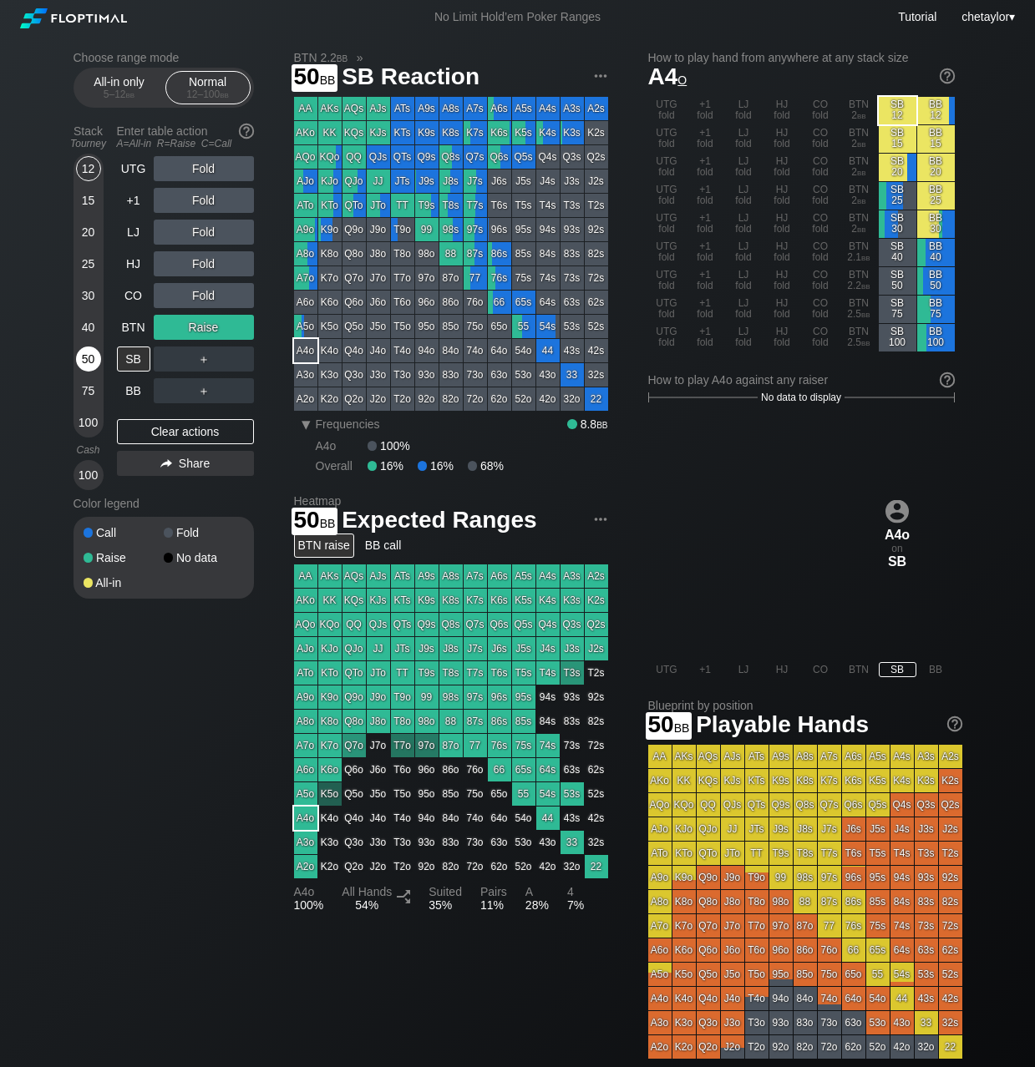
click at [92, 349] on div "50" at bounding box center [88, 359] width 25 height 25
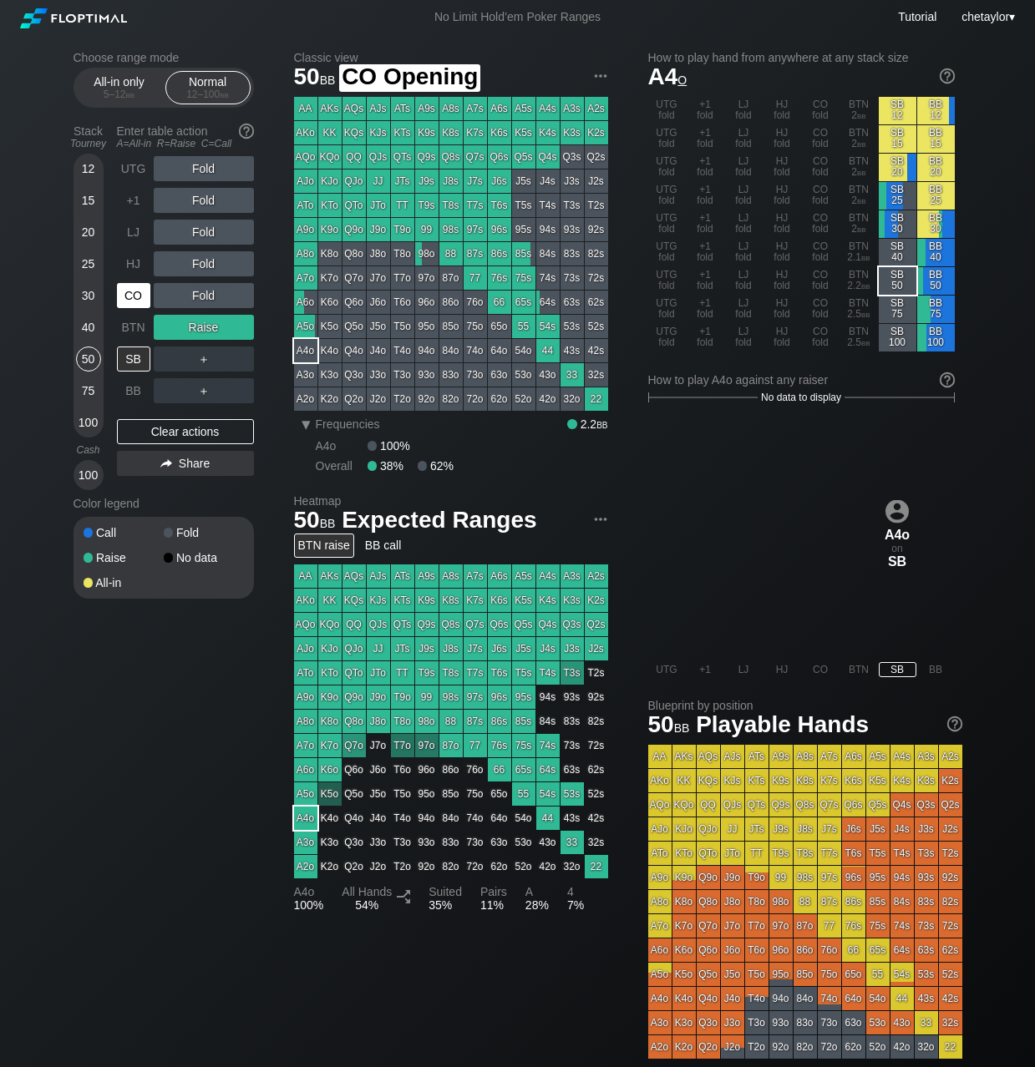
click at [134, 292] on div "CO" at bounding box center [133, 295] width 33 height 25
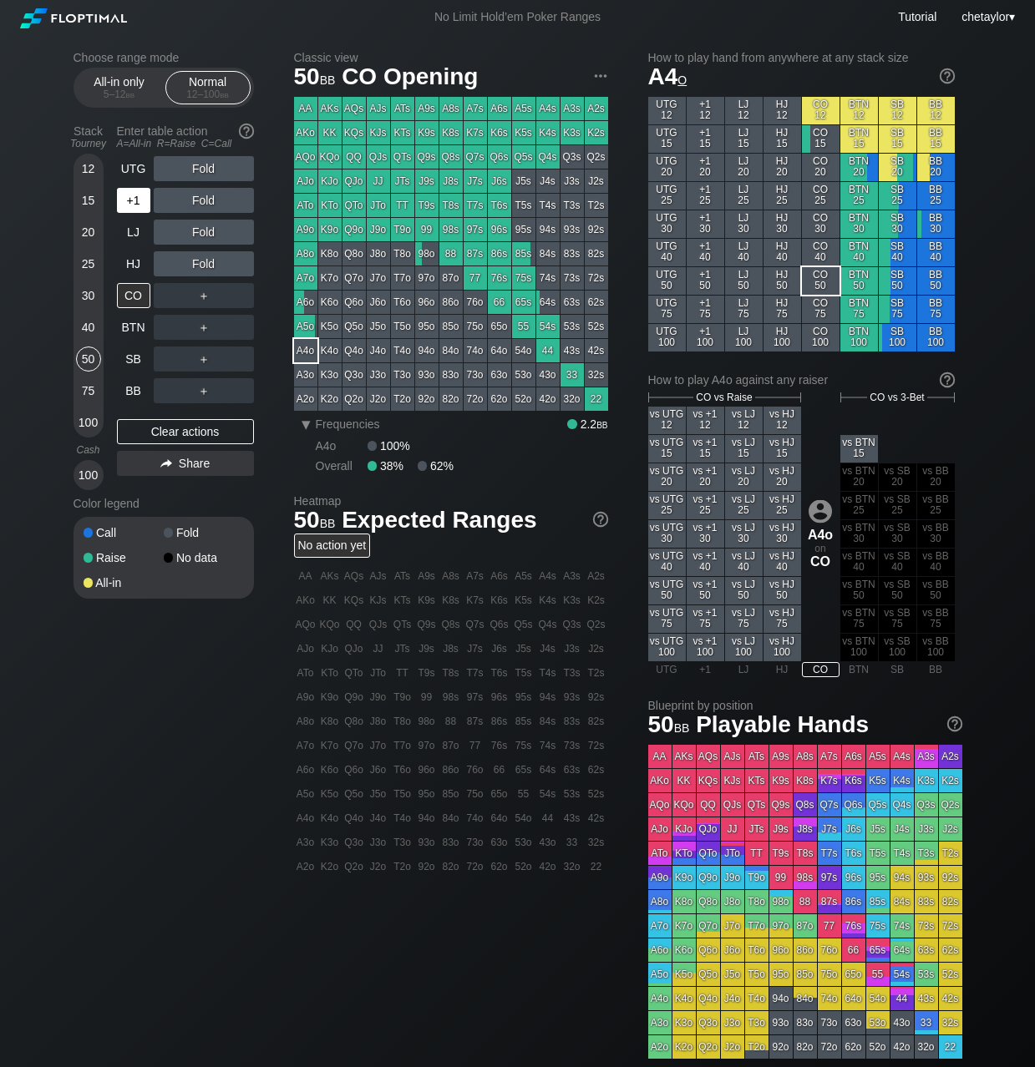
click at [140, 195] on div "+1" at bounding box center [133, 200] width 33 height 25
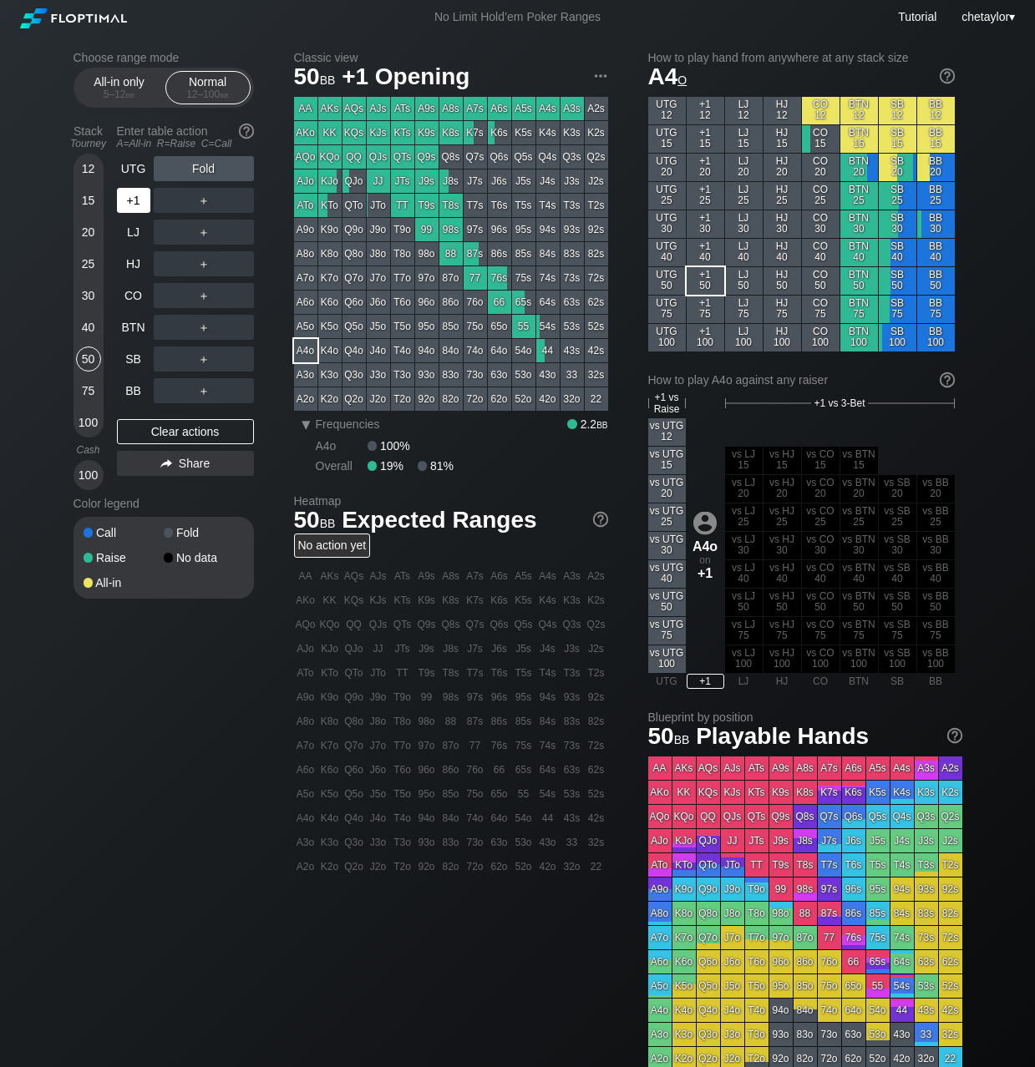
click at [140, 195] on div "+1" at bounding box center [133, 200] width 33 height 25
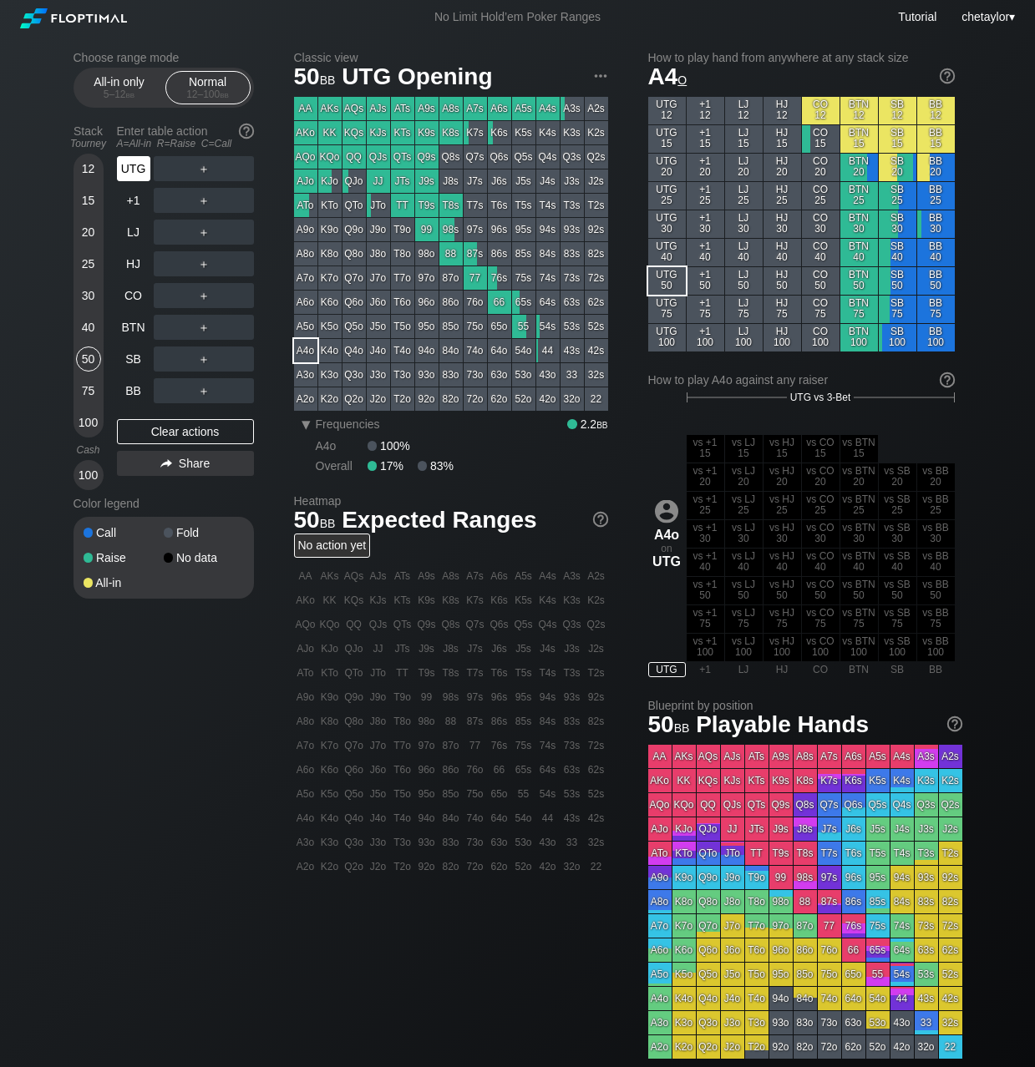
click at [139, 174] on div "UTG" at bounding box center [133, 168] width 33 height 25
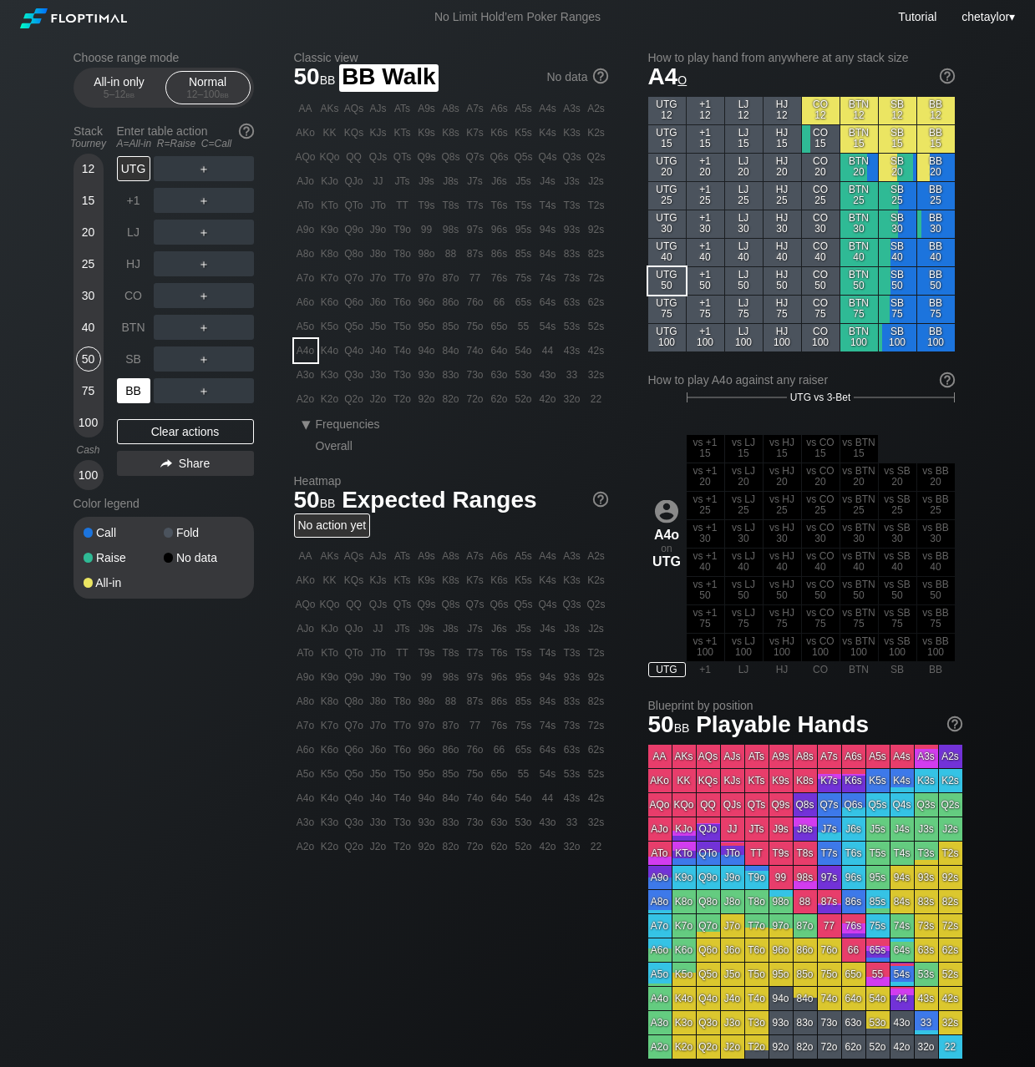
click at [128, 387] on div "BB" at bounding box center [133, 390] width 33 height 25
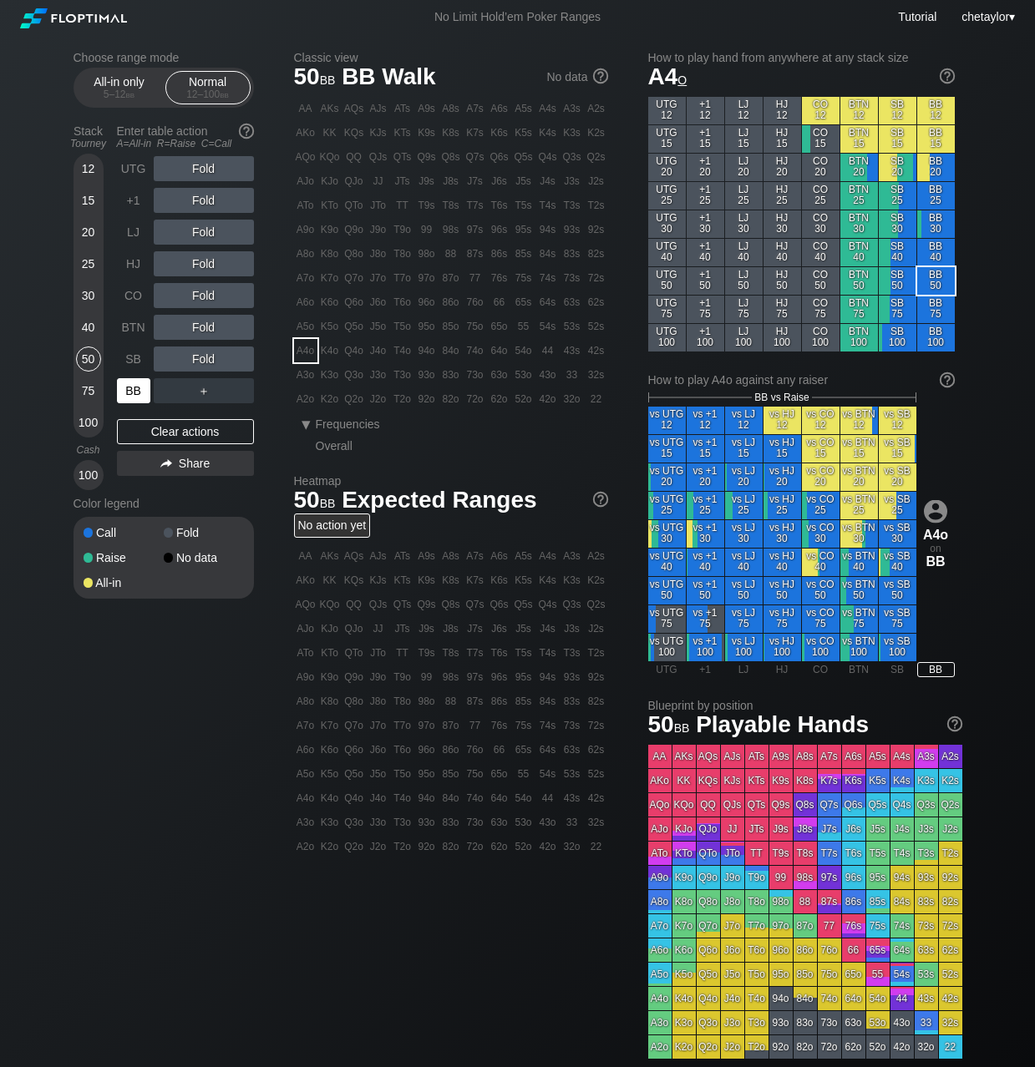
click at [128, 387] on div "BB" at bounding box center [133, 390] width 33 height 25
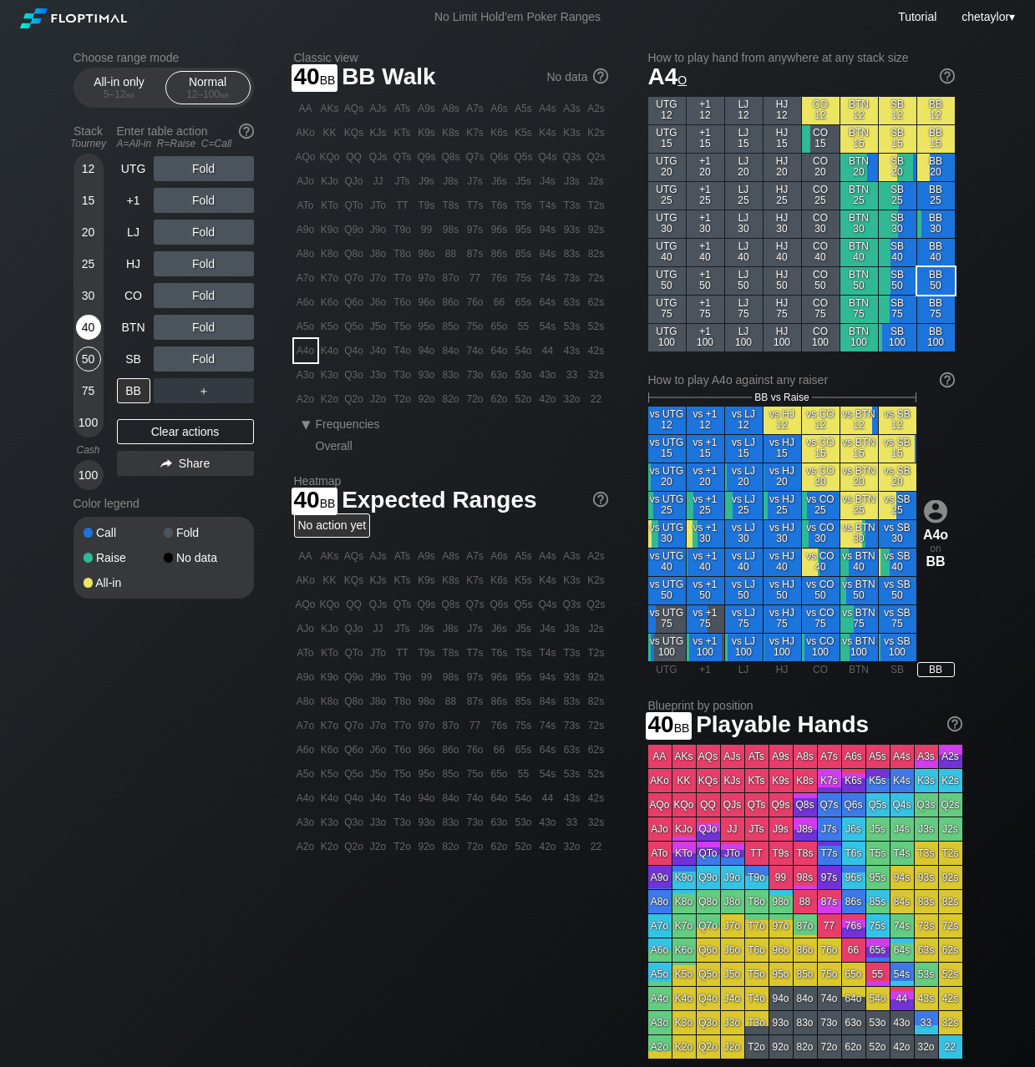
click at [91, 327] on div "40" at bounding box center [88, 327] width 25 height 25
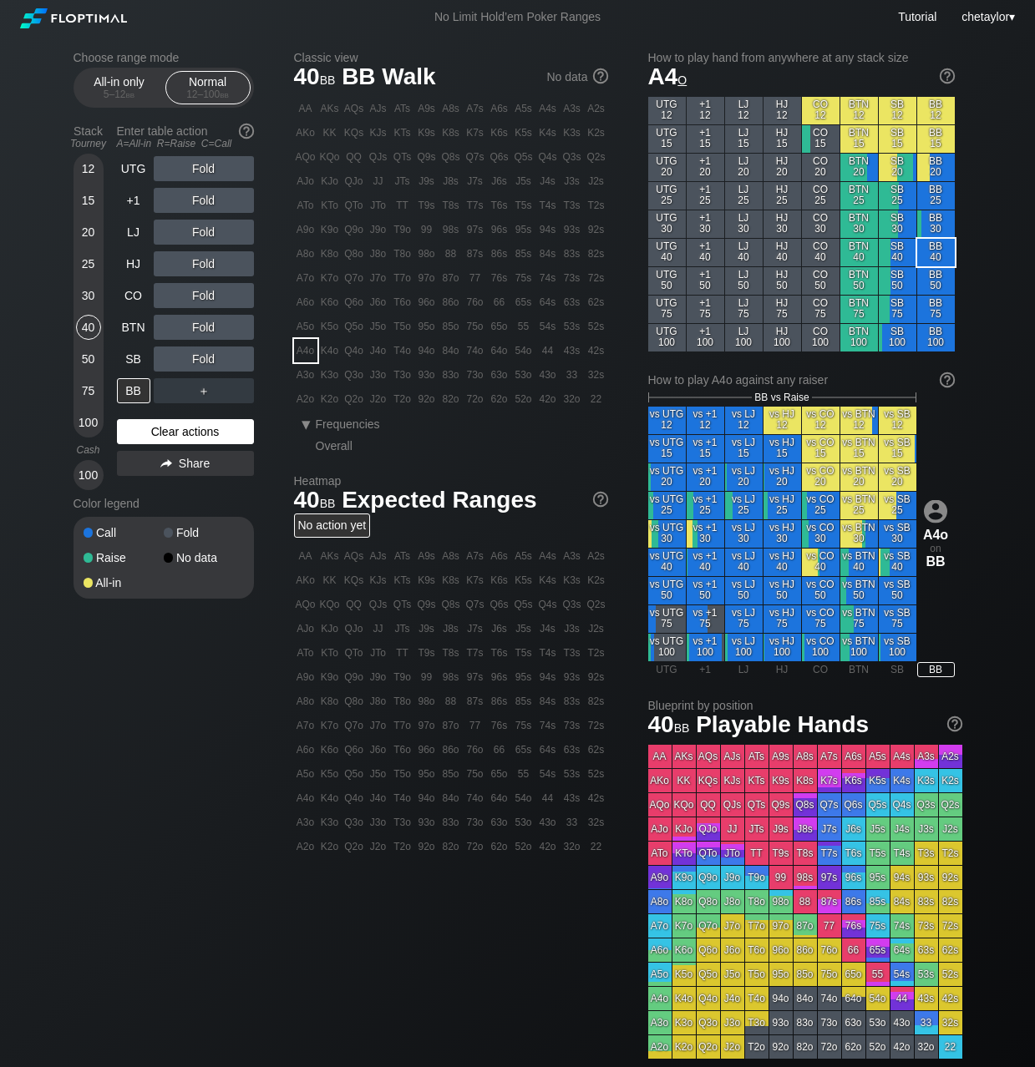
click at [164, 436] on div "Clear actions" at bounding box center [185, 431] width 137 height 25
click at [407, 185] on div "JTs" at bounding box center [402, 181] width 23 height 23
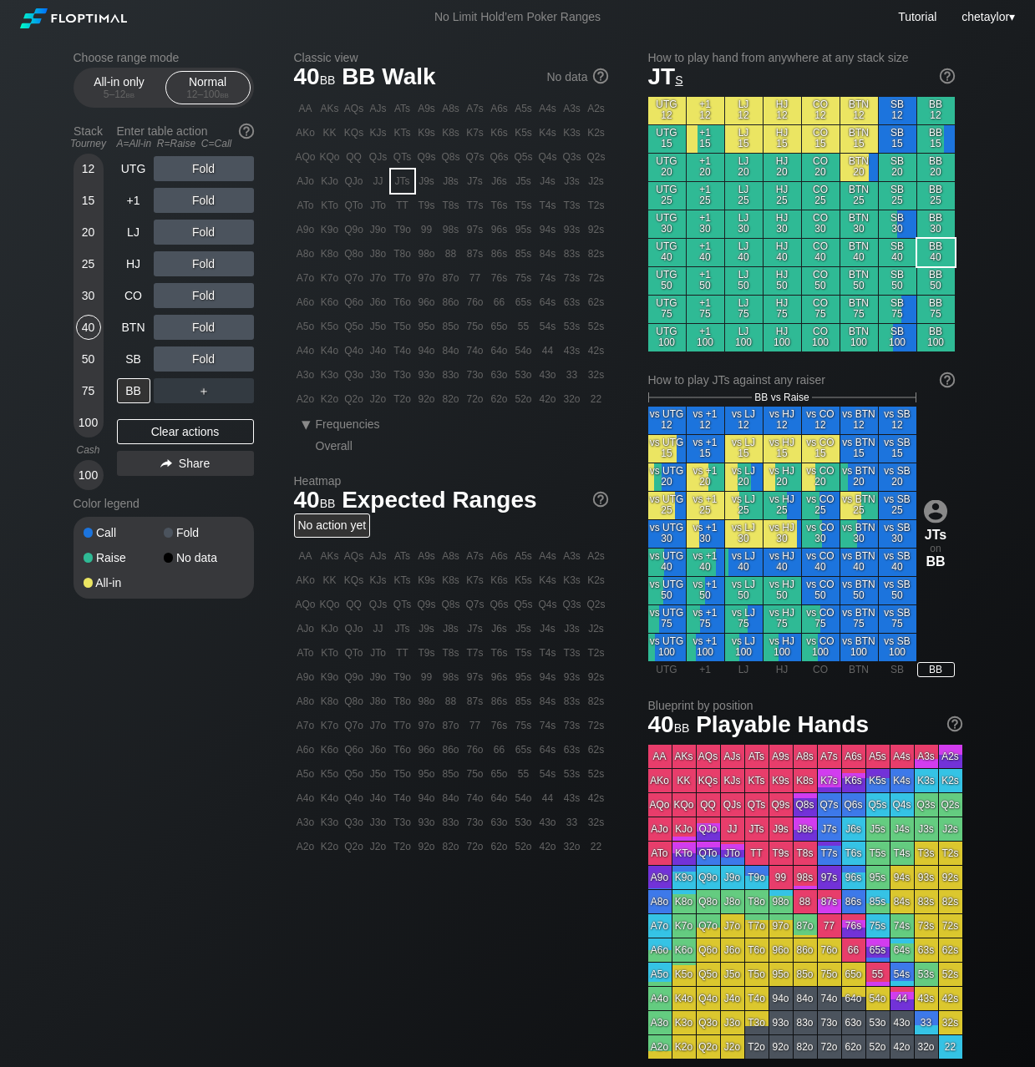
click at [407, 185] on div "JTs" at bounding box center [402, 181] width 23 height 23
click at [245, 323] on div "C ✕" at bounding box center [237, 327] width 33 height 25
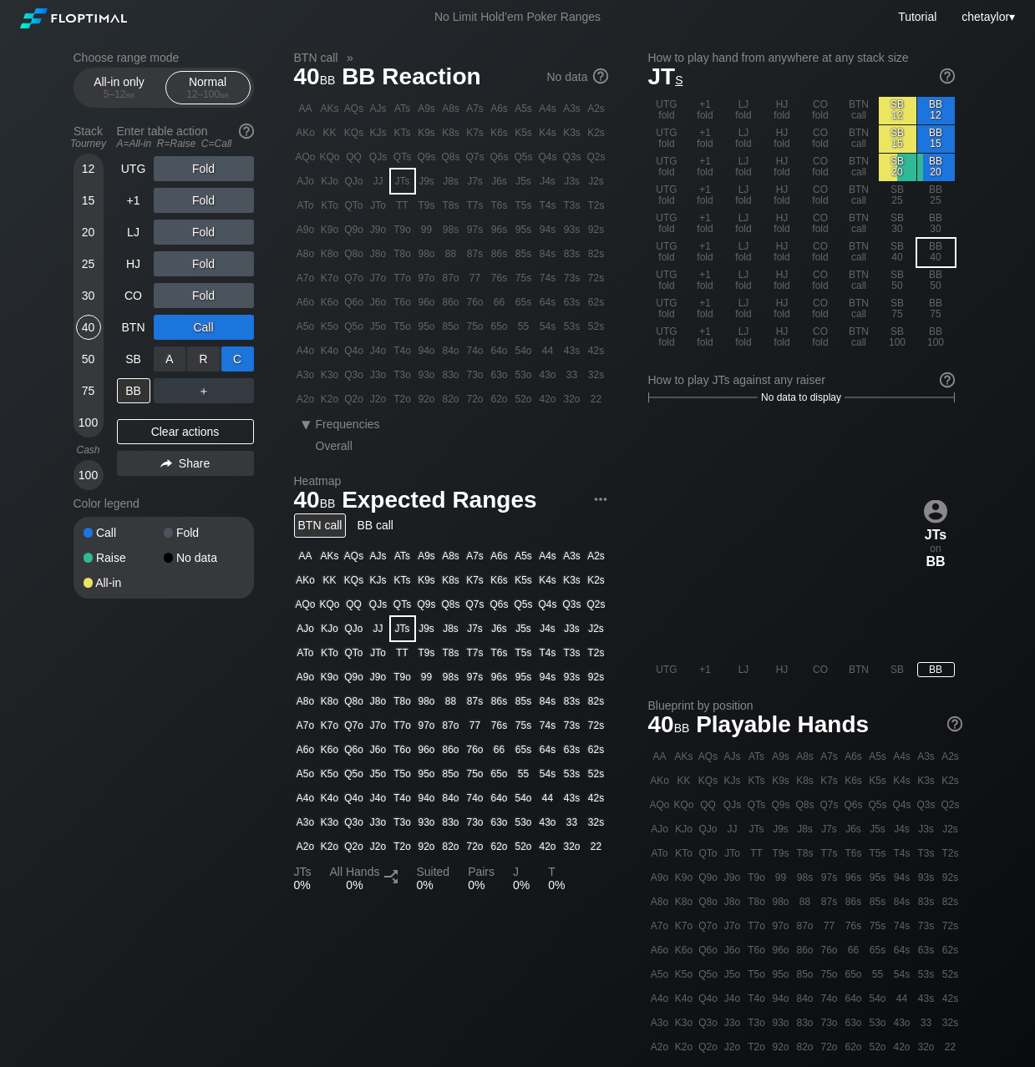
click at [242, 357] on div "C ✕" at bounding box center [237, 359] width 33 height 25
click at [93, 361] on div "50" at bounding box center [88, 359] width 25 height 25
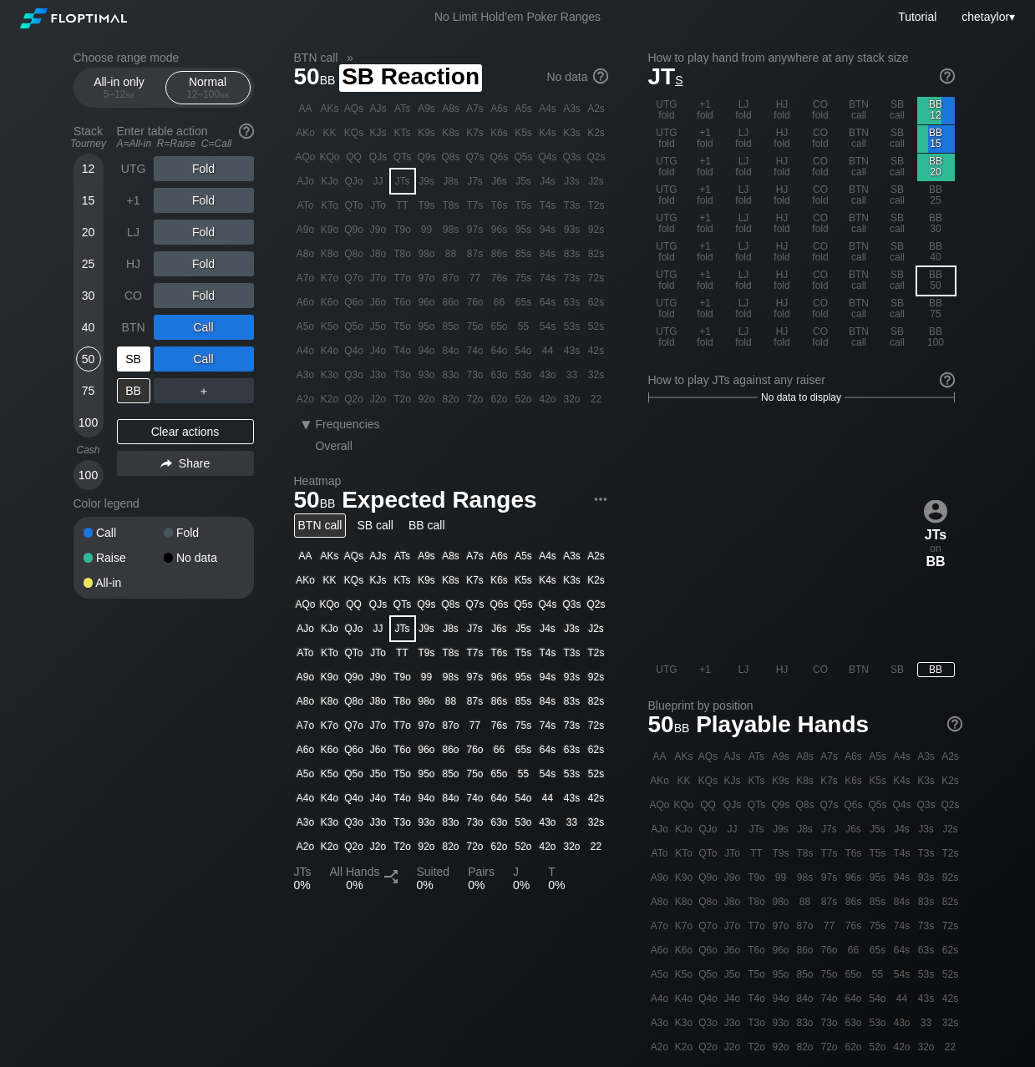
click at [139, 361] on div "SB" at bounding box center [133, 359] width 33 height 25
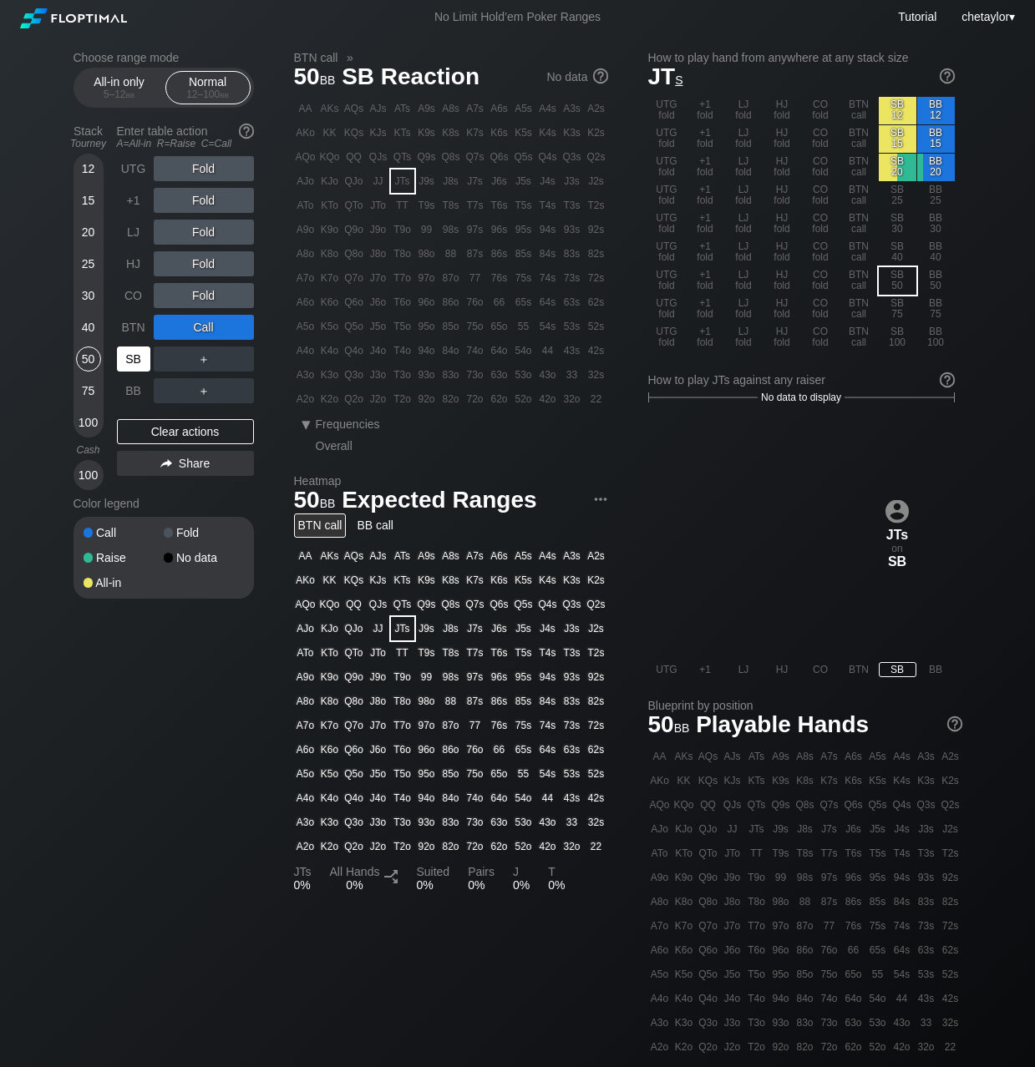
click at [139, 361] on div "SB" at bounding box center [133, 359] width 33 height 25
click at [173, 432] on div "Clear actions" at bounding box center [185, 431] width 137 height 25
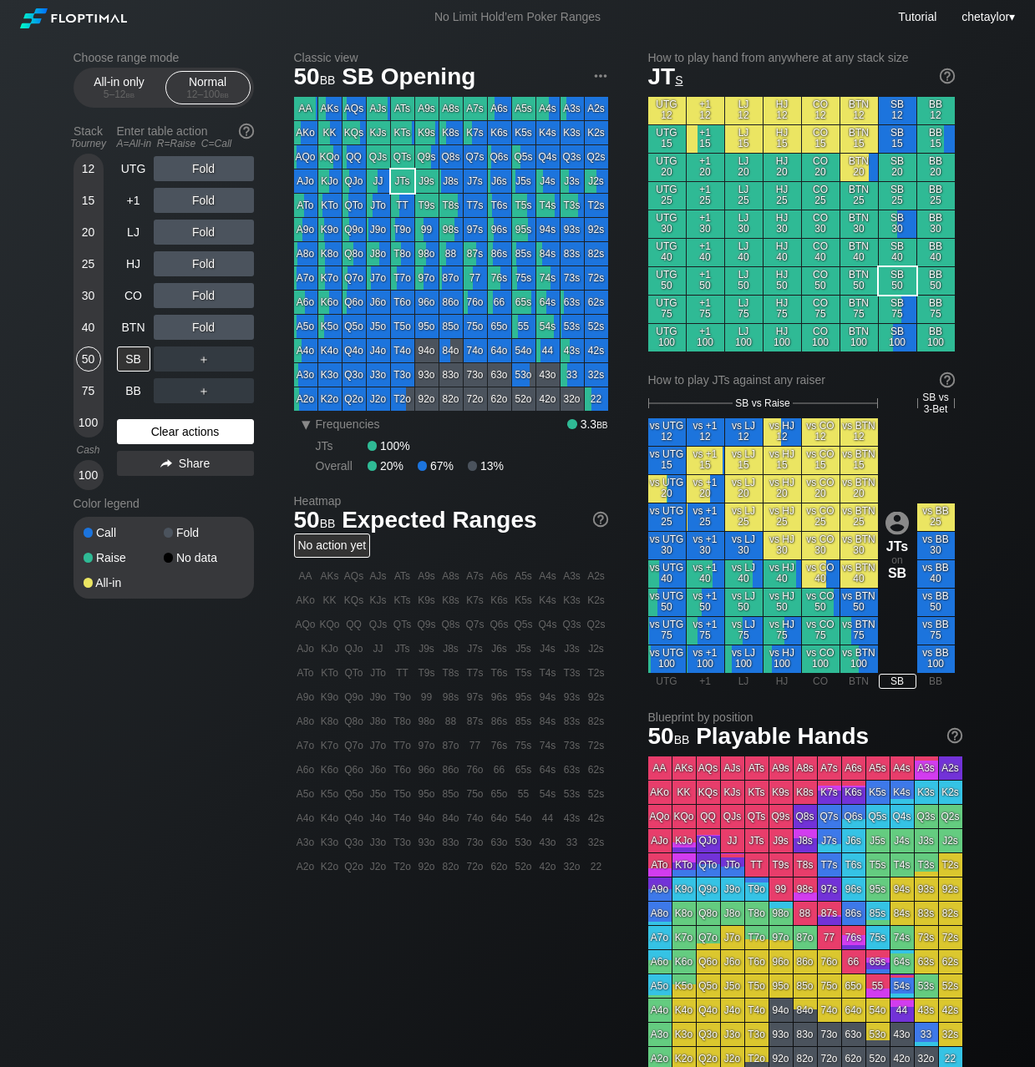
click at [173, 432] on div "Clear actions" at bounding box center [185, 431] width 137 height 25
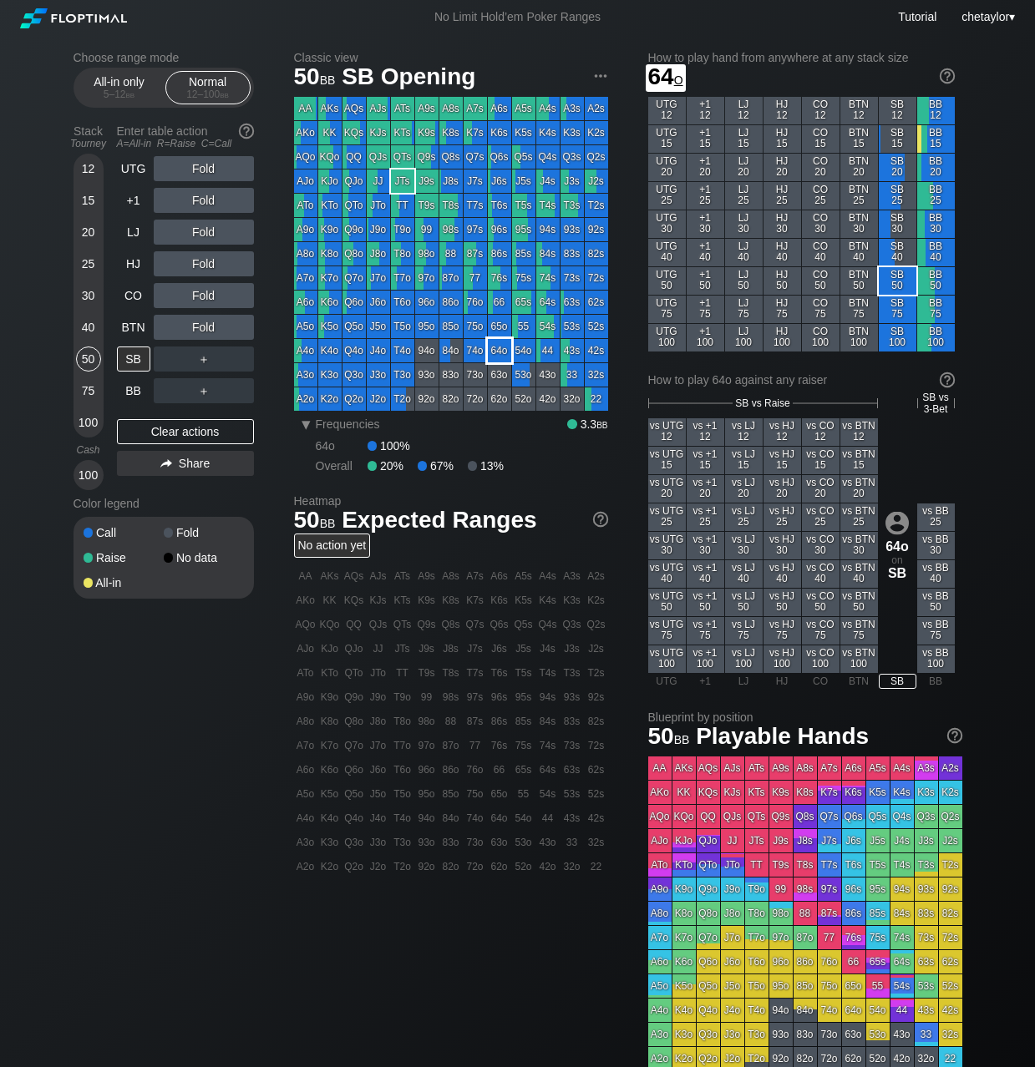
click at [499, 356] on div "64o" at bounding box center [499, 350] width 23 height 23
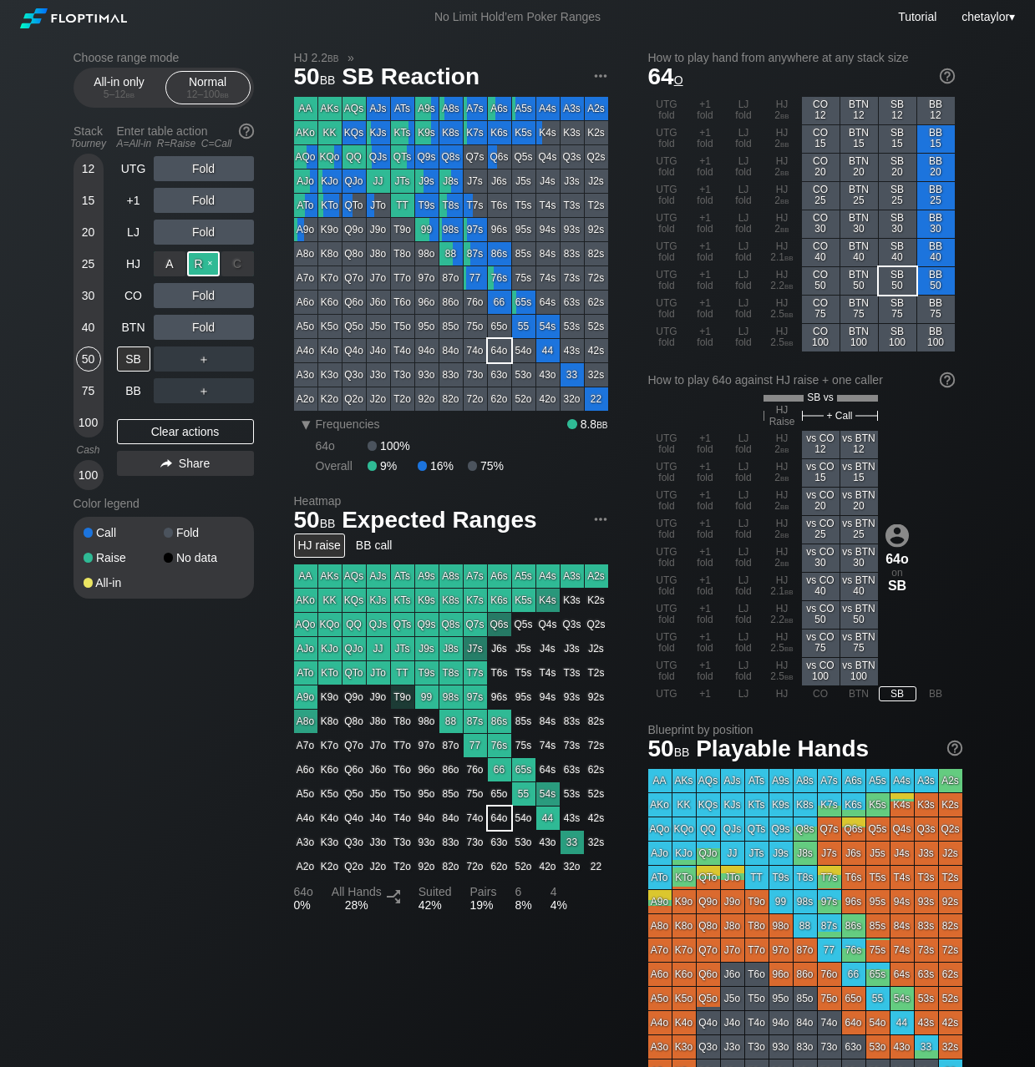
click at [205, 261] on div "R ✕" at bounding box center [203, 263] width 33 height 25
click at [129, 325] on div "BTN" at bounding box center [133, 327] width 33 height 25
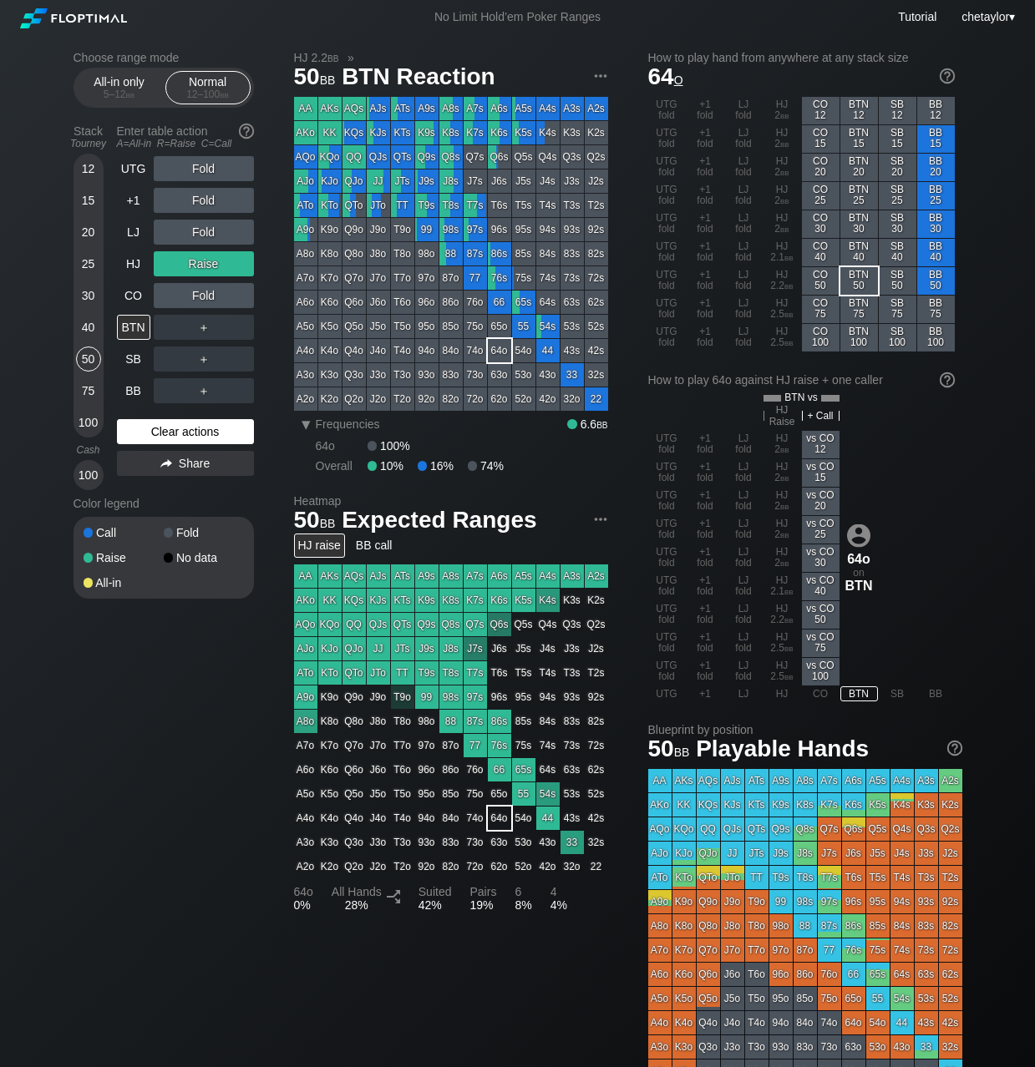
click at [150, 430] on div "Clear actions" at bounding box center [185, 431] width 137 height 25
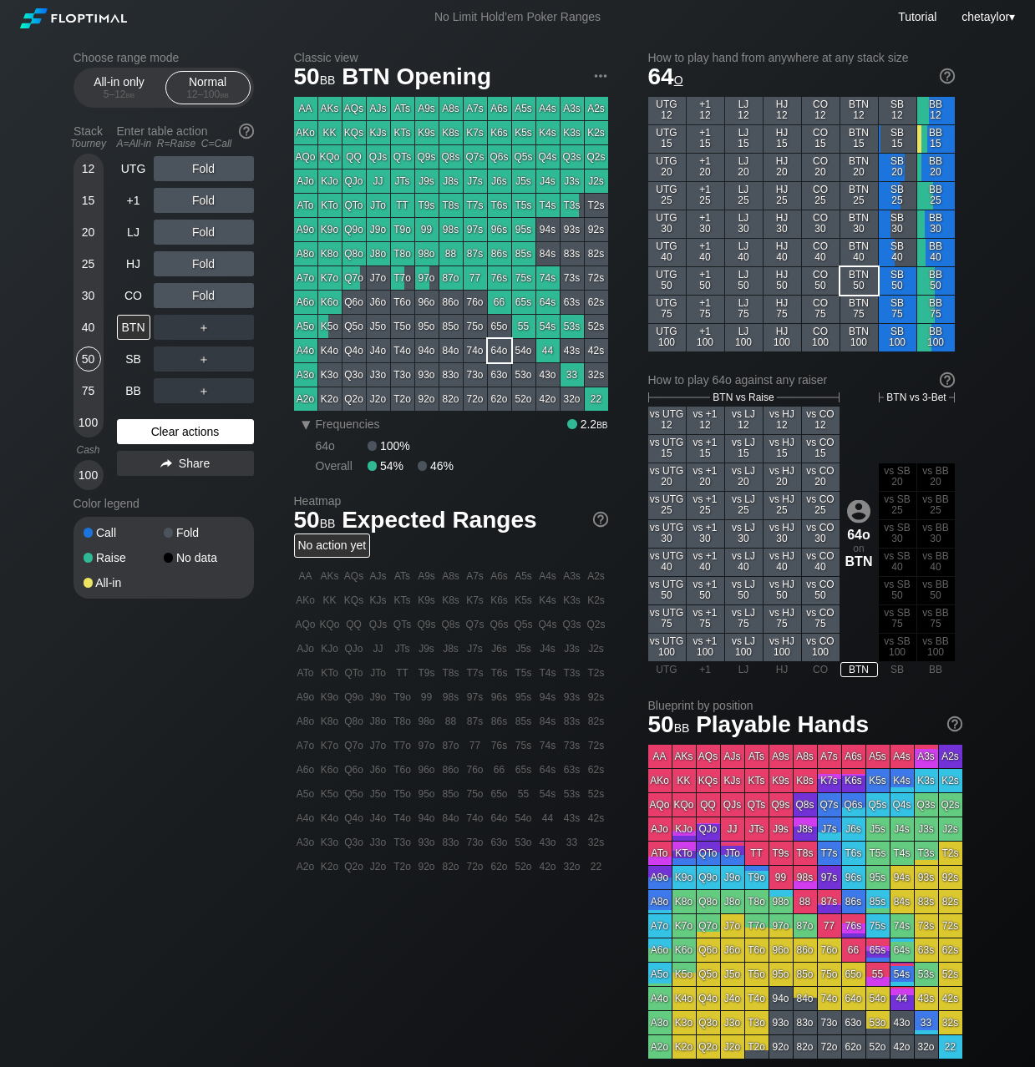
click at [150, 430] on div "Clear actions" at bounding box center [185, 431] width 137 height 25
click at [332, 327] on div "K5o" at bounding box center [329, 326] width 23 height 23
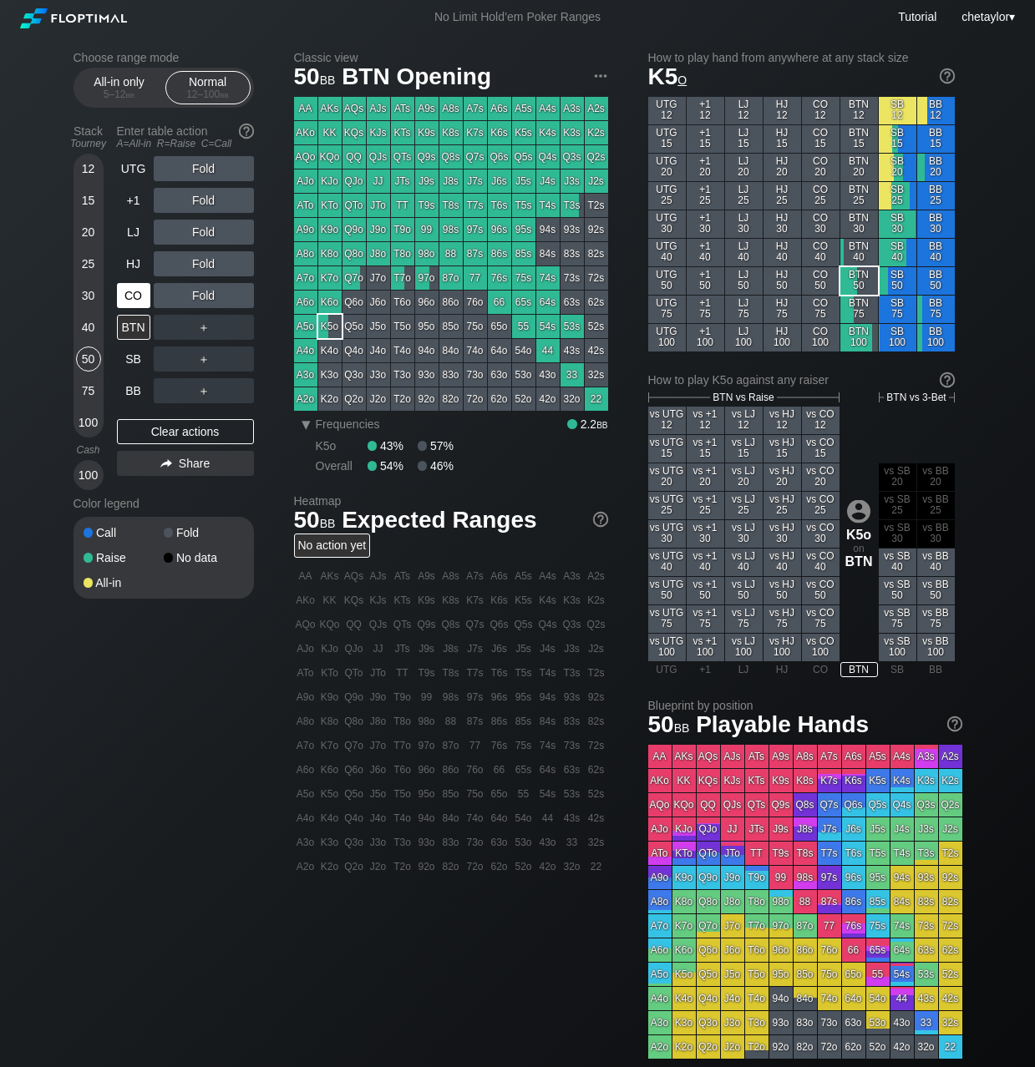
click at [133, 302] on div "CO" at bounding box center [133, 295] width 33 height 25
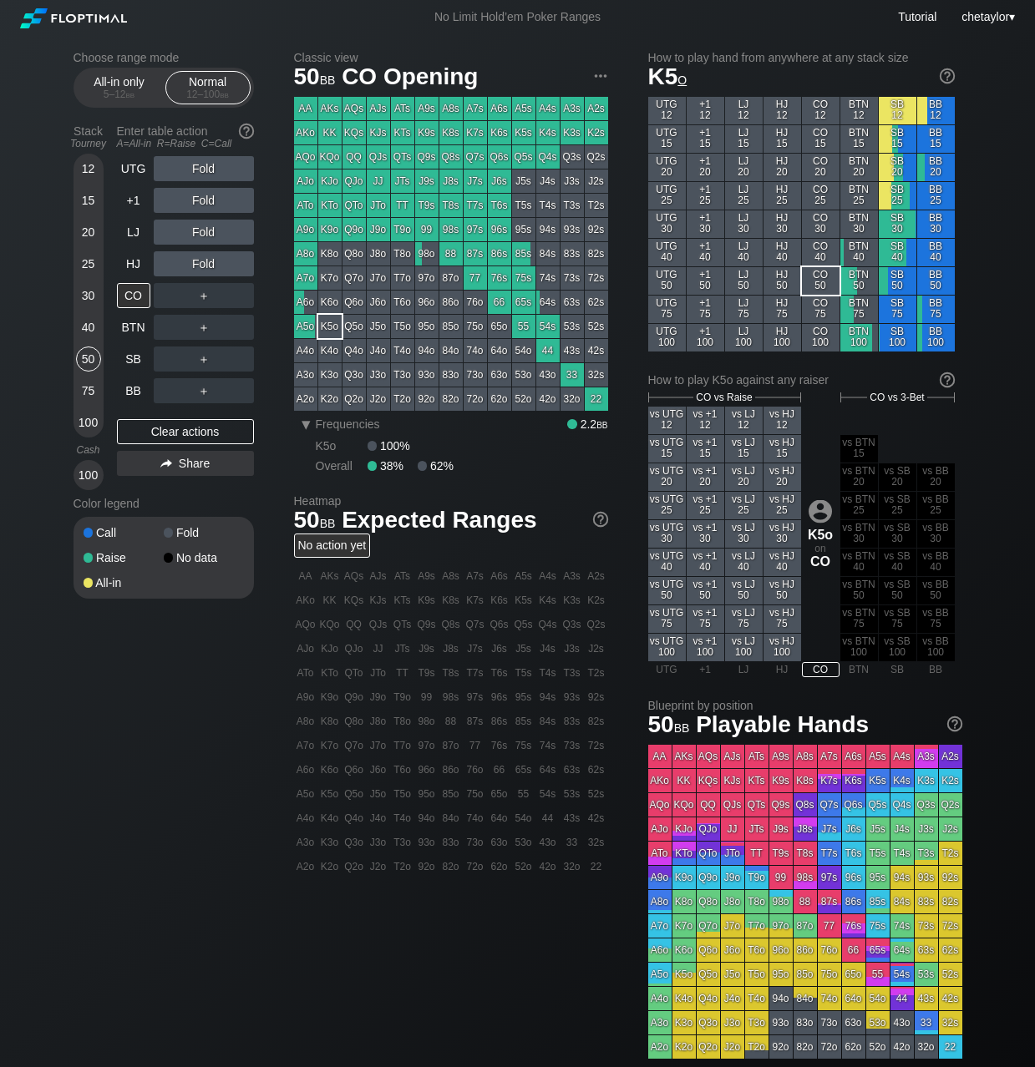
click at [89, 323] on div "40" at bounding box center [88, 327] width 25 height 25
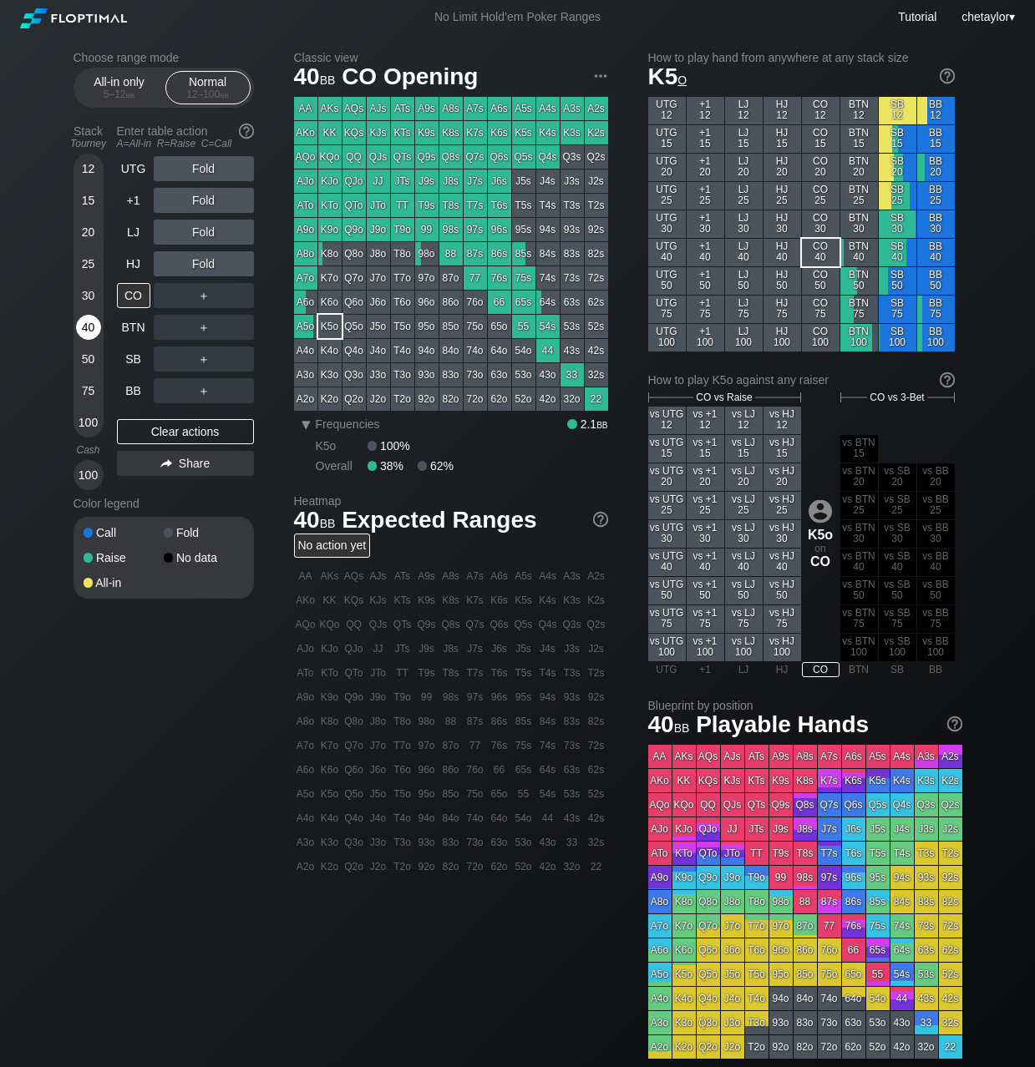
click at [89, 323] on div "40" at bounding box center [88, 327] width 25 height 25
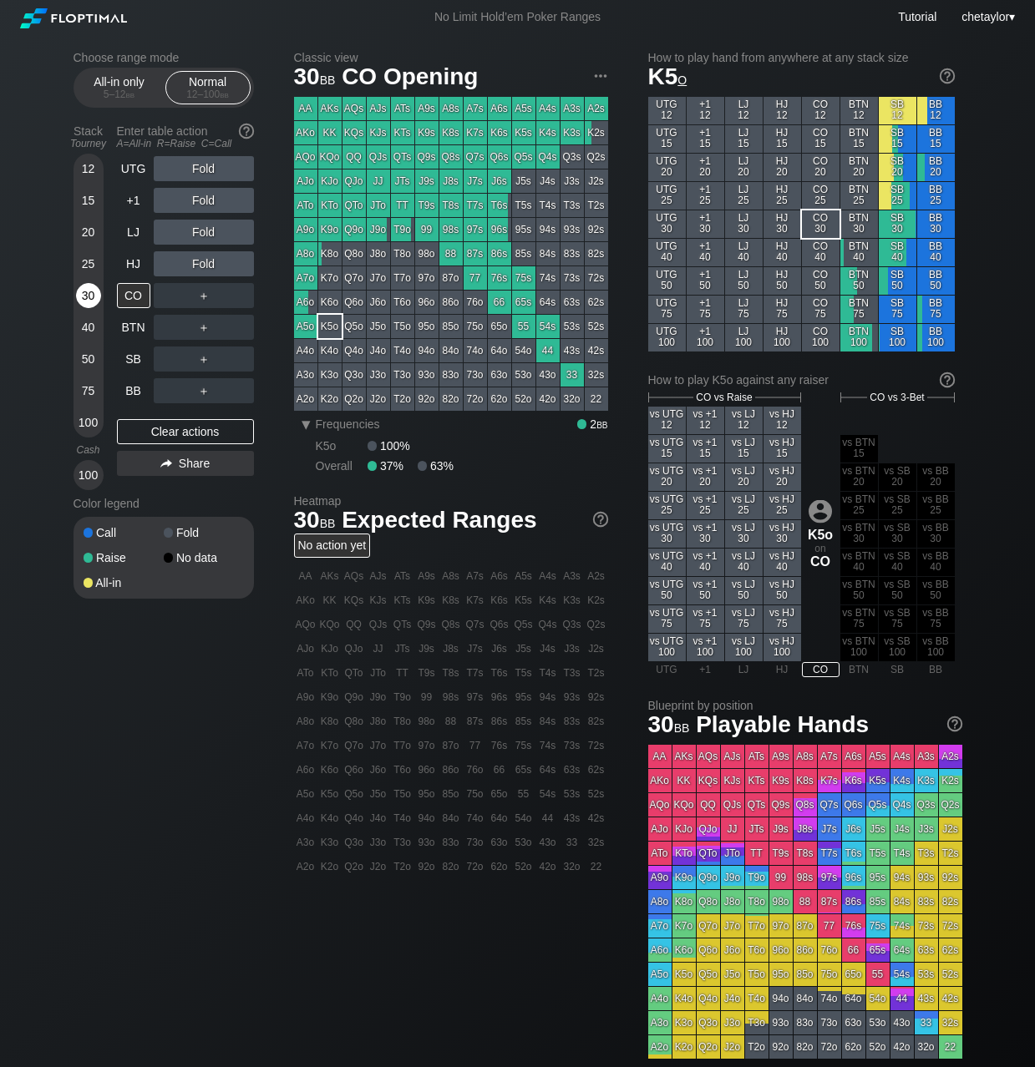
click at [89, 286] on div "30" at bounding box center [88, 295] width 25 height 25
click at [138, 263] on div "HJ" at bounding box center [133, 263] width 33 height 25
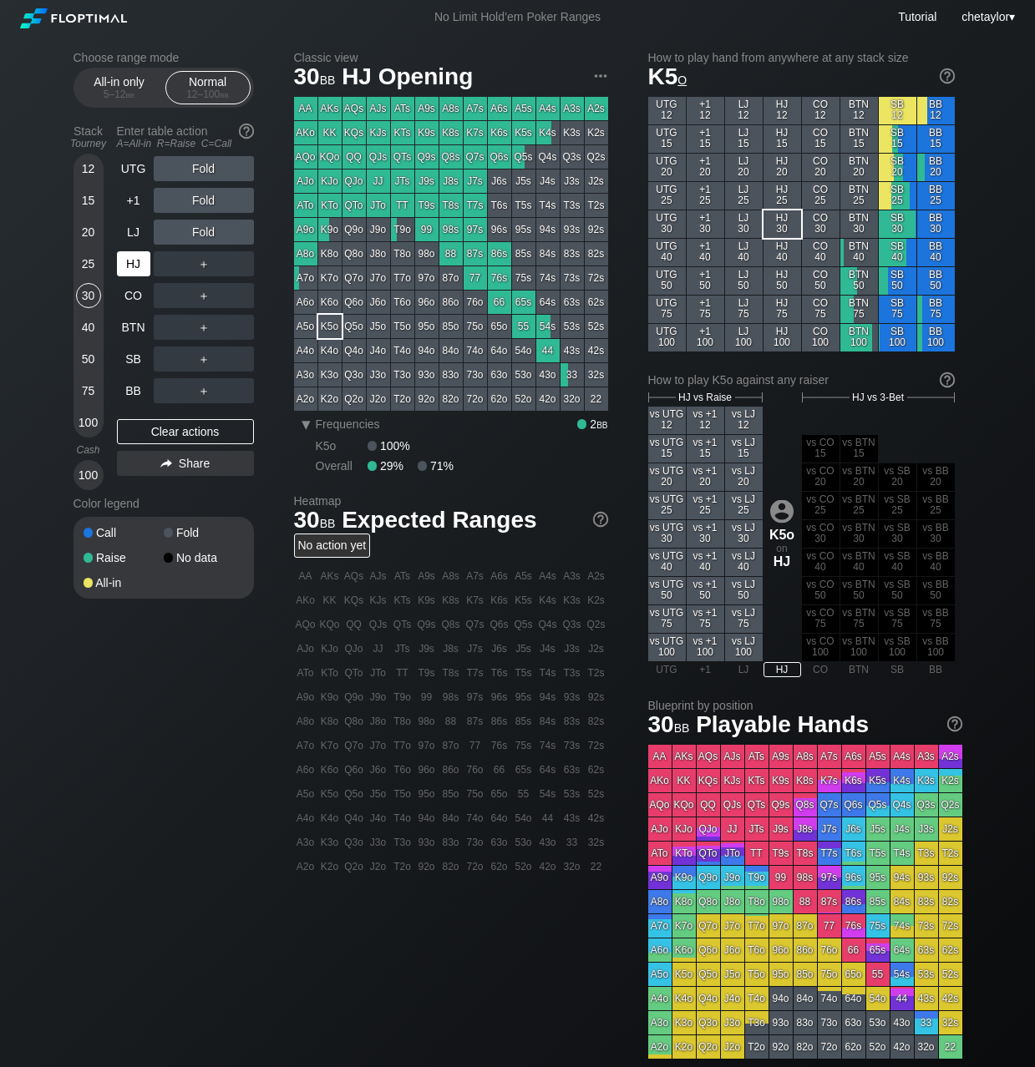
click at [138, 263] on div "HJ" at bounding box center [133, 263] width 33 height 25
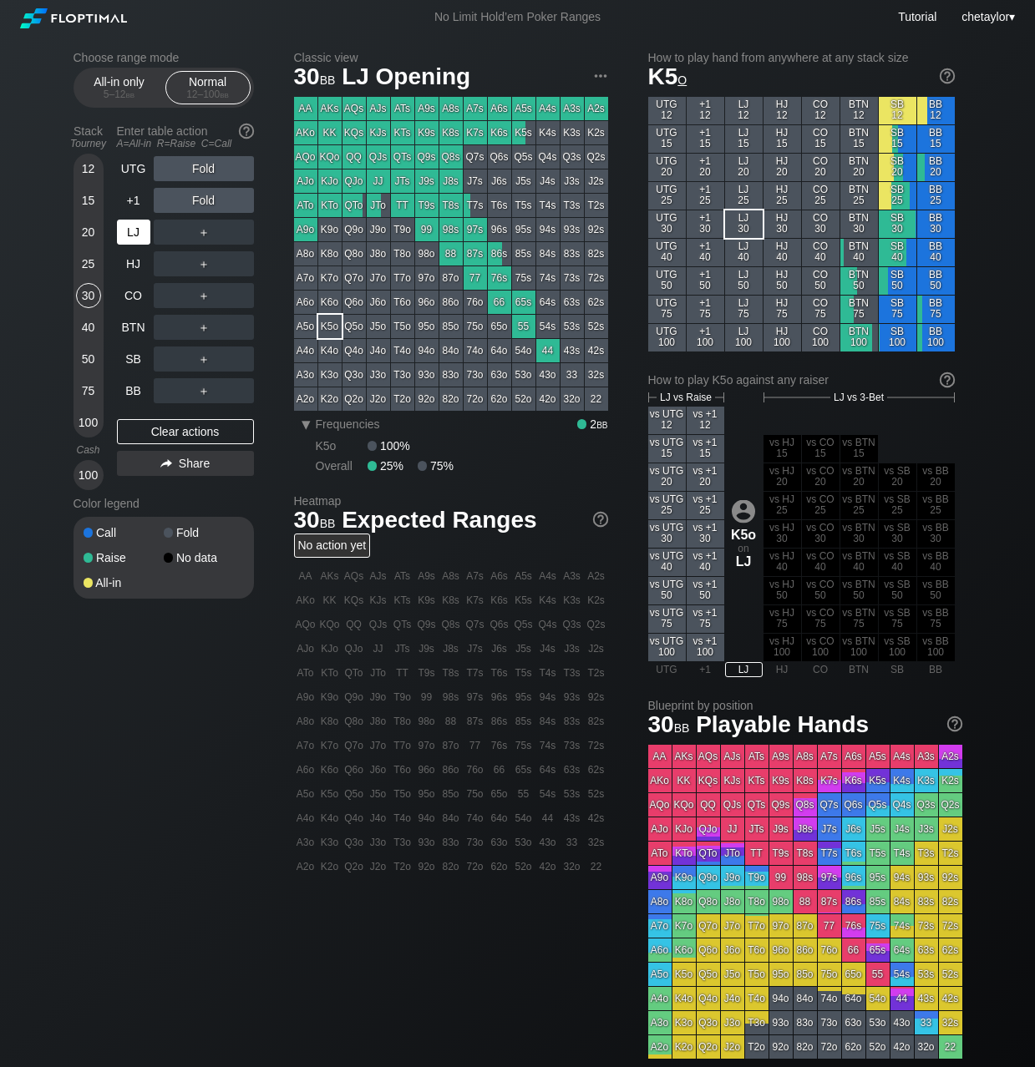
click at [132, 236] on div "LJ" at bounding box center [133, 232] width 33 height 25
click at [137, 203] on div "+1" at bounding box center [133, 200] width 33 height 25
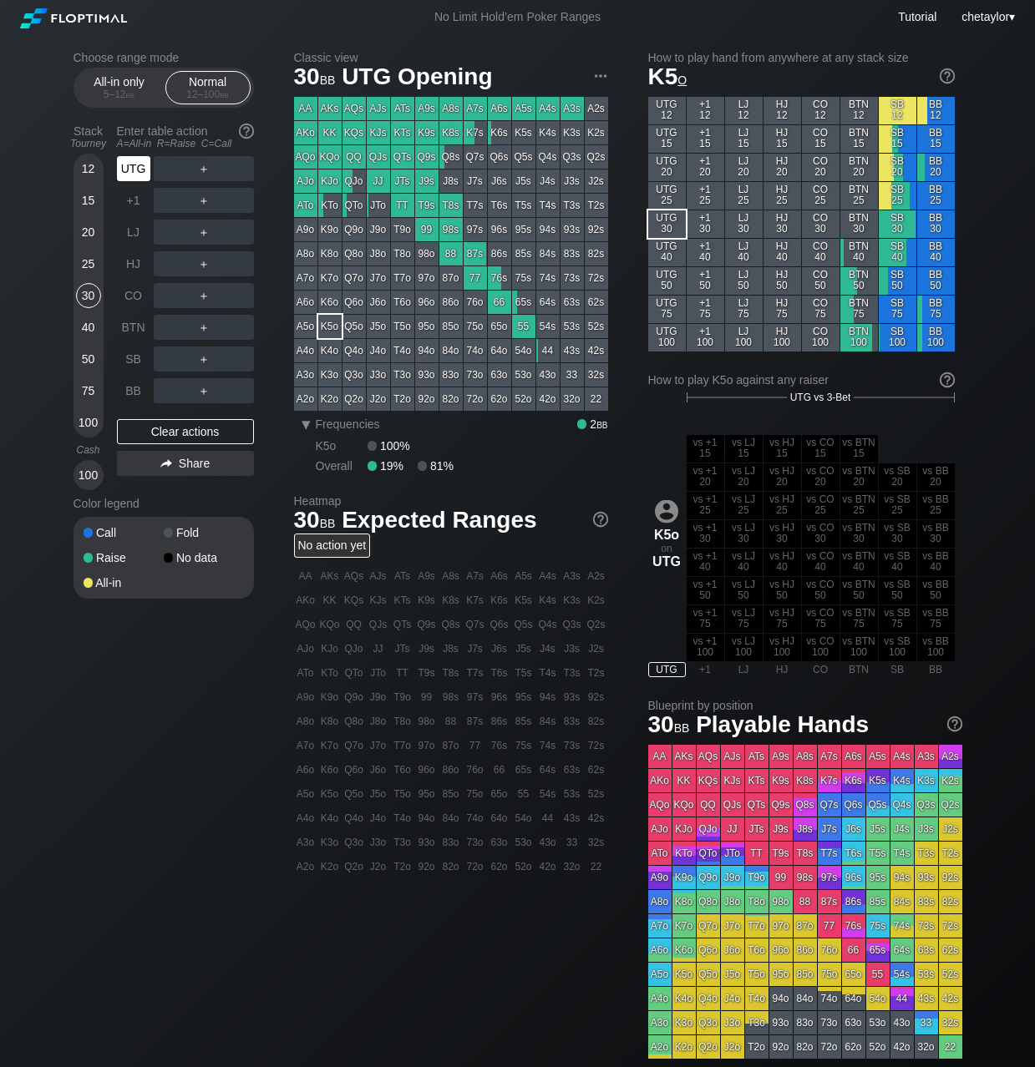
click at [138, 177] on div "UTG" at bounding box center [133, 168] width 33 height 25
click at [134, 395] on div "BB" at bounding box center [133, 390] width 33 height 25
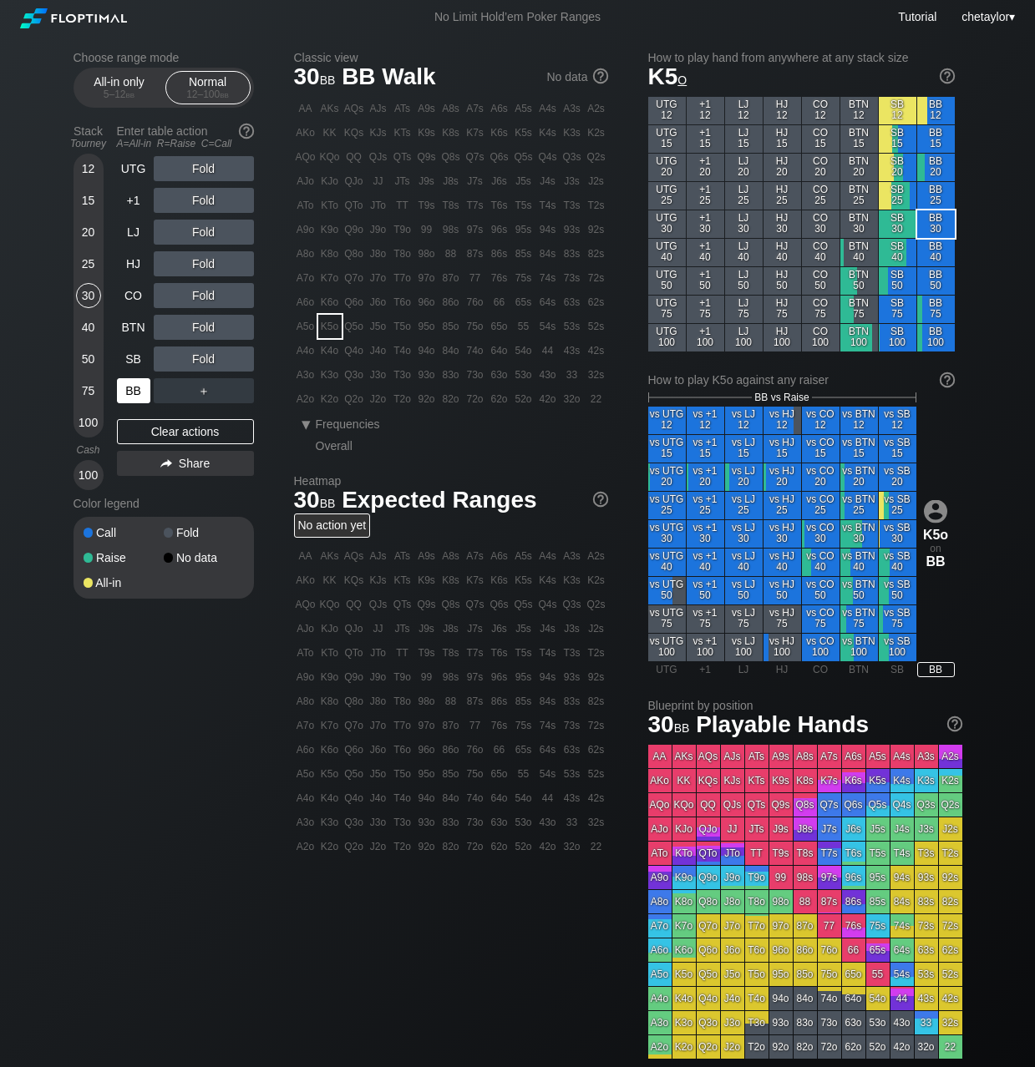
click at [134, 395] on div "BB" at bounding box center [133, 390] width 33 height 25
click at [155, 428] on div "Clear actions" at bounding box center [185, 431] width 137 height 25
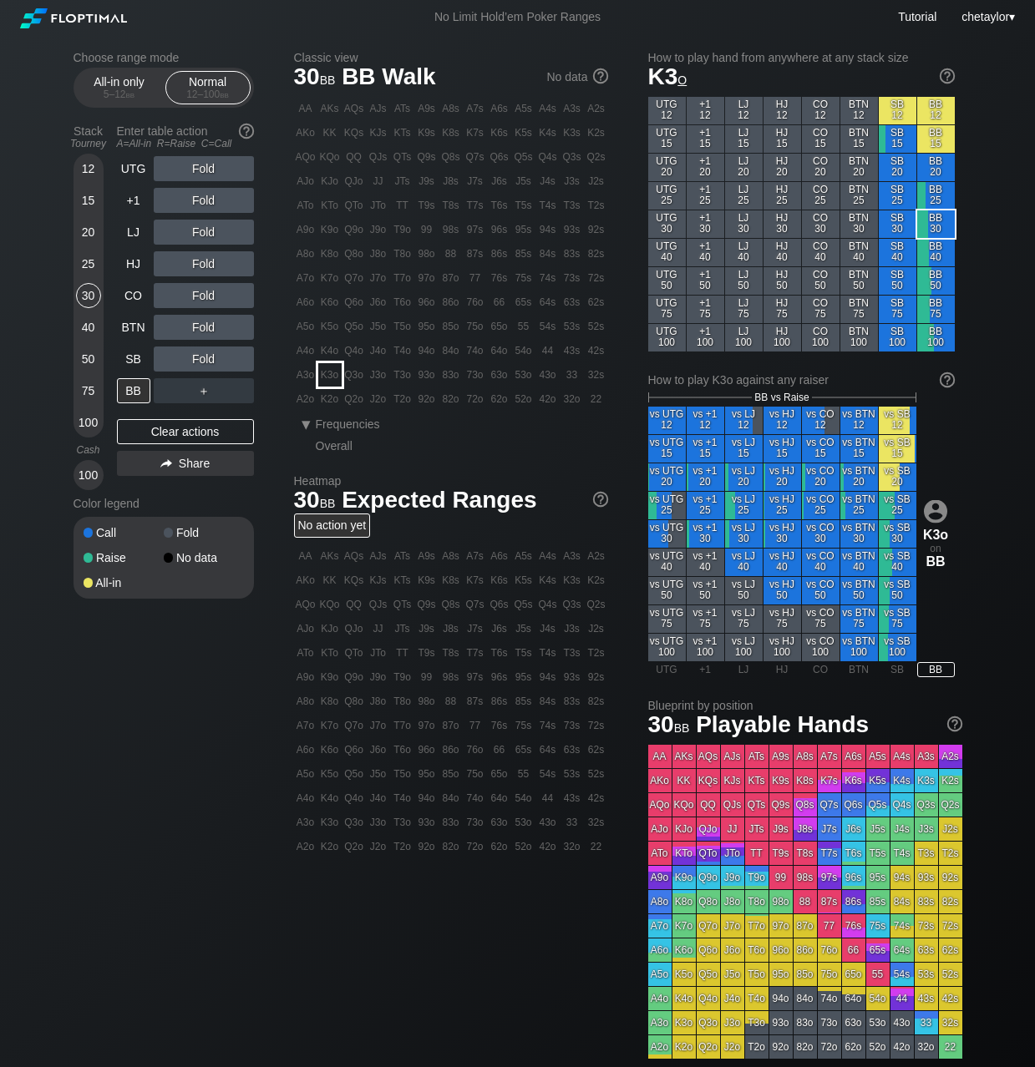
click at [331, 379] on div "K3o" at bounding box center [329, 374] width 23 height 23
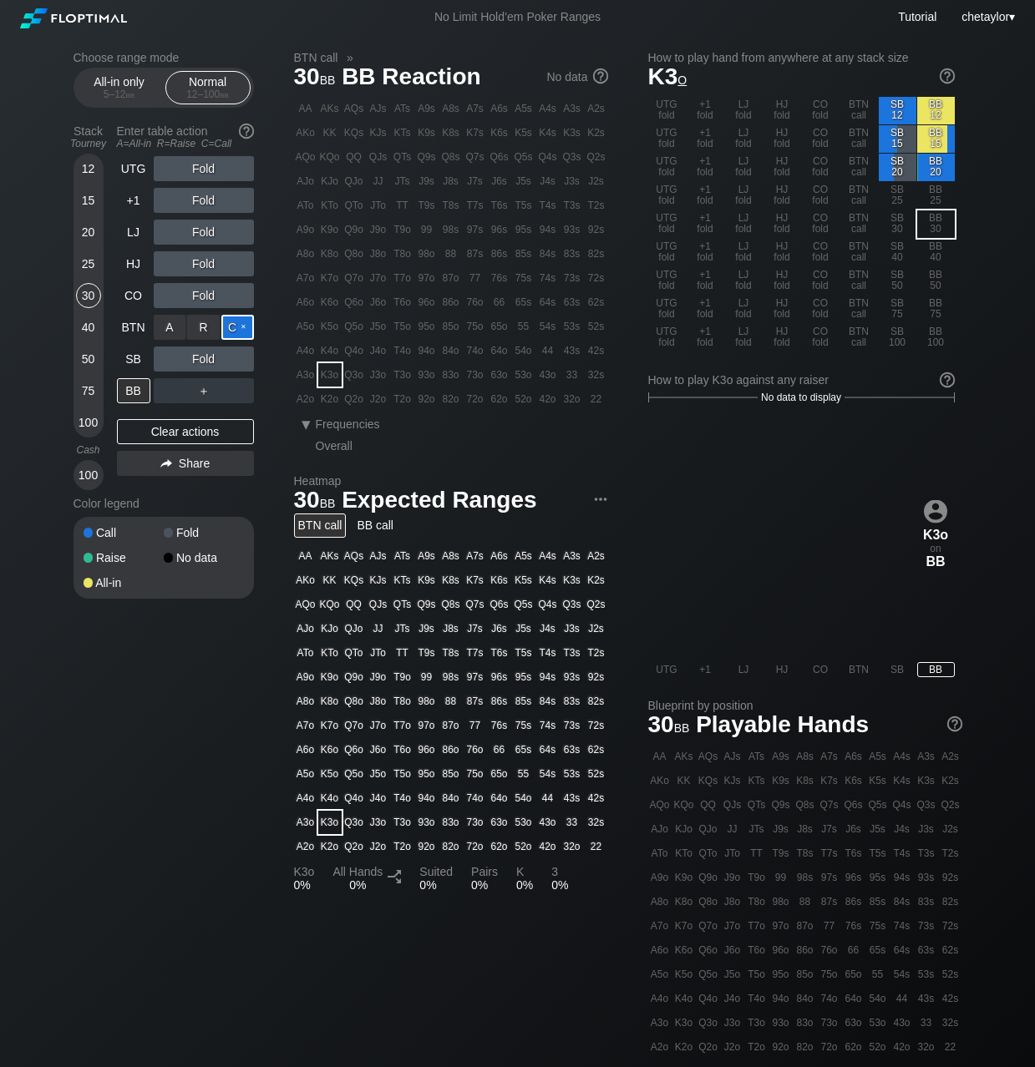
click at [243, 327] on div "C ✕" at bounding box center [237, 327] width 33 height 25
click at [129, 354] on div "SB" at bounding box center [133, 359] width 33 height 25
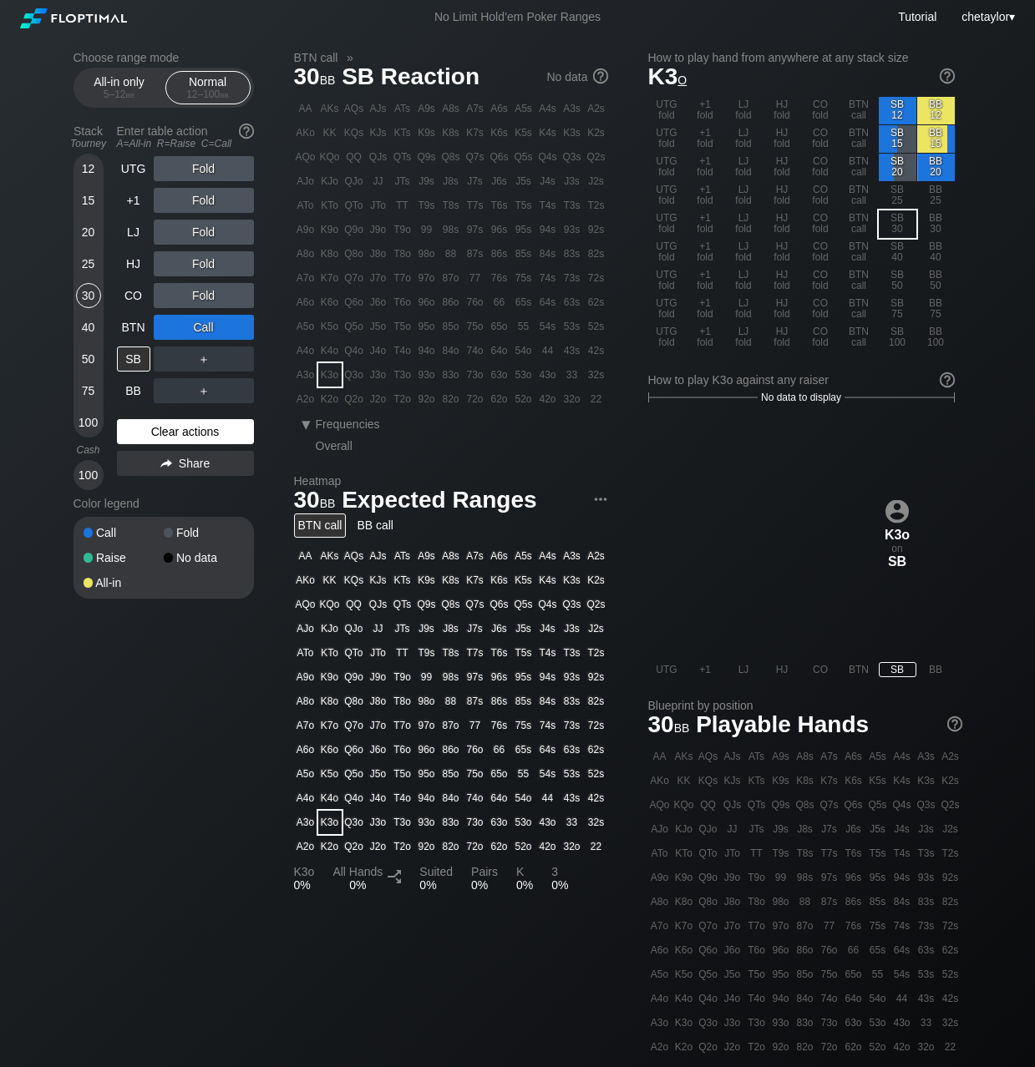
click at [171, 434] on div "Clear actions" at bounding box center [185, 431] width 137 height 25
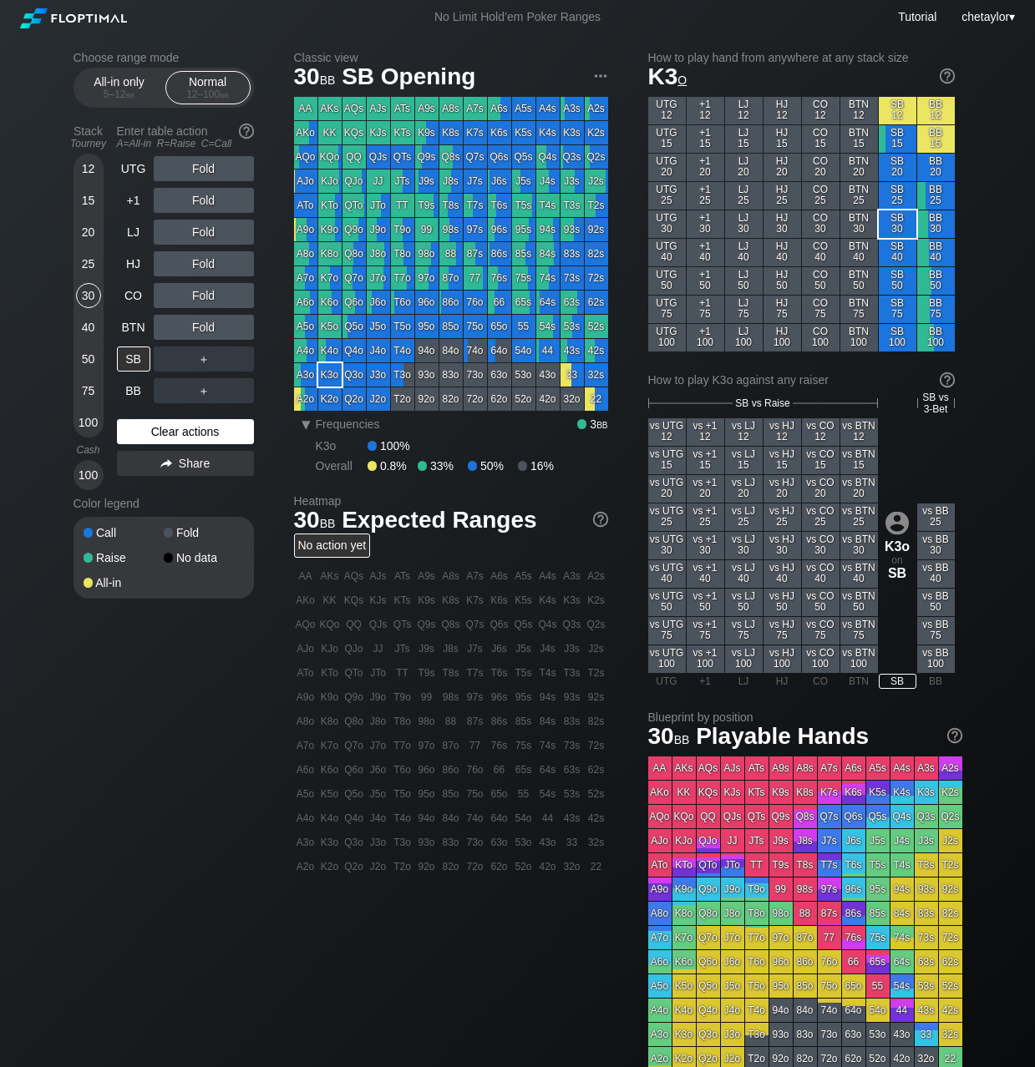
click at [171, 434] on div "Clear actions" at bounding box center [185, 431] width 137 height 25
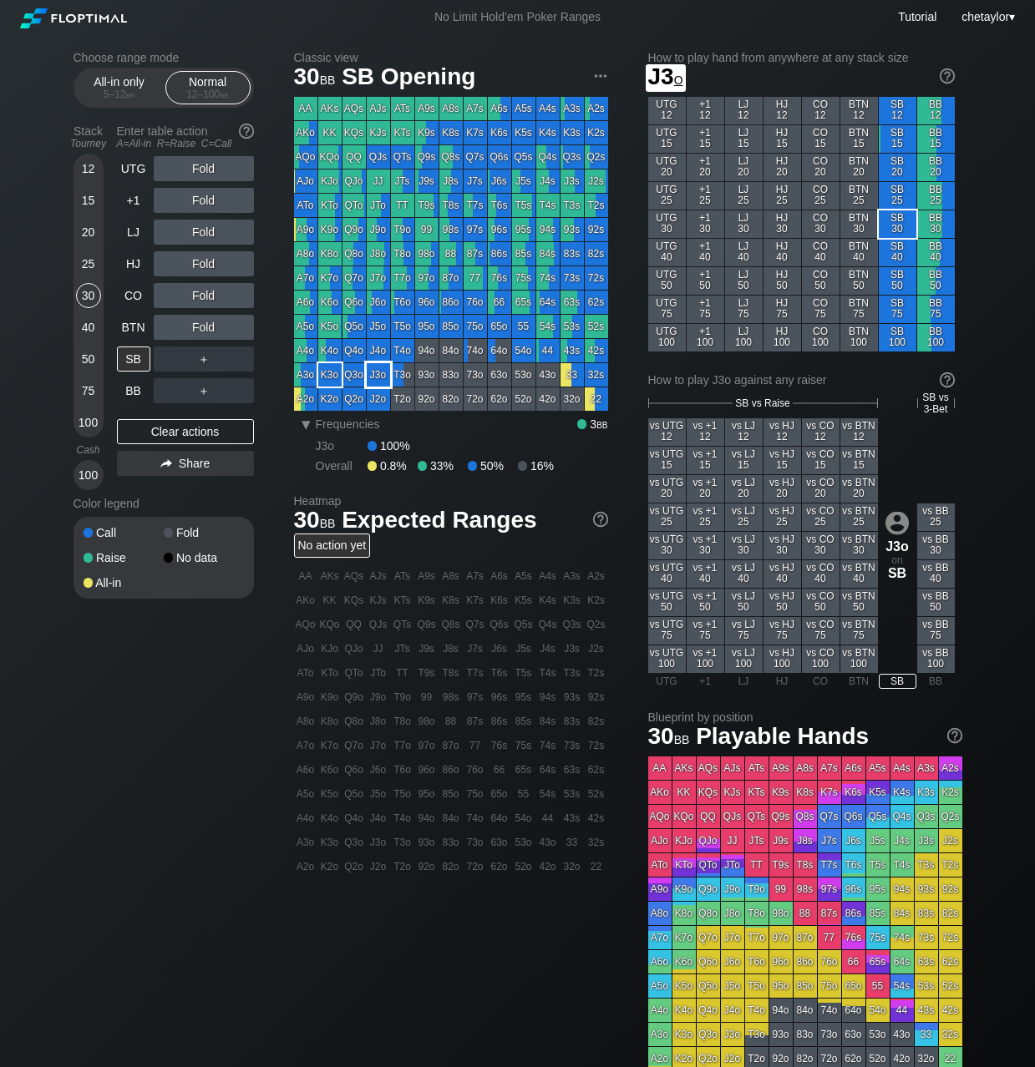
click at [383, 373] on div "J3o" at bounding box center [378, 374] width 23 height 23
click at [195, 325] on div "R ✕" at bounding box center [203, 327] width 33 height 25
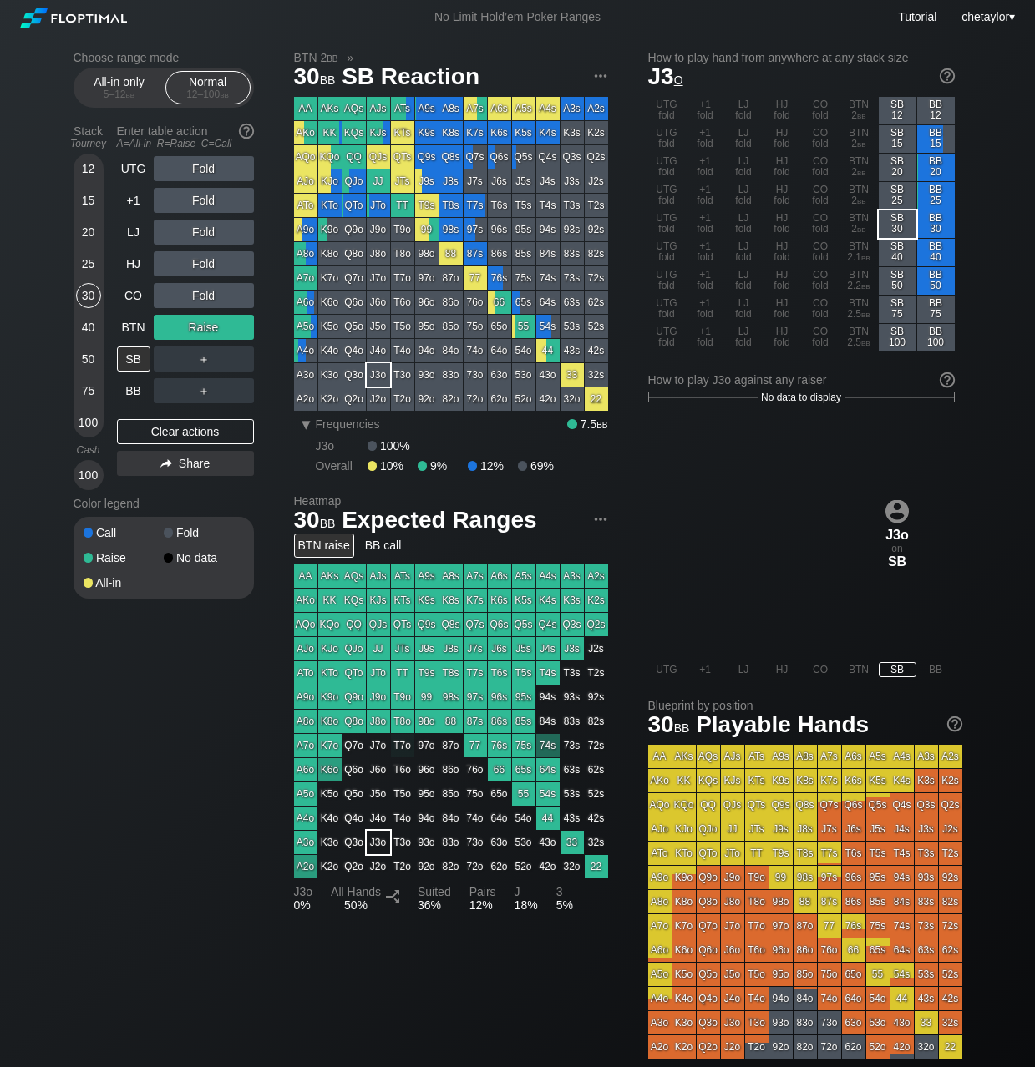
click at [88, 231] on div "20" at bounding box center [88, 232] width 25 height 25
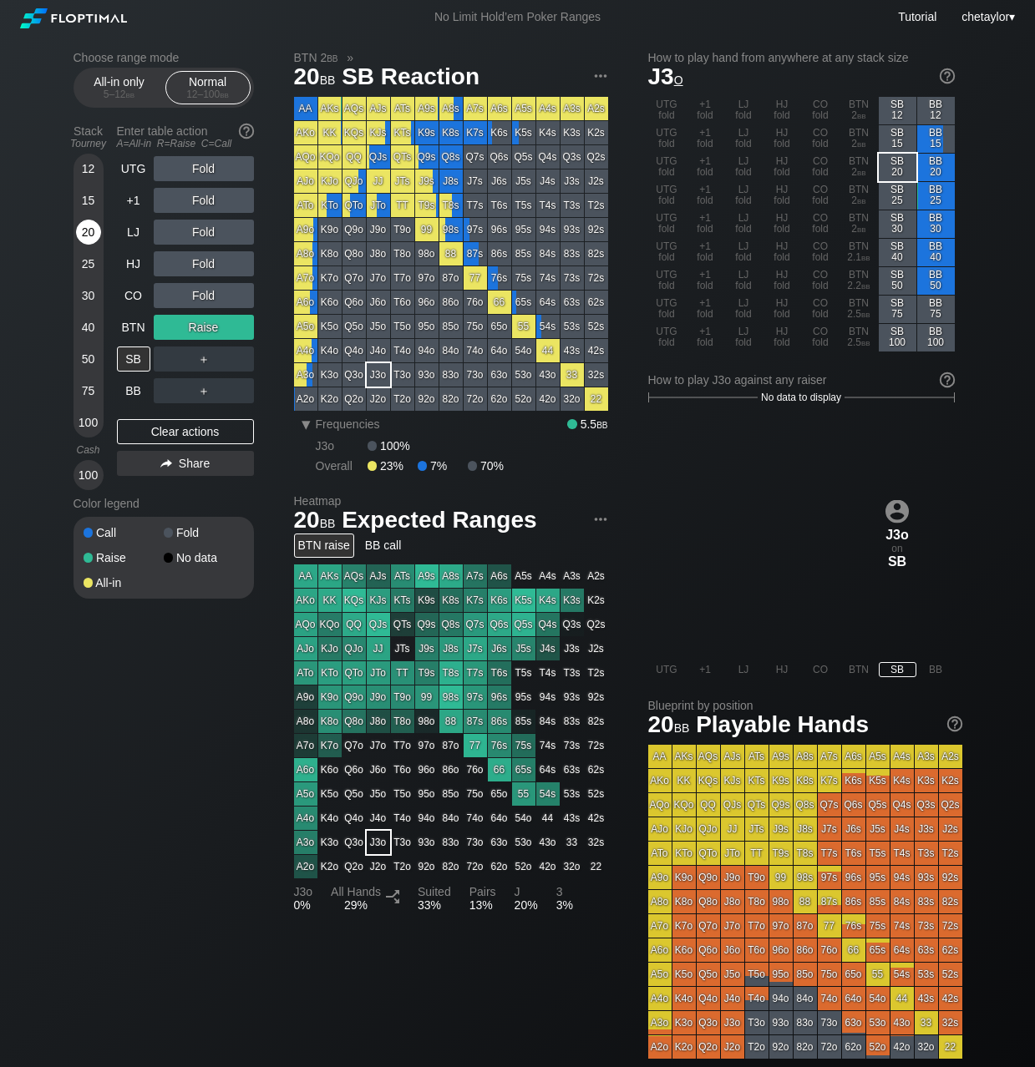
click at [88, 231] on div "20" at bounding box center [88, 232] width 25 height 25
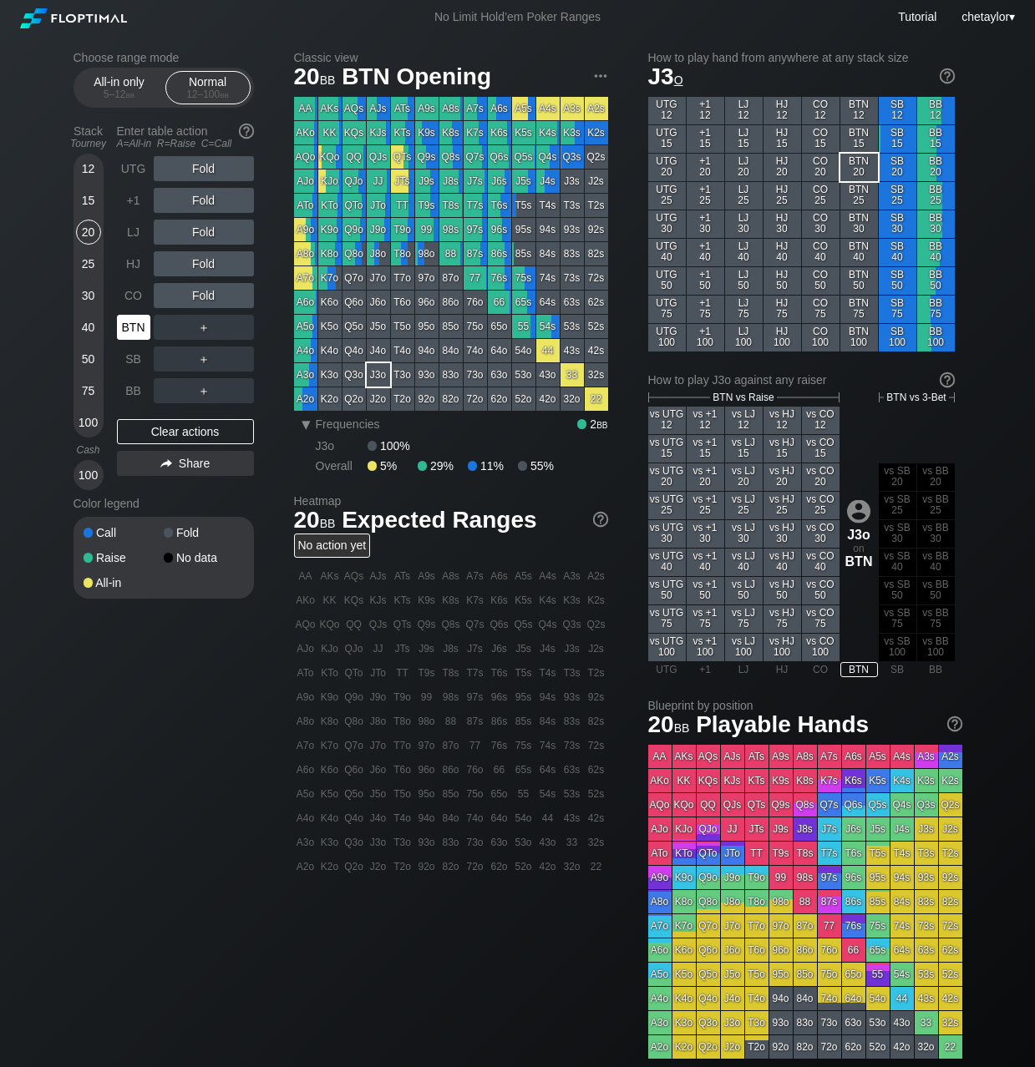
click at [134, 323] on div "BTN" at bounding box center [133, 327] width 33 height 25
click at [145, 428] on div "Clear actions" at bounding box center [185, 431] width 137 height 25
click at [370, 157] on div "QJs" at bounding box center [378, 156] width 23 height 23
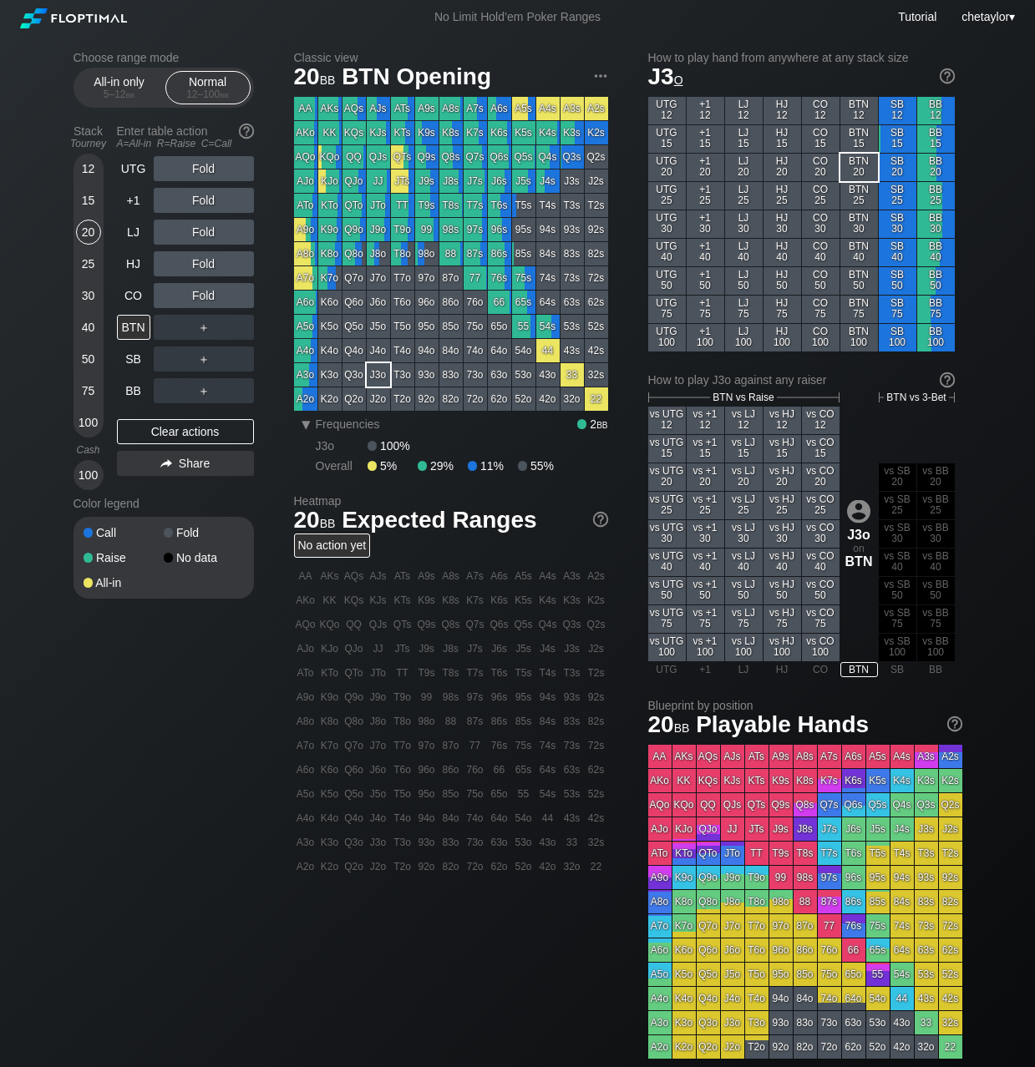
click at [370, 157] on div "QJs" at bounding box center [378, 156] width 23 height 23
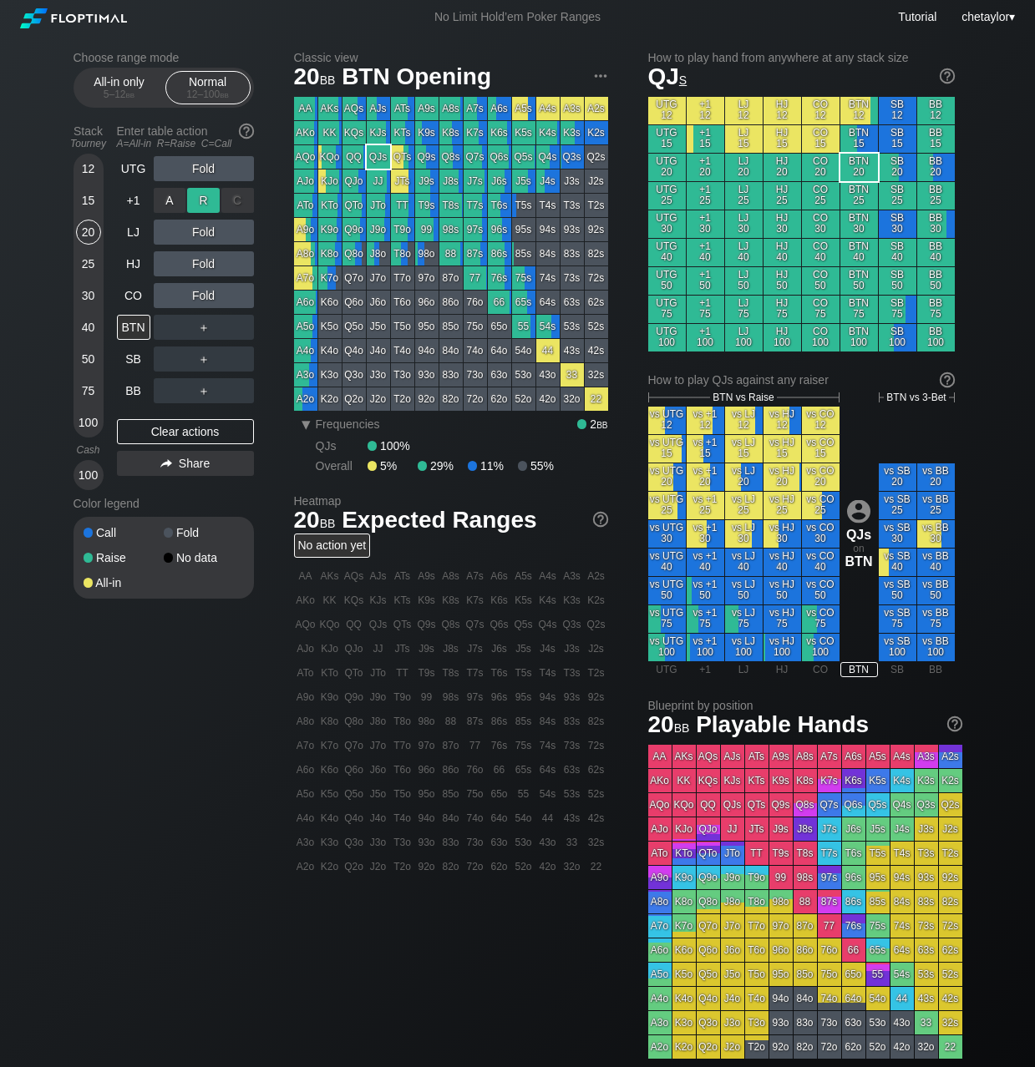
click at [205, 199] on div "R ✕" at bounding box center [203, 200] width 33 height 25
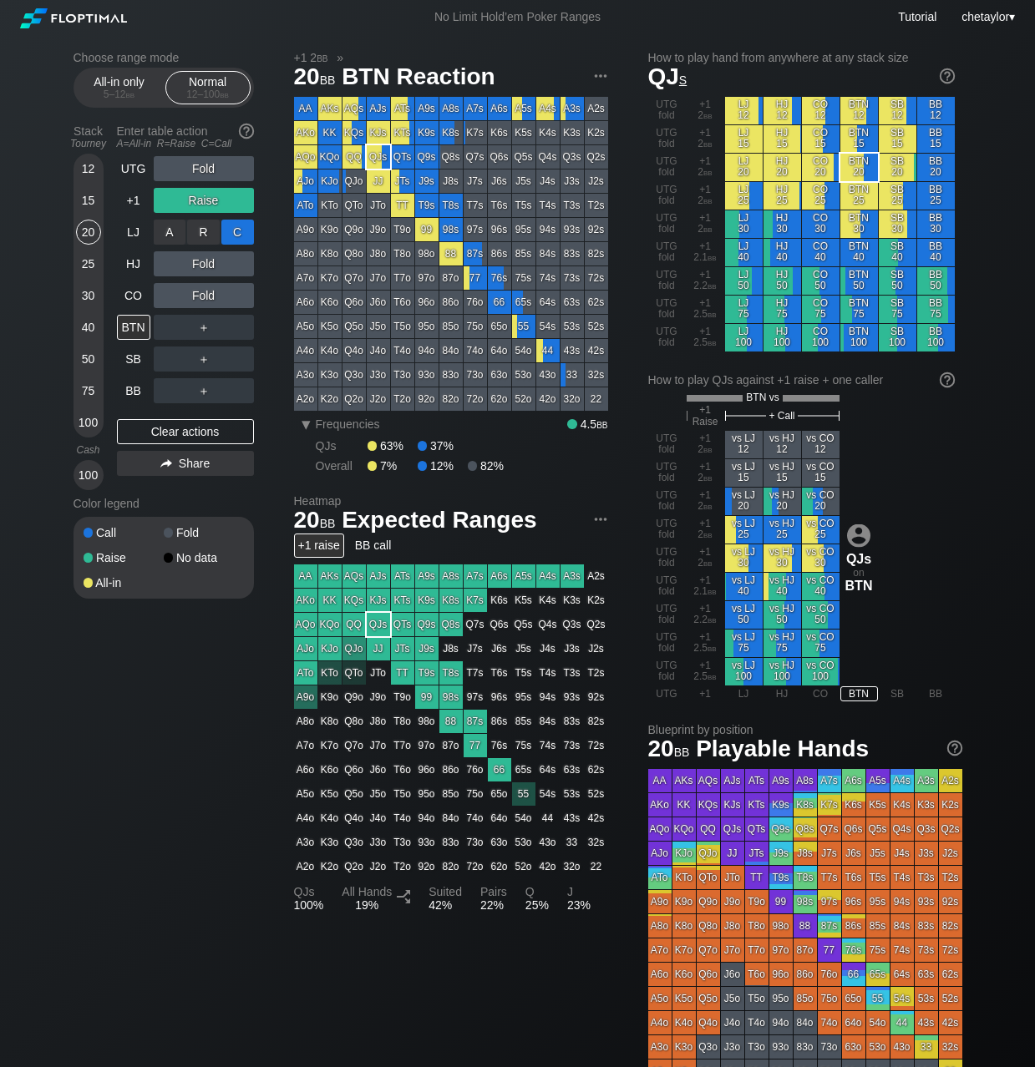
click at [239, 235] on div "C ✕" at bounding box center [237, 232] width 33 height 25
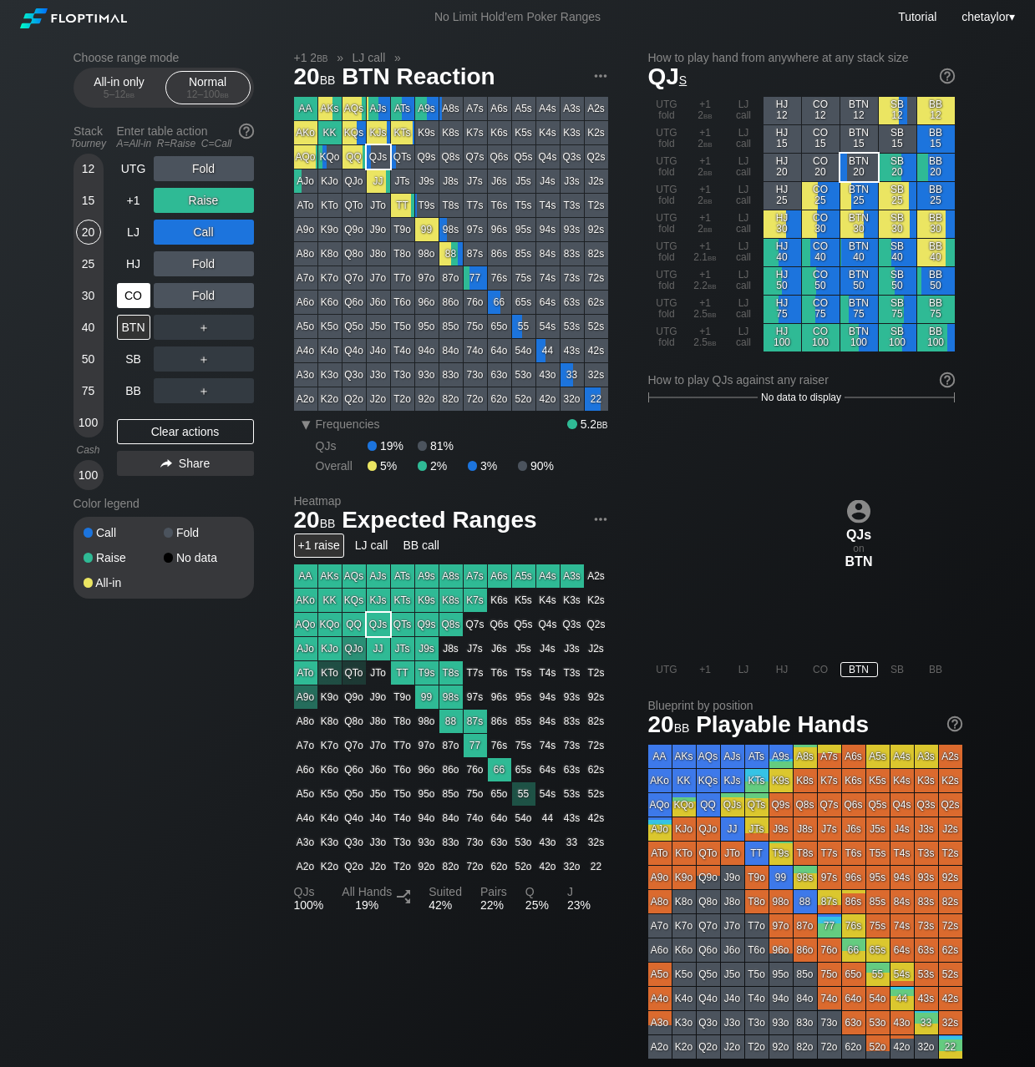
click at [134, 296] on div "CO" at bounding box center [133, 295] width 33 height 25
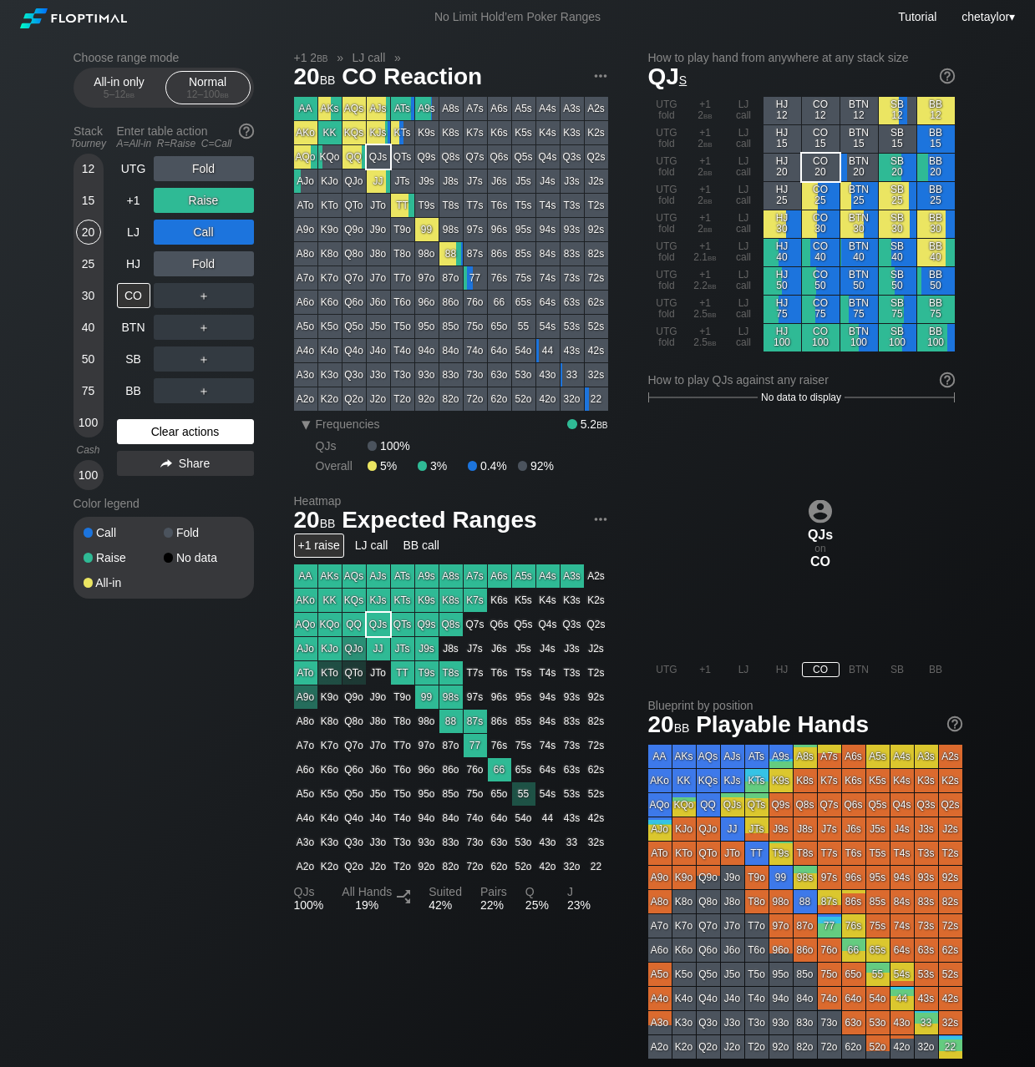
click at [165, 434] on div "Clear actions" at bounding box center [185, 431] width 137 height 25
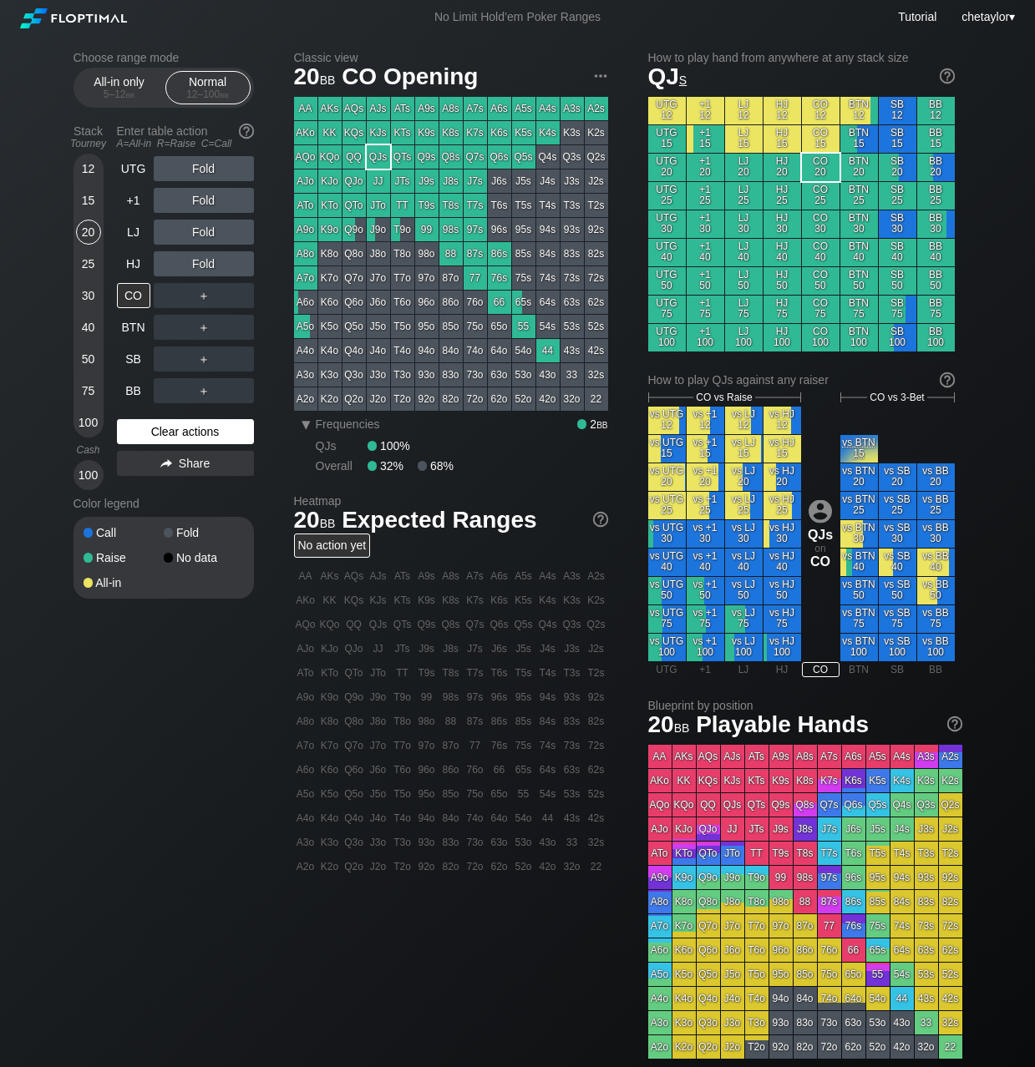
click at [165, 434] on div "Clear actions" at bounding box center [185, 431] width 137 height 25
click at [175, 429] on div "Clear actions" at bounding box center [185, 431] width 137 height 25
click at [308, 231] on div "A9o" at bounding box center [305, 229] width 23 height 23
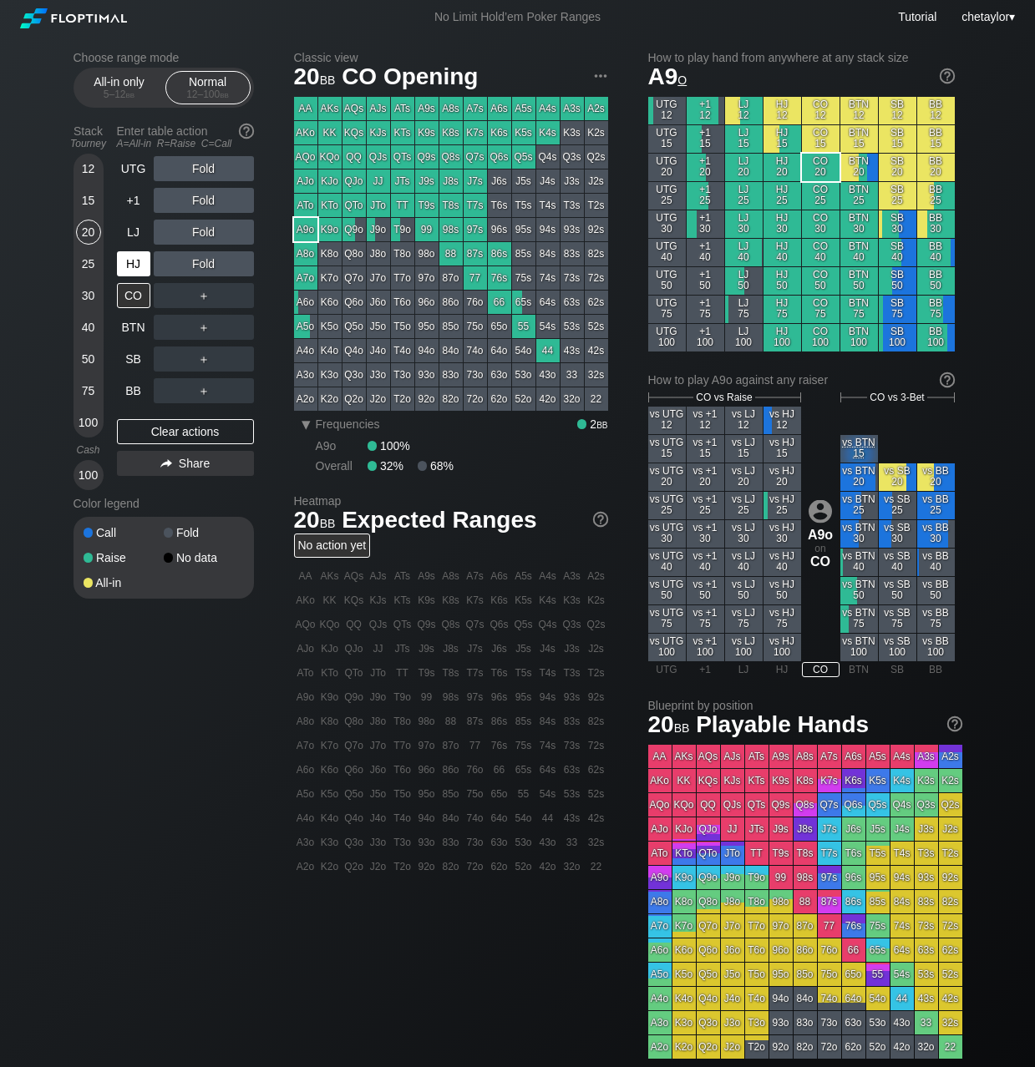
click at [136, 262] on div "HJ" at bounding box center [133, 263] width 33 height 25
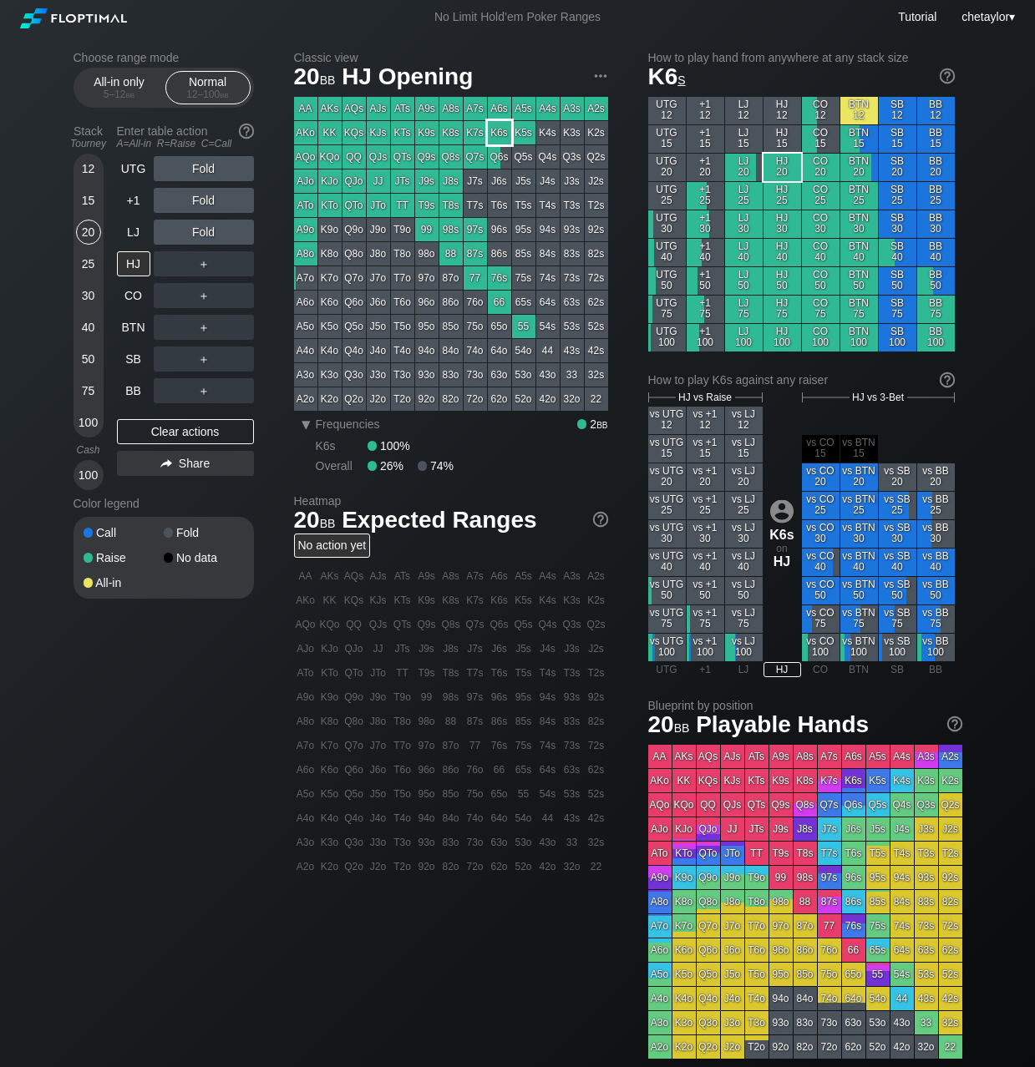
click at [497, 137] on div "K6s" at bounding box center [499, 132] width 23 height 23
click at [203, 168] on div "R ✕" at bounding box center [203, 168] width 33 height 25
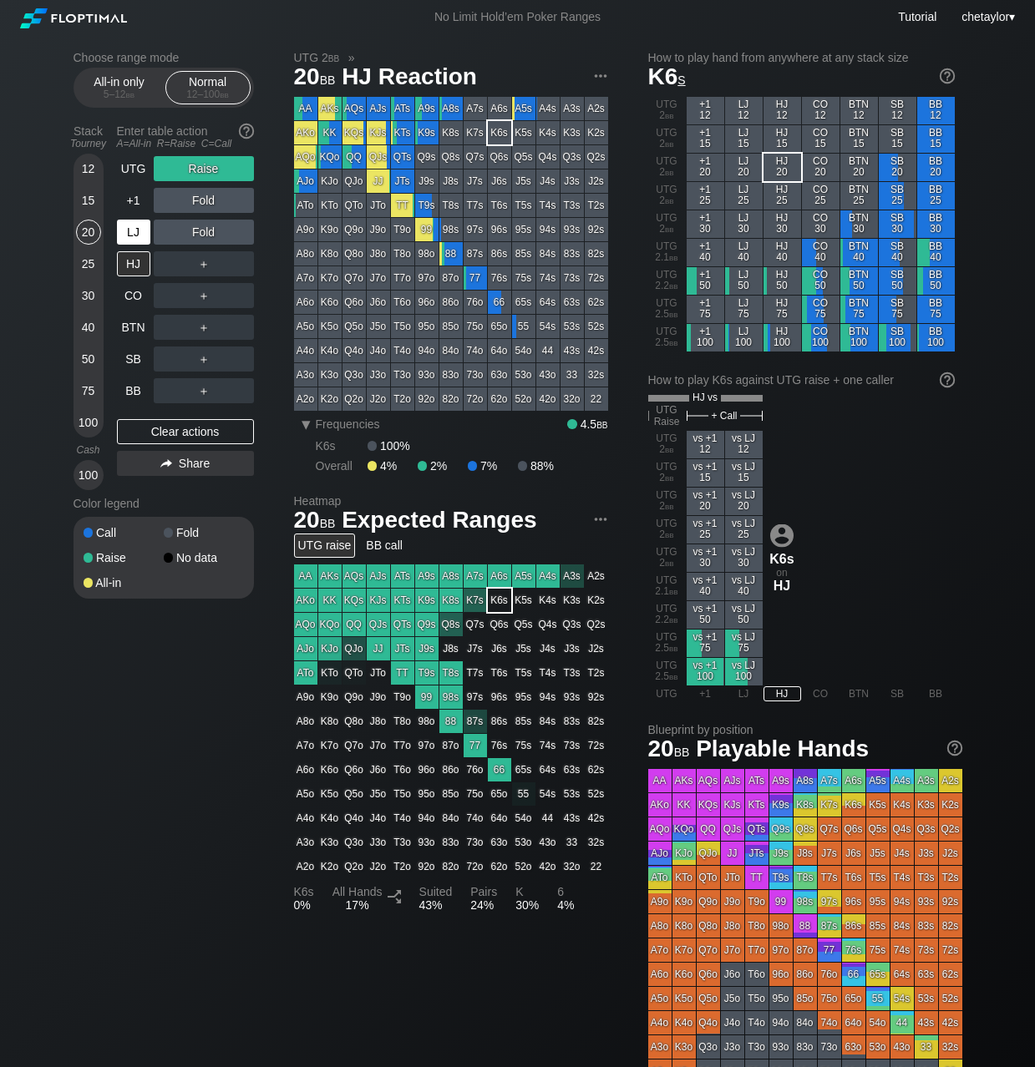
click at [129, 236] on div "LJ" at bounding box center [133, 232] width 33 height 25
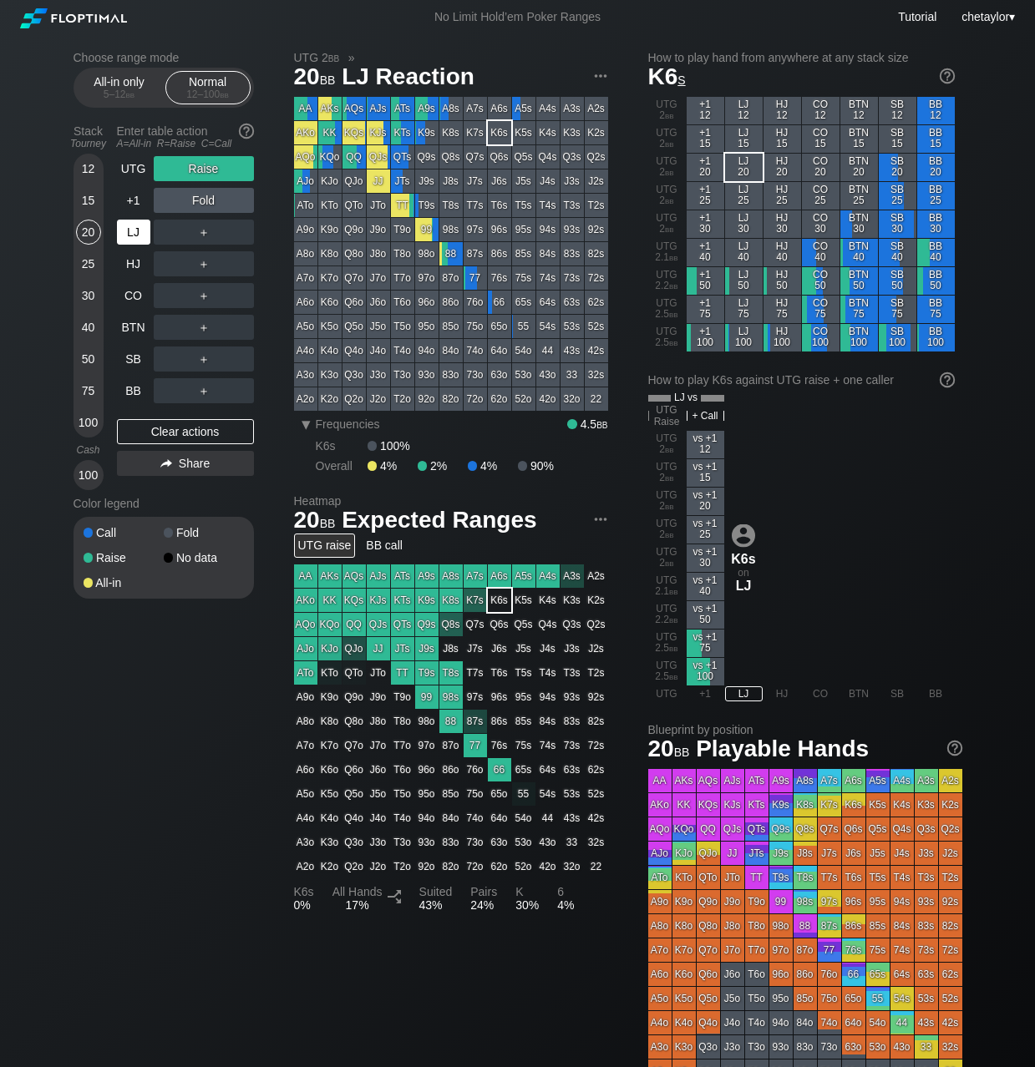
click at [129, 236] on div "LJ" at bounding box center [133, 232] width 33 height 25
click at [152, 437] on div "Clear actions" at bounding box center [185, 431] width 137 height 25
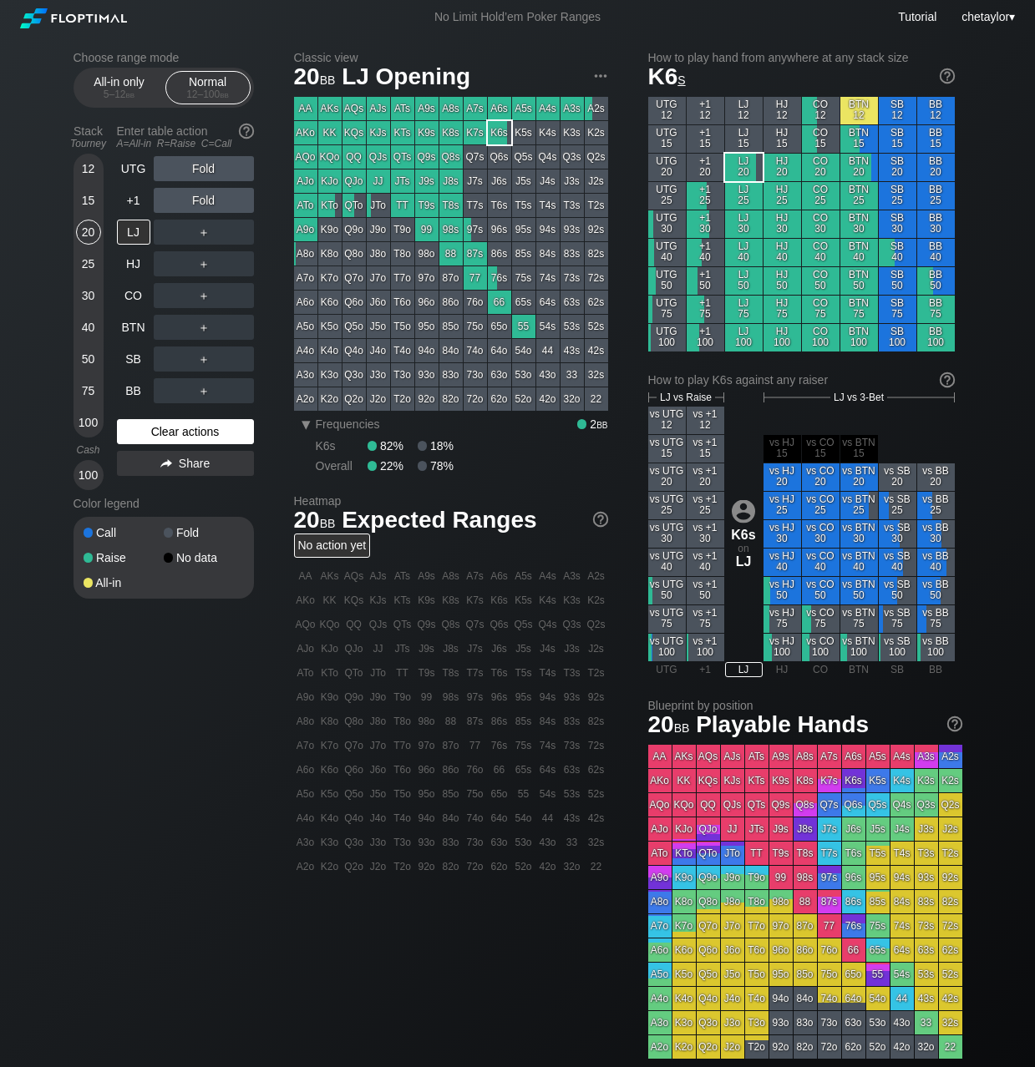
click at [152, 437] on div "Clear actions" at bounding box center [185, 431] width 137 height 25
click at [139, 205] on div "+1" at bounding box center [133, 200] width 33 height 25
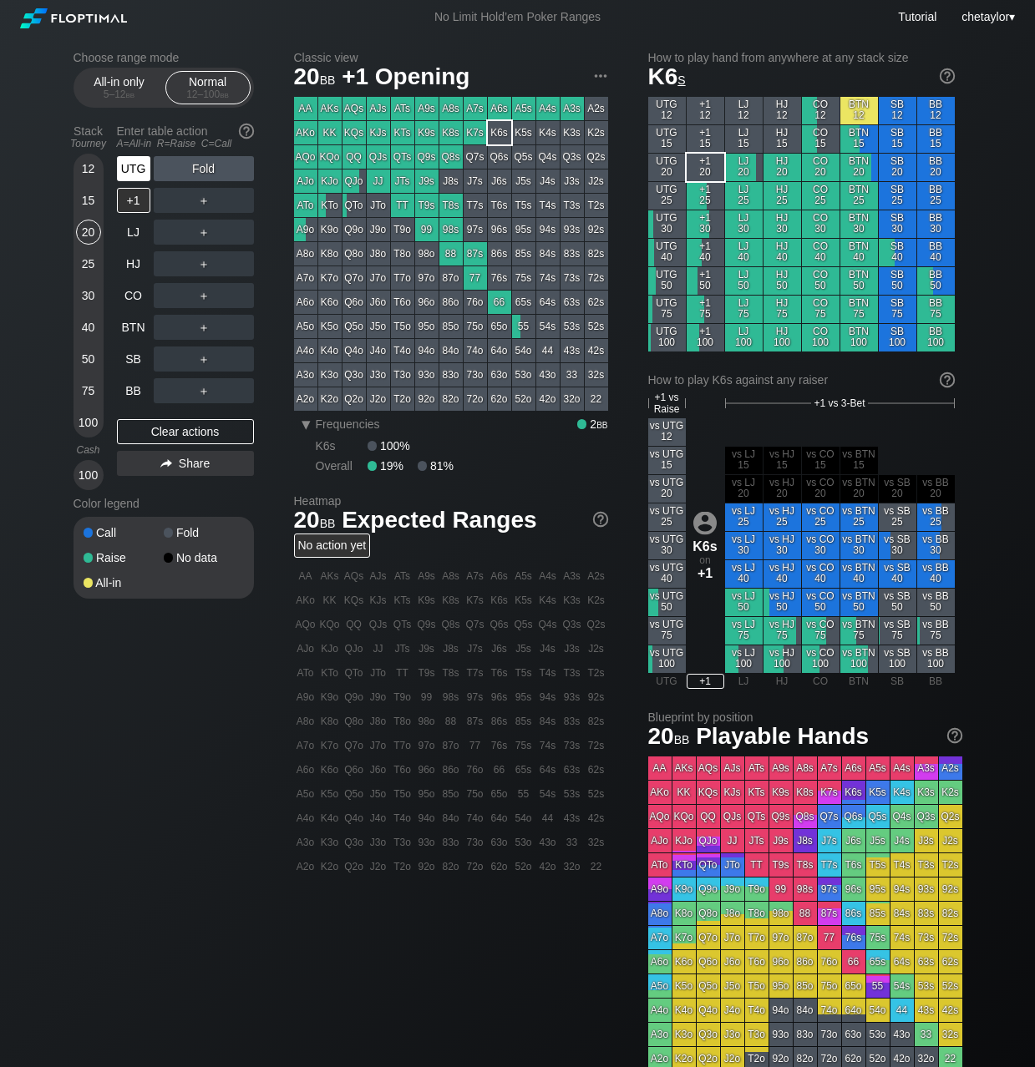
click at [143, 169] on div "UTG" at bounding box center [133, 168] width 33 height 25
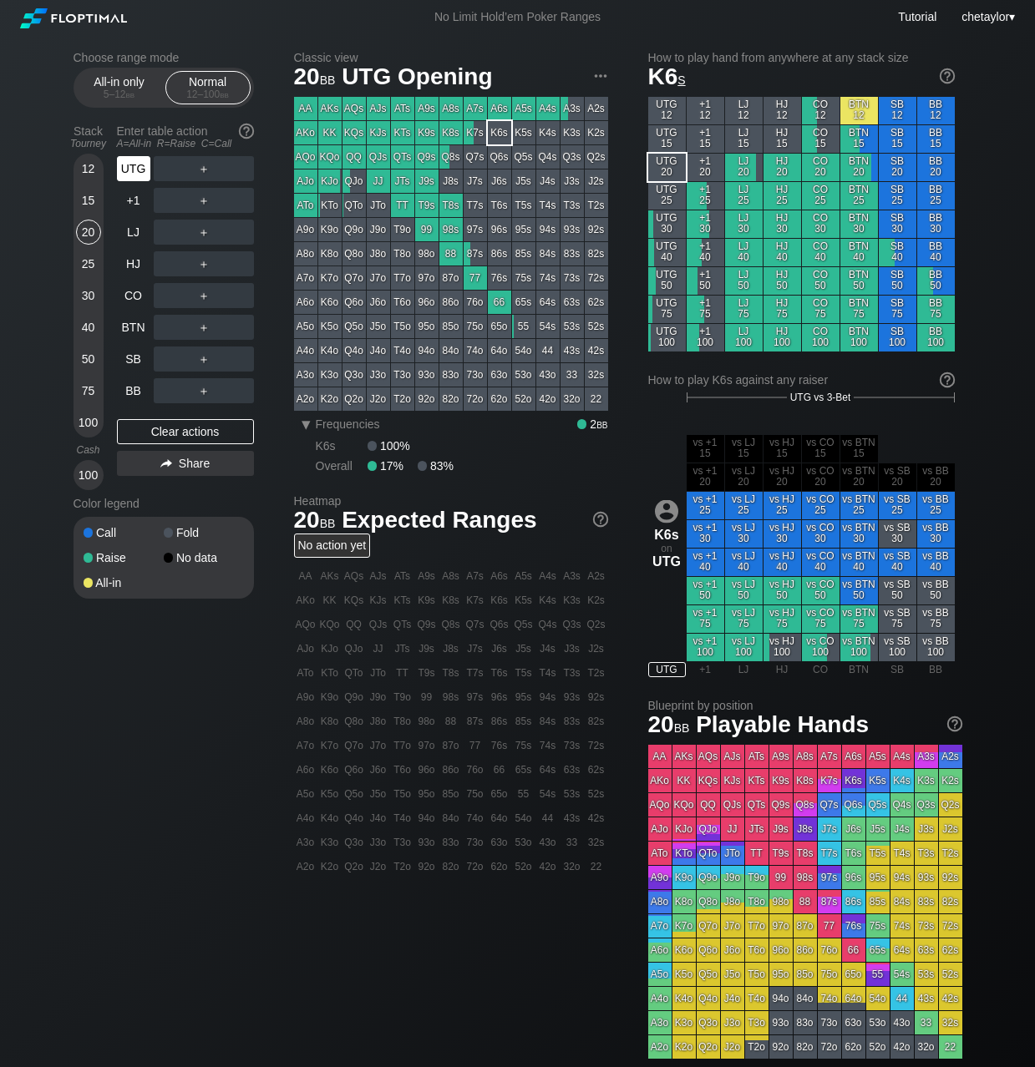
click at [143, 169] on div "UTG" at bounding box center [133, 168] width 33 height 25
click at [130, 388] on div "BB" at bounding box center [133, 390] width 33 height 25
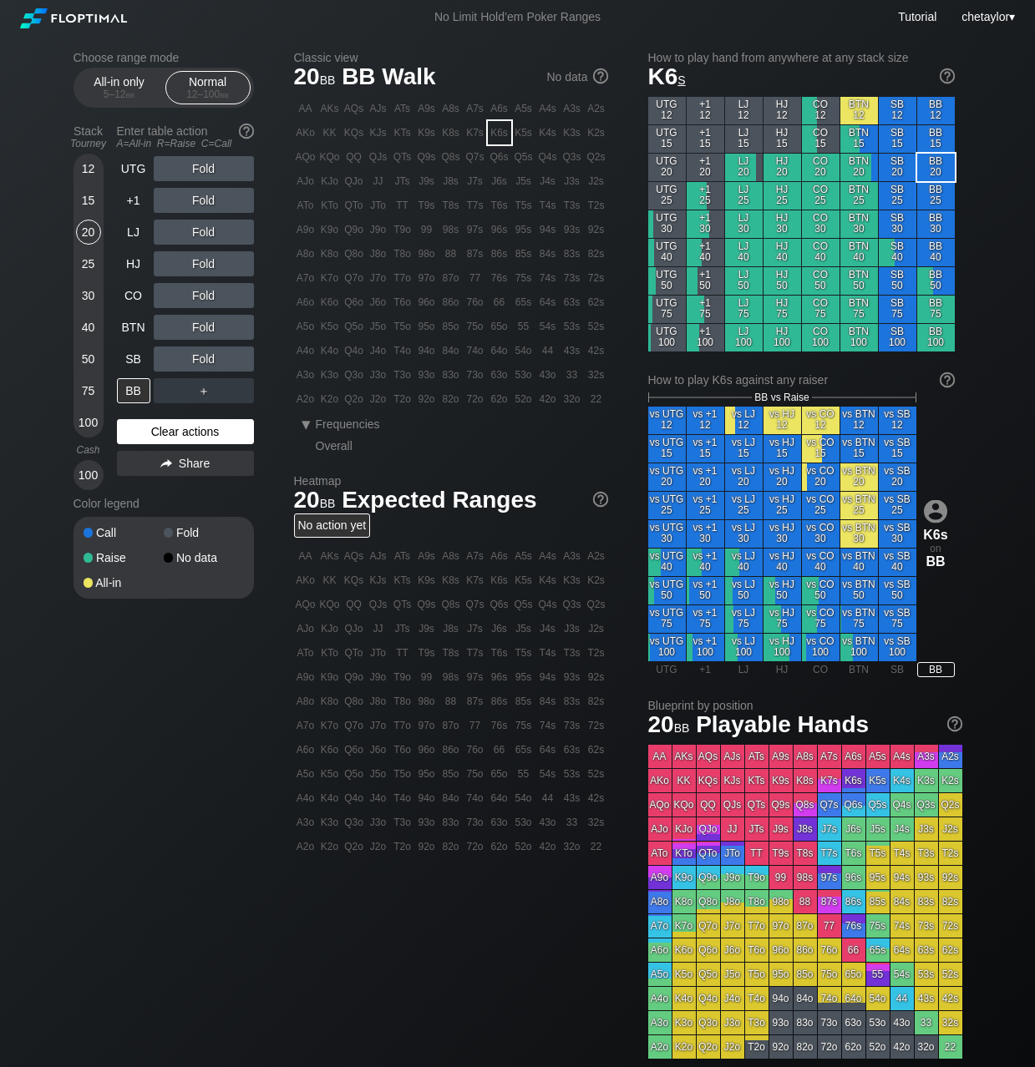
click at [147, 434] on div "Clear actions" at bounding box center [185, 431] width 137 height 25
click at [90, 197] on div "15" at bounding box center [88, 200] width 25 height 25
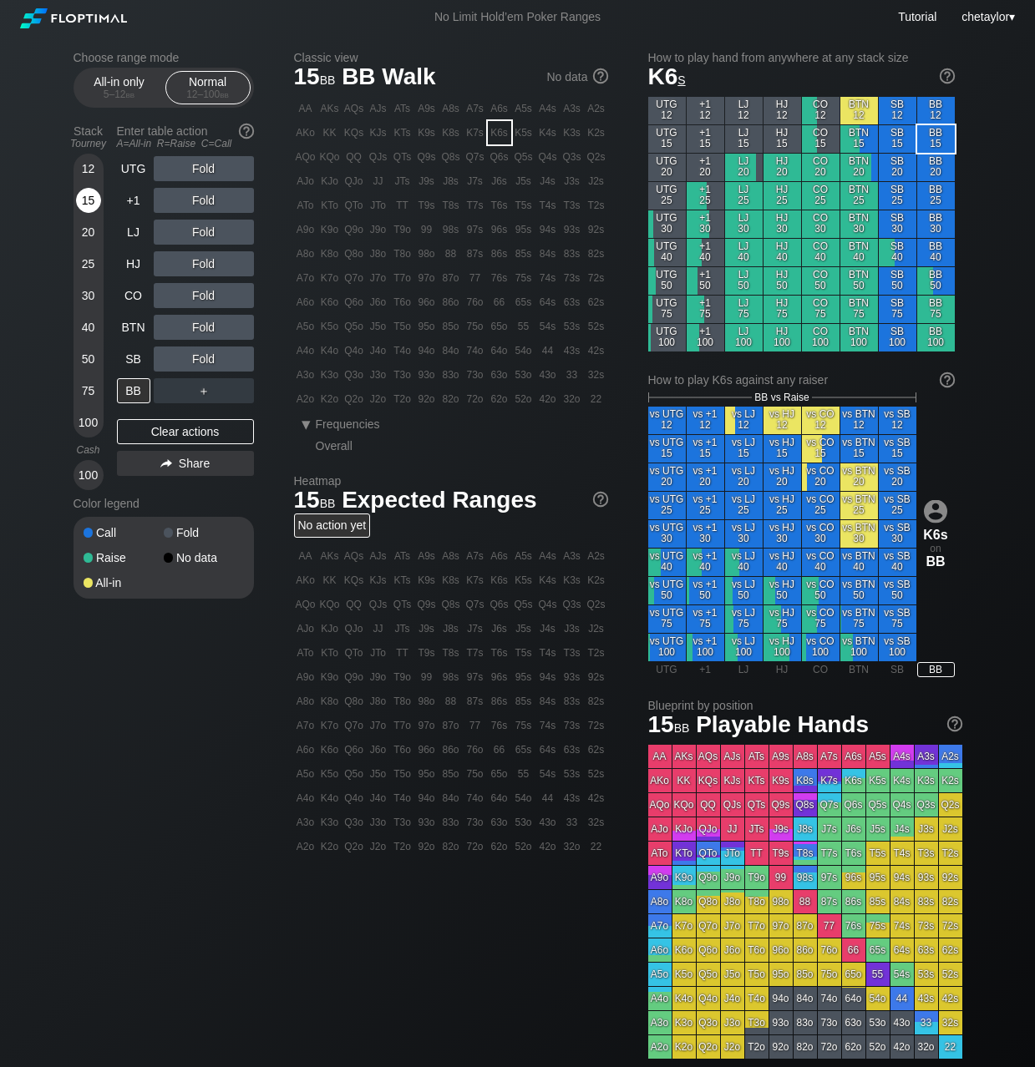
click at [90, 197] on div "15" at bounding box center [88, 200] width 25 height 25
click at [427, 299] on div "96o" at bounding box center [426, 302] width 23 height 23
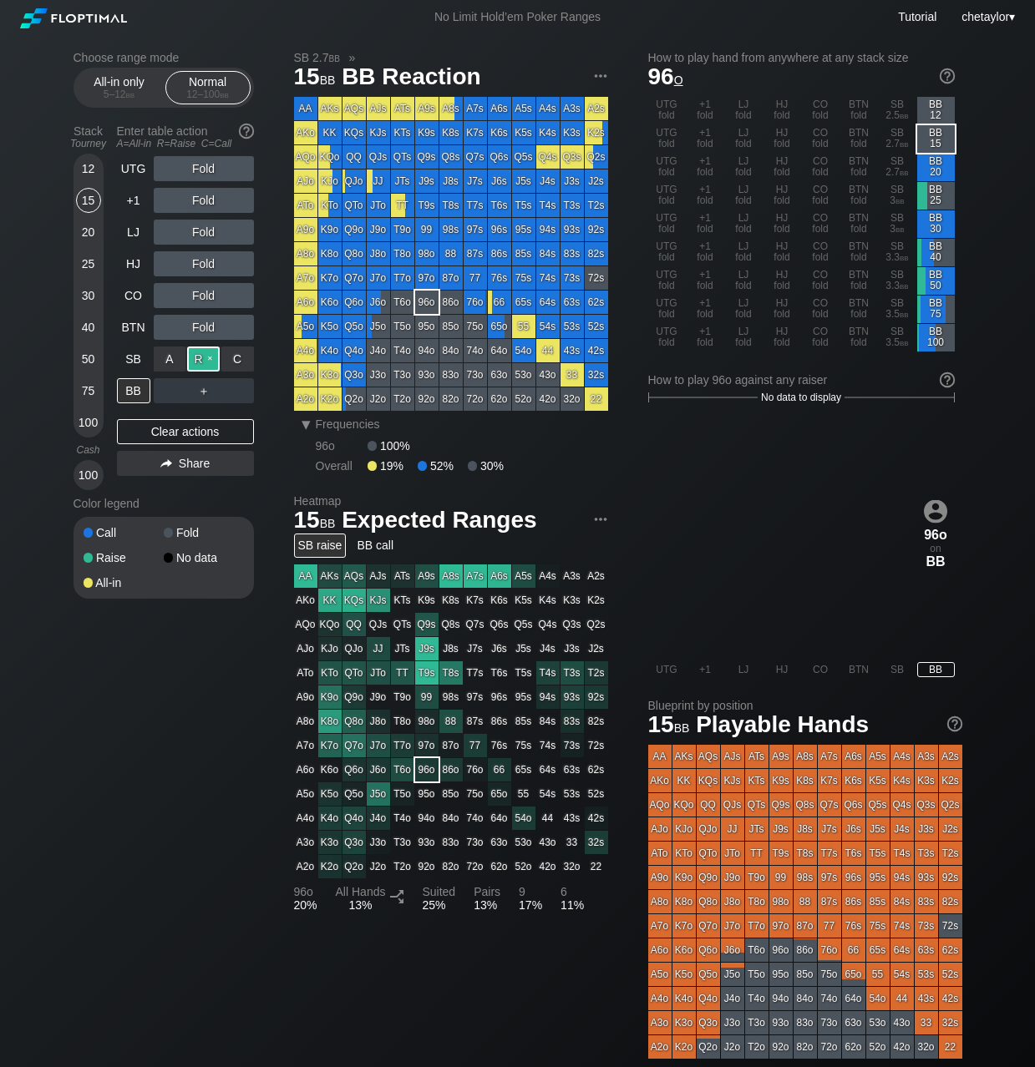
click at [205, 358] on div "R ✕" at bounding box center [203, 359] width 33 height 25
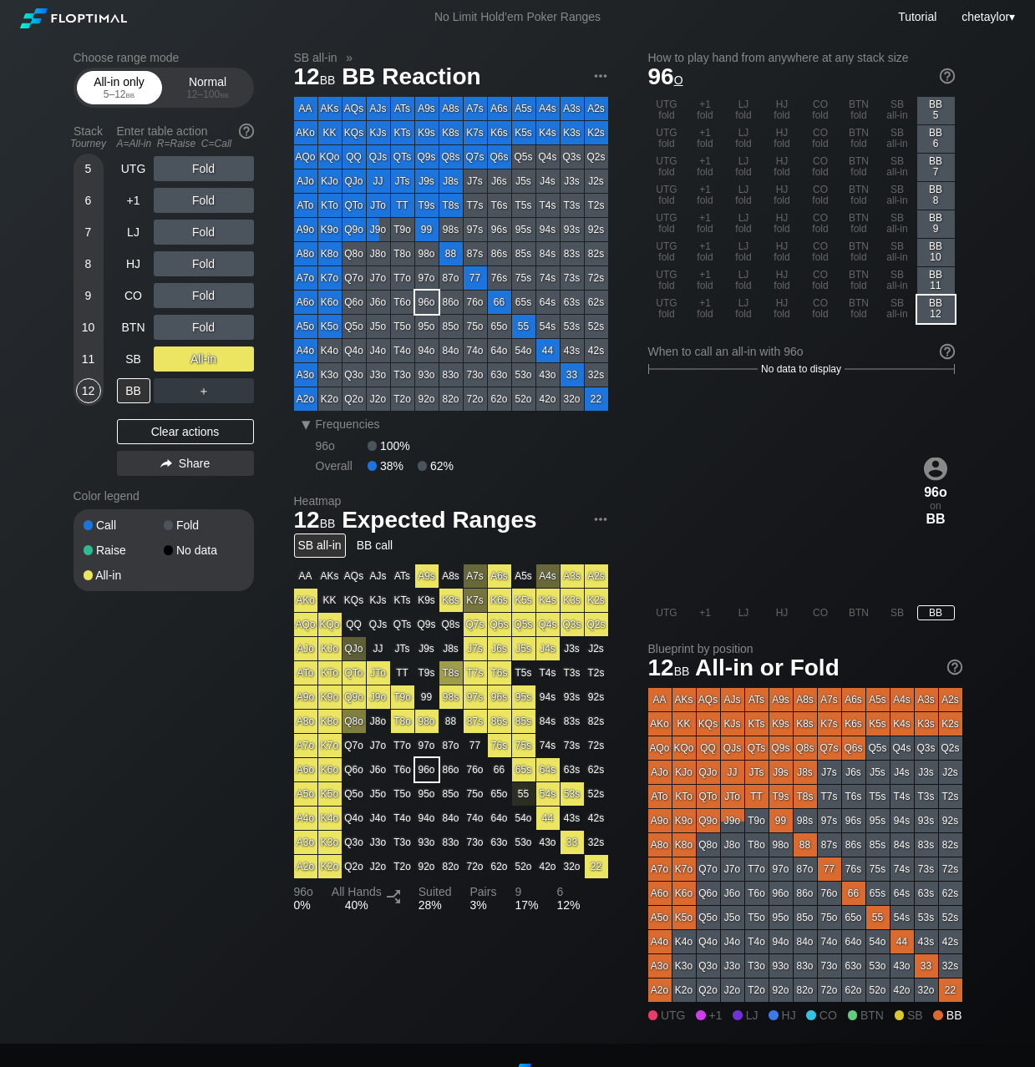
click at [134, 89] on span "bb" at bounding box center [130, 95] width 9 height 12
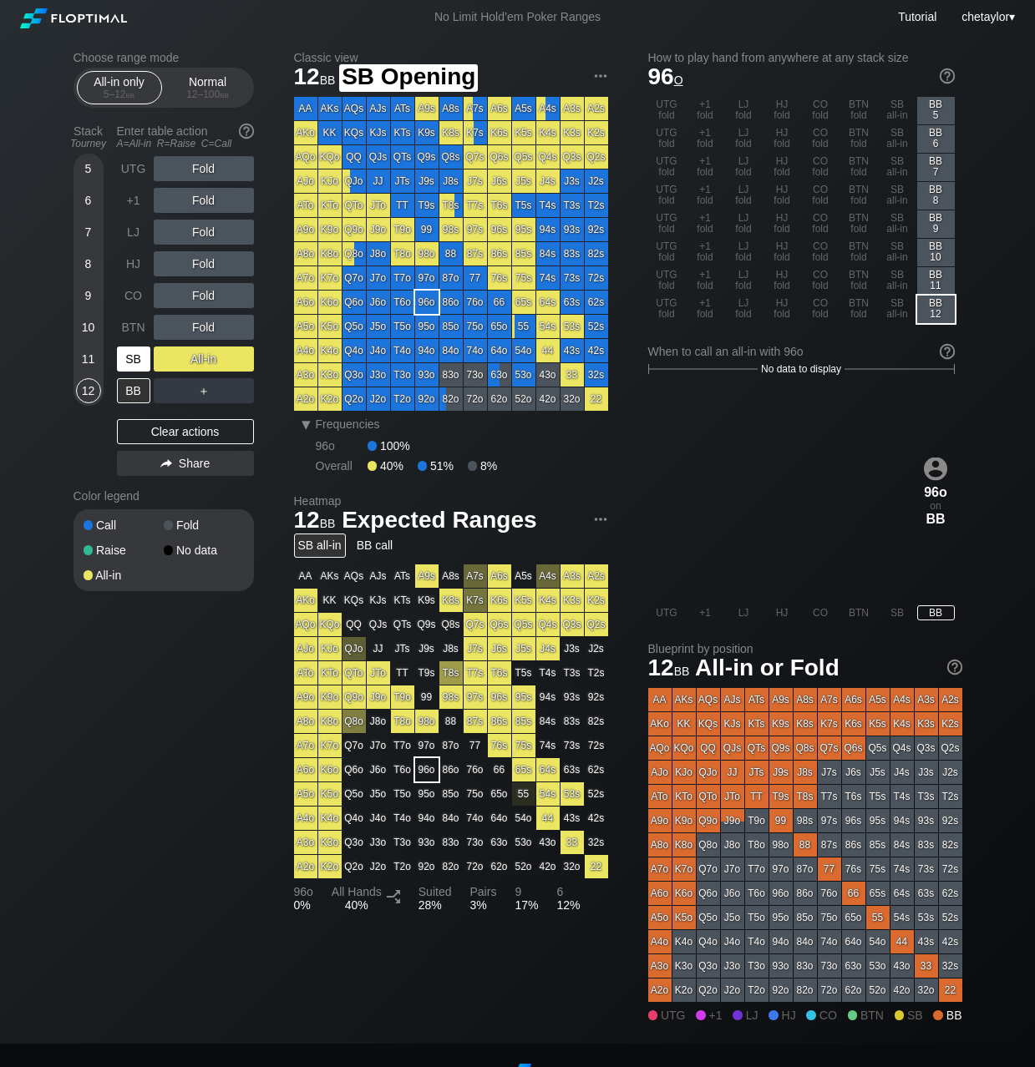
click at [132, 356] on div "SB" at bounding box center [133, 359] width 33 height 25
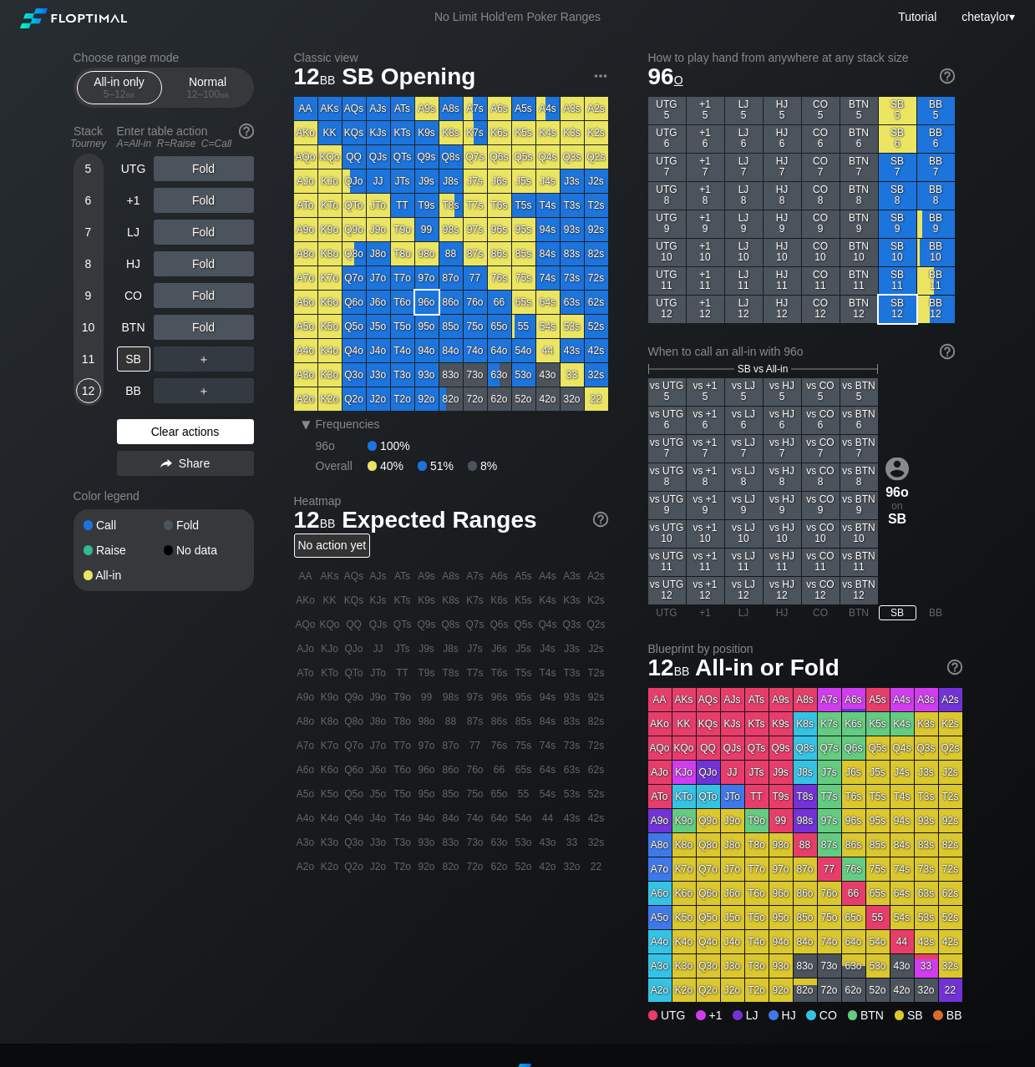
click at [171, 434] on div "Clear actions" at bounding box center [185, 431] width 137 height 25
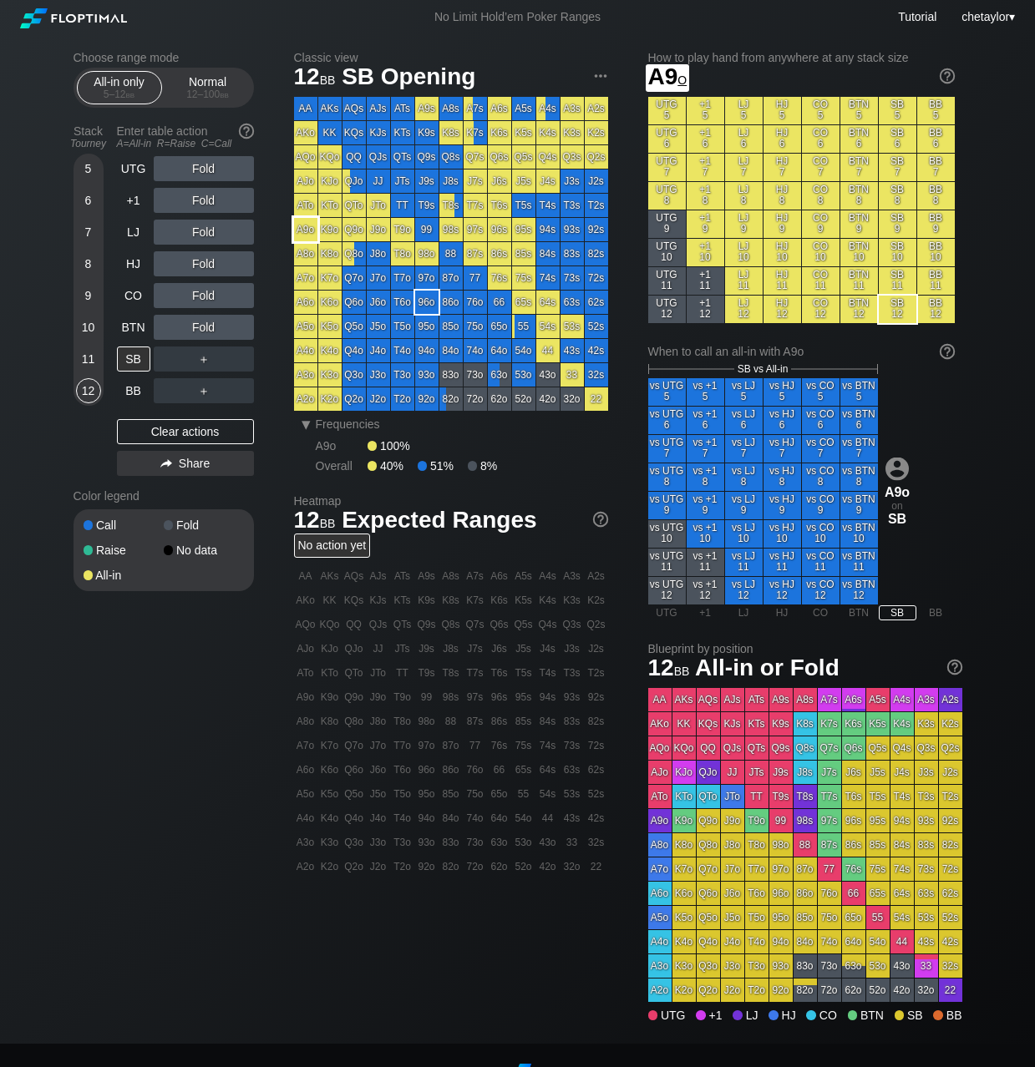
click at [307, 231] on div "A9o" at bounding box center [305, 229] width 23 height 23
click at [187, 89] on div "12 – 100 bb" at bounding box center [208, 95] width 70 height 12
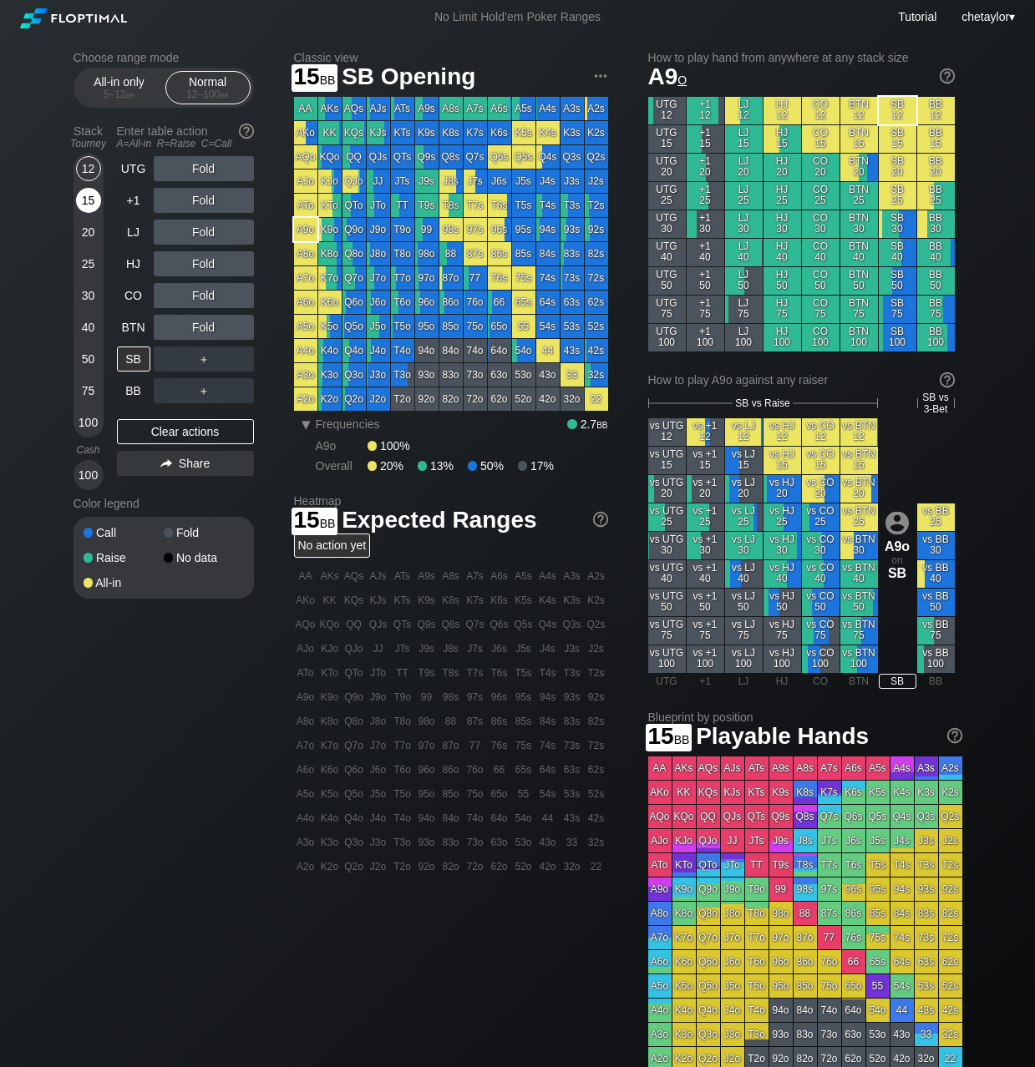
click at [84, 200] on div "15" at bounding box center [88, 200] width 25 height 25
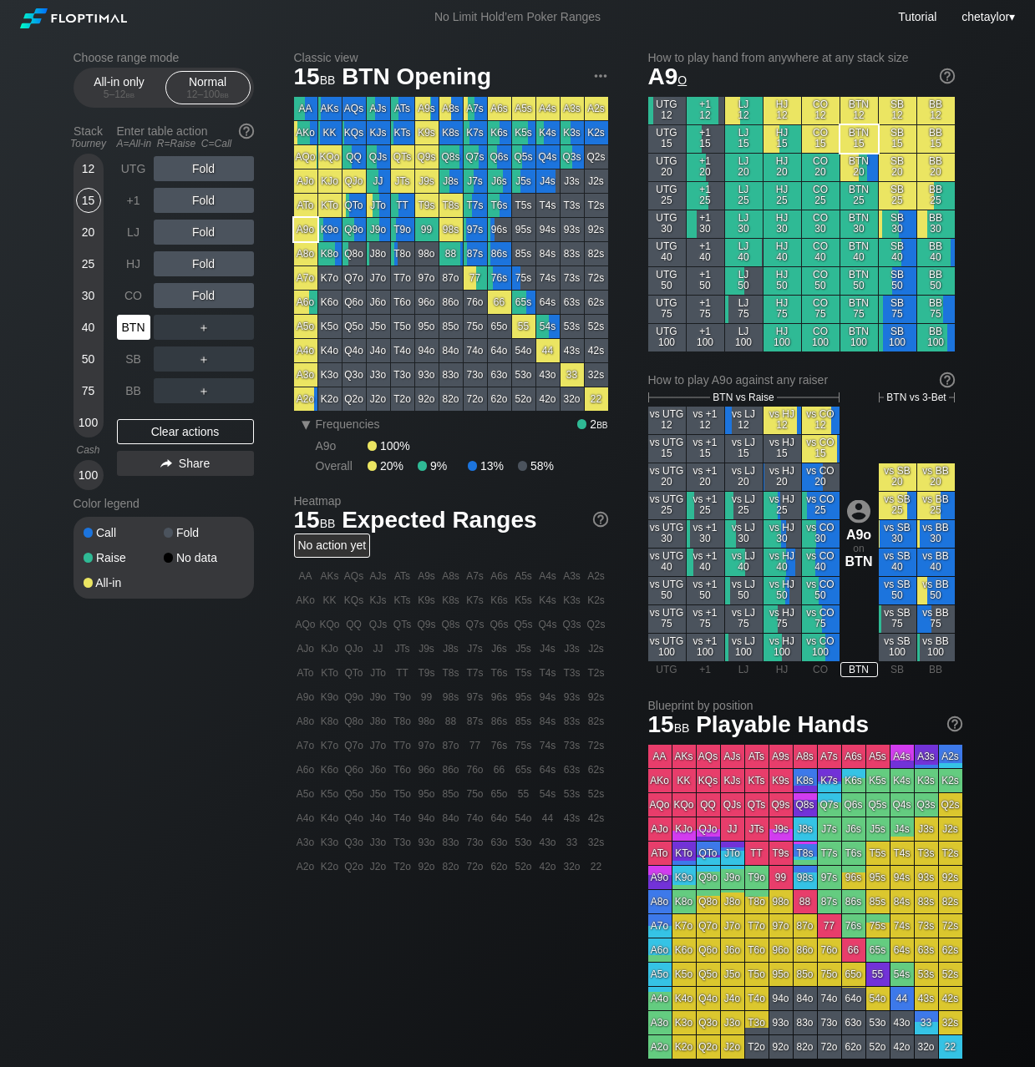
click at [130, 329] on div "BTN" at bounding box center [133, 327] width 33 height 25
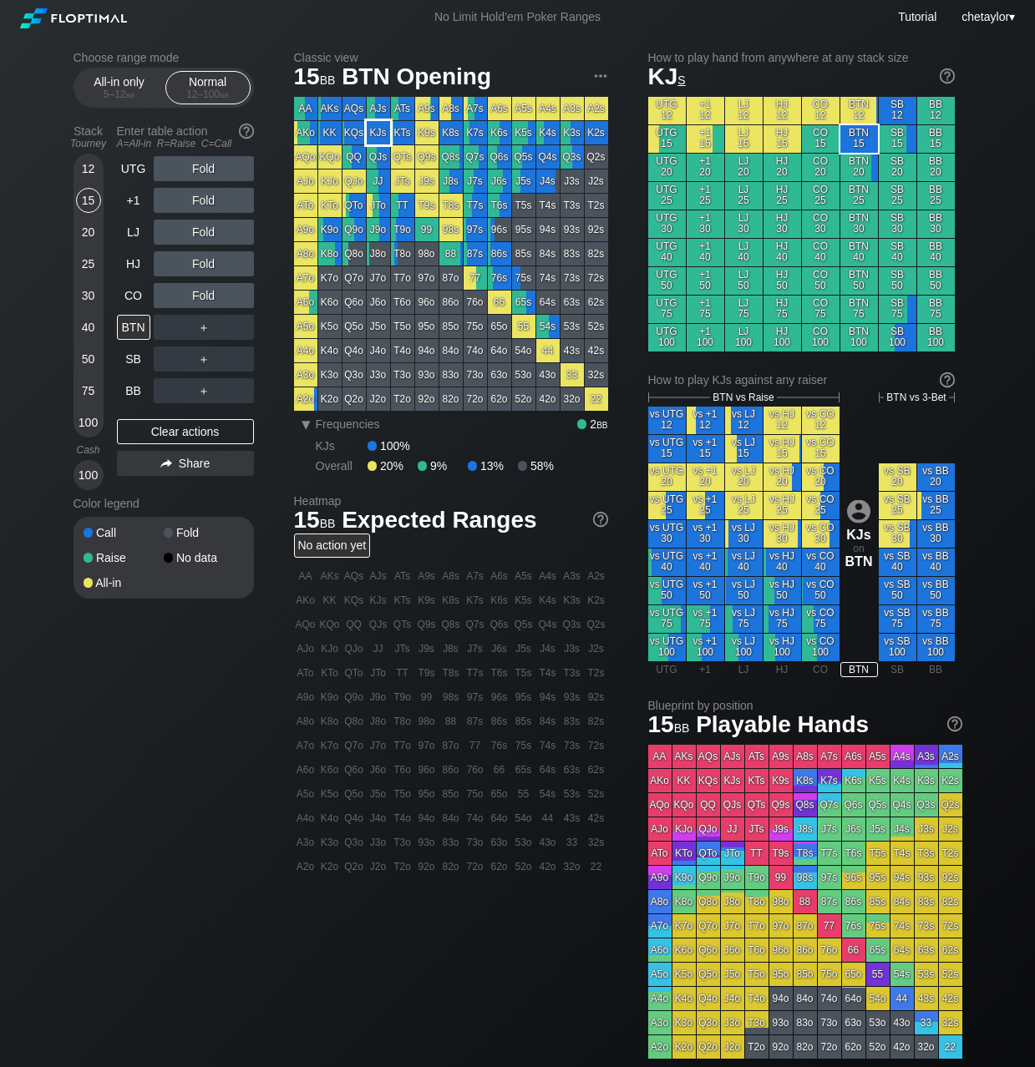
click at [377, 133] on div "KJs" at bounding box center [378, 132] width 23 height 23
click at [194, 437] on div "Clear actions" at bounding box center [185, 431] width 137 height 25
click at [178, 262] on div "A ✕" at bounding box center [170, 263] width 33 height 25
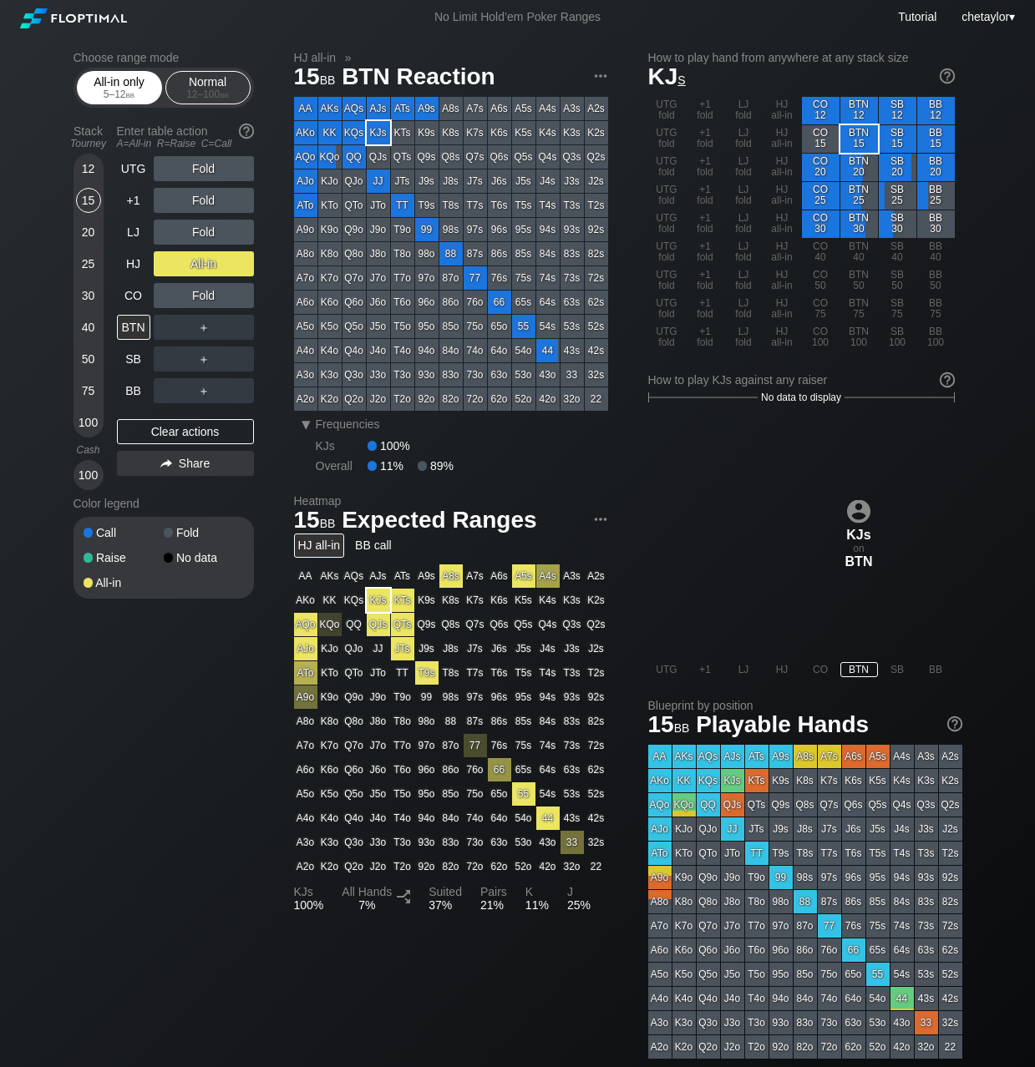
click at [119, 94] on div "5 – 12 bb" at bounding box center [119, 95] width 70 height 12
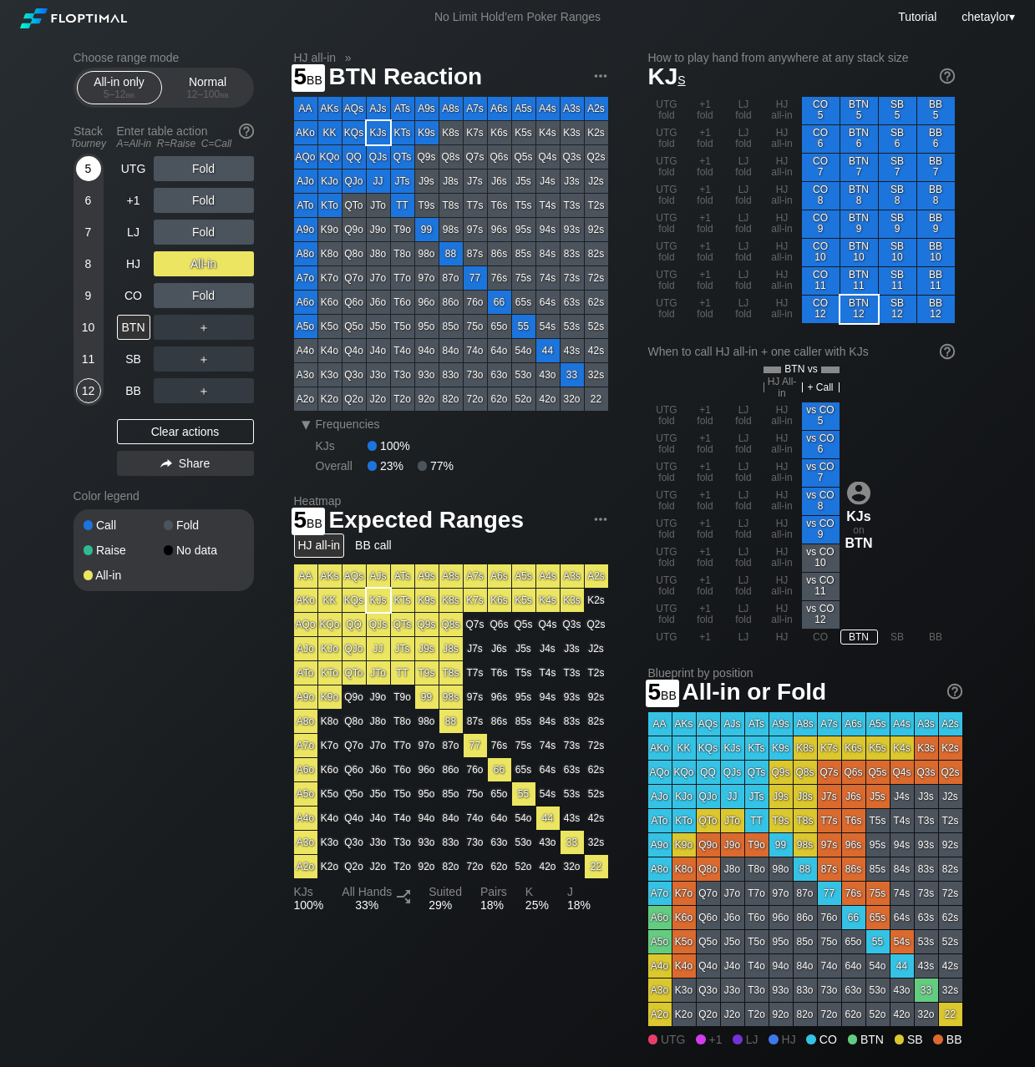
click at [86, 169] on div "5" at bounding box center [88, 168] width 25 height 25
